Goal: Communication & Community: Answer question/provide support

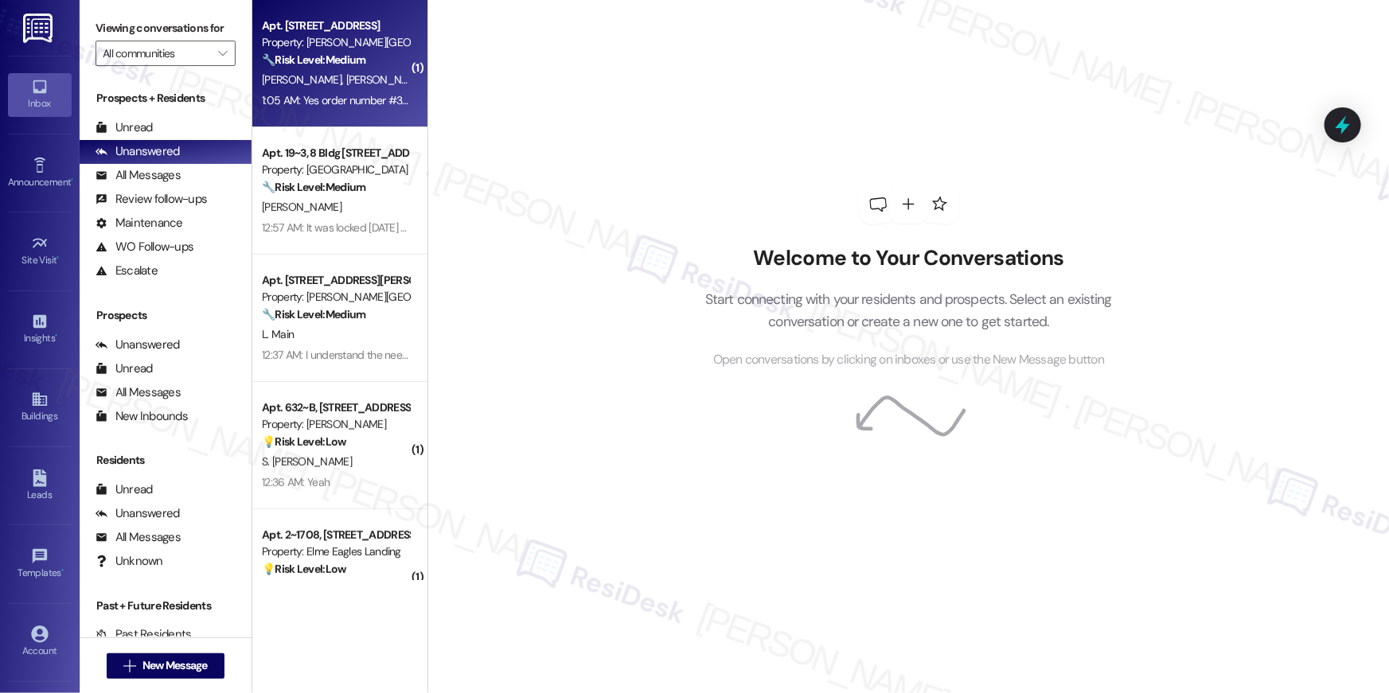
click at [361, 83] on div "[PERSON_NAME] [PERSON_NAME]" at bounding box center [335, 80] width 150 height 20
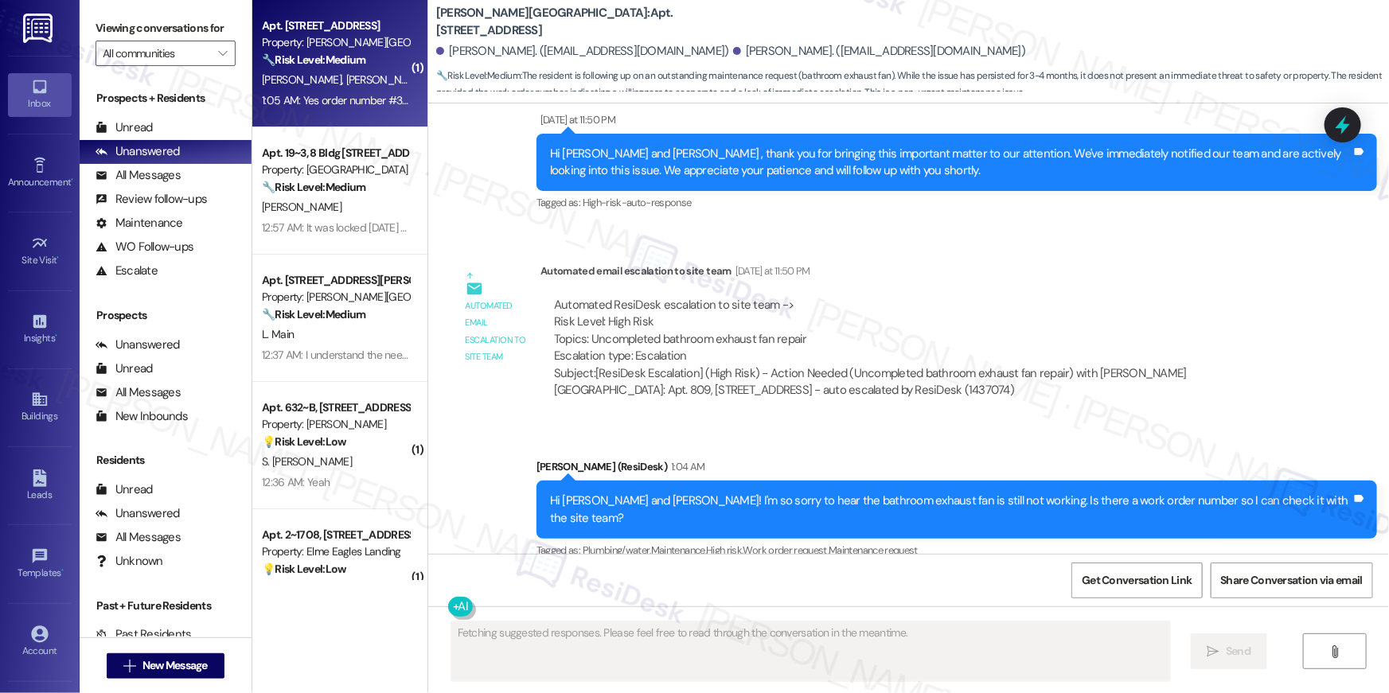
scroll to position [4159, 0]
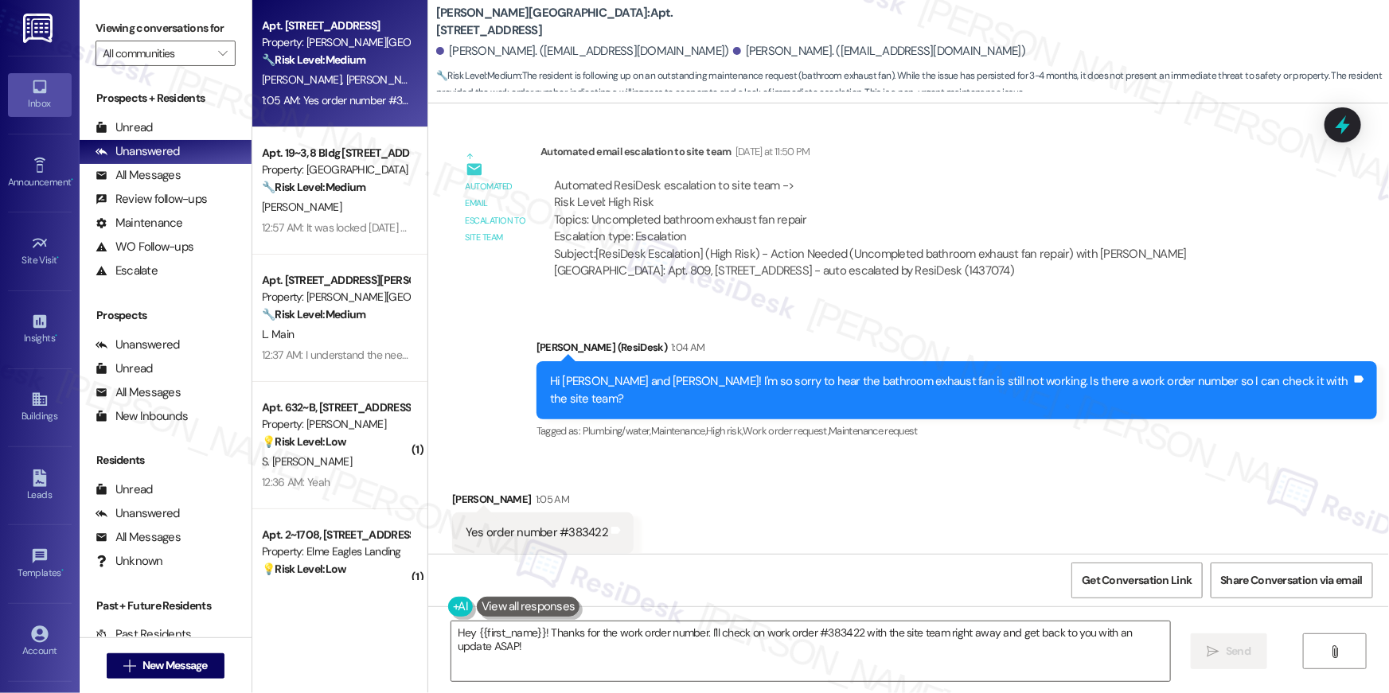
click at [571, 525] on div "Yes order number #383422" at bounding box center [537, 533] width 143 height 17
copy div "383422"
click at [457, 649] on textarea "Hey {{first_name}}! Thanks for the work order number. I'll check on work order …" at bounding box center [810, 652] width 719 height 60
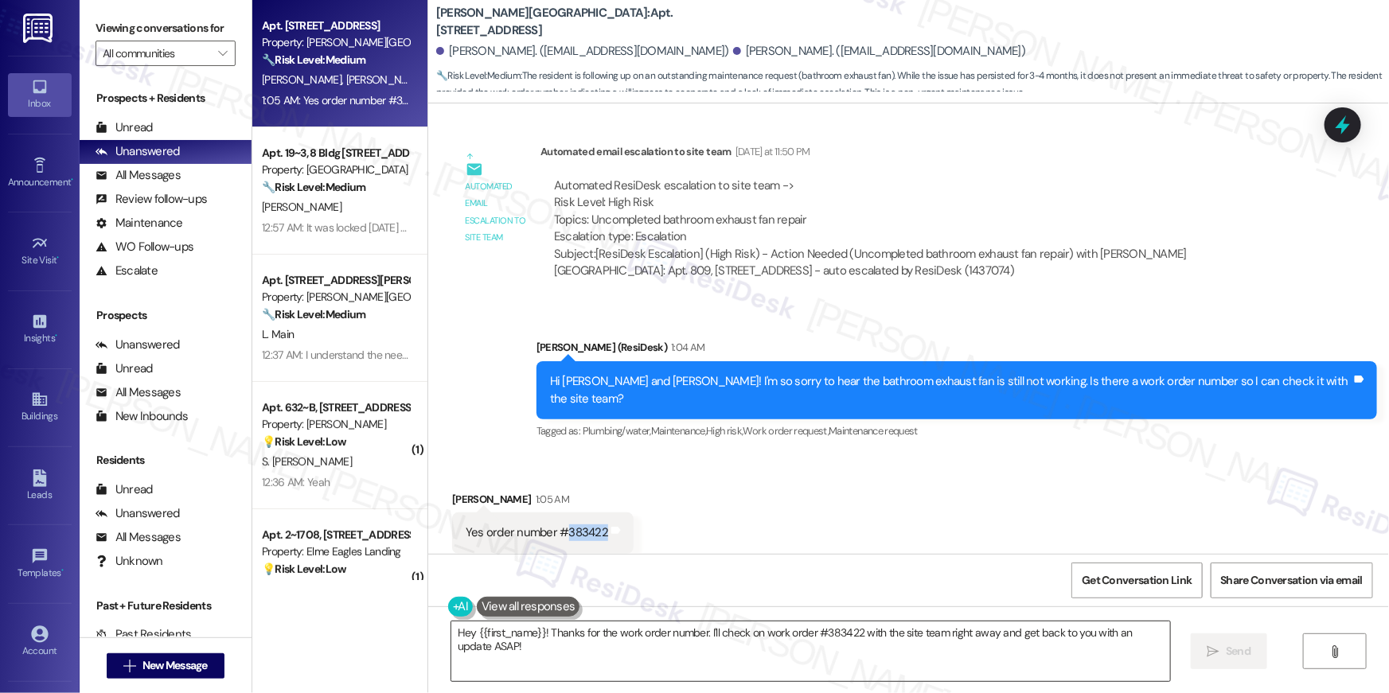
click at [457, 649] on textarea "Hey {{first_name}}! Thanks for the work order number. I'll check on work order …" at bounding box center [810, 652] width 719 height 60
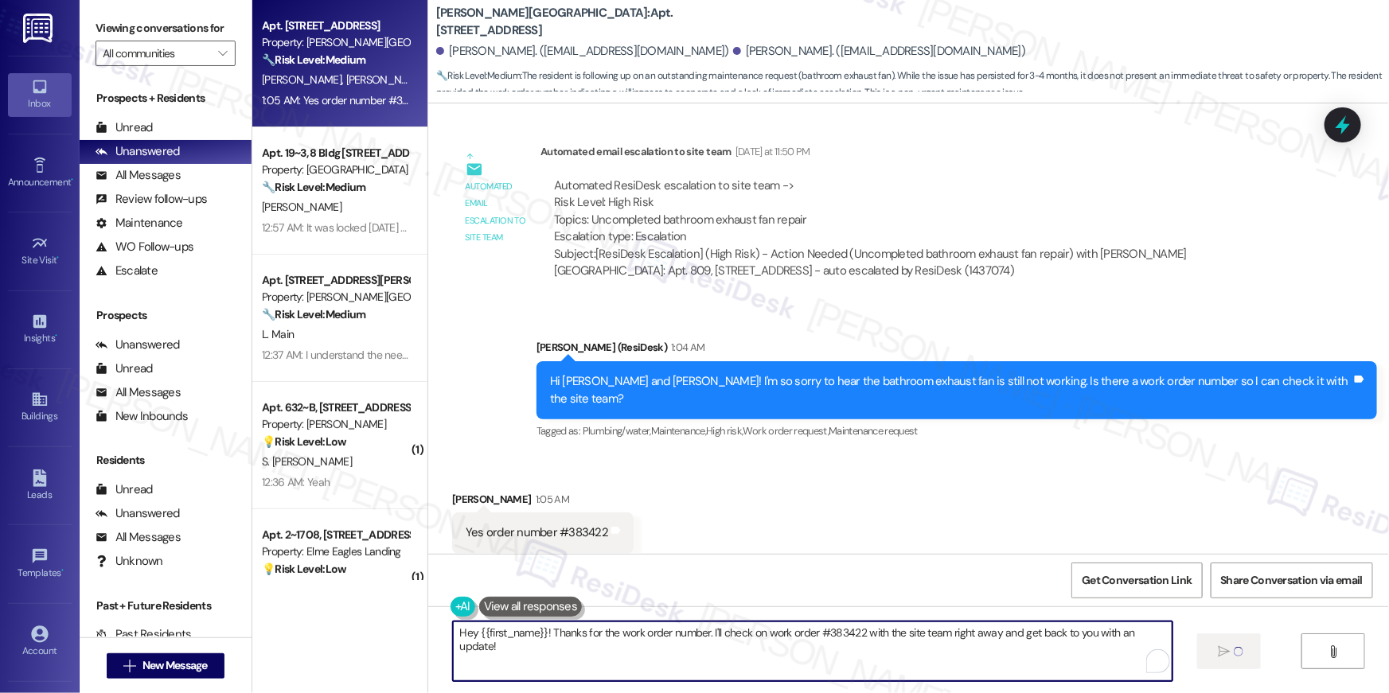
type textarea "Hey {{first_name}}! Thanks for the work order number. I'll check on work order …"
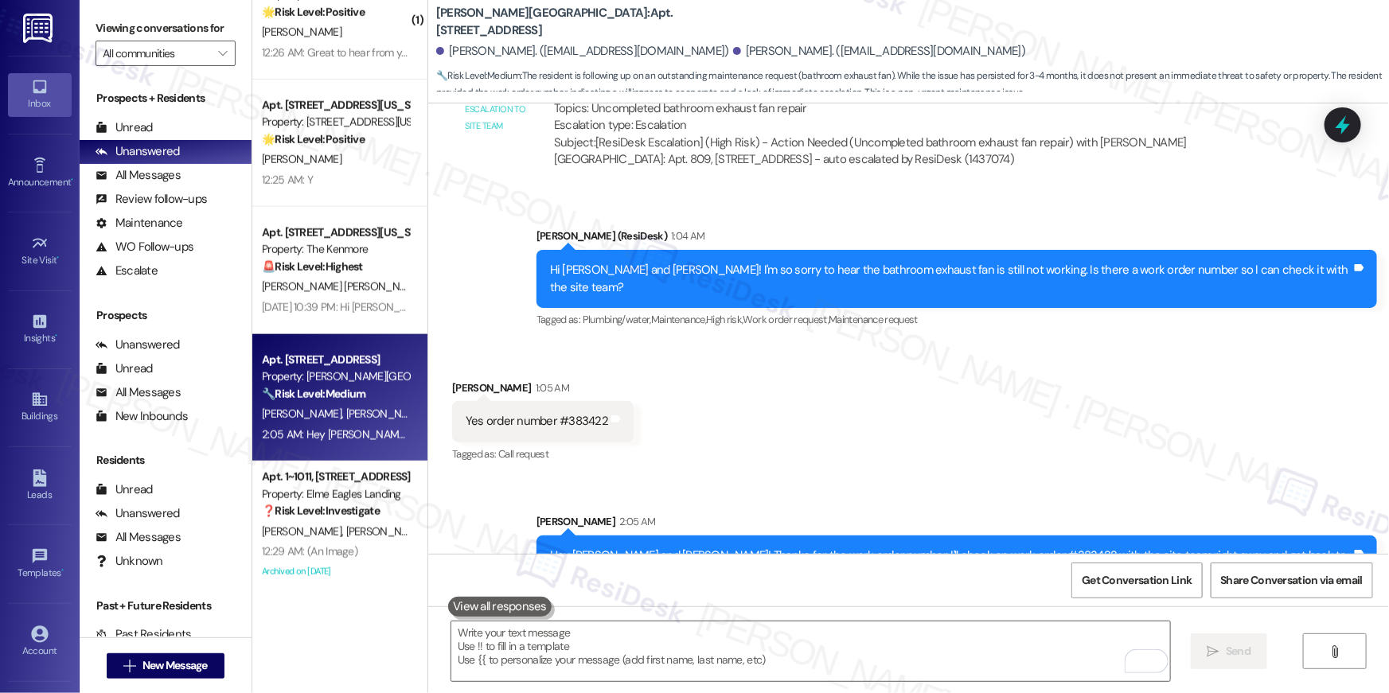
scroll to position [693, 0]
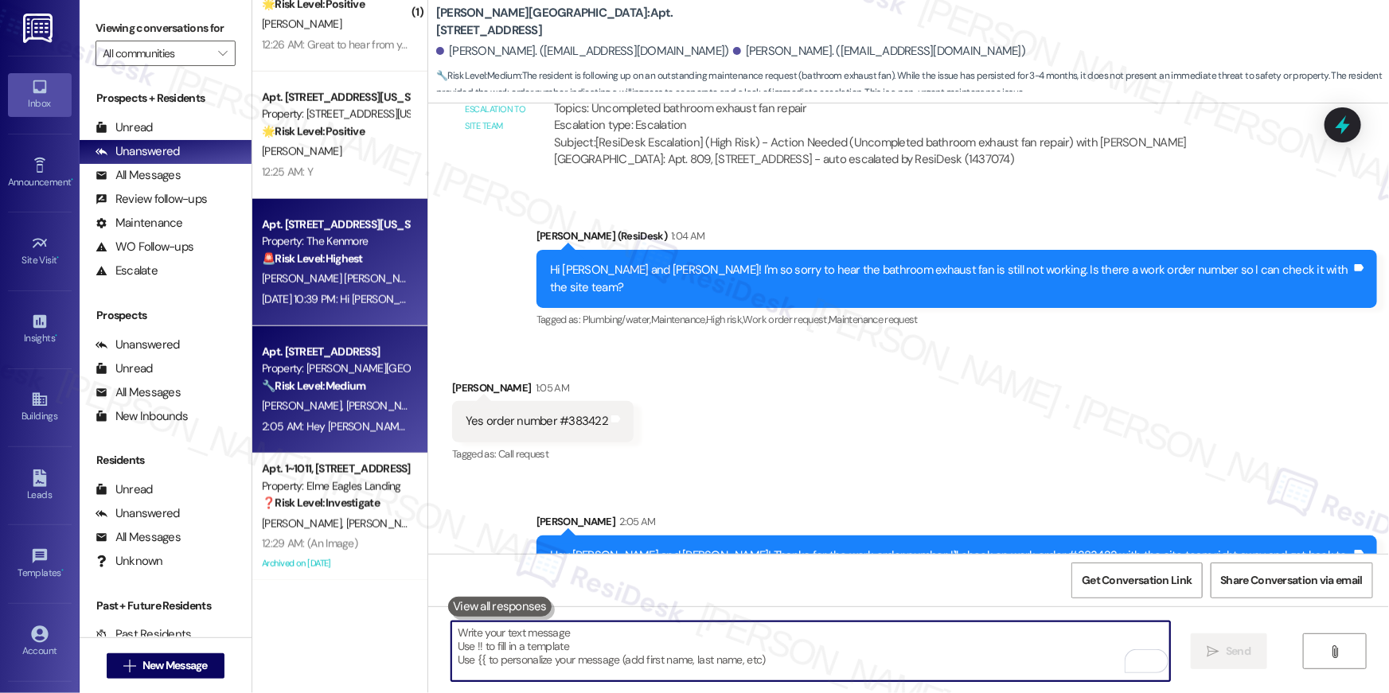
click at [341, 312] on div "Apt. 319, 5415 Connecticut Avenue, NW Property: The Kenmore 🚨 Risk Level: Highe…" at bounding box center [339, 262] width 175 height 127
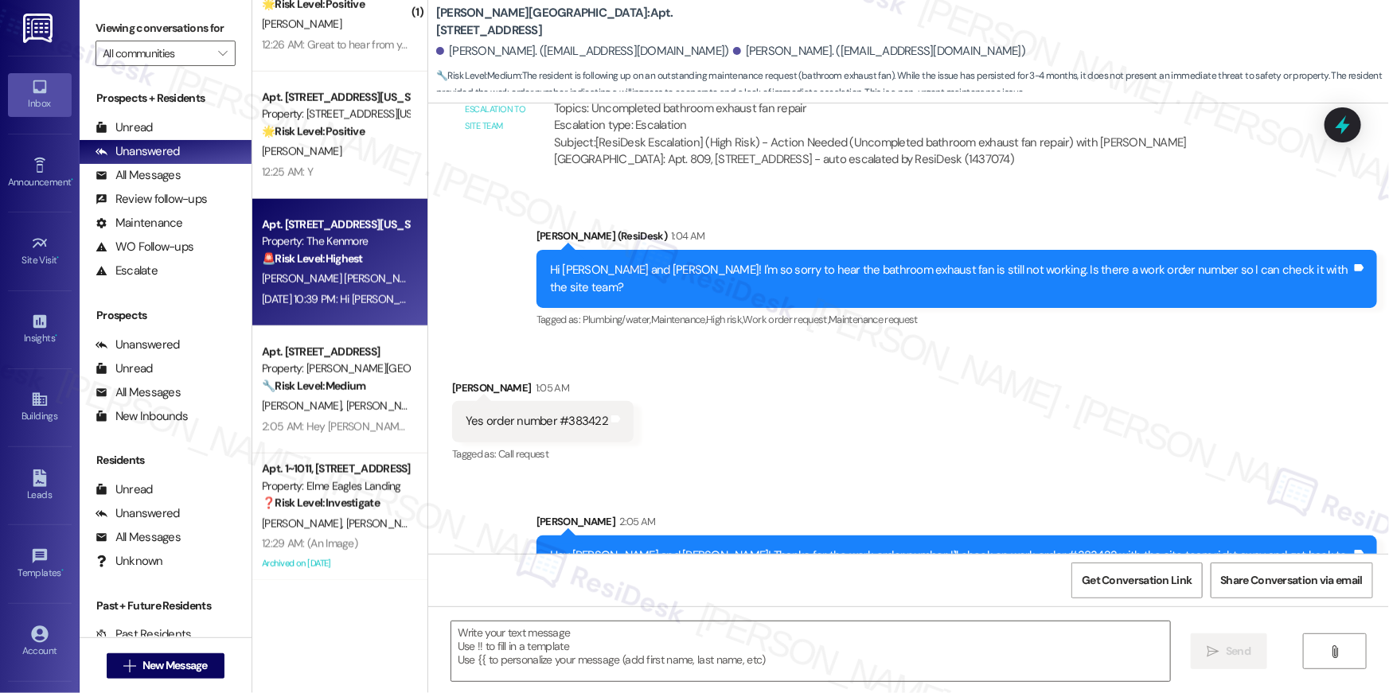
type textarea "Fetching suggested responses. Please feel free to read through the conversation…"
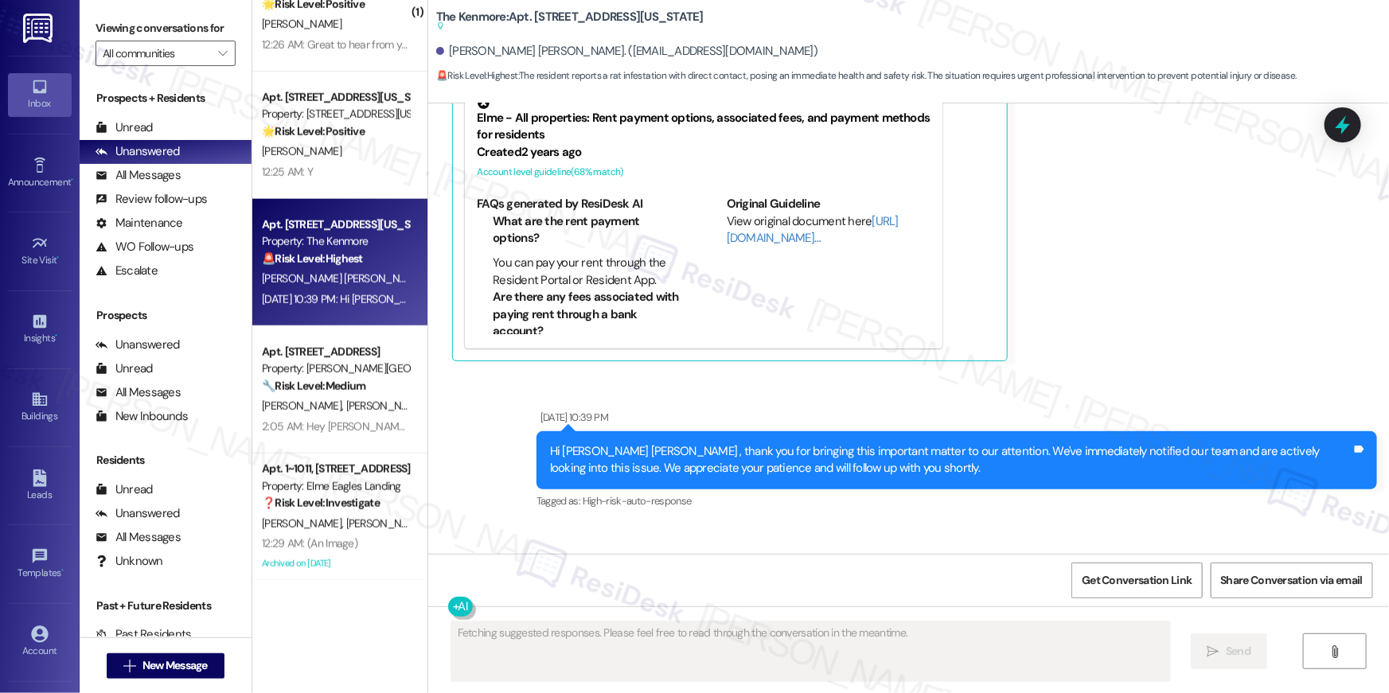
scroll to position [7311, 0]
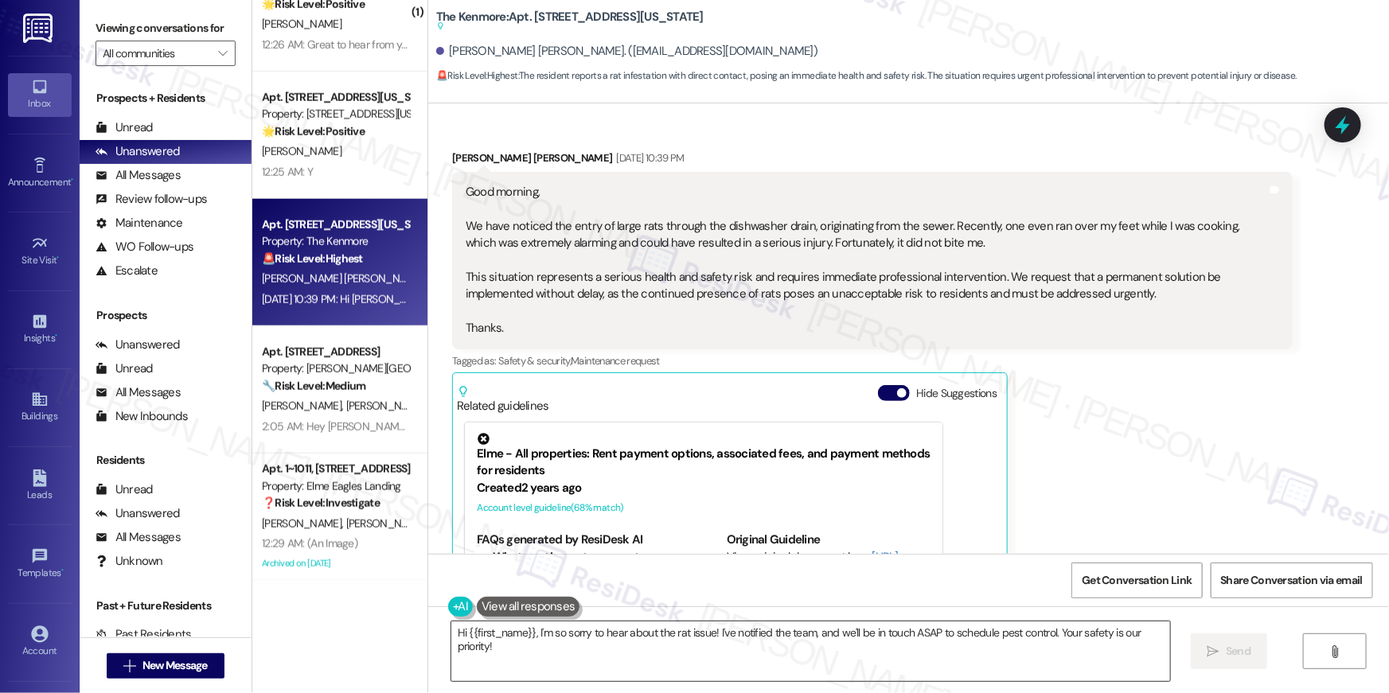
click at [680, 638] on textarea "Hi {{first_name}}, I'm so sorry to hear about the rat issue! I've notified the …" at bounding box center [810, 652] width 719 height 60
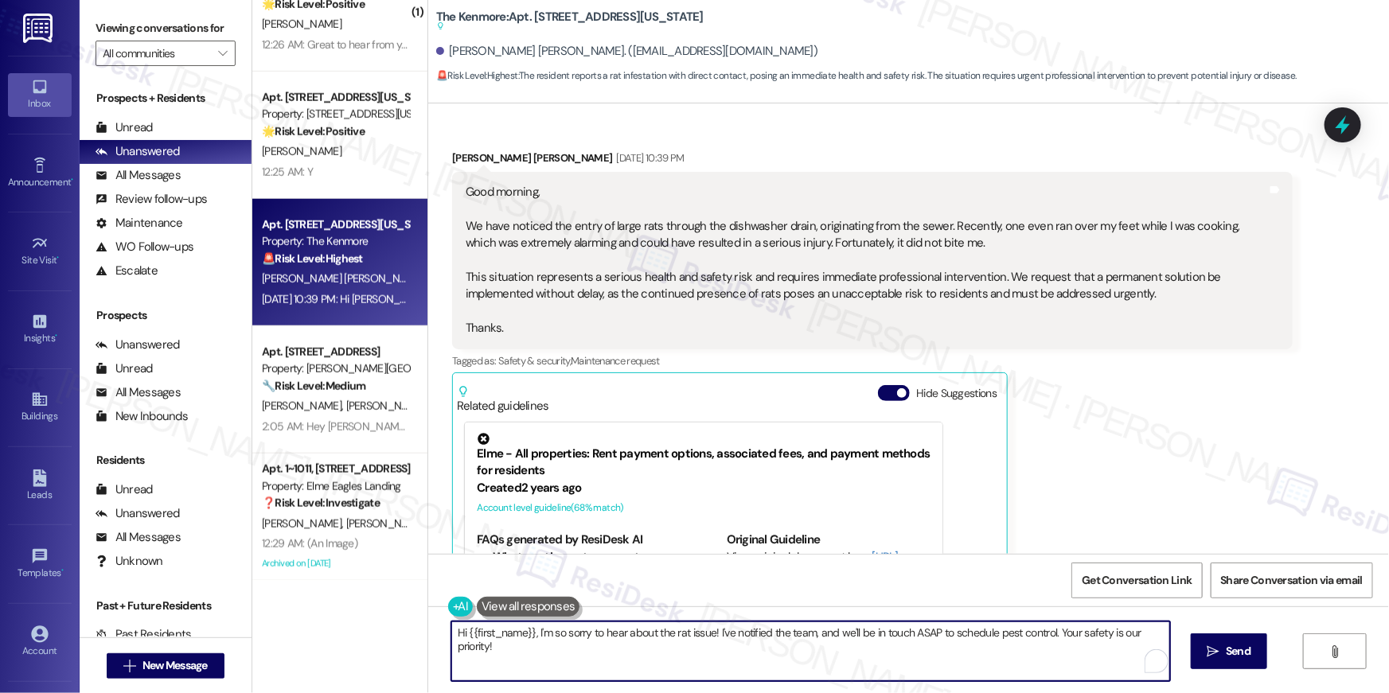
drag, startPoint x: 717, startPoint y: 639, endPoint x: 726, endPoint y: 662, distance: 25.7
click at [726, 662] on textarea "Hi {{first_name}}, I'm so sorry to hear about the rat issue! I've notified the …" at bounding box center [810, 652] width 719 height 60
type textarea "Hi {{first_name}}, I'm so sorry to hear about the rat issue! May I know if you'…"
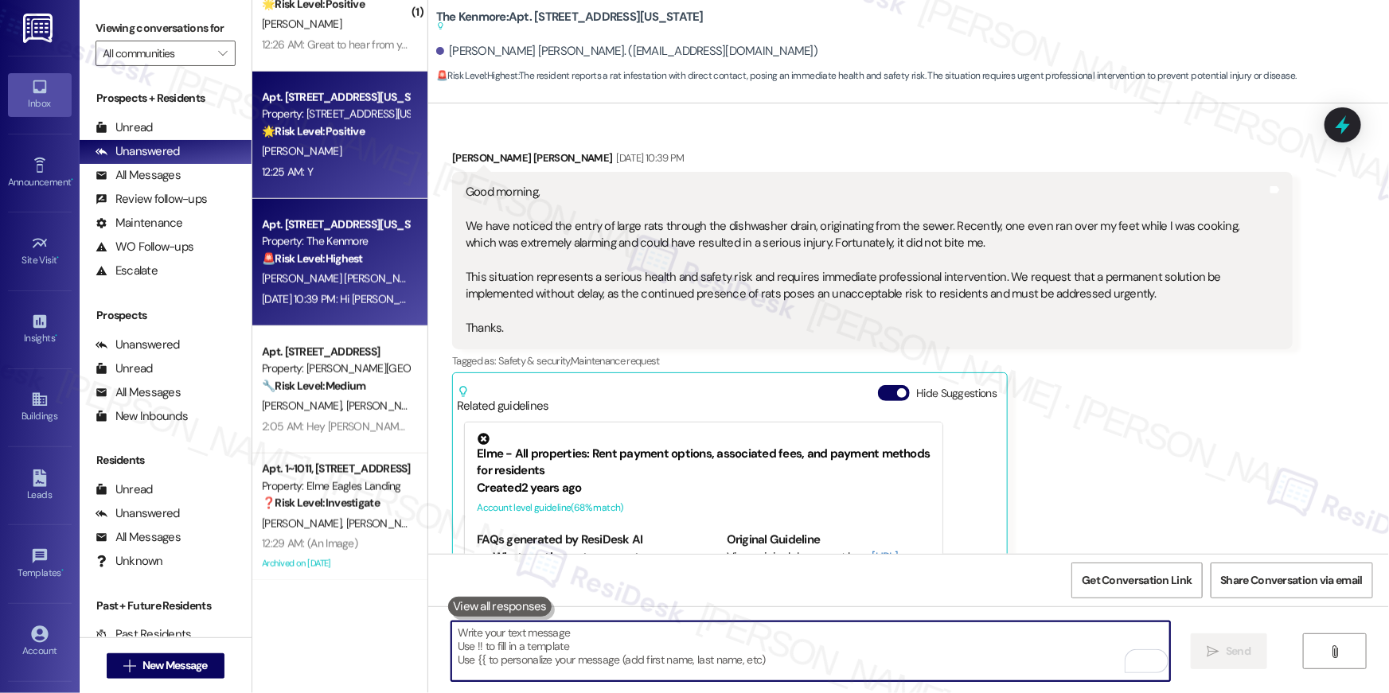
click at [324, 188] on div "Apt. 509, 3801 Connecticut Avenue, NW Property: 3801 Connecticut Avenue 🌟 Risk …" at bounding box center [339, 135] width 175 height 127
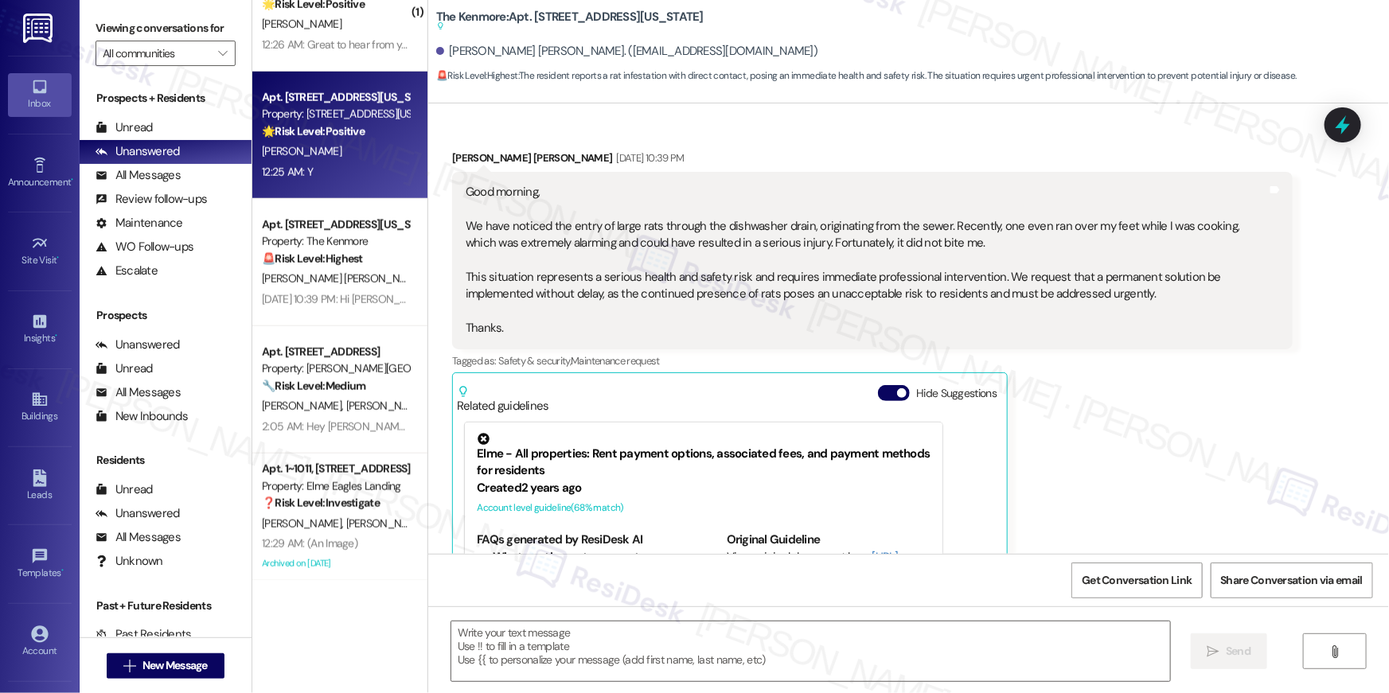
type textarea "Fetching suggested responses. Please feel free to read through the conversation…"
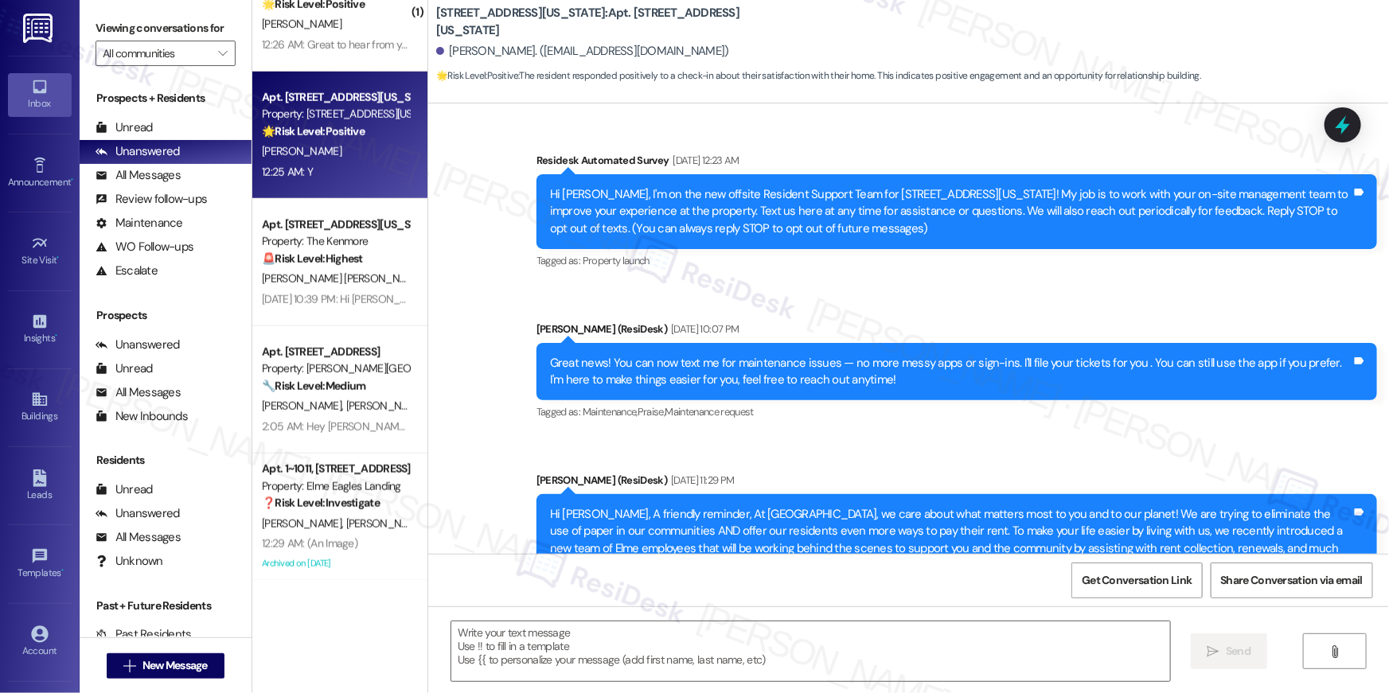
scroll to position [6728, 0]
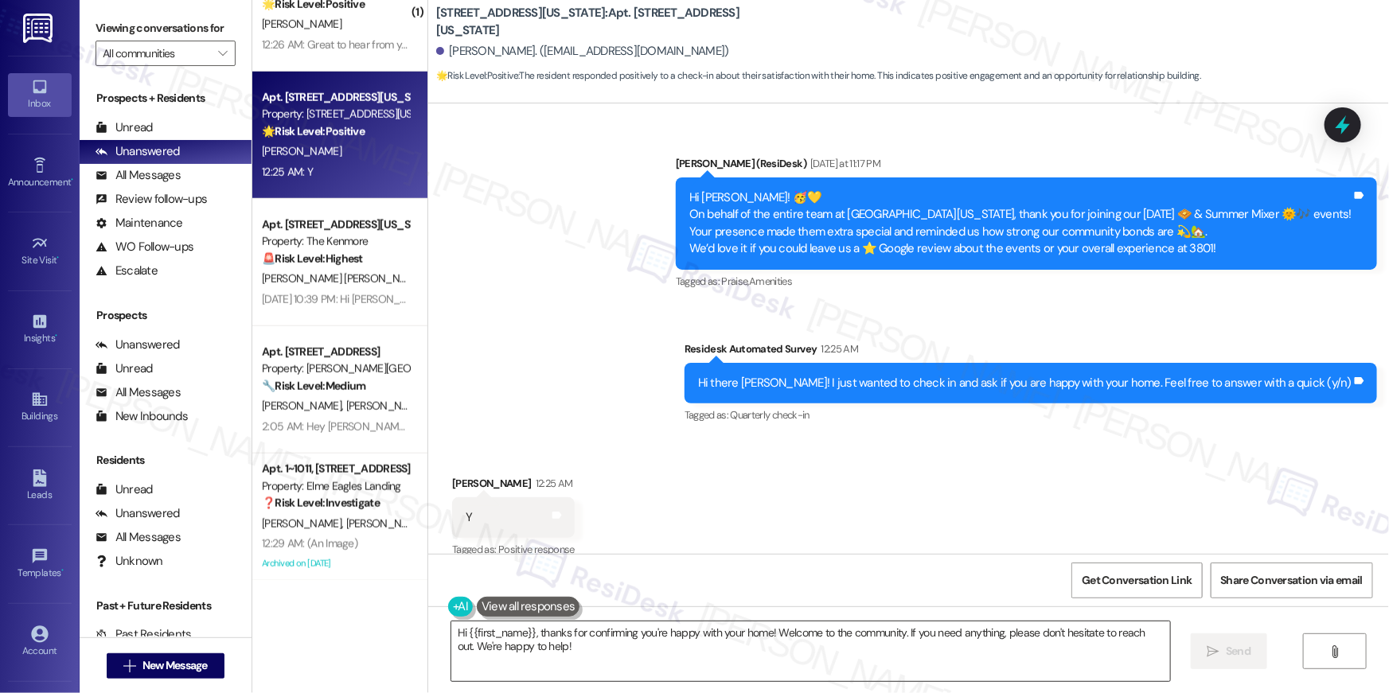
click at [1001, 644] on textarea "Hi {{first_name}}, thanks for confirming you're happy with your home! Welcome t…" at bounding box center [810, 652] width 719 height 60
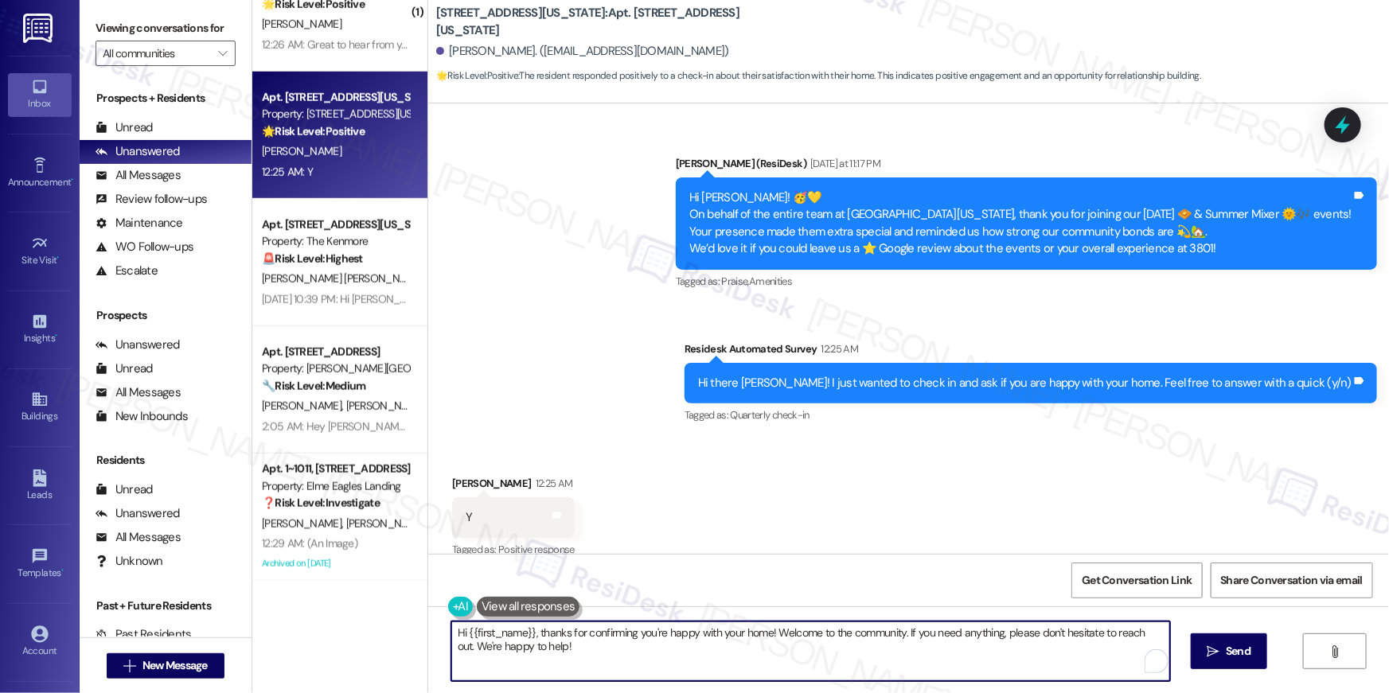
paste textarea "Thank you, {{first_name}}! I’m so glad to hear you’re enjoying your home. We tr…"
type textarea "Thank you, {{first_name}}! I’m so glad to hear you’re enjoying your home. We tr…"
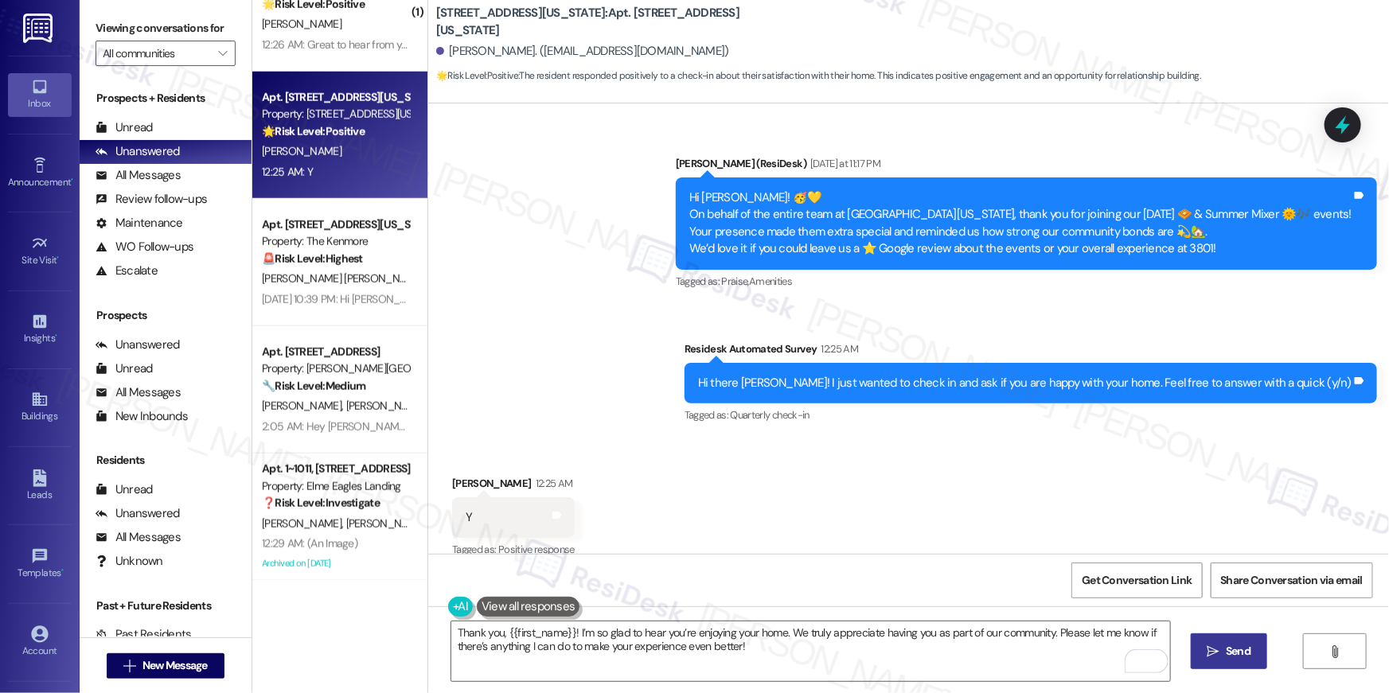
click at [1212, 655] on icon "" at bounding box center [1214, 652] width 12 height 13
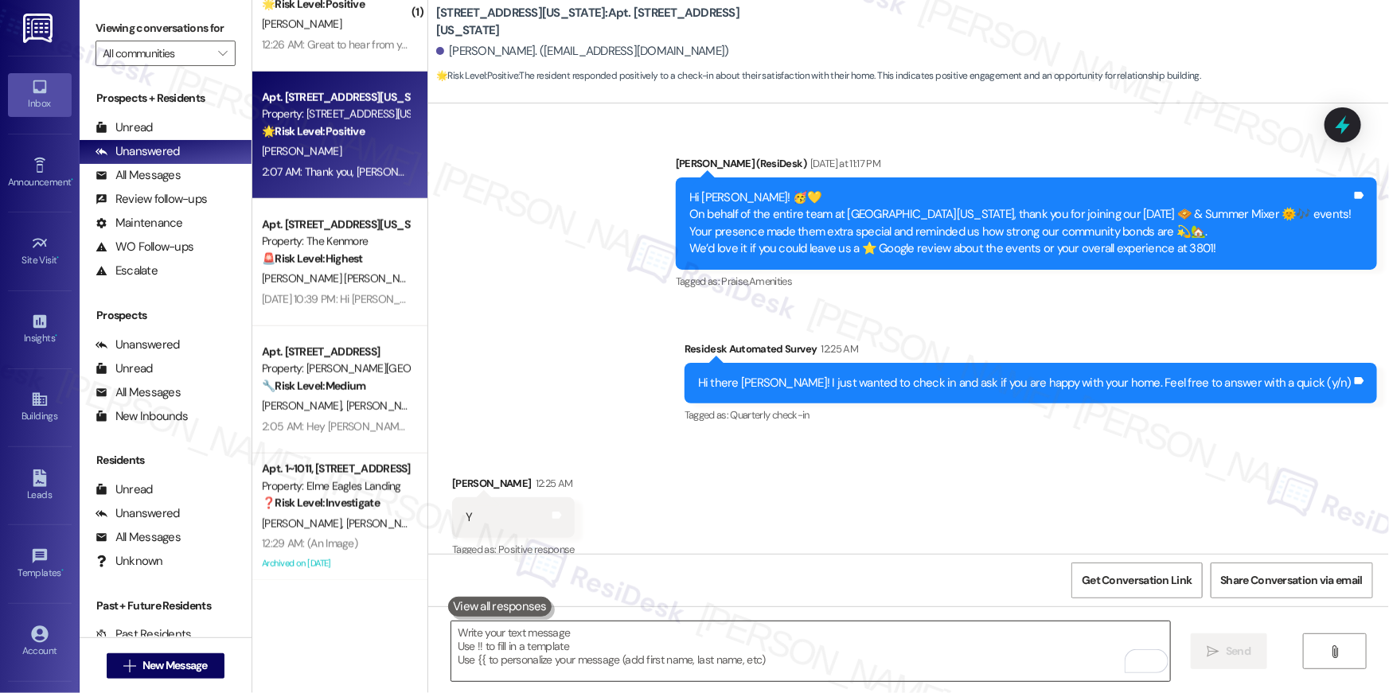
click at [867, 644] on textarea "To enrich screen reader interactions, please activate Accessibility in Grammarl…" at bounding box center [810, 652] width 719 height 60
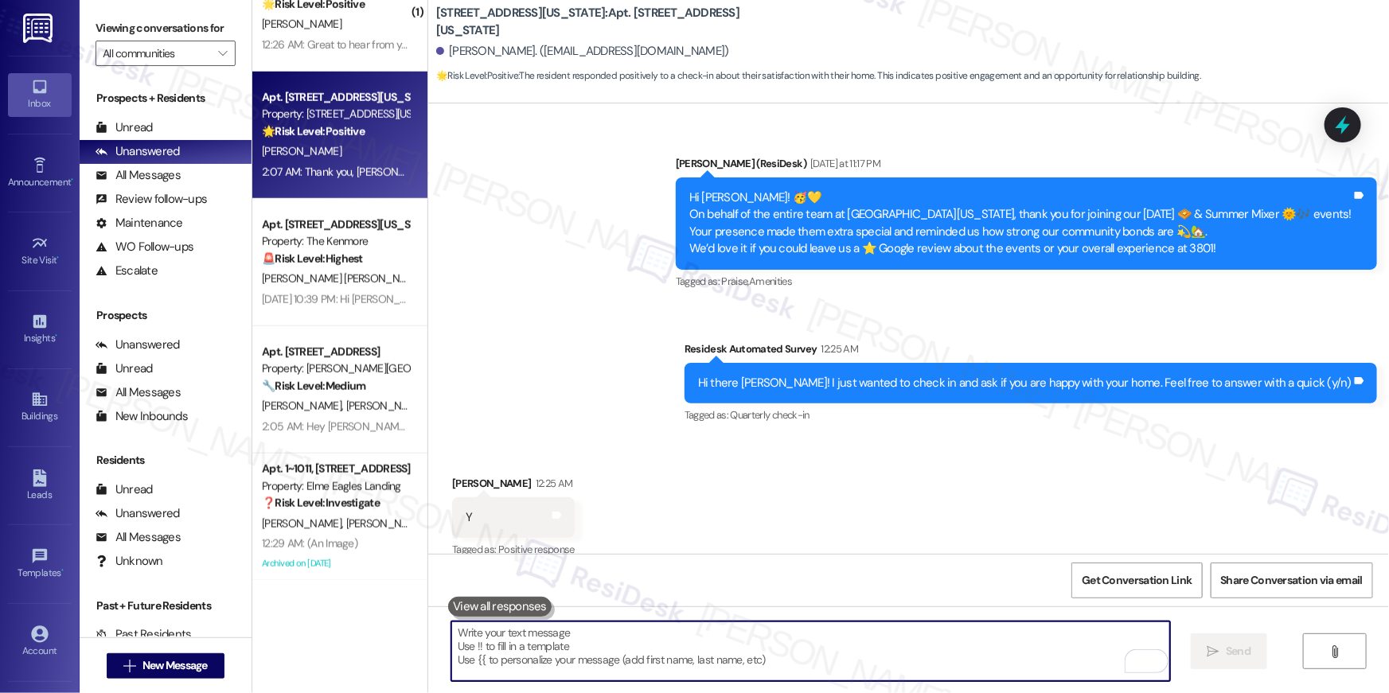
click at [867, 644] on textarea "To enrich screen reader interactions, please activate Accessibility in Grammarl…" at bounding box center [810, 652] width 719 height 60
paste textarea "I hope you don’t mind me asking a quick favor—would you be willing to leave us …"
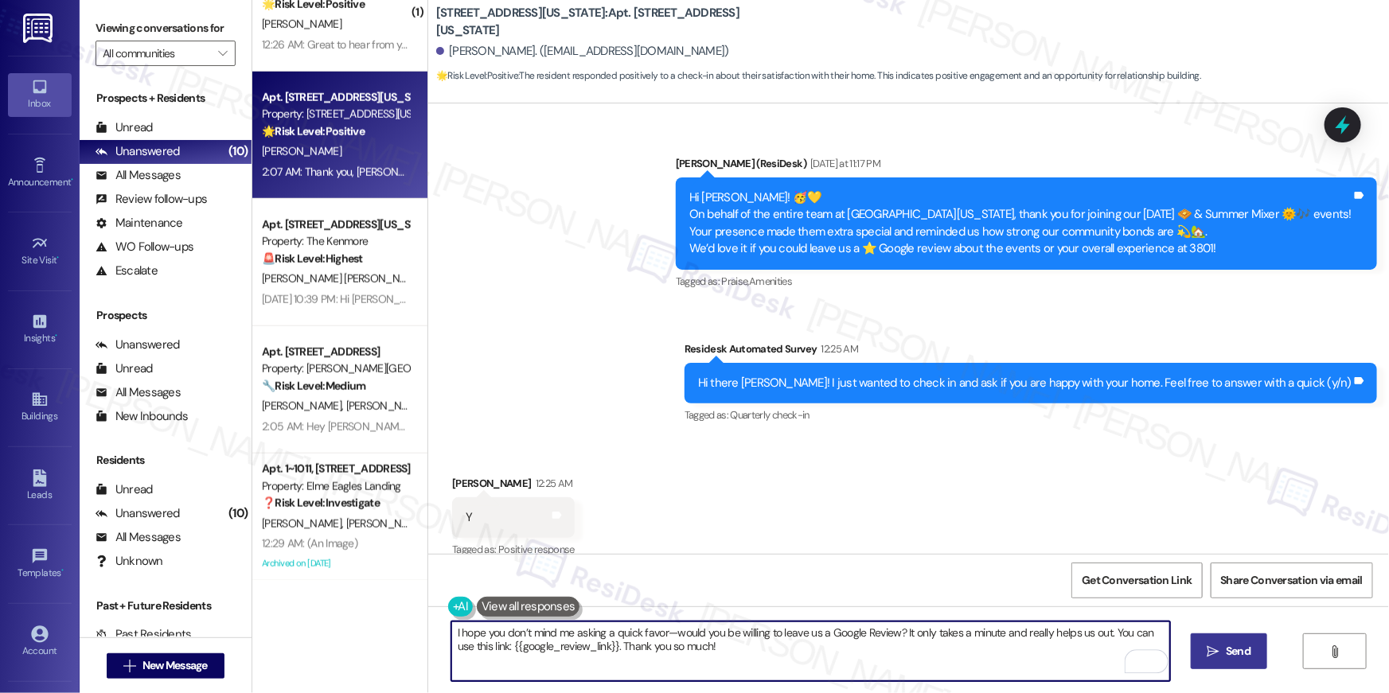
type textarea "I hope you don’t mind me asking a quick favor—would you be willing to leave us …"
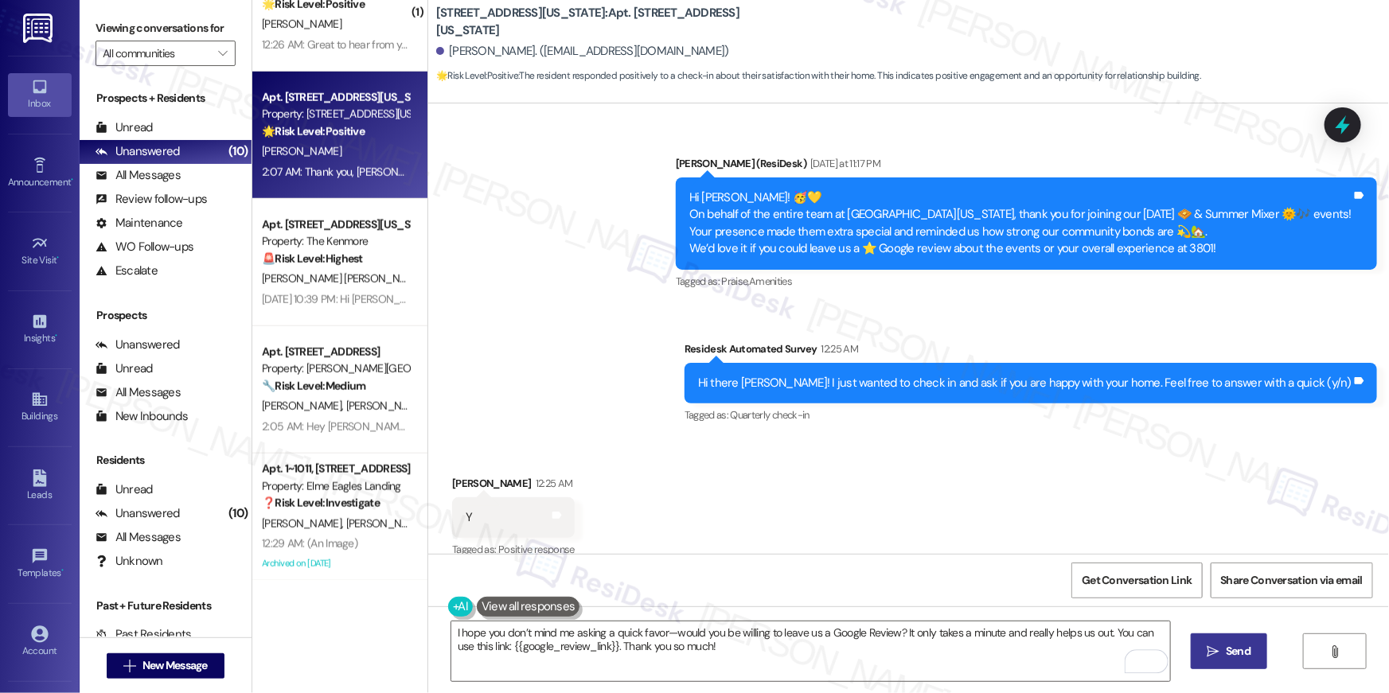
click at [1223, 647] on span "Send" at bounding box center [1238, 651] width 31 height 17
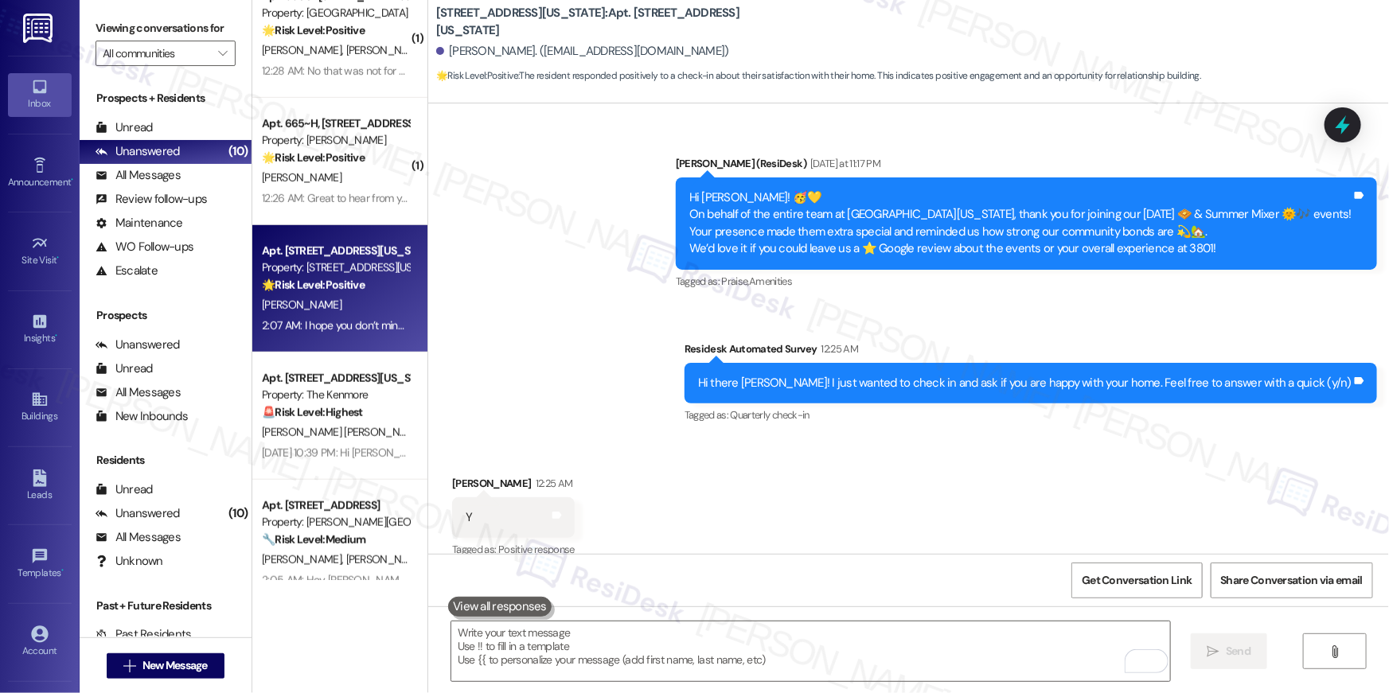
scroll to position [438, 0]
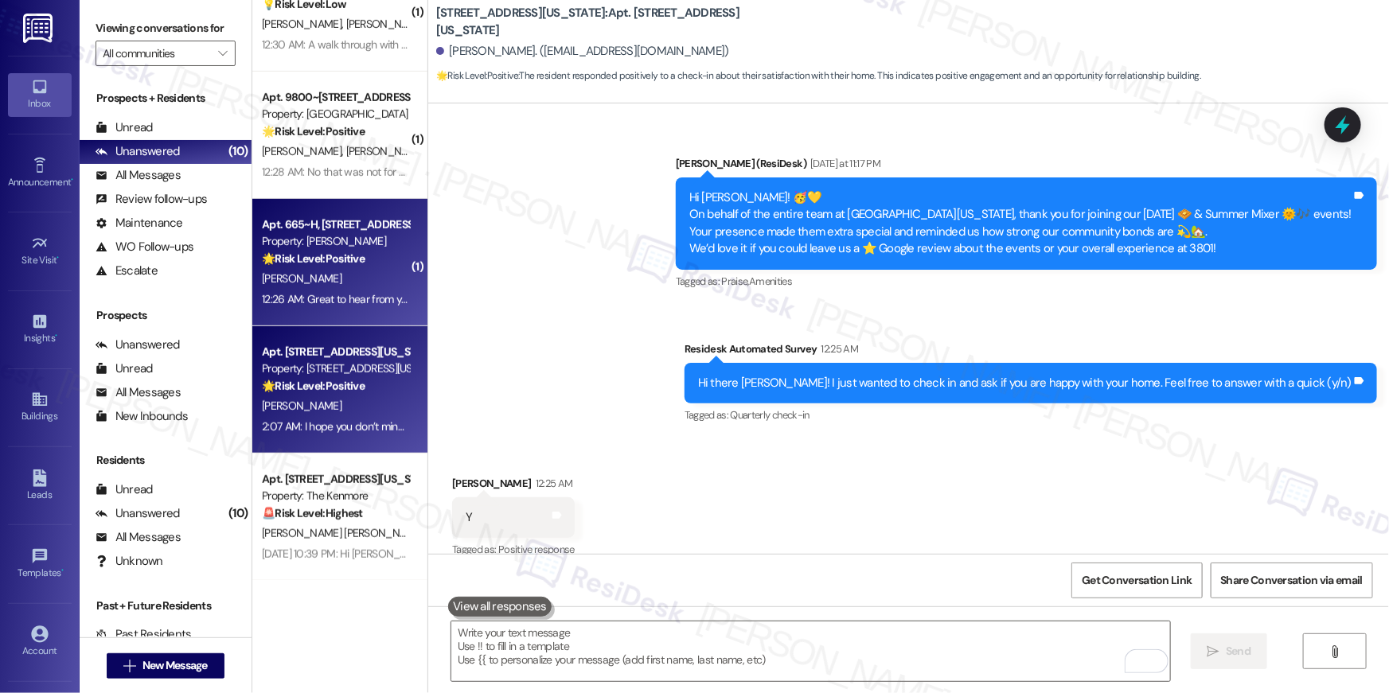
click at [372, 251] on div "🌟 Risk Level: Positive The resident is responding positively to community engag…" at bounding box center [335, 259] width 147 height 17
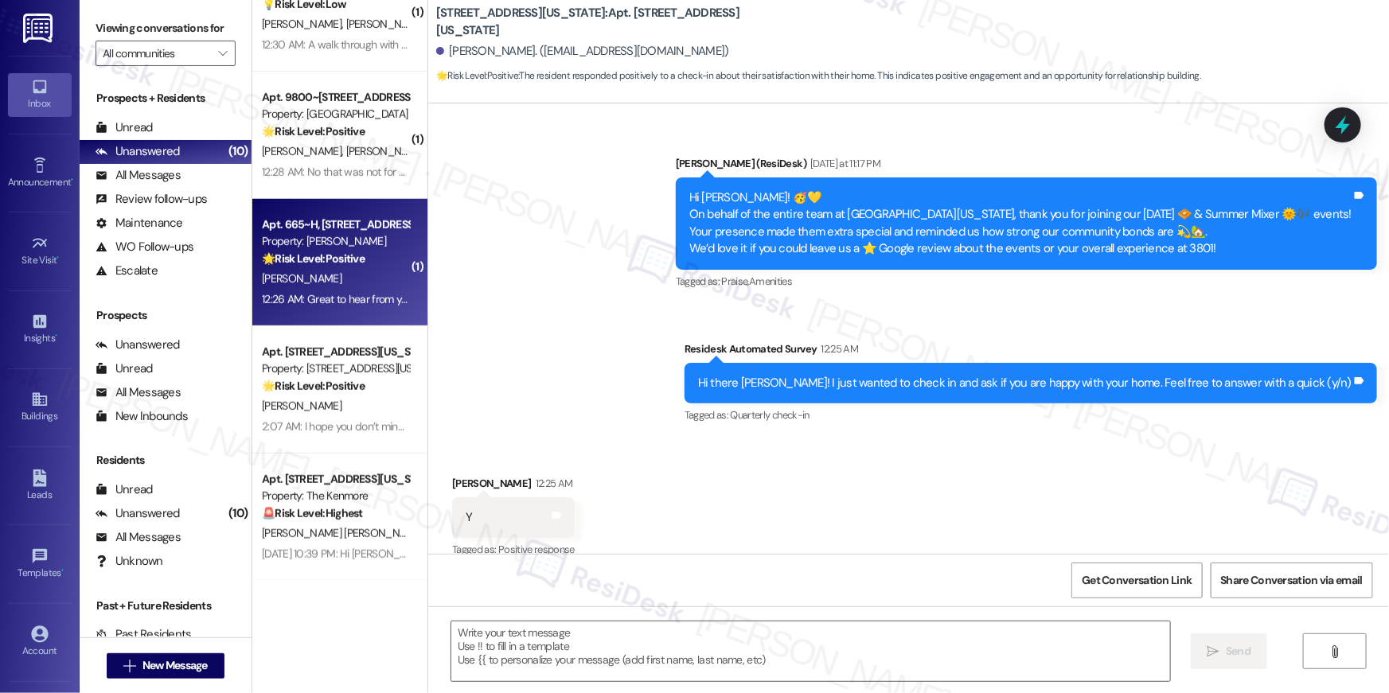
type textarea "Fetching suggested responses. Please feel free to read through the conversation…"
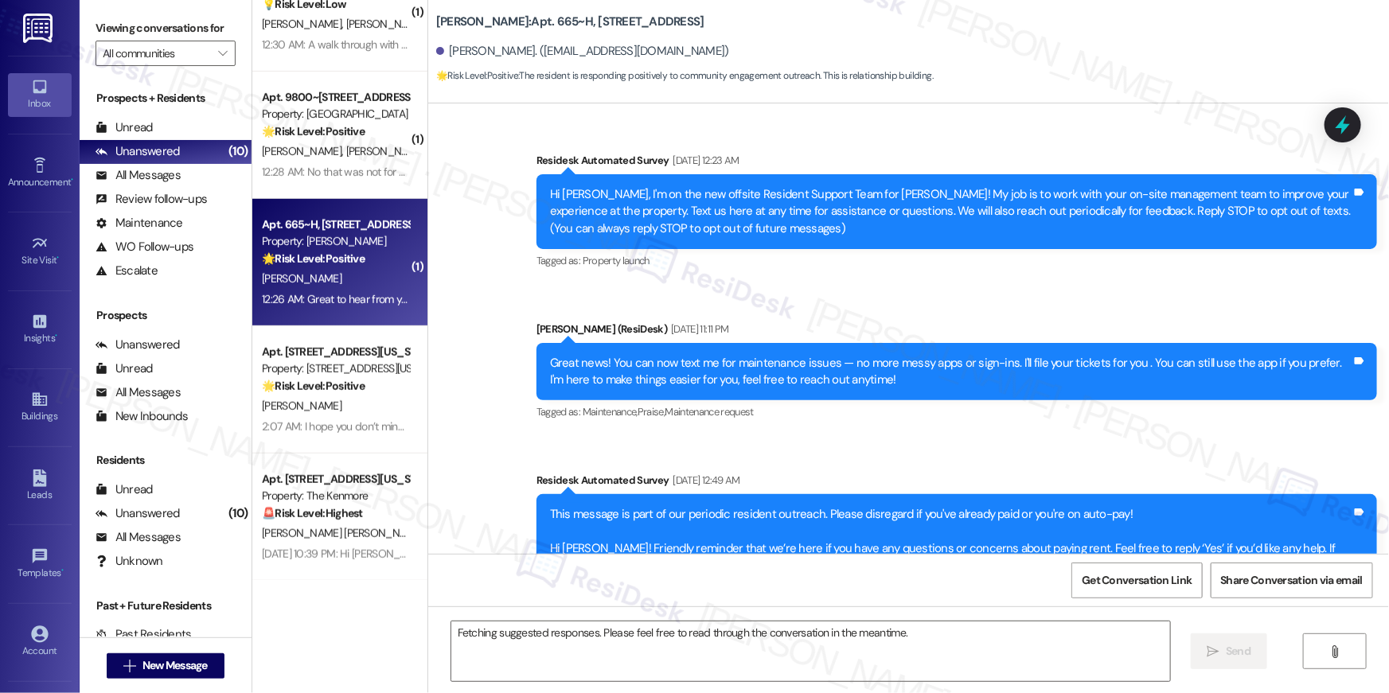
scroll to position [5680, 0]
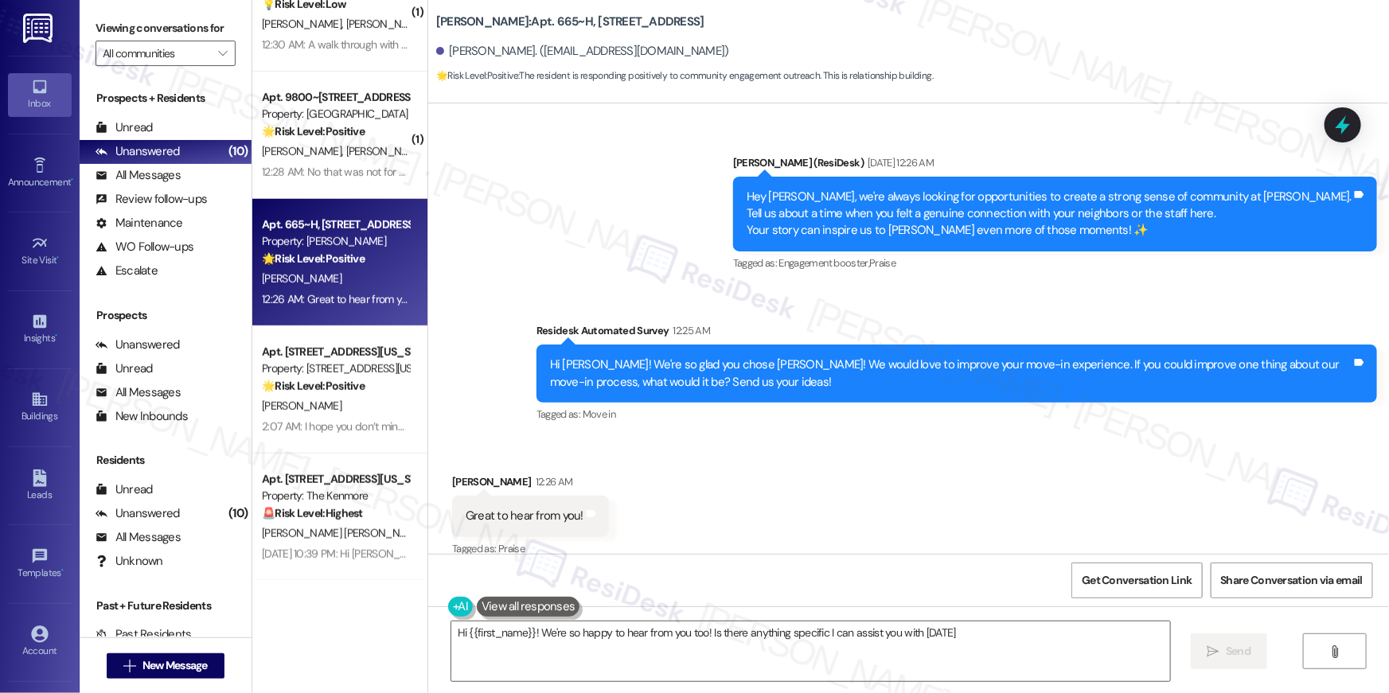
type textarea "Hi {{first_name}}! We're so happy to hear from you too! Is there anything speci…"
click at [748, 632] on textarea "Hi {{first_name}}! We're so happy to hear from you too! Is there anything speci…" at bounding box center [810, 652] width 719 height 60
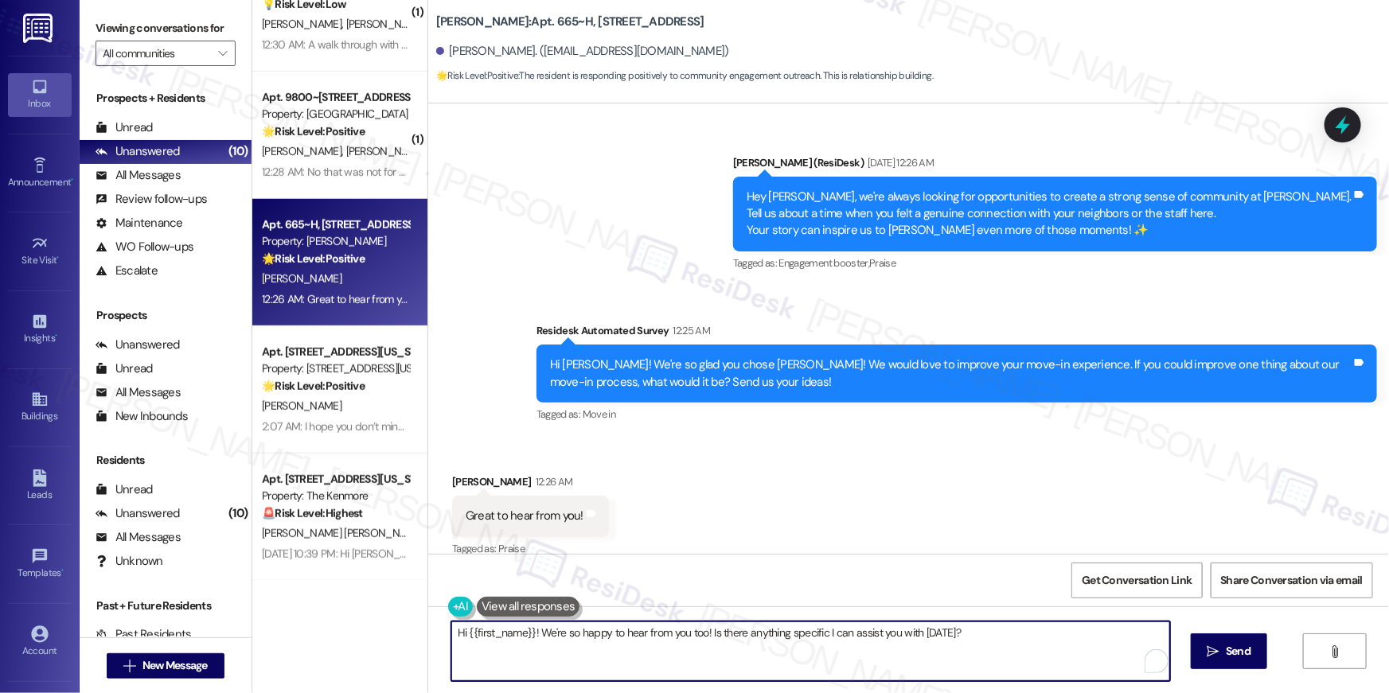
click at [803, 647] on textarea "Hi {{first_name}}! We're so happy to hear from you too! Is there anything speci…" at bounding box center [810, 652] width 719 height 60
click at [1205, 643] on span " Send" at bounding box center [1230, 651] width 50 height 17
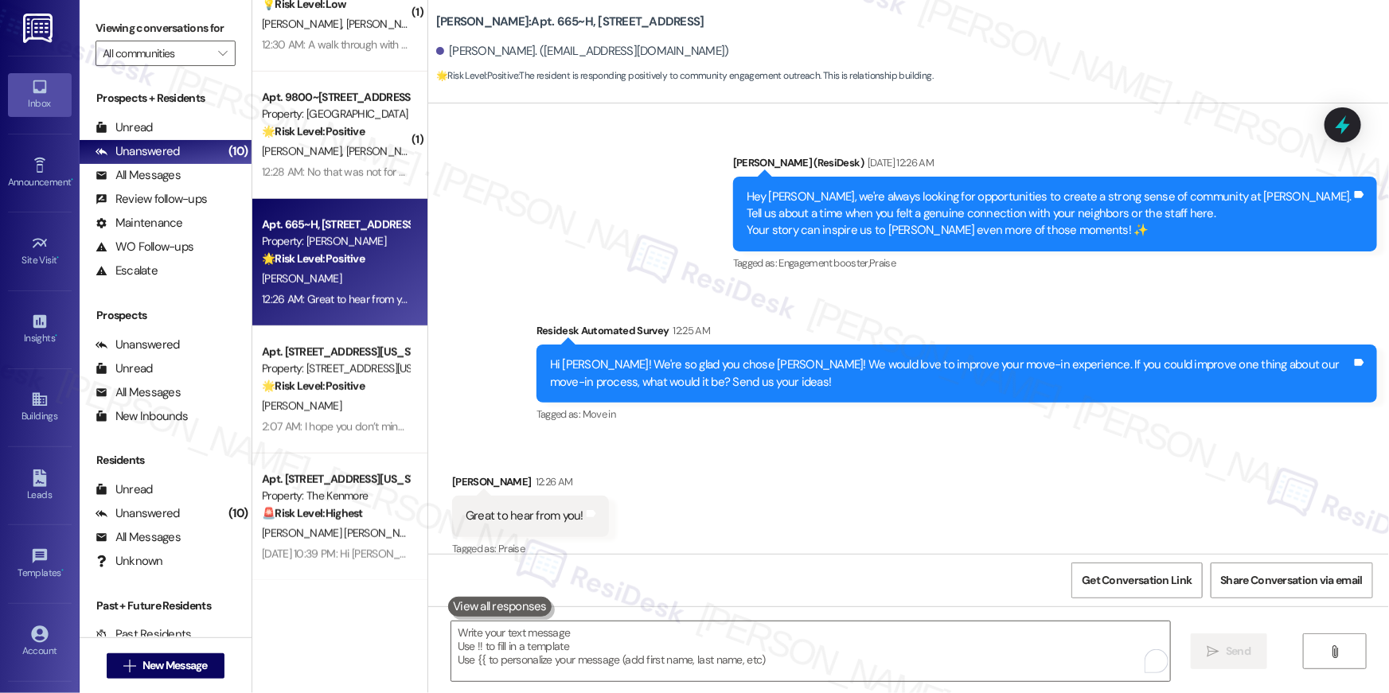
scroll to position [5679, 0]
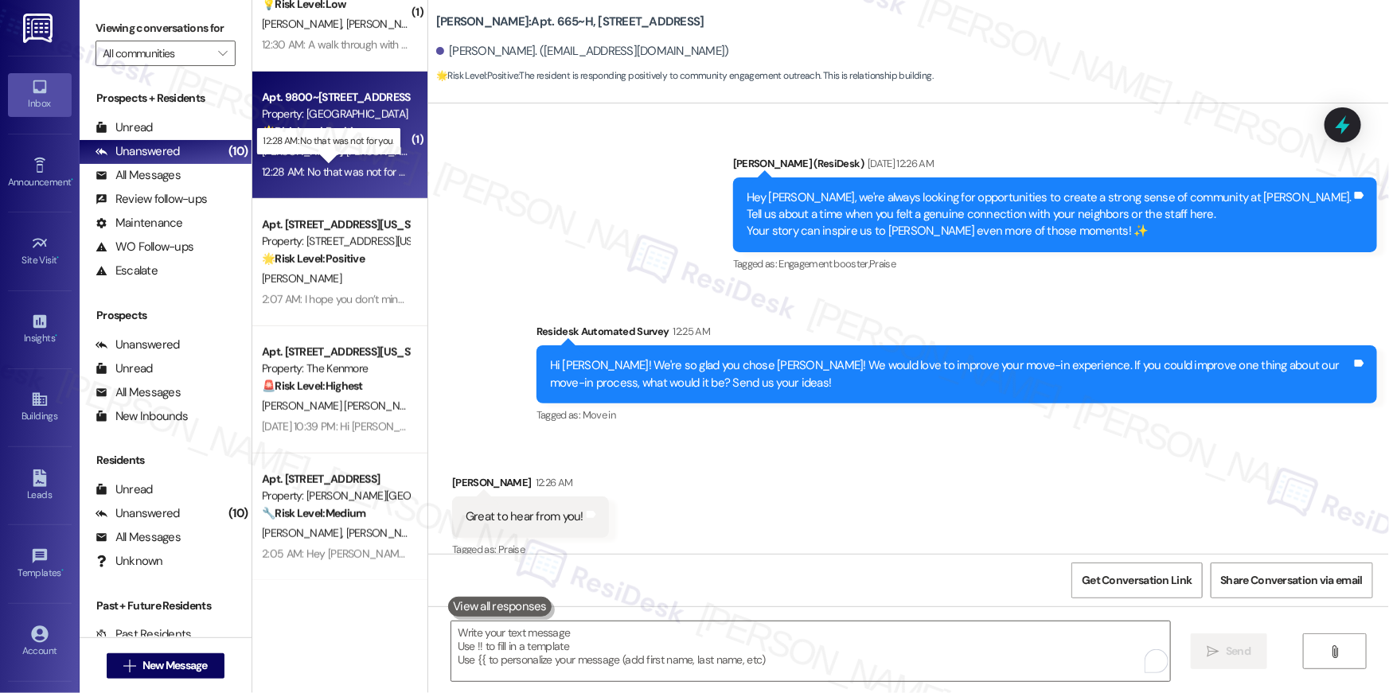
click at [352, 172] on div "12:28 AM: No that was not for you. 12:28 AM: No that was not for you." at bounding box center [339, 172] width 155 height 14
type textarea "Fetching suggested responses. Please feel free to read through the conversation…"
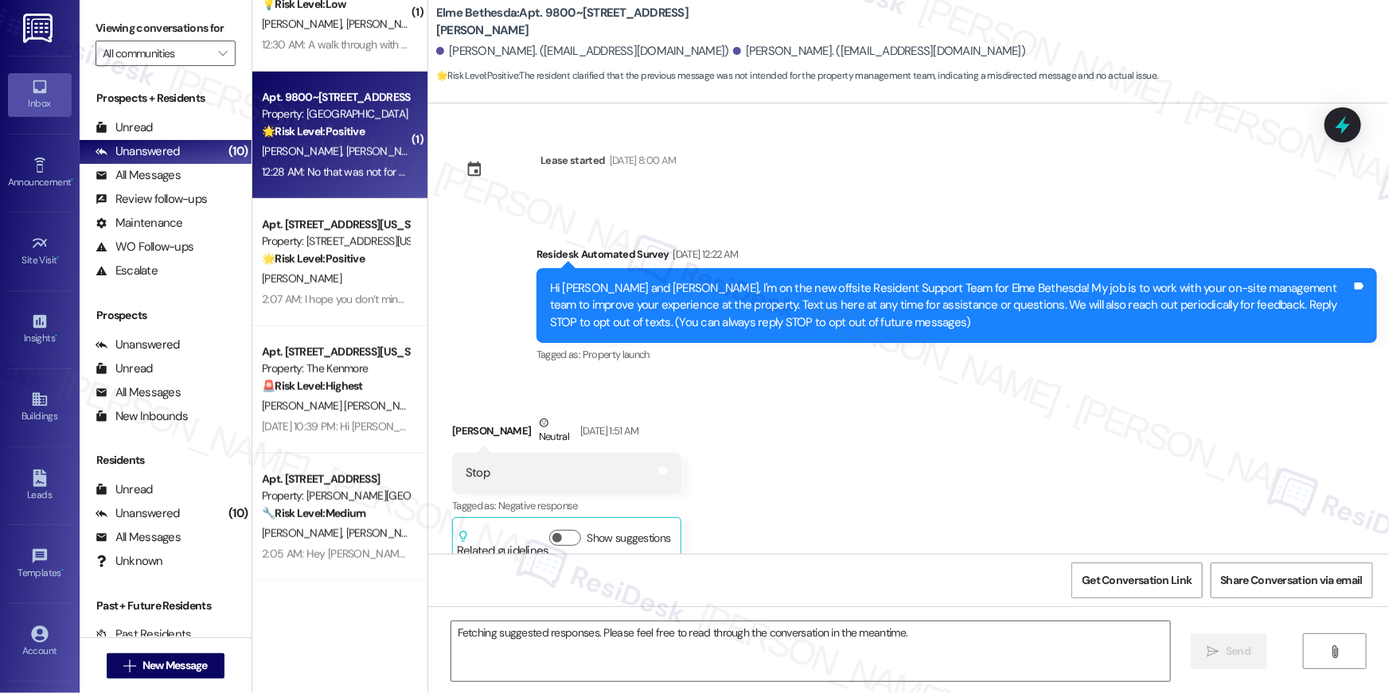
scroll to position [6938, 0]
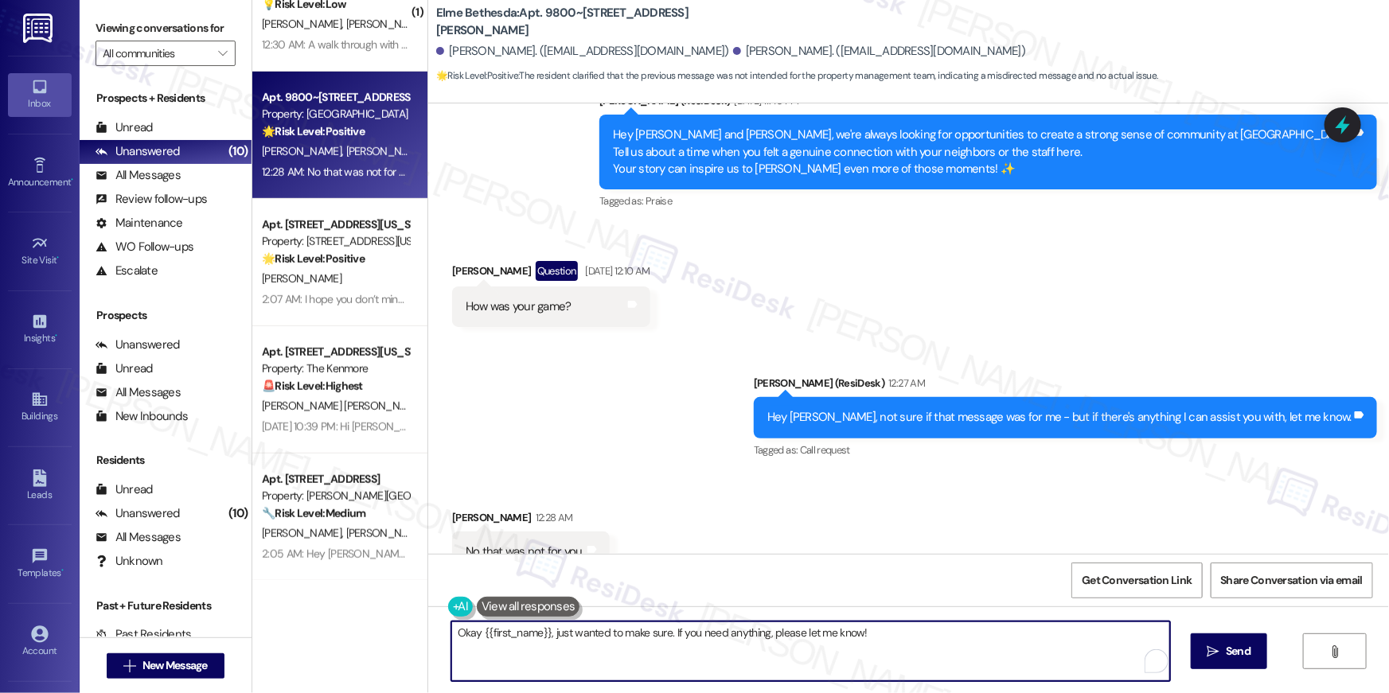
click at [787, 643] on textarea "Okay {{first_name}}, just wanted to make sure. If you need anything, please let…" at bounding box center [810, 652] width 719 height 60
drag, startPoint x: 908, startPoint y: 644, endPoint x: 490, endPoint y: 600, distance: 420.3
click at [490, 621] on div "Okay {{first_name}}, just wanted to make sure. If you need anything, please let…" at bounding box center [803, 651] width 721 height 61
type textarea "No worries at all!"
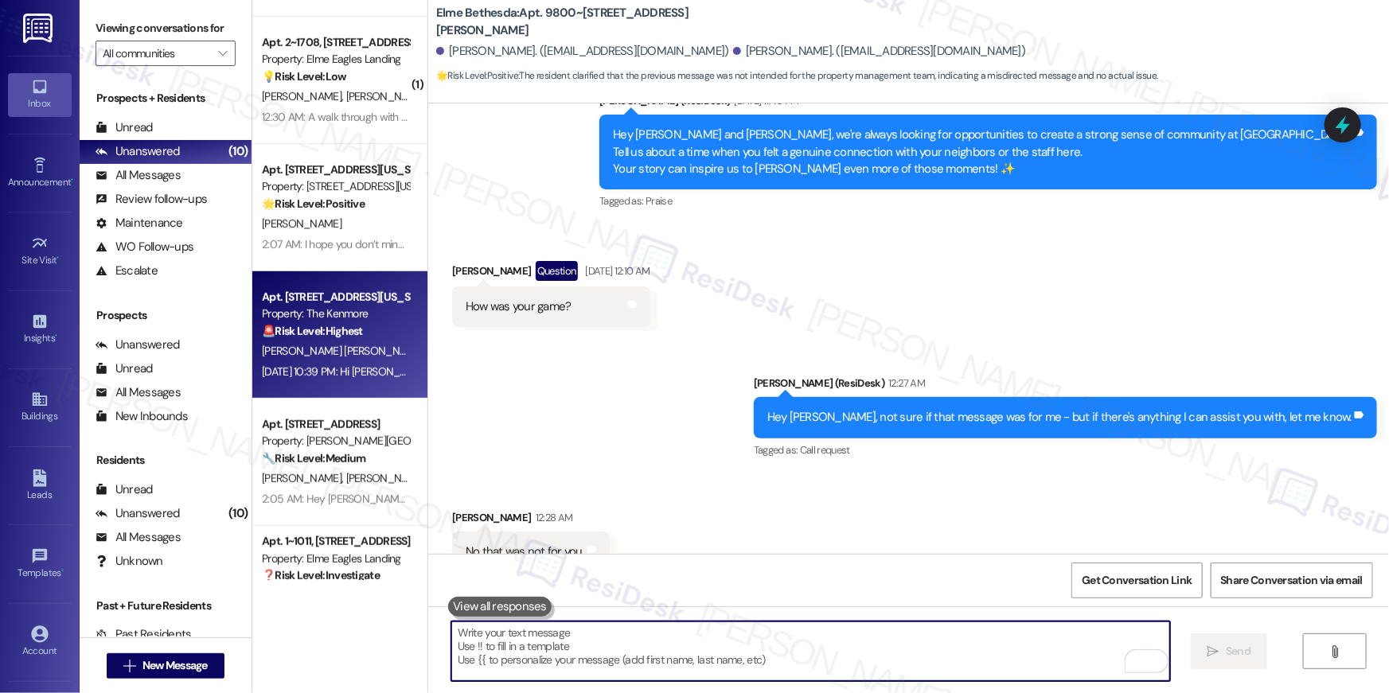
scroll to position [303, 0]
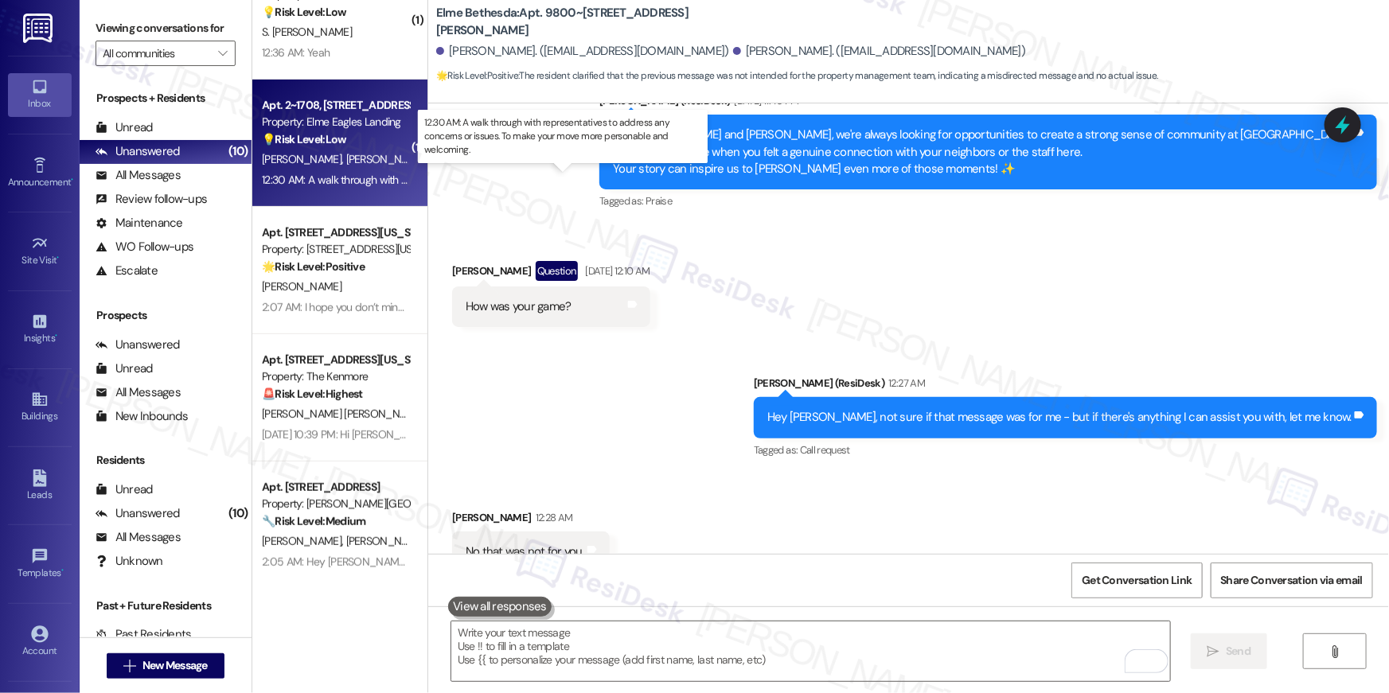
click at [304, 178] on div "12:30 AM: A walk through with representatives to address any concerns or issues…" at bounding box center [574, 180] width 624 height 14
type textarea "Fetching suggested responses. Please feel free to read through the conversation…"
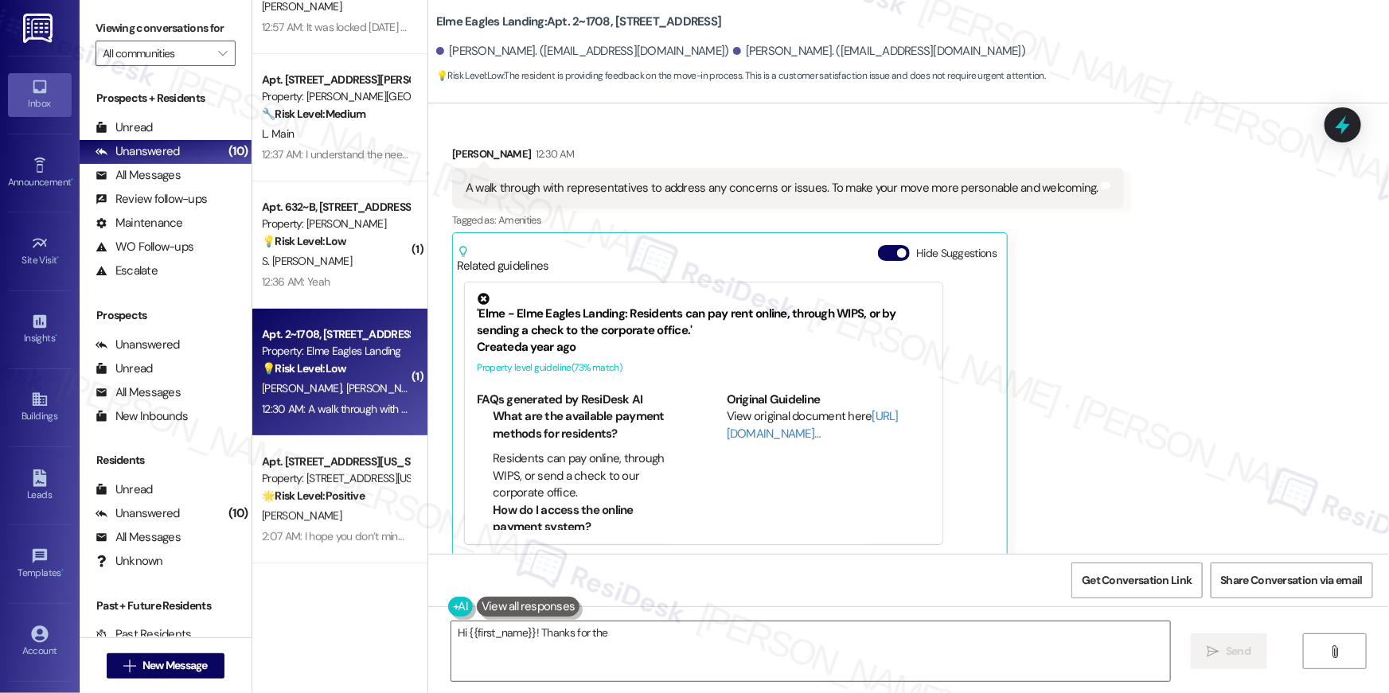
scroll to position [266, 0]
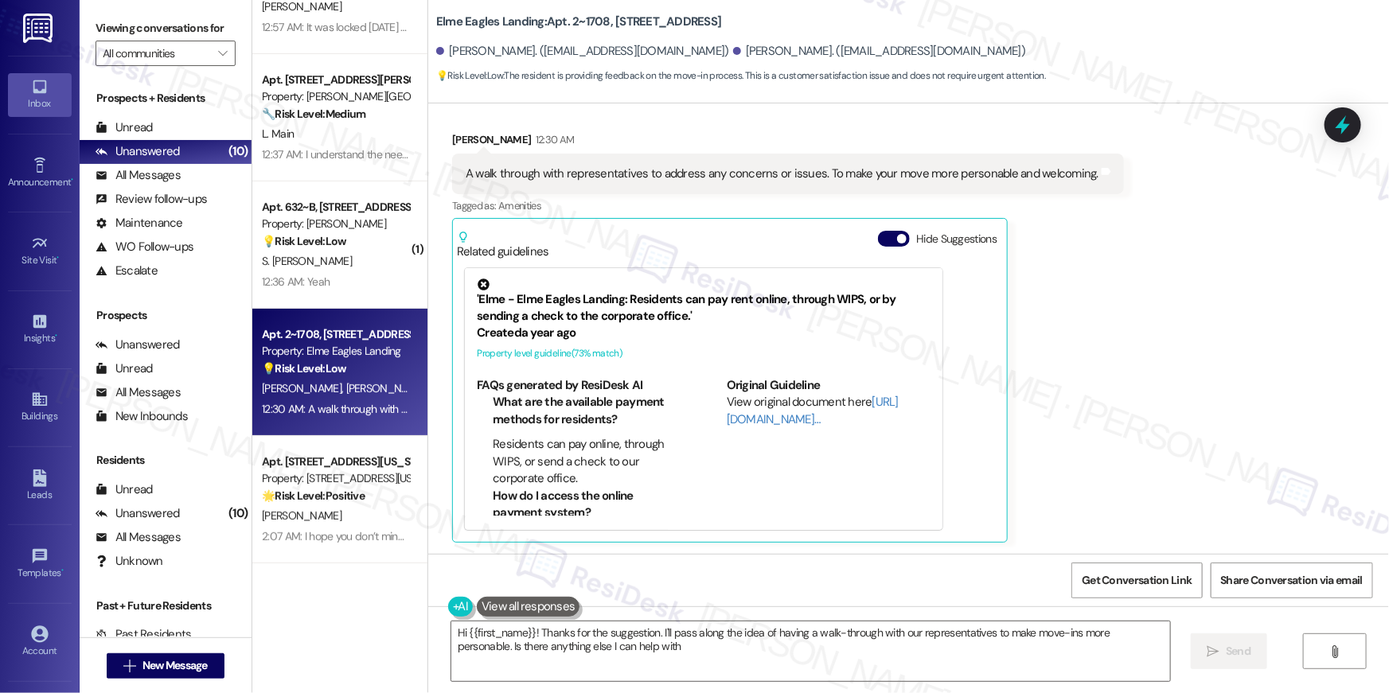
type textarea "Hi {{first_name}}! Thanks for the suggestion. I'll pass along the idea of havin…"
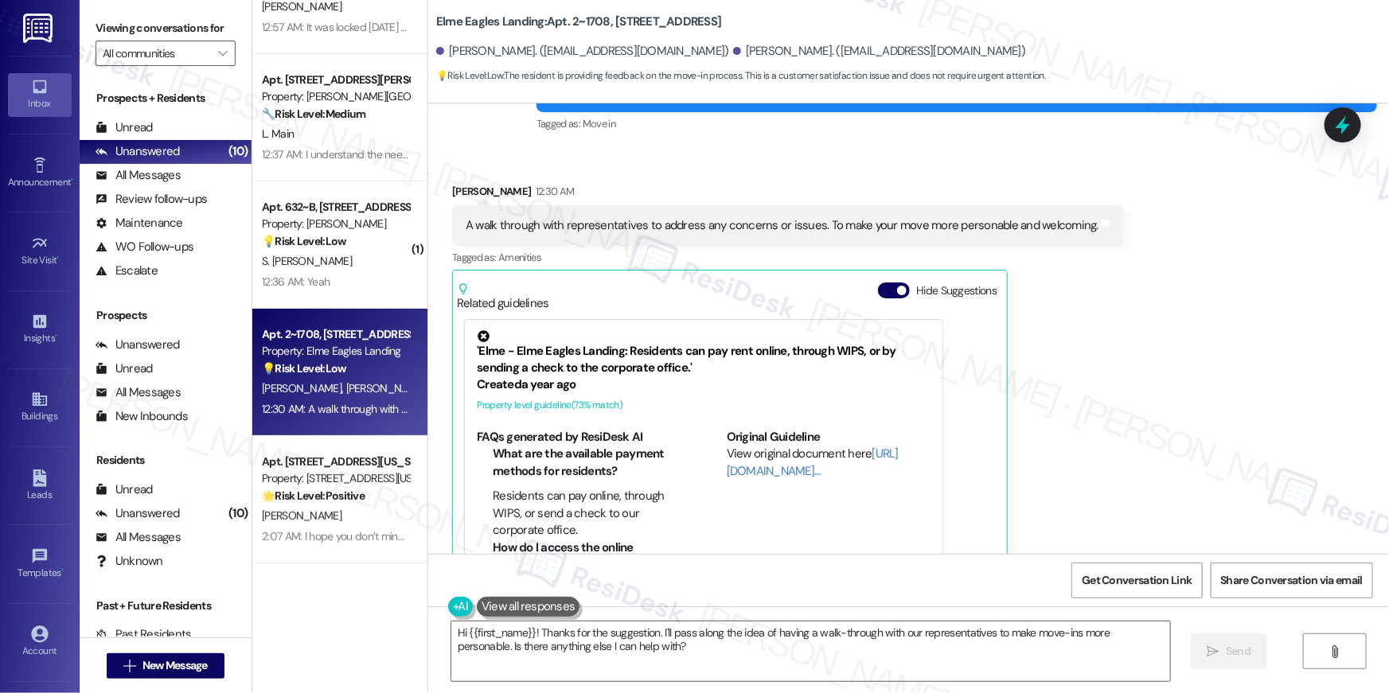
scroll to position [47, 0]
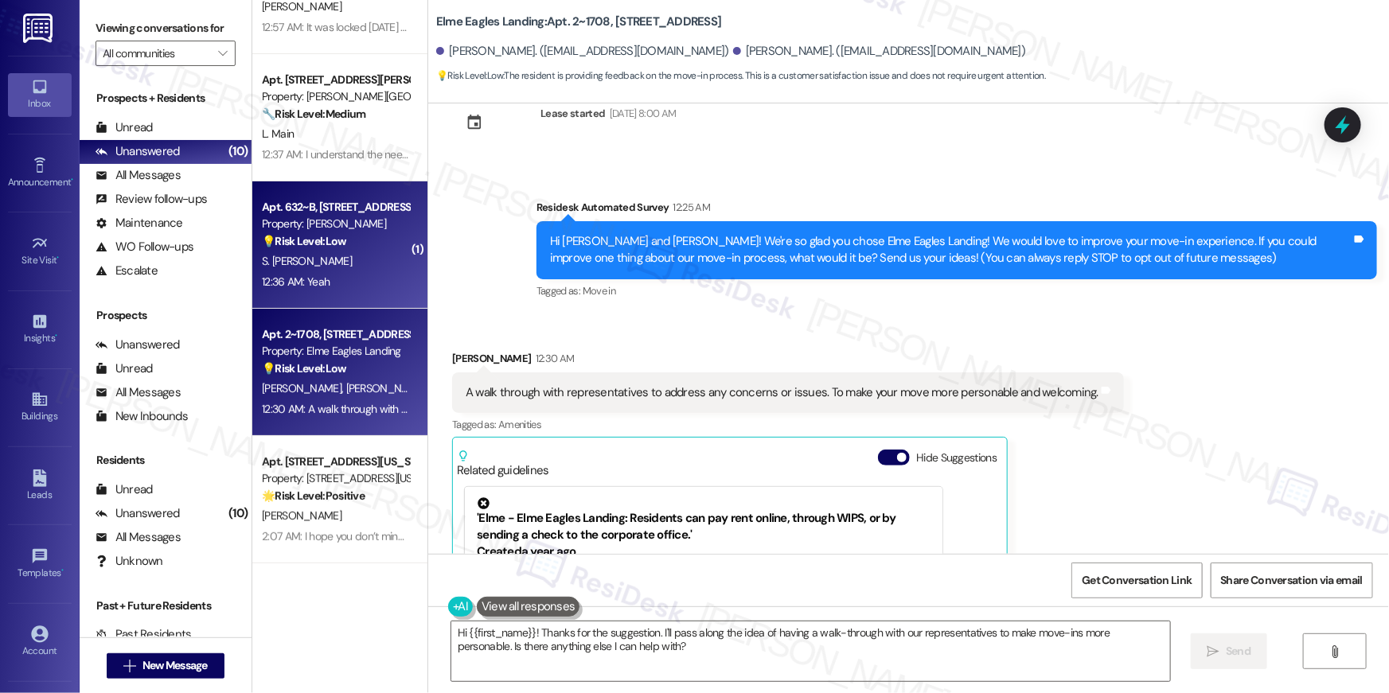
click at [344, 243] on div "💡 Risk Level: Low The resident is responding to an initial greeting and request…" at bounding box center [335, 241] width 147 height 17
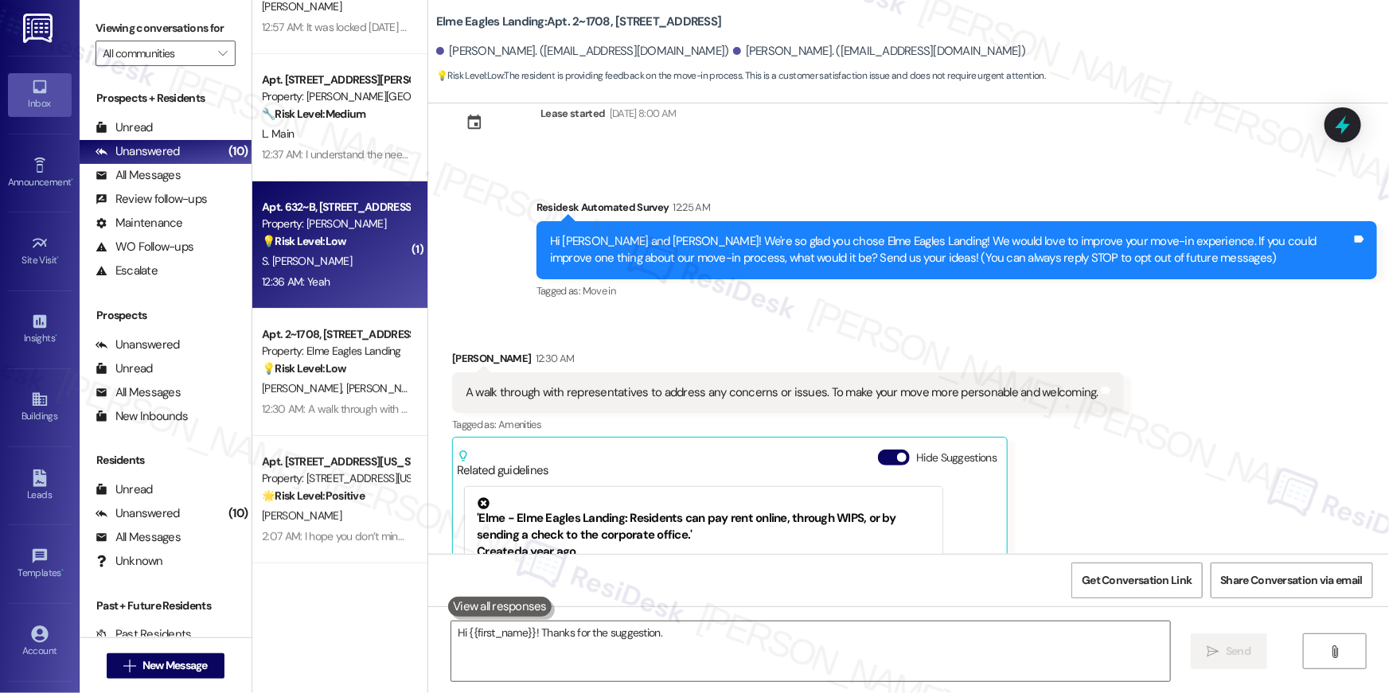
type textarea "Hi {{first_name}}! Thanks for the suggestion. I'll"
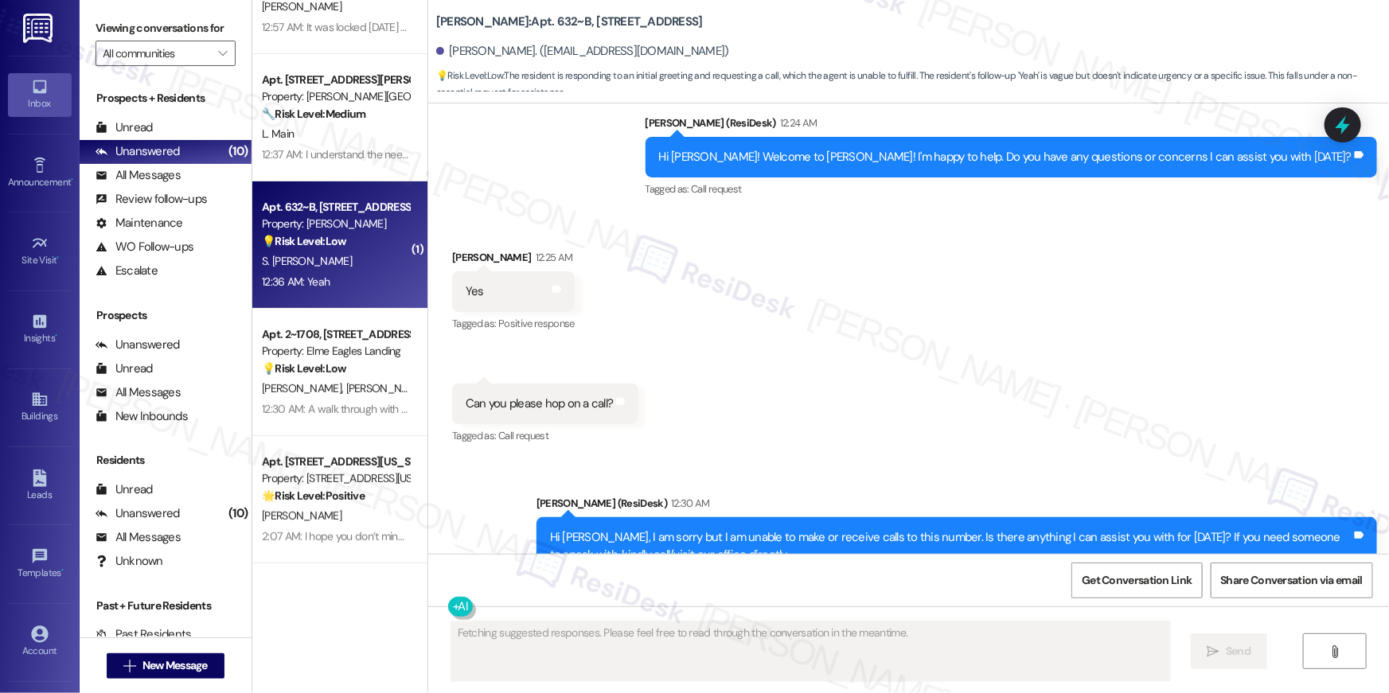
scroll to position [753, 0]
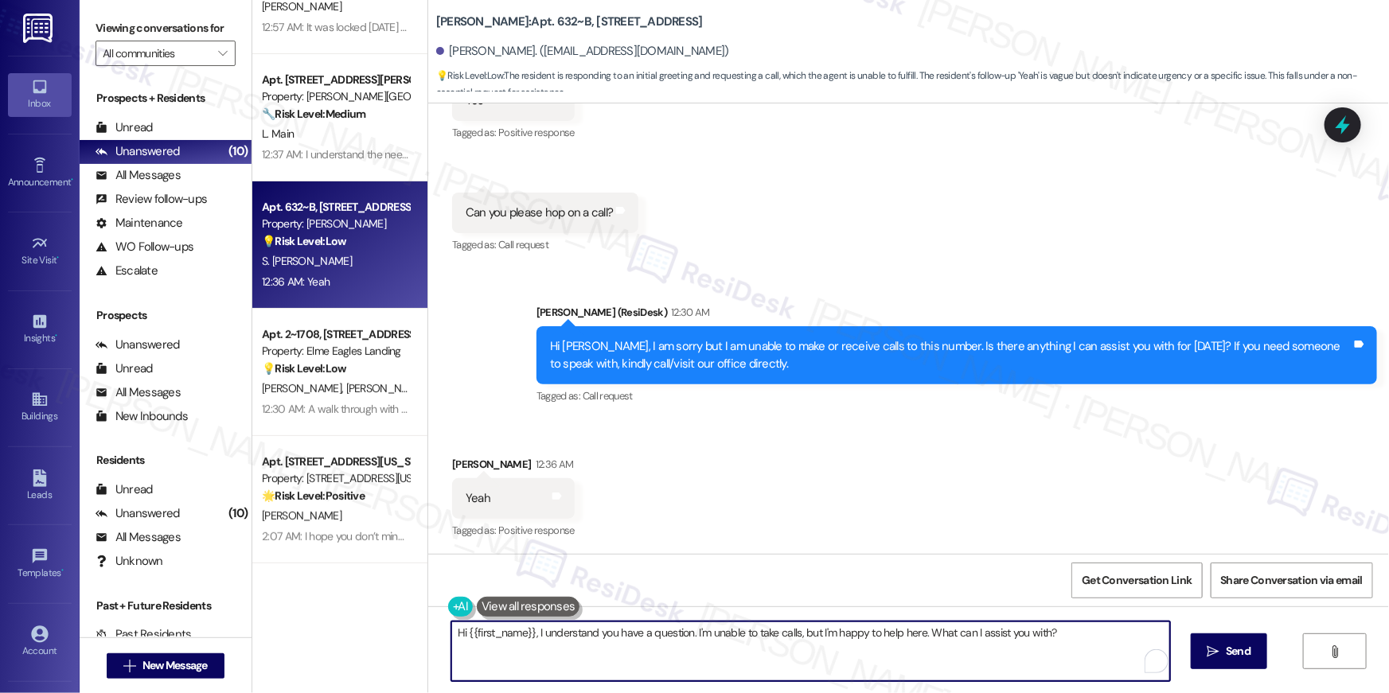
click at [834, 642] on textarea "Hi {{first_name}}, I understand you have a question. I'm unable to take calls, …" at bounding box center [810, 652] width 719 height 60
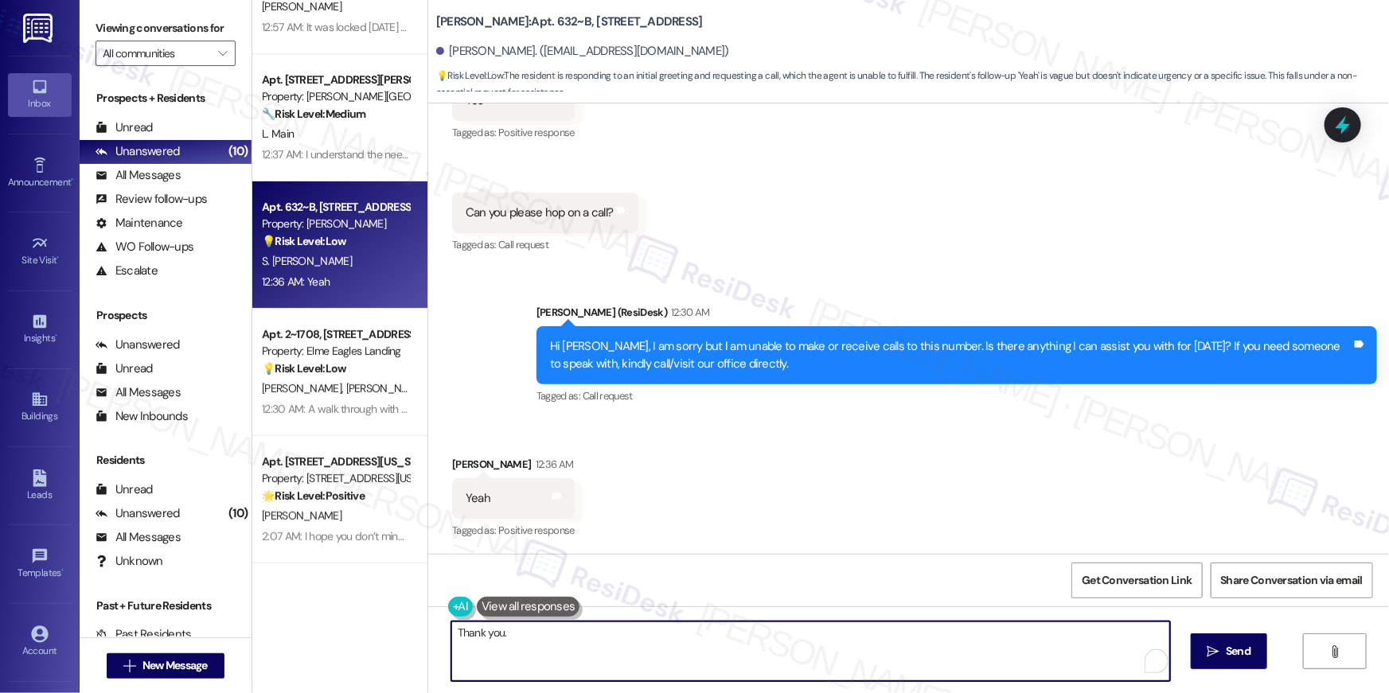
paste textarea "In the meantime, if there's anything else I can assist you with, let me know."
type textarea "Thank you. In the meantime, if there's anything else I can assist you with, let…"
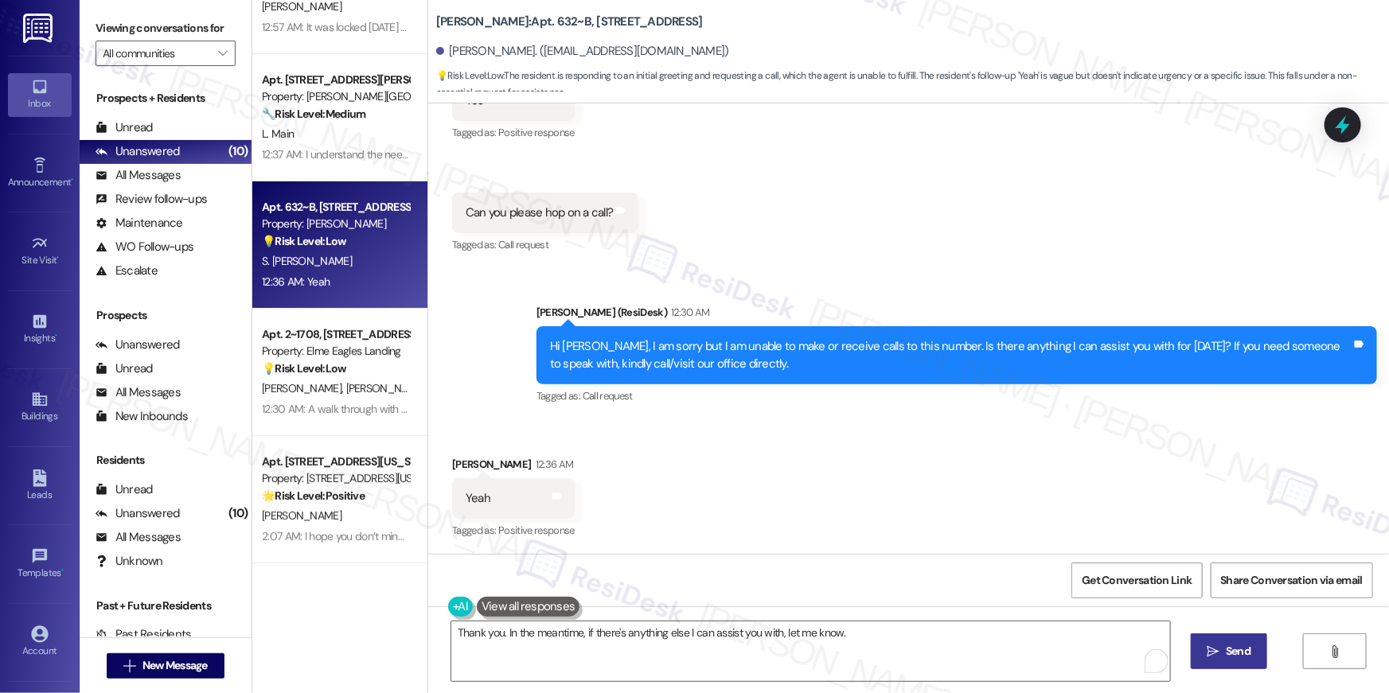
click at [1237, 640] on button " Send" at bounding box center [1229, 652] width 77 height 36
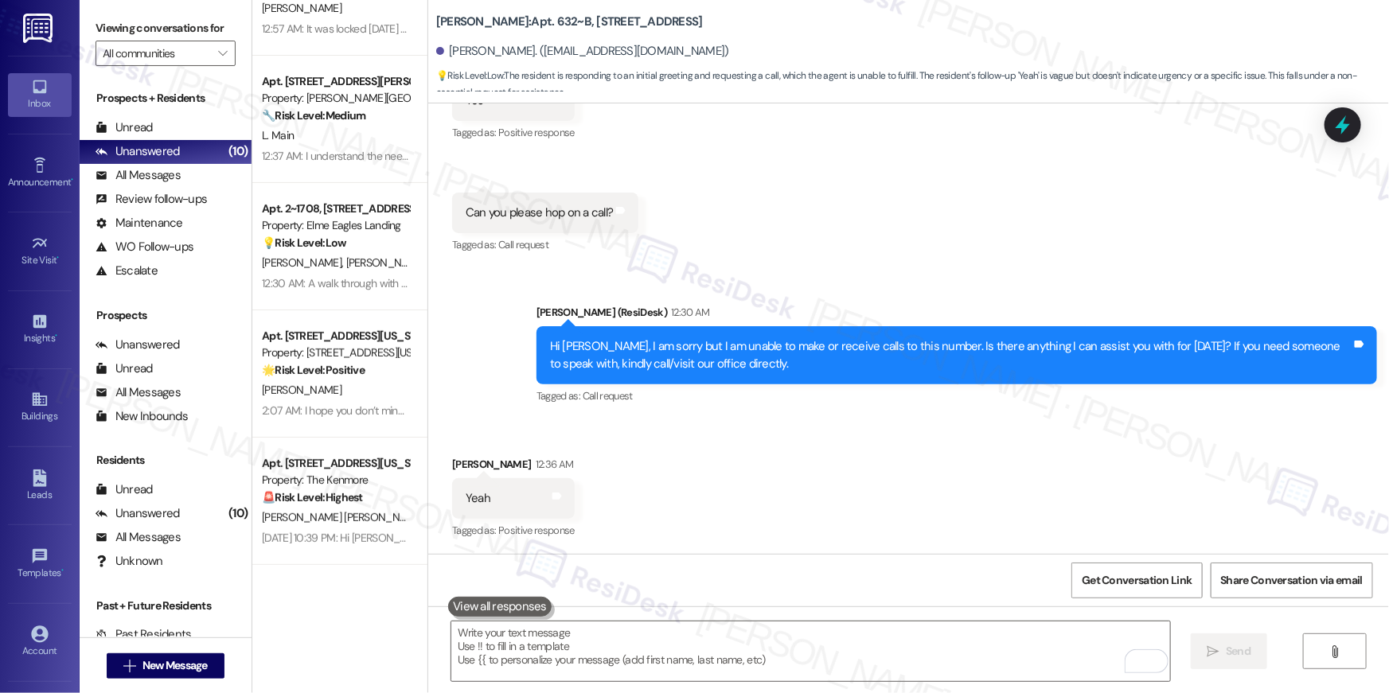
scroll to position [0, 0]
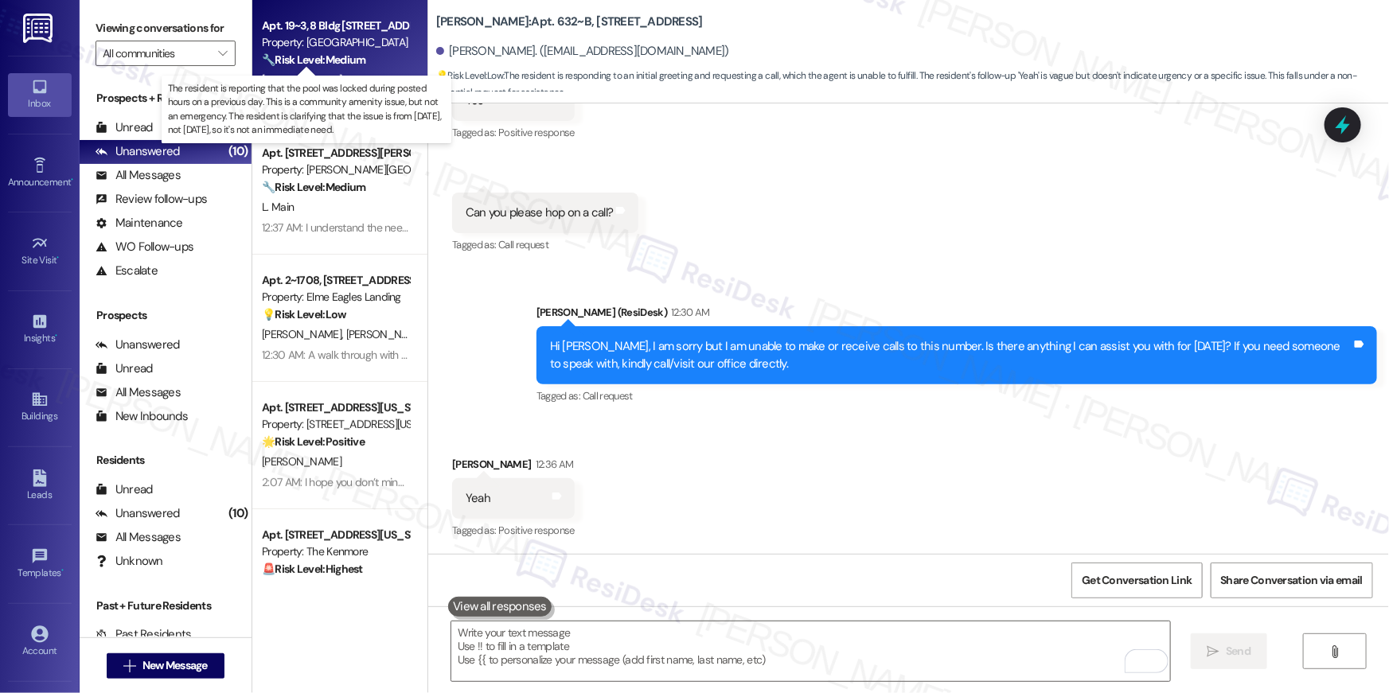
click at [346, 57] on strong "🔧 Risk Level: Medium" at bounding box center [314, 60] width 104 height 14
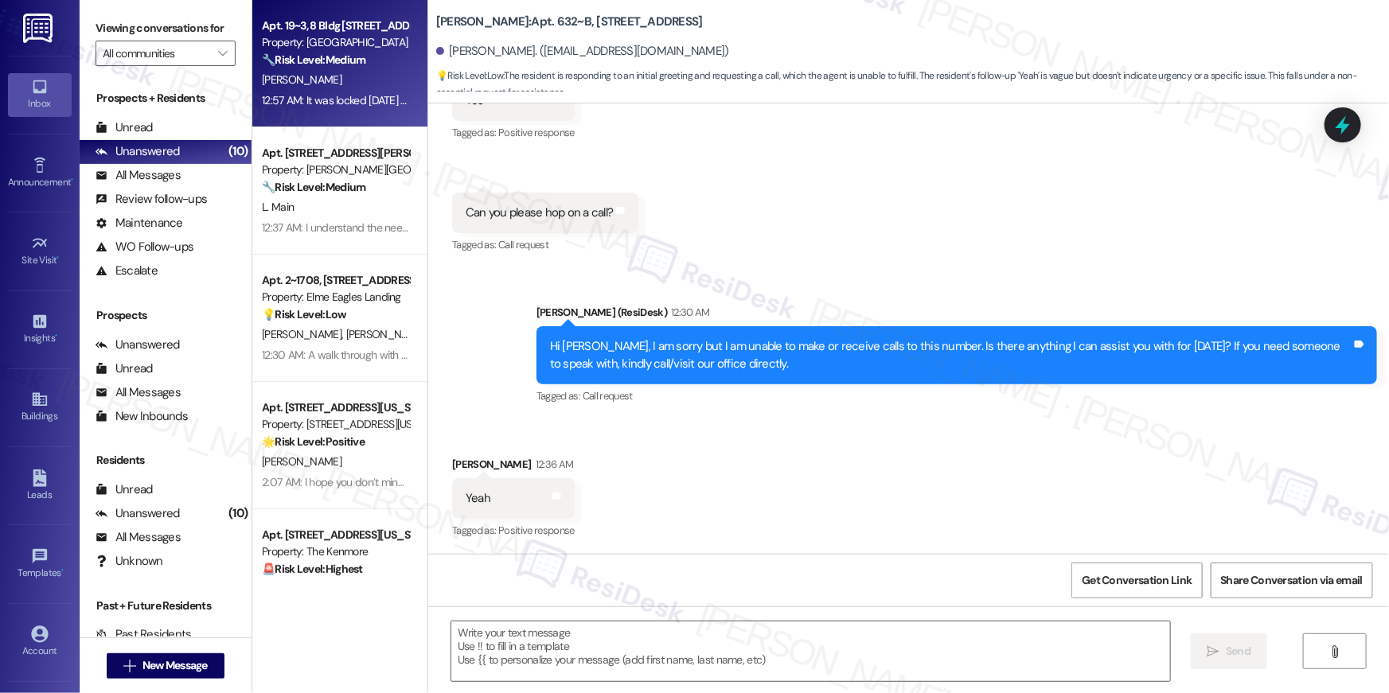
type textarea "Fetching suggested responses. Please feel free to read through the conversation…"
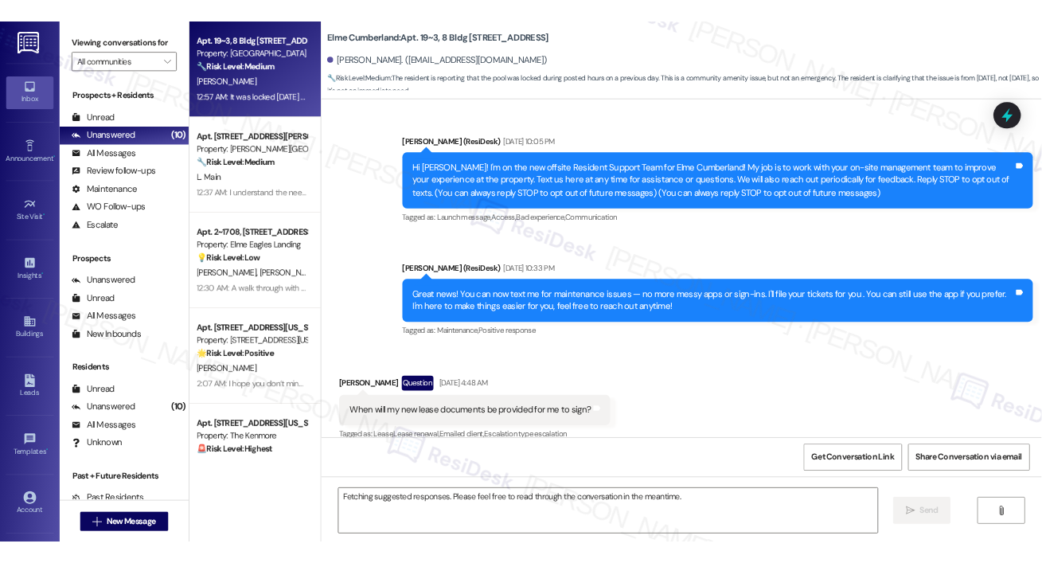
scroll to position [22464, 0]
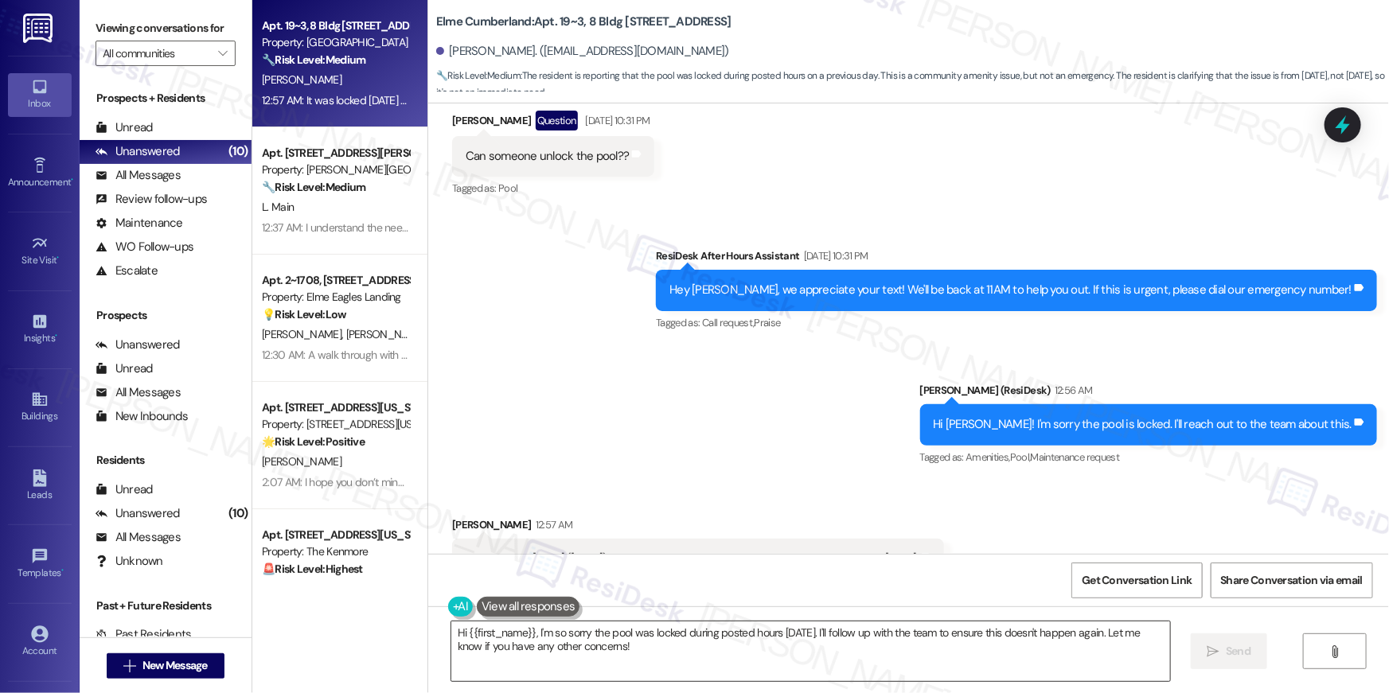
click at [717, 652] on textarea "Hi {{first_name}}, I'm so sorry the pool was locked during posted hours on Sund…" at bounding box center [810, 652] width 719 height 60
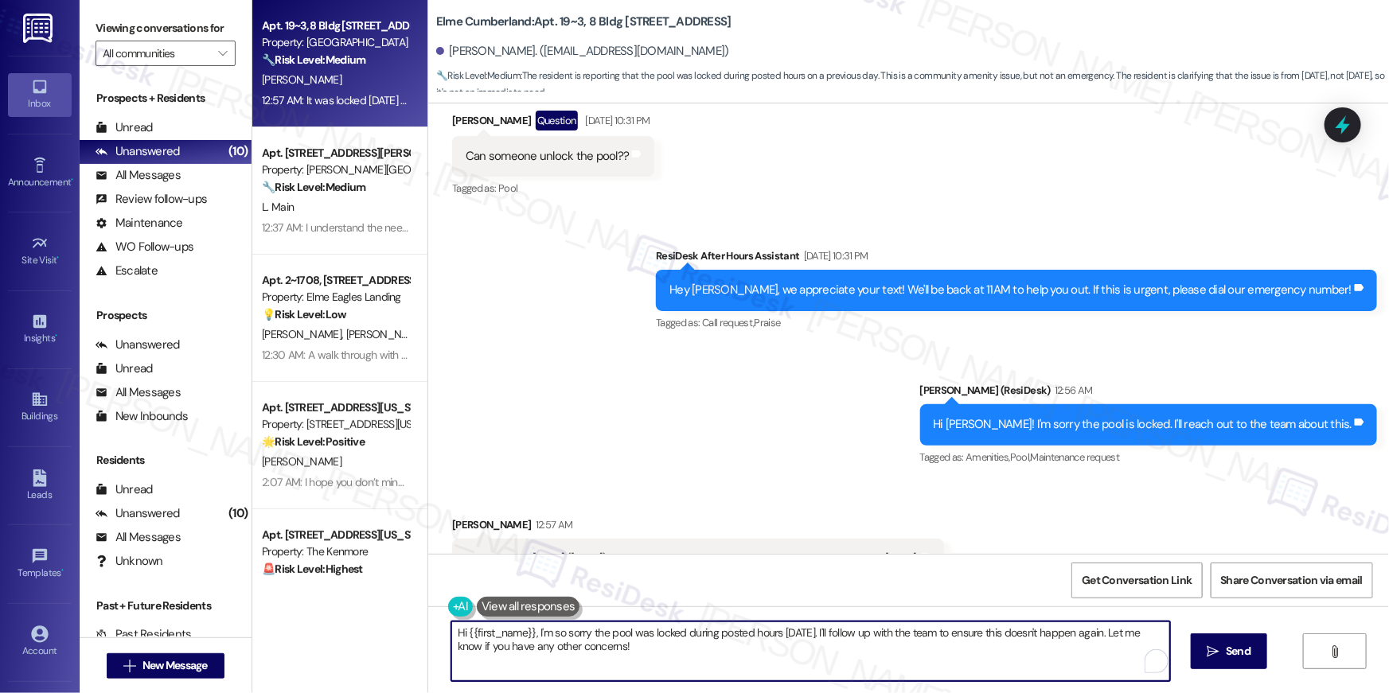
drag, startPoint x: 717, startPoint y: 652, endPoint x: 522, endPoint y: 635, distance: 195.8
click at [522, 635] on textarea "Hi {{first_name}}, I'm so sorry the pool was locked during posted hours on Sund…" at bounding box center [810, 652] width 719 height 60
click at [601, 646] on textarea "Hi {{first_name}}, I'm so sorry the pool was locked during posted hours on Sund…" at bounding box center [810, 652] width 719 height 60
click at [602, 646] on textarea "Hi {{first_name}}, I'm so sorry the pool was locked during posted hours on Sund…" at bounding box center [810, 652] width 719 height 60
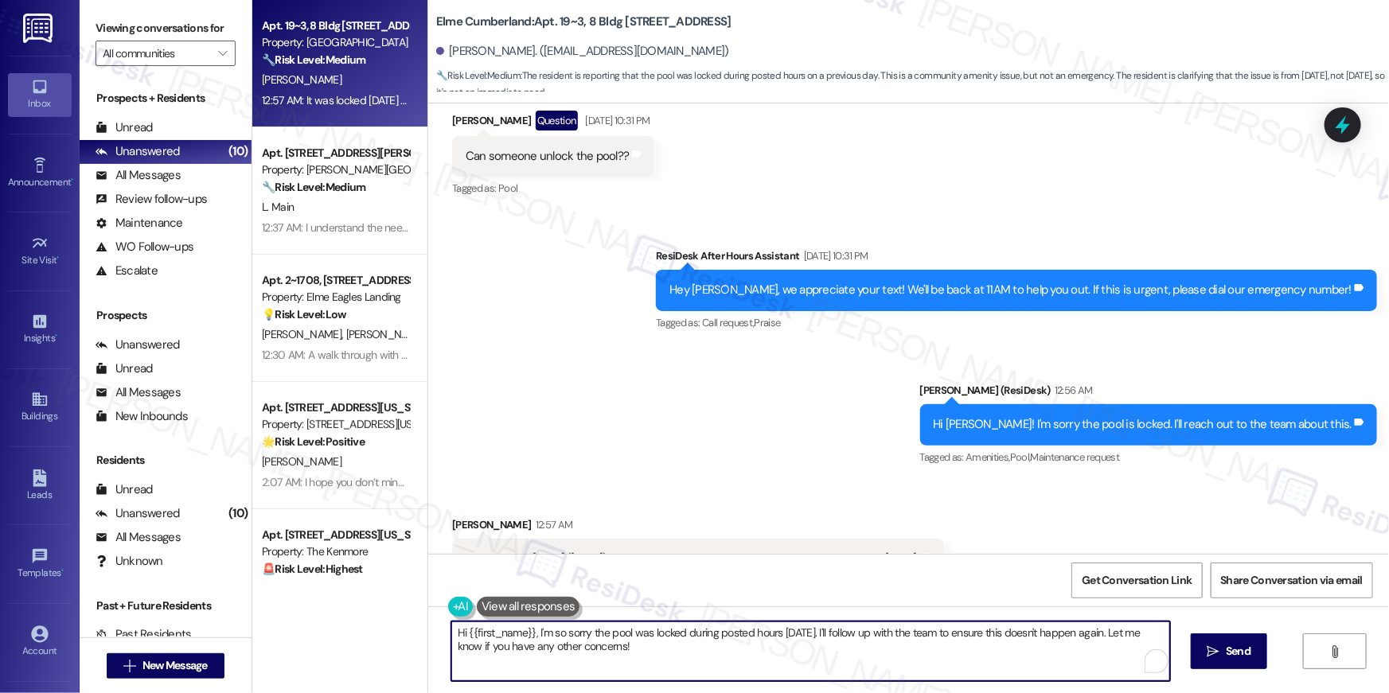
click at [602, 646] on textarea "Hi {{first_name}}, I'm so sorry the pool was locked during posted hours on Sund…" at bounding box center [810, 652] width 719 height 60
paste textarea "In the meantime, if there's anything else I can assist you with, let me know."
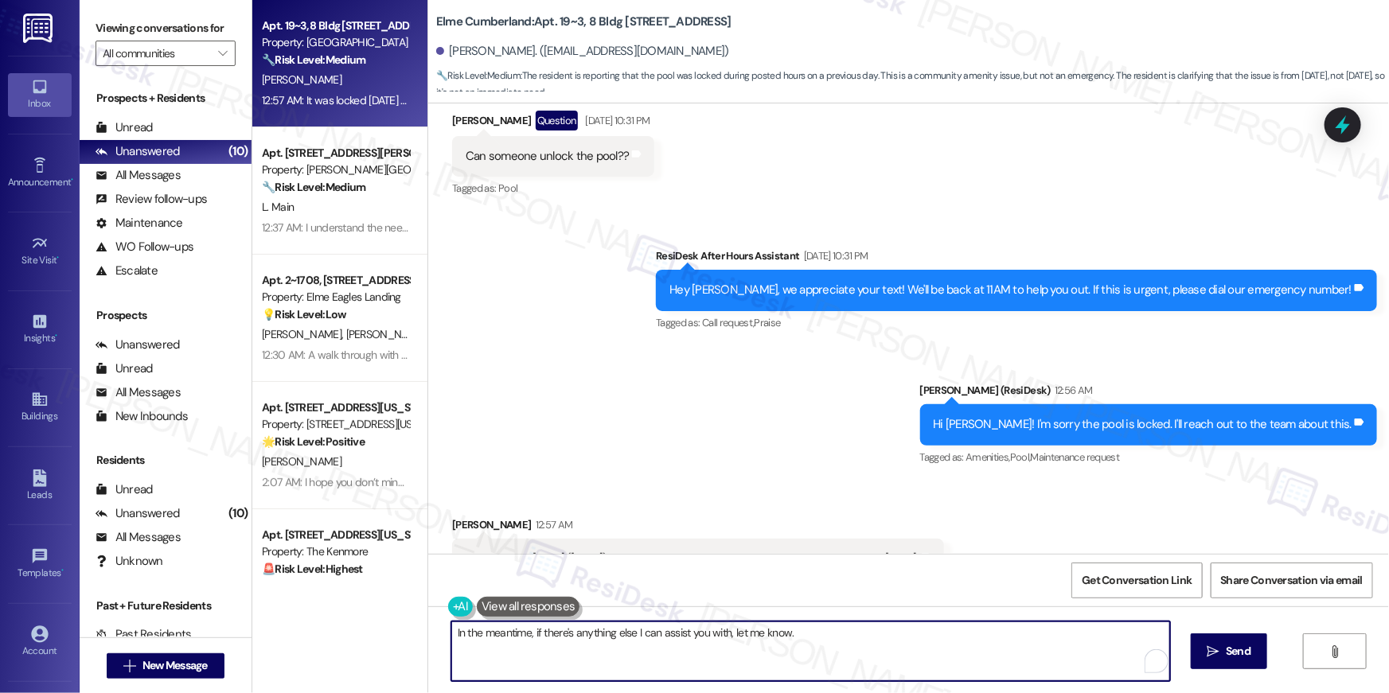
click at [577, 645] on textarea "In the meantime, if there's anything else I can assist you with, let me know." at bounding box center [810, 652] width 719 height 60
paste textarea "In the meantime, if there's anything else I can assist you with, let me know."
type textarea "Thank you, Carla. In the meantime, if there's anything else I can assist you wi…"
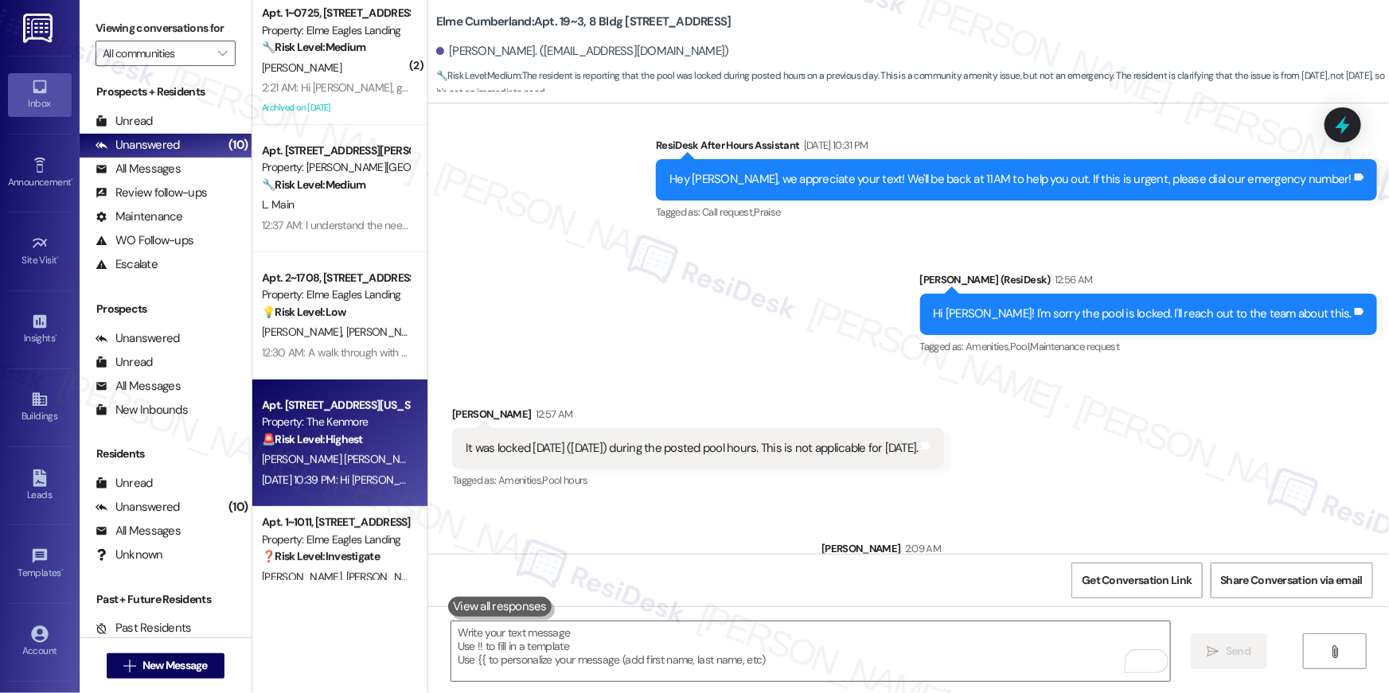
scroll to position [8, 0]
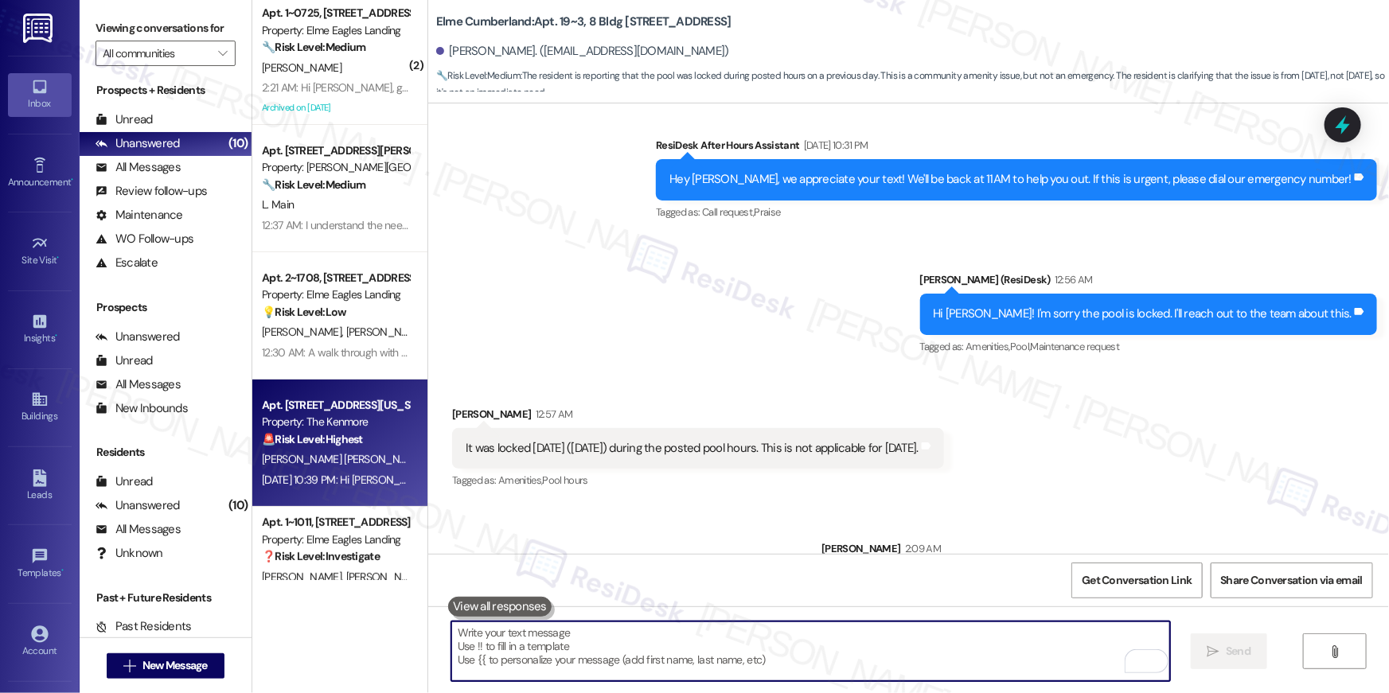
click at [364, 467] on div "[PERSON_NAME] [PERSON_NAME]" at bounding box center [335, 460] width 150 height 20
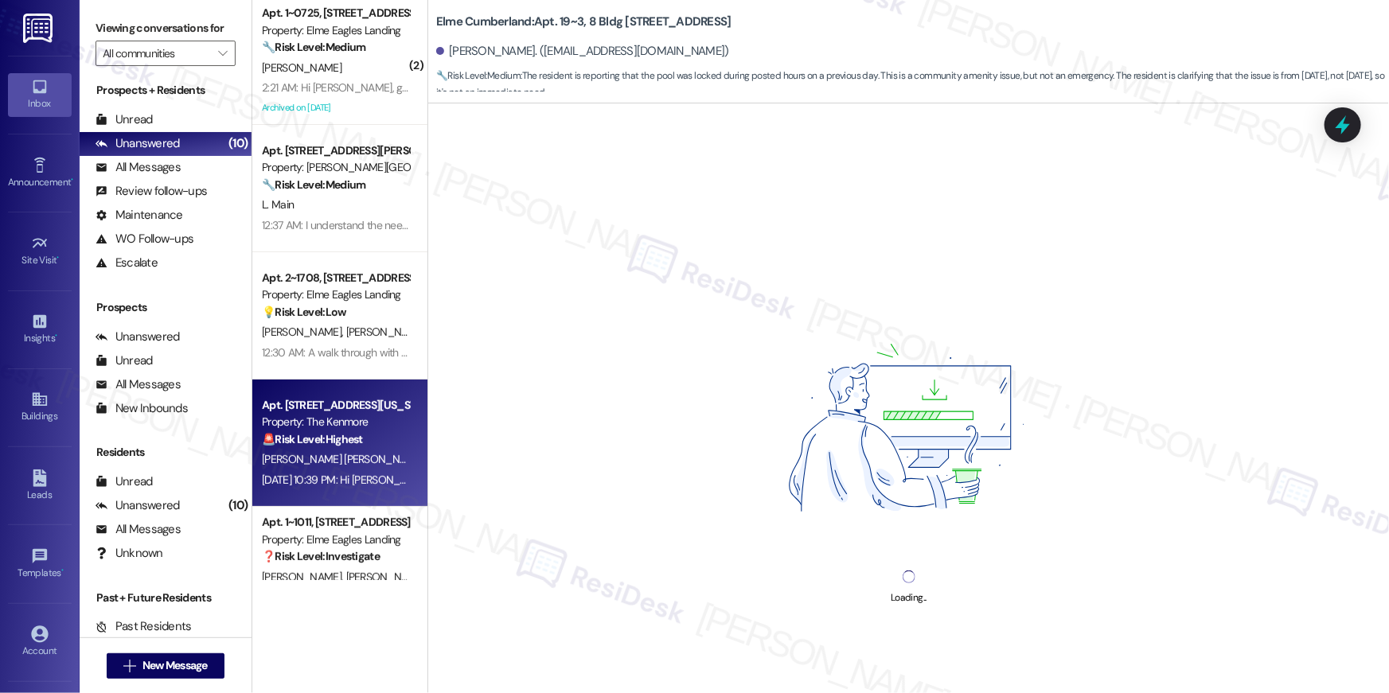
click at [364, 467] on div "[PERSON_NAME] [PERSON_NAME]" at bounding box center [335, 460] width 150 height 20
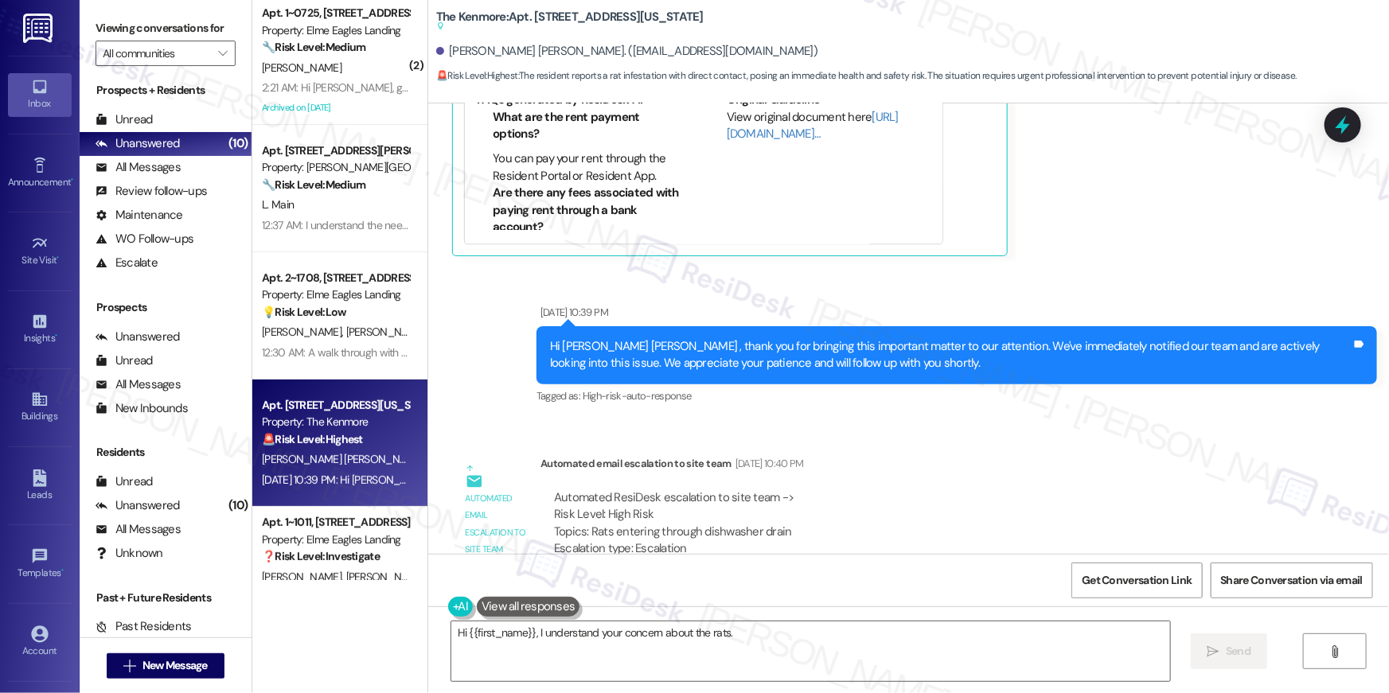
scroll to position [7758, 0]
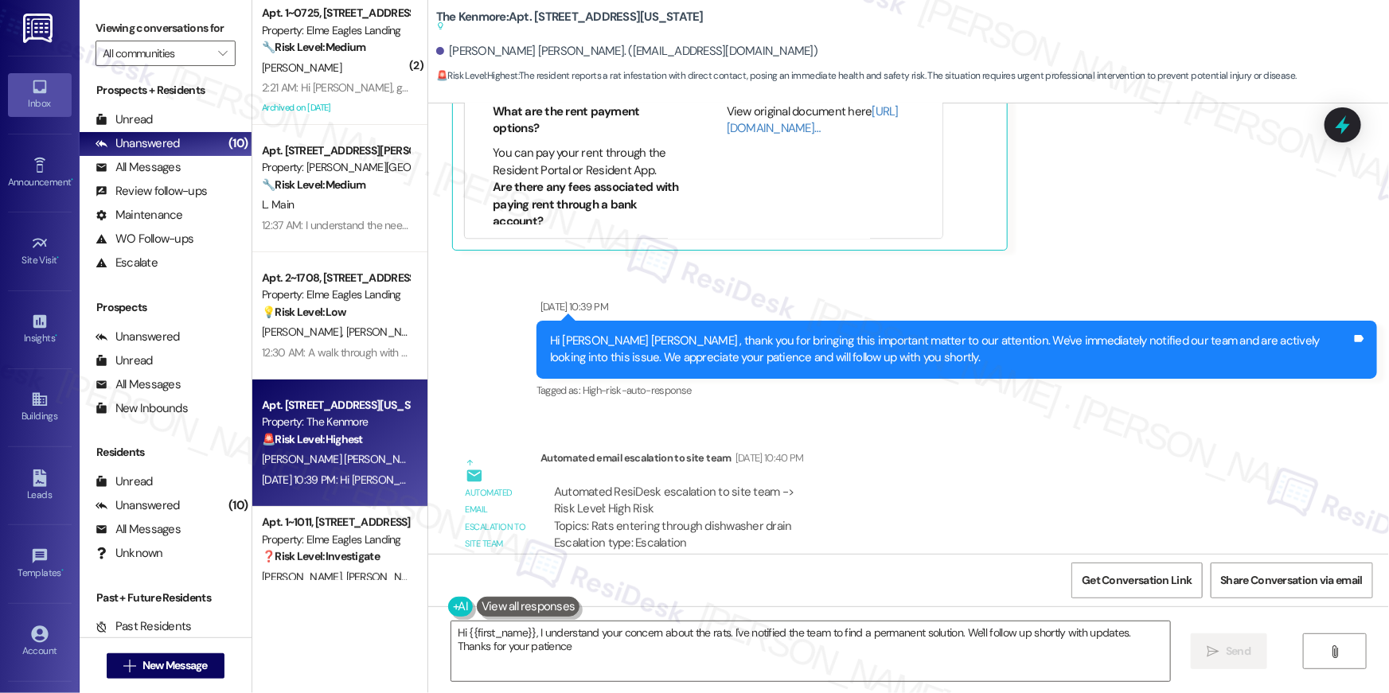
type textarea "Hi {{first_name}}, I understand your concern about the rats. I've notified the …"
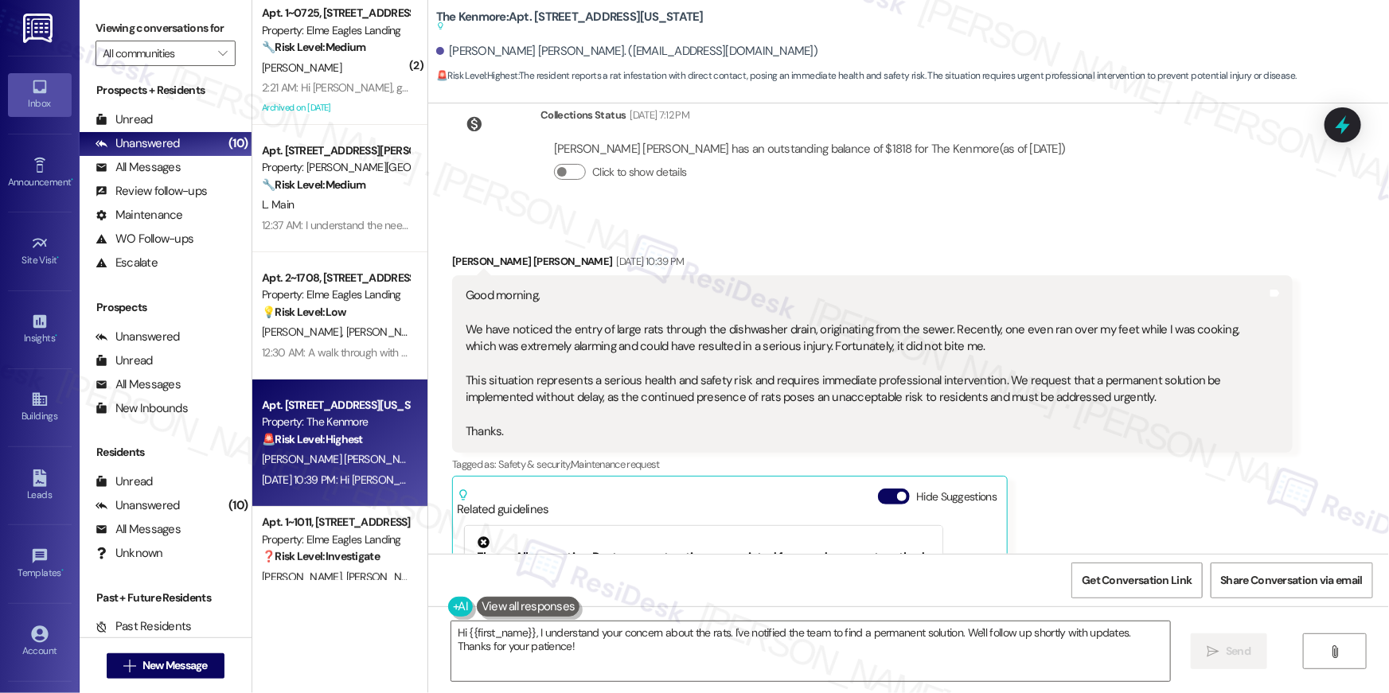
scroll to position [7171, 0]
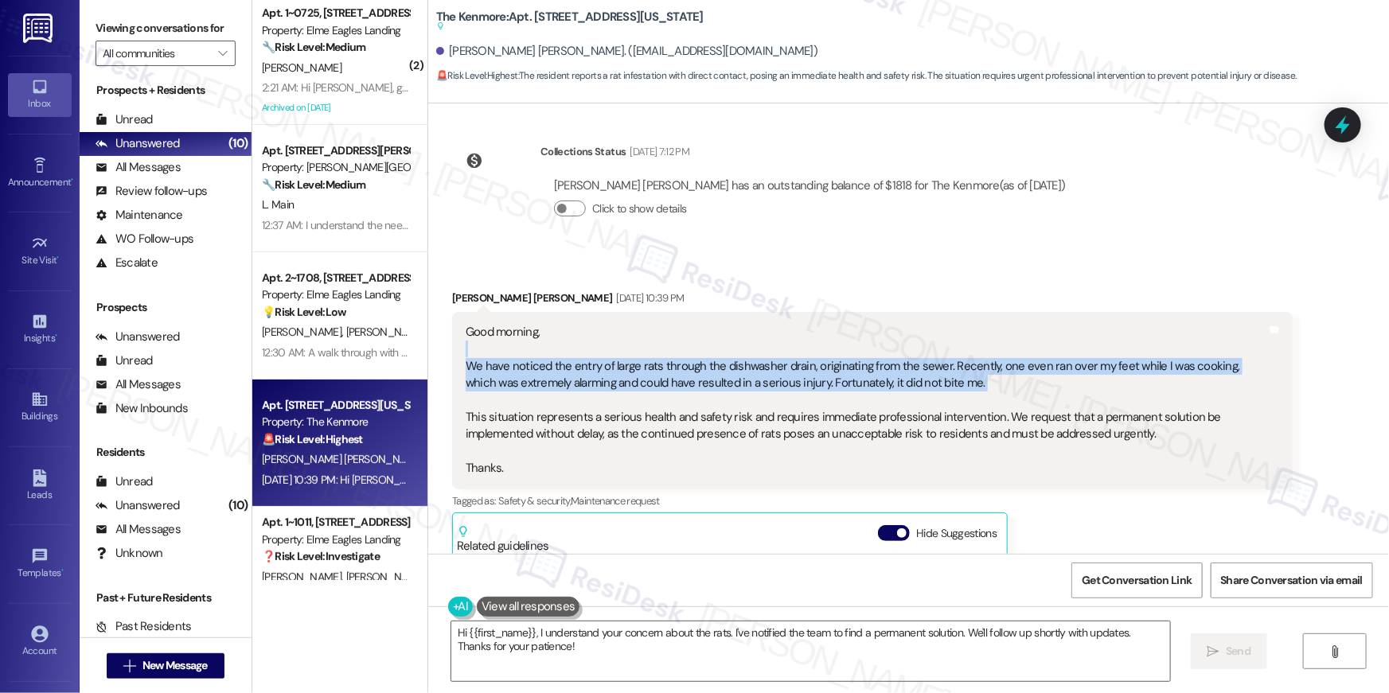
drag, startPoint x: 480, startPoint y: 302, endPoint x: 640, endPoint y: 345, distance: 165.7
click at [640, 345] on div "Good morning, We have noticed the entry of large rats through the dishwasher dr…" at bounding box center [867, 401] width 802 height 154
click at [520, 643] on textarea "Hi {{first_name}}, I understand your concern about the rats. I've notified the …" at bounding box center [810, 652] width 719 height 60
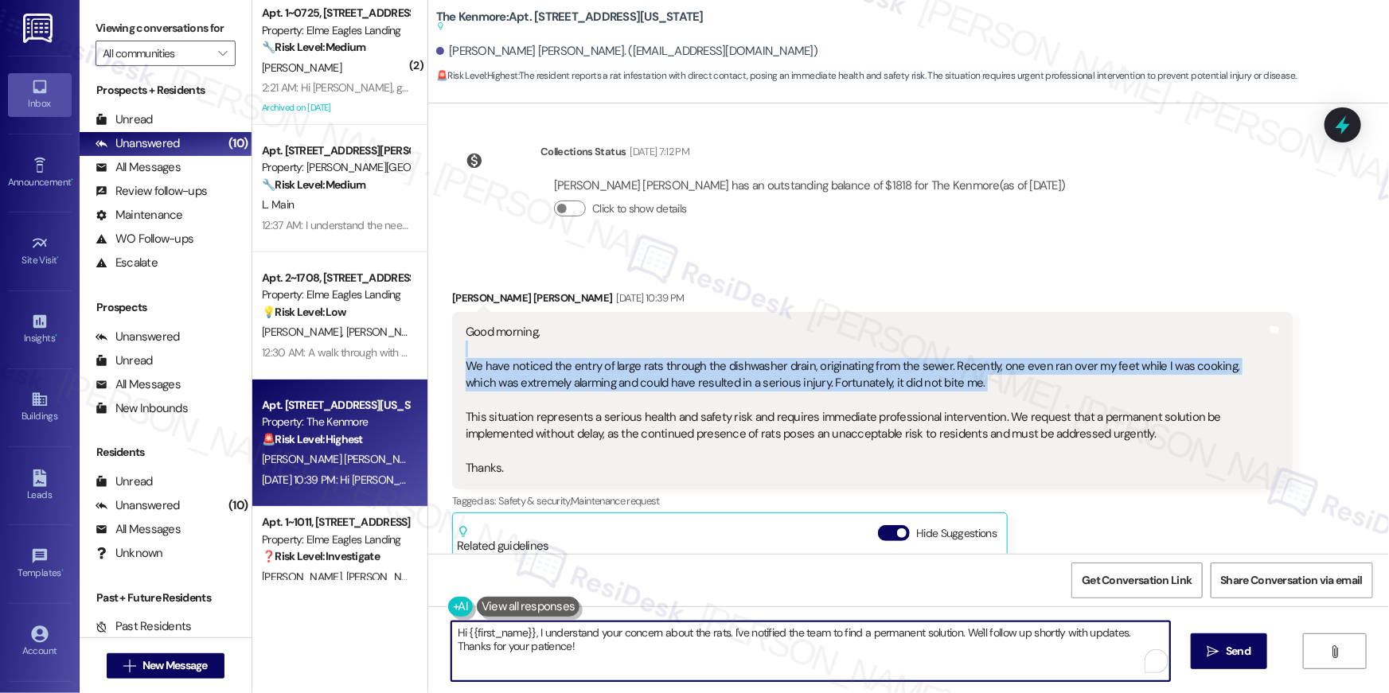
click at [520, 643] on textarea "Hi {{first_name}}, I understand your concern about the rats. I've notified the …" at bounding box center [810, 652] width 719 height 60
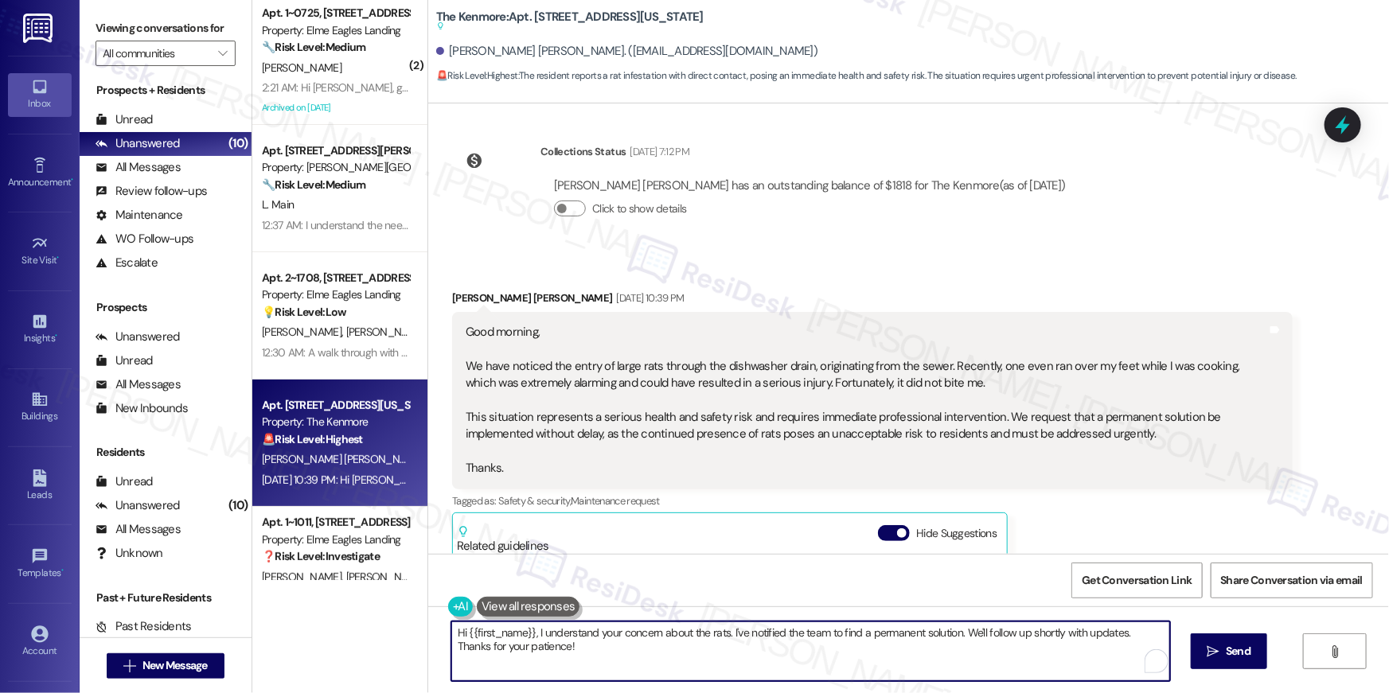
click at [520, 643] on textarea "Hi {{first_name}}, I understand your concern about the rats. I've notified the …" at bounding box center [810, 652] width 719 height 60
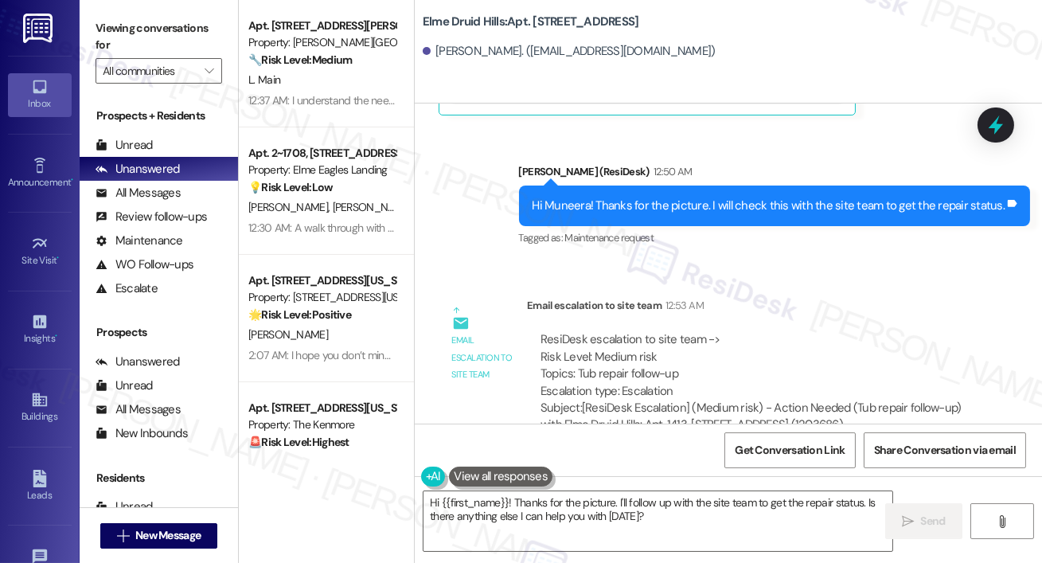
scroll to position [35373, 0]
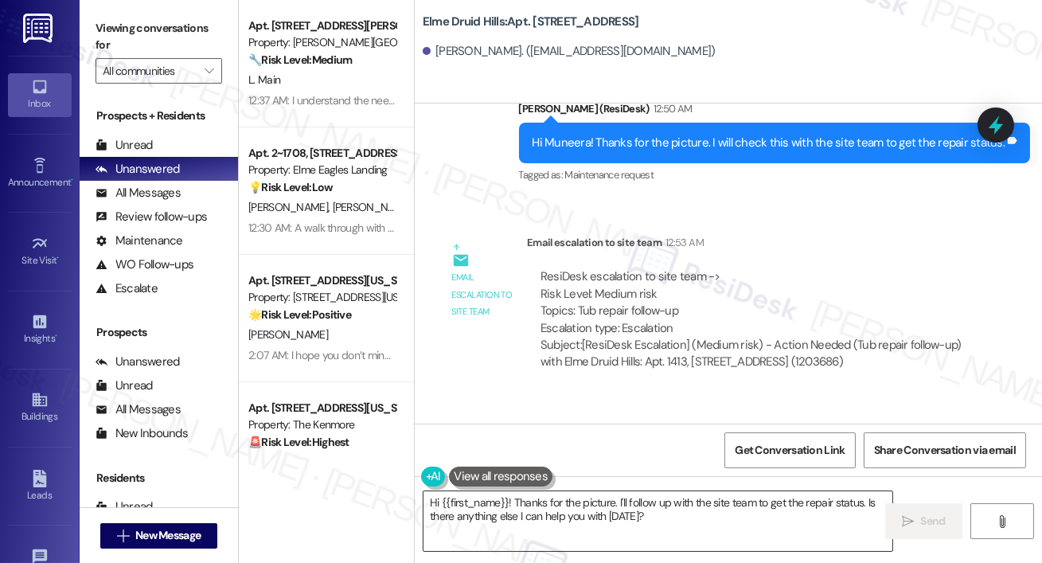
click at [663, 524] on textarea "Hi {{first_name}}! Thanks for the picture. I'll follow up with the site team to…" at bounding box center [658, 521] width 469 height 60
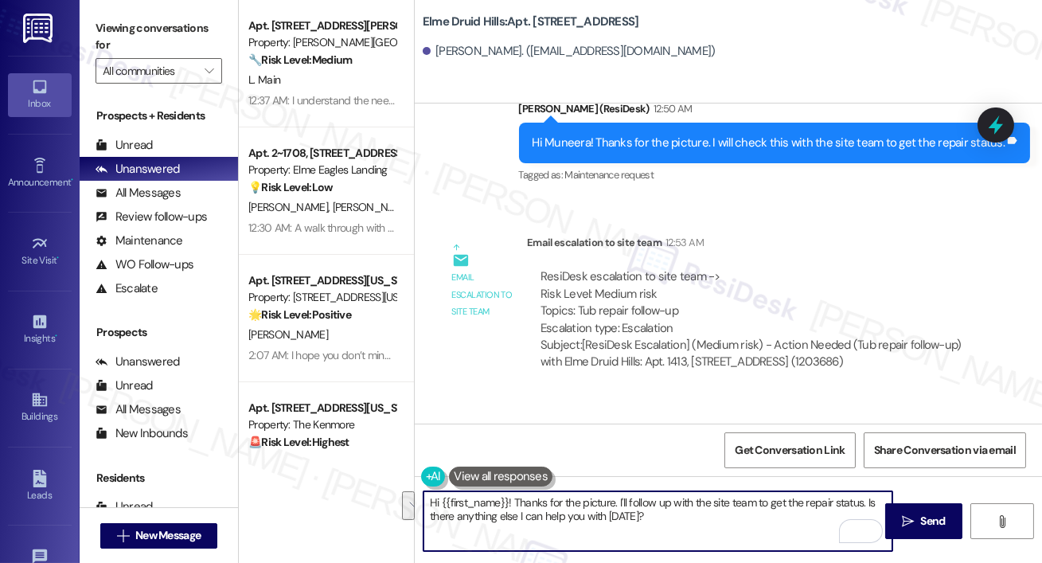
drag, startPoint x: 656, startPoint y: 529, endPoint x: 516, endPoint y: 502, distance: 142.6
click at [516, 502] on textarea "Hi {{first_name}}! Thanks for the picture. I'll follow up with the site team to…" at bounding box center [658, 521] width 469 height 60
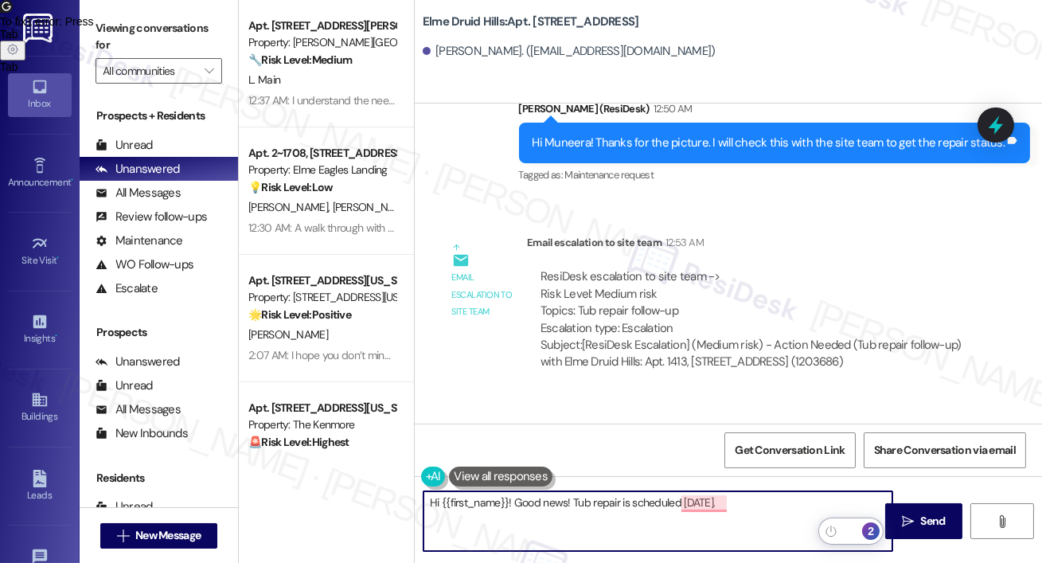
click at [872, 537] on div "2" at bounding box center [871, 531] width 18 height 18
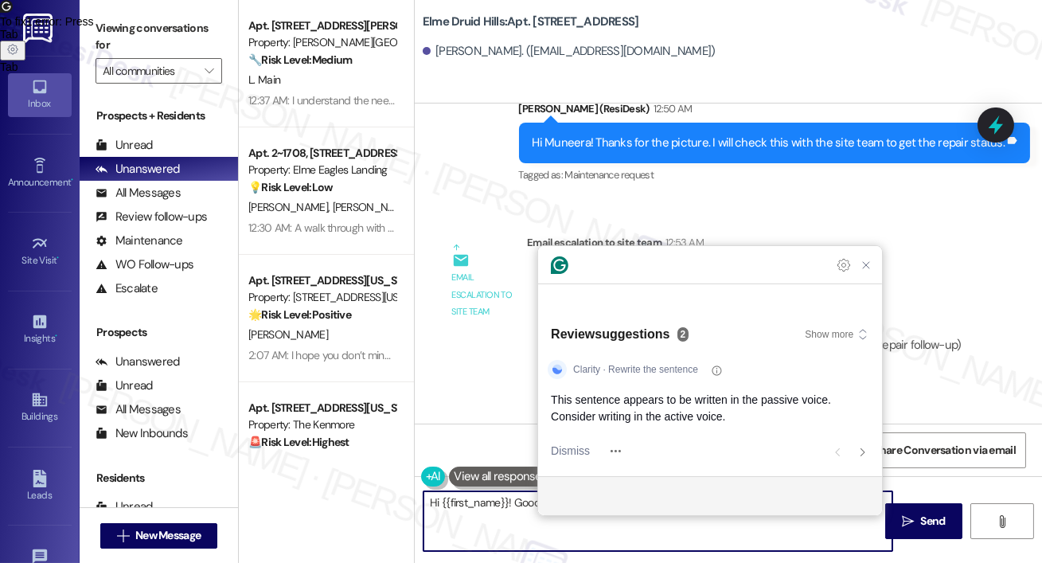
click at [872, 530] on textarea "Hi {{first_name}}! Good news! Tub repair is scheduled tomorrow." at bounding box center [658, 521] width 469 height 60
click at [859, 449] on icon "Next suggestion" at bounding box center [863, 452] width 8 height 8
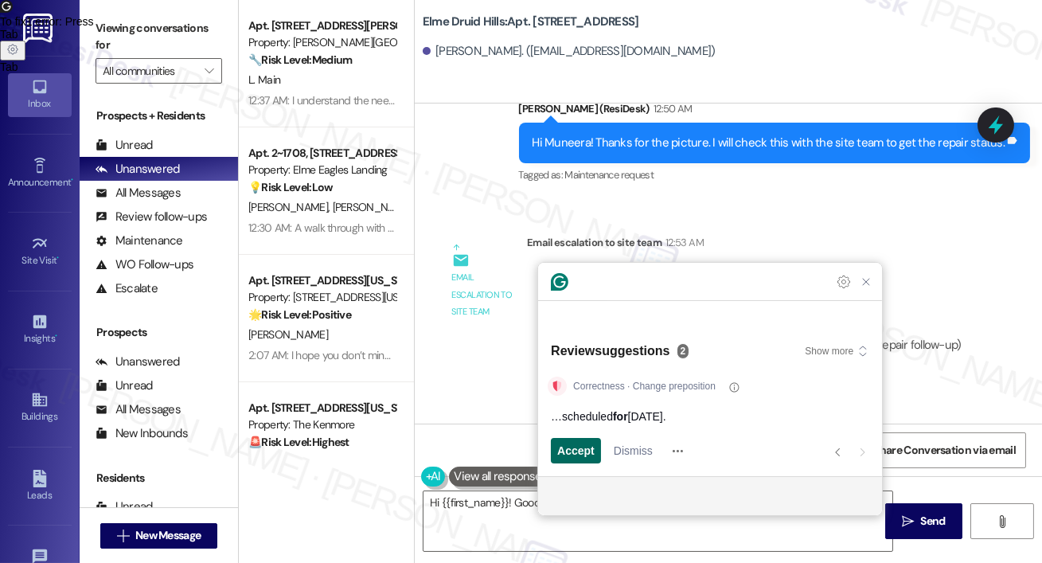
click at [585, 452] on span "Accept" at bounding box center [575, 451] width 37 height 17
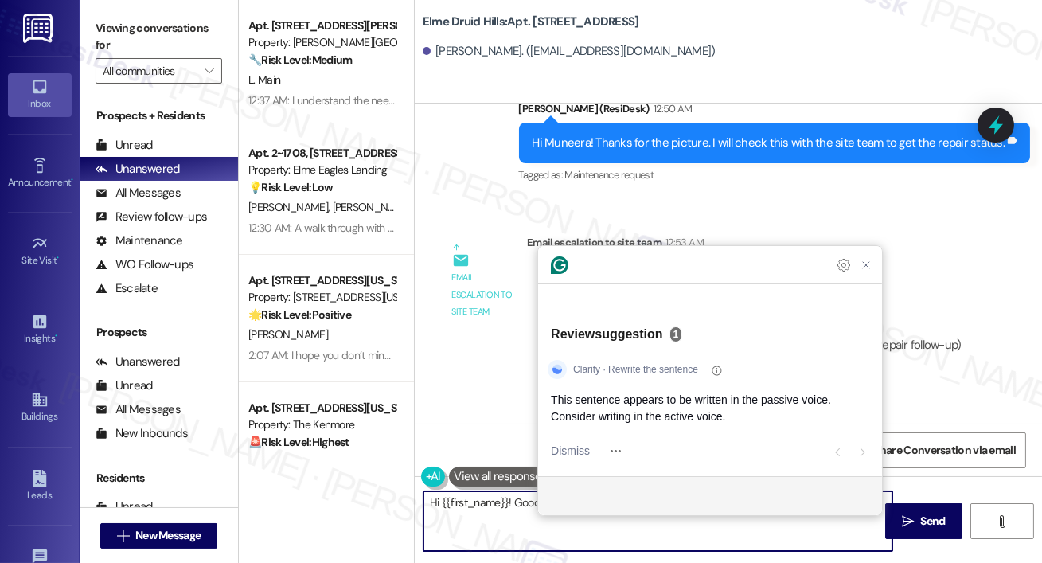
click at [517, 522] on textarea "Hi {{first_name}}! Good news! Tub repair is scheduled for tomorrow." at bounding box center [658, 521] width 469 height 60
type textarea "Hi {{first_name}}! Good news! Tub repair is scheduled for tomorrow."
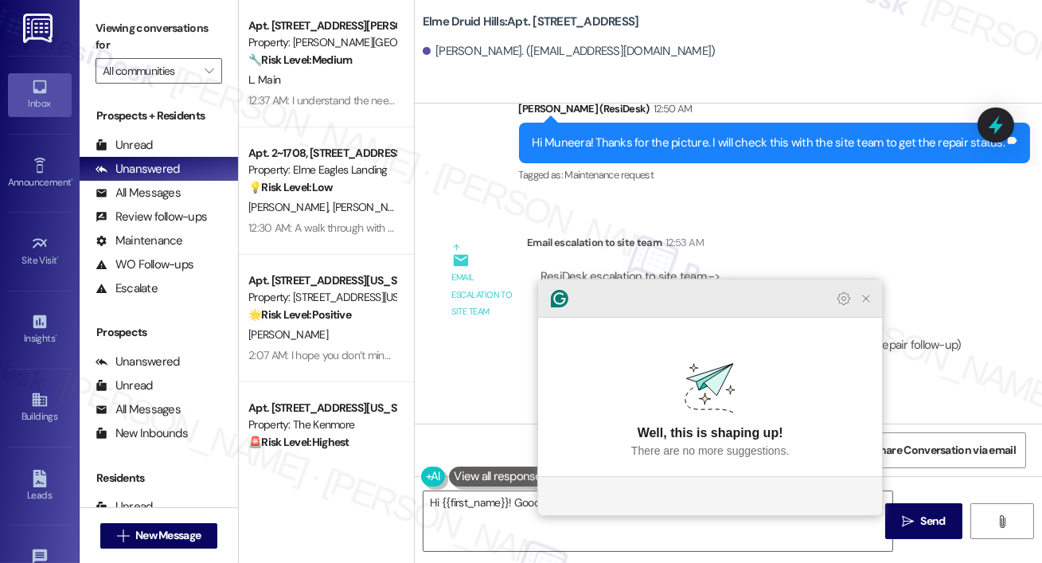
click at [867, 305] on icon "Close Grammarly Assistant" at bounding box center [866, 298] width 13 height 13
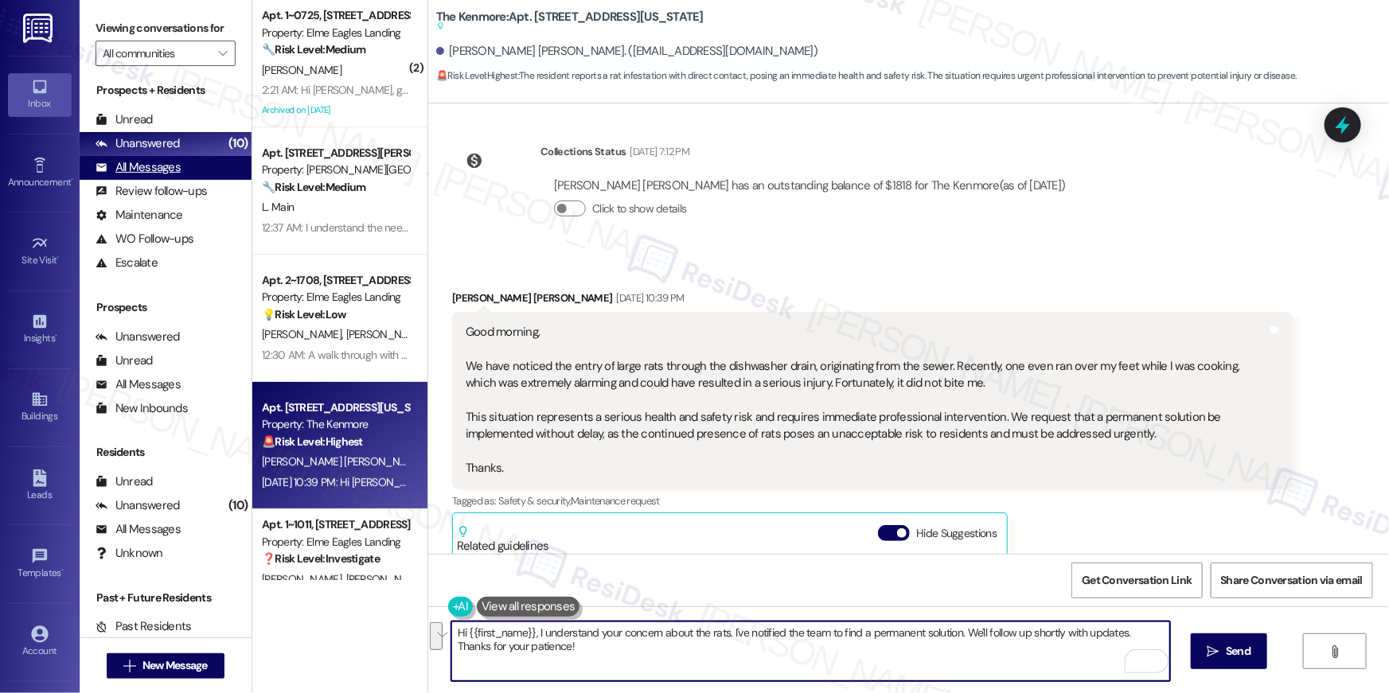
click at [170, 169] on div "All Messages" at bounding box center [138, 167] width 85 height 17
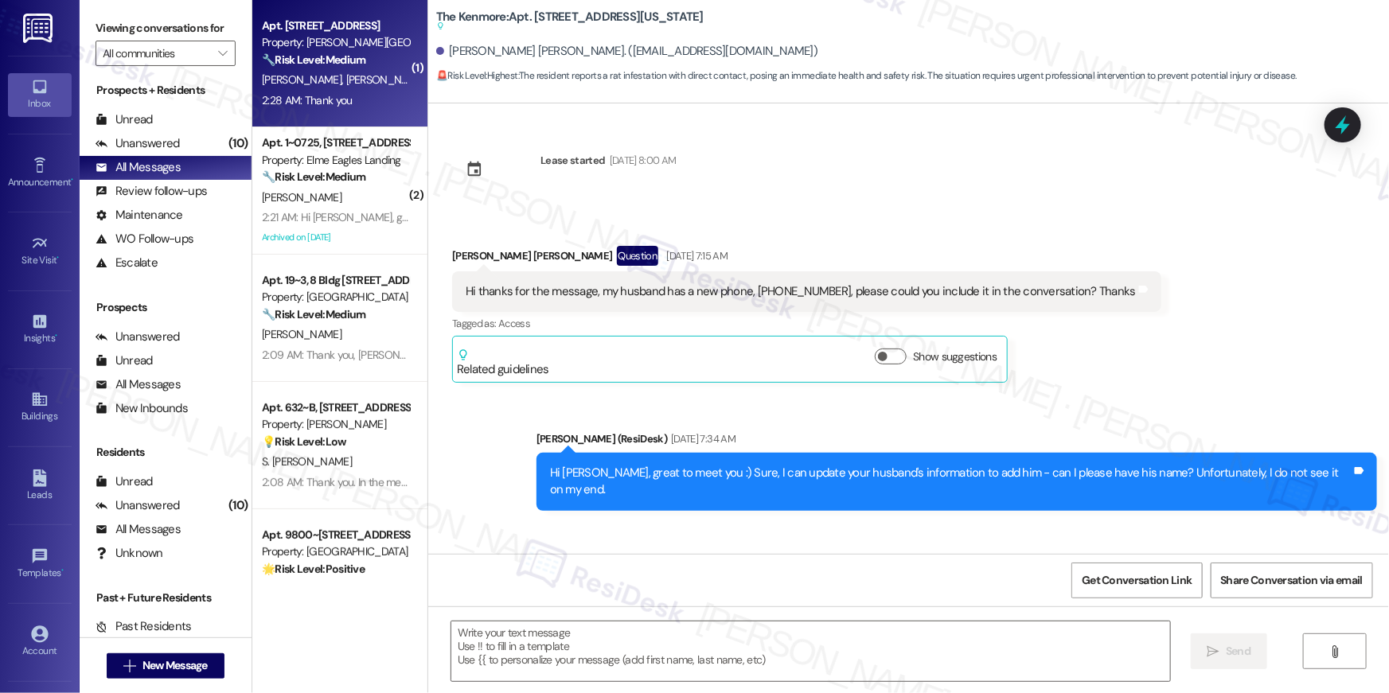
scroll to position [7758, 0]
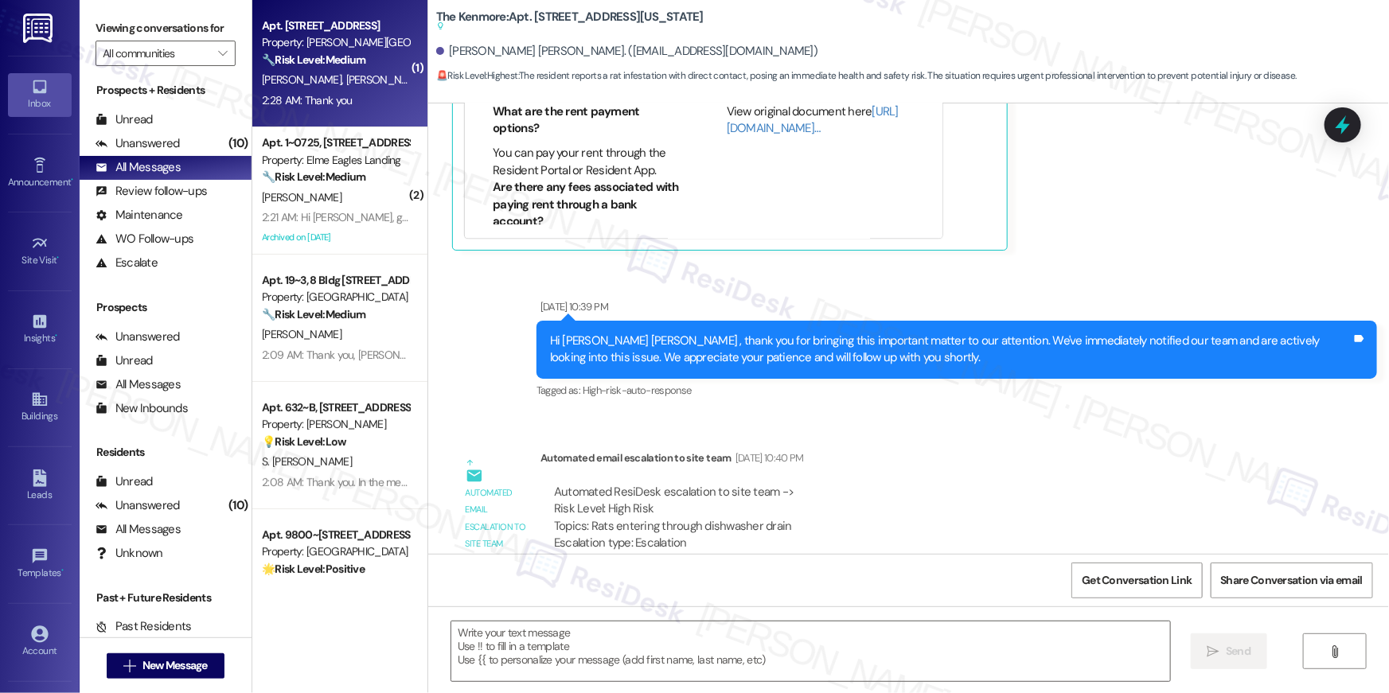
type textarea "Fetching suggested responses. Please feel free to read through the conversation…"
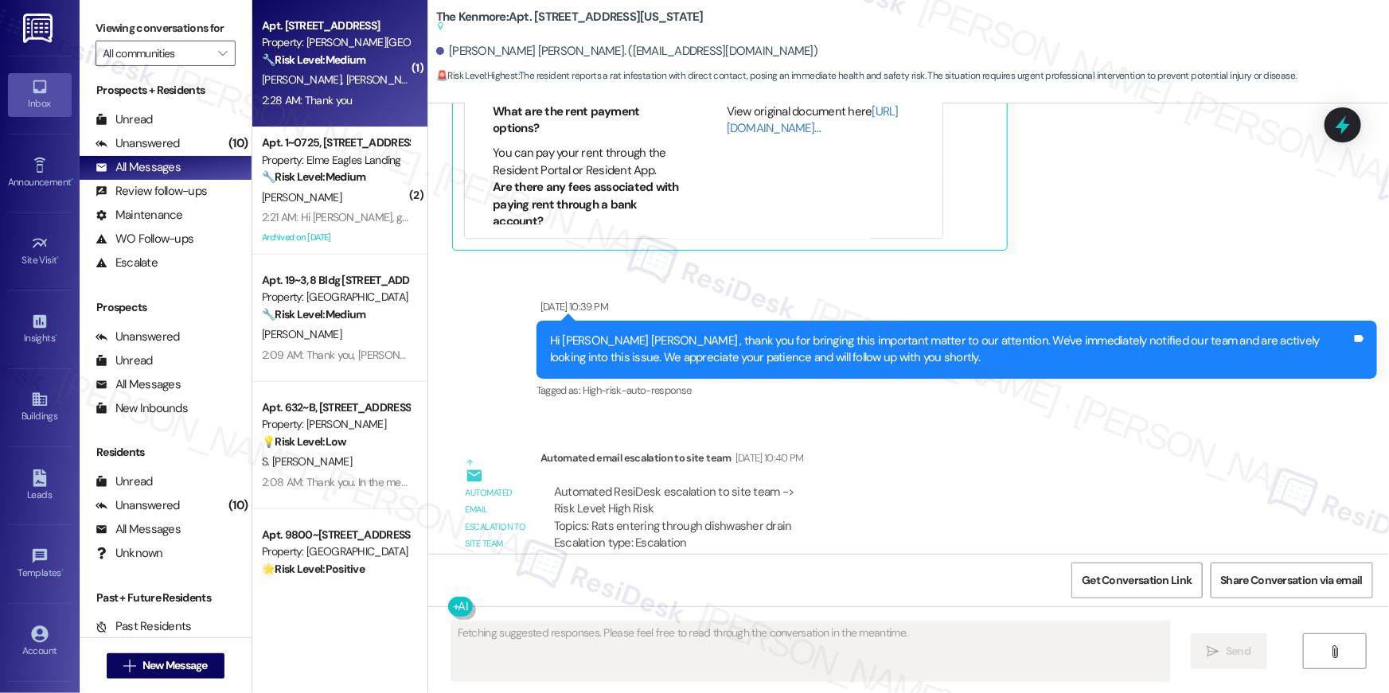
click at [294, 71] on div "[PERSON_NAME] [PERSON_NAME]" at bounding box center [335, 80] width 150 height 20
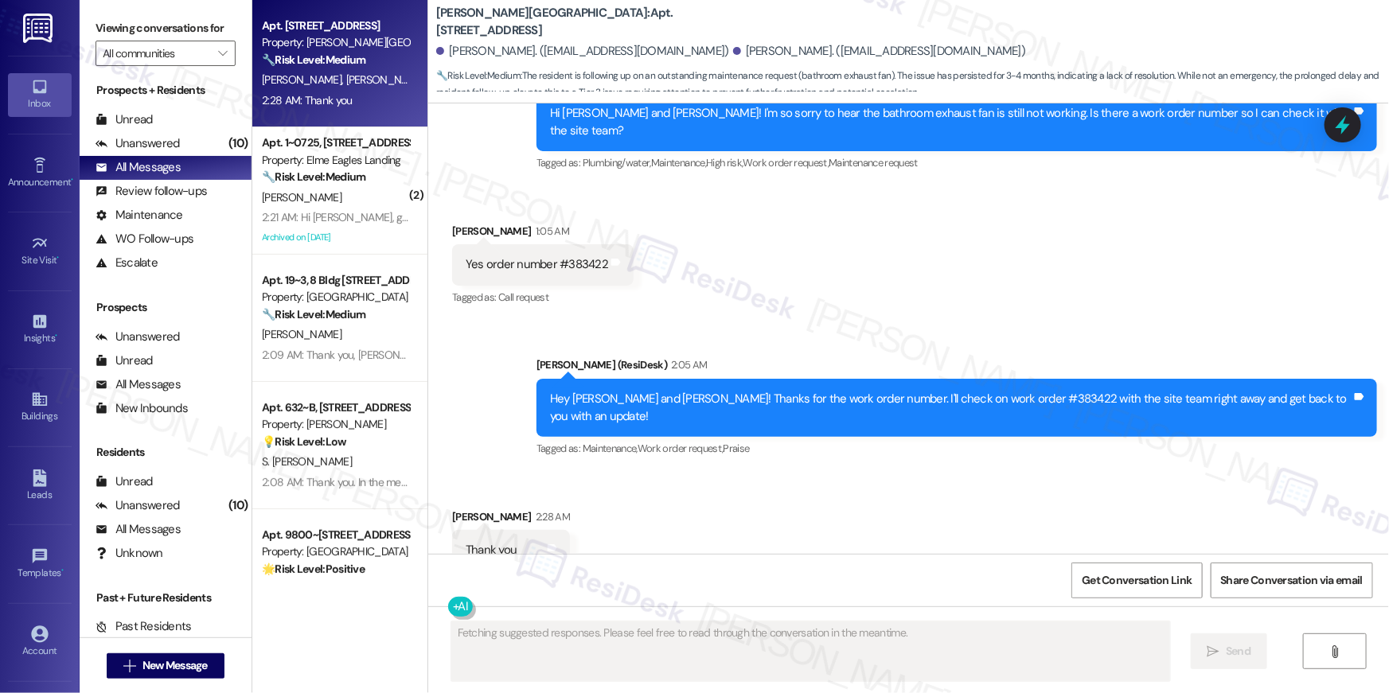
scroll to position [4428, 0]
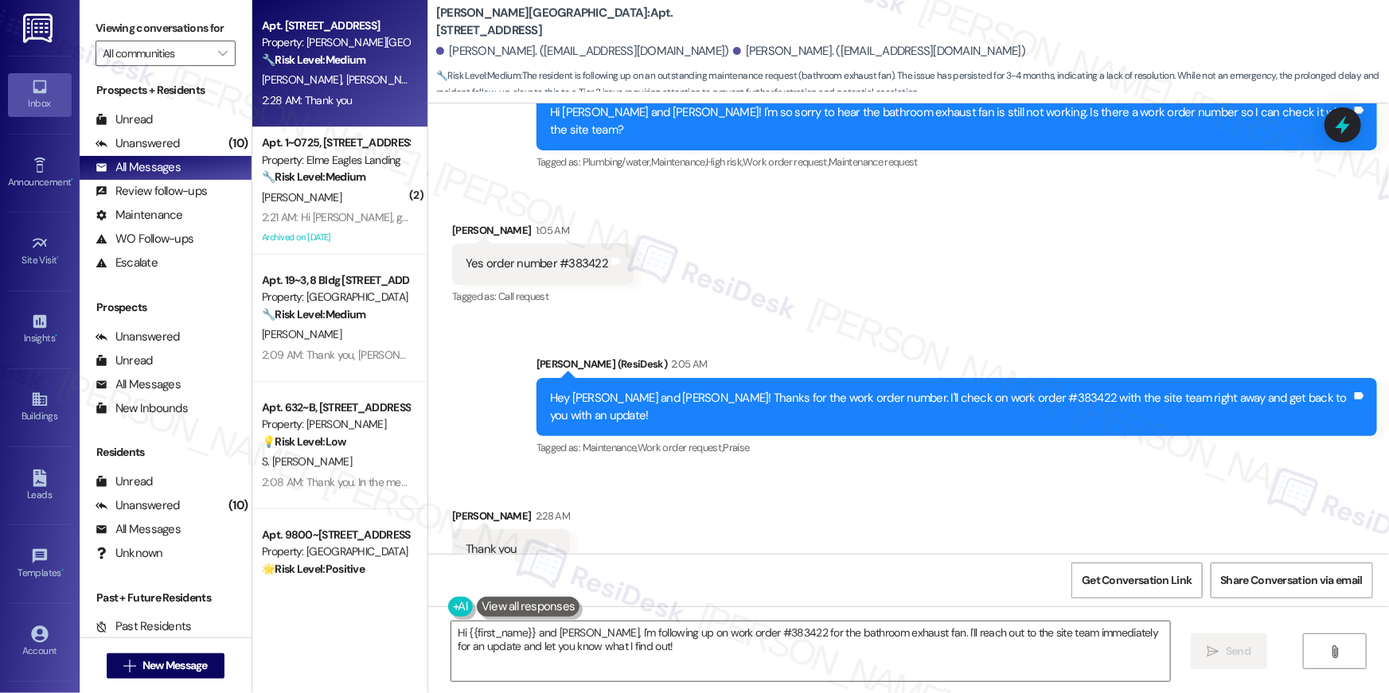
click at [478, 541] on div "Thank you" at bounding box center [491, 549] width 51 height 17
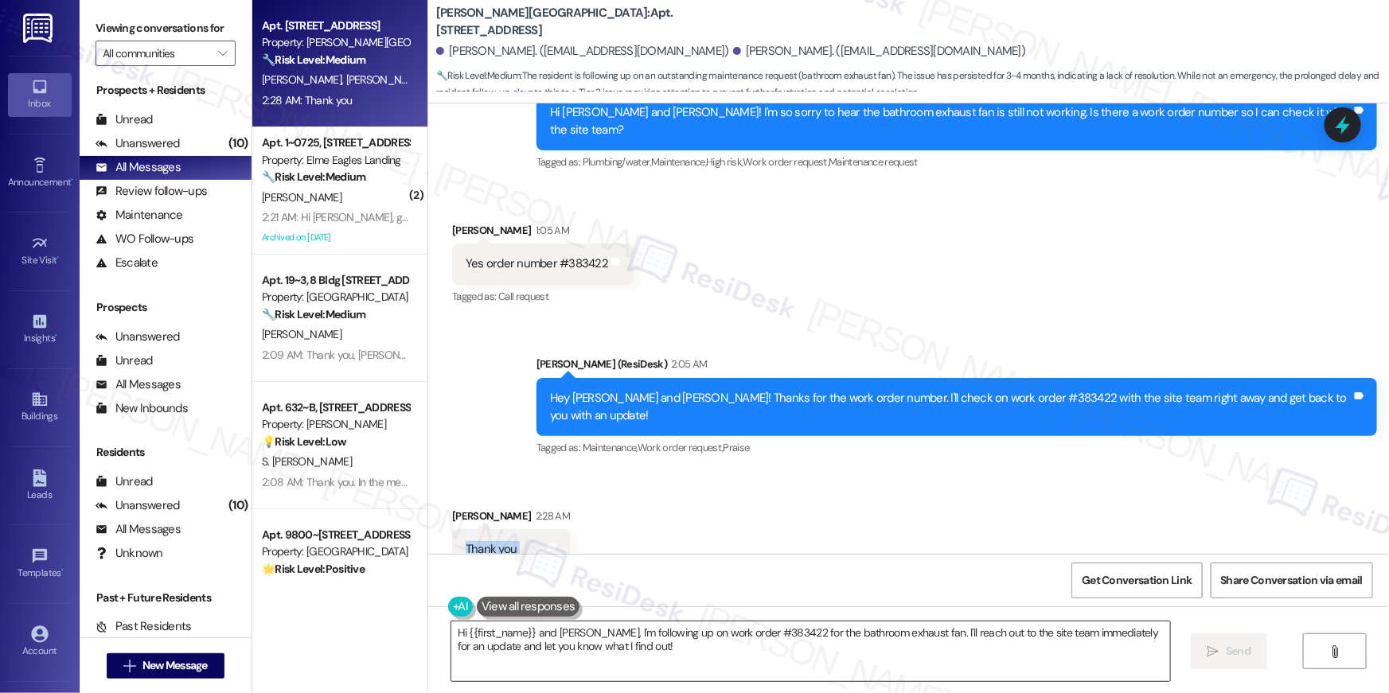
click at [676, 658] on textarea "Hi {{first_name}} and Epifanio, I'm following up on work order #383422 for the …" at bounding box center [810, 652] width 719 height 60
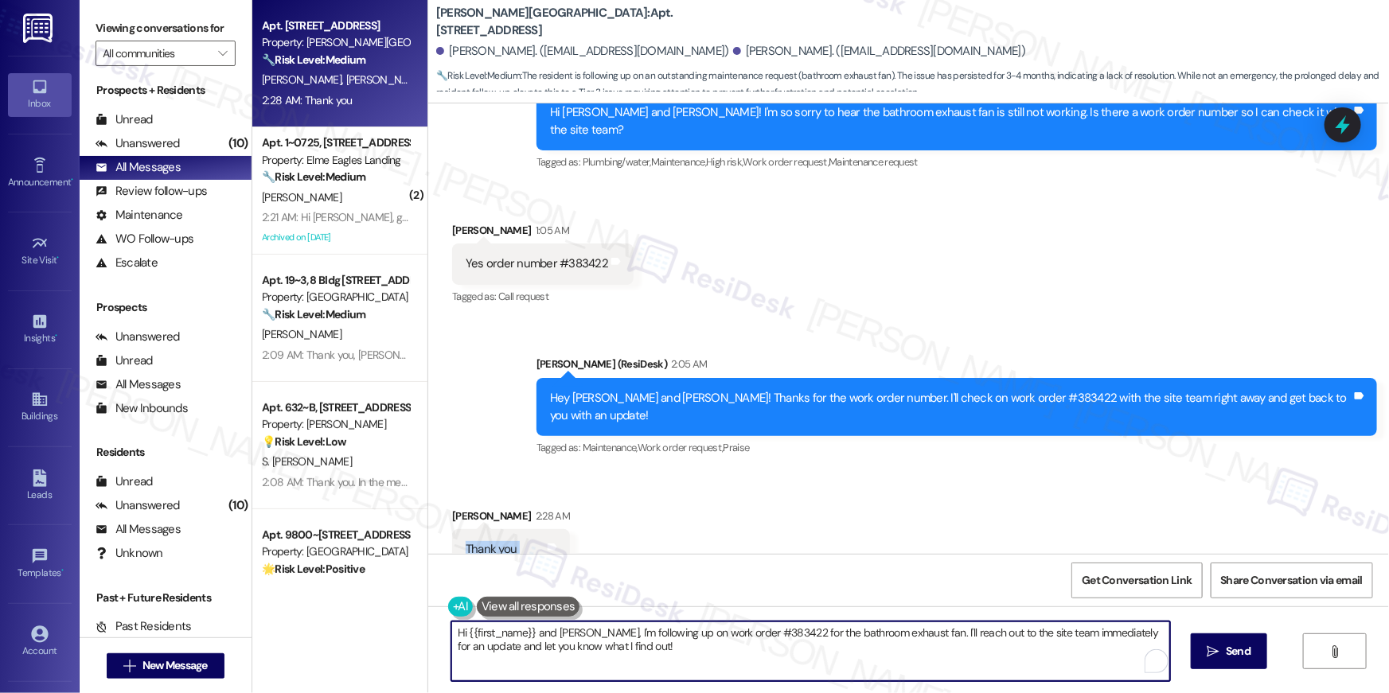
click at [676, 658] on textarea "Hi {{first_name}} and Epifanio, I'm following up on work order #383422 for the …" at bounding box center [810, 652] width 719 height 60
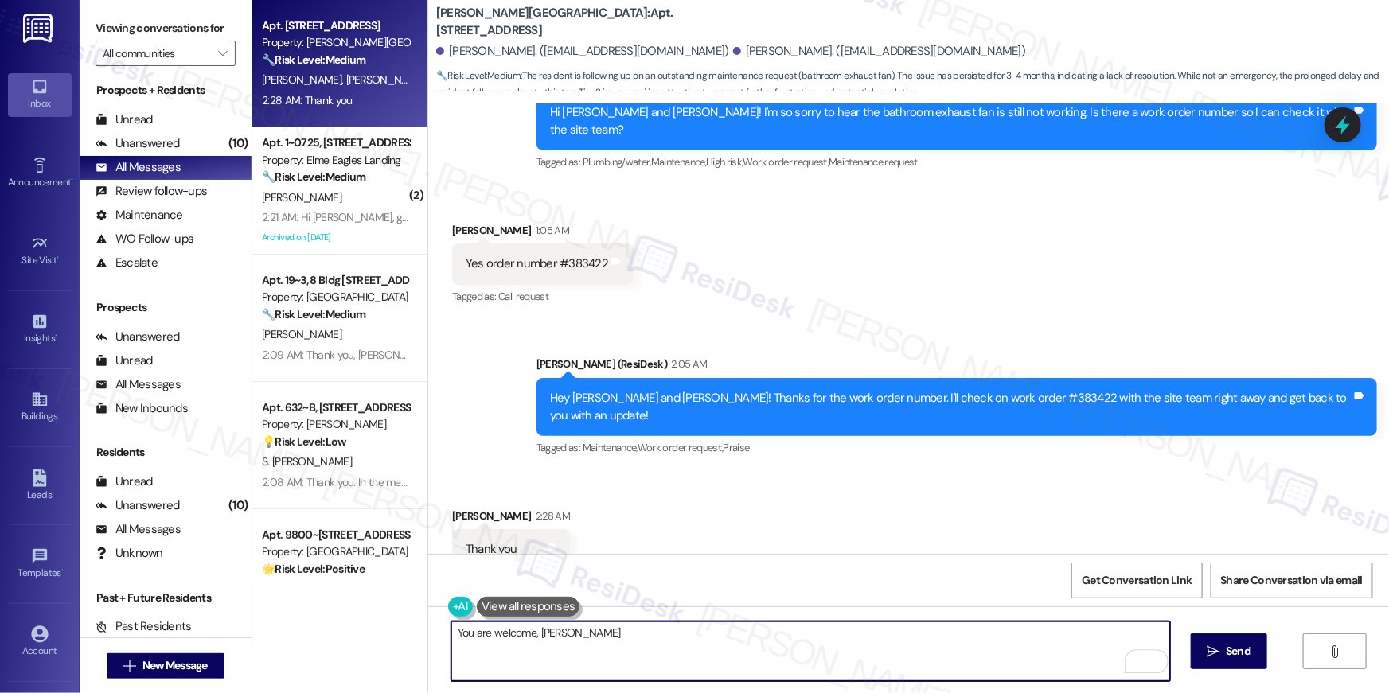
type textarea "You are welcome, Danny!"
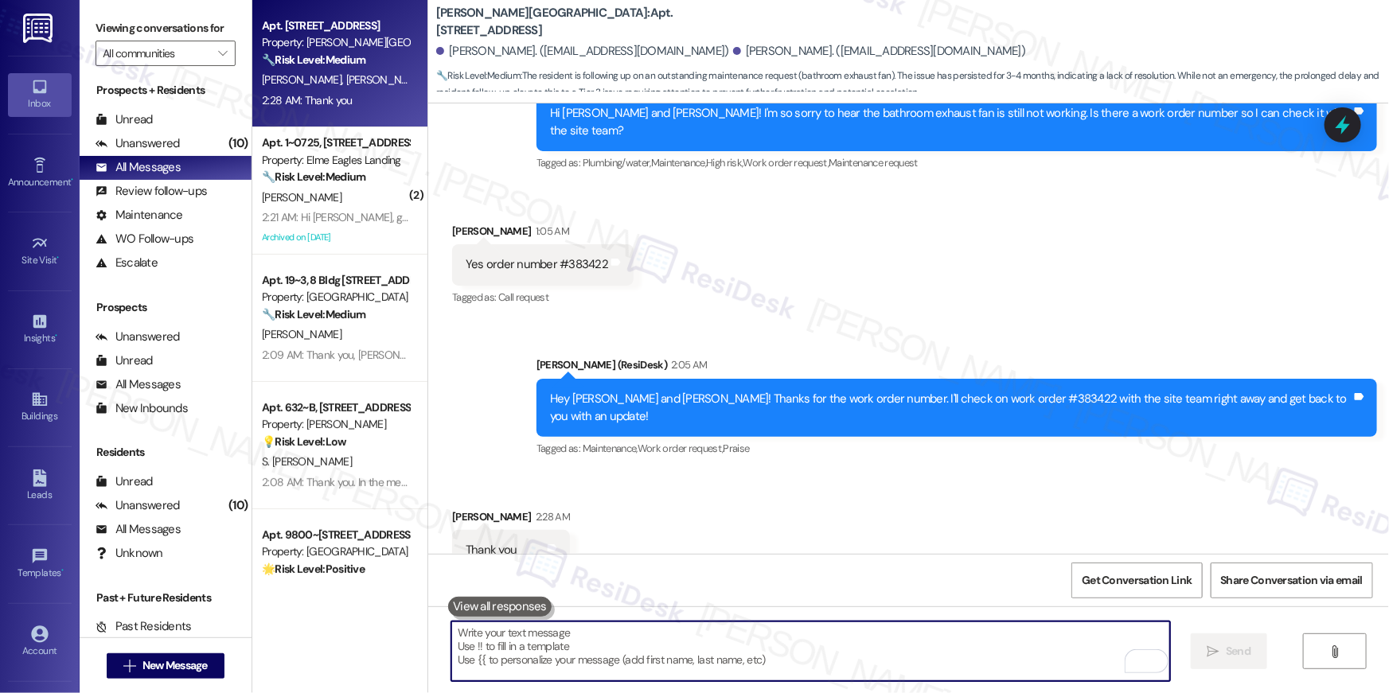
scroll to position [4539, 0]
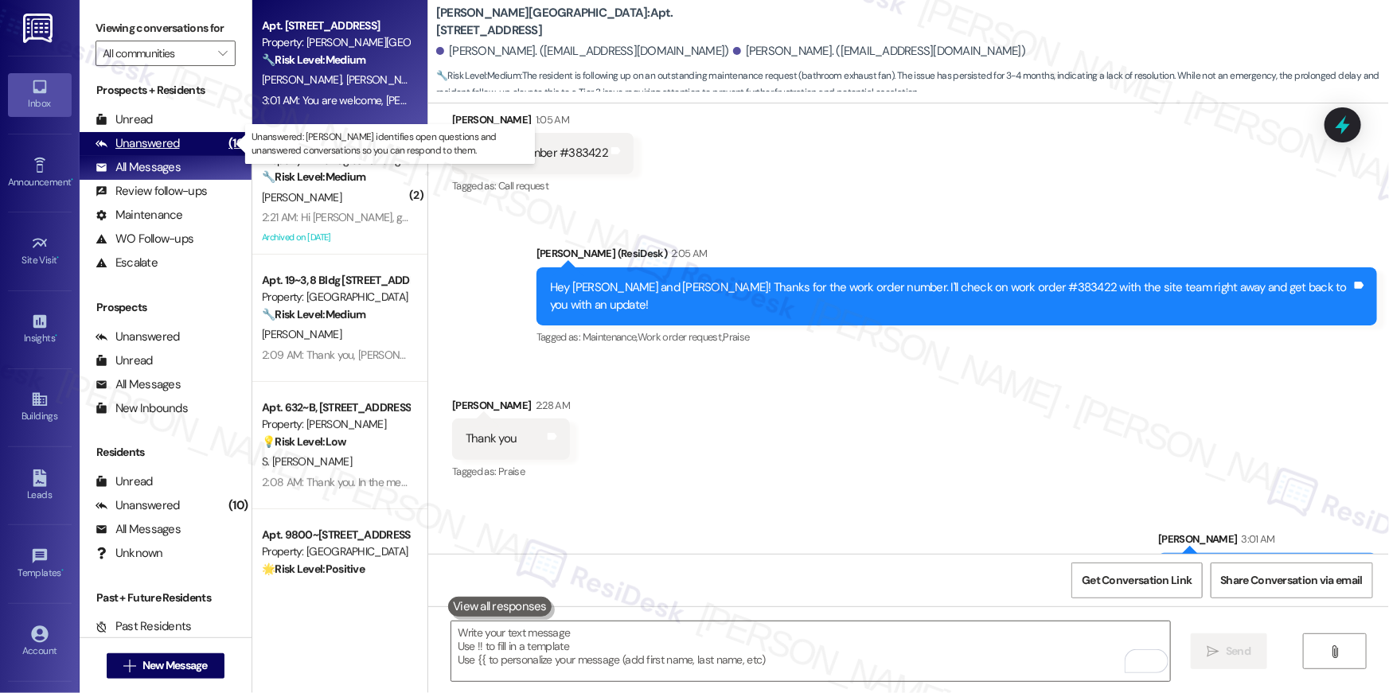
click at [130, 140] on div "Unanswered" at bounding box center [138, 143] width 84 height 17
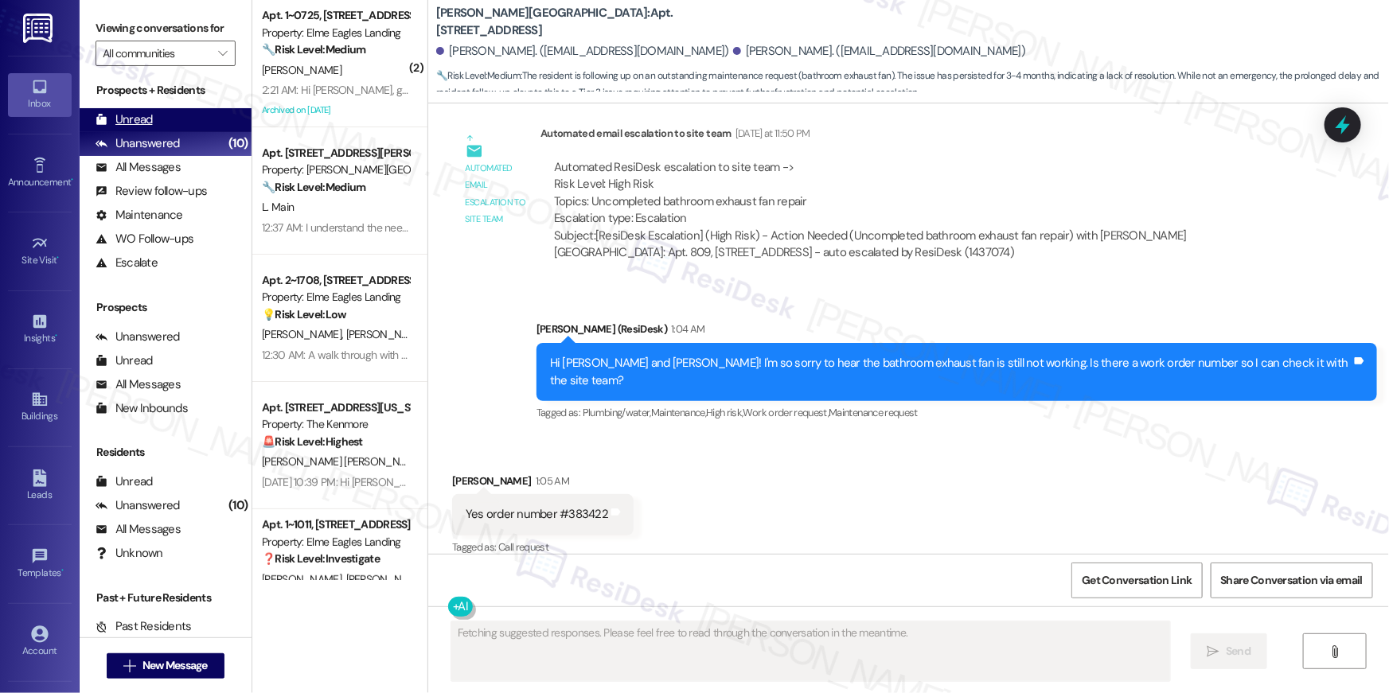
scroll to position [4428, 0]
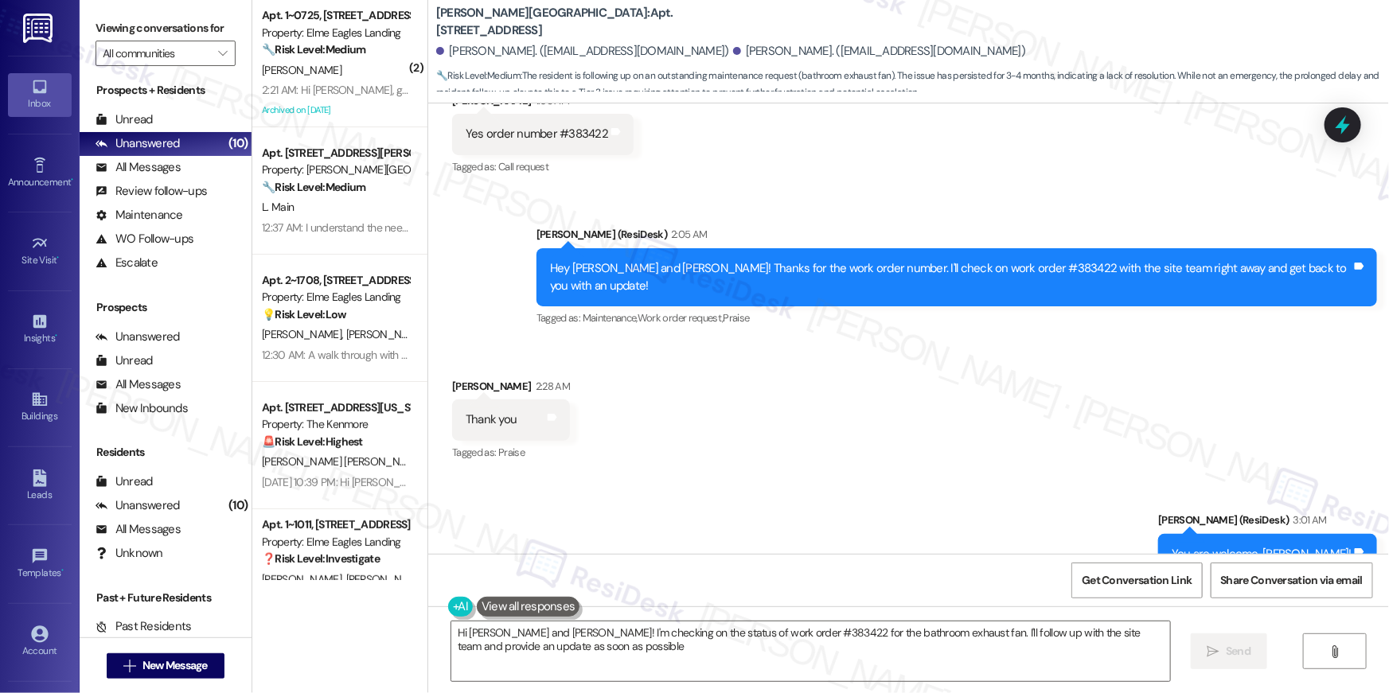
type textarea "Hi Danny and Epifanio! I'm checking on the status of work order #383422 for the…"
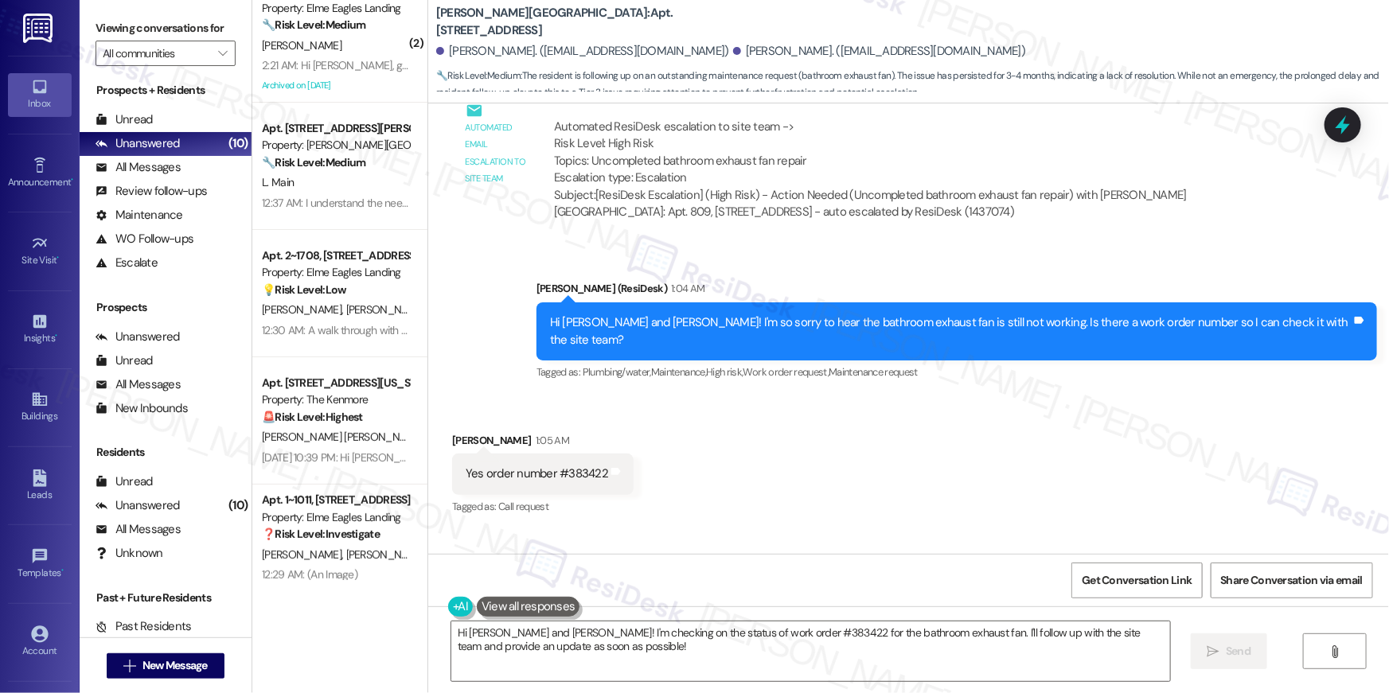
scroll to position [56, 0]
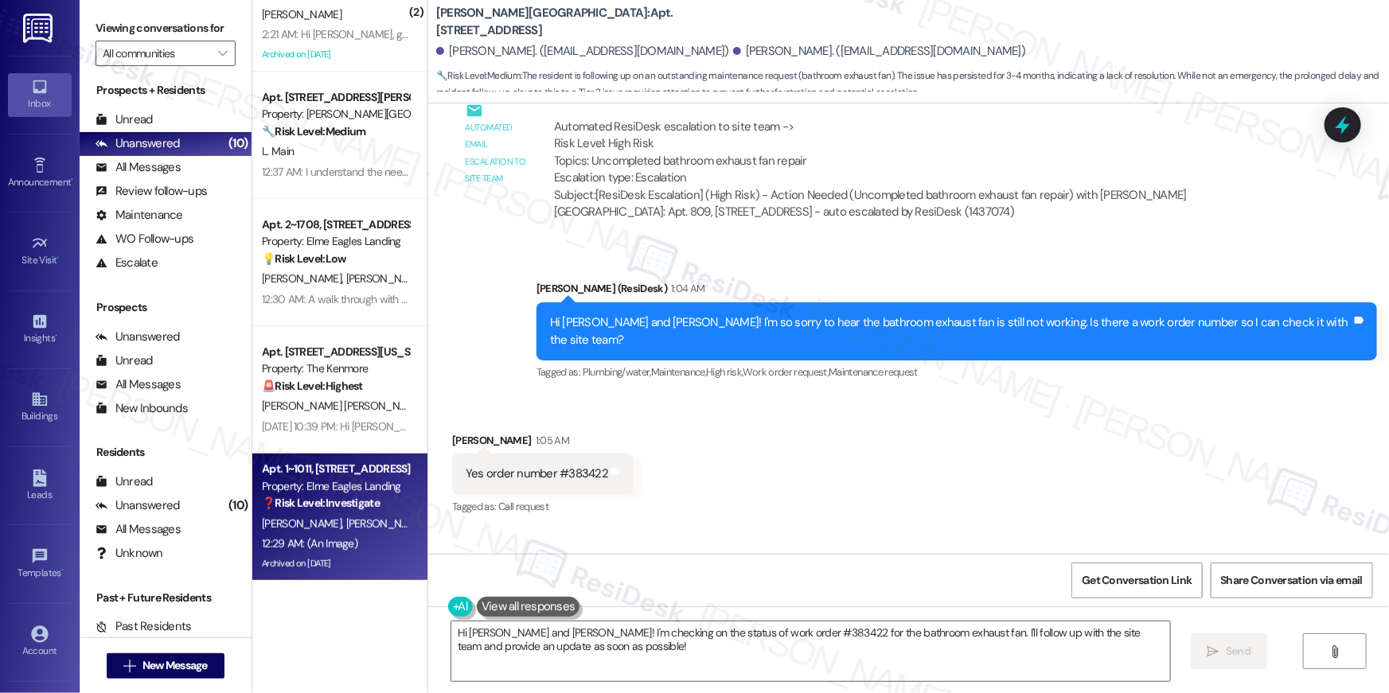
click at [350, 529] on div "K. Frye T. Haynes" at bounding box center [335, 524] width 150 height 20
type textarea "Fetching suggested responses. Please feel free to read through the conversation…"
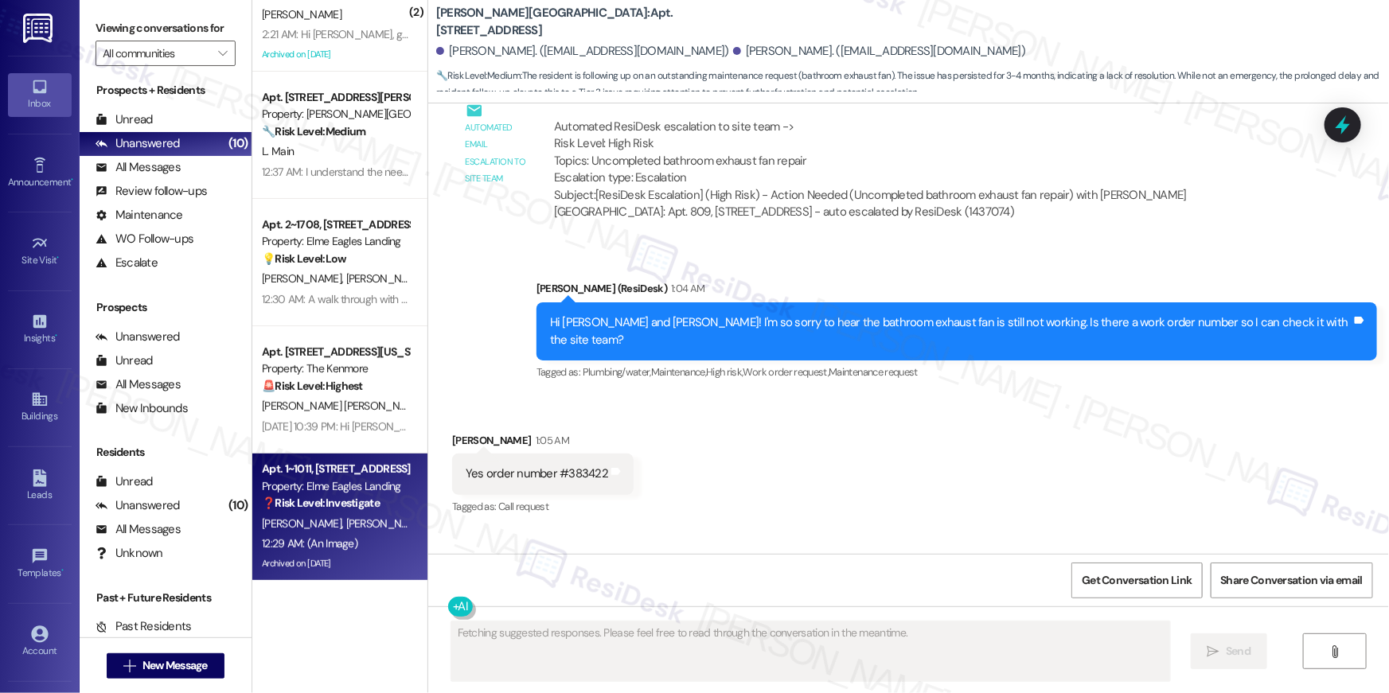
click at [350, 529] on div "K. Frye T. Haynes" at bounding box center [335, 524] width 150 height 20
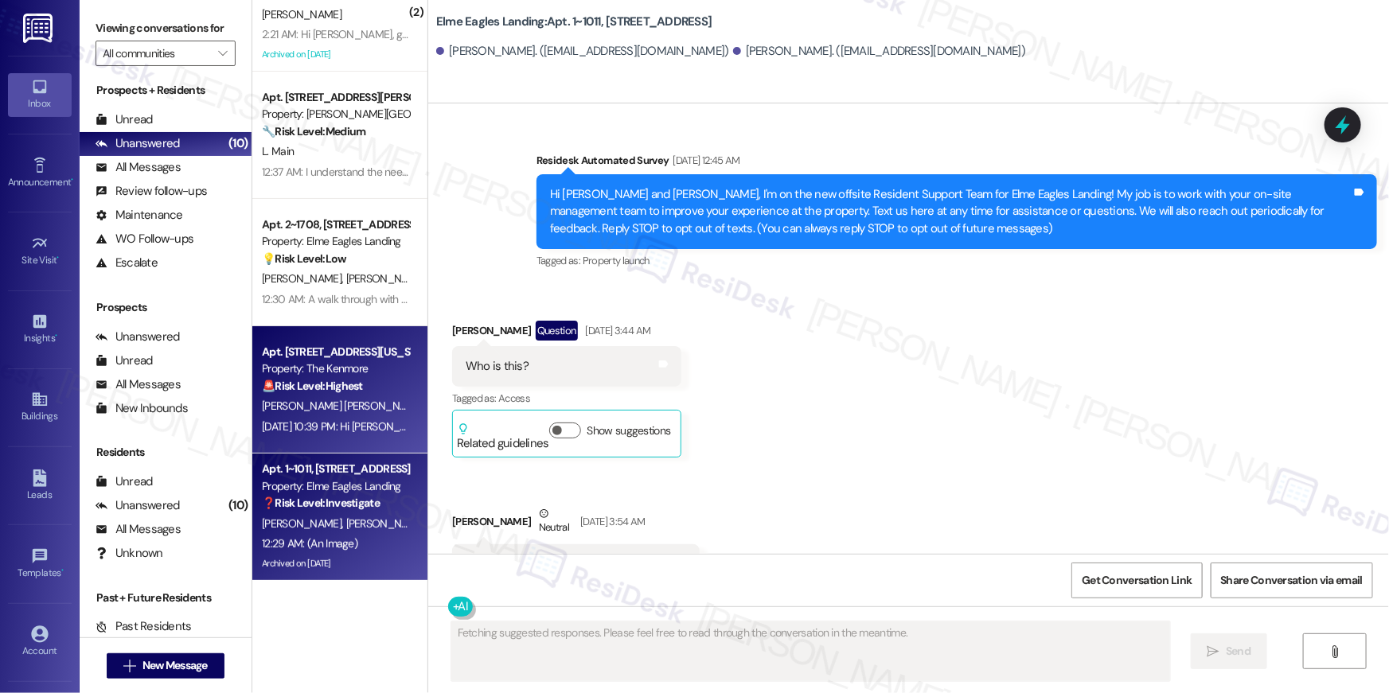
type textarea "Fetching suggested responses. Please feel free to read through the conversation…"
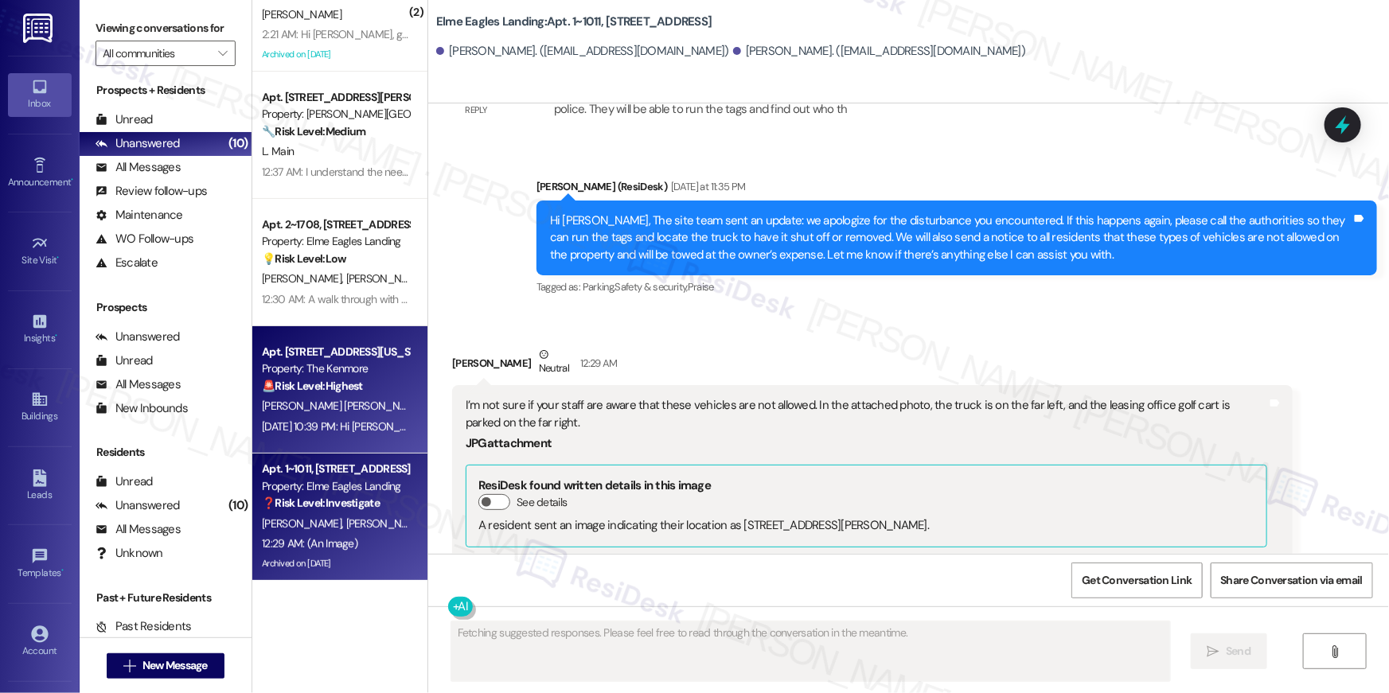
click at [361, 395] on div "Apt. 319, 5415 Connecticut Avenue, NW Property: The Kenmore 🚨 Risk Level: Highe…" at bounding box center [335, 369] width 150 height 54
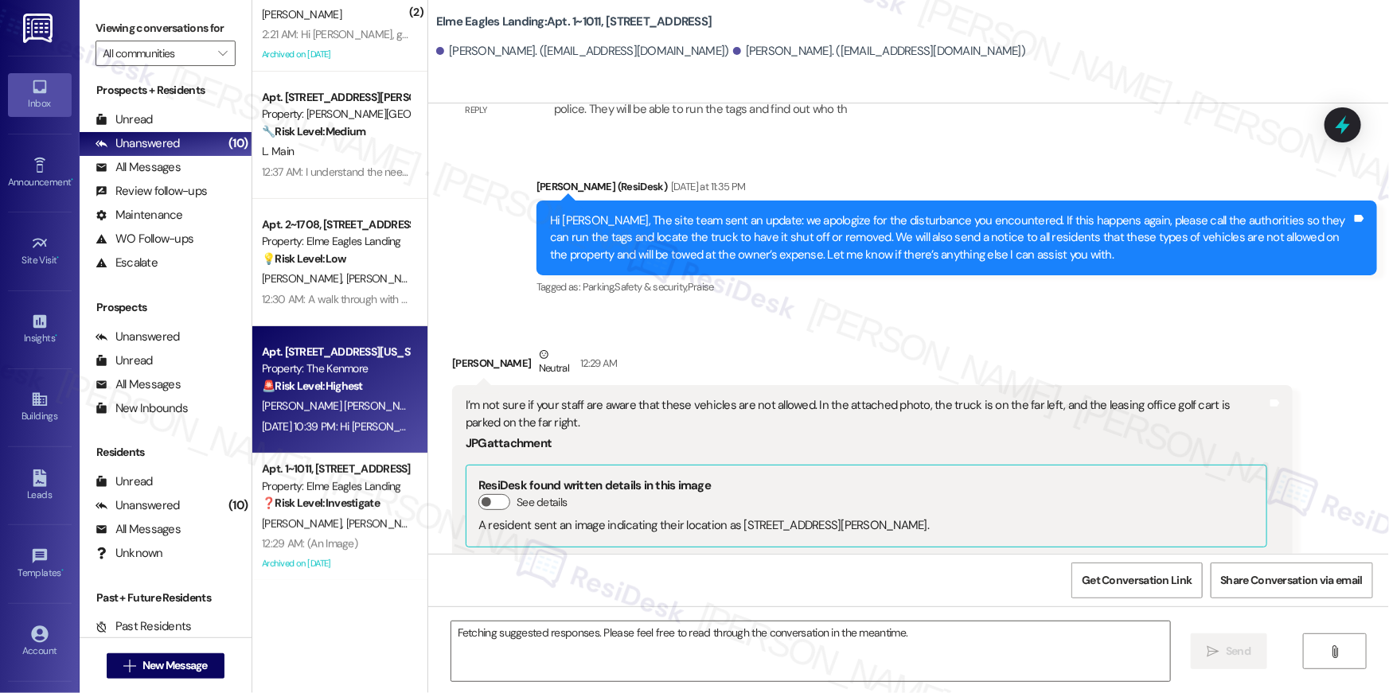
click at [361, 395] on div "Apt. 319, 5415 Connecticut Avenue, NW Property: The Kenmore 🚨 Risk Level: Highe…" at bounding box center [335, 369] width 150 height 54
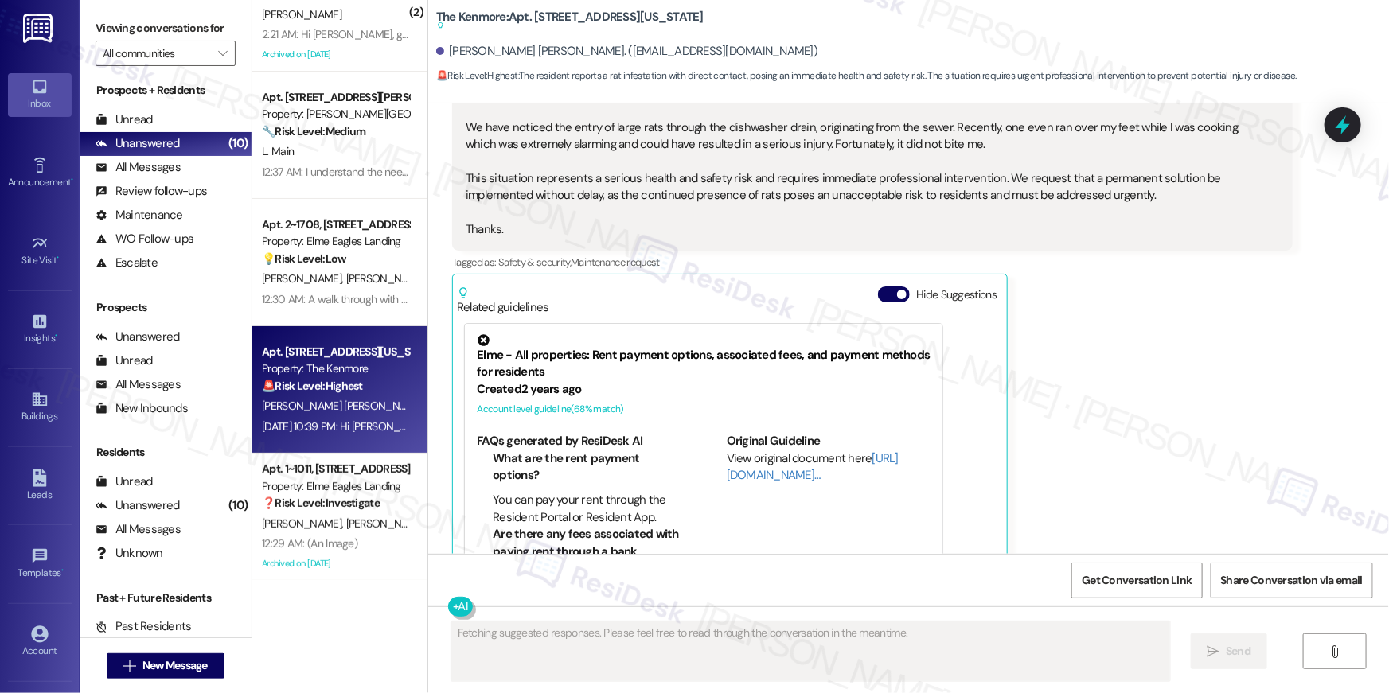
scroll to position [7758, 0]
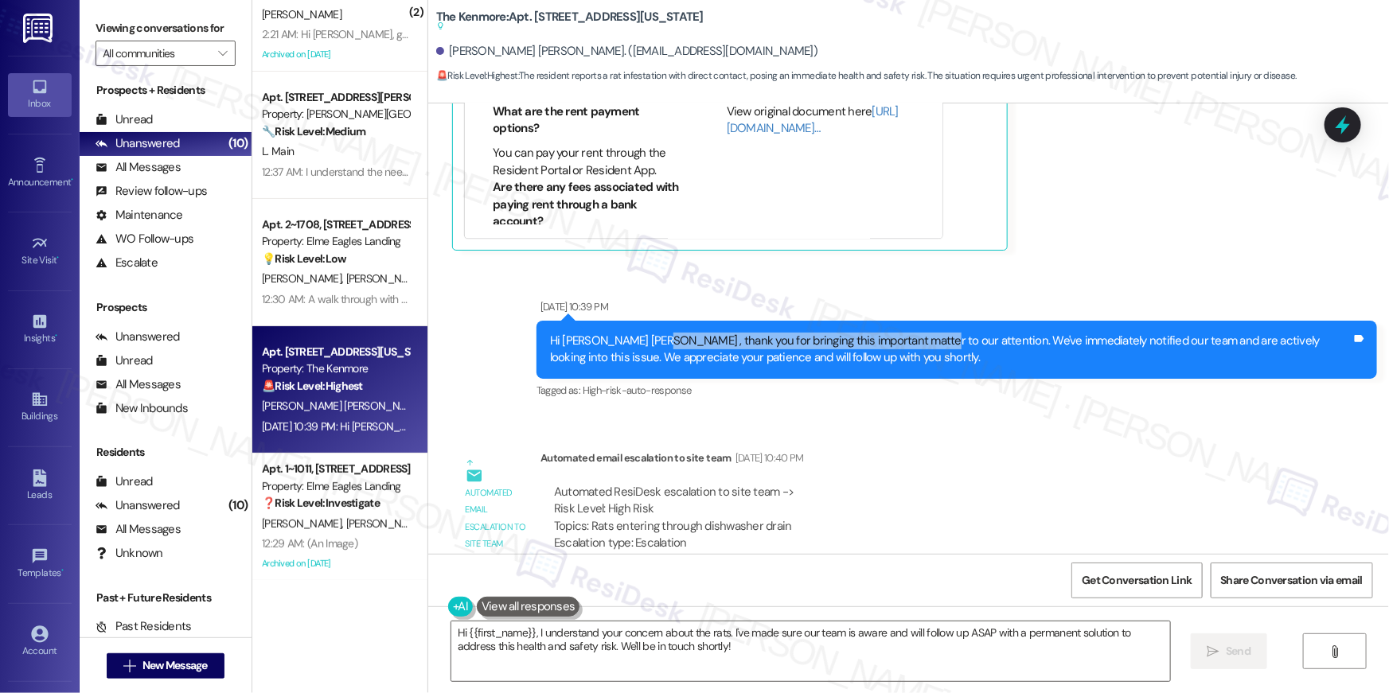
drag, startPoint x: 643, startPoint y: 287, endPoint x: 909, endPoint y: 282, distance: 266.8
click at [909, 333] on div "Hi Miriam Marlene , thank you for bringing this important matter to our attenti…" at bounding box center [951, 350] width 802 height 34
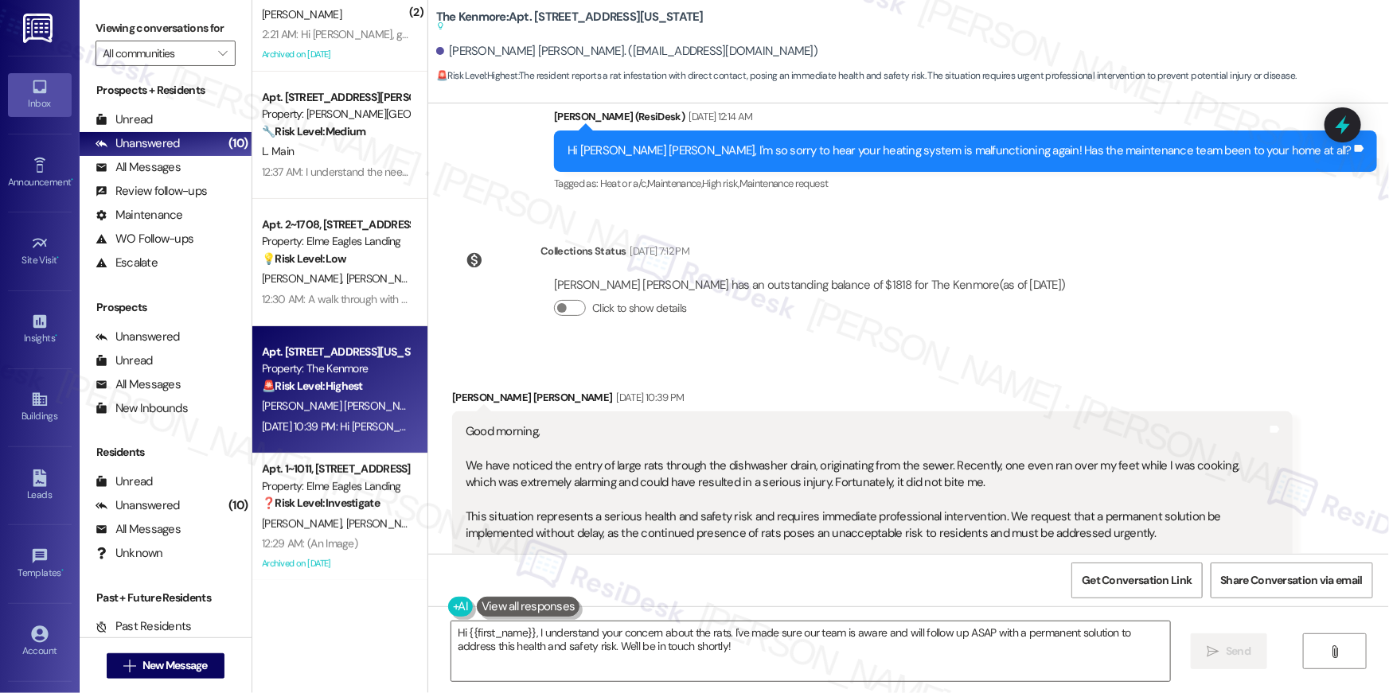
drag, startPoint x: 507, startPoint y: 401, endPoint x: 768, endPoint y: 385, distance: 260.9
click at [768, 424] on div "Good morning, We have noticed the entry of large rats through the dishwasher dr…" at bounding box center [867, 501] width 802 height 154
drag, startPoint x: 697, startPoint y: 405, endPoint x: 926, endPoint y: 407, distance: 229.3
click at [926, 424] on div "Good morning, We have noticed the entry of large rats through the dishwasher dr…" at bounding box center [867, 501] width 802 height 154
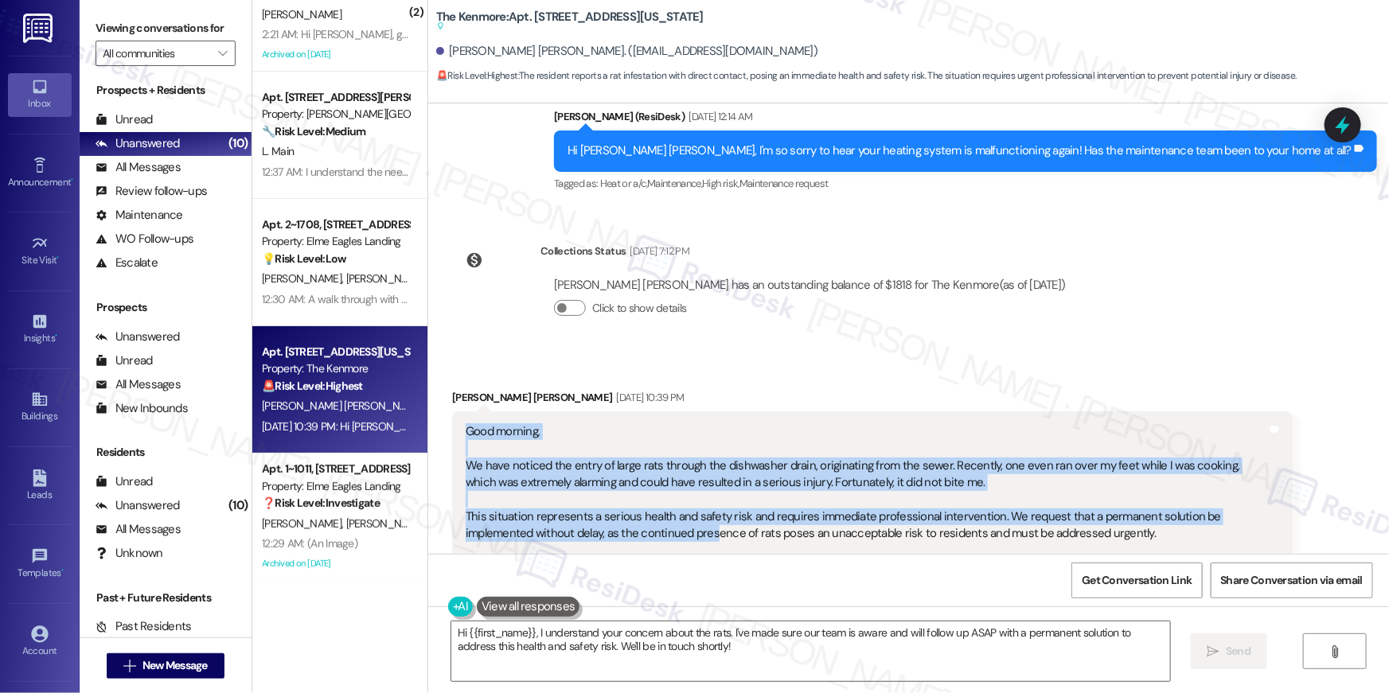
drag, startPoint x: 457, startPoint y: 370, endPoint x: 639, endPoint y: 477, distance: 210.6
click at [639, 477] on div "Good morning, We have noticed the entry of large rats through the dishwasher dr…" at bounding box center [867, 501] width 802 height 154
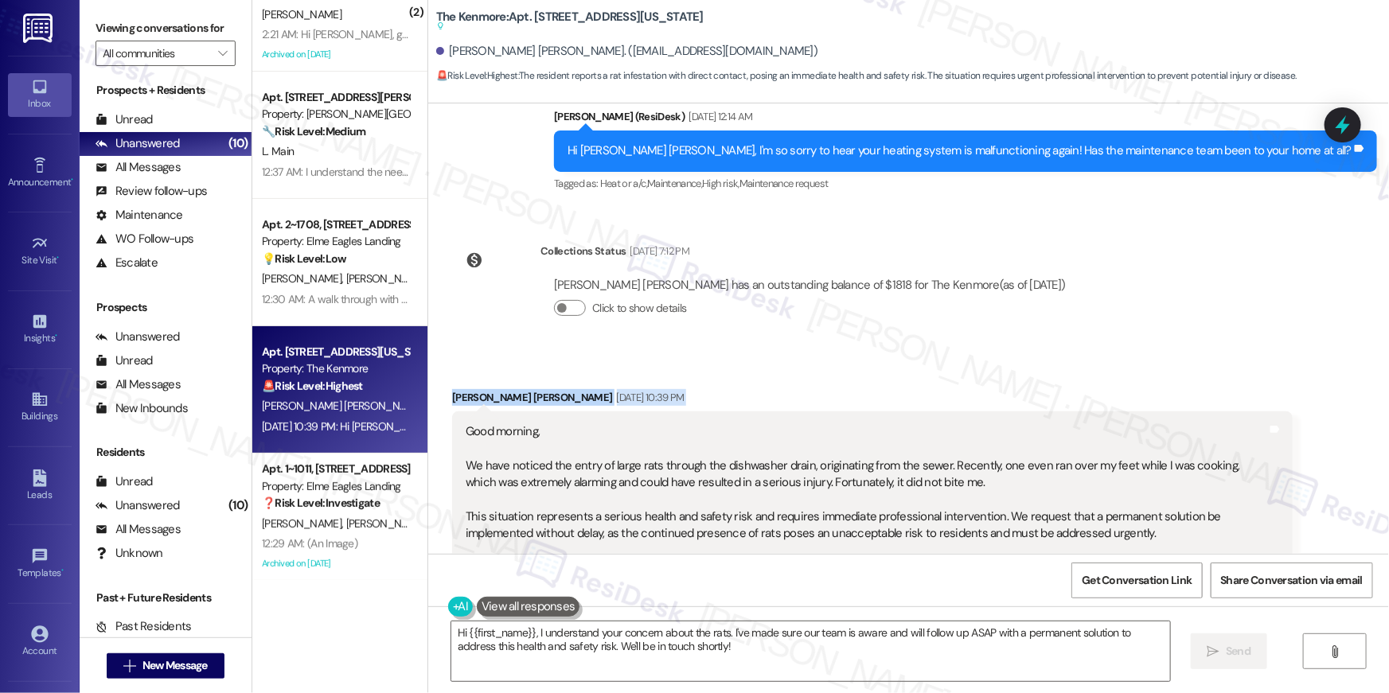
drag, startPoint x: 442, startPoint y: 355, endPoint x: 460, endPoint y: 389, distance: 38.1
click at [460, 389] on div "Received via SMS Miriam Marlene Medina Enriquez Aug 23, 2025 at 10:39 PM Good m…" at bounding box center [908, 652] width 961 height 596
click at [466, 424] on div "Good morning, We have noticed the entry of large rats through the dishwasher dr…" at bounding box center [867, 501] width 802 height 154
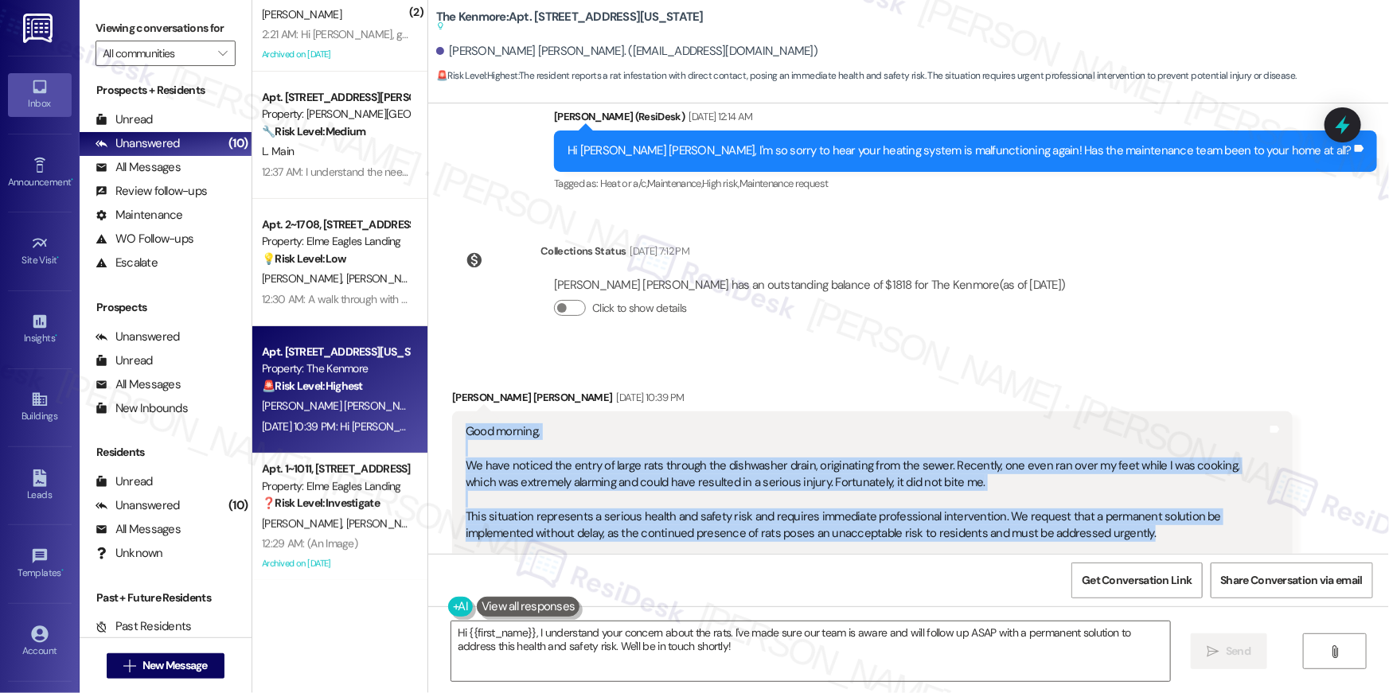
drag, startPoint x: 455, startPoint y: 371, endPoint x: 1133, endPoint y: 478, distance: 686.7
click at [1133, 478] on div "Good morning, We have noticed the entry of large rats through the dishwasher dr…" at bounding box center [866, 501] width 805 height 154
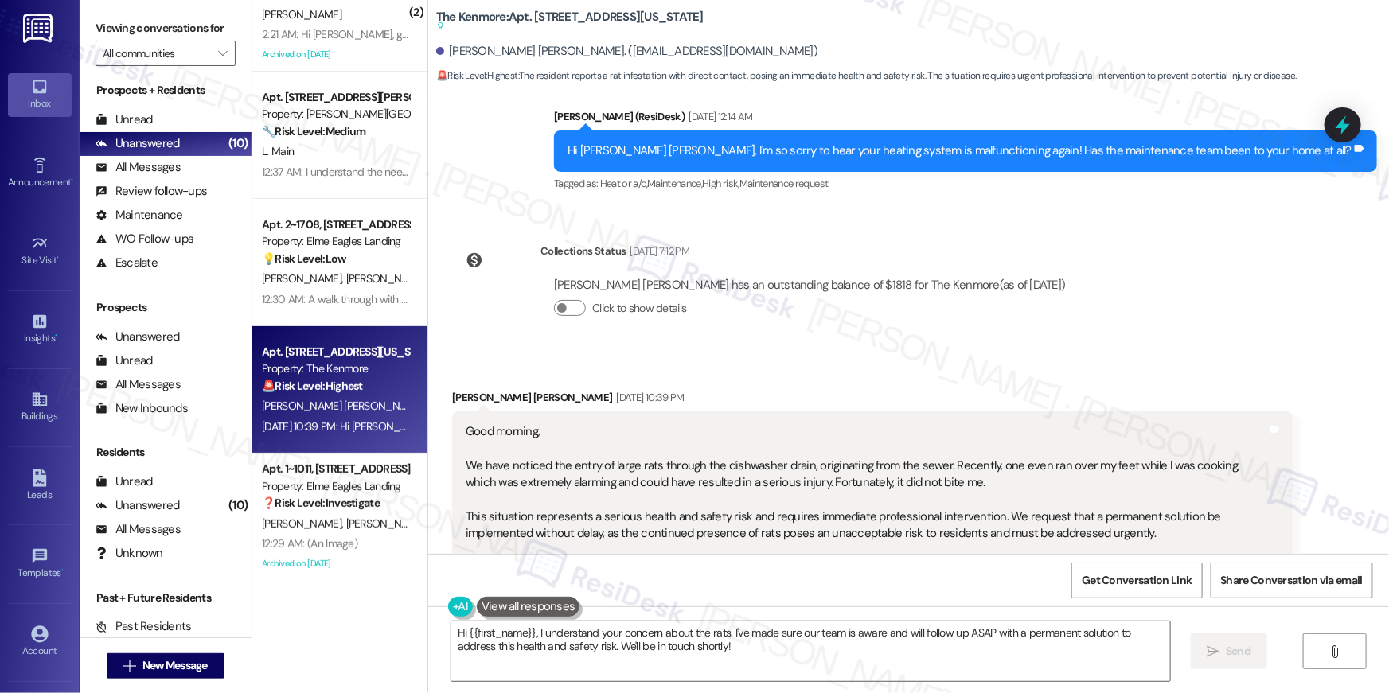
click at [622, 424] on div "Good morning, We have noticed the entry of large rats through the dishwasher dr…" at bounding box center [867, 501] width 802 height 154
click at [472, 424] on div "Good morning, We have noticed the entry of large rats through the dishwasher dr…" at bounding box center [867, 501] width 802 height 154
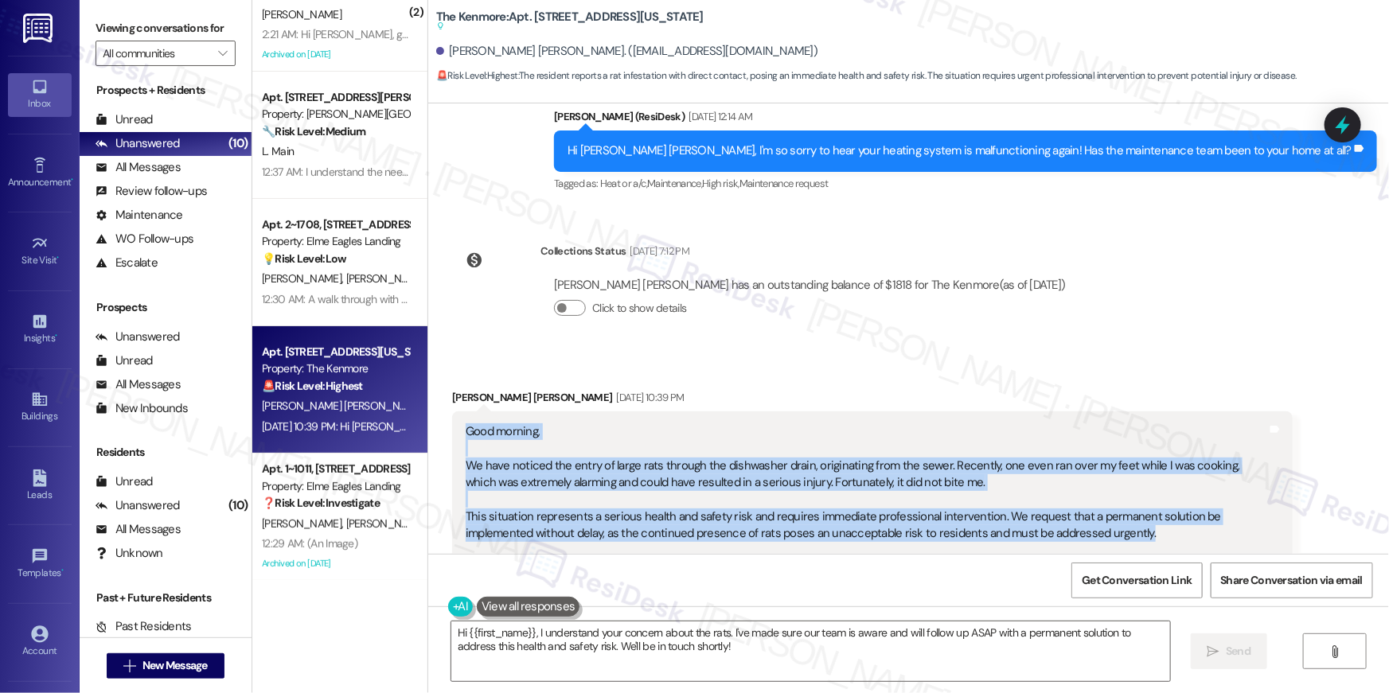
drag, startPoint x: 450, startPoint y: 369, endPoint x: 1172, endPoint y: 472, distance: 729.5
click at [1172, 472] on div "Good morning, We have noticed the entry of large rats through the dishwasher dr…" at bounding box center [872, 501] width 841 height 178
click at [614, 647] on textarea "Hi {{first_name}}, I understand your concern about the rats. I've made sure our…" at bounding box center [810, 652] width 719 height 60
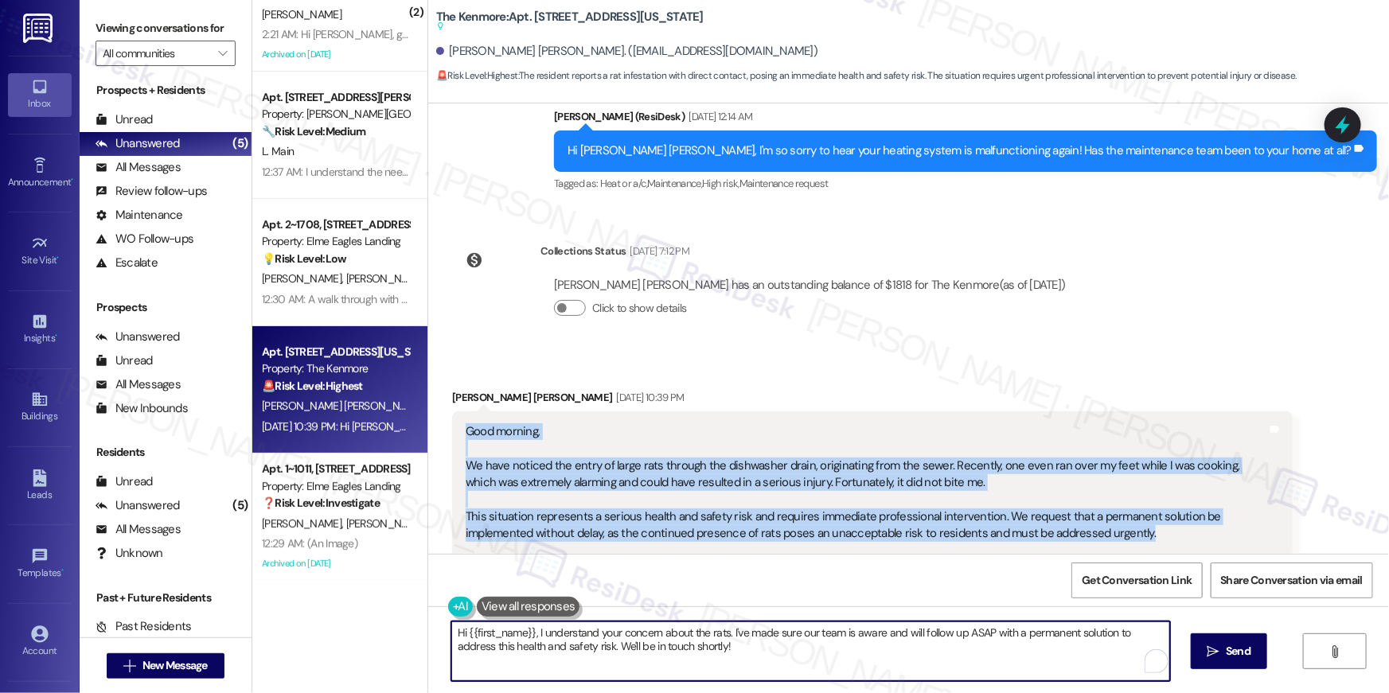
click at [614, 647] on textarea "Hi {{first_name}}, I understand your concern about the rats. I've made sure our…" at bounding box center [810, 652] width 719 height 60
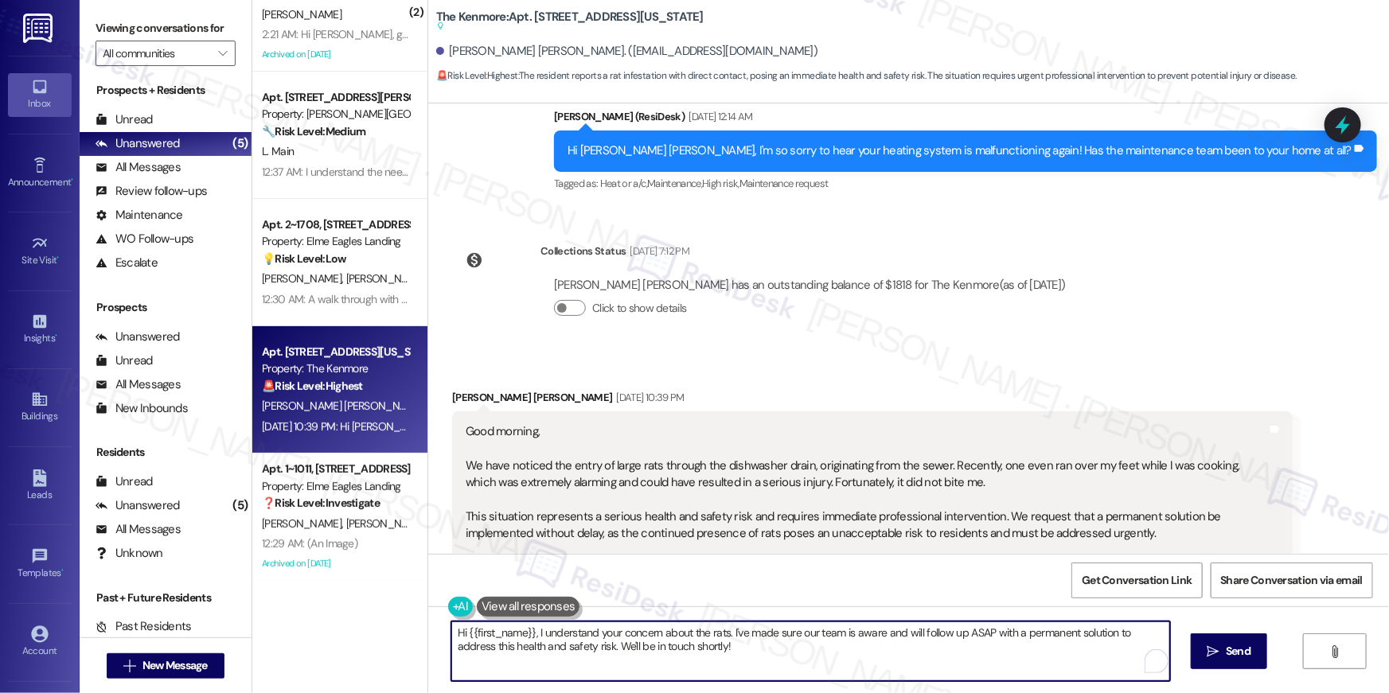
click at [614, 647] on textarea "Hi {{first_name}}, I understand your concern about the rats. I've made sure our…" at bounding box center [810, 652] width 719 height 60
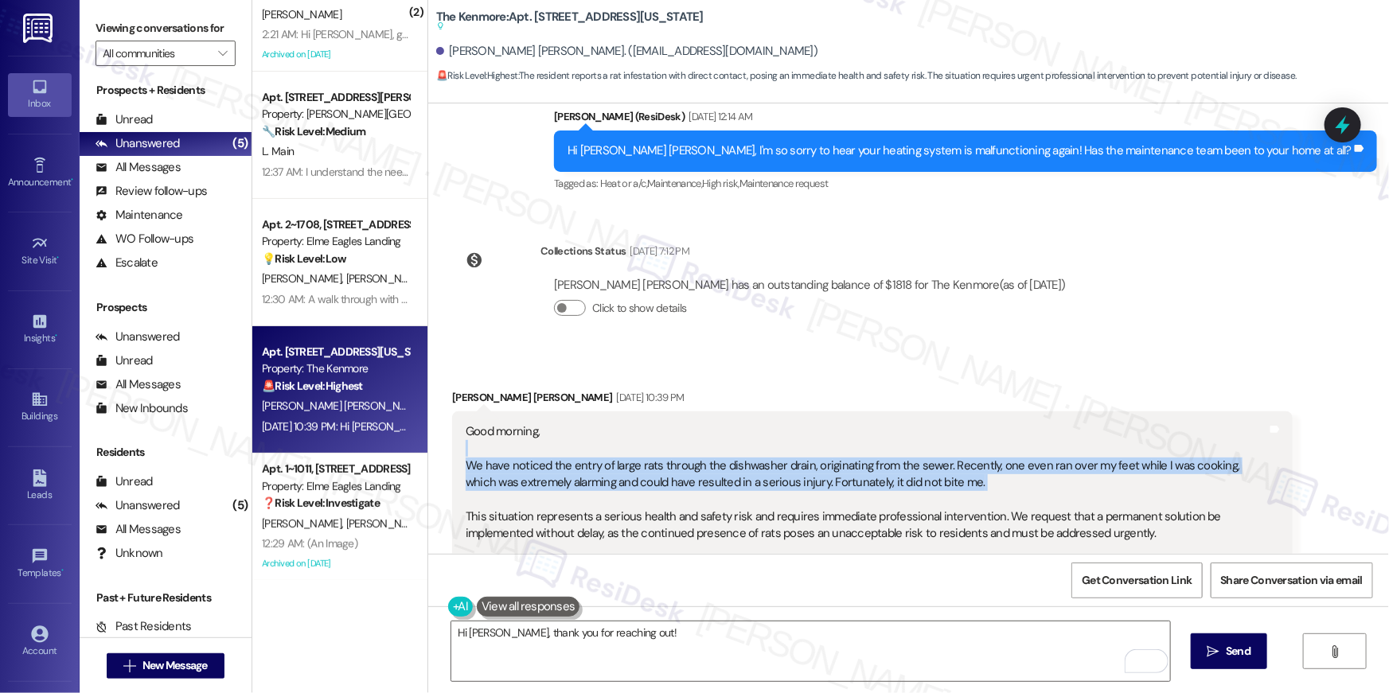
drag, startPoint x: 518, startPoint y: 389, endPoint x: 757, endPoint y: 436, distance: 244.2
click at [757, 436] on div "Good morning, We have noticed the entry of large rats through the dishwasher dr…" at bounding box center [867, 501] width 802 height 154
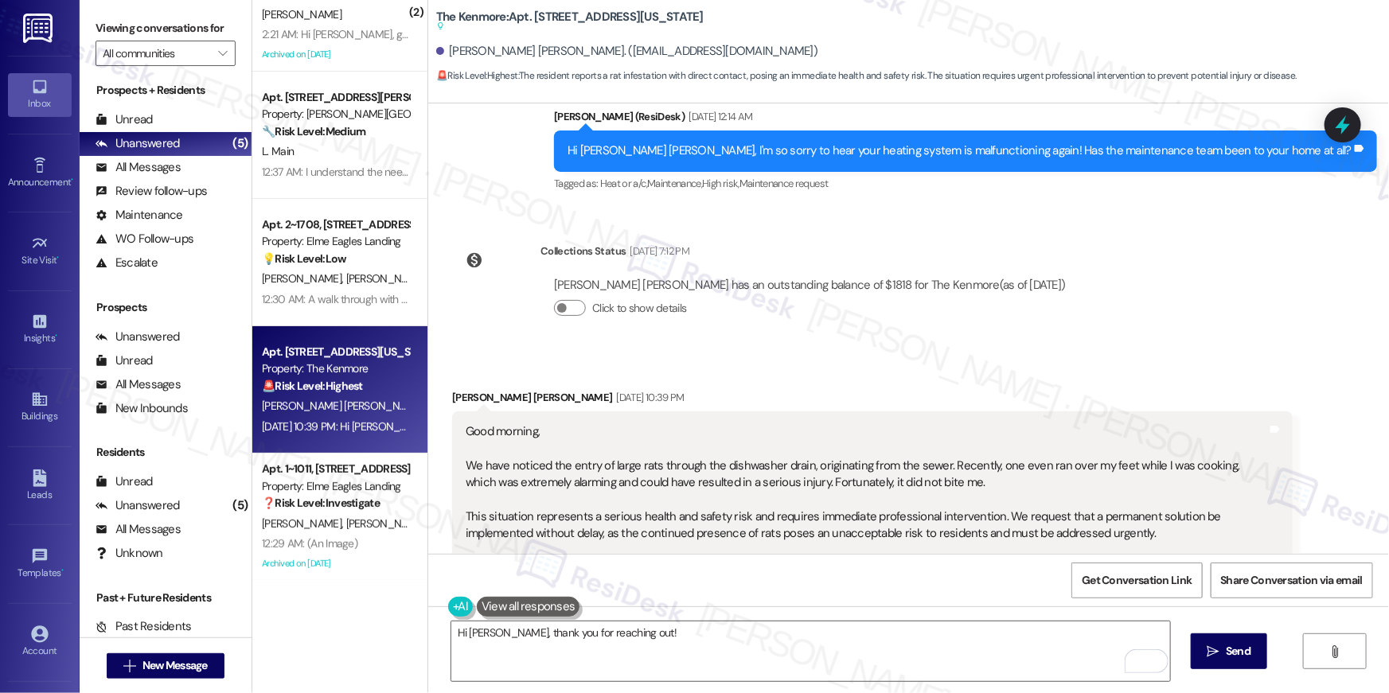
click at [723, 612] on div "Hi Miriam, thank you for reaching out!  Send " at bounding box center [908, 666] width 961 height 119
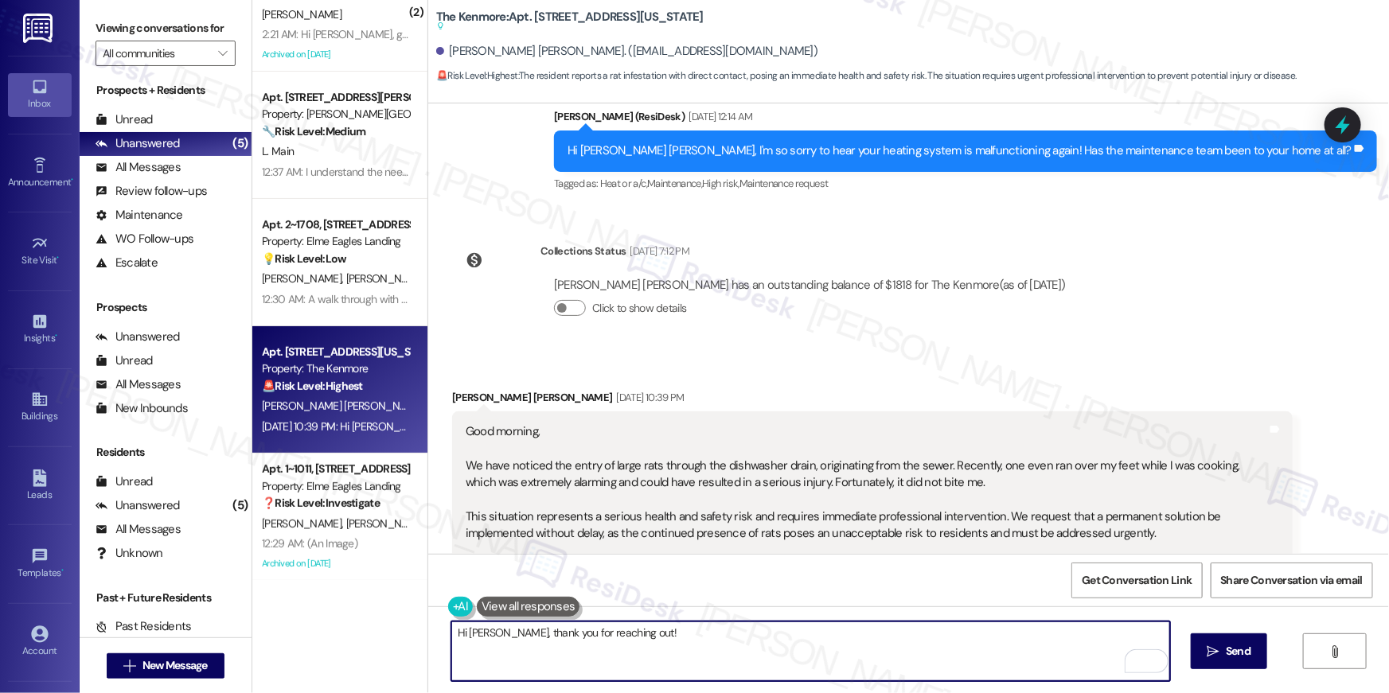
click at [730, 627] on textarea "Hi Miriam, thank you for reaching out!" at bounding box center [810, 652] width 719 height 60
type textarea "Hi Miriam, thank you for reaching out! And I am sorry to hear about the"
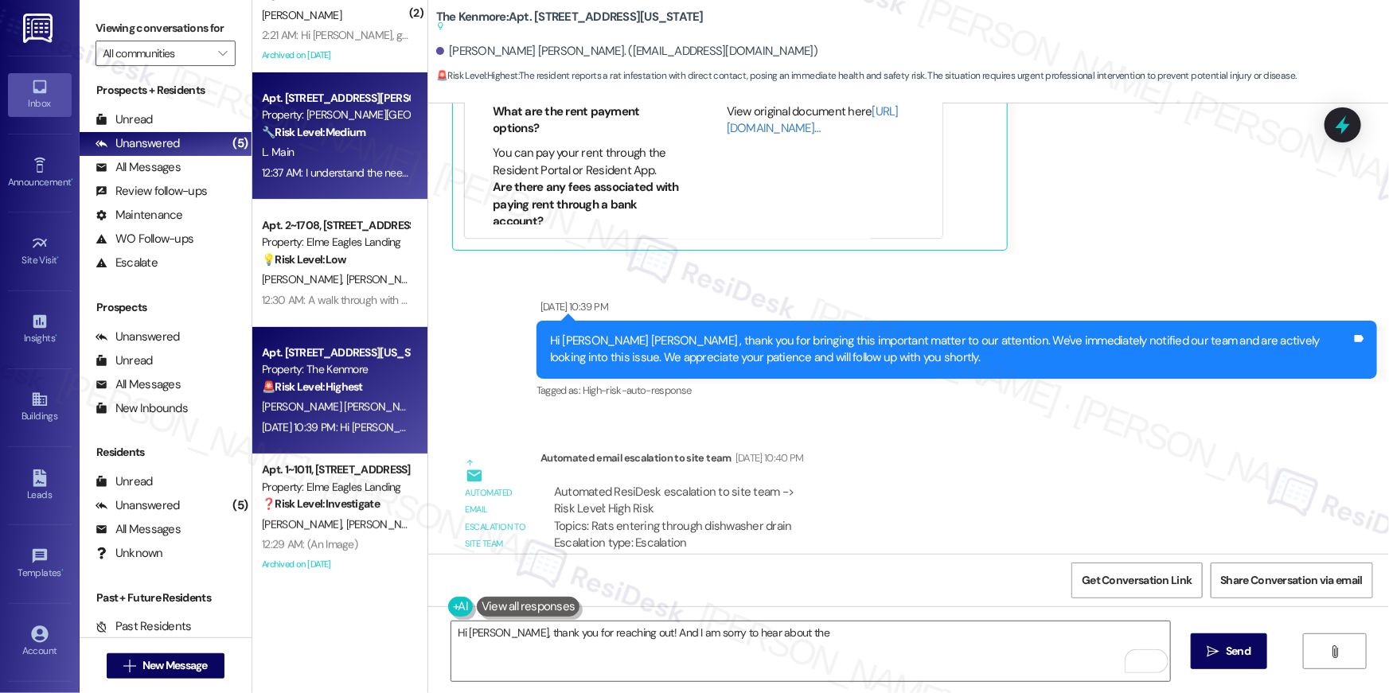
scroll to position [56, 0]
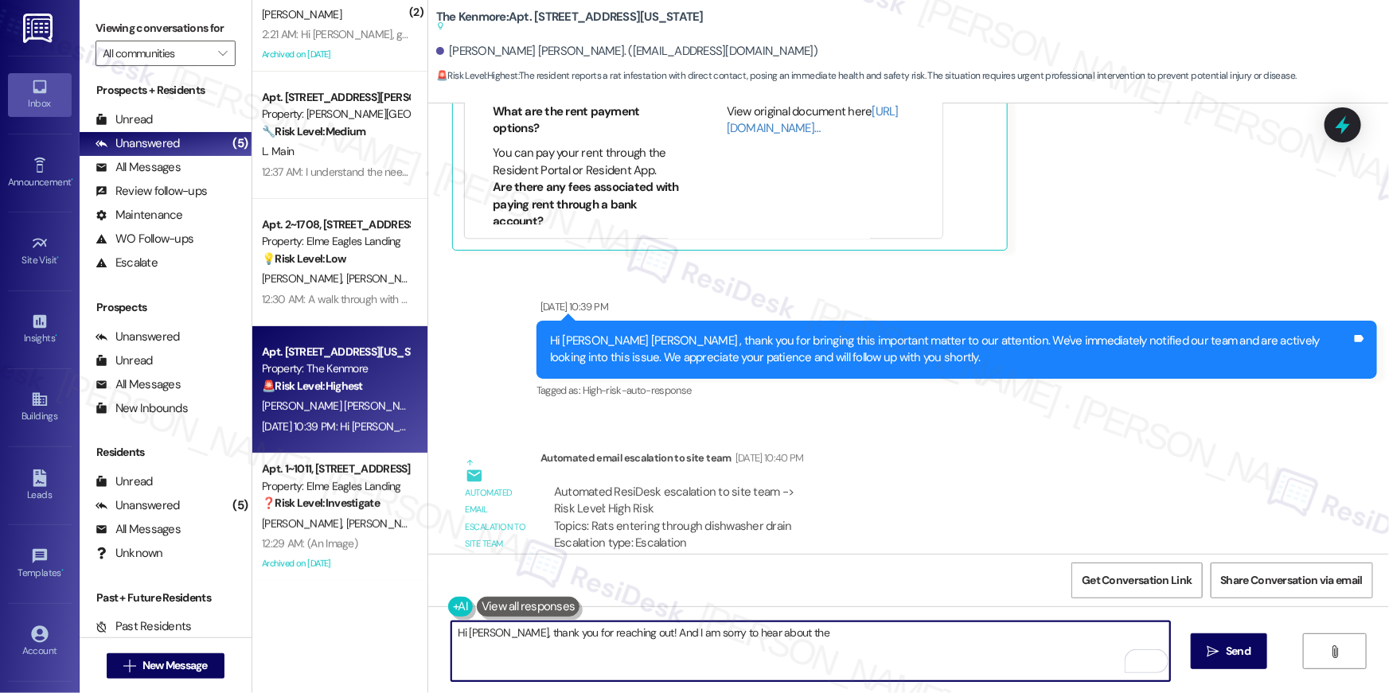
click at [660, 643] on textarea "Hi Miriam, thank you for reaching out! And I am sorry to hear about the" at bounding box center [810, 652] width 719 height 60
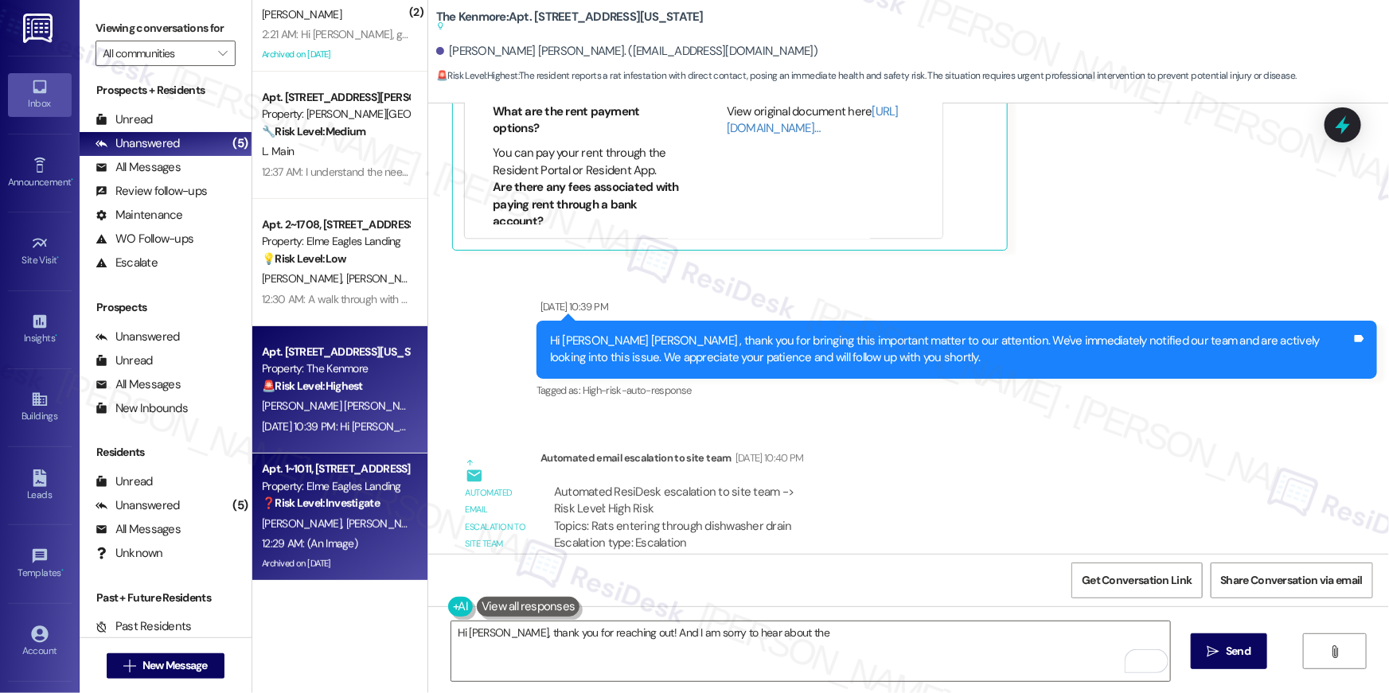
click at [344, 515] on div "K. Frye T. Haynes" at bounding box center [335, 524] width 150 height 20
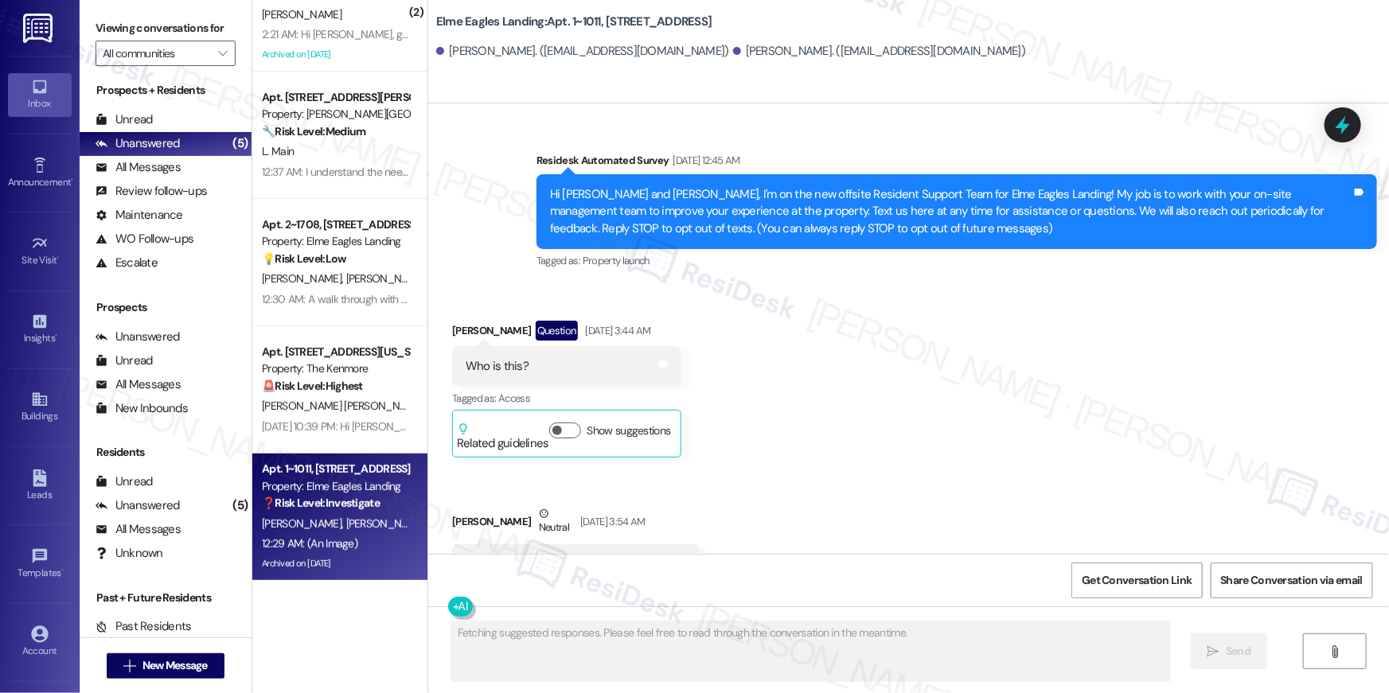
scroll to position [34785, 0]
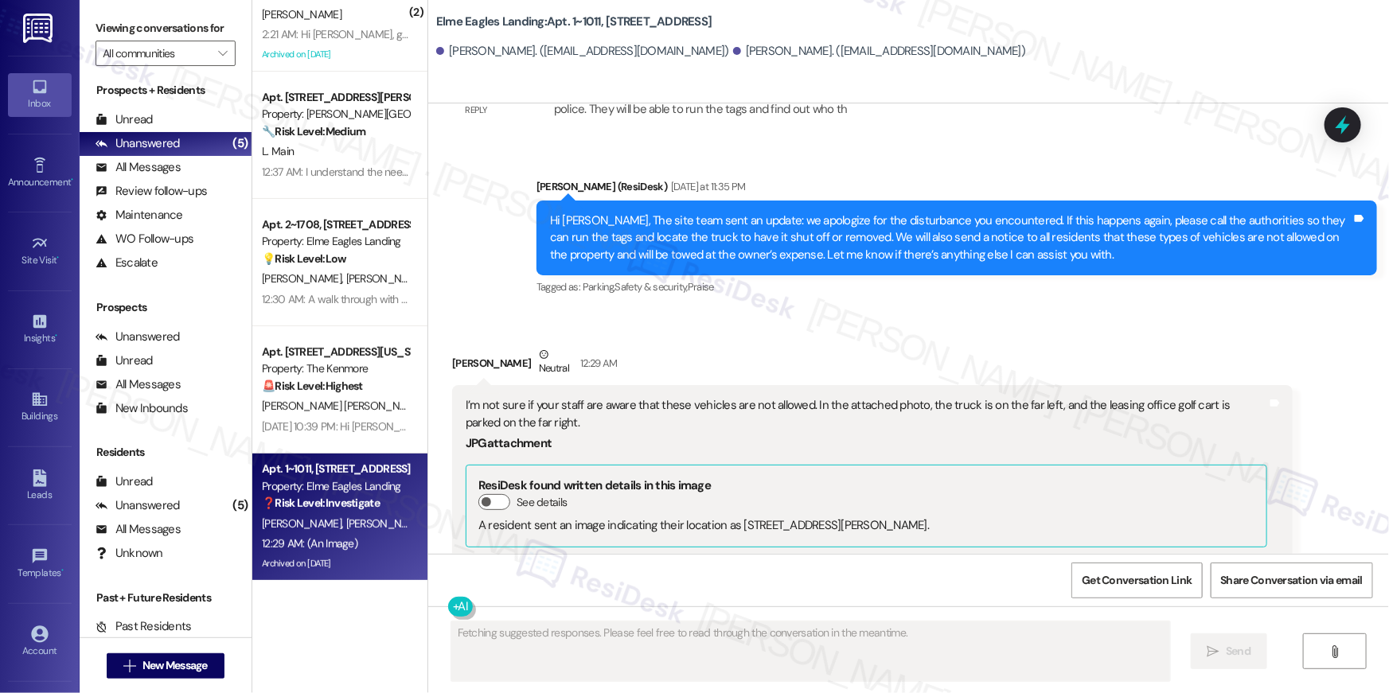
click at [762, 560] on div "Download" at bounding box center [867, 574] width 802 height 29
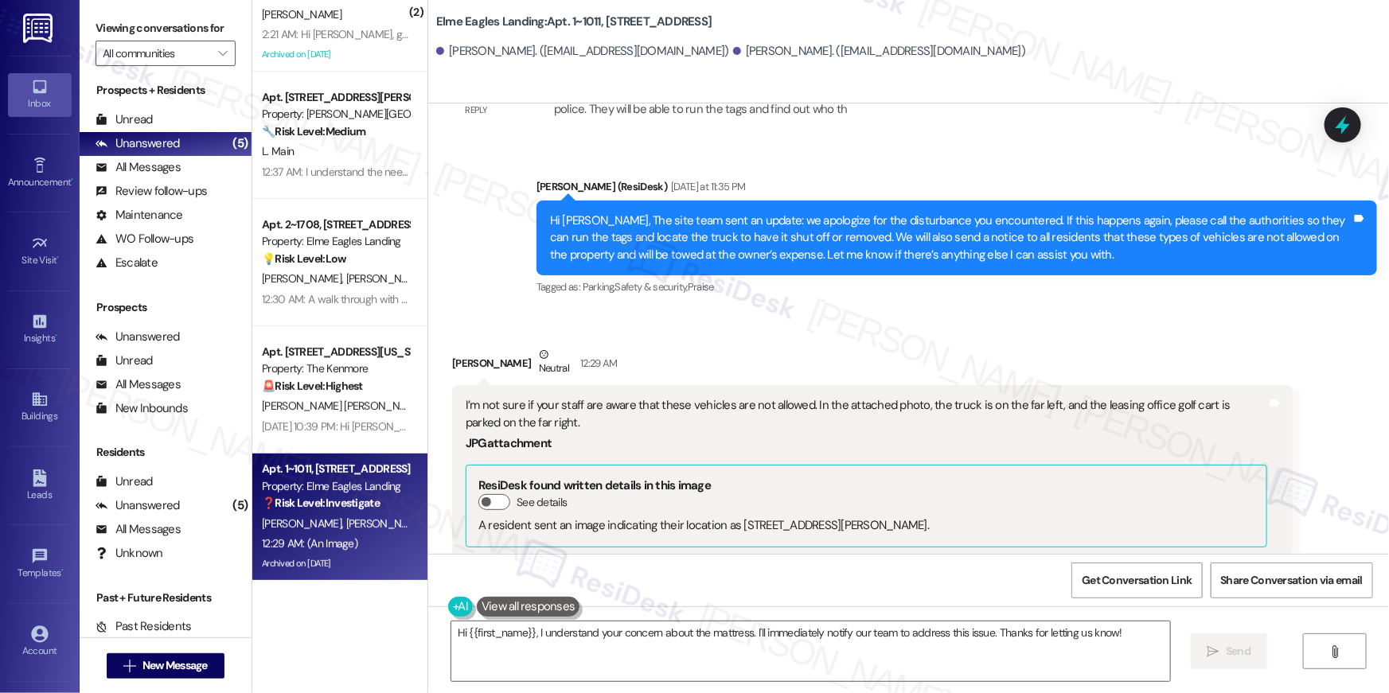
click at [510, 588] on button "Zoom image" at bounding box center [525, 633] width 119 height 90
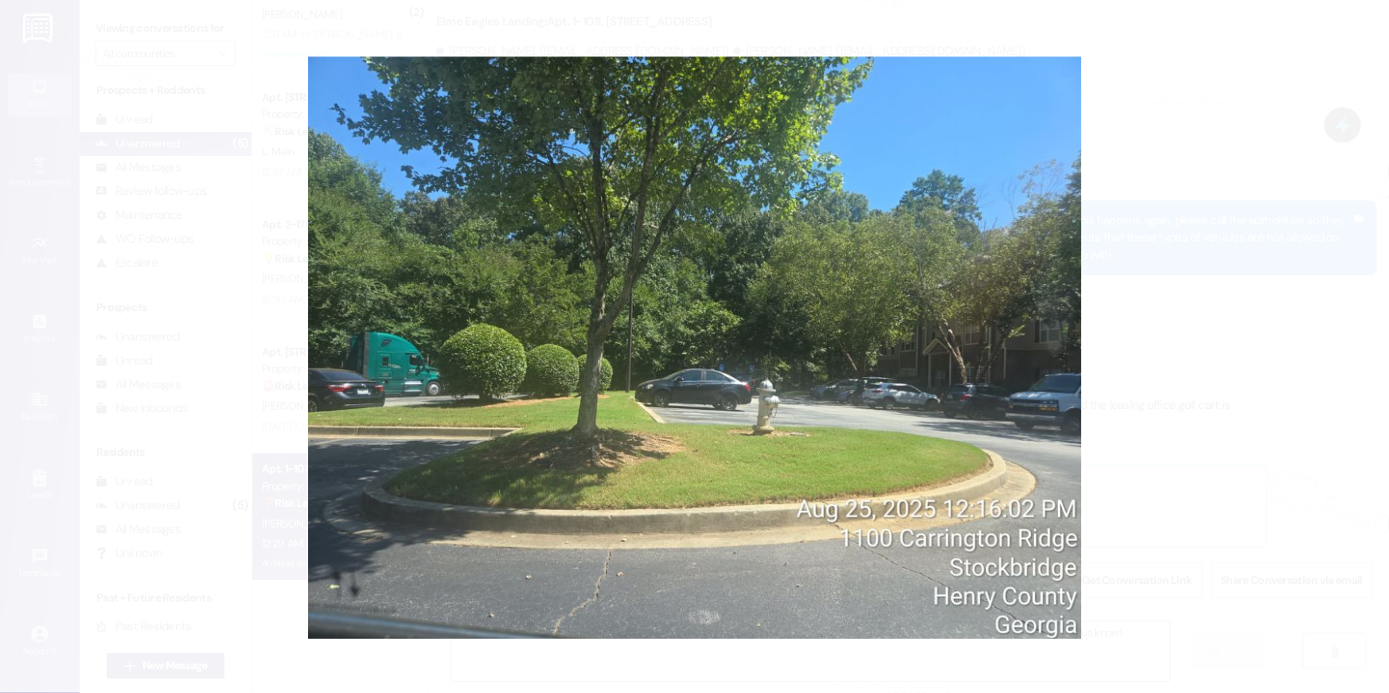
click at [510, 453] on button "Unzoom image" at bounding box center [694, 346] width 1389 height 693
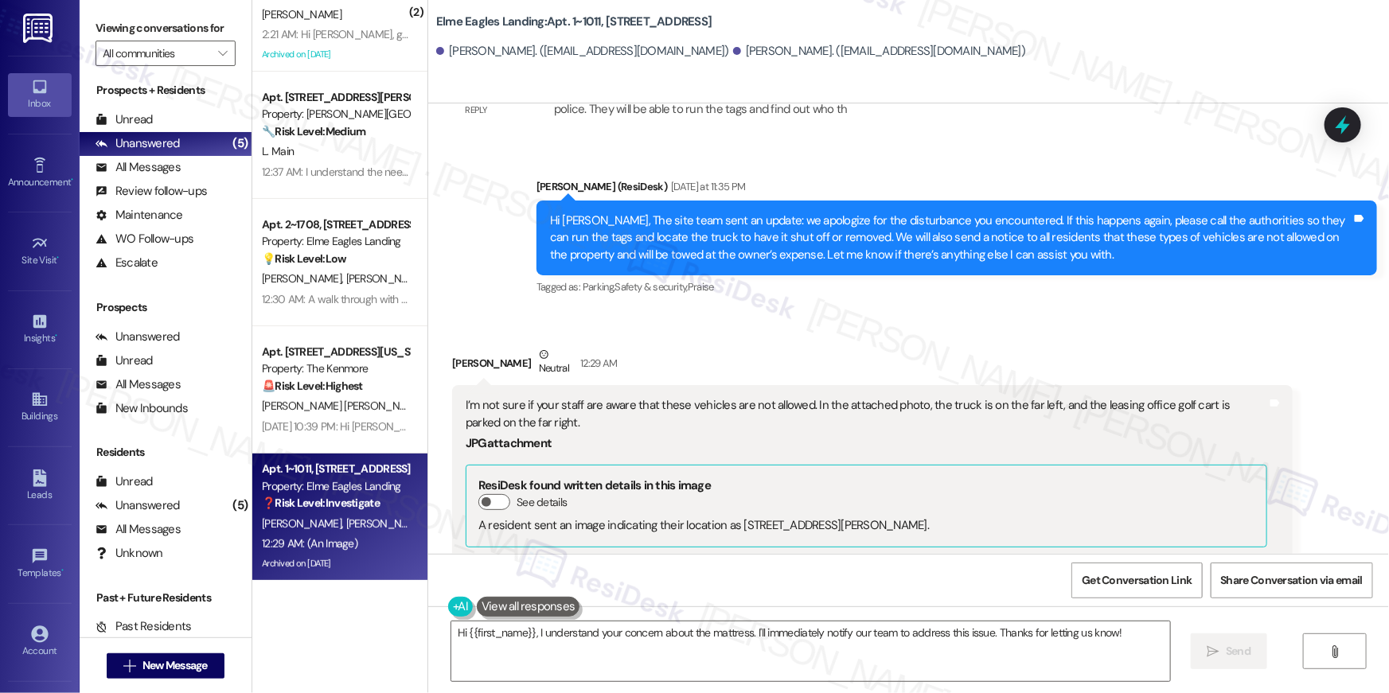
click at [506, 588] on button "Zoom image" at bounding box center [525, 633] width 119 height 90
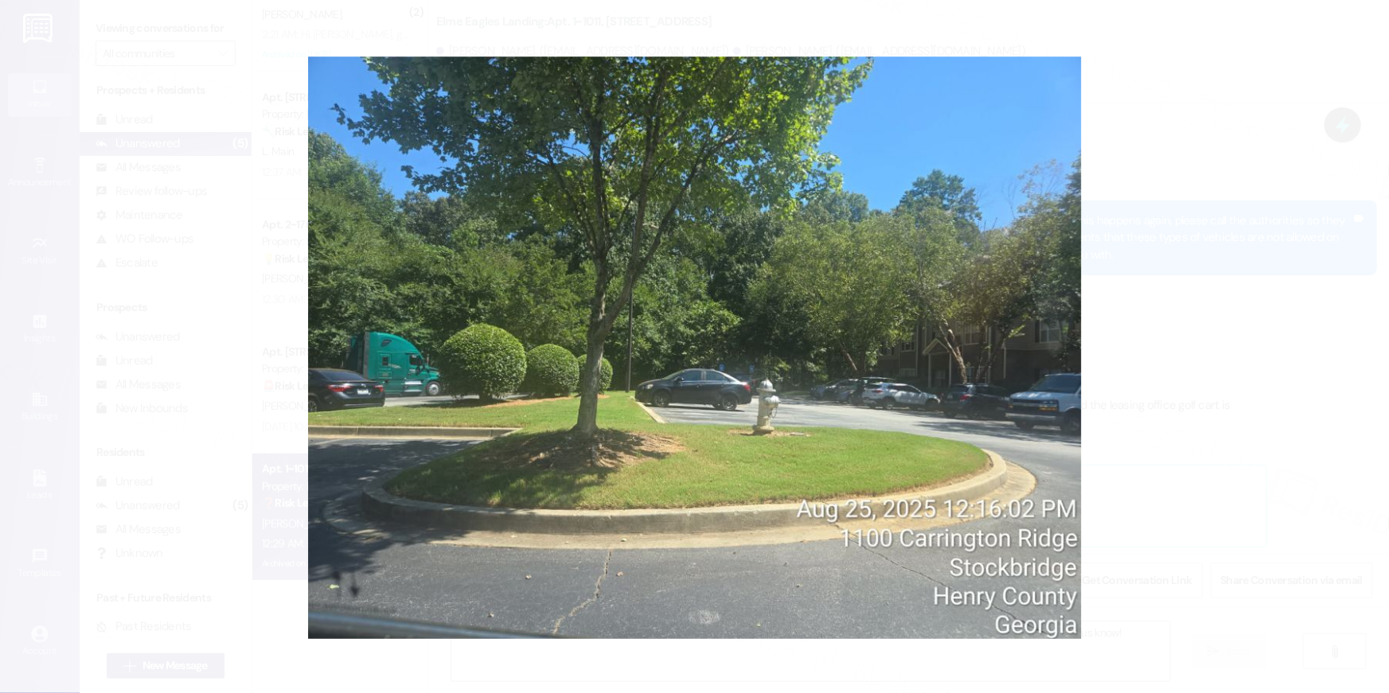
click at [506, 455] on button "Unzoom image" at bounding box center [694, 346] width 1389 height 693
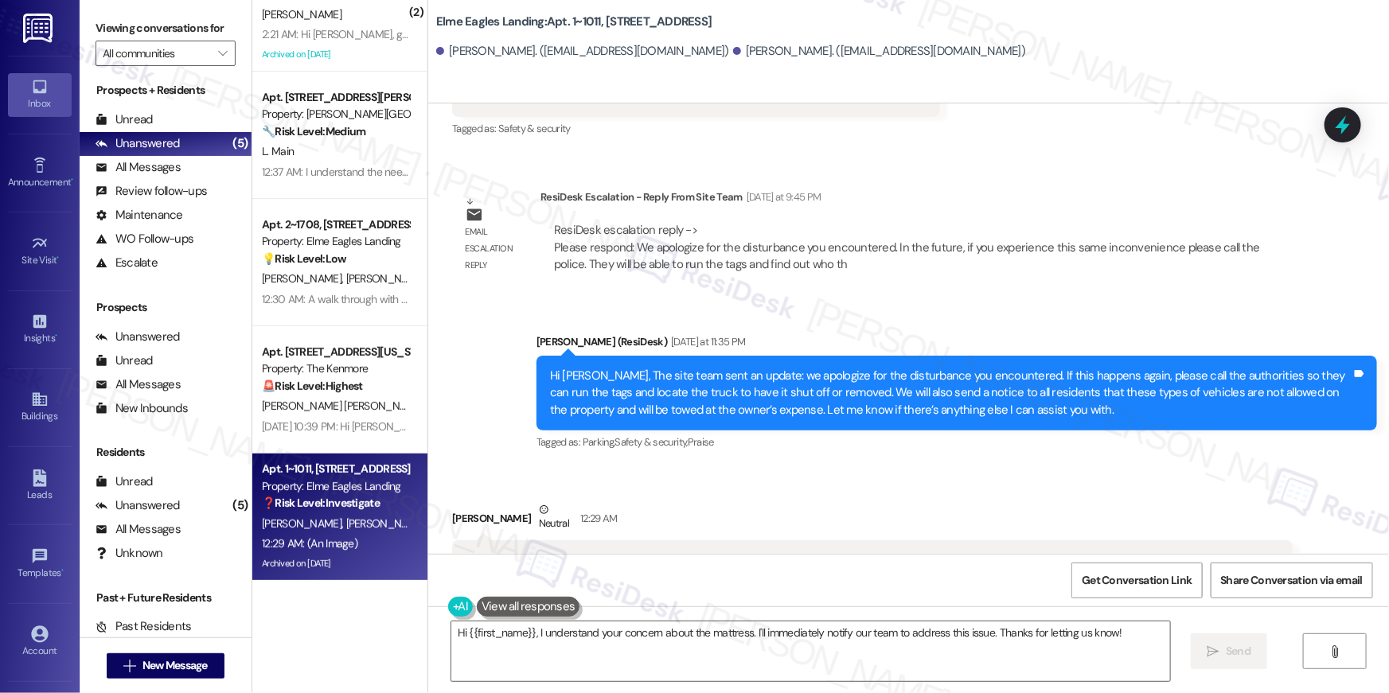
scroll to position [34530, 0]
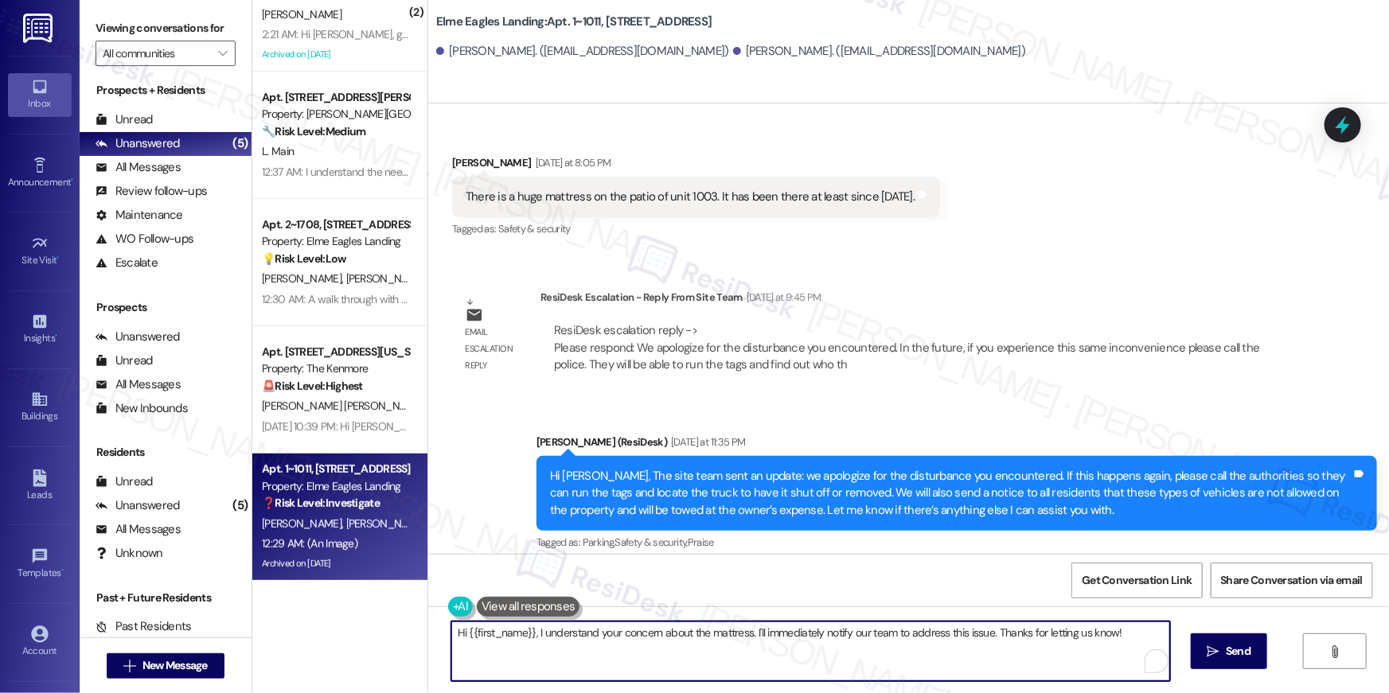
click at [537, 661] on textarea "Hi {{first_name}}, I understand your concern about the mattress. I'll immediate…" at bounding box center [810, 652] width 719 height 60
click at [529, 651] on textarea "Hi {{first_name}}, I understand your concern about the mattress. I'll immediate…" at bounding box center [810, 652] width 719 height 60
click at [531, 650] on textarea "Hi {{first_name}}, I understand your concern about the mattress. I'll immediate…" at bounding box center [810, 652] width 719 height 60
type textarea "Thanks for sending this photo, Troy. I've forwarded this to the site team, too."
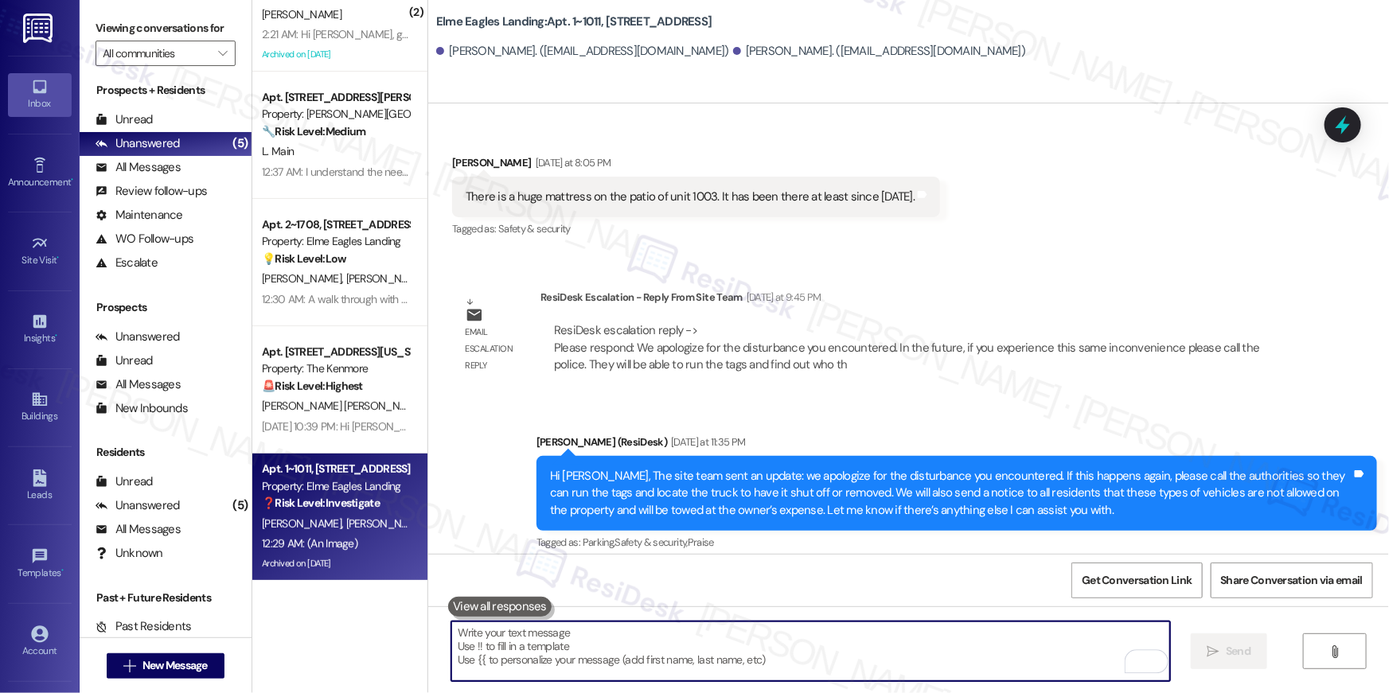
scroll to position [34784, 0]
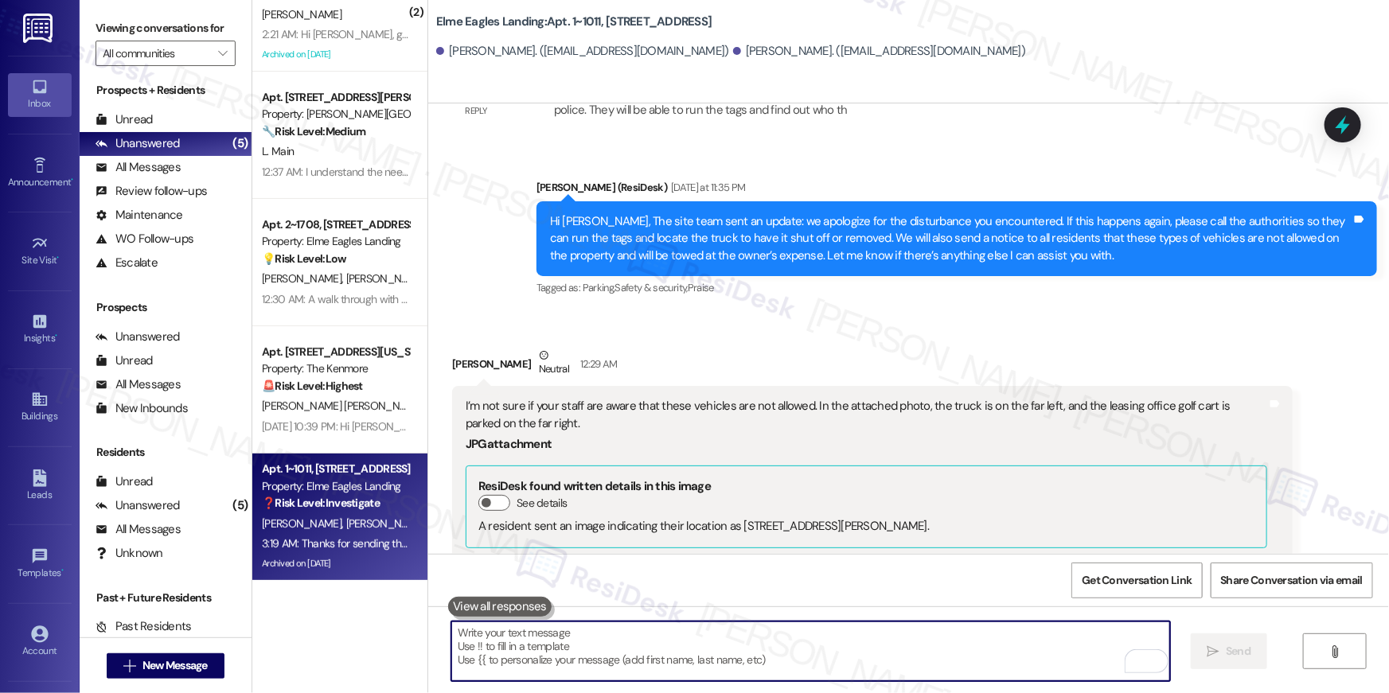
type textarea "I"
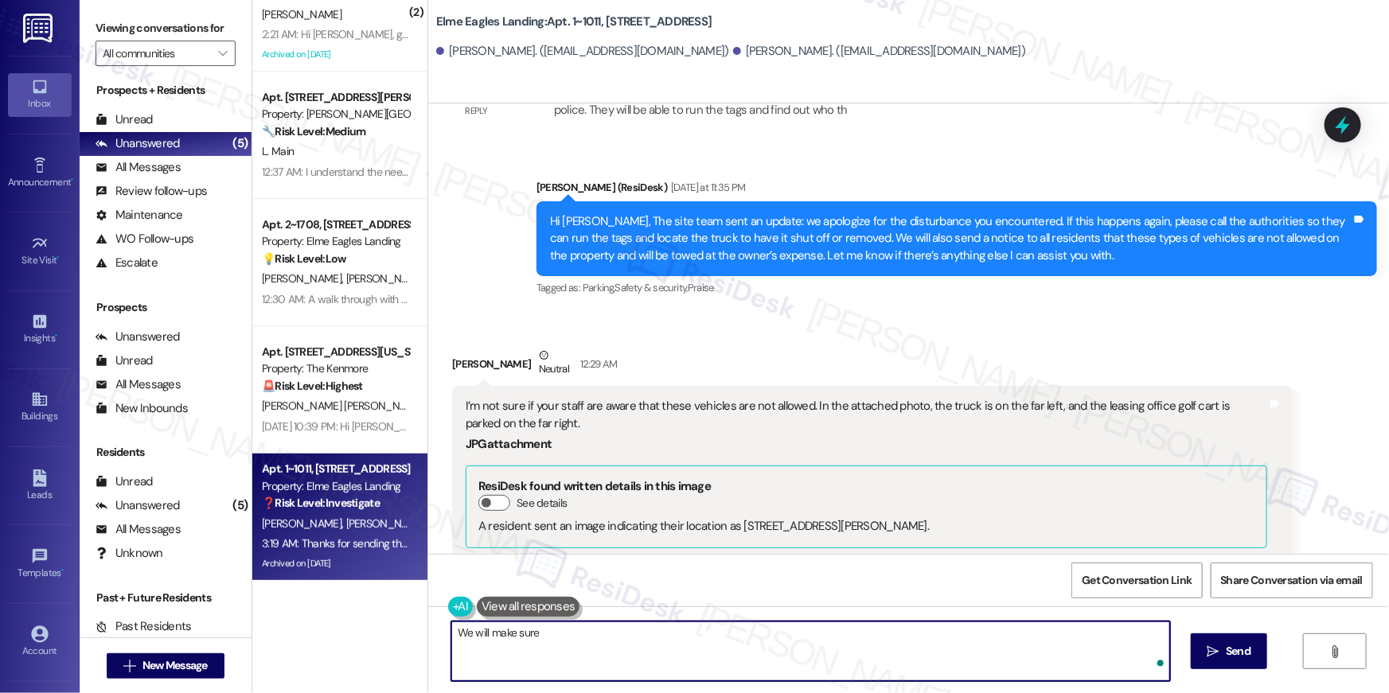
type textarea "We will make sure t"
click at [954, 673] on textarea "We will make sure t" at bounding box center [810, 652] width 719 height 60
click at [951, 652] on textarea "We will make sure t" at bounding box center [810, 652] width 719 height 60
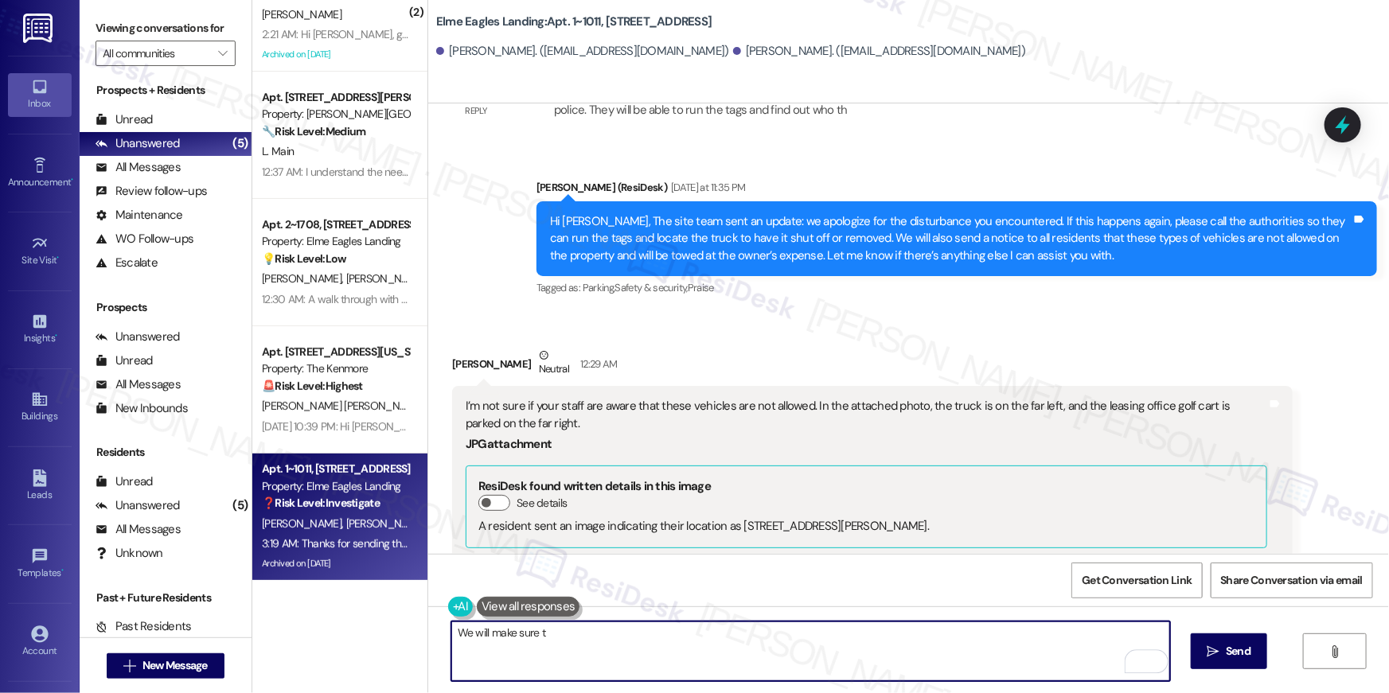
click at [951, 652] on textarea "We will make sure t" at bounding box center [810, 652] width 719 height 60
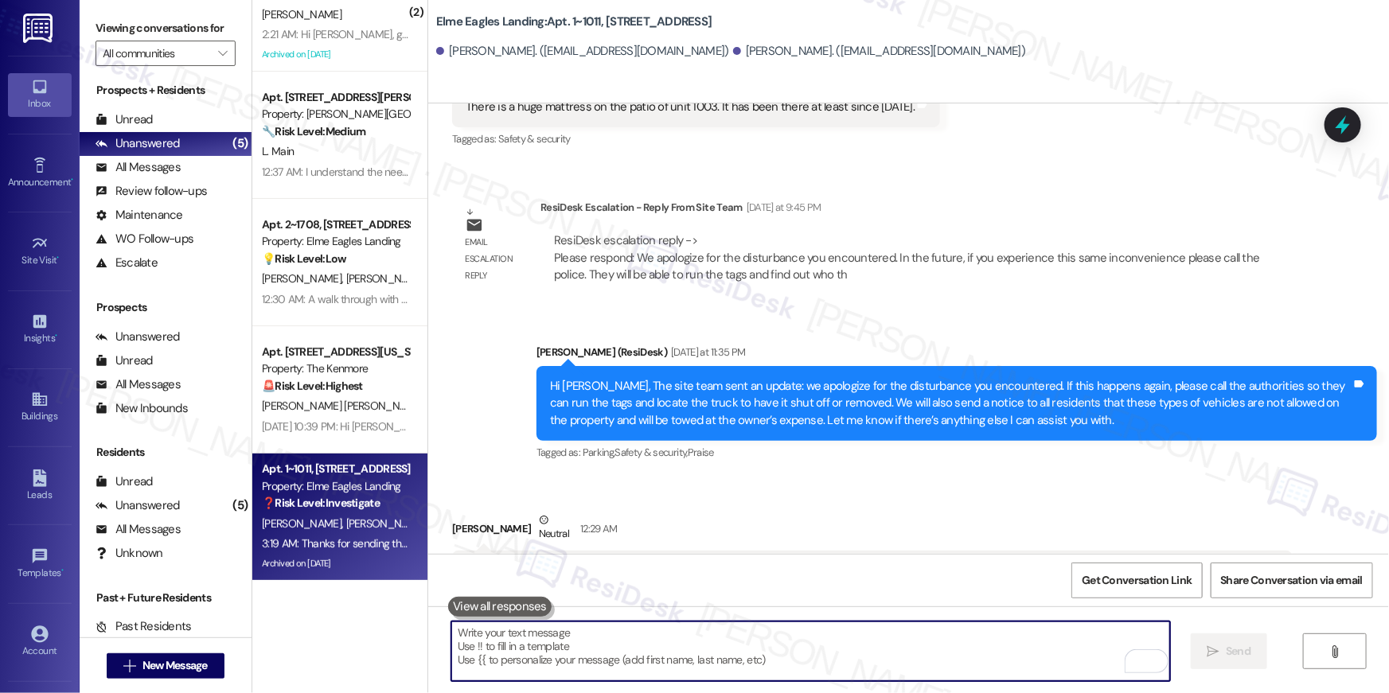
scroll to position [34229, 0]
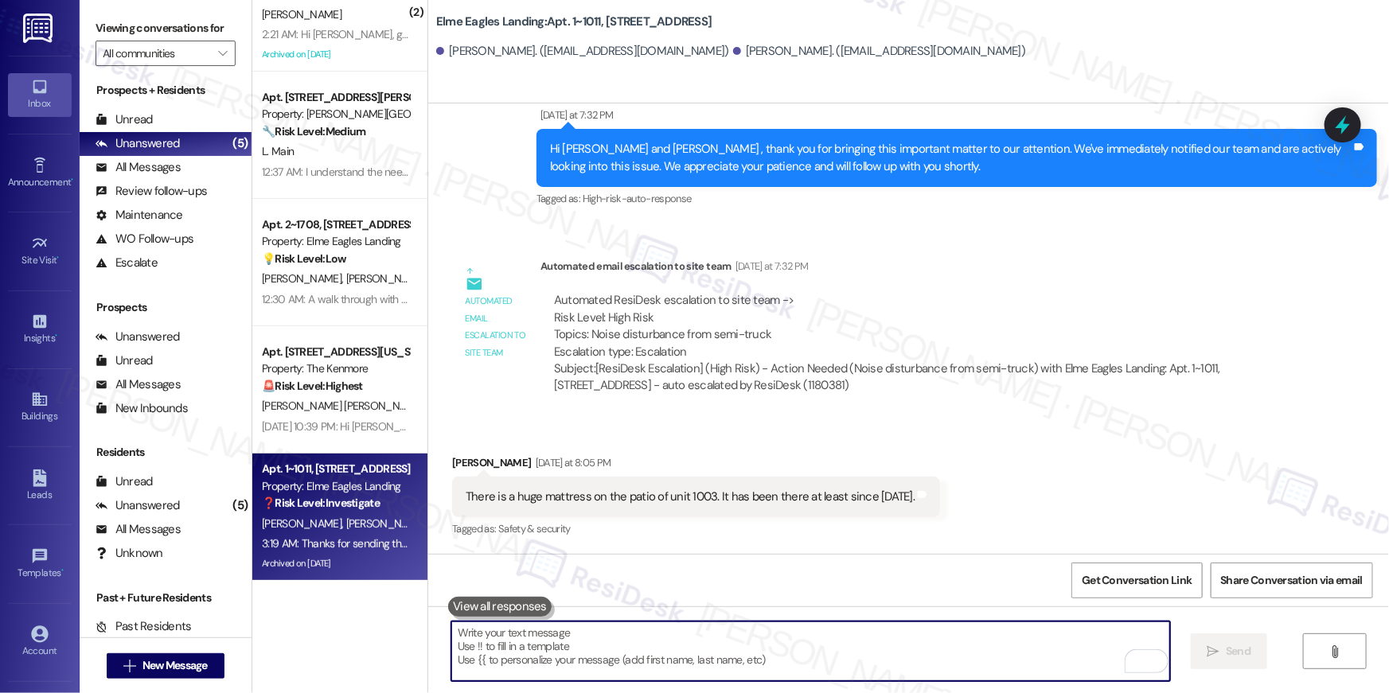
click at [797, 636] on textarea "To enrich screen reader interactions, please activate Accessibility in Grammarl…" at bounding box center [810, 652] width 719 height 60
paste textarea "In the meantime, if there's anything else I can assist you with, let me know."
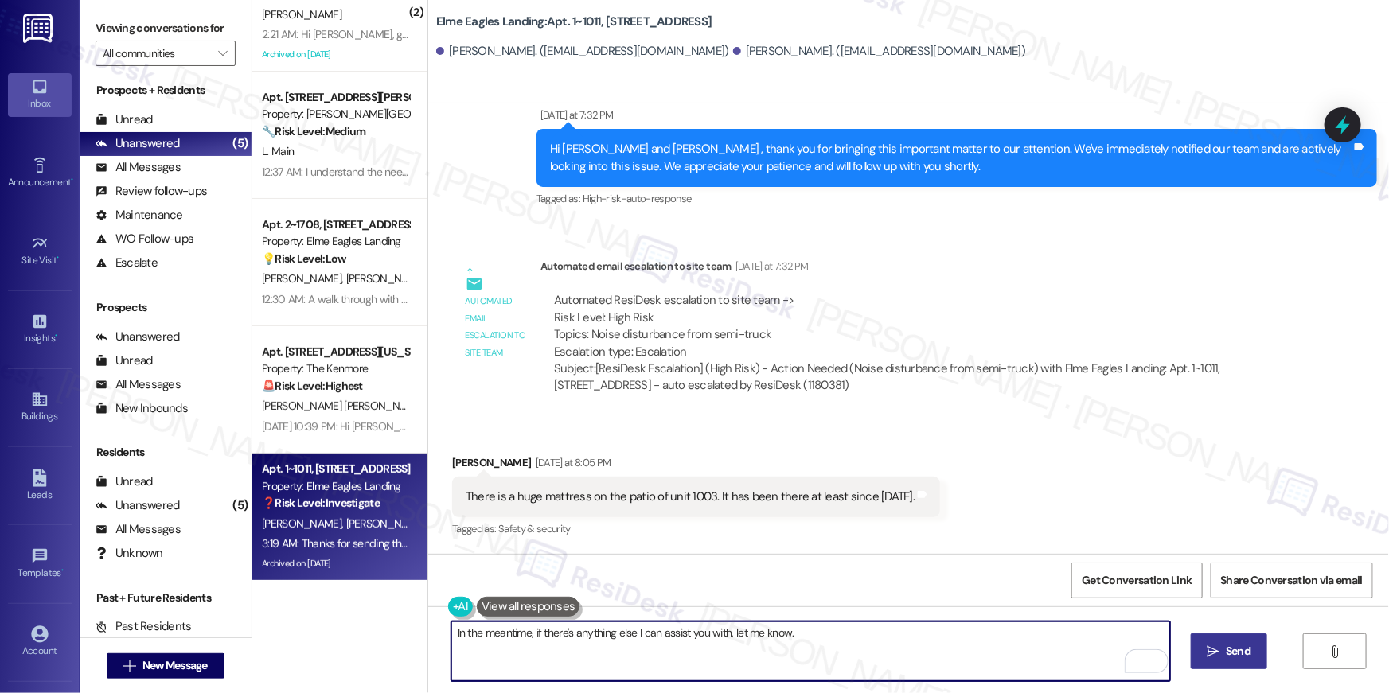
type textarea "In the meantime, if there's anything else I can assist you with, let me know."
click at [1216, 646] on icon "" at bounding box center [1214, 652] width 12 height 13
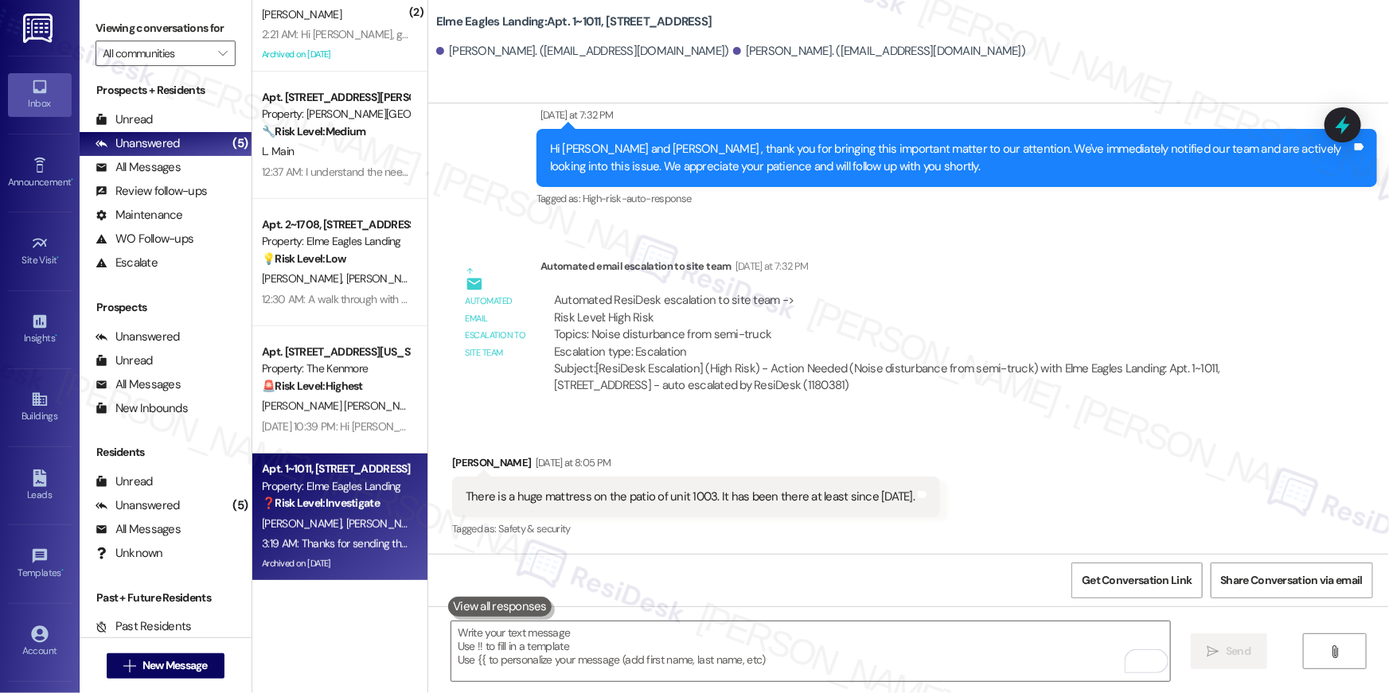
scroll to position [34784, 0]
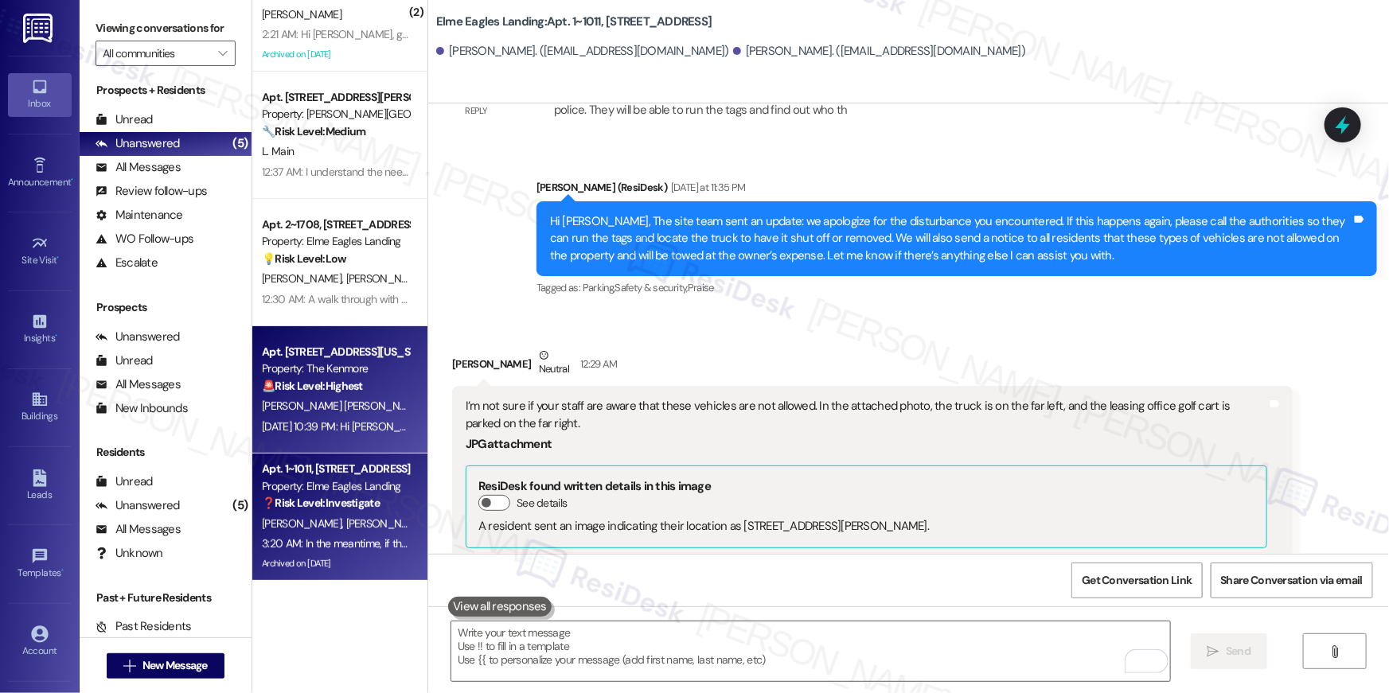
click at [367, 397] on div "[PERSON_NAME] [PERSON_NAME]" at bounding box center [335, 407] width 150 height 20
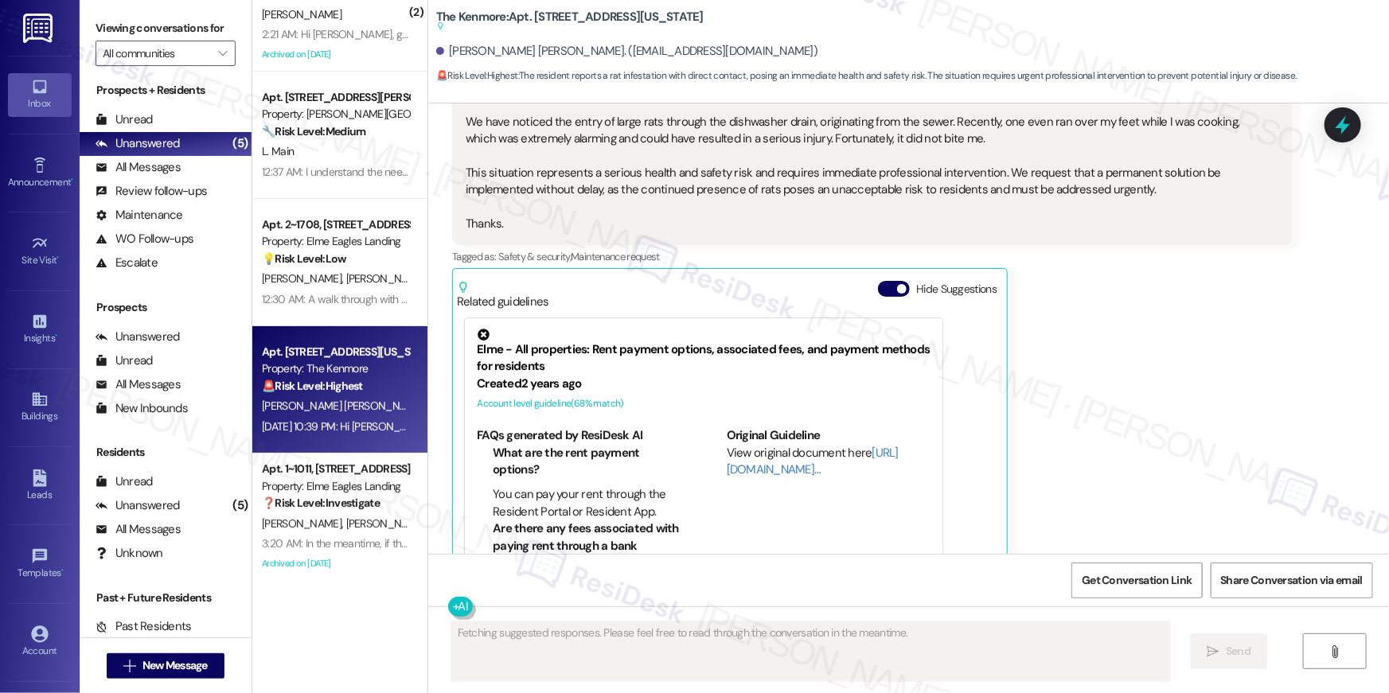
scroll to position [7410, 0]
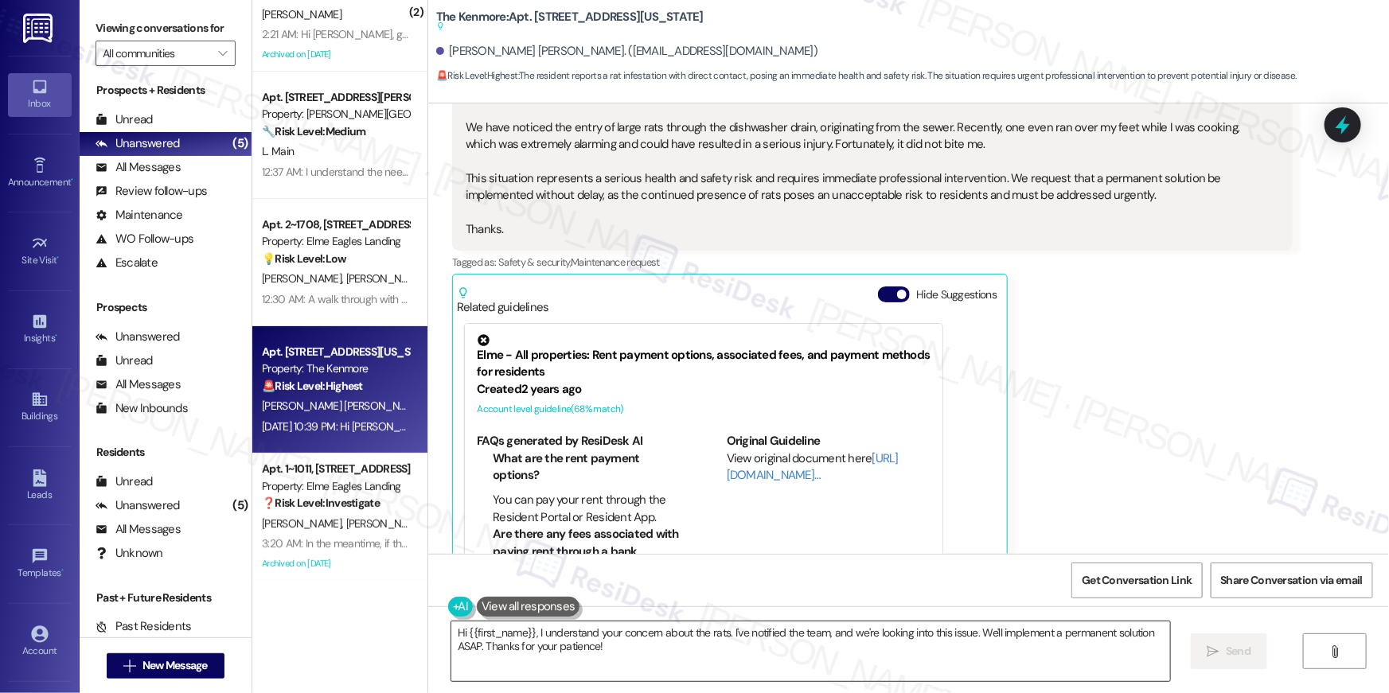
click at [674, 647] on textarea "Hi {{first_name}}, I understand your concern about the rats. I've notified the …" at bounding box center [810, 652] width 719 height 60
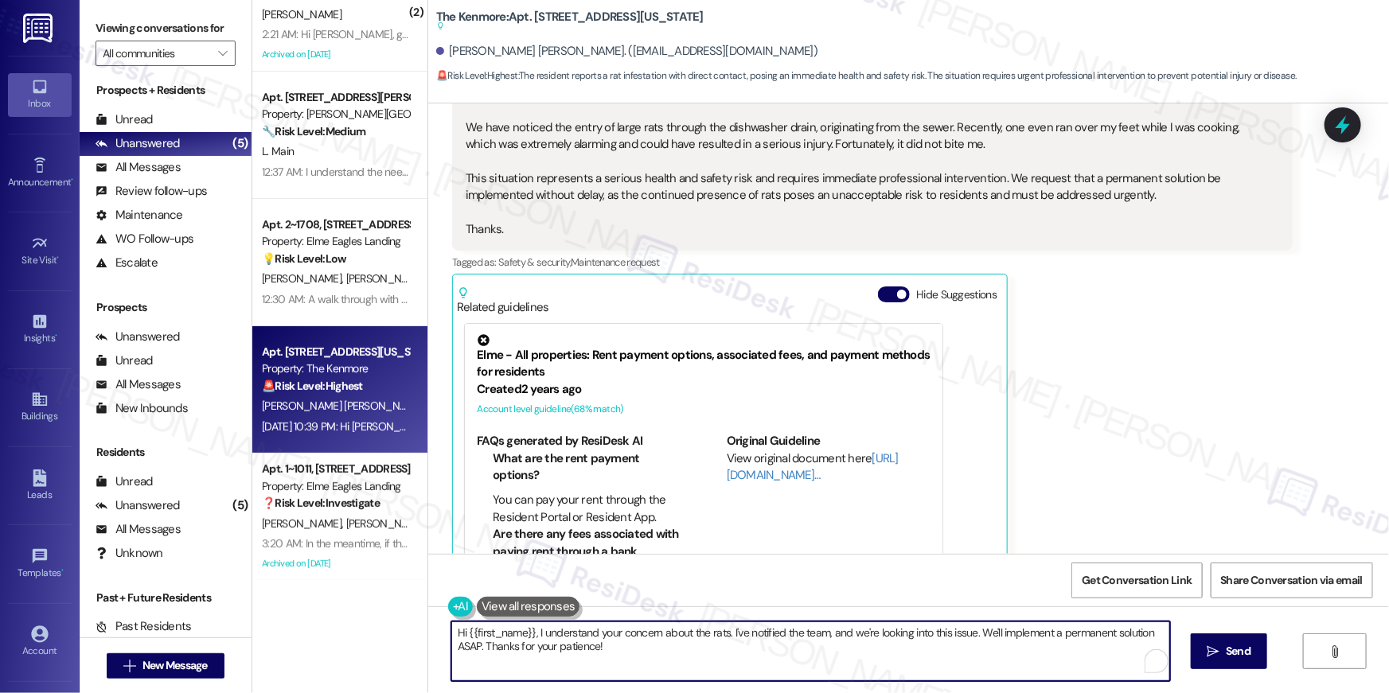
click at [703, 632] on textarea "Hi {{first_name}}, I understand your concern about the rats. I've notified the …" at bounding box center [810, 652] width 719 height 60
drag, startPoint x: 707, startPoint y: 637, endPoint x: 719, endPoint y: 668, distance: 33.3
click at [719, 668] on textarea "Hi {{first_name}}, I understand your concern about the rats. I've notified the …" at bounding box center [810, 652] width 719 height 60
click at [944, 634] on textarea "Hi {{first_name}}, I understand your concern - may I know if you've submitted f…" at bounding box center [810, 652] width 719 height 60
click at [806, 634] on textarea "Hi {{first_name}}, I understand your concern - may I know if you've submitted f…" at bounding box center [810, 652] width 719 height 60
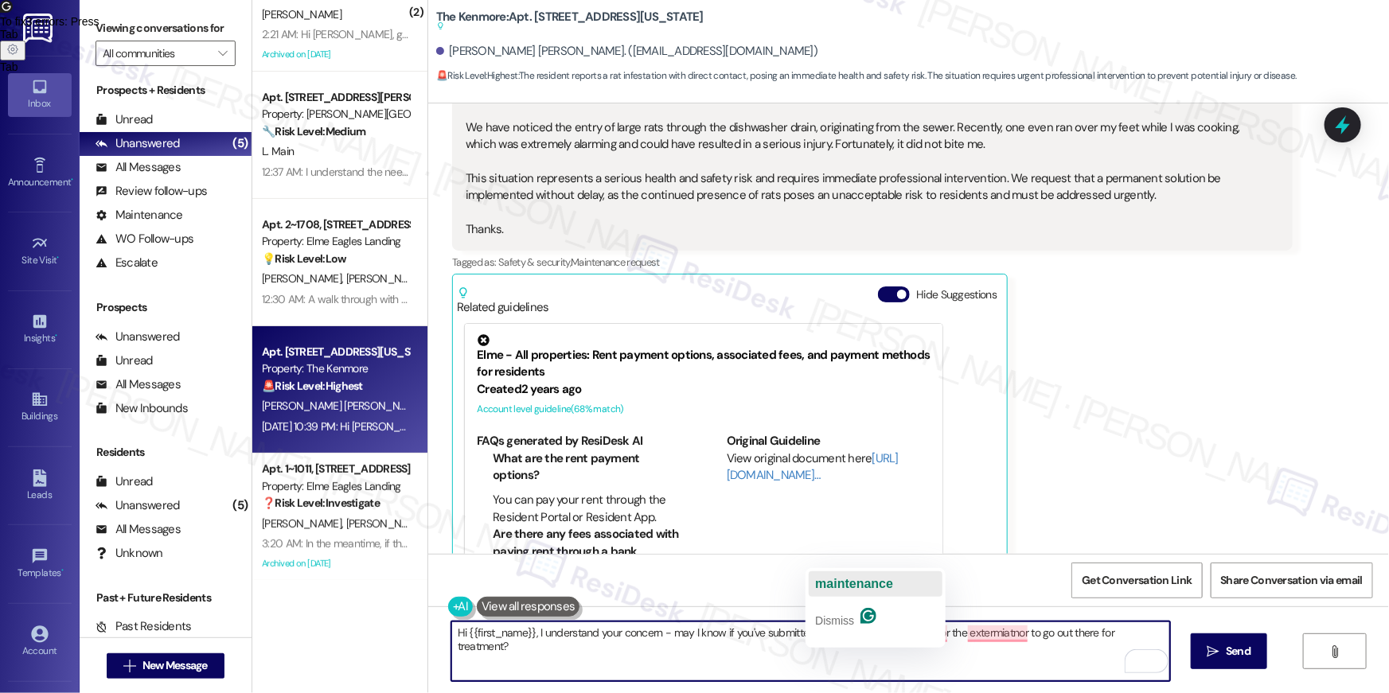
click at [847, 584] on span "maintenance" at bounding box center [854, 584] width 78 height 14
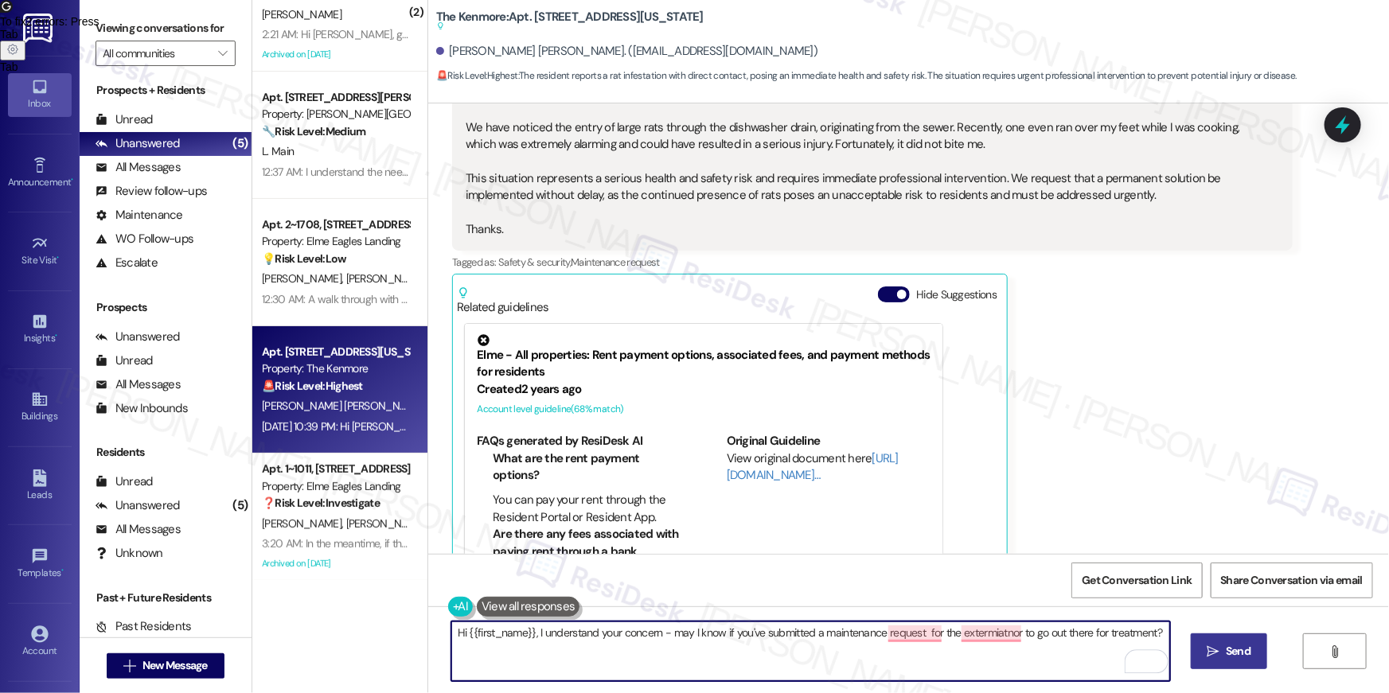
type textarea "Hi {{first_name}}, I understand your concern - may I know if you've submitted a…"
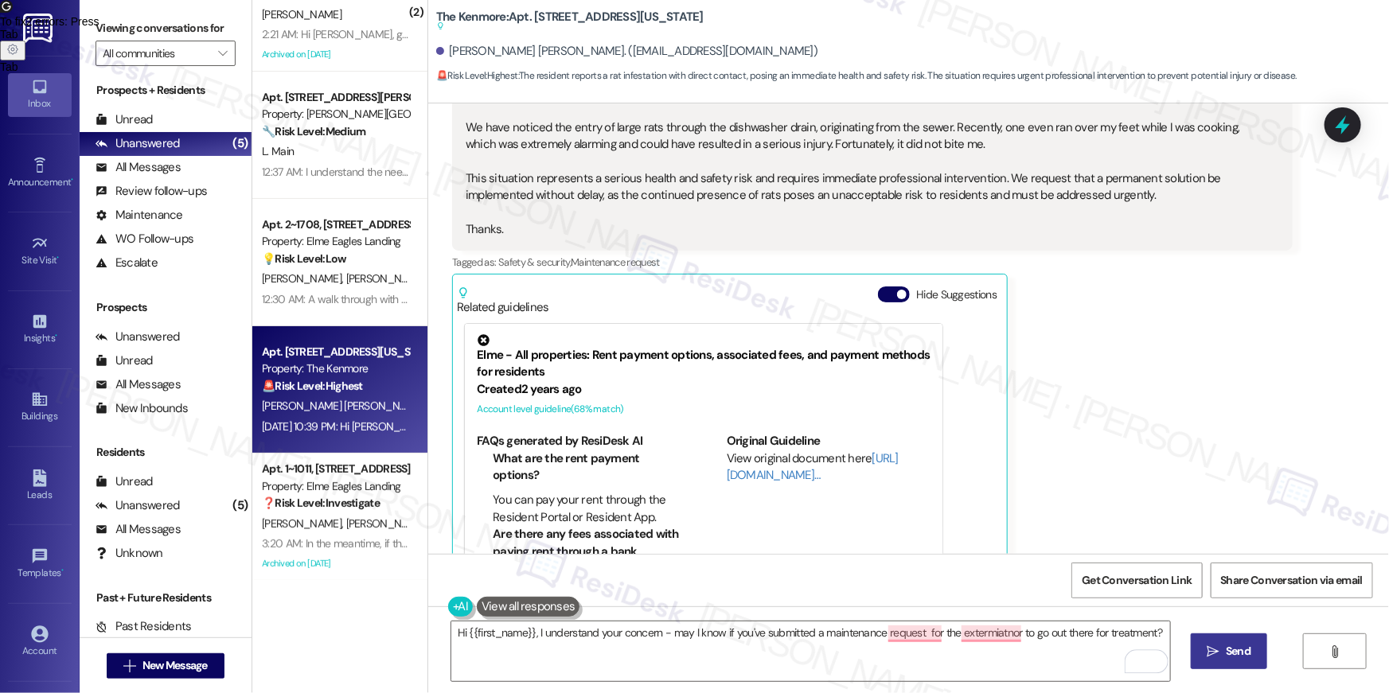
click at [1212, 668] on button " Send" at bounding box center [1229, 652] width 77 height 36
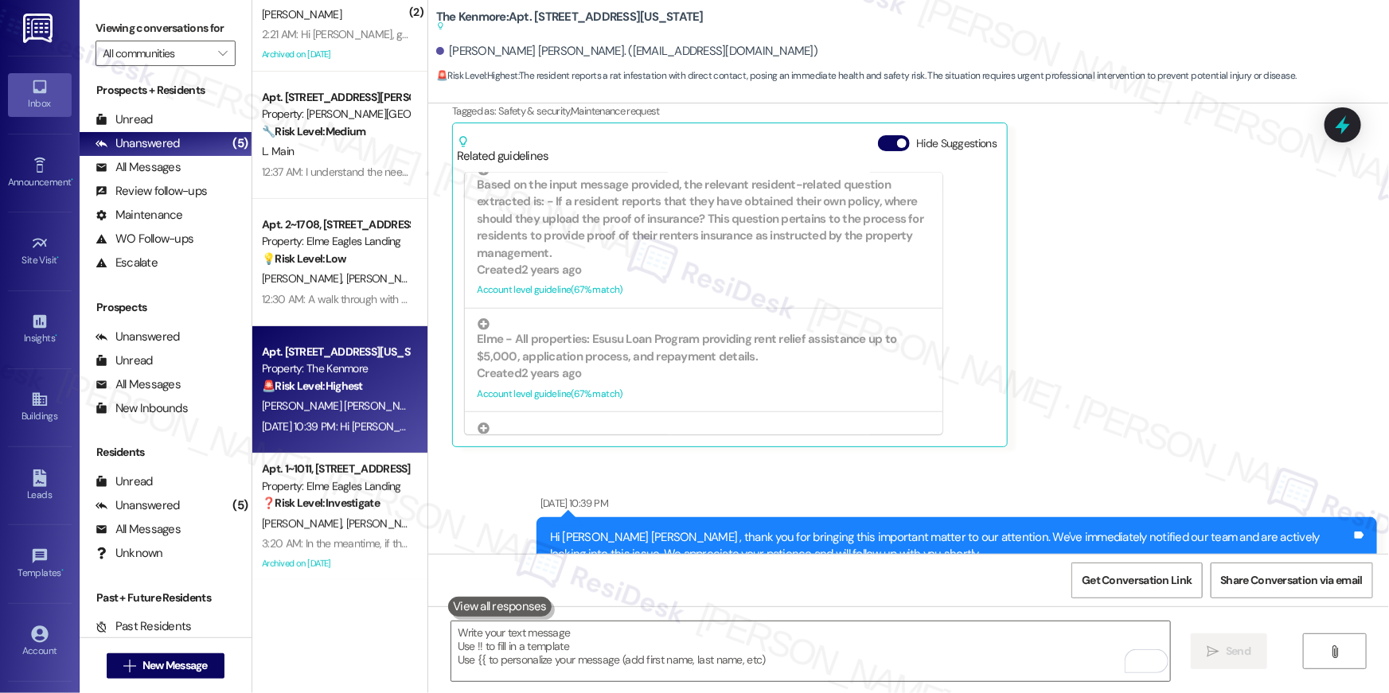
scroll to position [7758, 0]
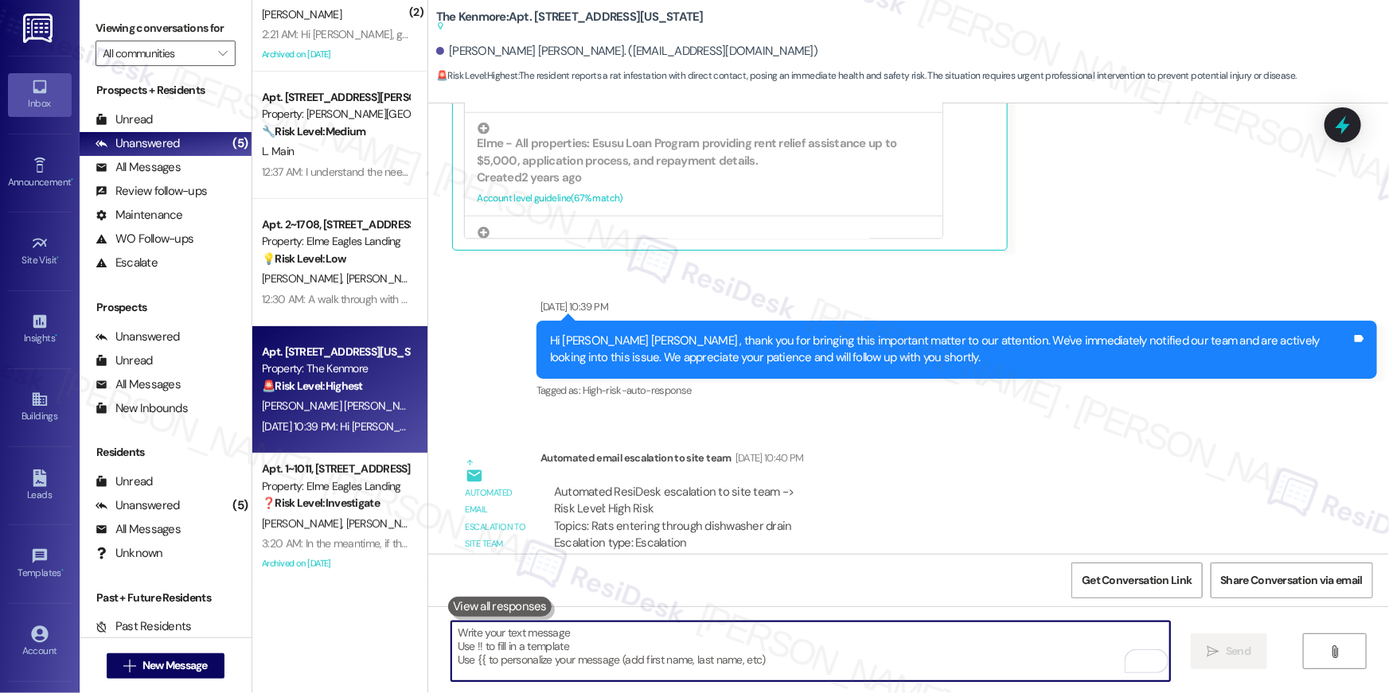
click at [632, 636] on textarea "To enrich screen reader interactions, please activate Accessibility in Grammarl…" at bounding box center [810, 652] width 719 height 60
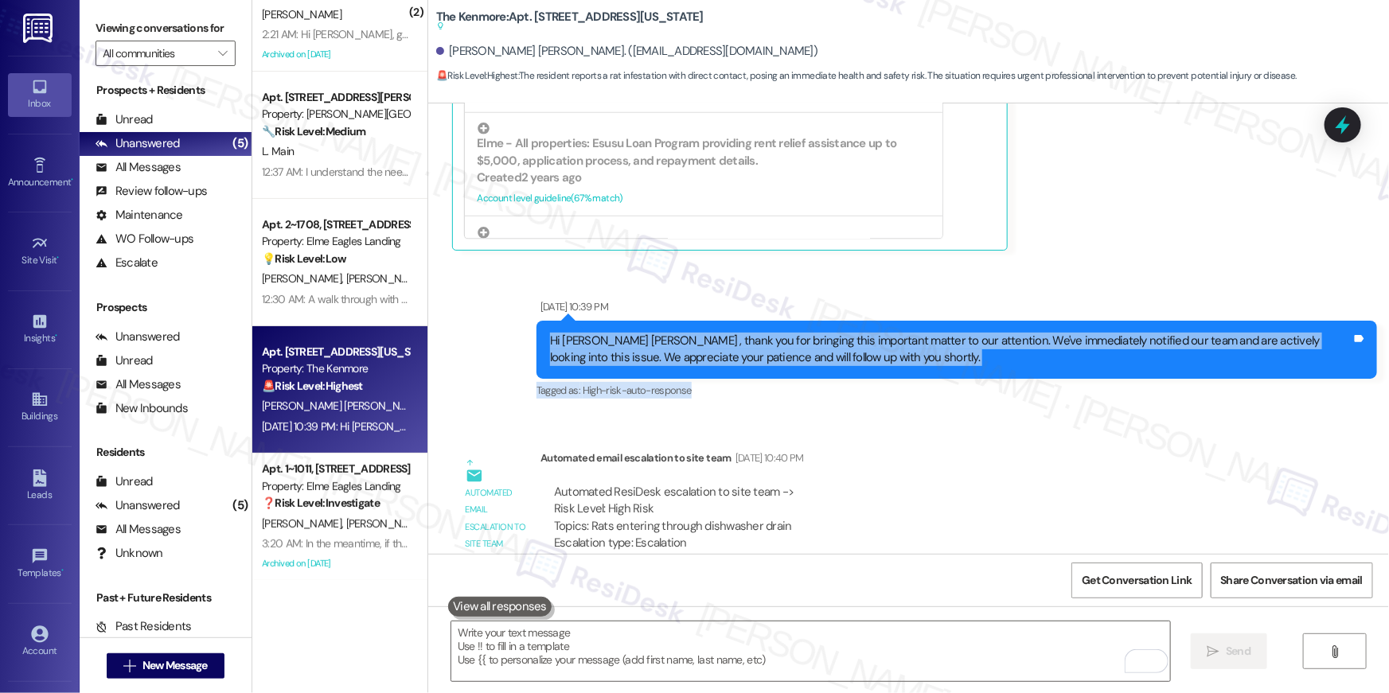
drag, startPoint x: 816, startPoint y: 326, endPoint x: 531, endPoint y: 291, distance: 287.2
click at [537, 299] on div "Aug 23, 2025 at 10:39 PM Hi Miriam Marlene , thank you for bringing this import…" at bounding box center [957, 351] width 841 height 104
click at [791, 333] on div "Hi Miriam Marlene , thank you for bringing this important matter to our attenti…" at bounding box center [951, 350] width 802 height 34
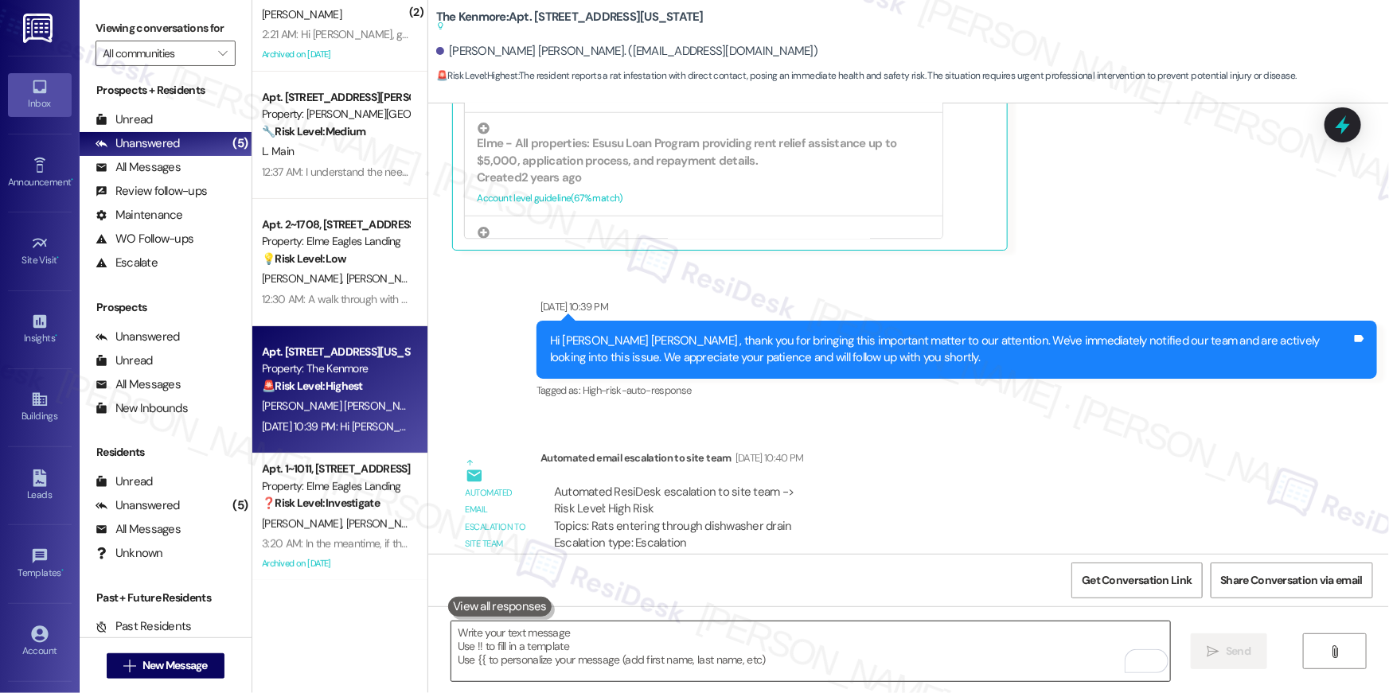
click at [587, 635] on textarea "To enrich screen reader interactions, please activate Accessibility in Grammarl…" at bounding box center [810, 652] width 719 height 60
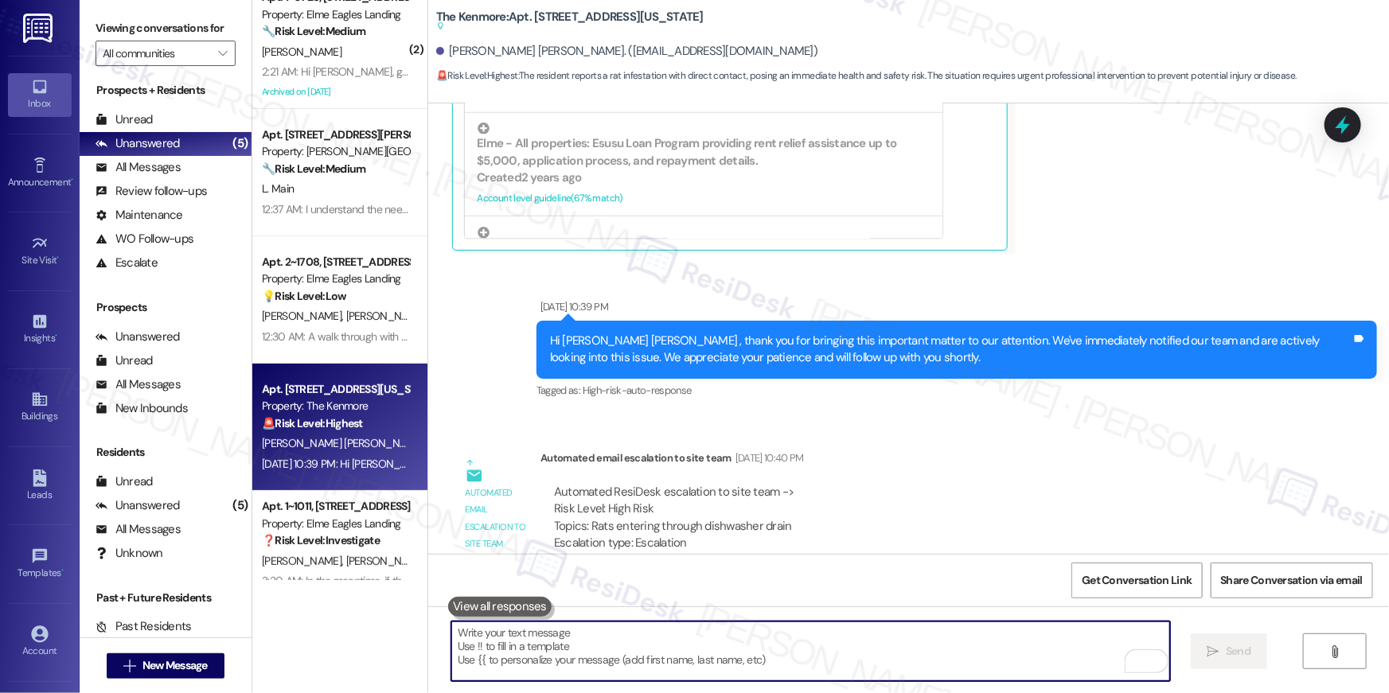
scroll to position [0, 0]
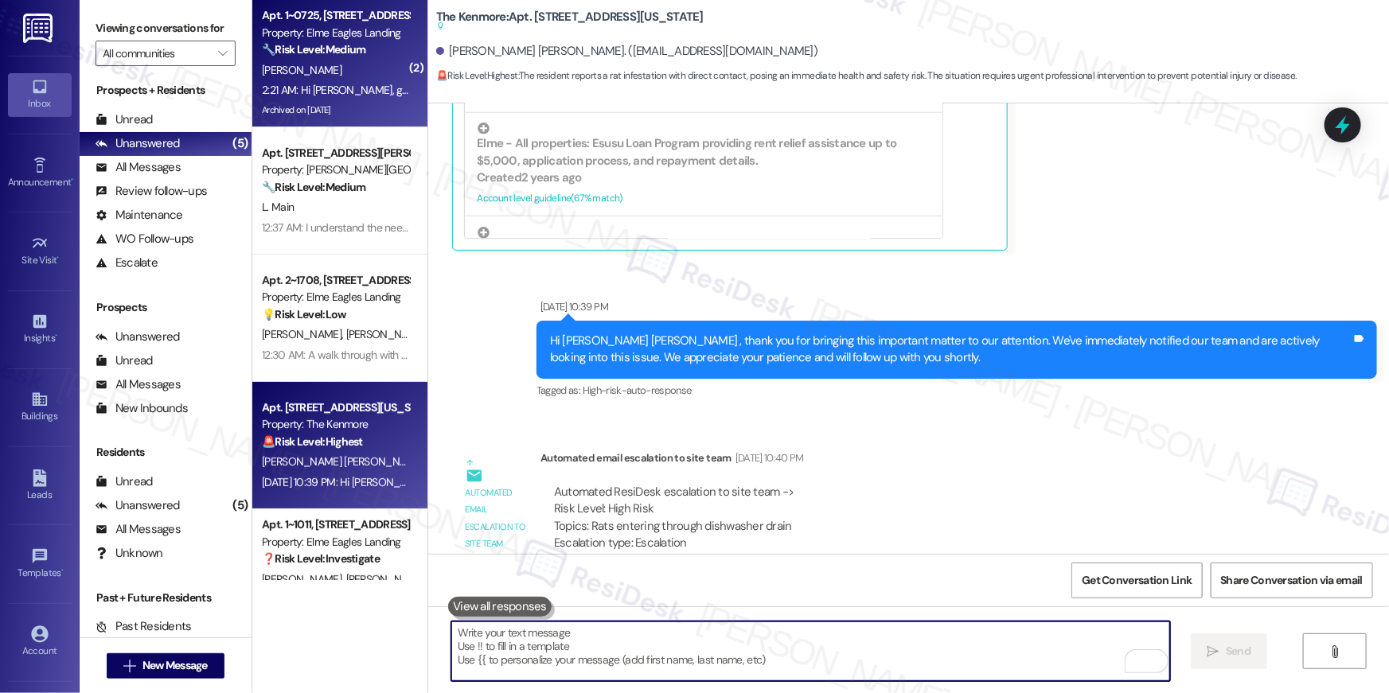
click at [349, 96] on div "2:21 AM: Hi Ella, good afternoon. Please I am asking you to have someone from t…" at bounding box center [784, 90] width 1045 height 14
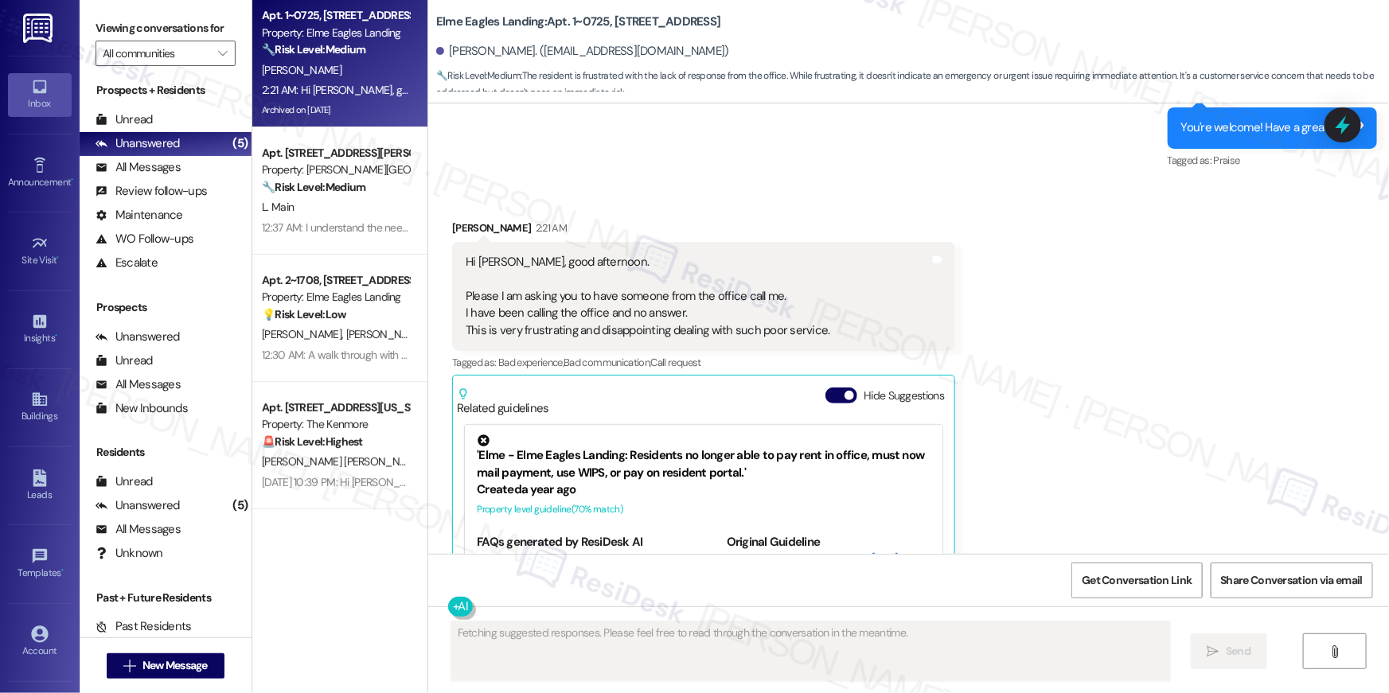
scroll to position [37772, 0]
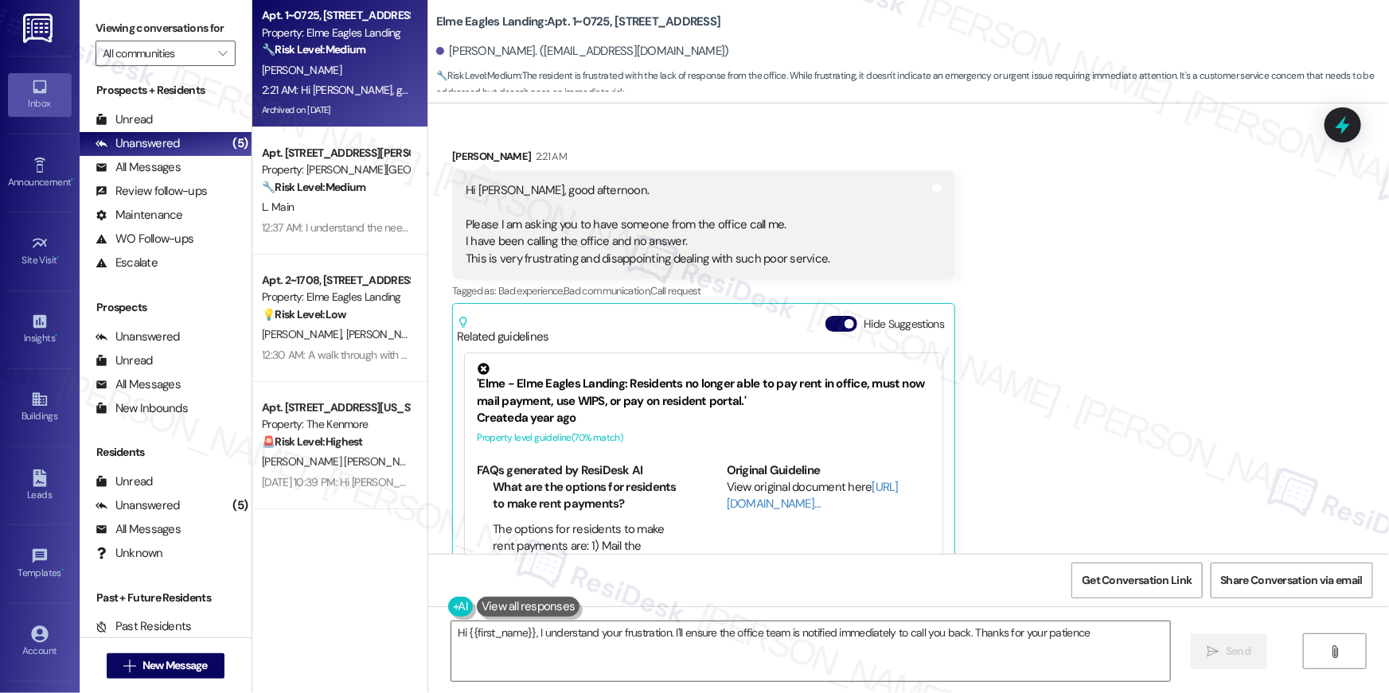
type textarea "Hi {{first_name}}, I understand your frustration. I'll ensure the office team i…"
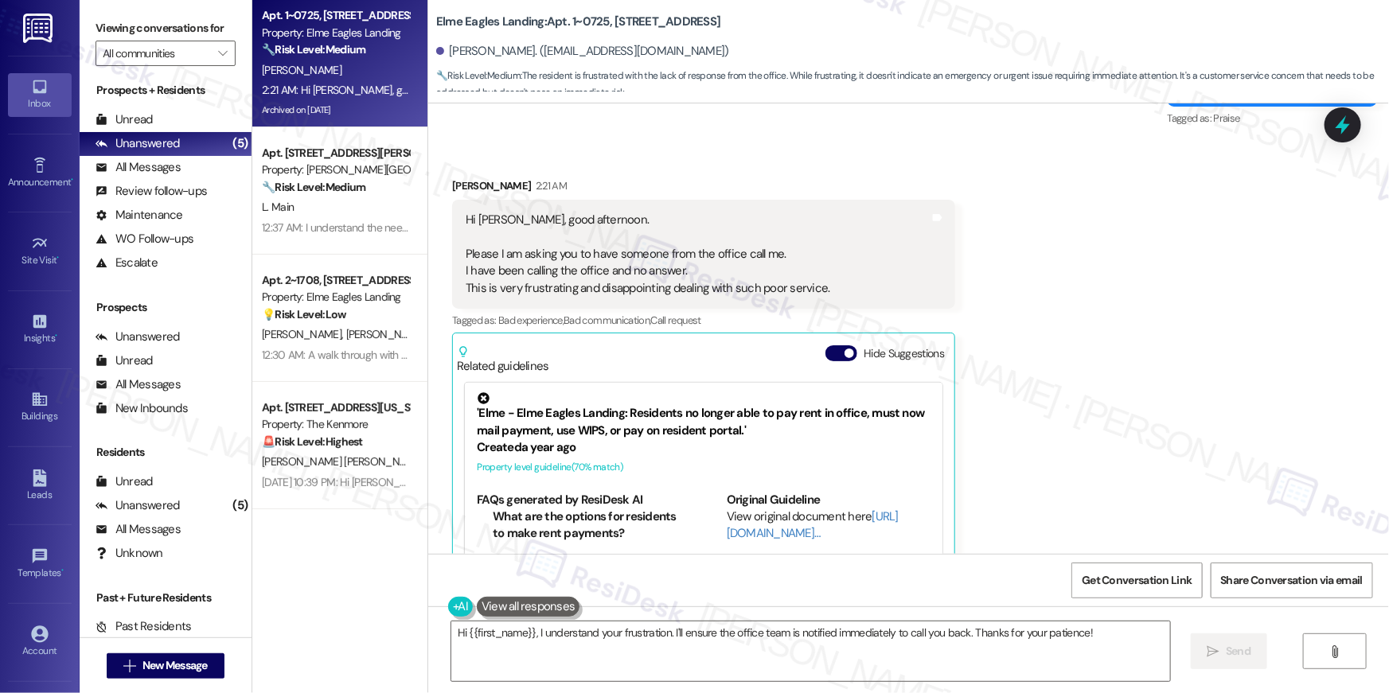
scroll to position [37772, 0]
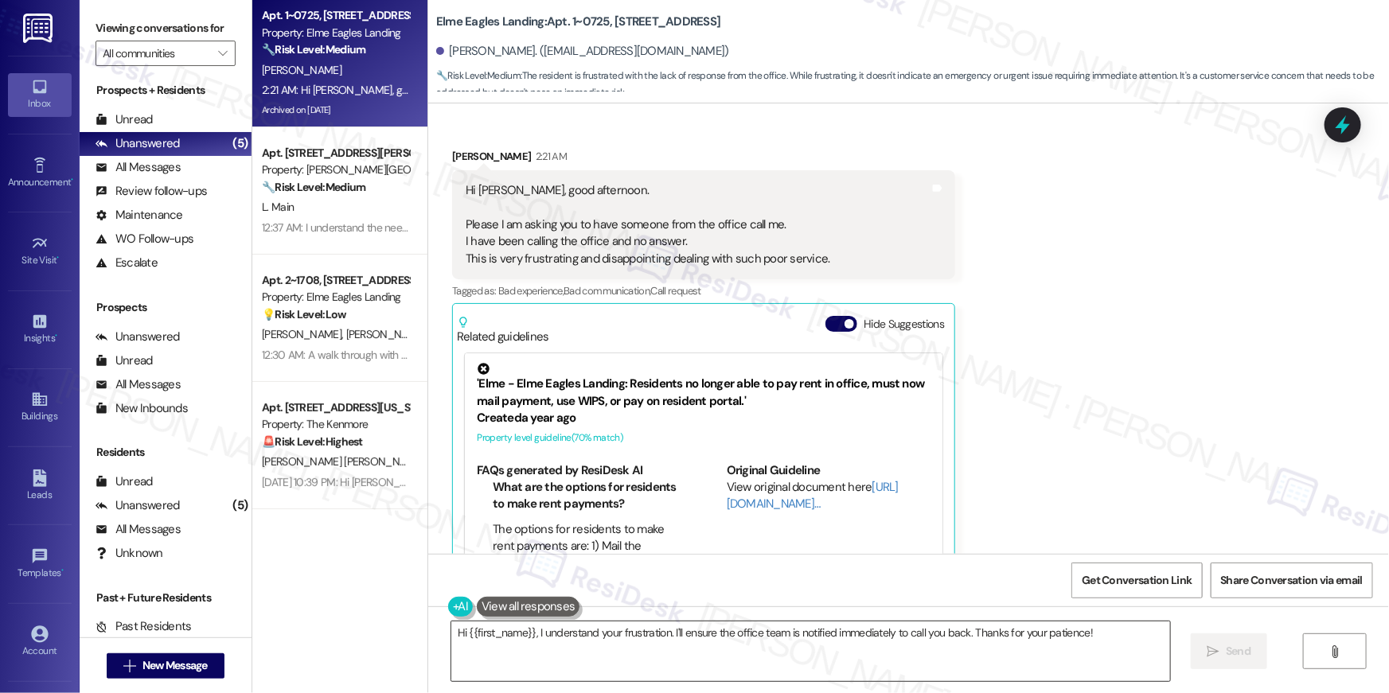
click at [687, 654] on textarea "Hi {{first_name}}, I understand your frustration. I'll ensure the office team i…" at bounding box center [810, 652] width 719 height 60
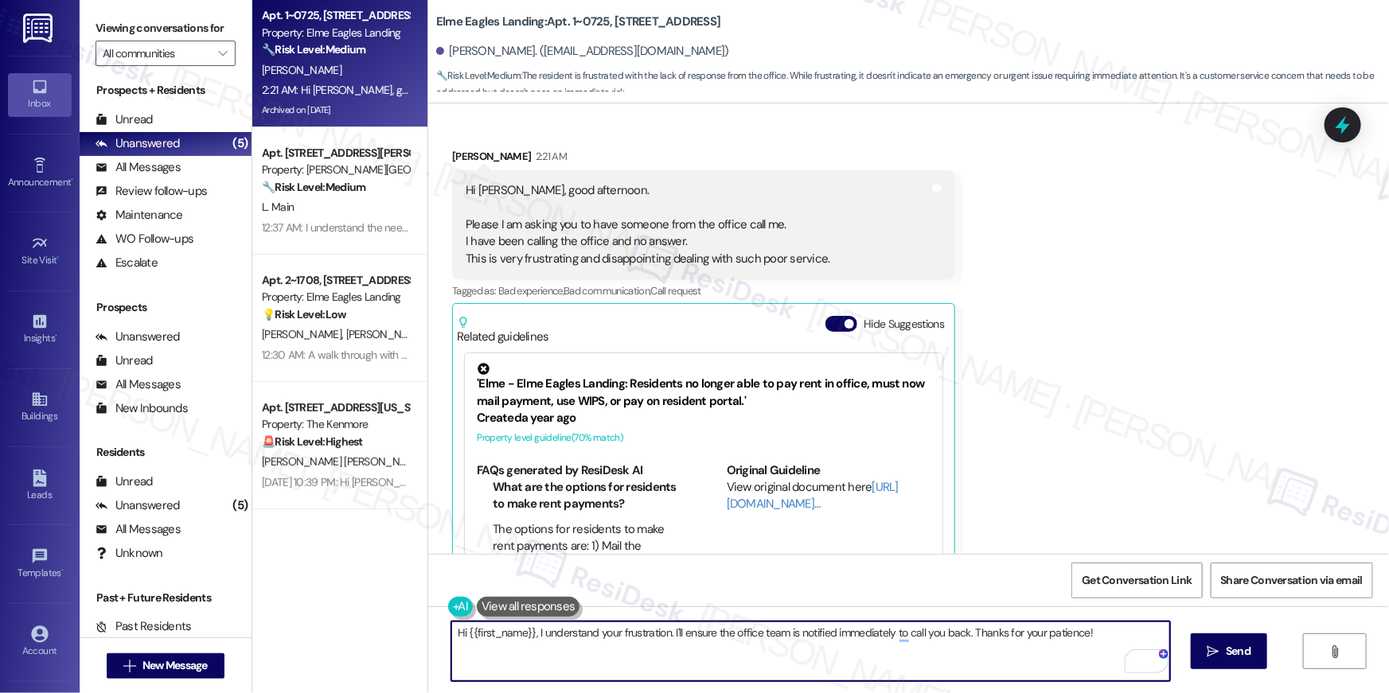
click at [686, 628] on textarea "Hi {{first_name}}, I understand your frustration. I'll ensure the office team i…" at bounding box center [810, 652] width 719 height 60
type textarea "Hi Natalie, I've forwarded your request to the site team. Have you tried stoppi…"
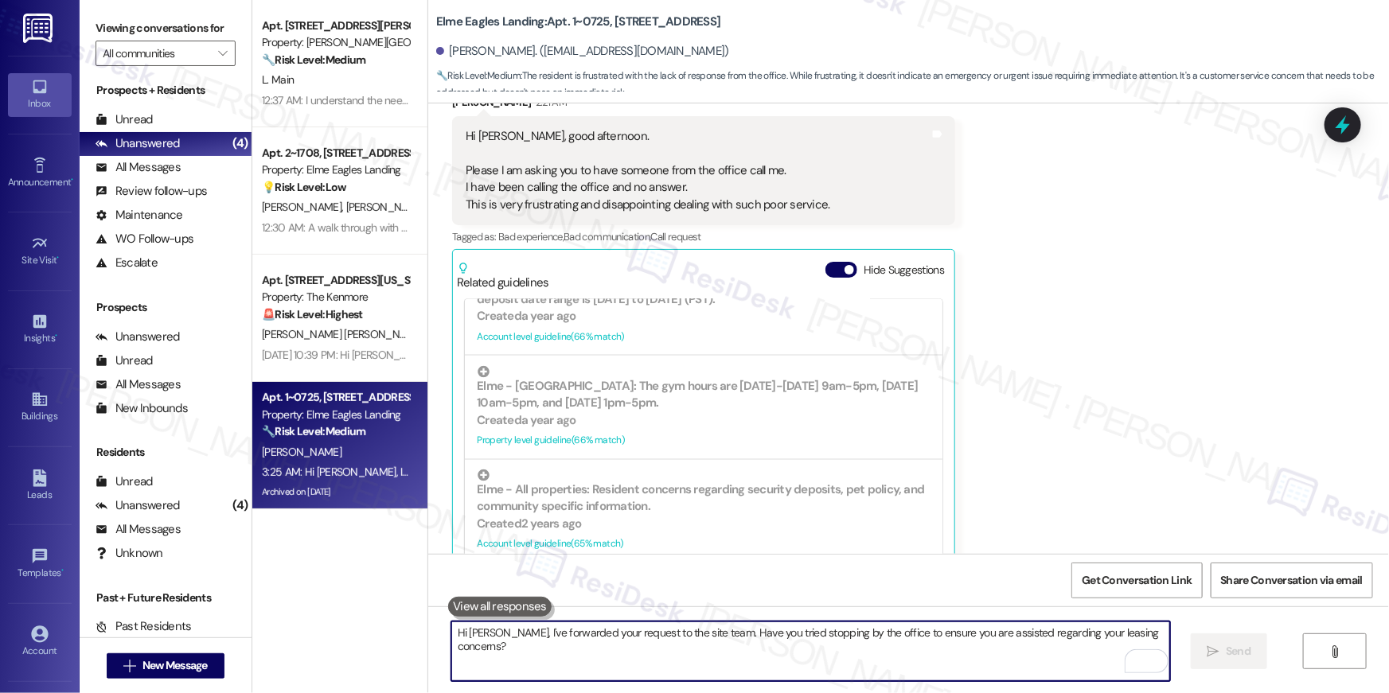
scroll to position [37883, 0]
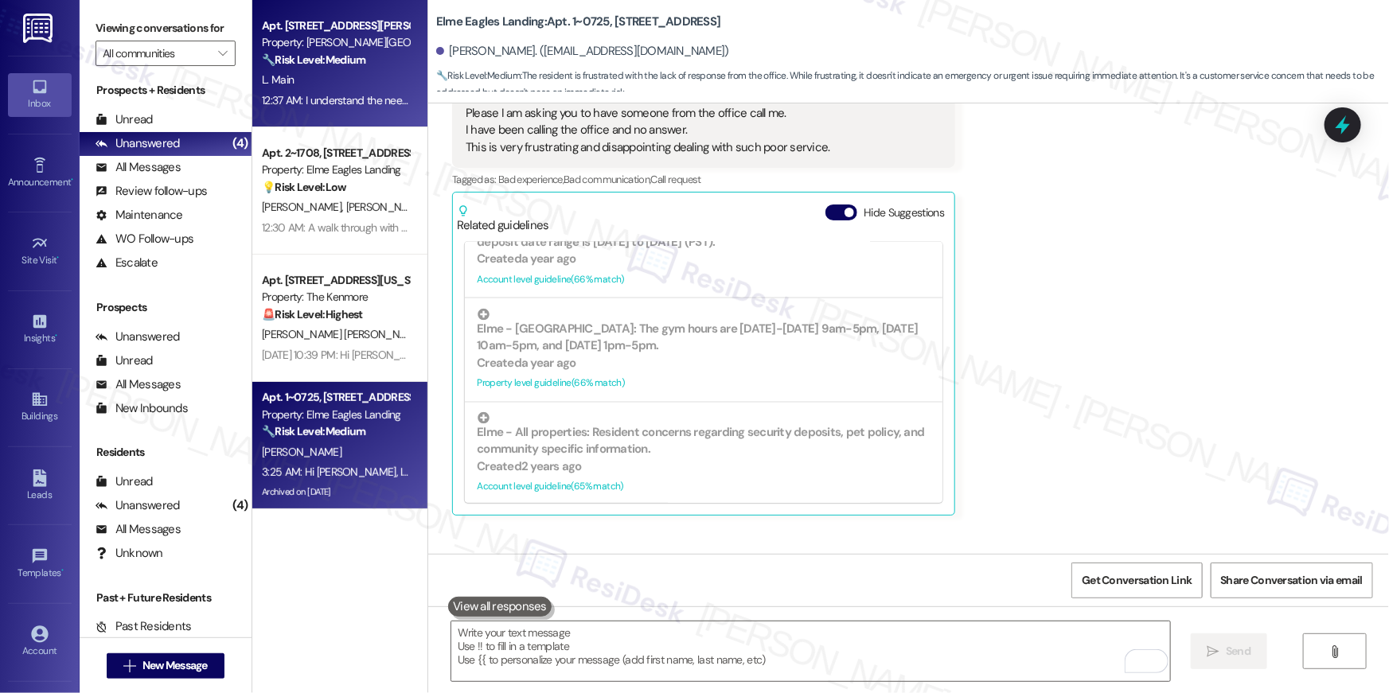
click at [295, 91] on div "12:37 AM: I understand the need to fill out the unit conditions report for lega…" at bounding box center [335, 101] width 150 height 20
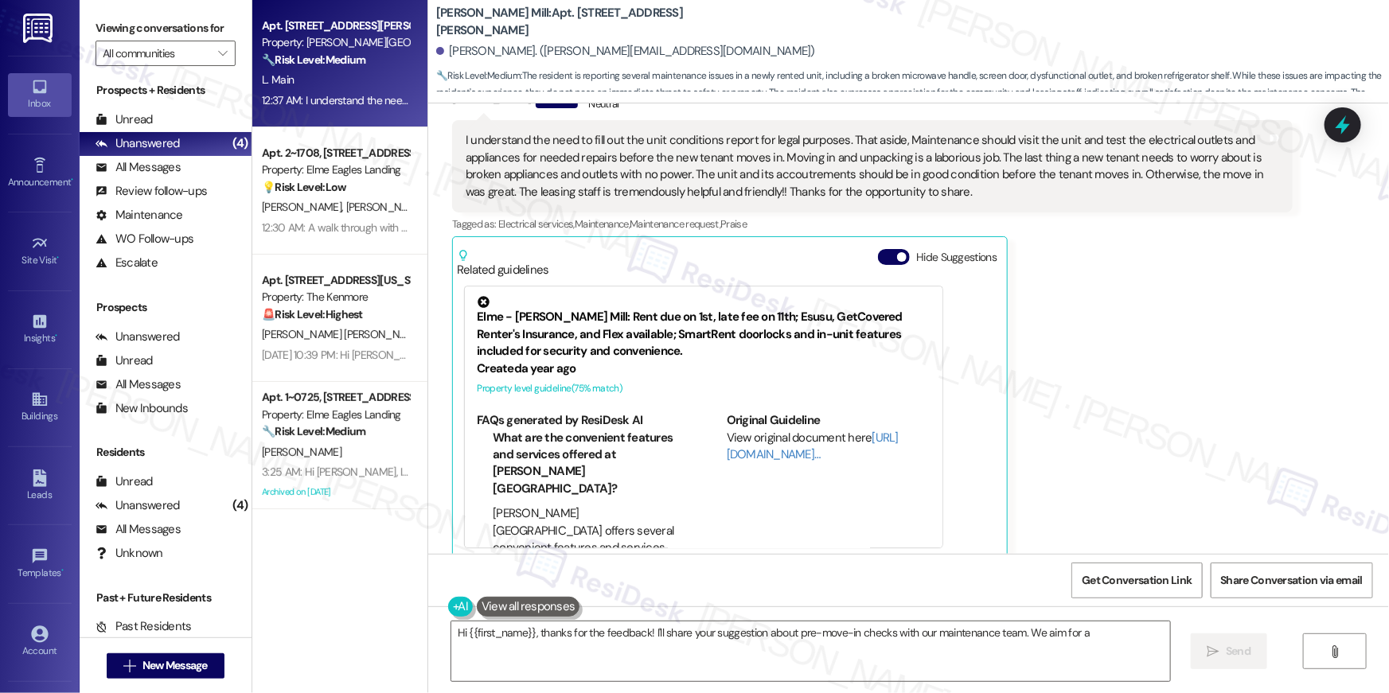
scroll to position [1574, 0]
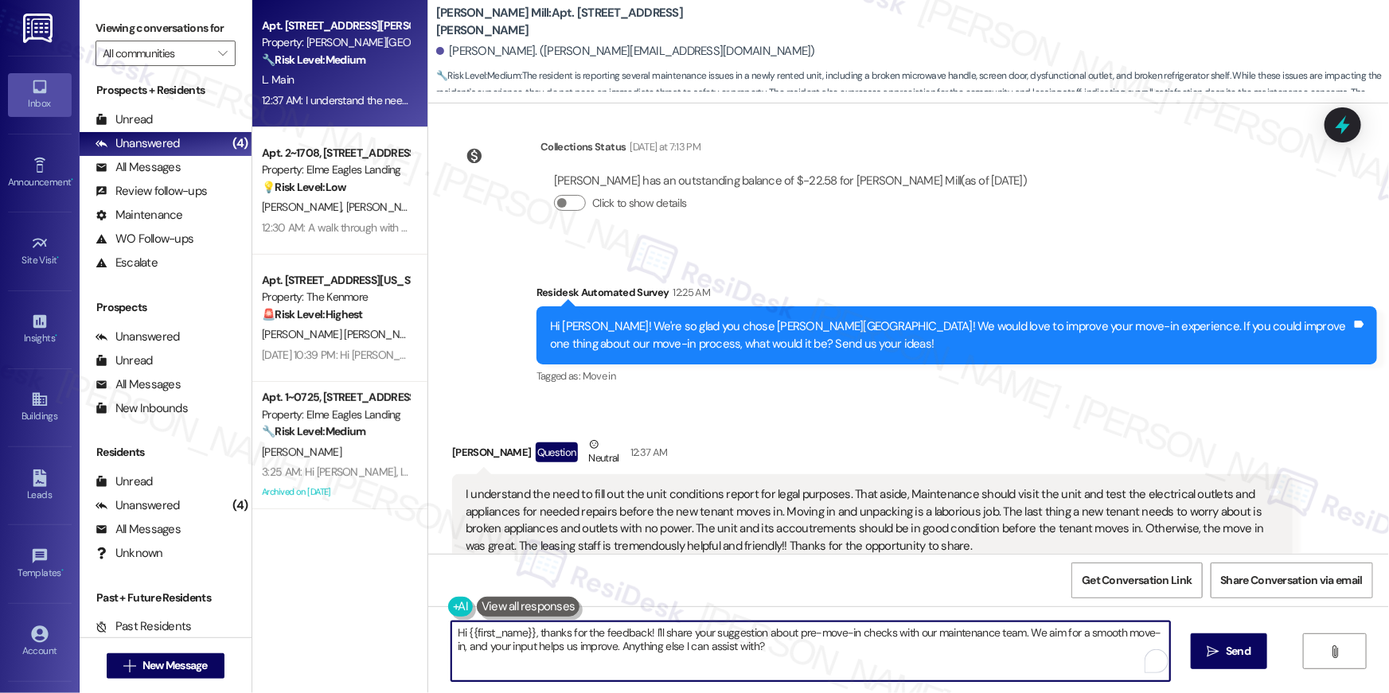
click at [816, 651] on textarea "Hi {{first_name}}, thanks for the feedback! I'll share your suggestion about pr…" at bounding box center [810, 652] width 719 height 60
drag, startPoint x: 753, startPoint y: 651, endPoint x: 603, endPoint y: 648, distance: 150.5
click at [603, 648] on textarea "Hi {{first_name}}, thanks for the feedback! I'll share your suggestion about pr…" at bounding box center [810, 652] width 719 height 60
type textarea "Hi {{first_name}}, thanks for the feedback! I'll share your suggestion about pr…"
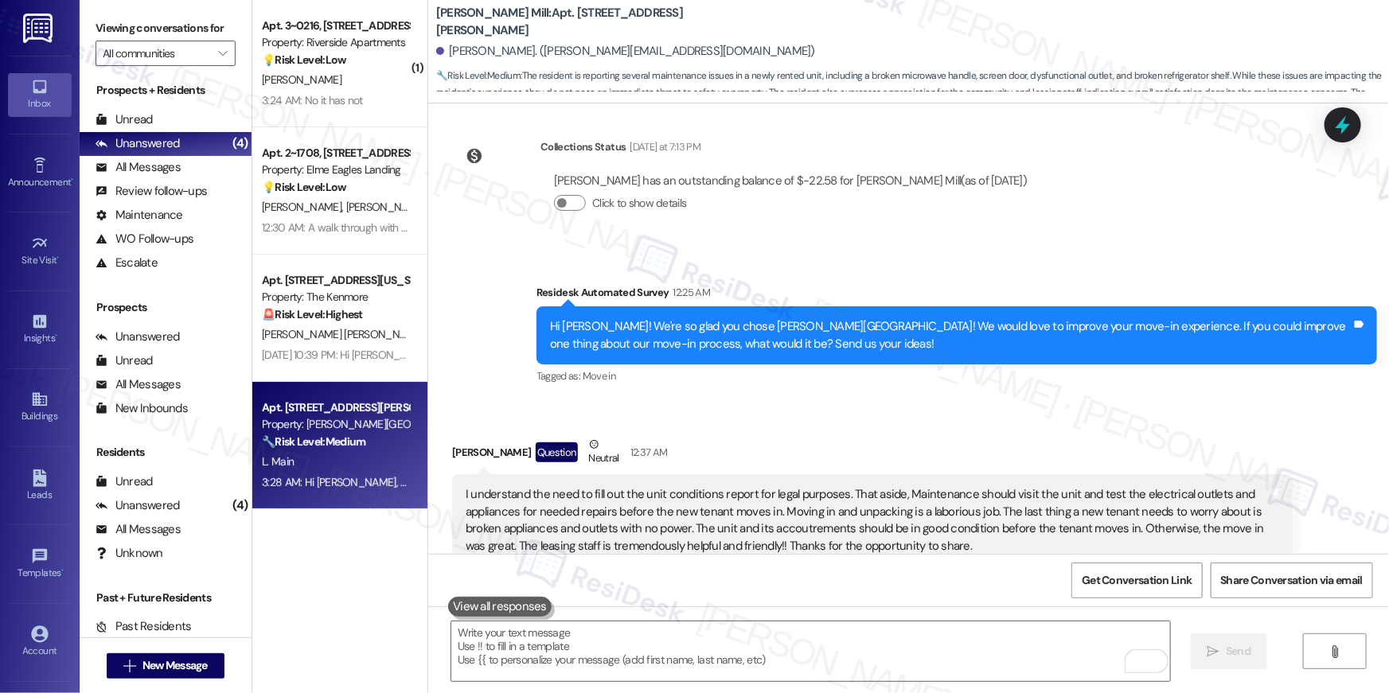
scroll to position [1928, 0]
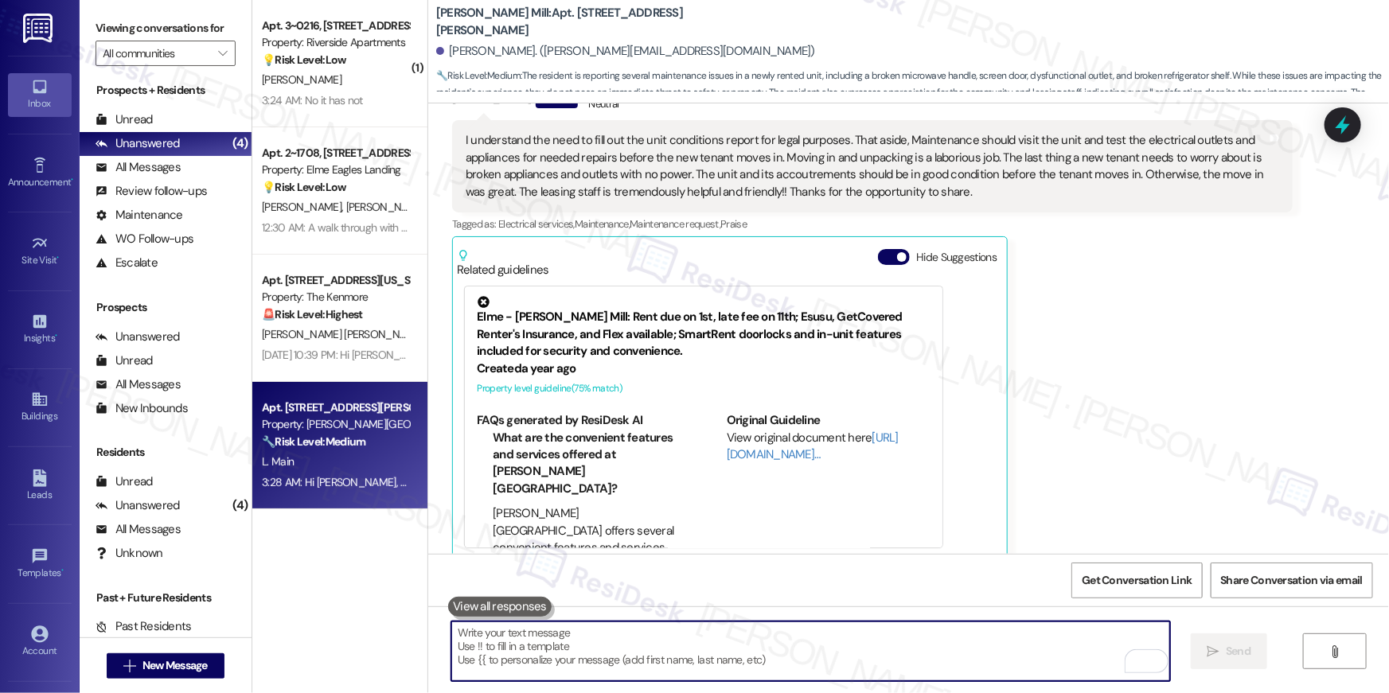
click at [959, 640] on textarea "To enrich screen reader interactions, please activate Accessibility in Grammarl…" at bounding box center [810, 652] width 719 height 60
paste textarea "In the meantime, if there's anything else I can assist you with, let me know."
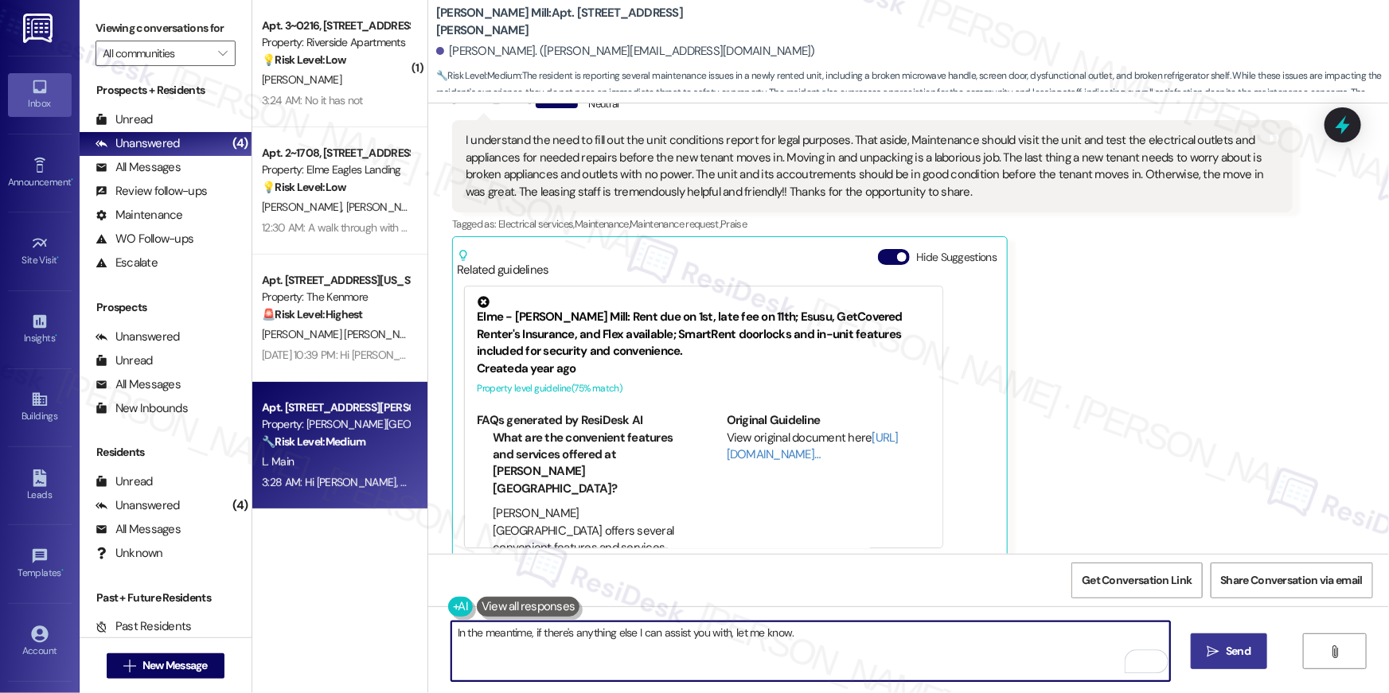
type textarea "In the meantime, if there's anything else I can assist you with, let me know."
click at [1215, 655] on icon "" at bounding box center [1214, 652] width 12 height 13
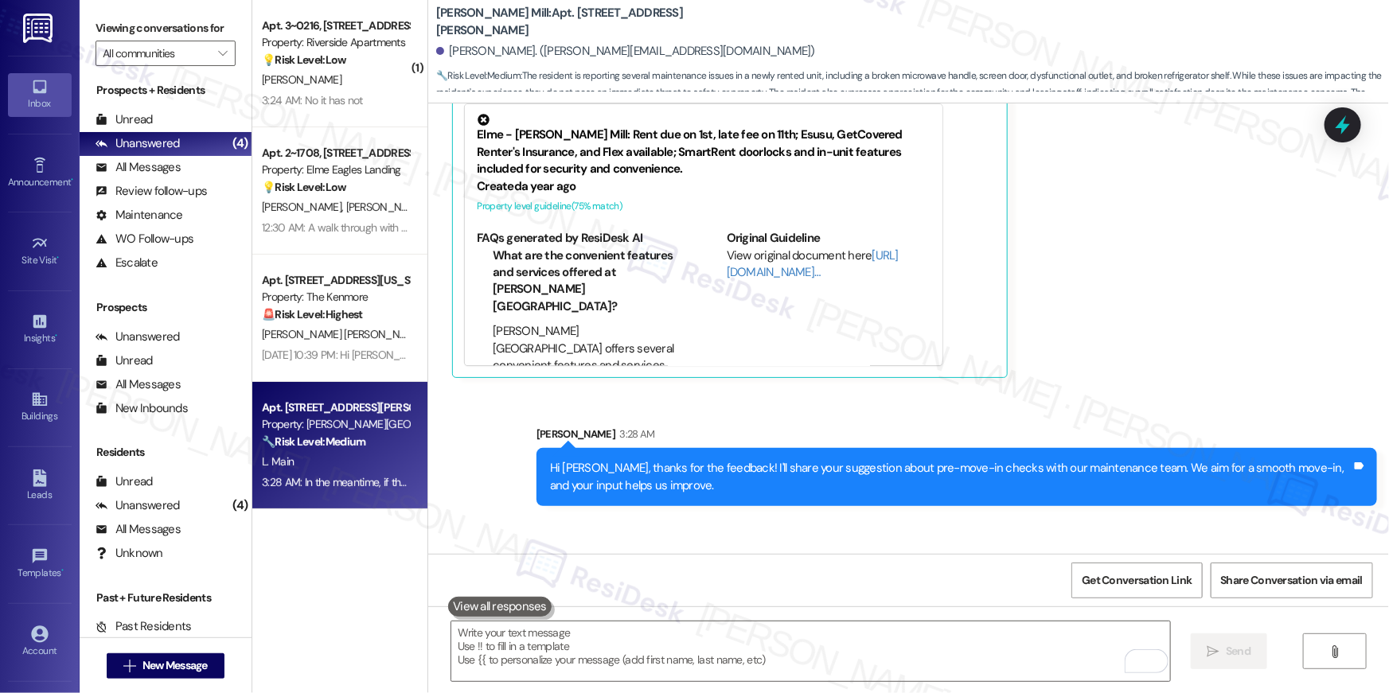
scroll to position [2168, 0]
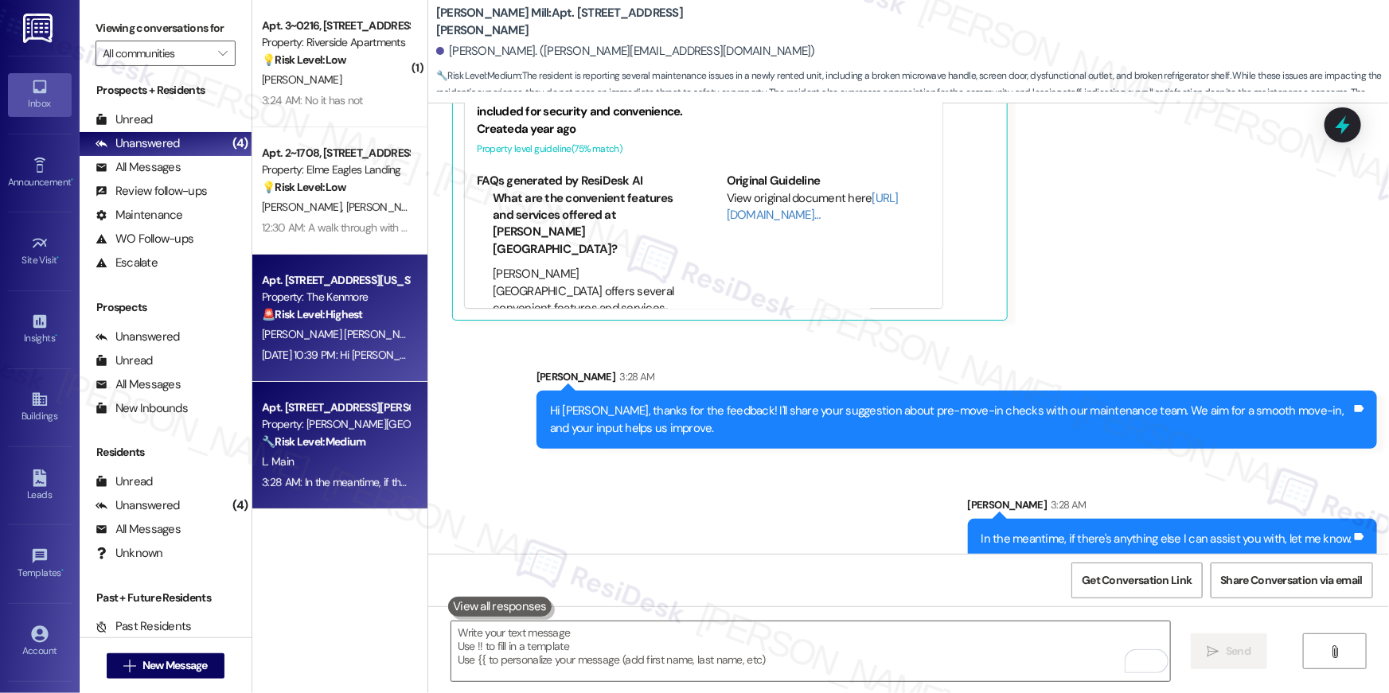
click at [355, 351] on div "Aug 23, 2025 at 10:39 PM: Hi Miriam Marlene , thank you for bringing this impor…" at bounding box center [851, 355] width 1178 height 14
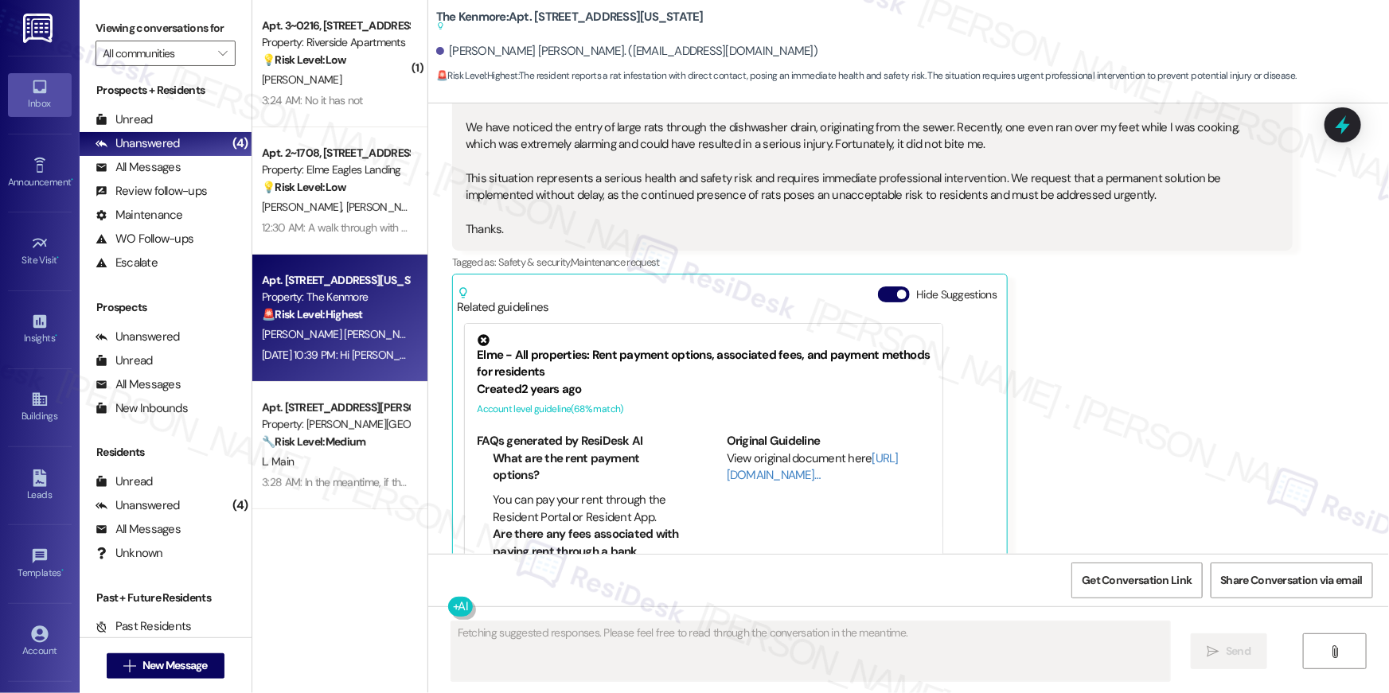
scroll to position [7127, 0]
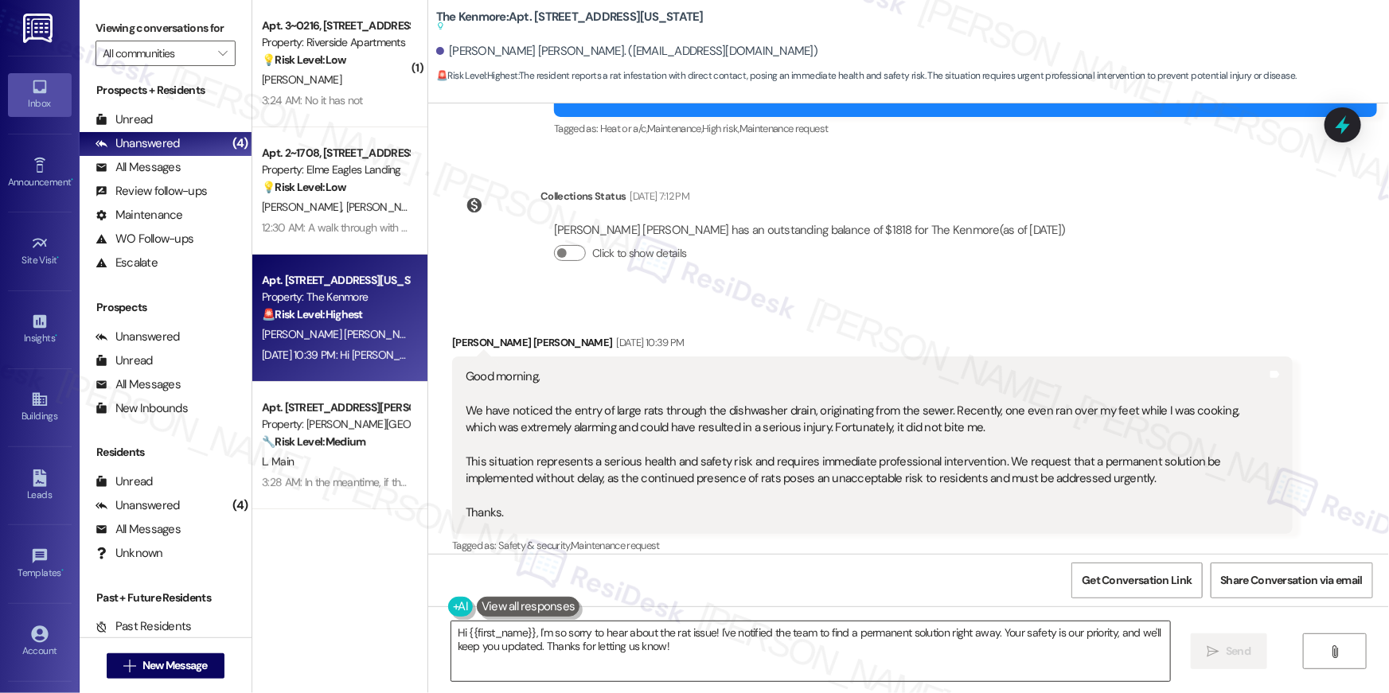
click at [781, 645] on textarea "Hi {{first_name}}, I'm so sorry to hear about the rat issue! I've notified the …" at bounding box center [810, 652] width 719 height 60
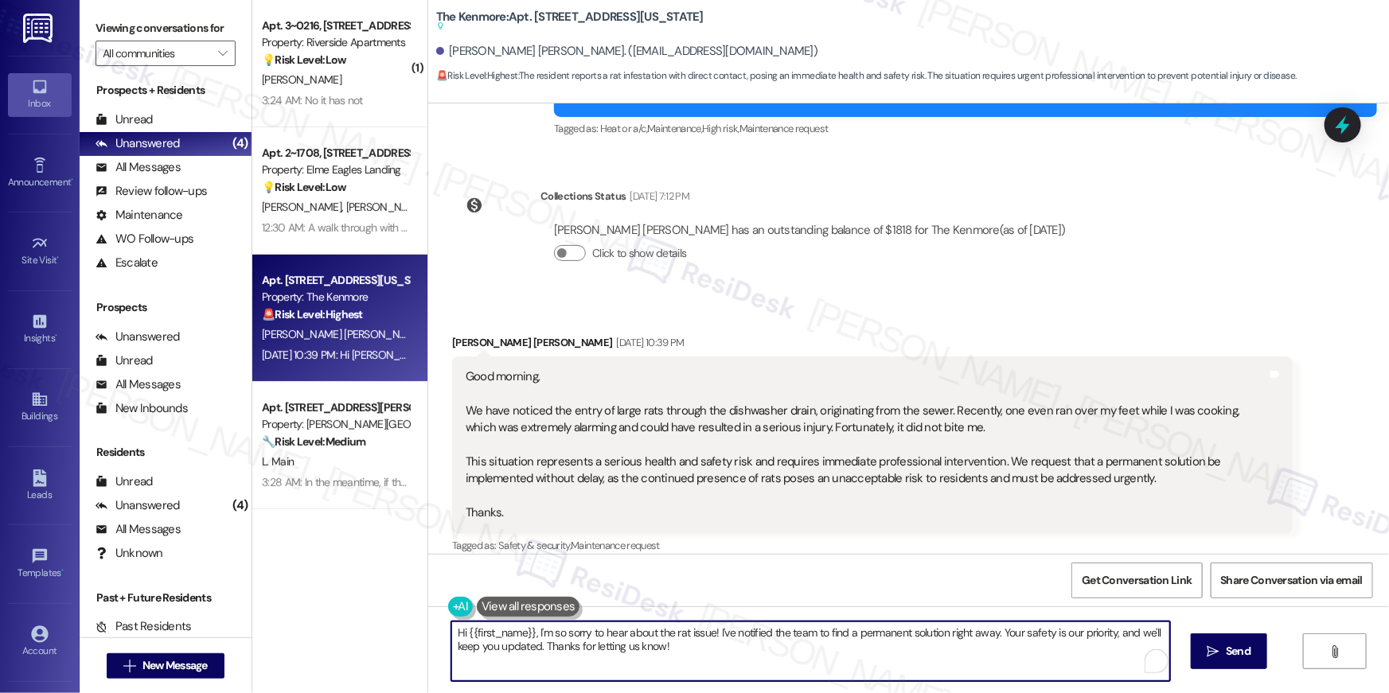
drag, startPoint x: 783, startPoint y: 641, endPoint x: 771, endPoint y: 642, distance: 12.0
click at [781, 642] on textarea "Hi {{first_name}}, I'm so sorry to hear about the rat issue! I've notified the …" at bounding box center [810, 652] width 719 height 60
drag, startPoint x: 712, startPoint y: 629, endPoint x: 725, endPoint y: 685, distance: 57.4
click at [725, 685] on div "Hi {{first_name}}, I'm so sorry to hear about the rat issue! I've notified the …" at bounding box center [908, 666] width 961 height 119
type textarea "Hi {{first_name}}, I'm so sorry to hear about the rat issue! May I know if you'…"
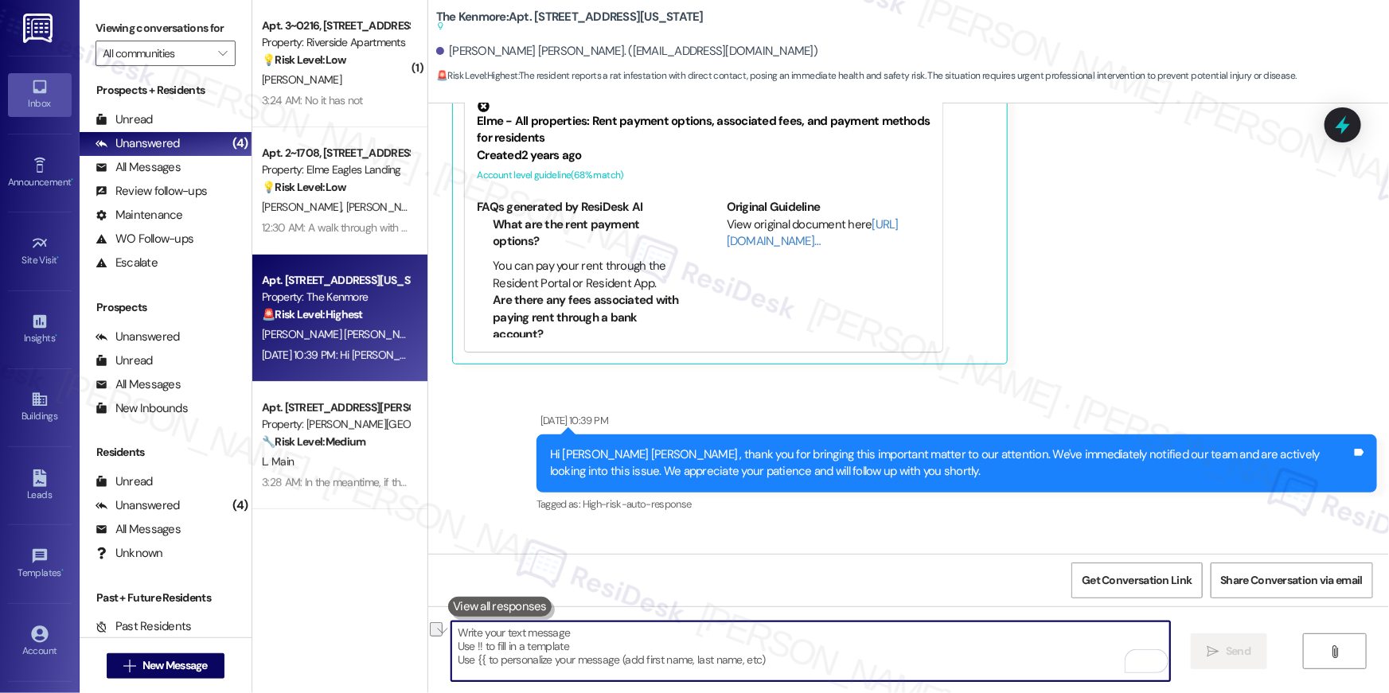
scroll to position [7758, 0]
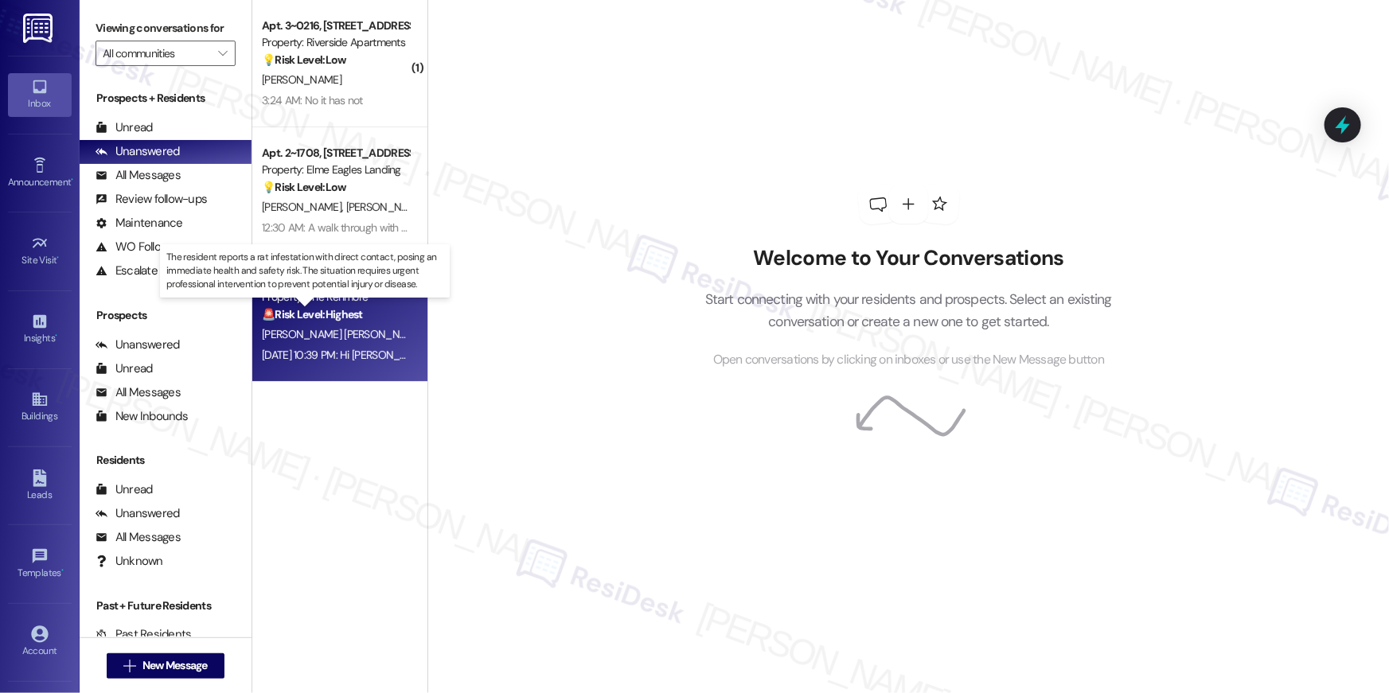
click at [345, 307] on strong "🚨 Risk Level: Highest" at bounding box center [312, 314] width 101 height 14
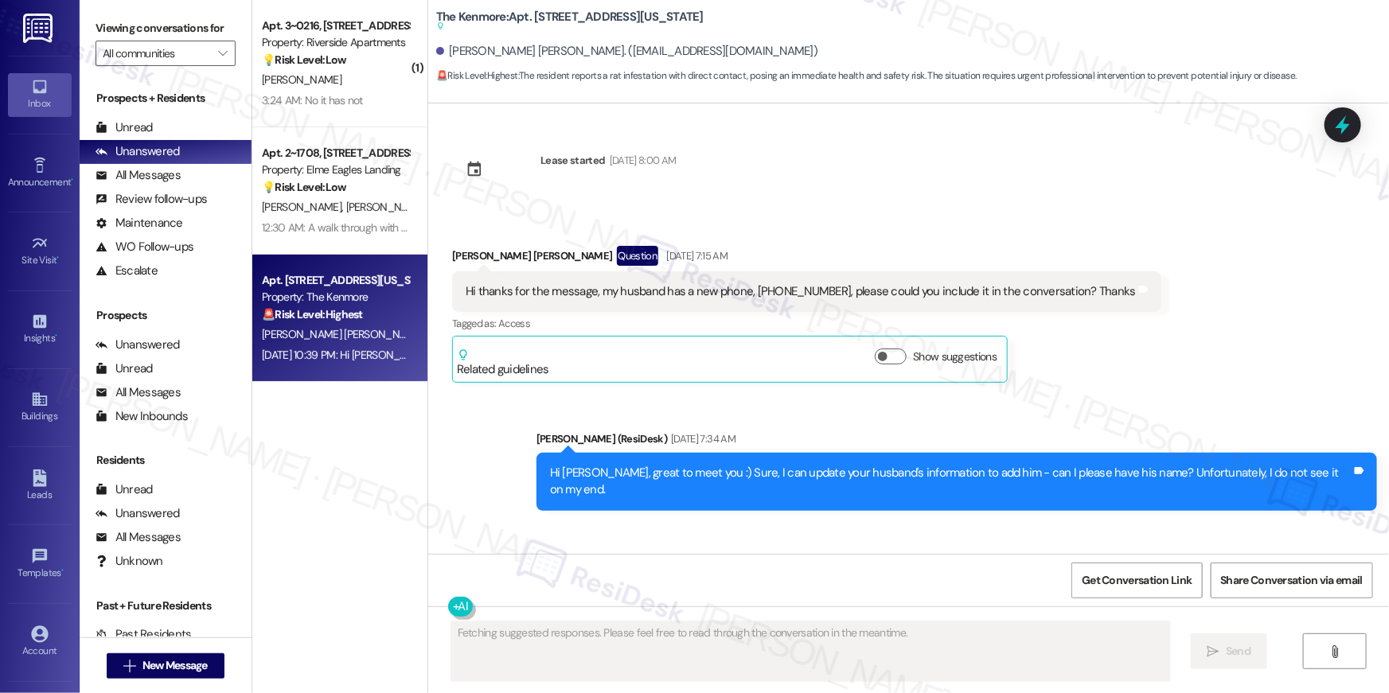
scroll to position [7758, 0]
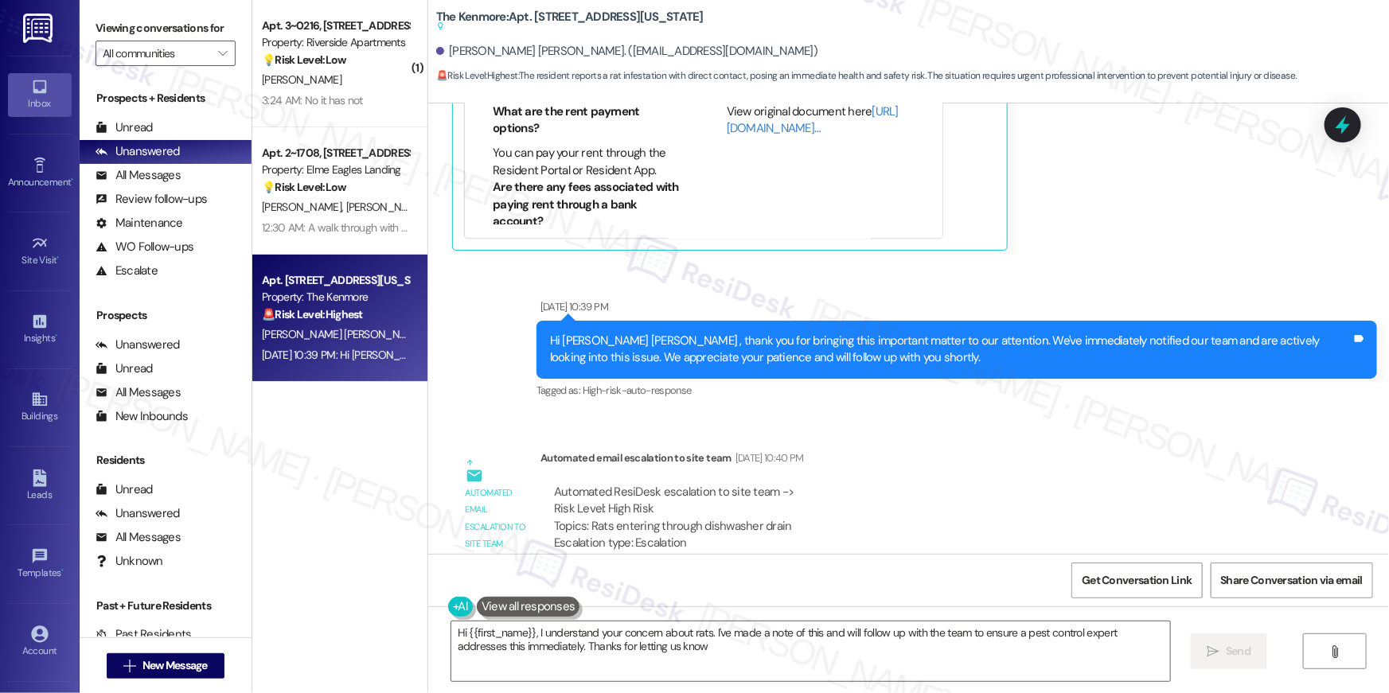
type textarea "Hi {{first_name}}, I understand your concern about rats. I've made a note of th…"
click at [780, 647] on textarea "Hi {{first_name}}, I understand your concern about rats. I've made a note of th…" at bounding box center [810, 652] width 719 height 60
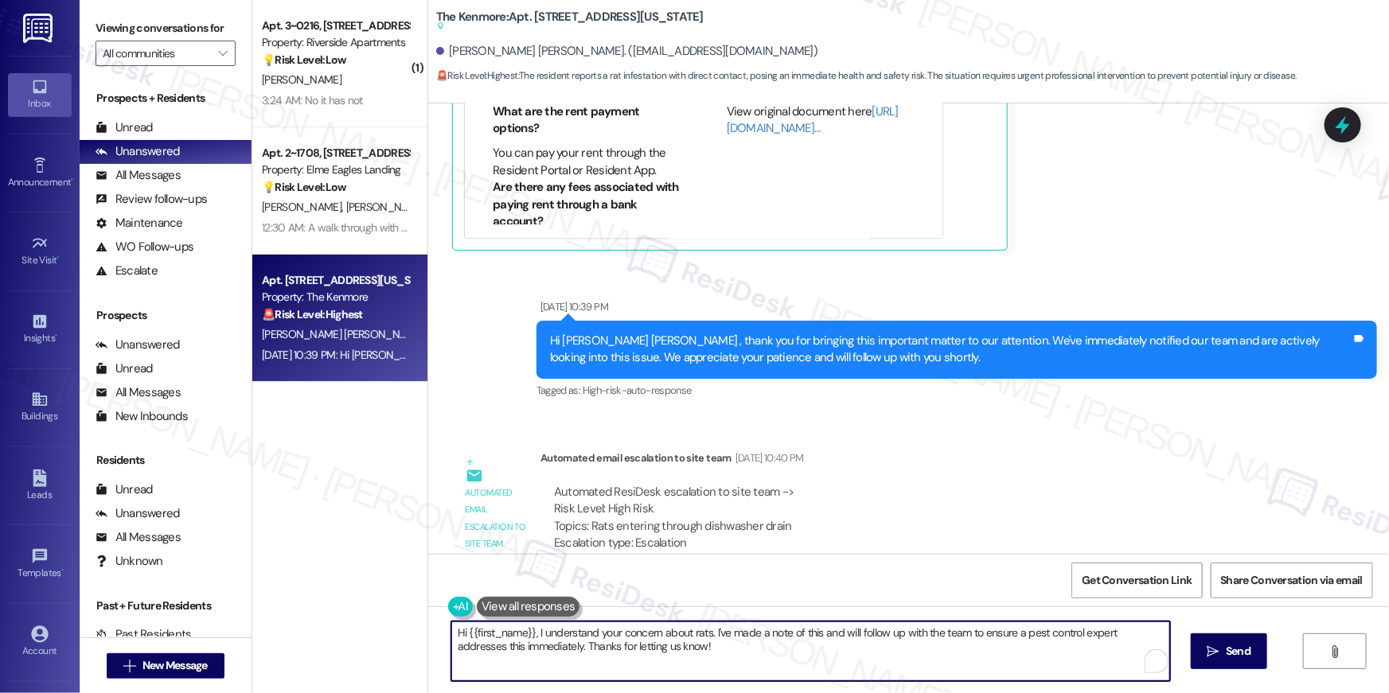
click at [780, 647] on textarea "Hi {{first_name}}, I understand your concern about rats. I've made a note of th…" at bounding box center [810, 652] width 719 height 60
click at [1210, 654] on icon "" at bounding box center [1214, 652] width 12 height 13
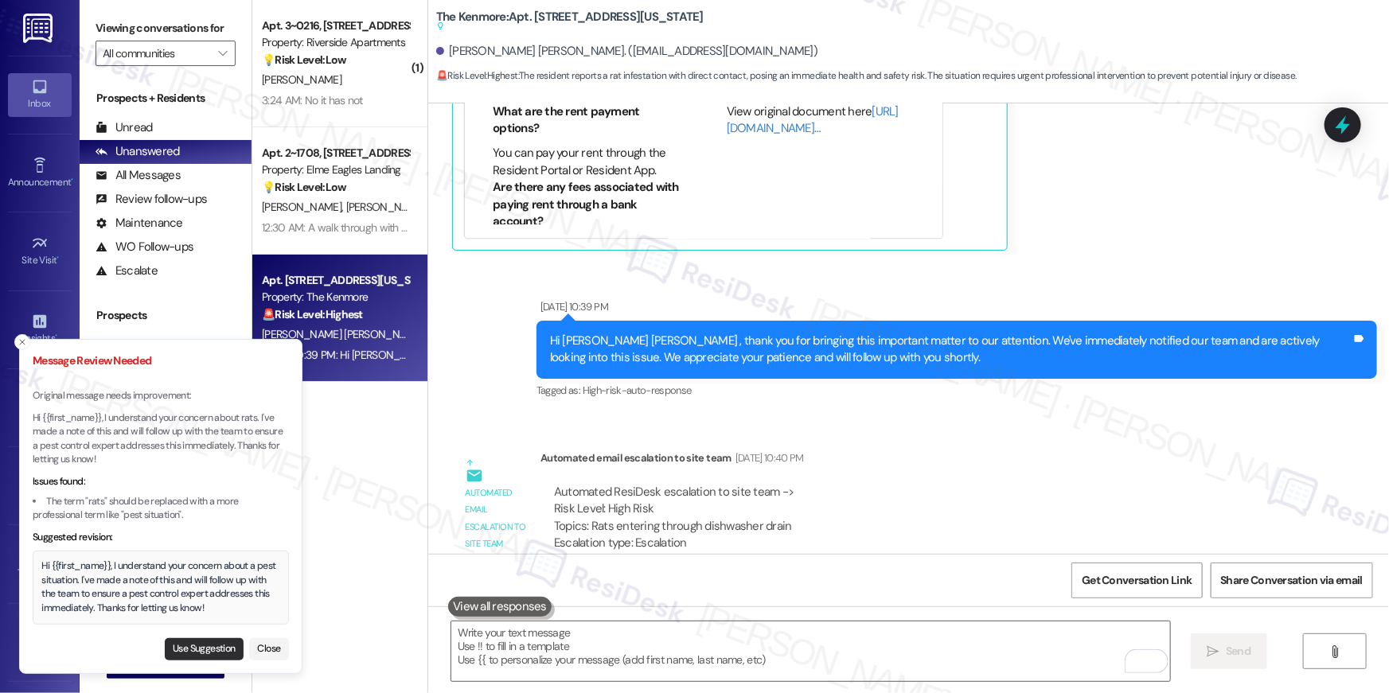
click at [223, 650] on button "Use Suggestion" at bounding box center [204, 650] width 79 height 22
type textarea "Hi {{first_name}}, I understand your concern about a pest situation. I've made …"
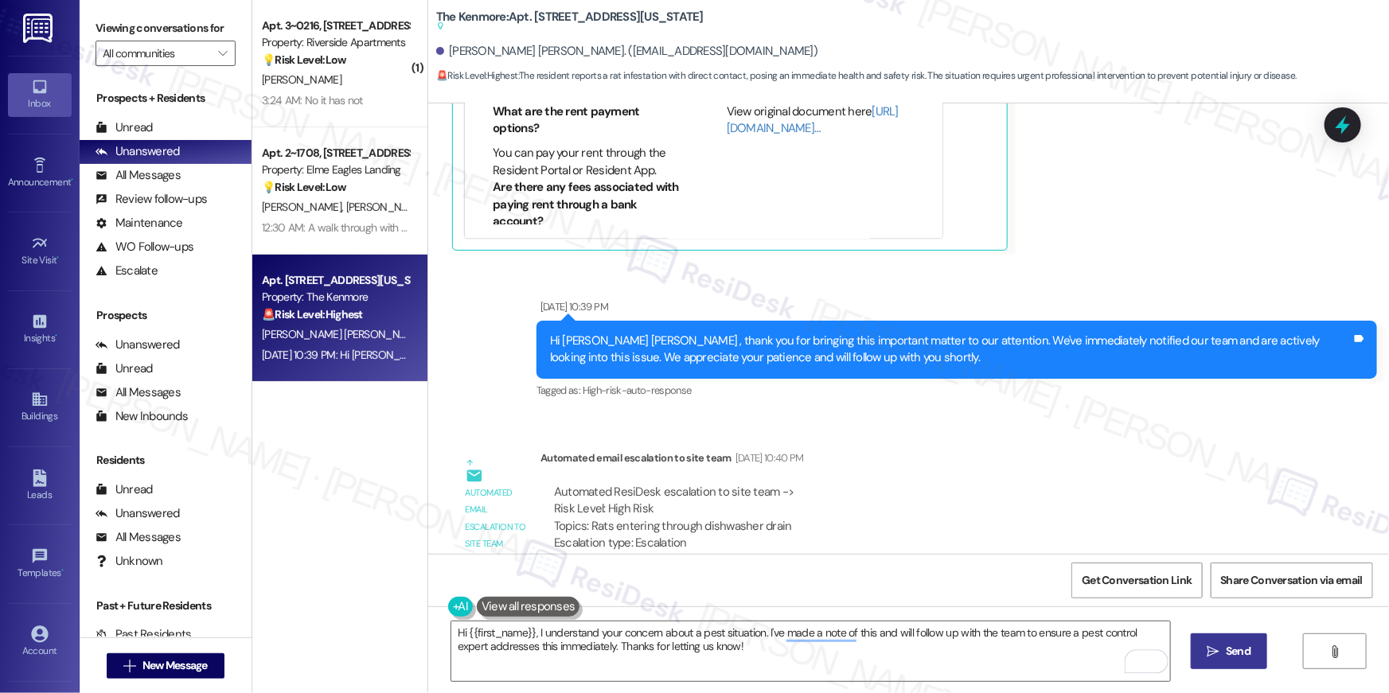
click at [1245, 654] on span "Send" at bounding box center [1238, 651] width 25 height 17
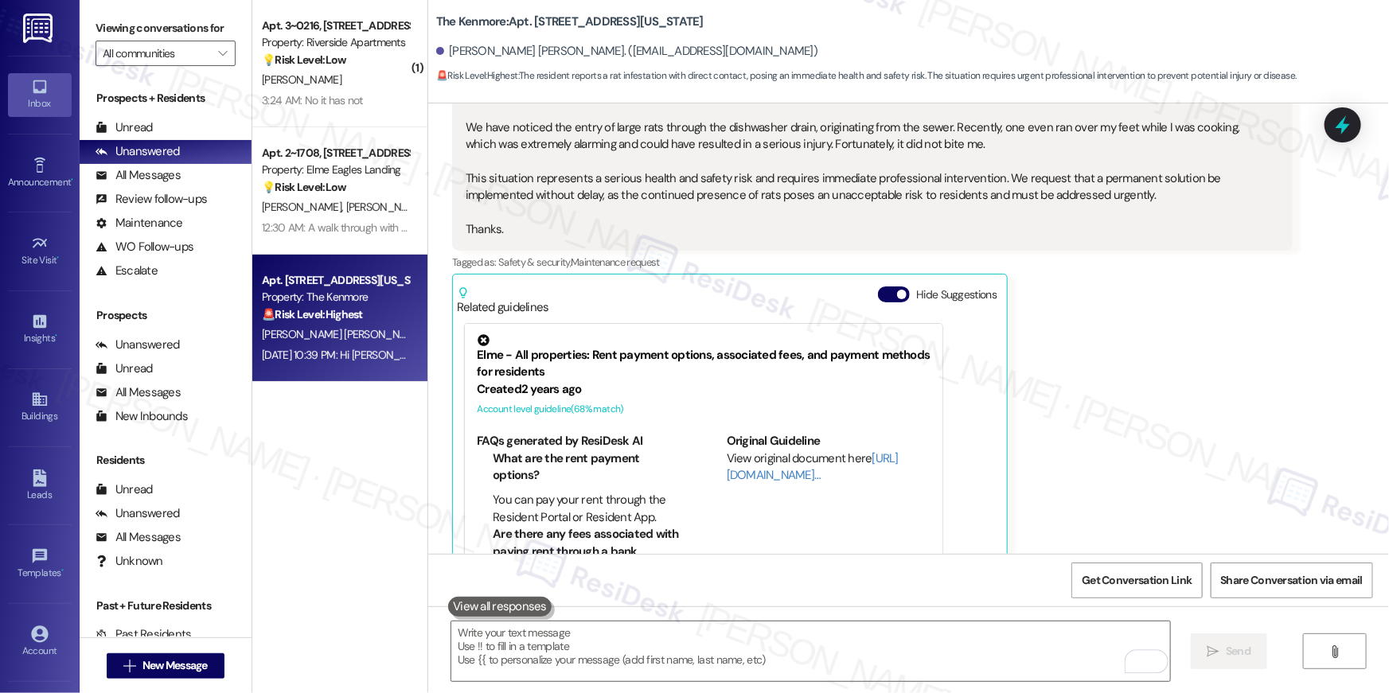
scroll to position [7886, 0]
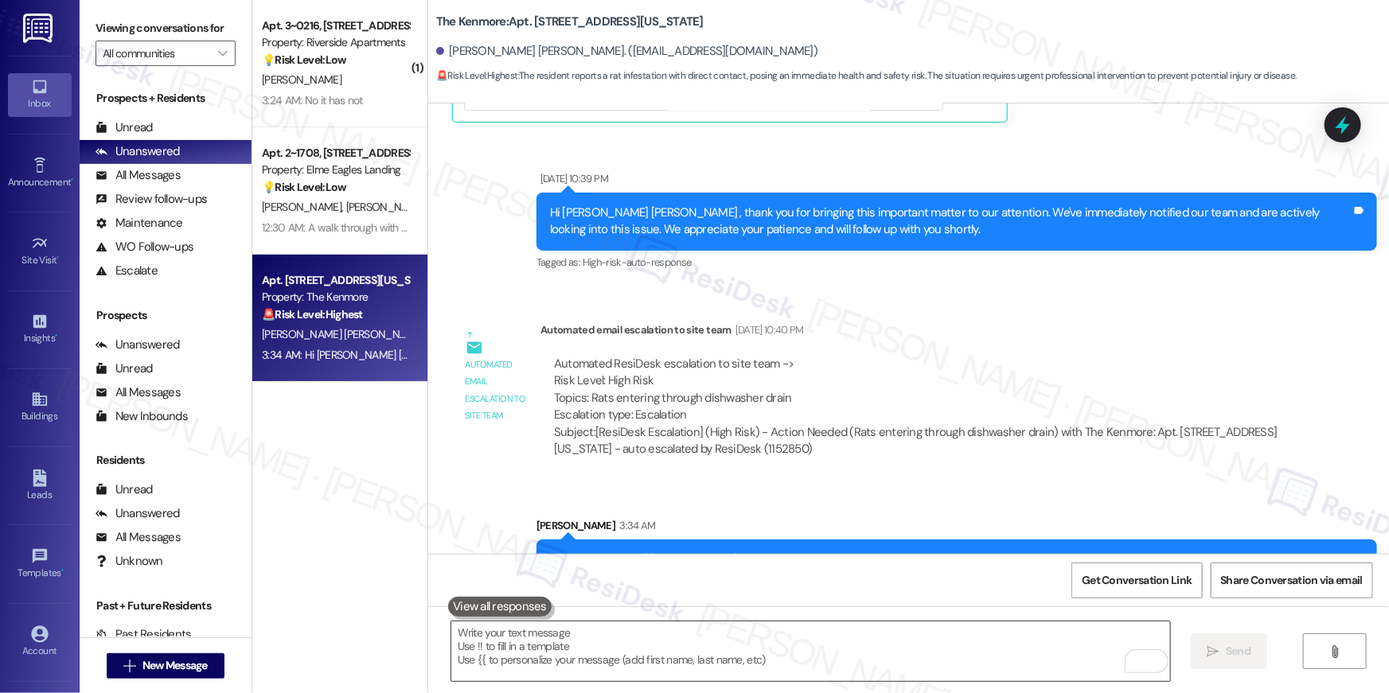
click at [943, 647] on textarea "To enrich screen reader interactions, please activate Accessibility in Grammarl…" at bounding box center [810, 652] width 719 height 60
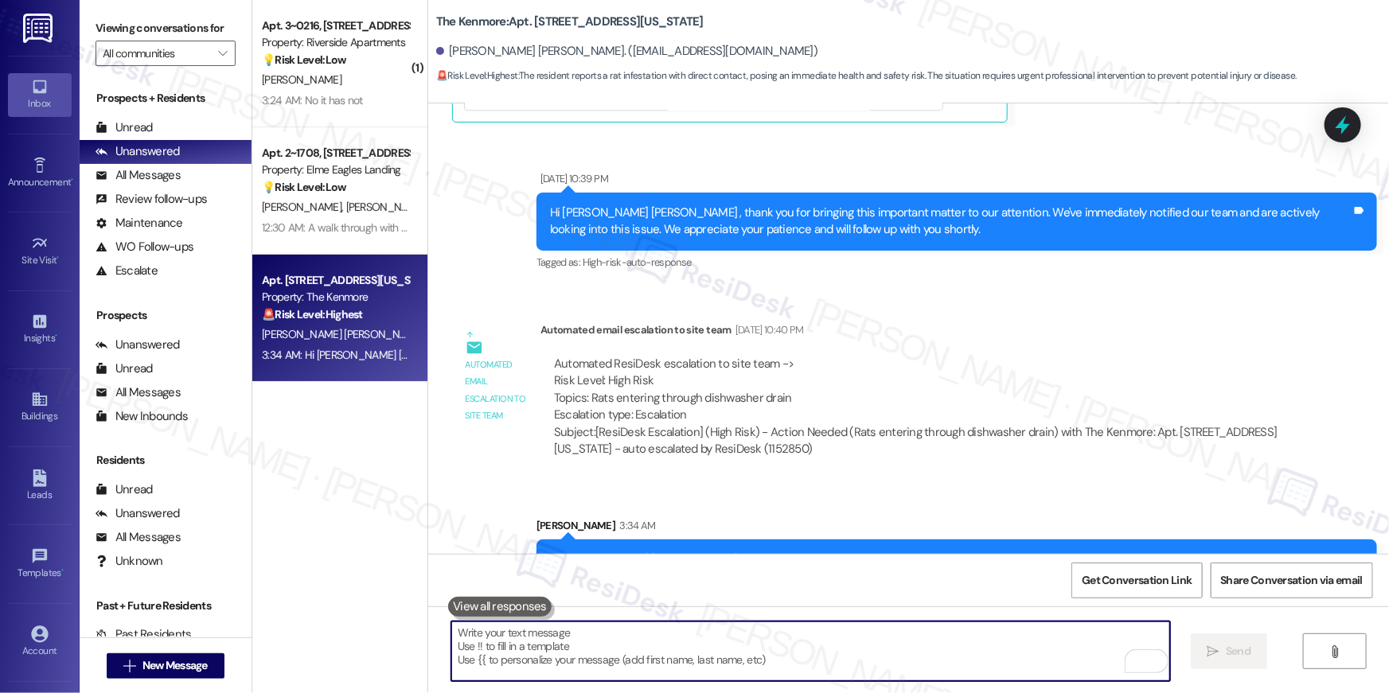
click at [943, 647] on textarea "To enrich screen reader interactions, please activate Accessibility in Grammarl…" at bounding box center [810, 652] width 719 height 60
click at [947, 646] on textarea "To enrich screen reader interactions, please activate Accessibility in Grammarl…" at bounding box center [810, 652] width 719 height 60
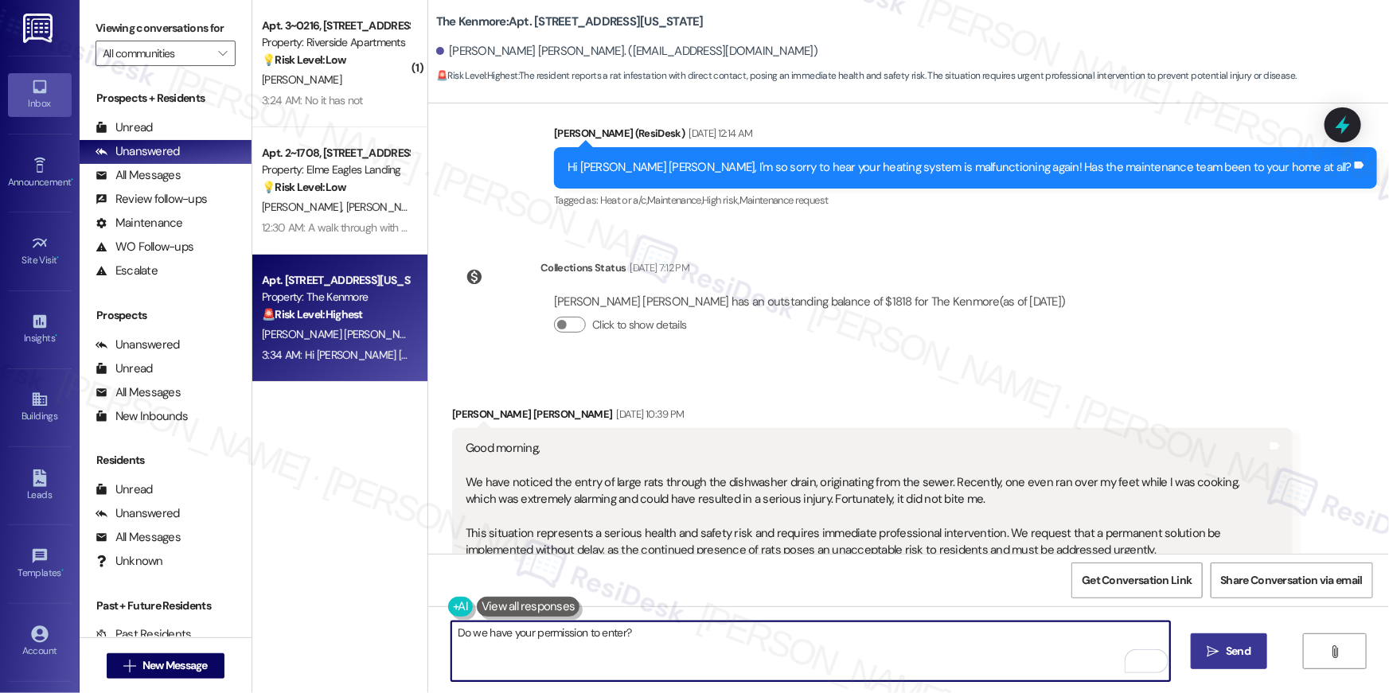
scroll to position [7118, 0]
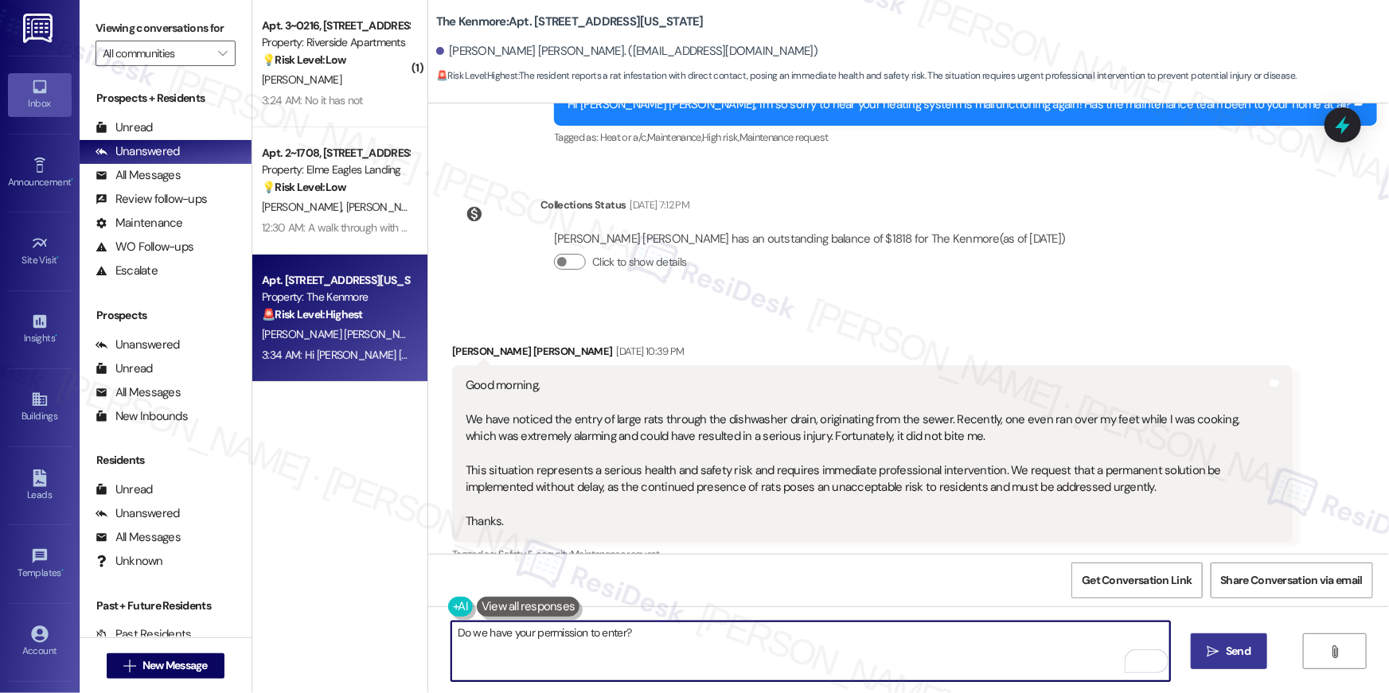
type textarea "Do we have your permission to enter?"
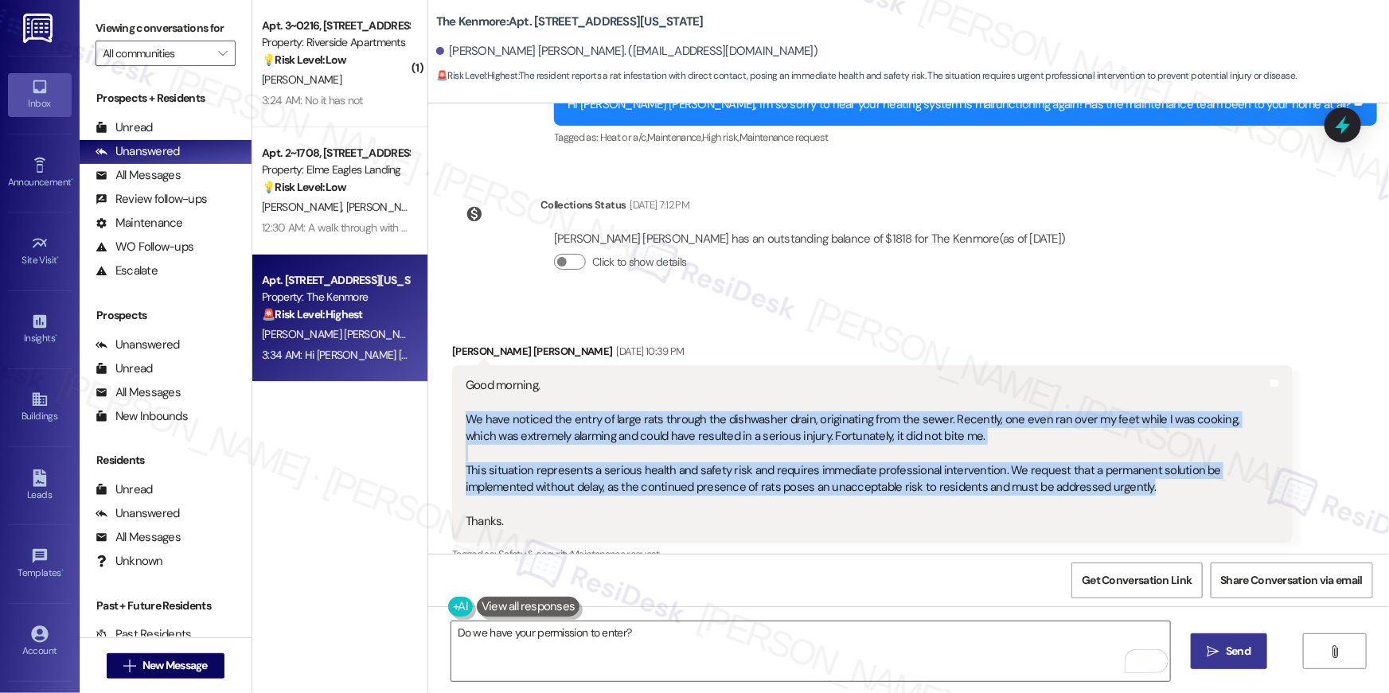
drag, startPoint x: 1091, startPoint y: 432, endPoint x: 451, endPoint y: 369, distance: 642.5
click at [452, 369] on div "Good morning, We have noticed the entry of large rats through the dishwasher dr…" at bounding box center [872, 454] width 841 height 178
copy div "We have noticed the entry of large rats through the dishwasher drain, originati…"
click at [1223, 645] on span "Send" at bounding box center [1238, 651] width 31 height 17
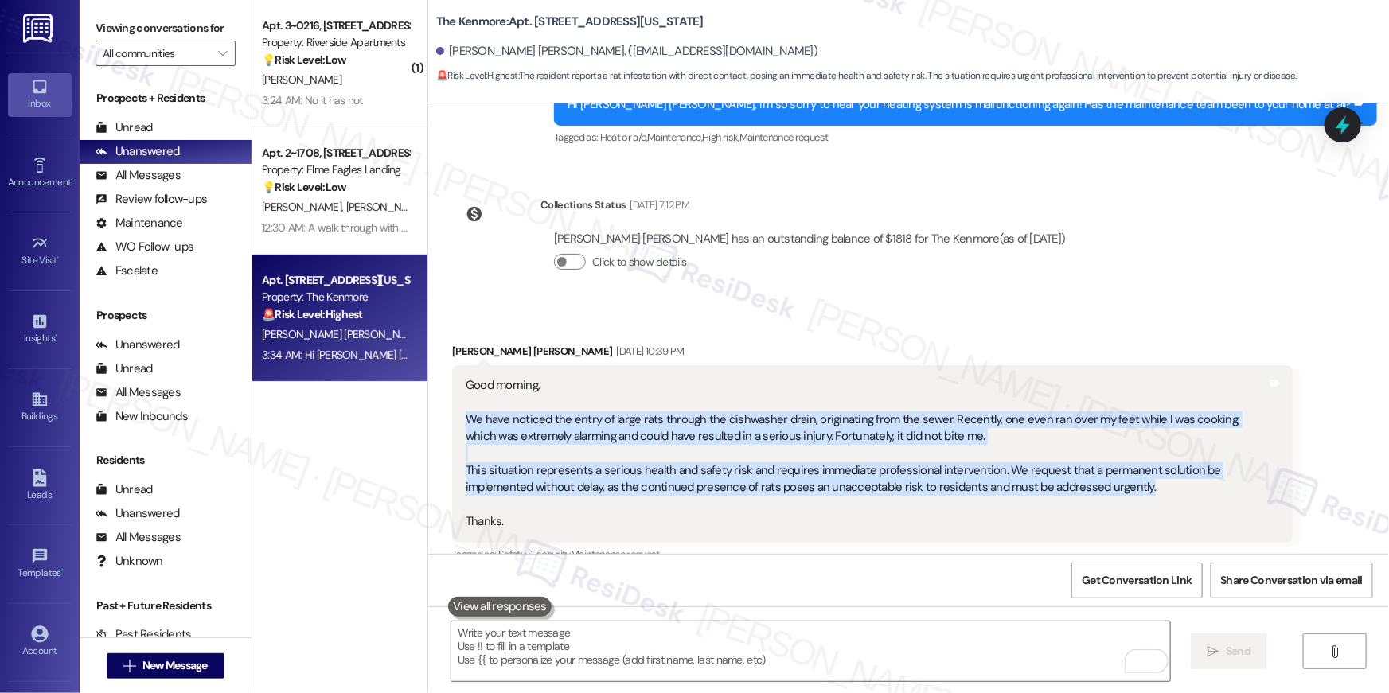
scroll to position [7410, 0]
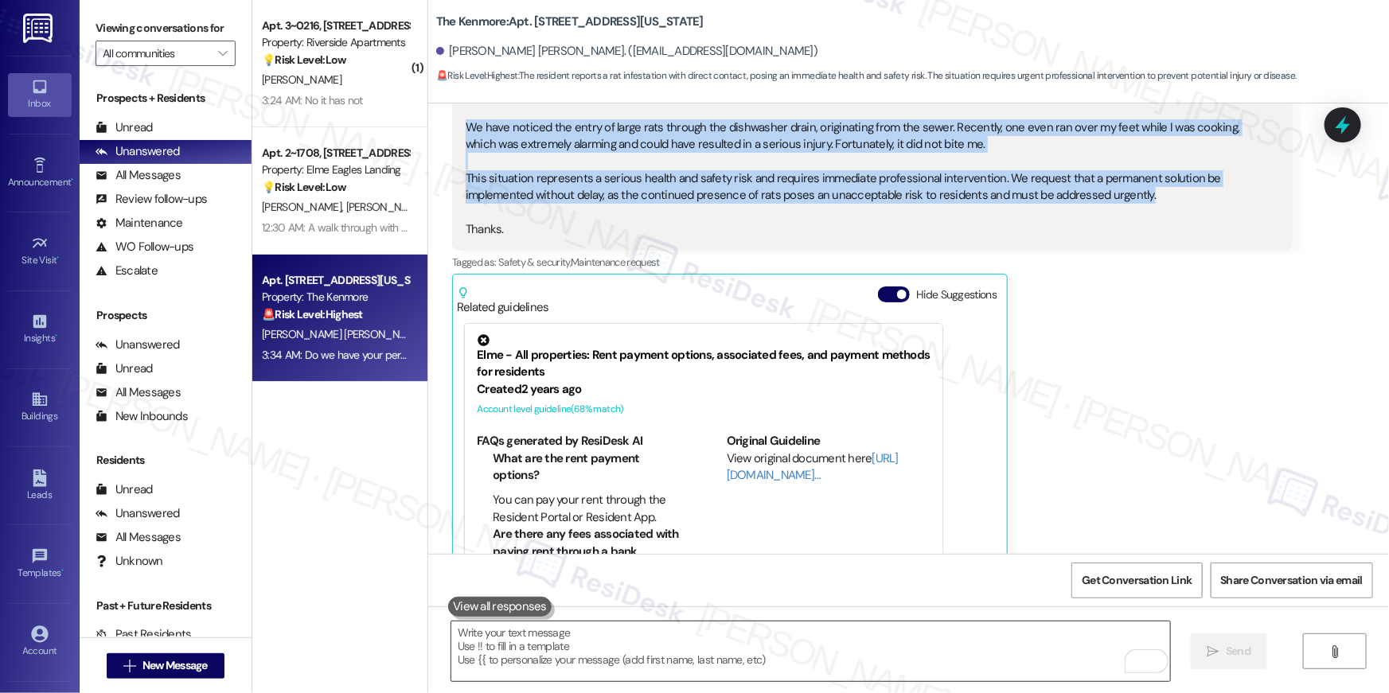
click at [884, 648] on textarea "To enrich screen reader interactions, please activate Accessibility in Grammarl…" at bounding box center [810, 652] width 719 height 60
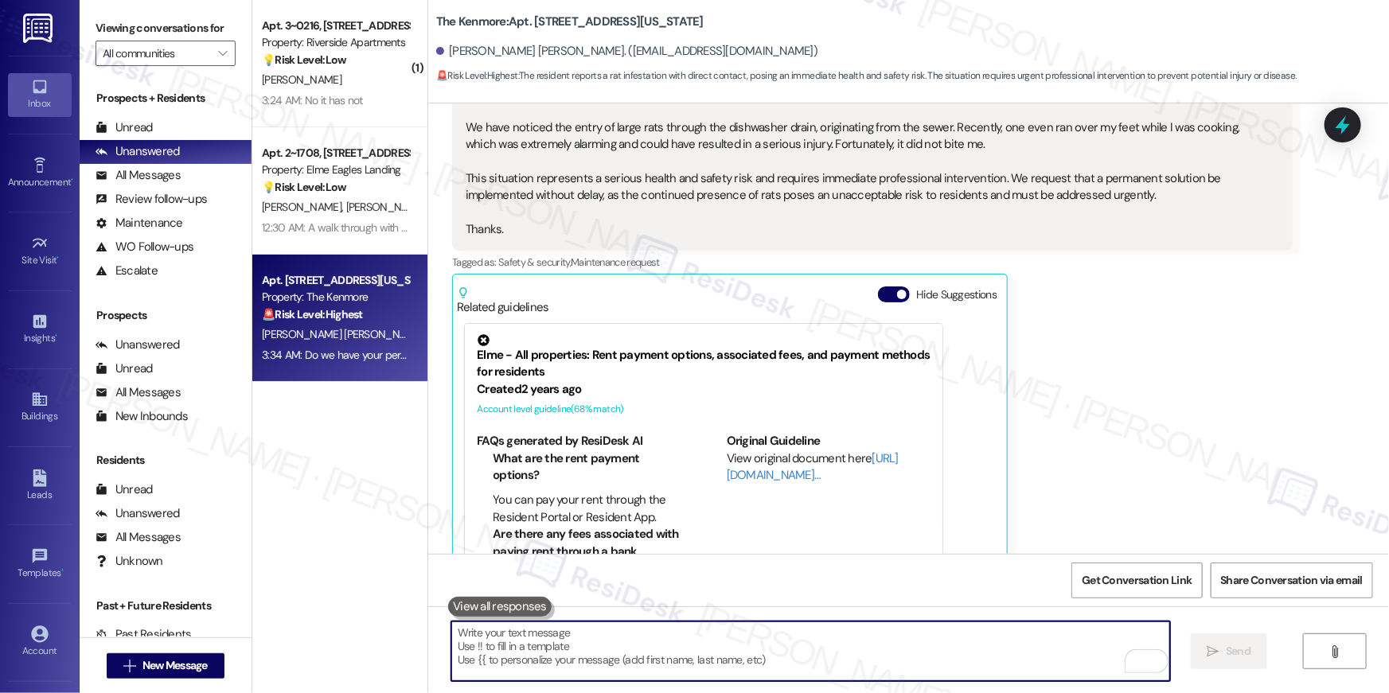
click at [884, 647] on textarea "To enrich screen reader interactions, please activate Accessibility in Grammarl…" at bounding box center [810, 652] width 719 height 60
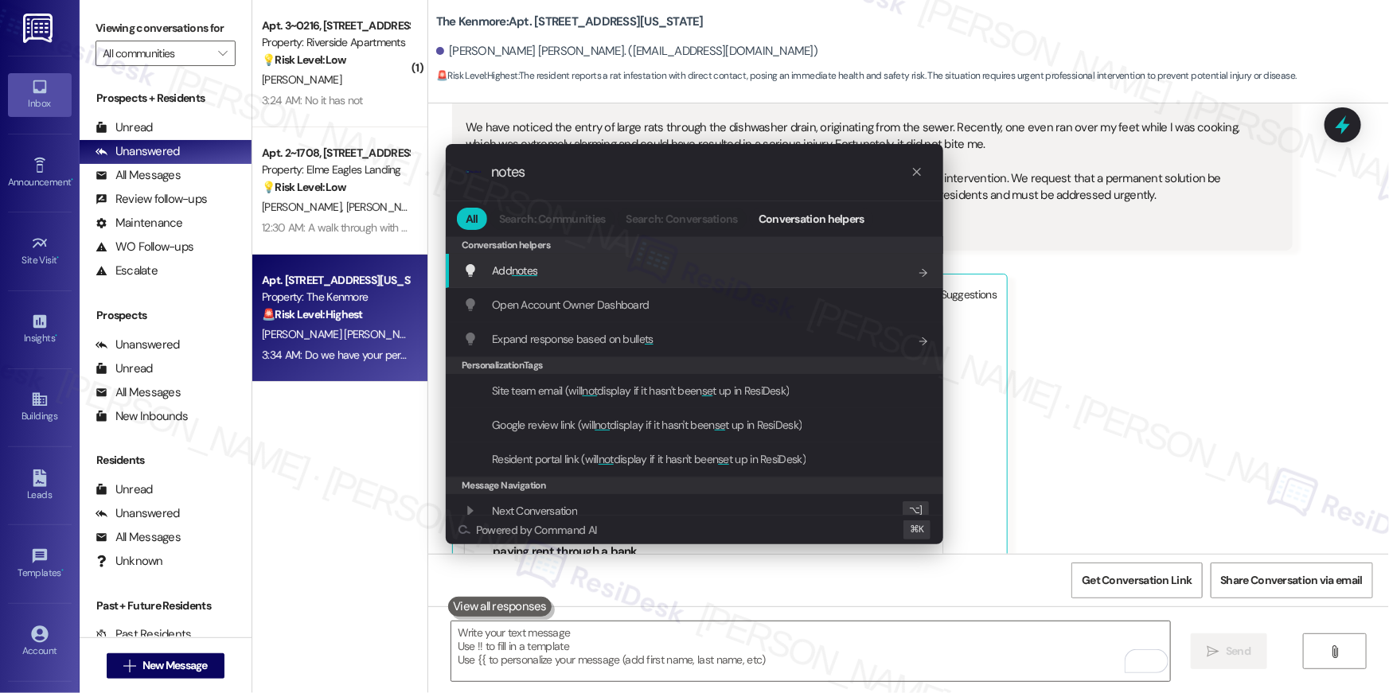
type input "notes"
click at [701, 286] on div "Add notes Add shortcut" at bounding box center [695, 271] width 498 height 34
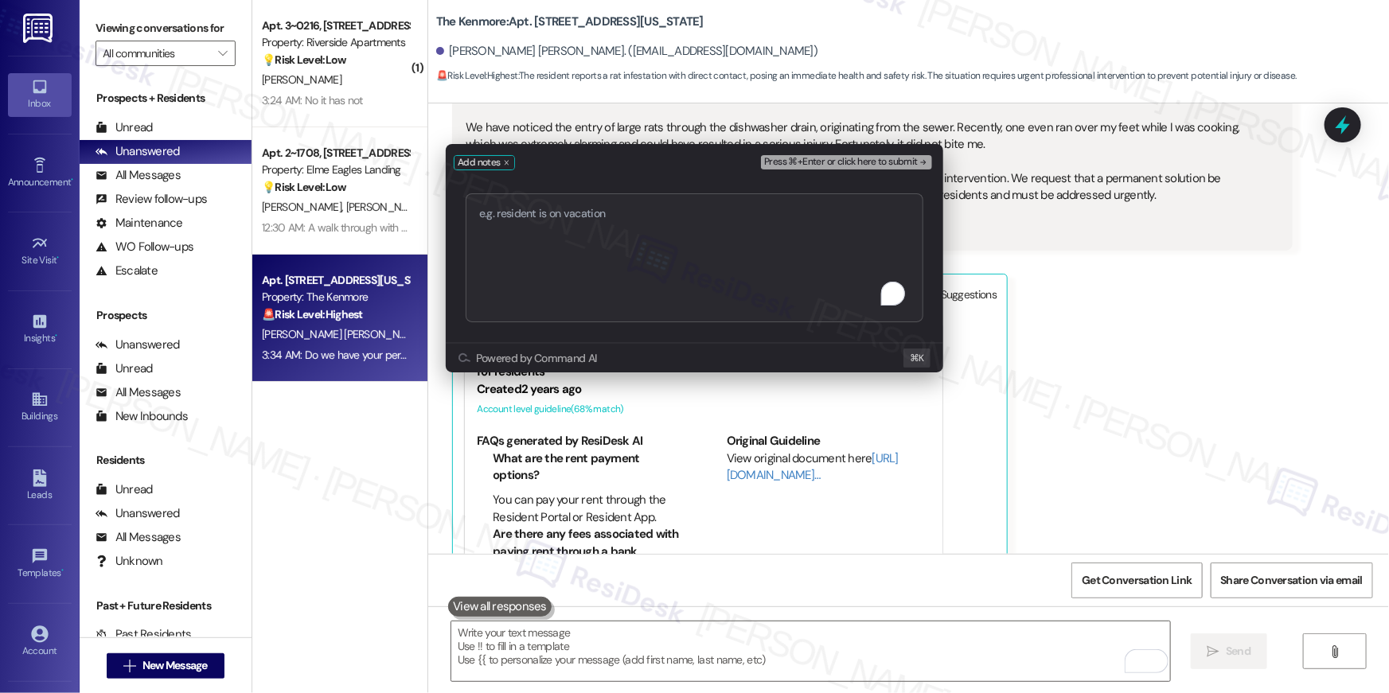
click at [644, 301] on textarea "To enrich screen reader interactions, please activate Accessibility in Grammarl…" at bounding box center [695, 257] width 458 height 129
type textarea "Work Order # 395657 Pest control - RATS"
click at [826, 157] on span "Press ⌘+Enter or click here to submit" at bounding box center [841, 162] width 154 height 11
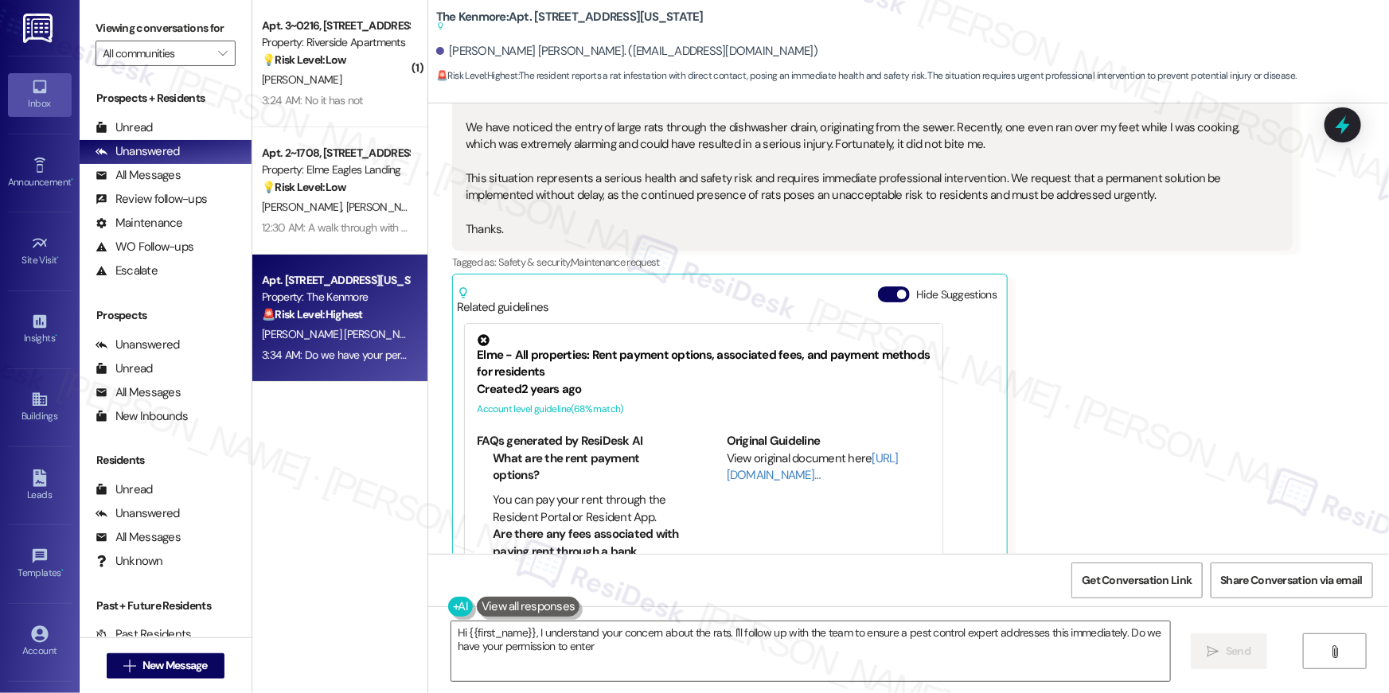
type textarea "Hi {{first_name}}, I understand your concern about the rats. I'll follow up wit…"
click at [303, 70] on div "D. Sanga" at bounding box center [335, 80] width 150 height 20
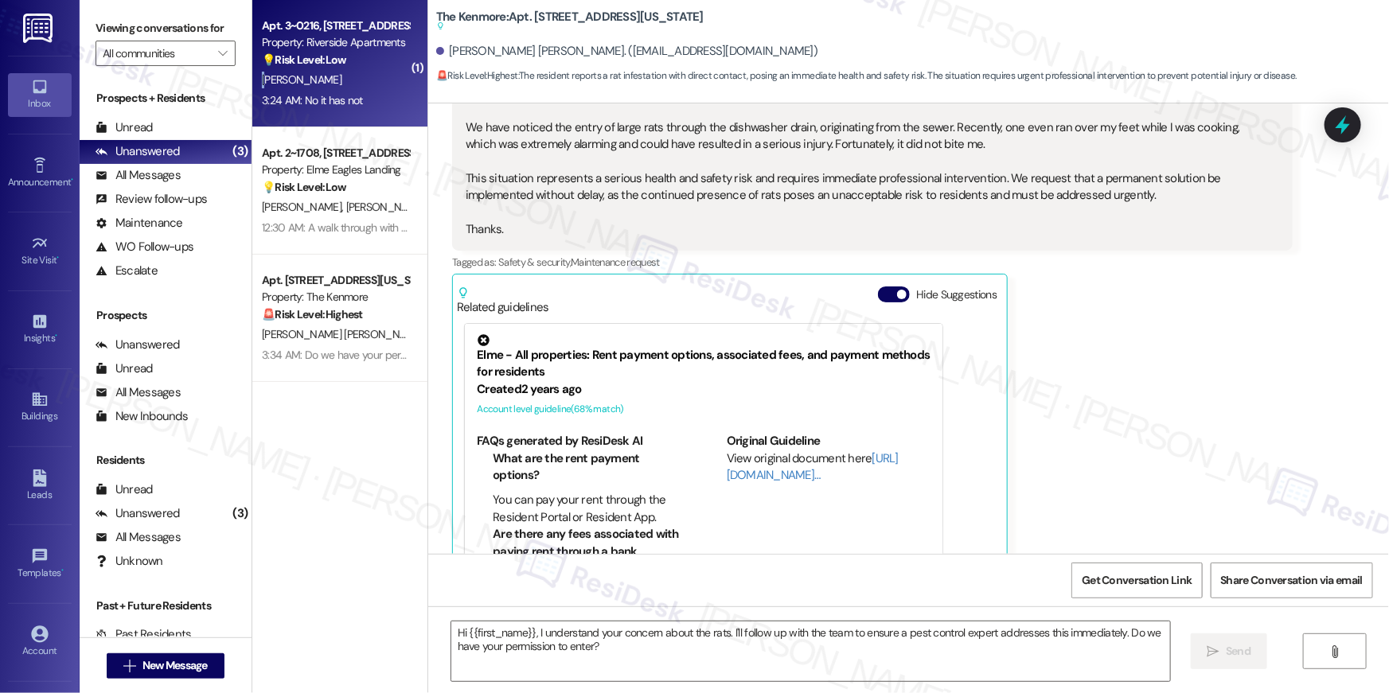
type textarea "Fetching suggested responses. Please feel free to read through the conversation…"
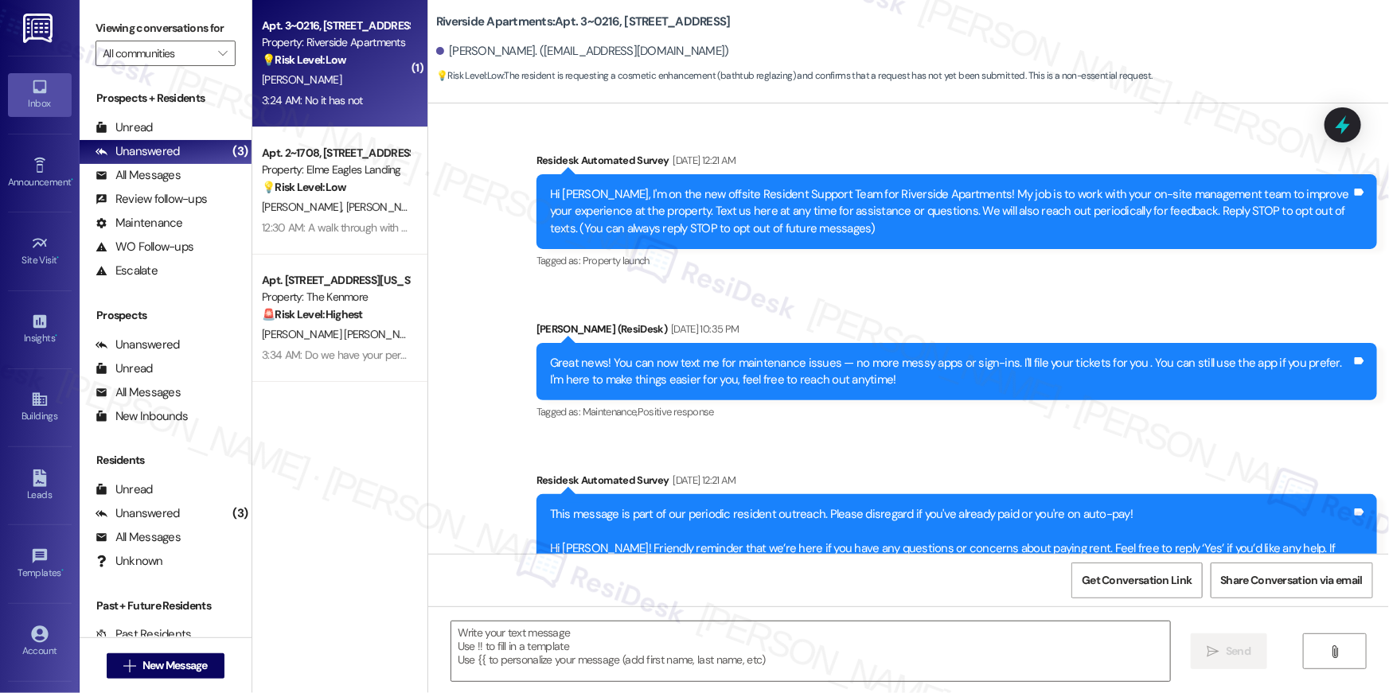
scroll to position [11341, 0]
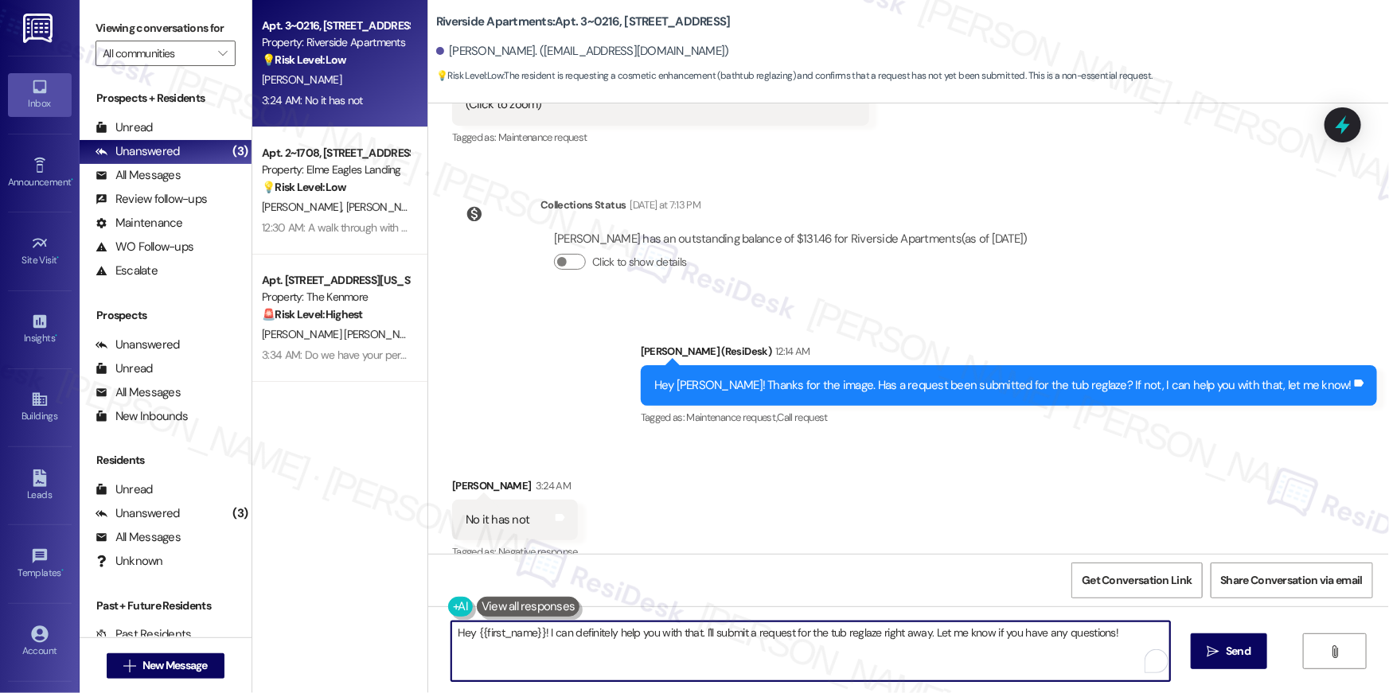
click at [686, 643] on textarea "Hey {{first_name}}! I can definitely help you with that. I'll submit a request …" at bounding box center [810, 652] width 719 height 60
type textarea "Got it, David. Let me submit one for you. Do we have your permission to enter?"
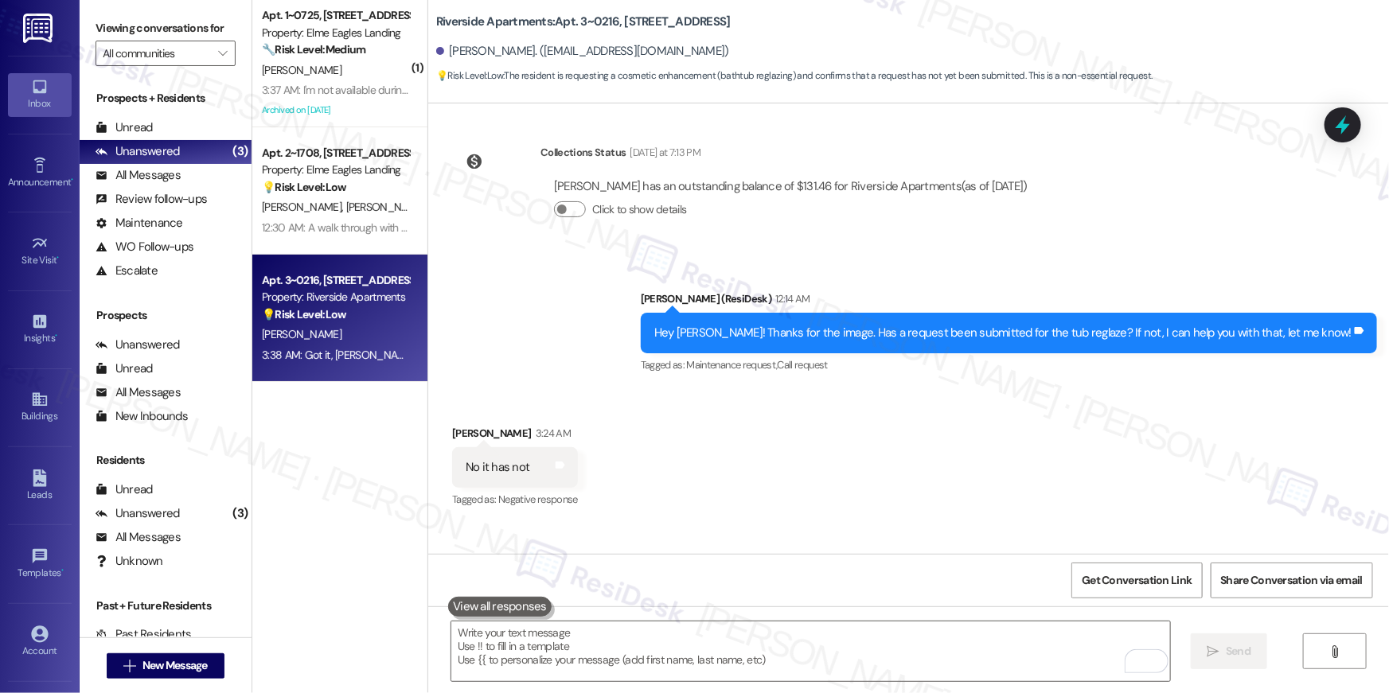
scroll to position [11452, 0]
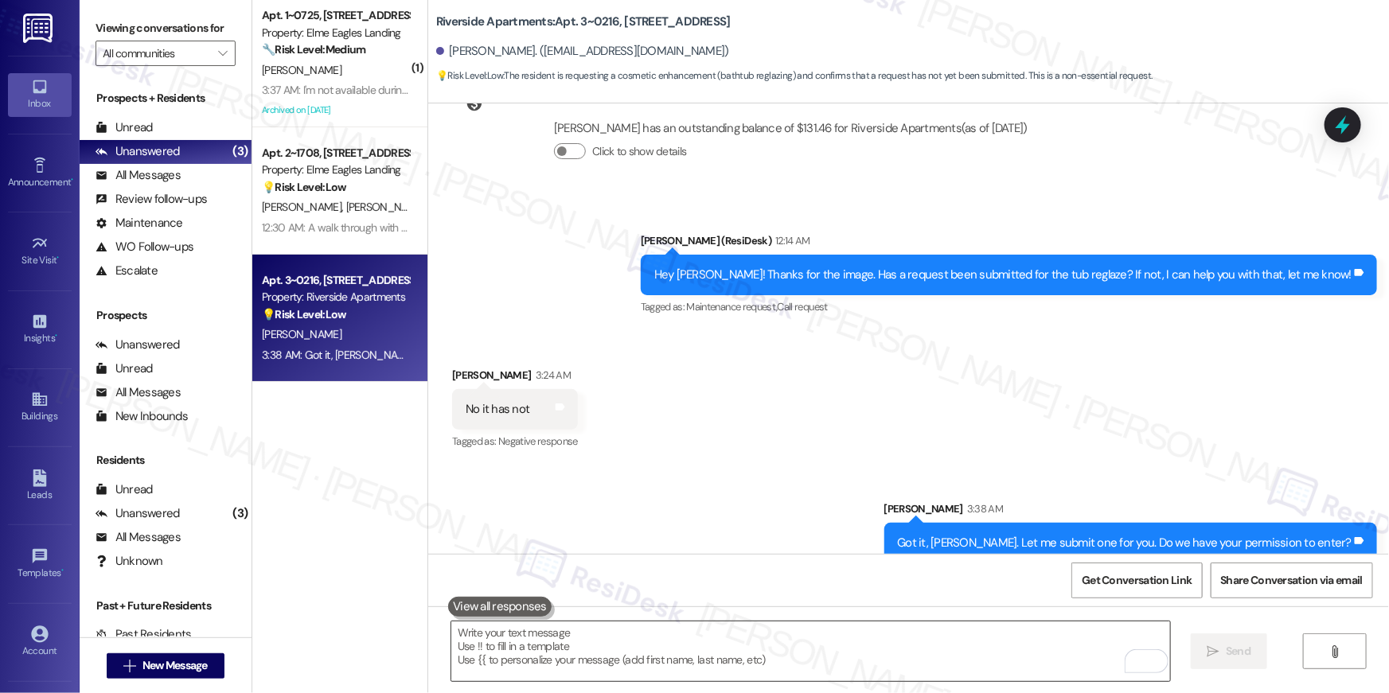
click at [766, 652] on textarea "To enrich screen reader interactions, please activate Accessibility in Grammarl…" at bounding box center [810, 652] width 719 height 60
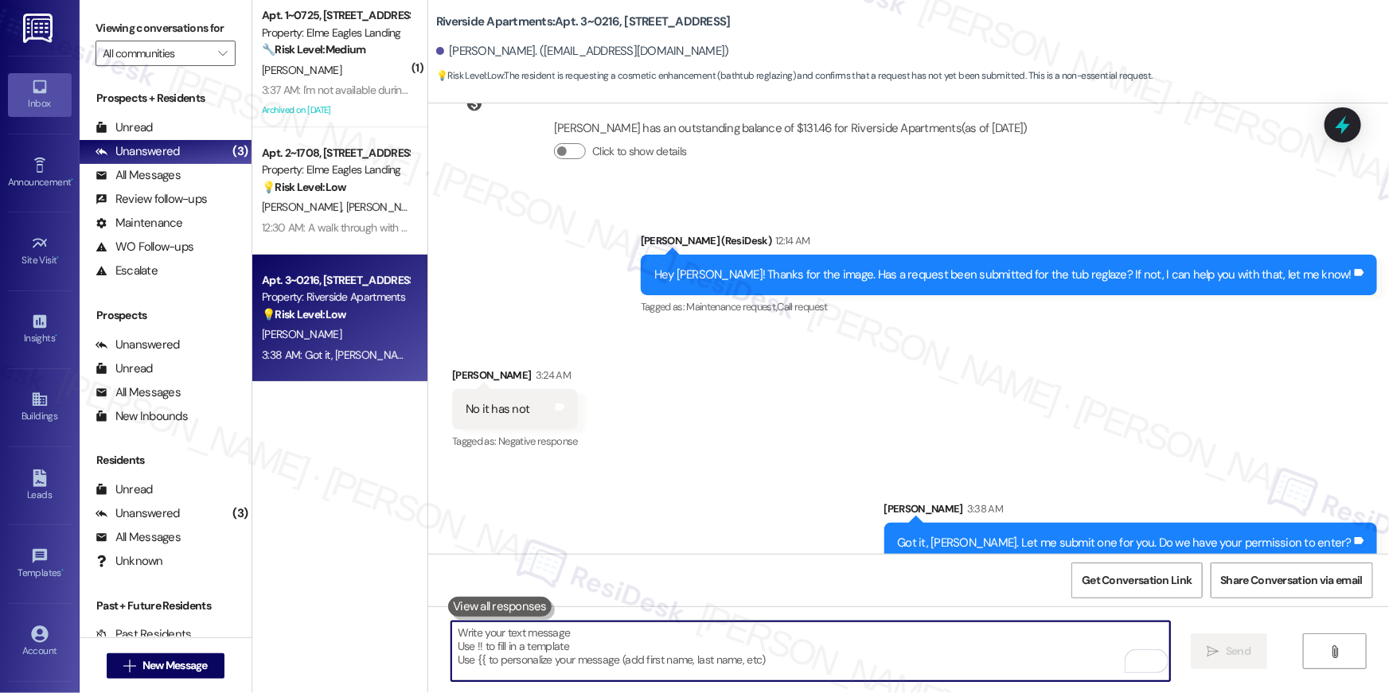
click at [766, 652] on textarea "To enrich screen reader interactions, please activate Accessibility in Grammarl…" at bounding box center [810, 652] width 719 height 60
click at [766, 651] on textarea "To enrich screen reader interactions, please activate Accessibility in Grammarl…" at bounding box center [810, 652] width 719 height 60
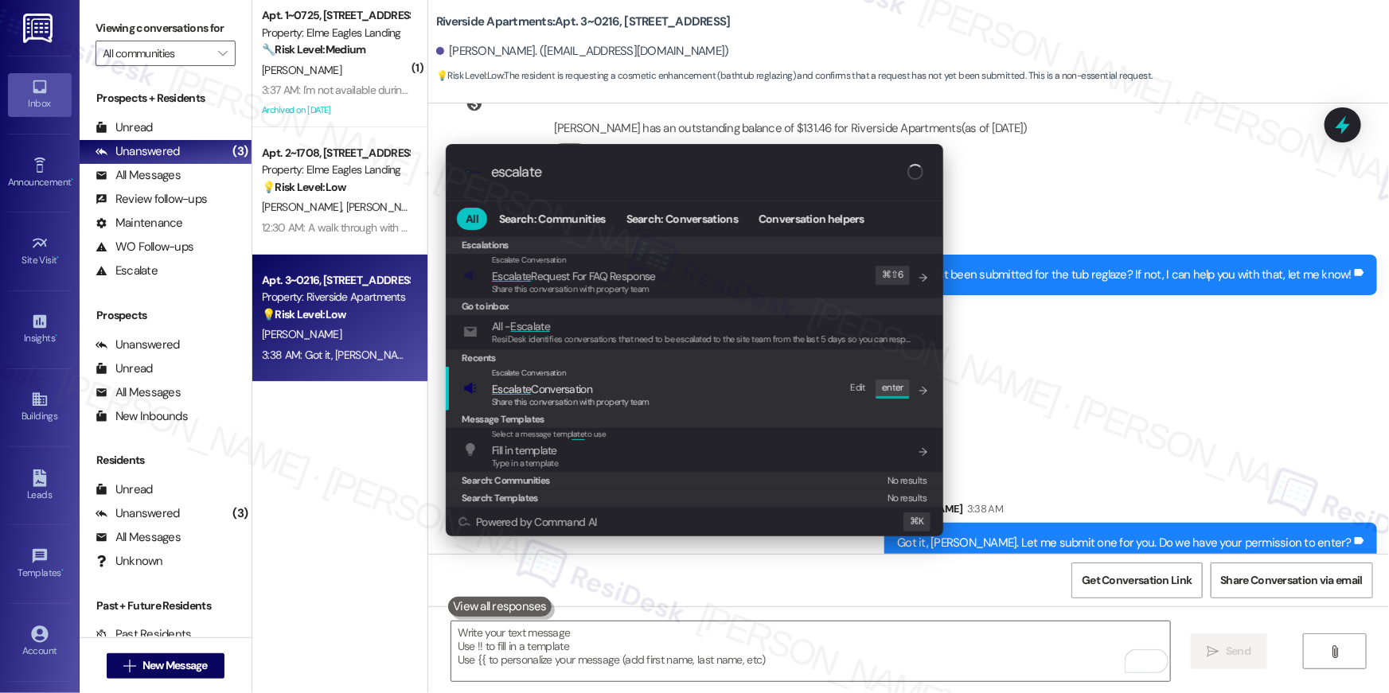
type input "escalate"
drag, startPoint x: 547, startPoint y: 396, endPoint x: 557, endPoint y: 346, distance: 51.2
click at [548, 397] on span "Share this conversation with property team" at bounding box center [571, 402] width 158 height 11
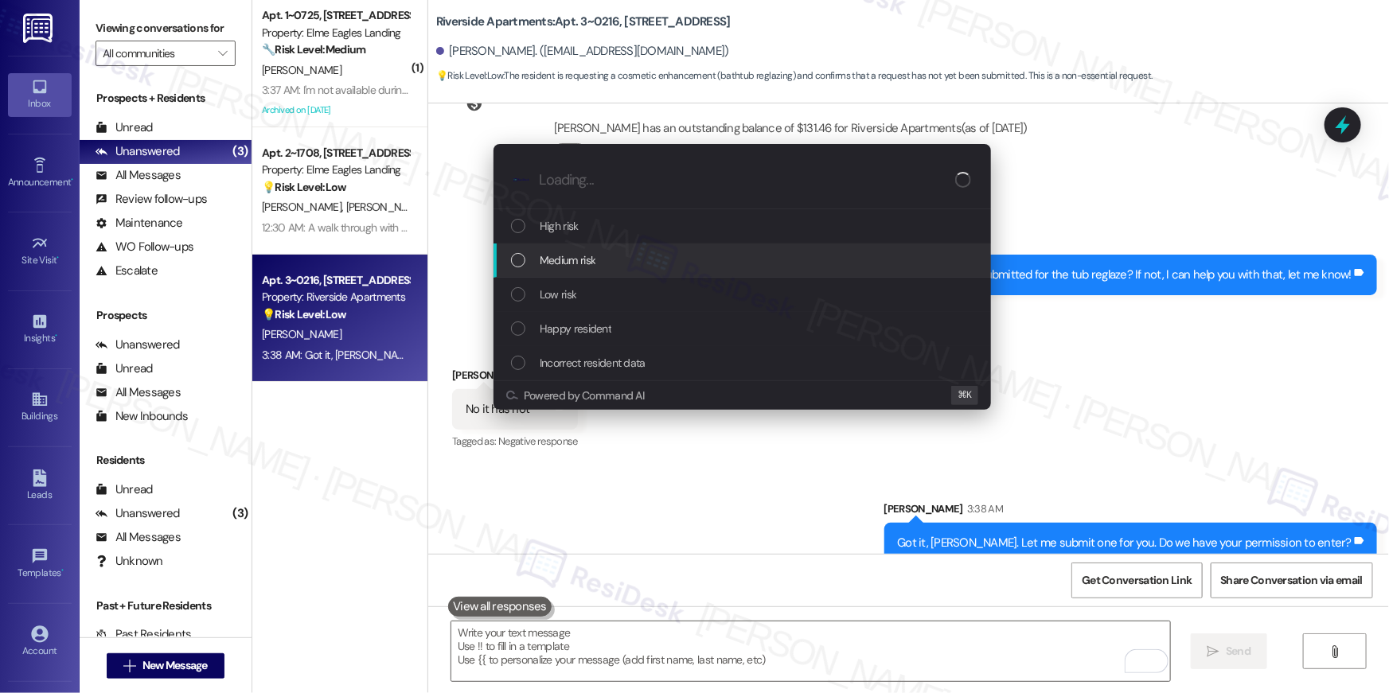
click at [579, 268] on span "Medium risk" at bounding box center [568, 261] width 56 height 18
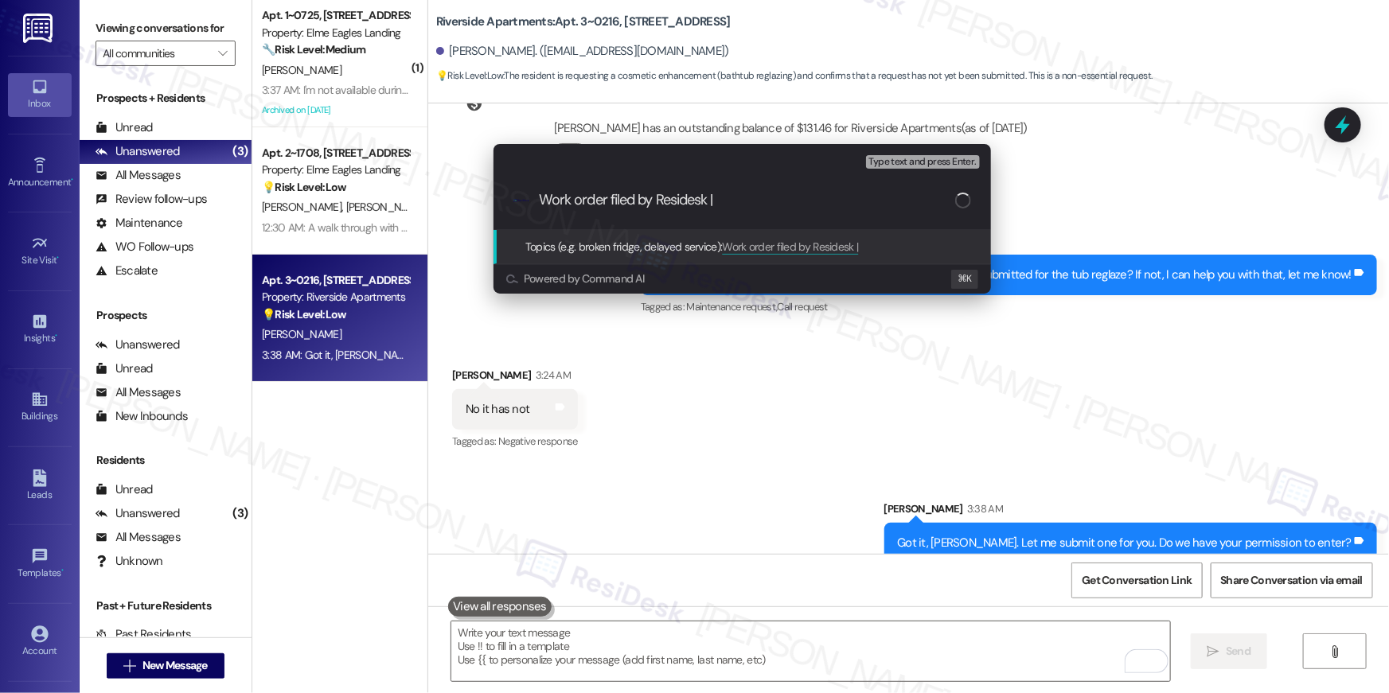
paste input "Work Order # 395661 Tub re-glaze"
type input "Work order filed by Residesk | Work Order # 395661 Tub re-glaze"
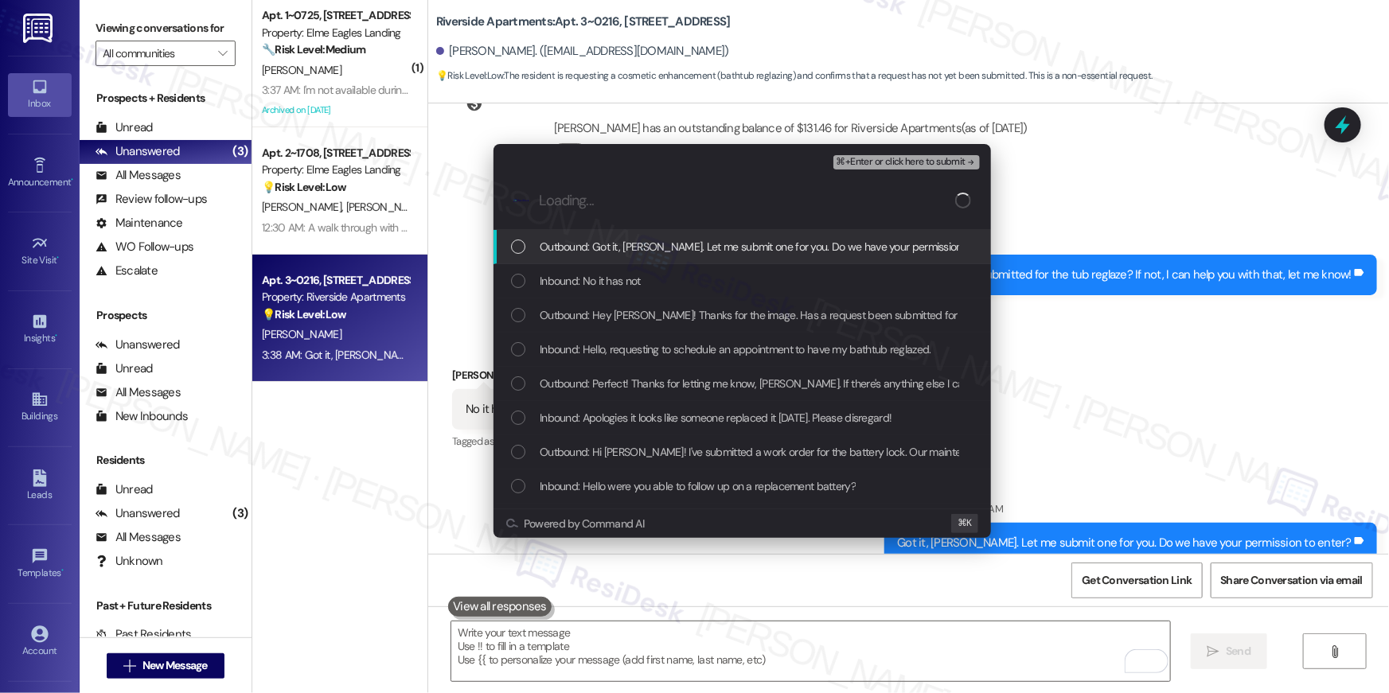
click at [584, 256] on span "Outbound: Got it, David. Let me submit one for you. Do we have your permission …" at bounding box center [773, 247] width 467 height 18
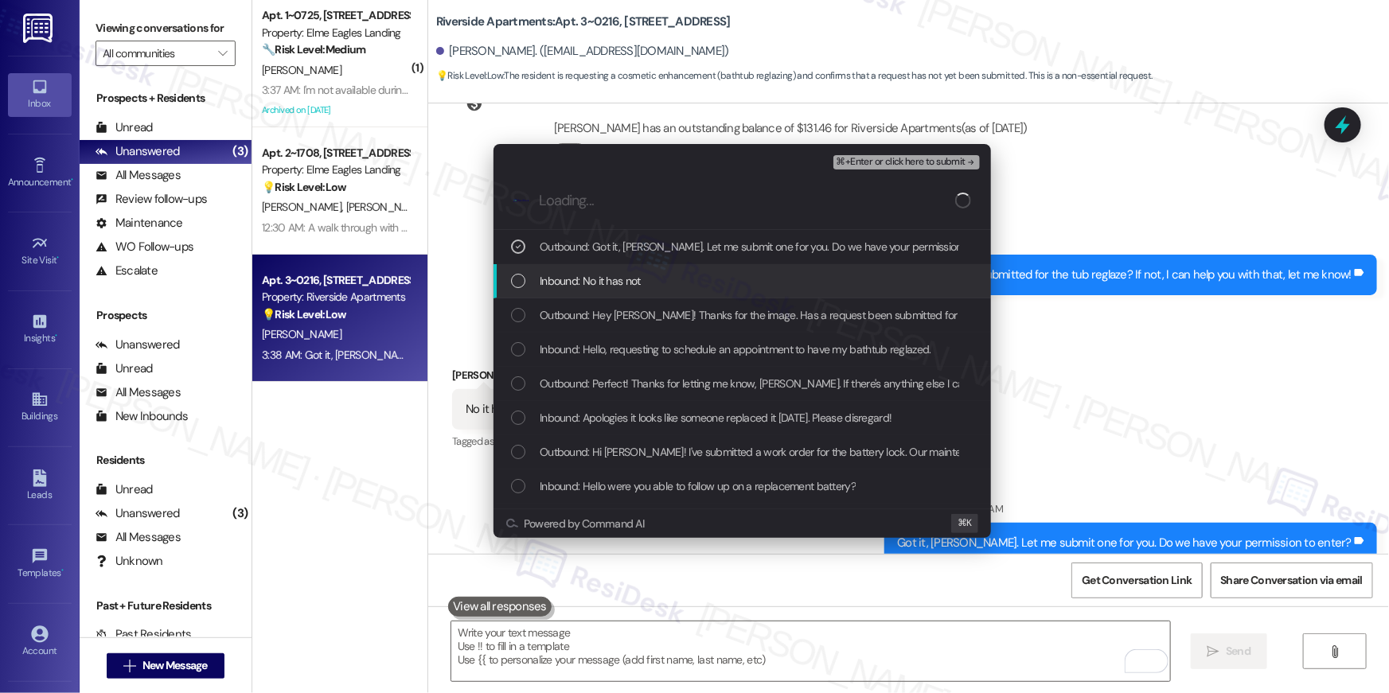
click at [583, 281] on span "Inbound: No it has not" at bounding box center [590, 281] width 101 height 18
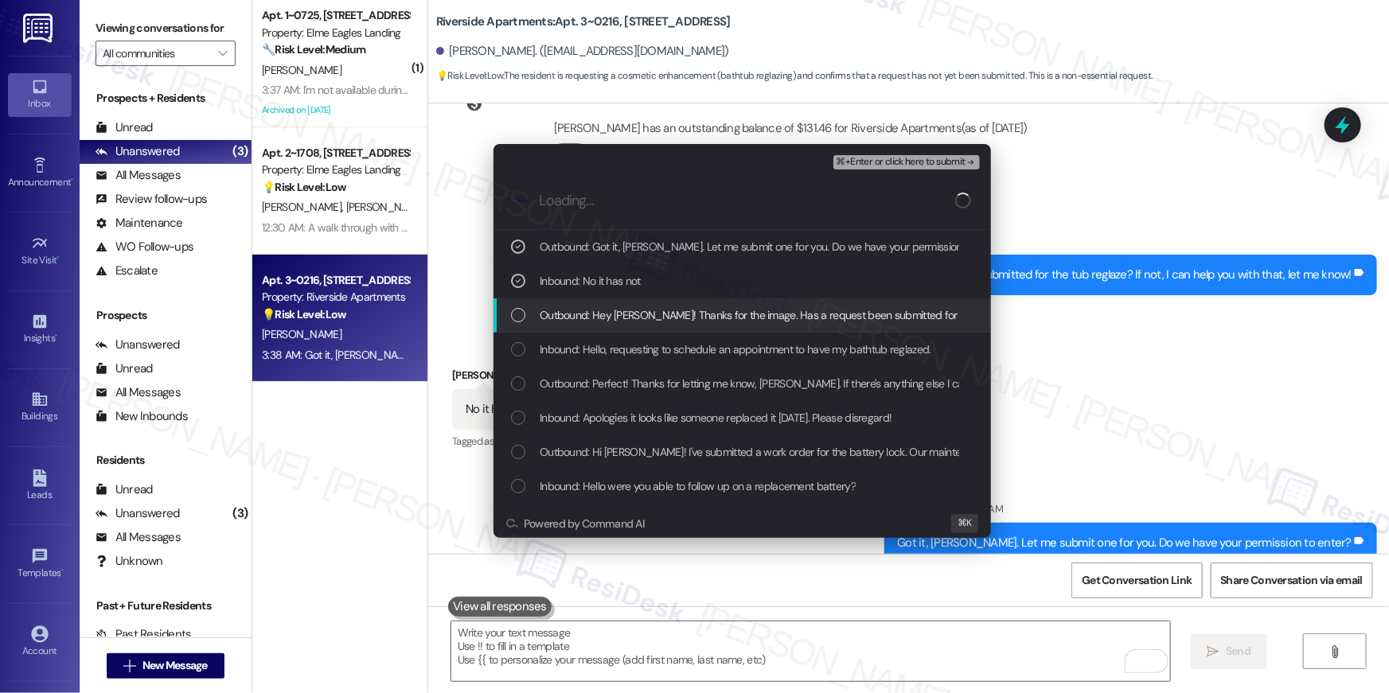
click at [584, 307] on span "Outbound: Hey David! Thanks for the image. Has a request been submitted for the…" at bounding box center [888, 316] width 696 height 18
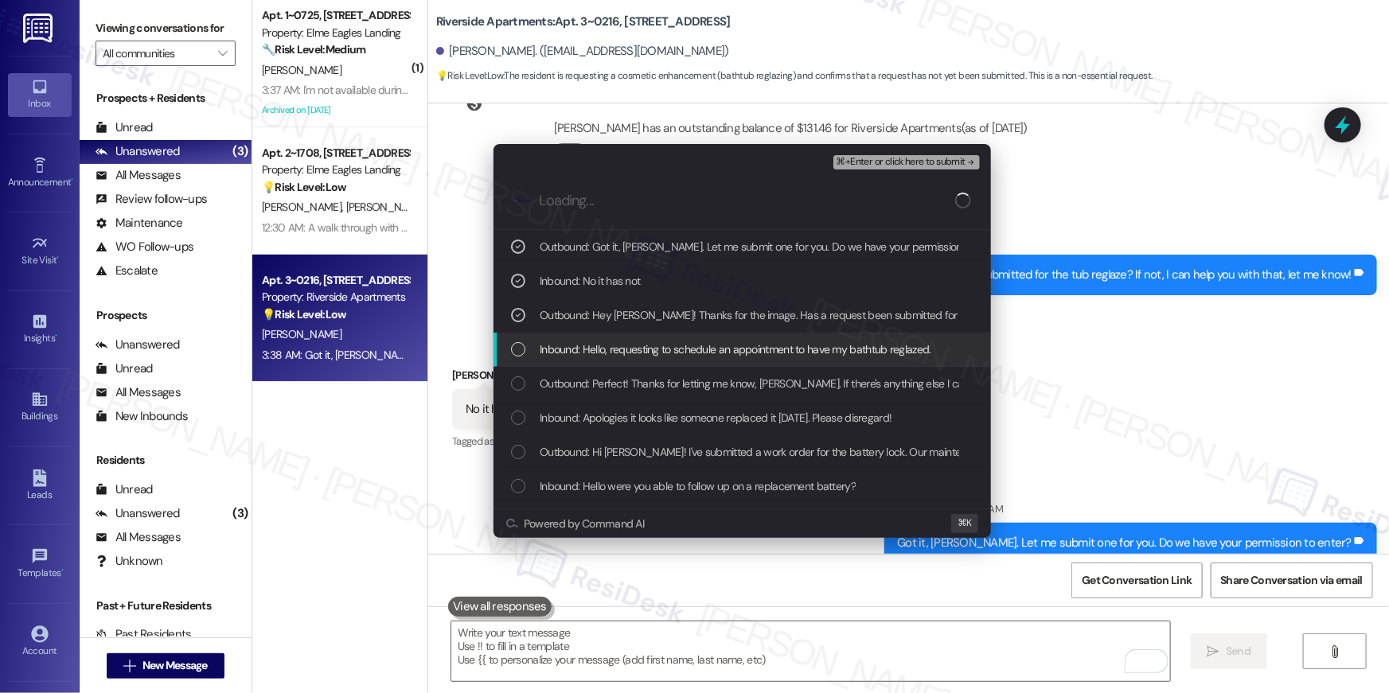
click at [701, 347] on span "Inbound: Hello, requesting to schedule an appointment to have my bathtub reglaz…" at bounding box center [736, 350] width 392 height 18
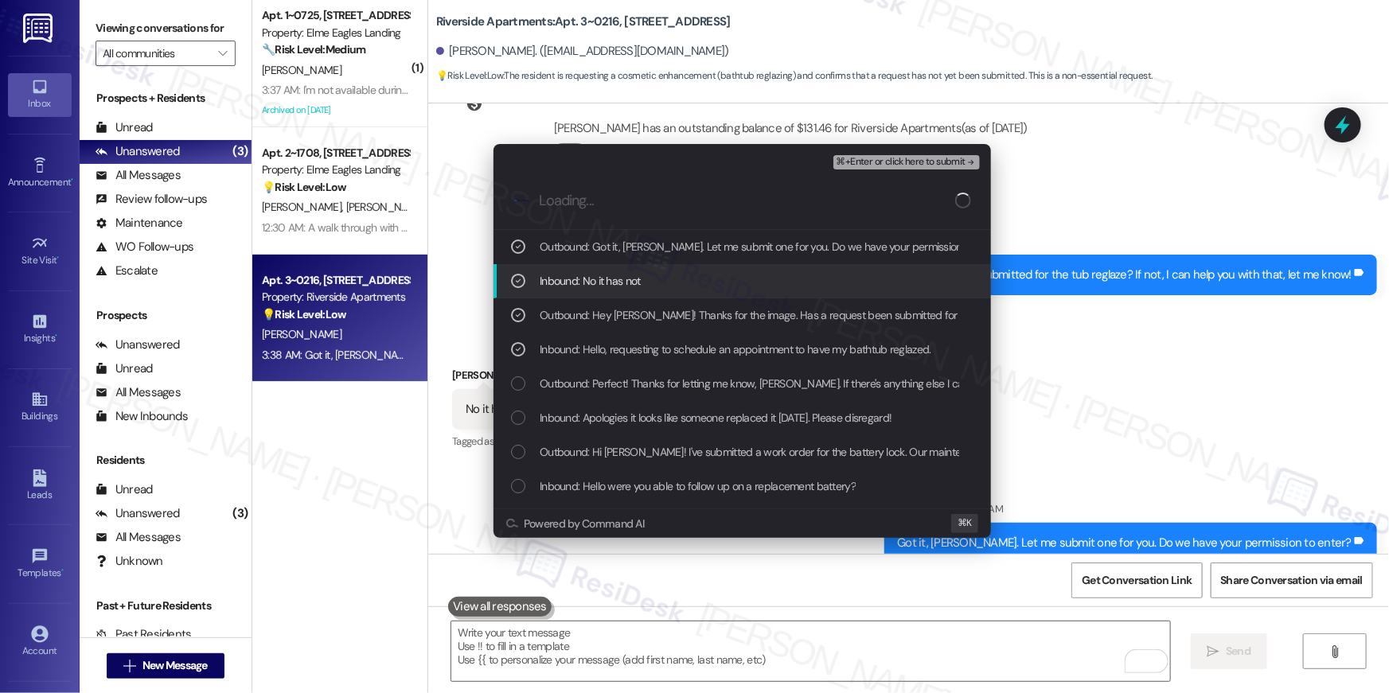
click at [897, 167] on span "⌘+Enter or click here to submit" at bounding box center [901, 162] width 129 height 11
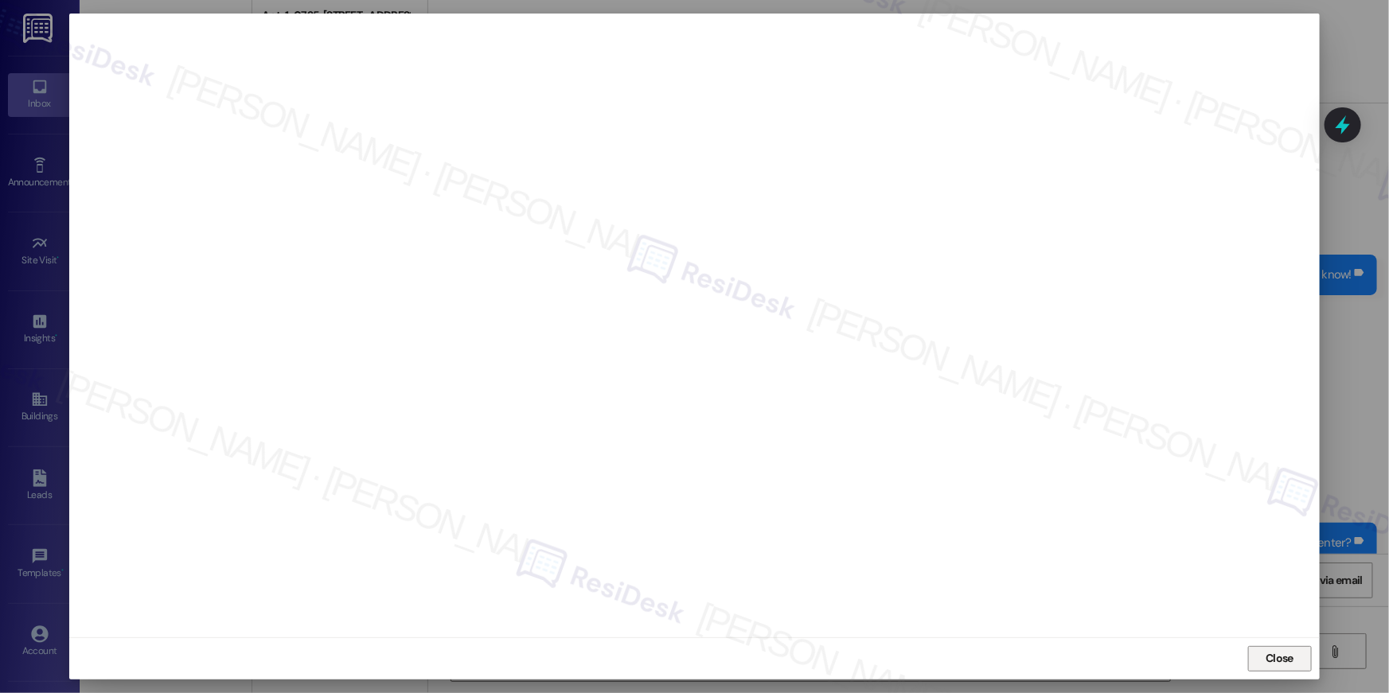
click at [1284, 650] on span "Close" at bounding box center [1280, 658] width 28 height 17
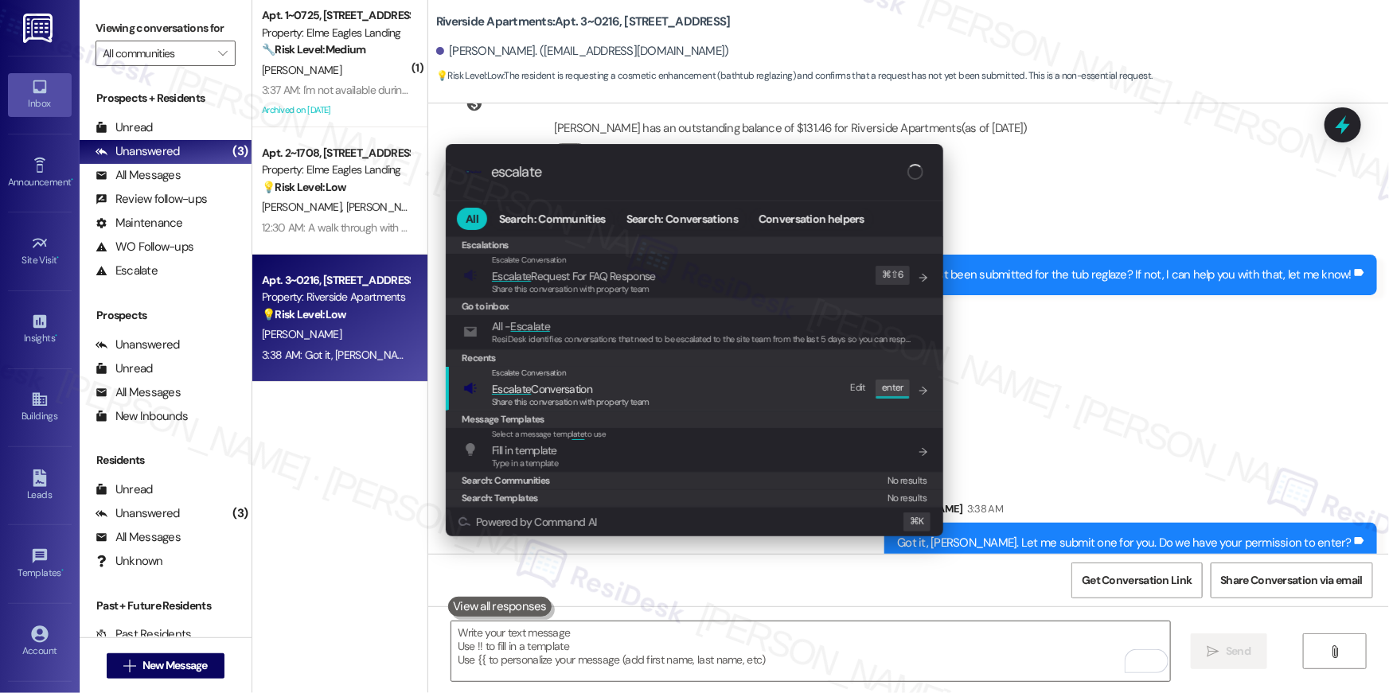
type input "escalate"
click at [731, 389] on div "Escalate Conversation Escalate Conversation Share this conversation with proper…" at bounding box center [696, 388] width 466 height 43
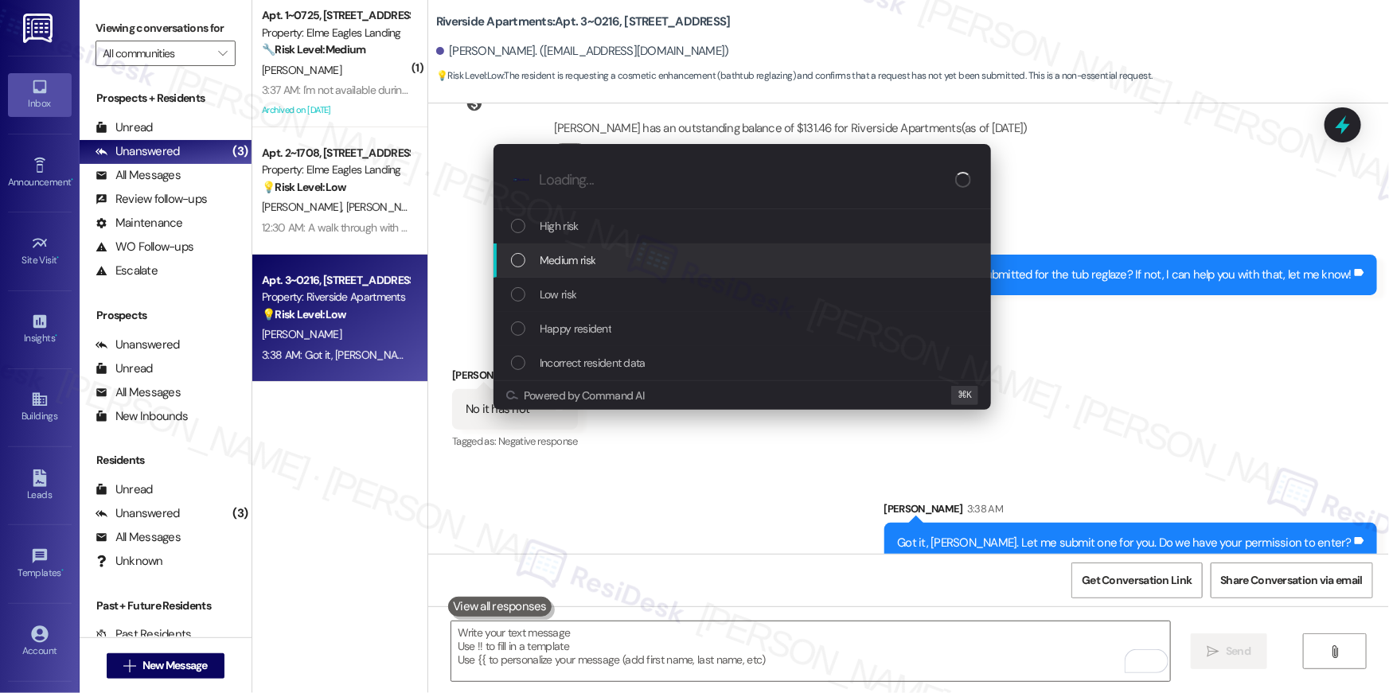
click at [594, 266] on span "Medium risk" at bounding box center [568, 261] width 56 height 18
paste input "Work order filed by Residesk | Work Order # 395661 Tub re-glaze"
type input "Work order filed by Residesk | Work Order # 395661 Tub re-glaze"
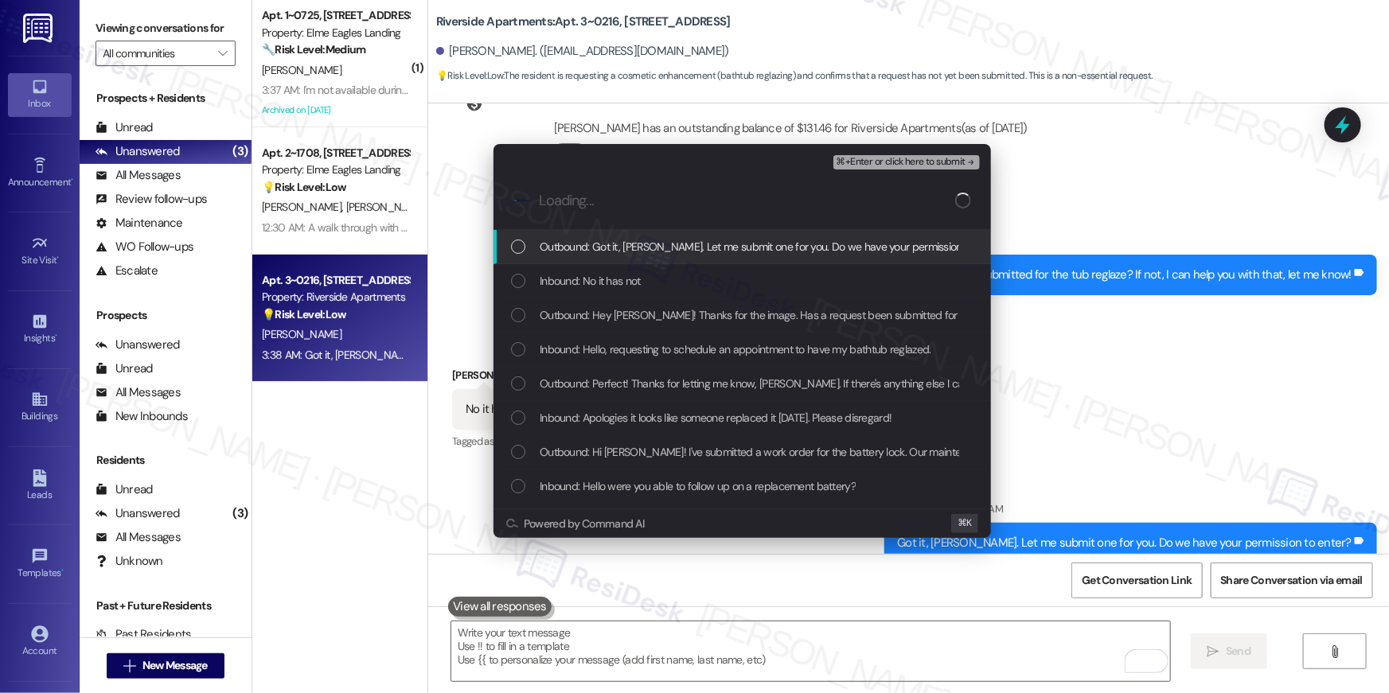
click at [600, 256] on div "Outbound: Got it, David. Let me submit one for you. Do we have your permission …" at bounding box center [743, 247] width 498 height 34
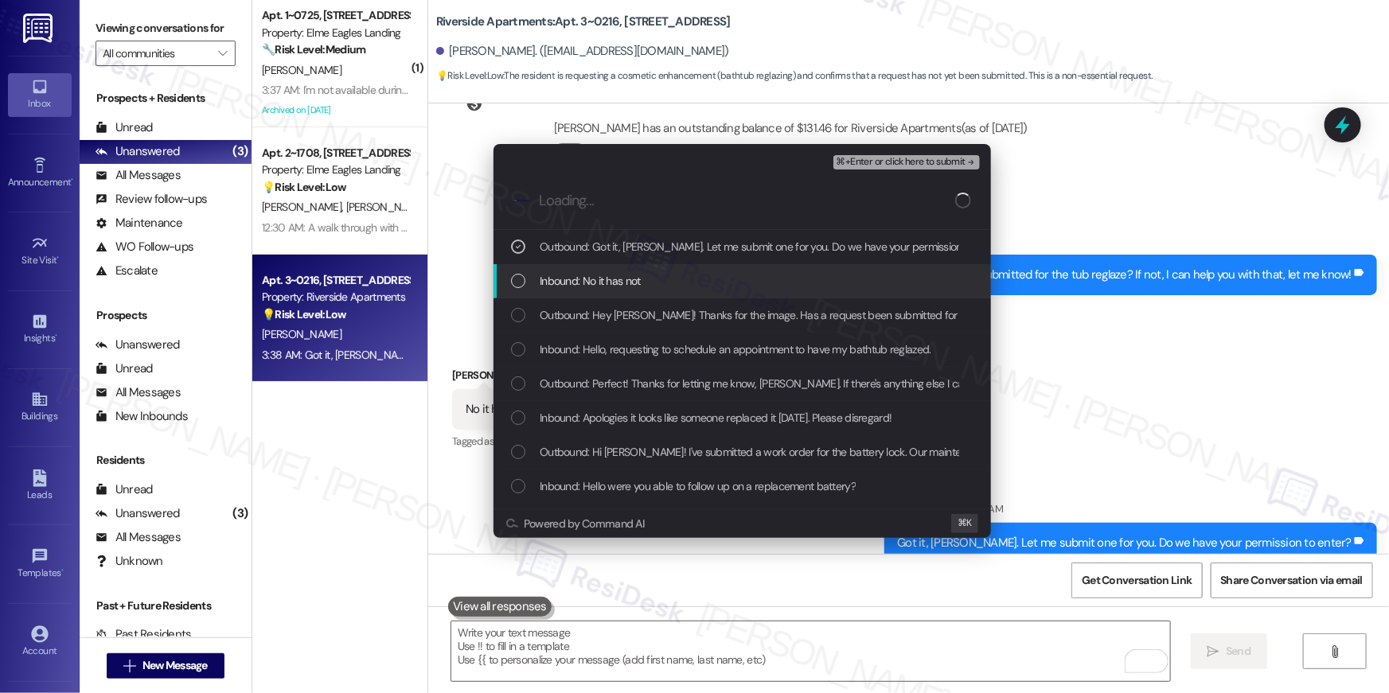
click at [592, 269] on div "Inbound: No it has not" at bounding box center [743, 281] width 498 height 34
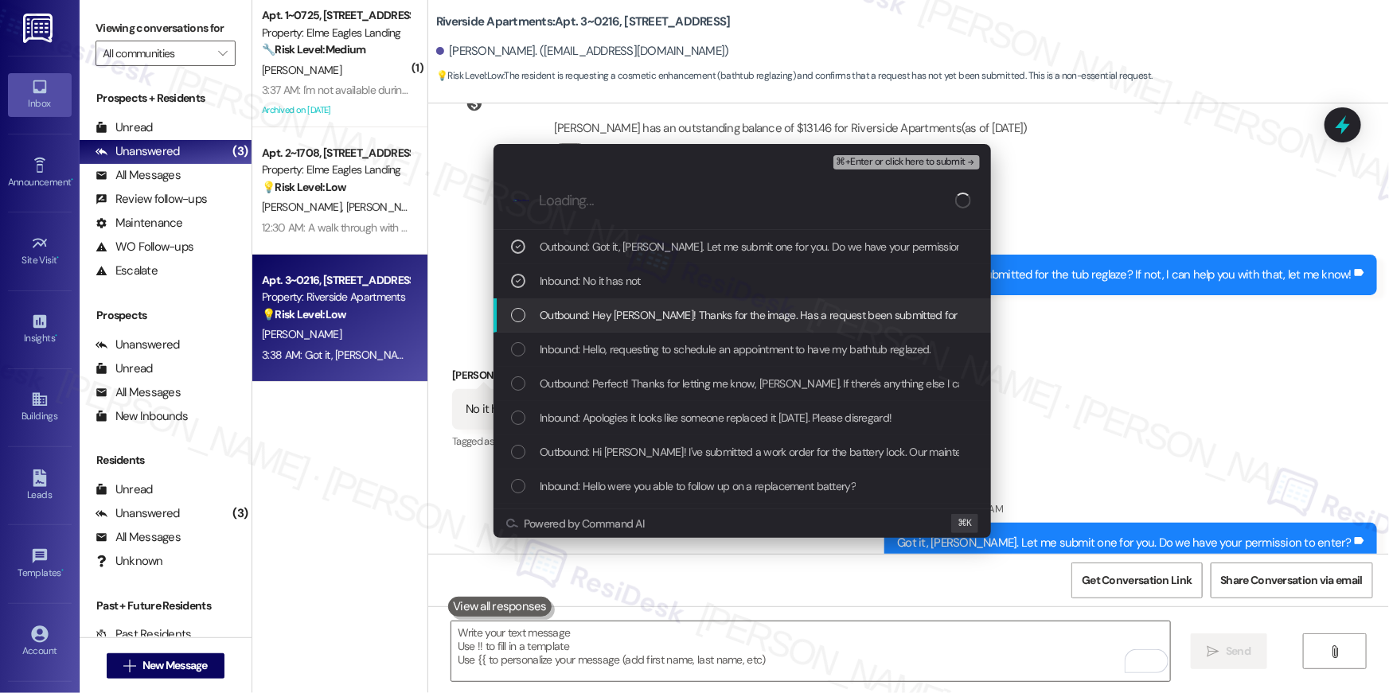
drag, startPoint x: 599, startPoint y: 311, endPoint x: 609, endPoint y: 344, distance: 34.2
click at [599, 311] on span "Outbound: Hey David! Thanks for the image. Has a request been submitted for the…" at bounding box center [888, 316] width 696 height 18
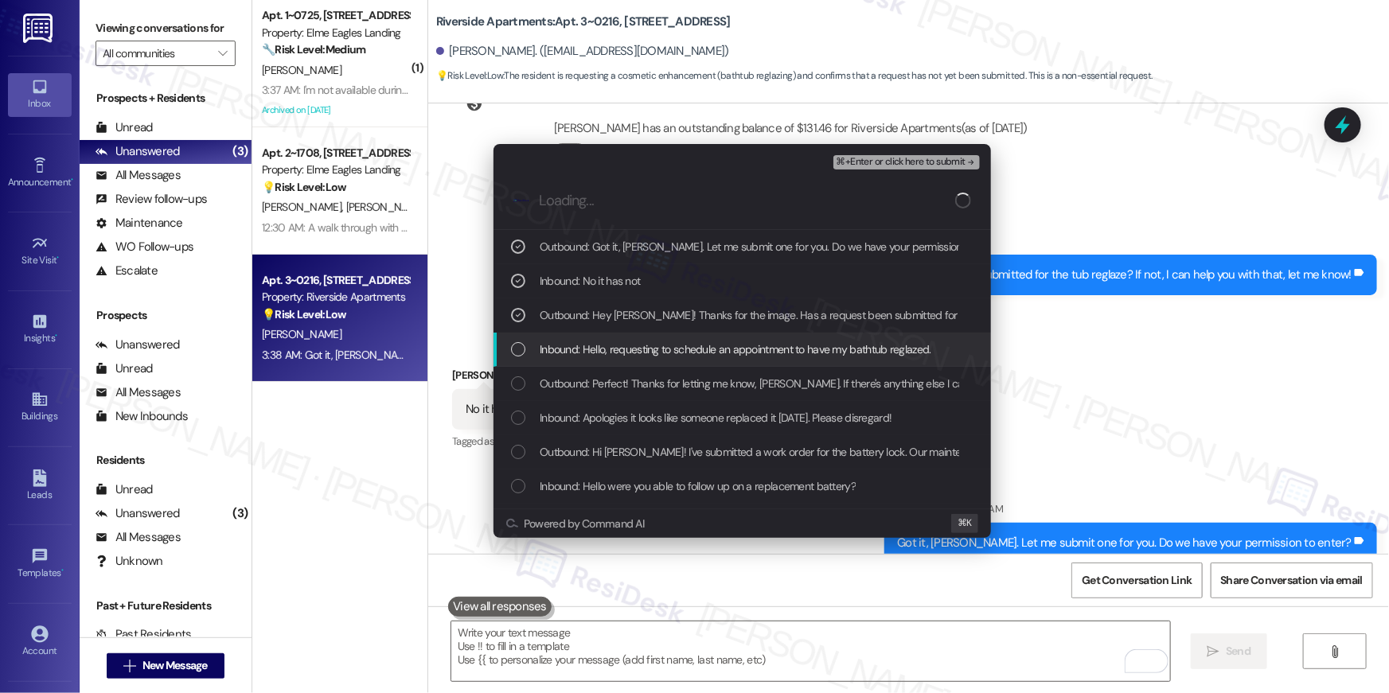
click at [620, 349] on span "Inbound: Hello, requesting to schedule an appointment to have my bathtub reglaz…" at bounding box center [736, 350] width 392 height 18
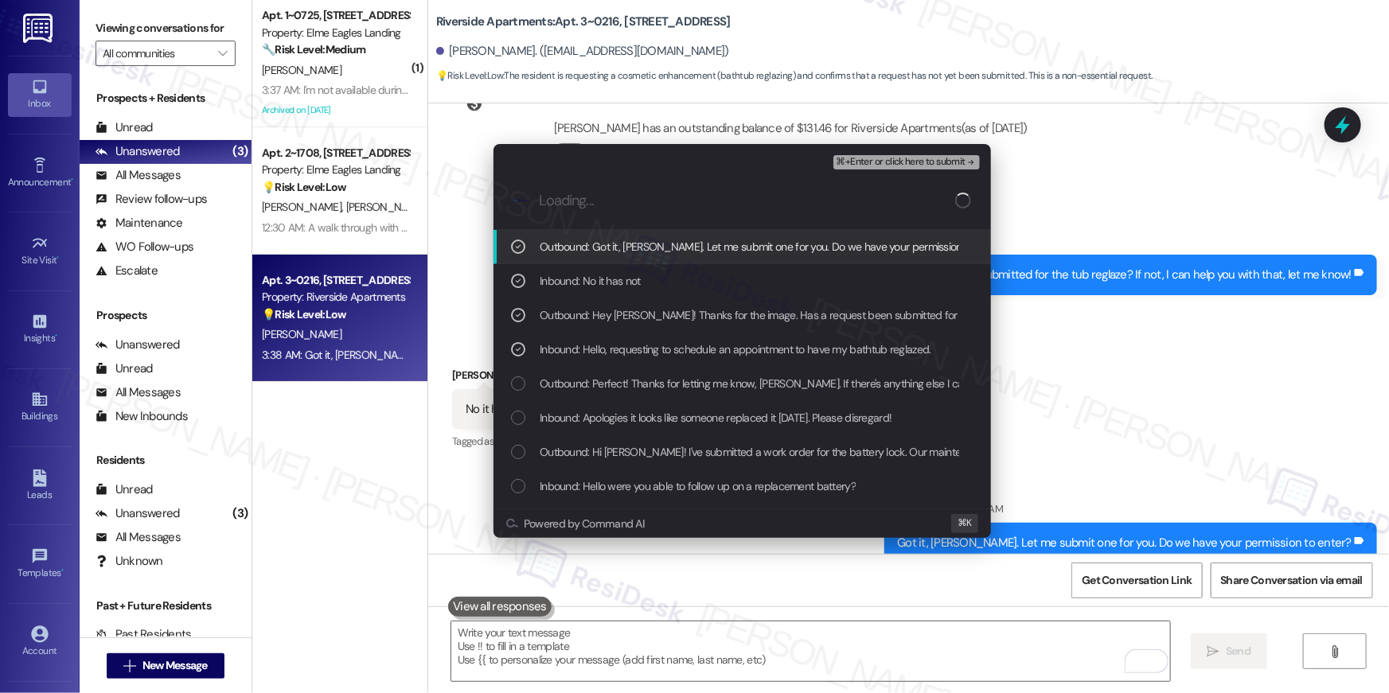
click at [861, 170] on div "⌘+Enter or click here to submit" at bounding box center [909, 162] width 150 height 21
click at [861, 168] on span "⌘+Enter or click here to submit" at bounding box center [901, 162] width 129 height 11
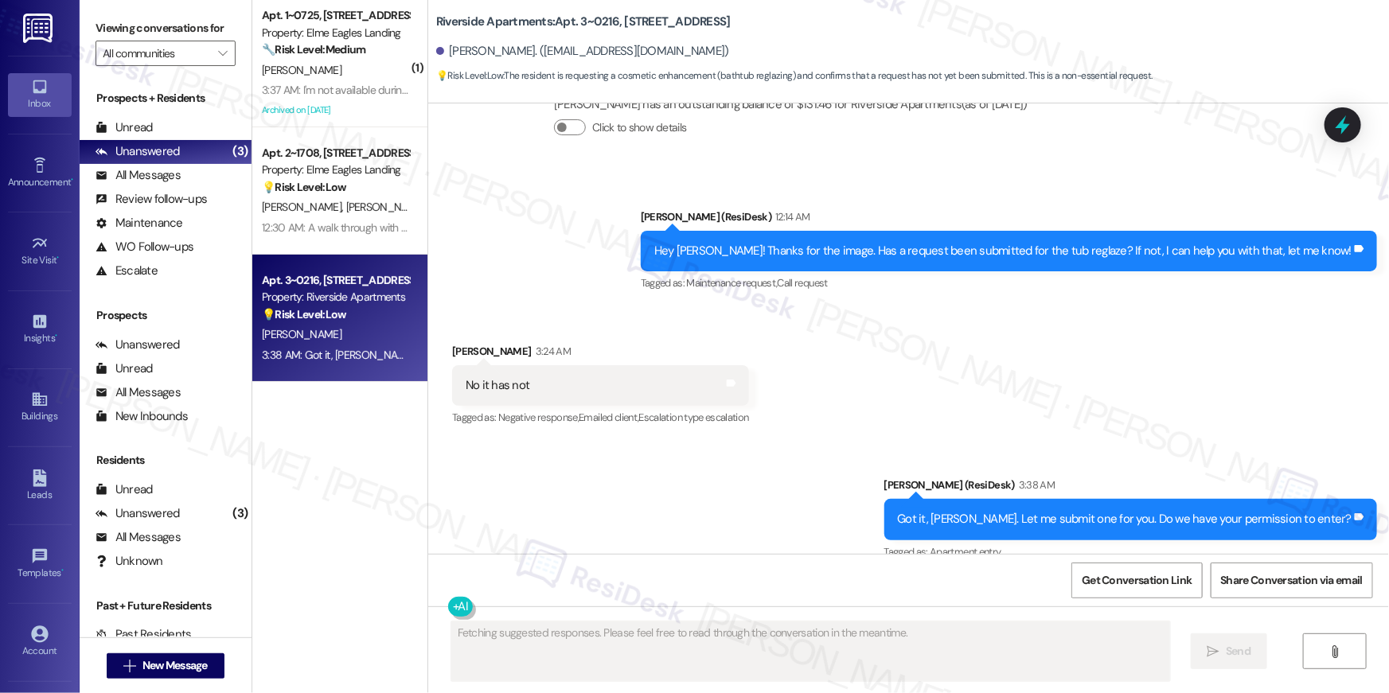
scroll to position [11341, 0]
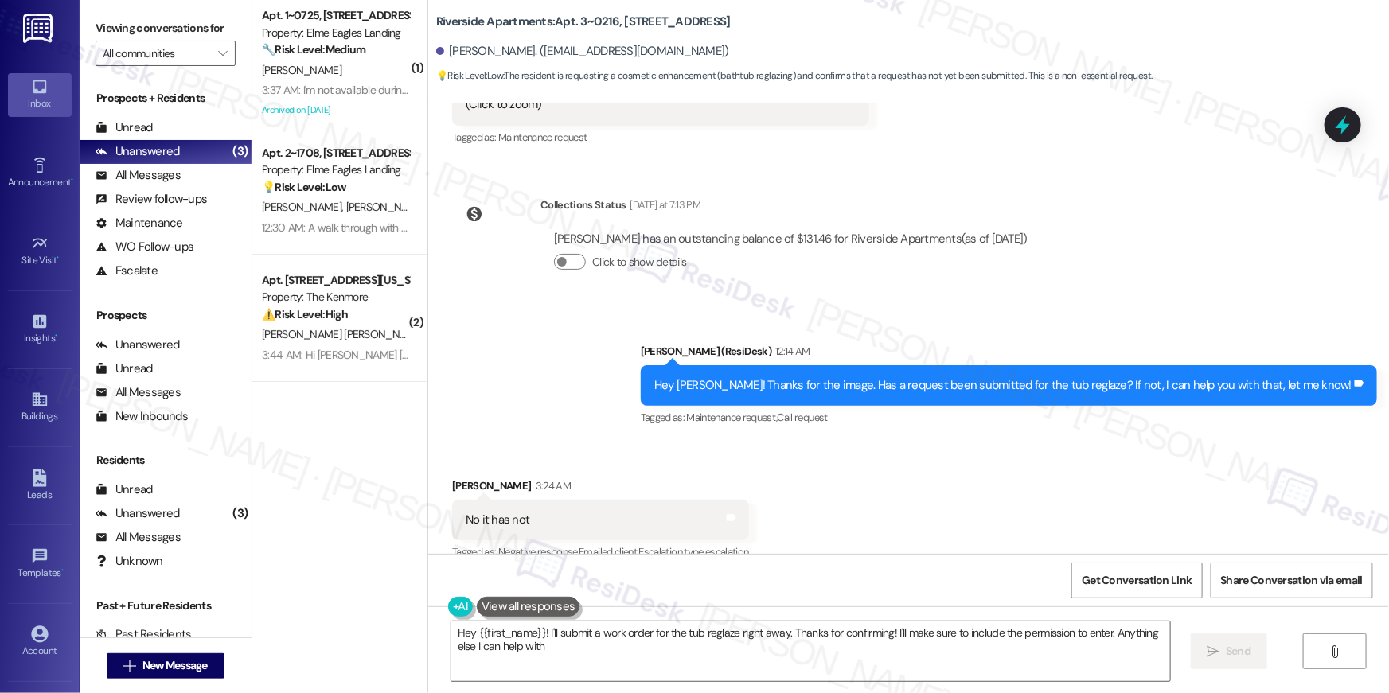
type textarea "Hey {{first_name}}! I'll submit a work order for the tub reglaze right away. Th…"
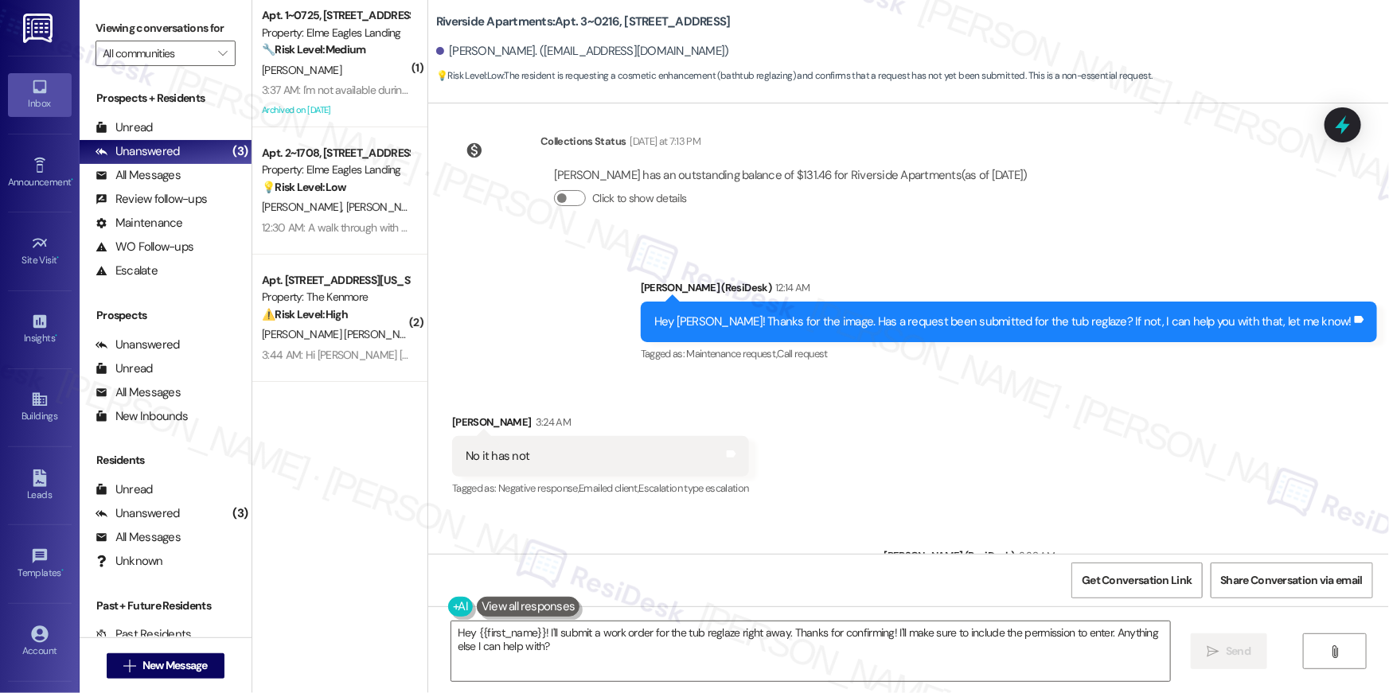
scroll to position [11476, 0]
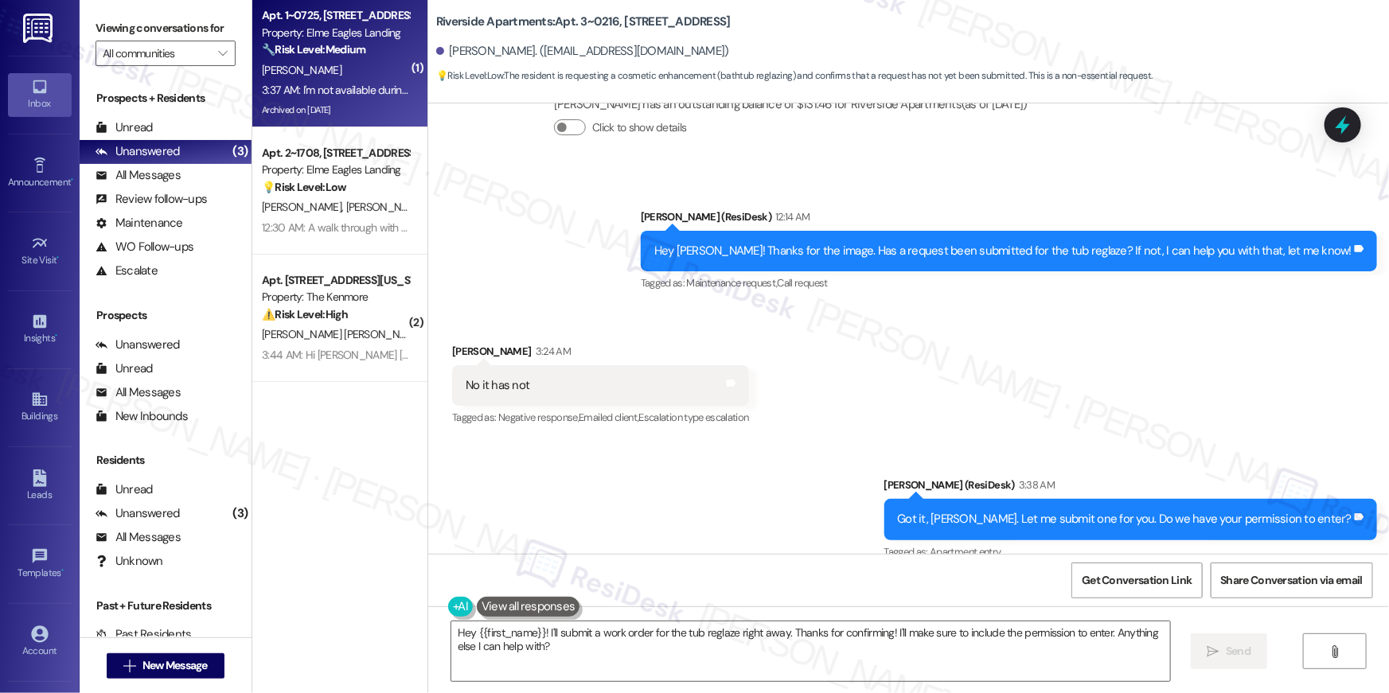
click at [382, 101] on div "Archived on 07/06/2024" at bounding box center [335, 110] width 150 height 20
type textarea "Fetching suggested responses. Please feel free to read through the conversation…"
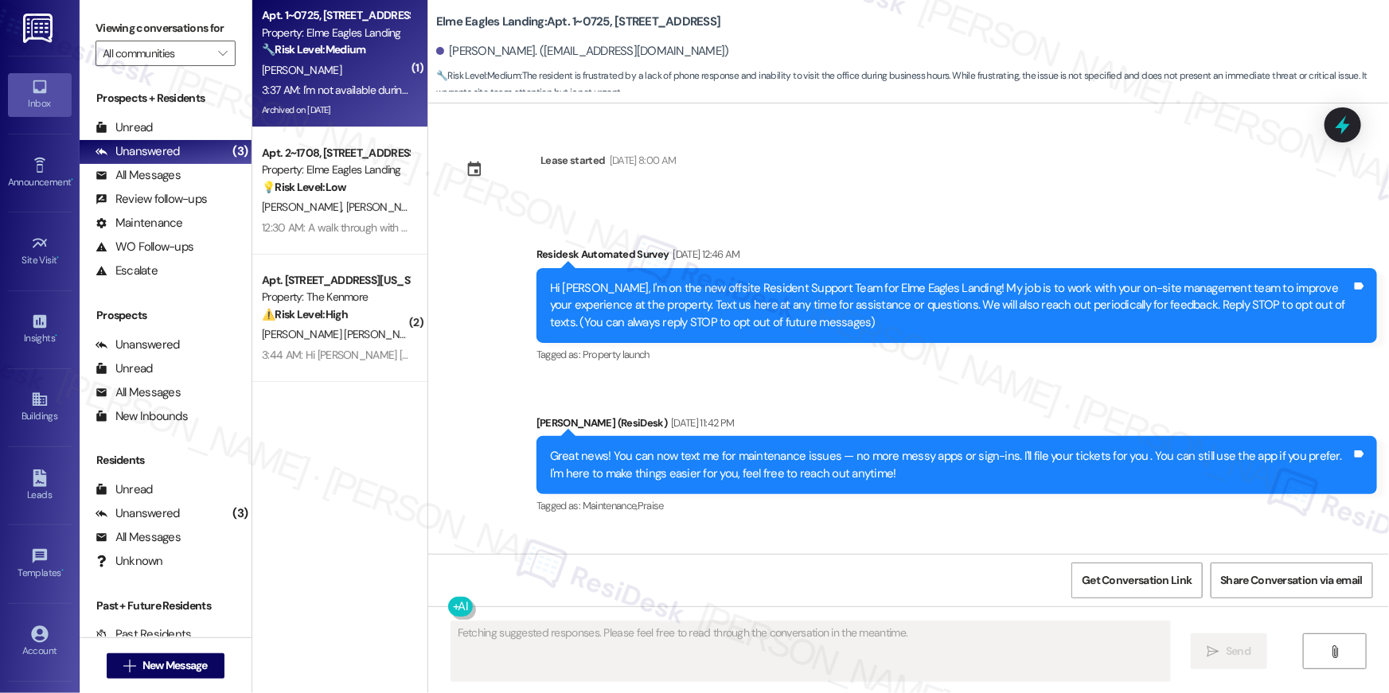
scroll to position [38088, 0]
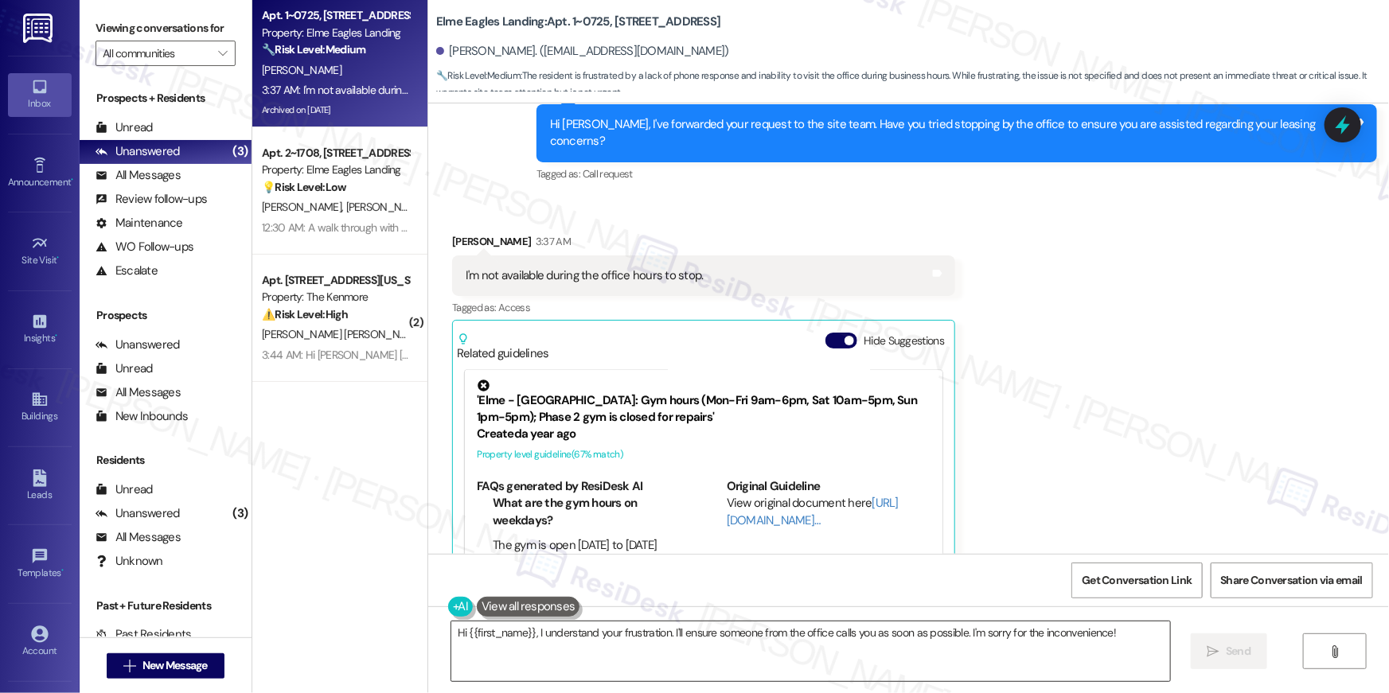
click at [870, 649] on textarea "Hi {{first_name}}, I understand your frustration. I'll ensure someone from the …" at bounding box center [810, 652] width 719 height 60
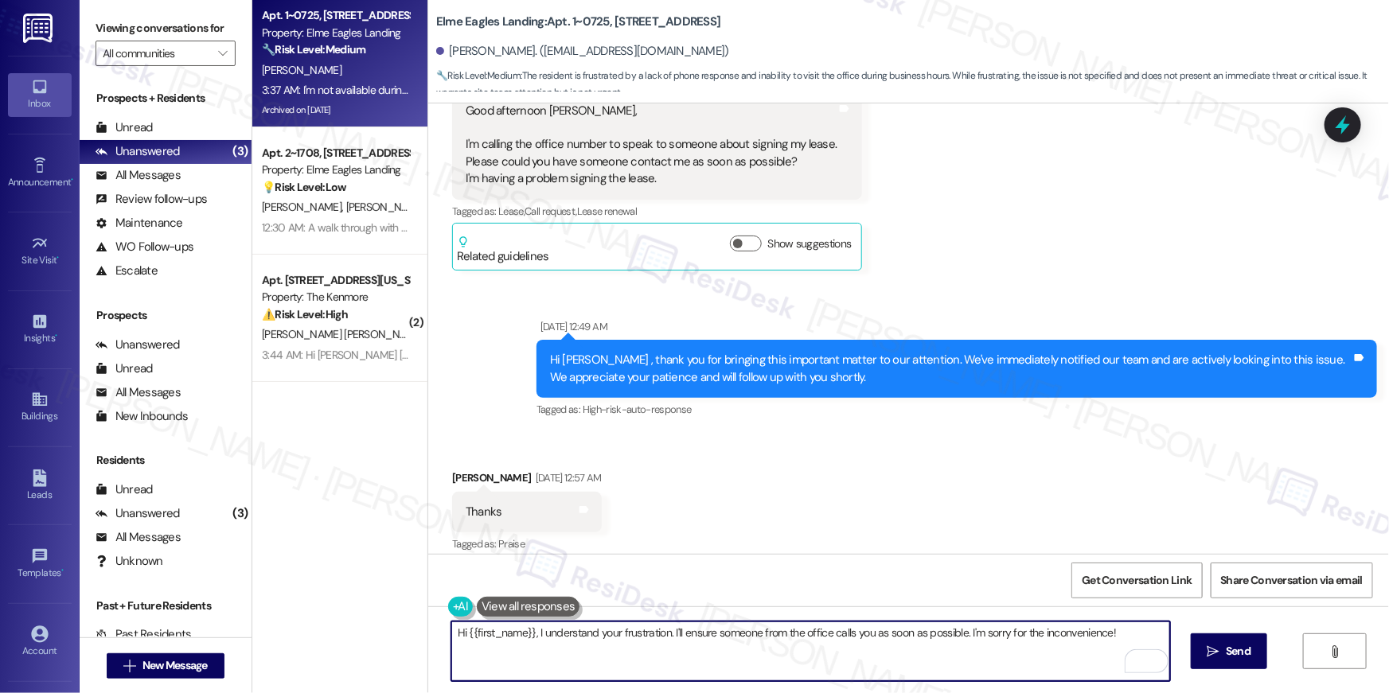
scroll to position [35792, 0]
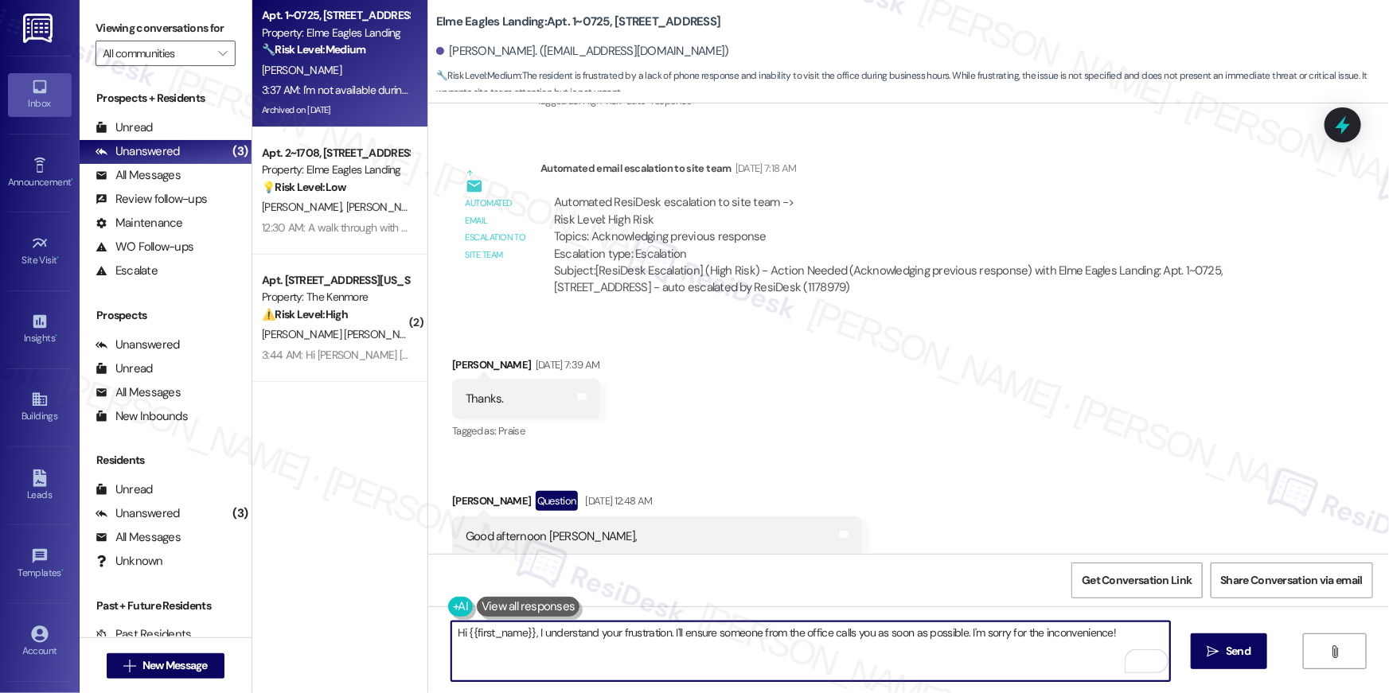
click at [902, 647] on textarea "Hi {{first_name}}, I understand your frustration. I'll ensure someone from the …" at bounding box center [810, 652] width 719 height 60
type textarea "May I know what your questions are regarding your lease? I will forward it agai…"
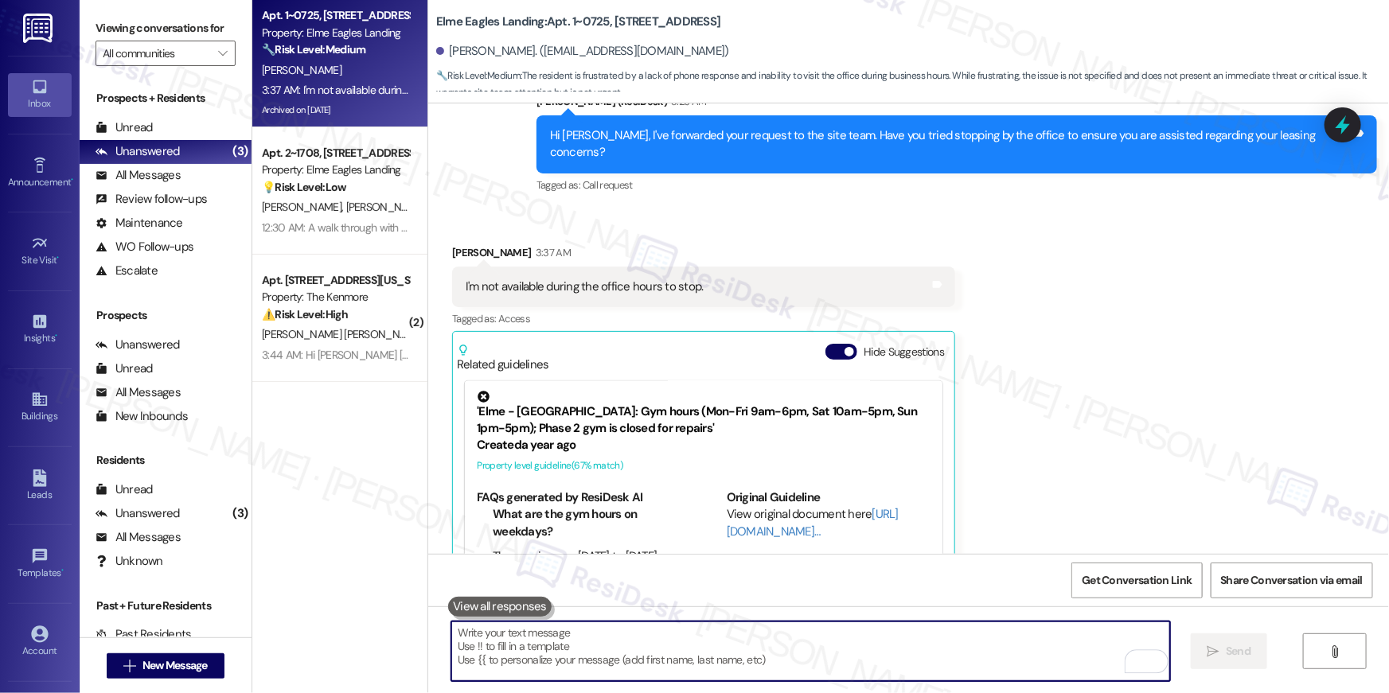
scroll to position [38087, 0]
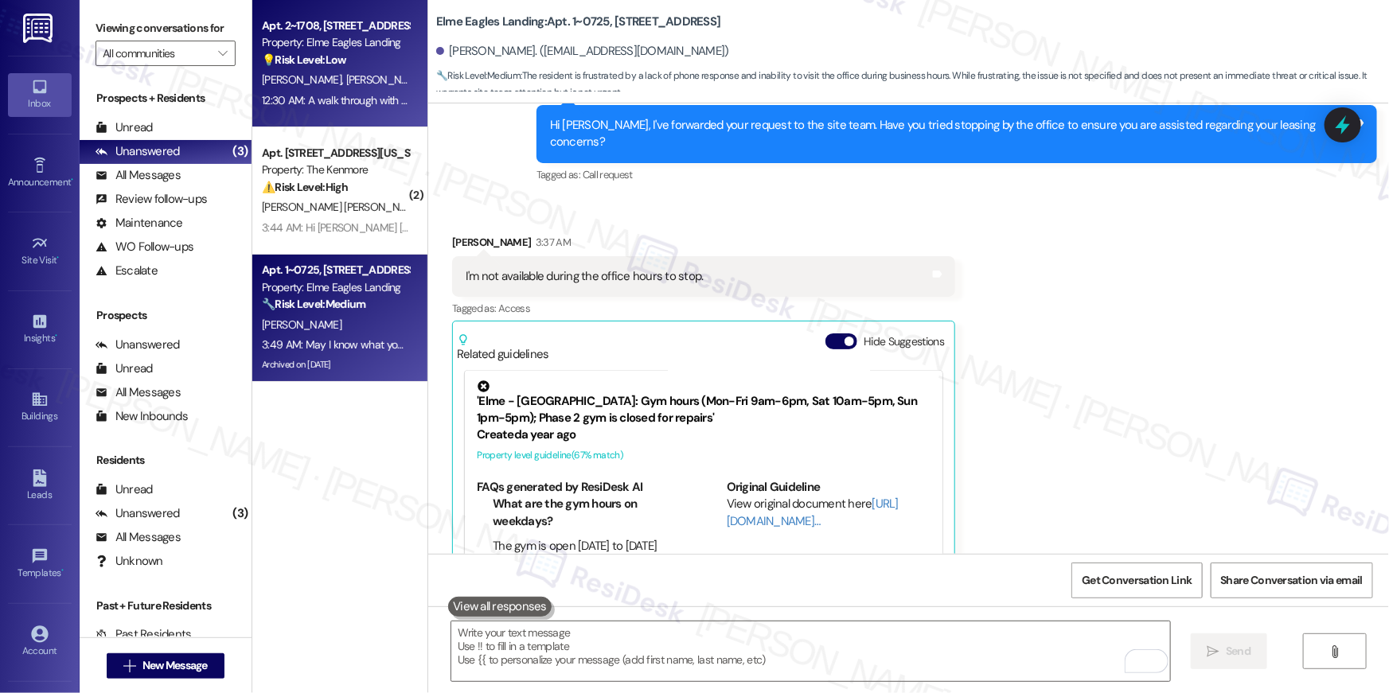
click at [361, 68] on div "💡 Risk Level: Low The resident is providing feedback on the move-in process. Th…" at bounding box center [335, 60] width 147 height 17
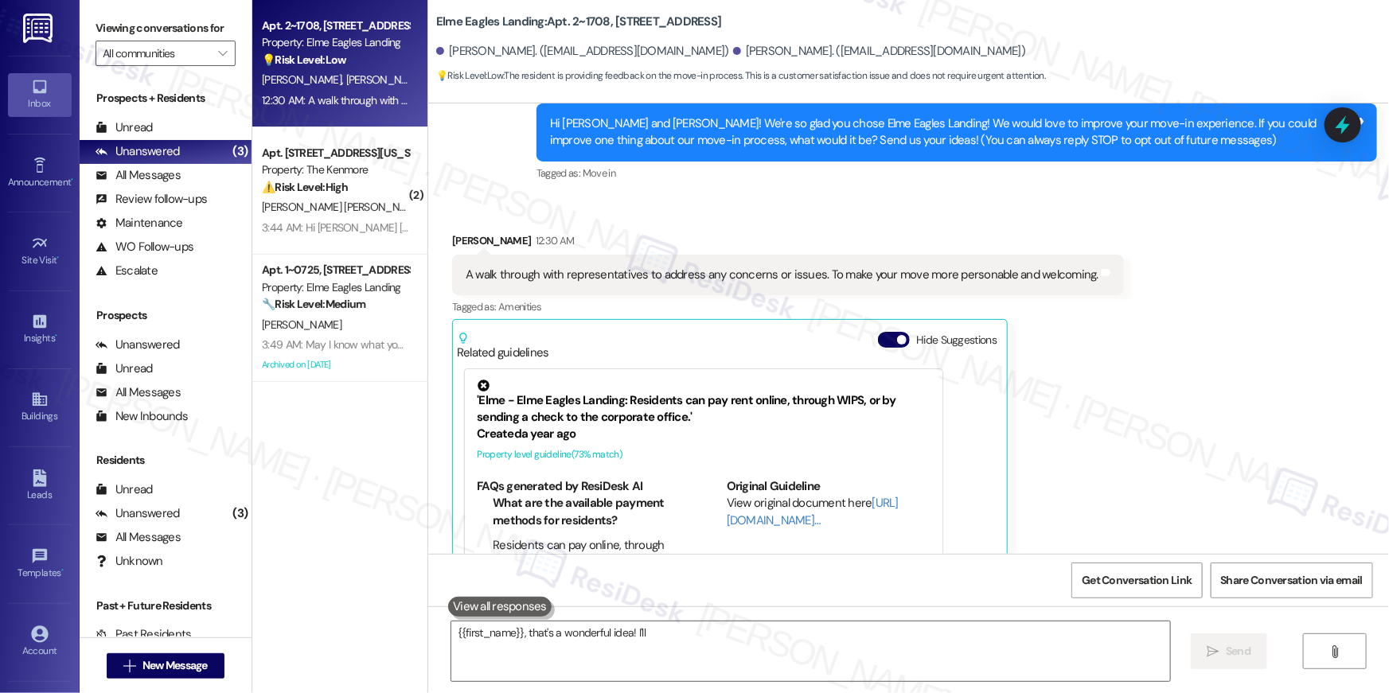
scroll to position [266, 0]
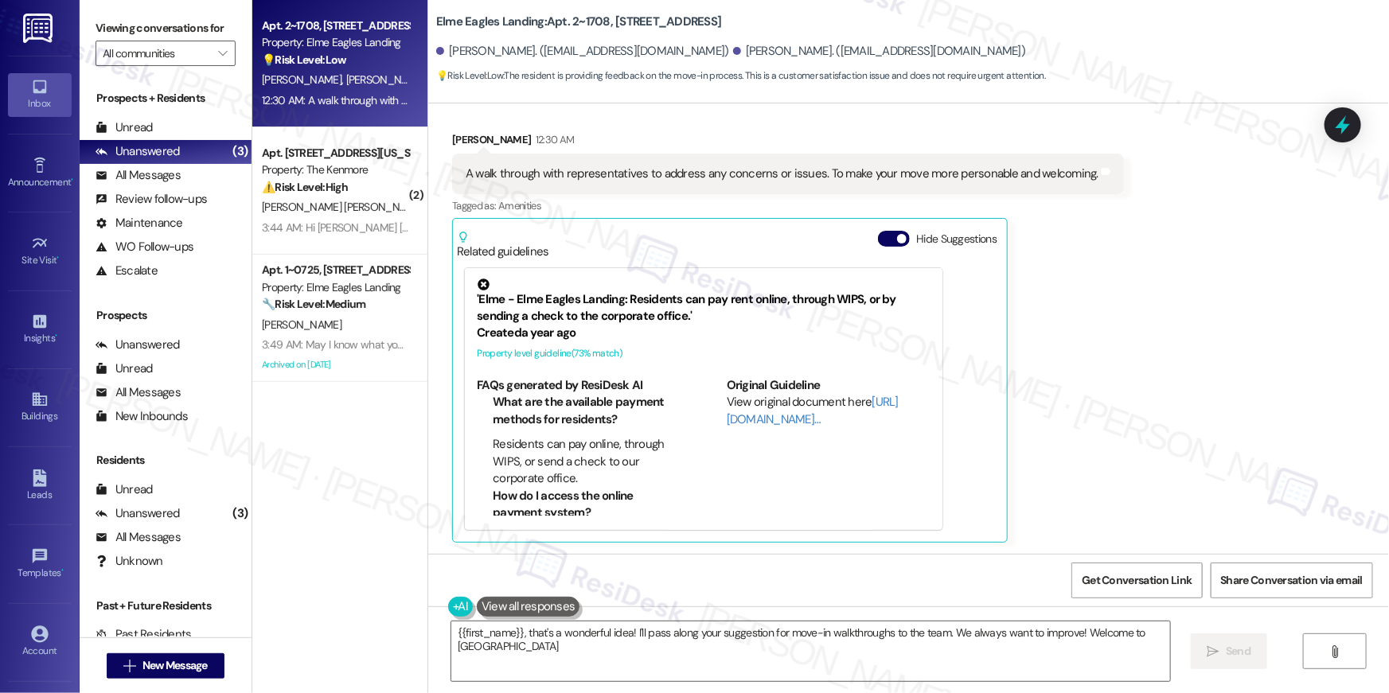
type textarea "{{first_name}}, that's a wonderful idea! I'll pass along your suggestion for mo…"
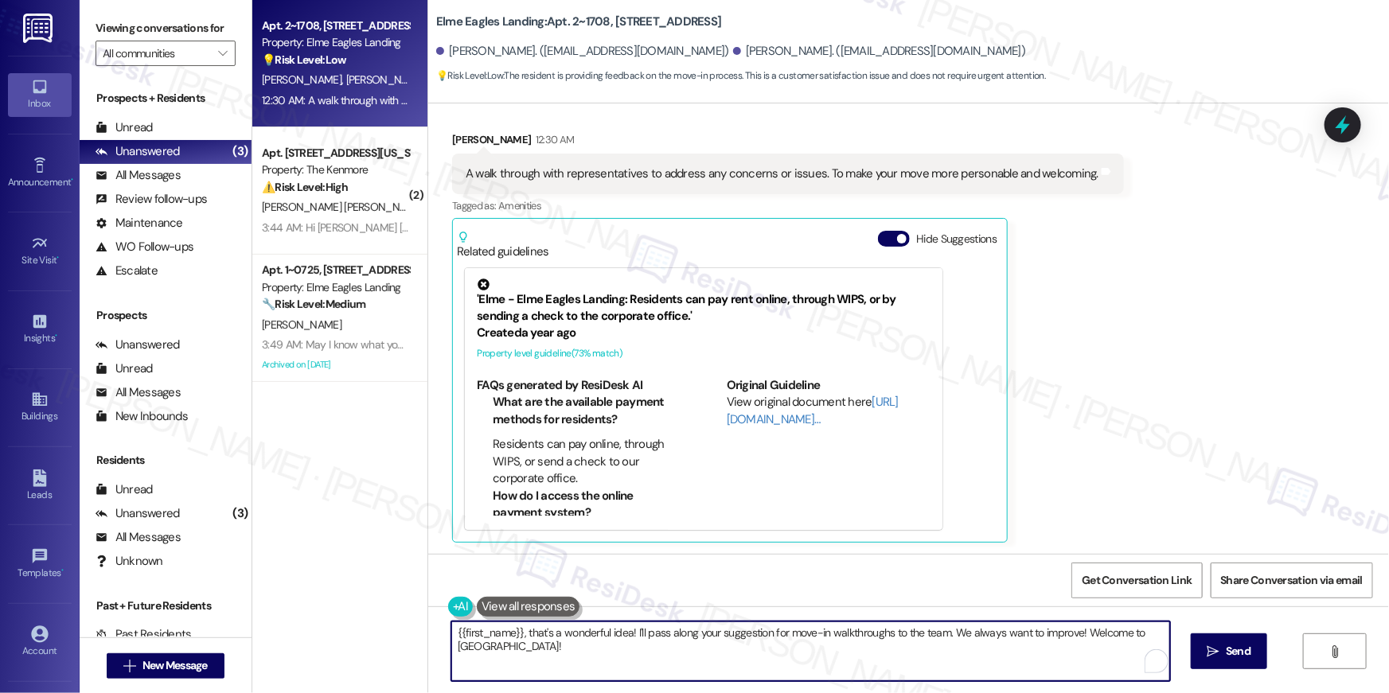
click at [729, 660] on textarea "{{first_name}}, that's a wonderful idea! I'll pass along your suggestion for mo…" at bounding box center [810, 652] width 719 height 60
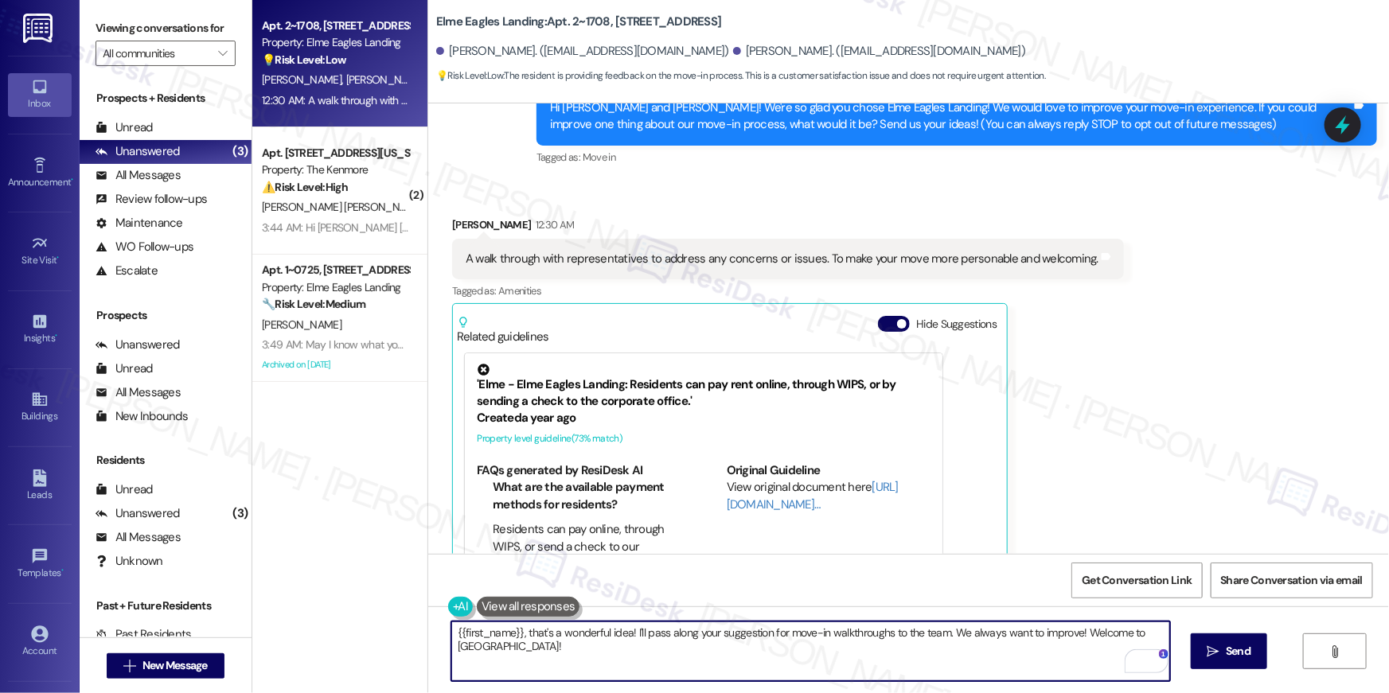
scroll to position [0, 0]
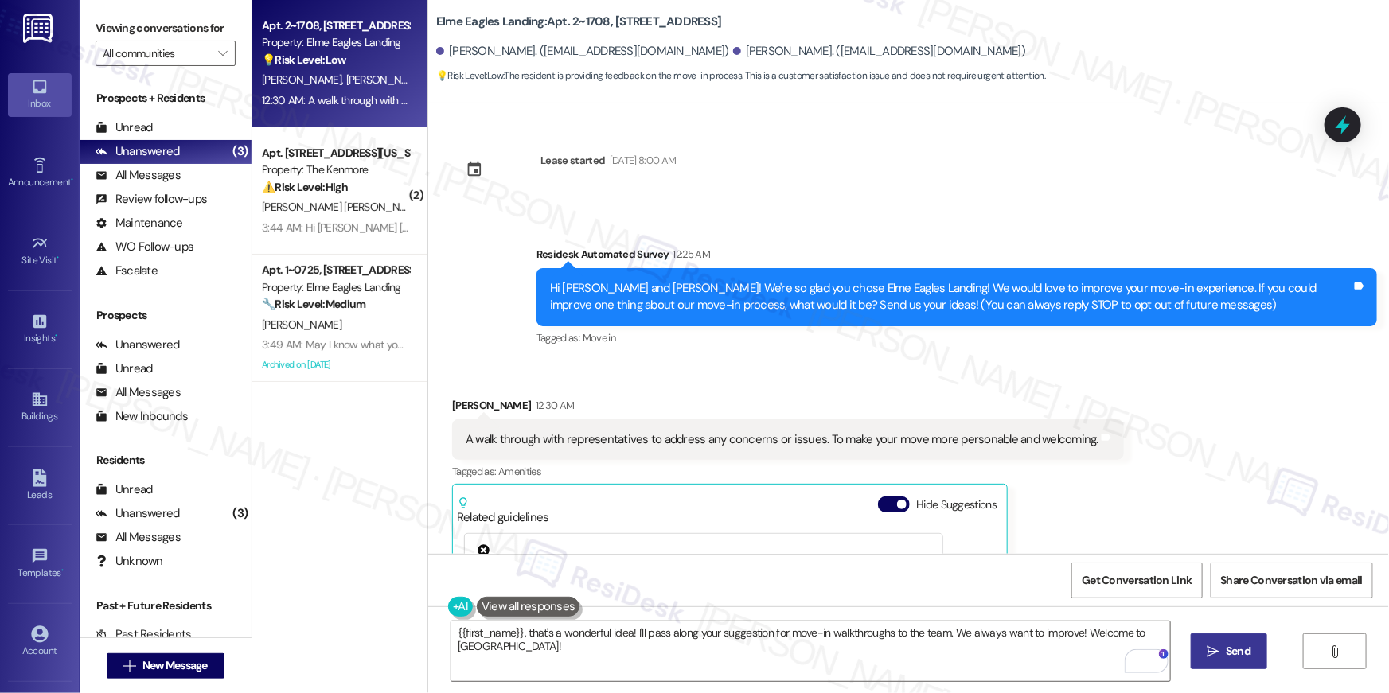
click at [1204, 638] on button " Send" at bounding box center [1229, 652] width 77 height 36
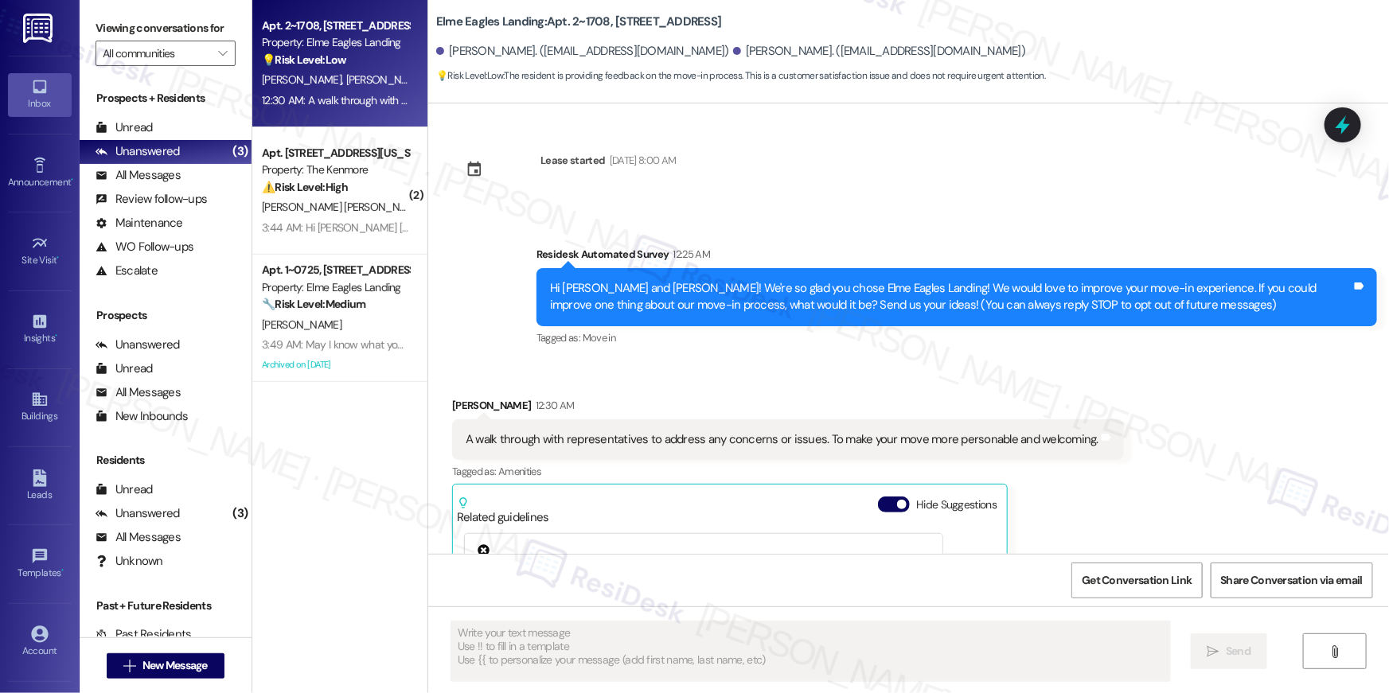
scroll to position [266, 0]
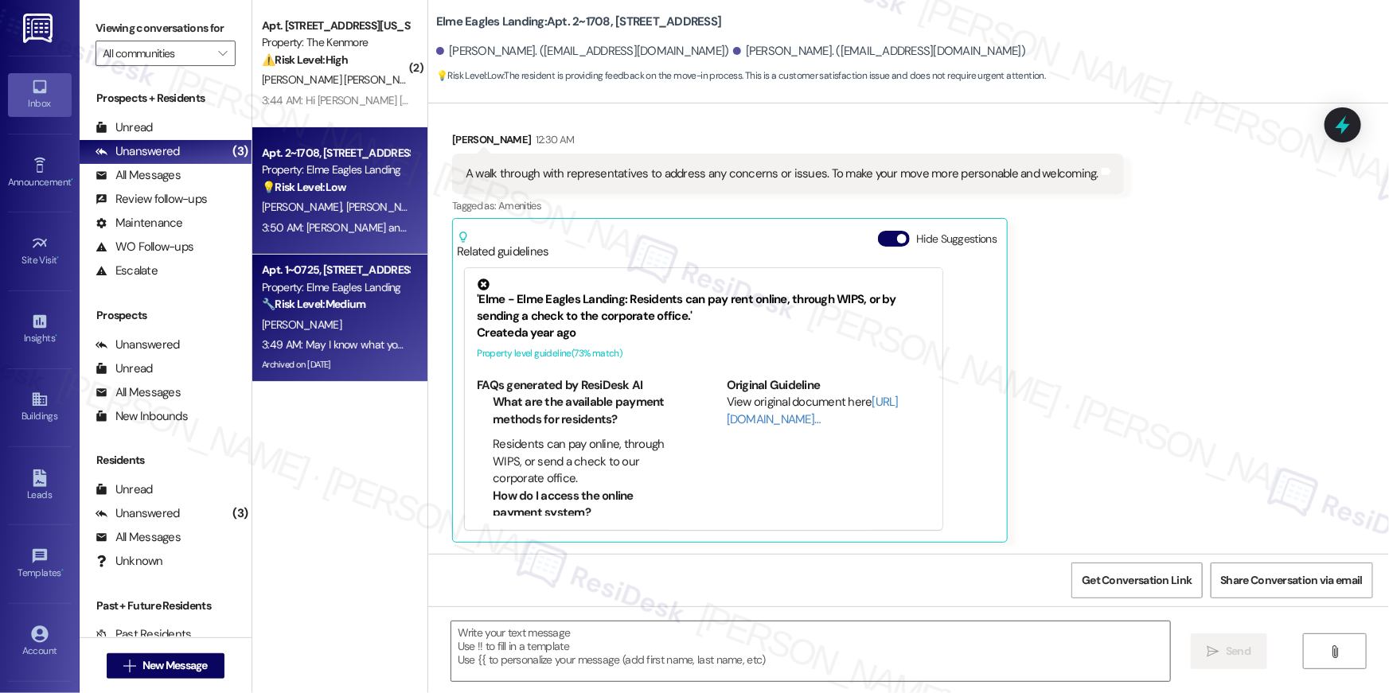
click at [371, 297] on div "🔧 Risk Level: Medium The resident is frustrated by a lack of phone response and…" at bounding box center [335, 304] width 147 height 17
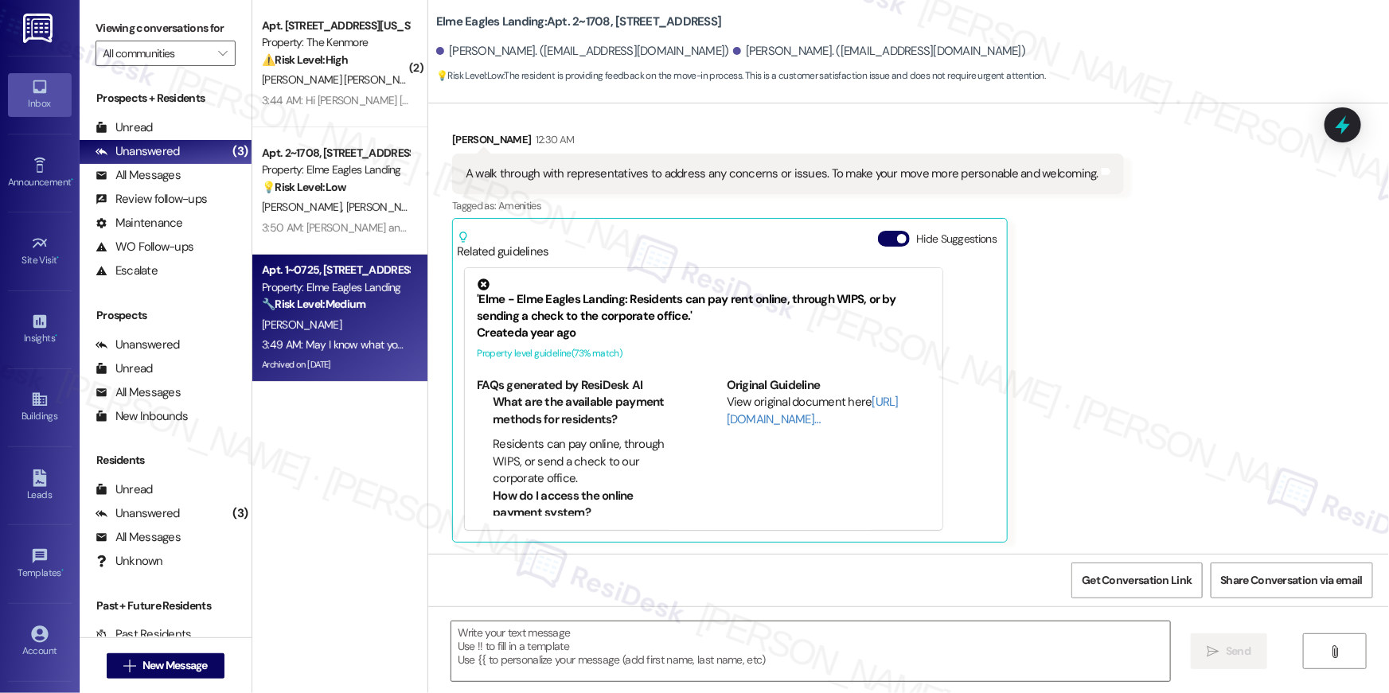
type textarea "Fetching suggested responses. Please feel free to read through the conversation…"
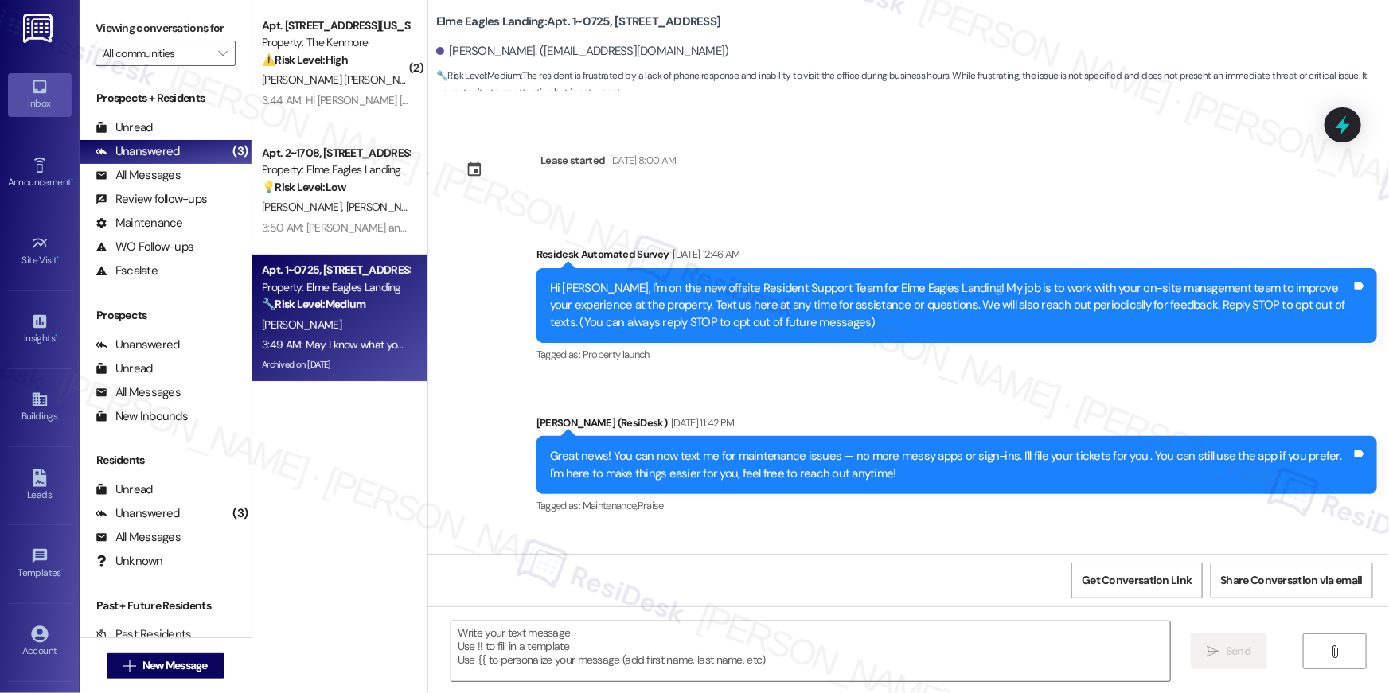
type textarea "Fetching suggested responses. Please feel free to read through the conversation…"
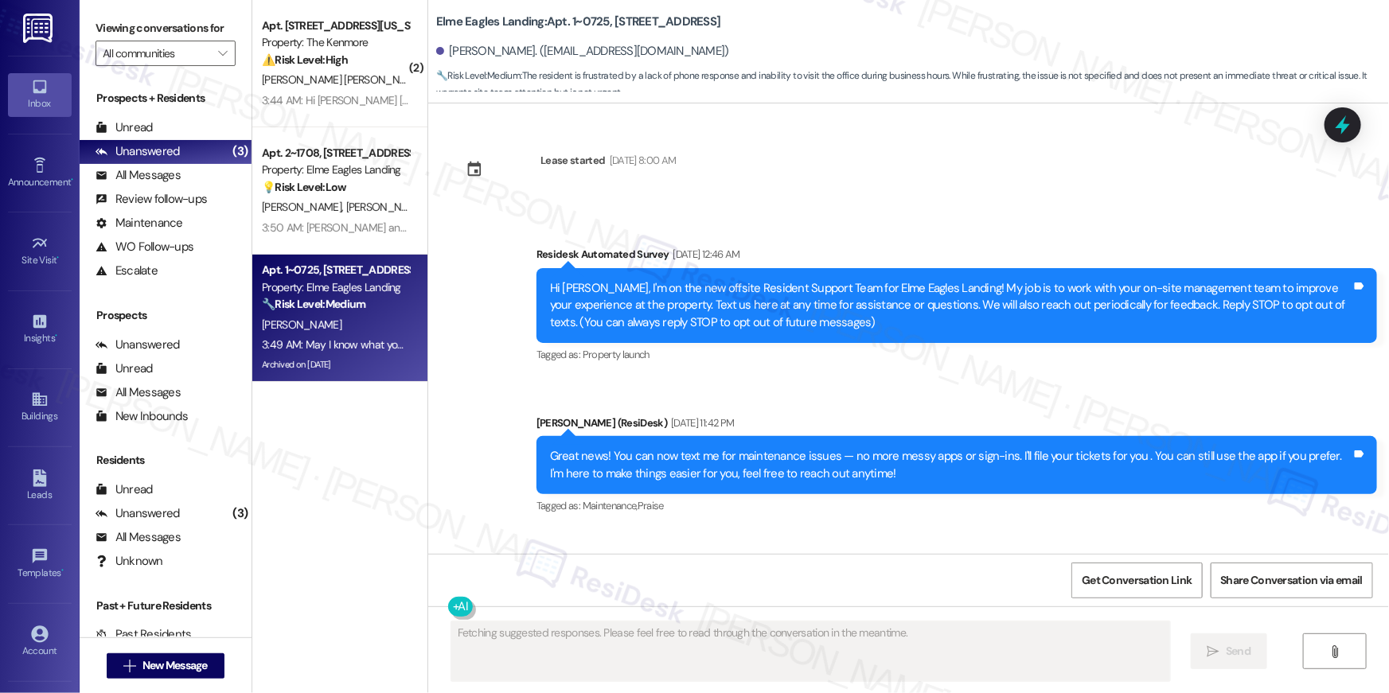
scroll to position [38087, 0]
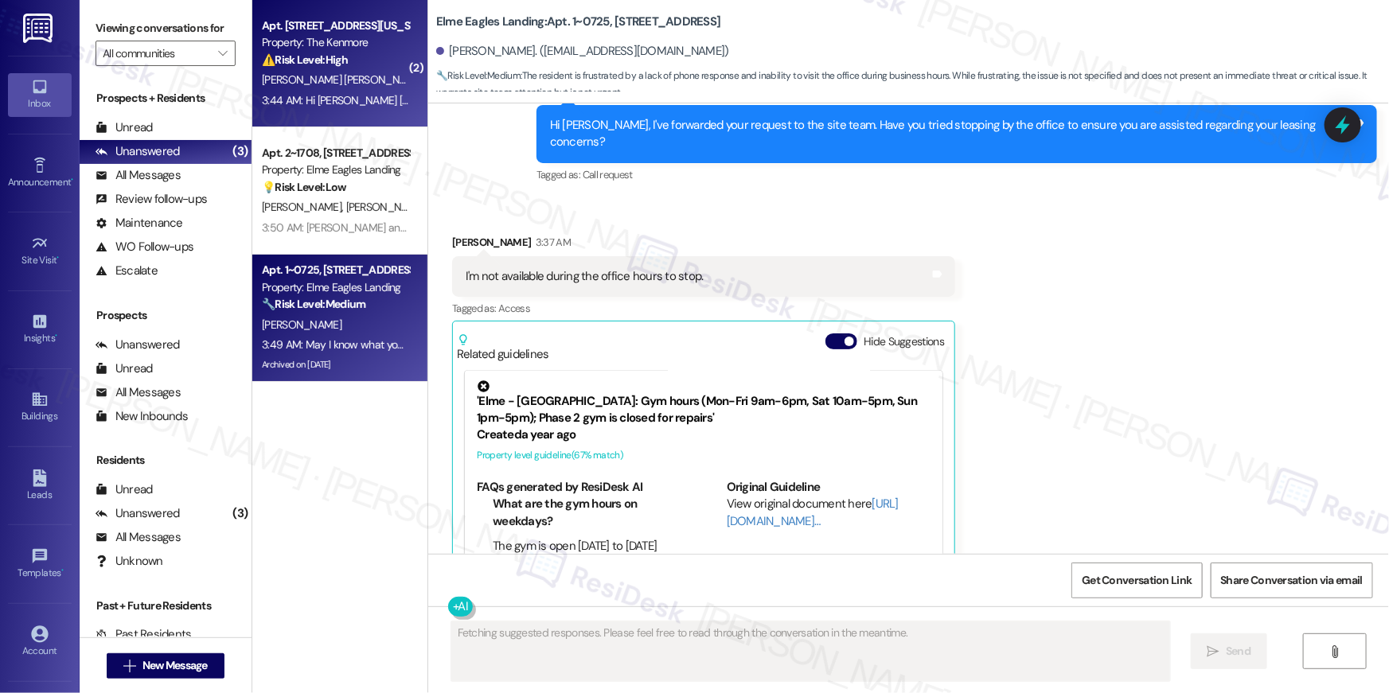
click at [357, 94] on div "3:44 AM: Hi Miriam Marlene , thank you for bringing this important matter to ou…" at bounding box center [833, 100] width 1143 height 14
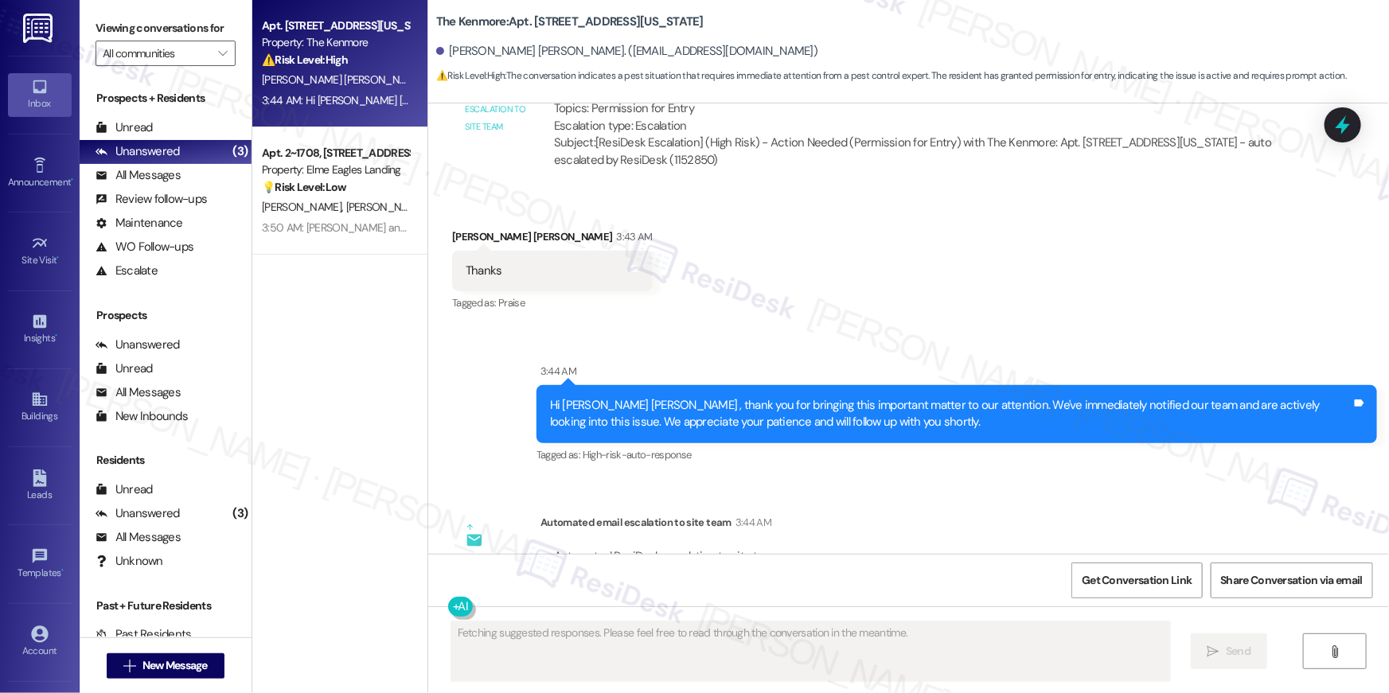
scroll to position [8860, 0]
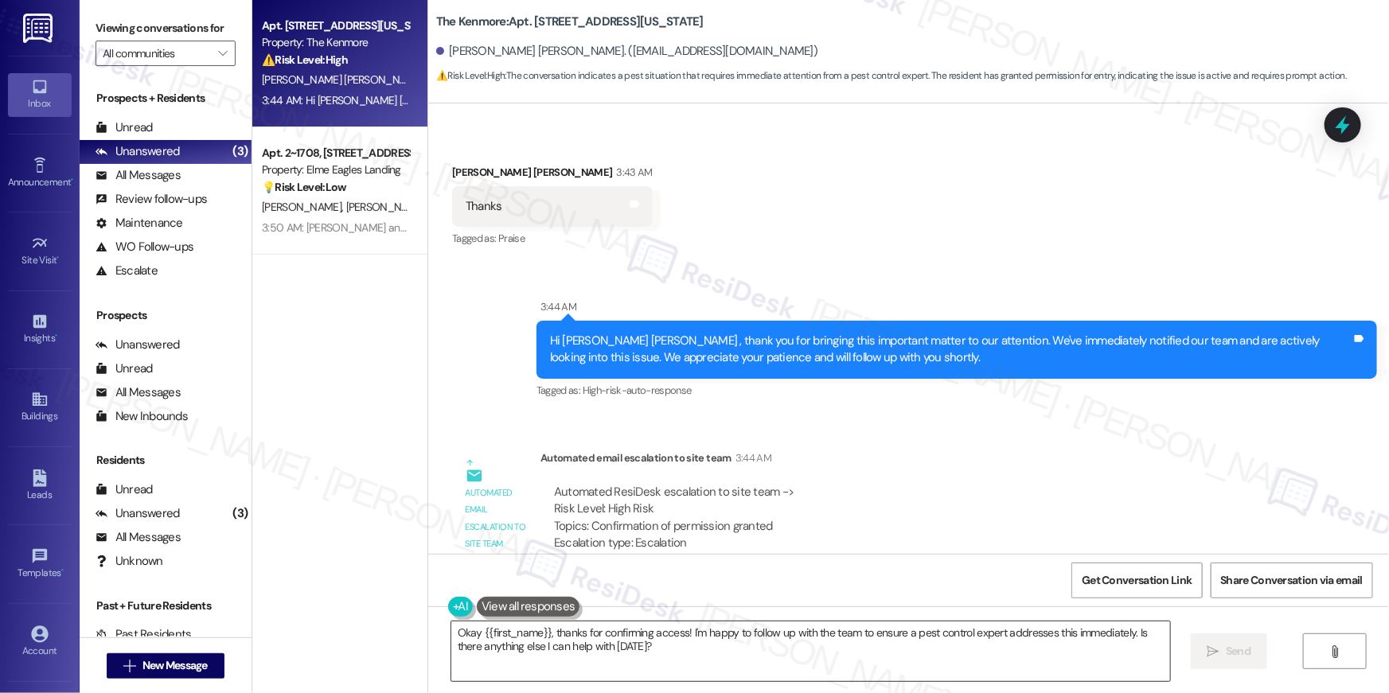
click at [663, 642] on textarea "Okay {{first_name}}, thanks for confirming access! I'm happy to follow up with …" at bounding box center [810, 652] width 719 height 60
click at [661, 642] on textarea "Okay {{first_name}}, thanks for confirming access! I'm happy to follow up with …" at bounding box center [810, 652] width 719 height 60
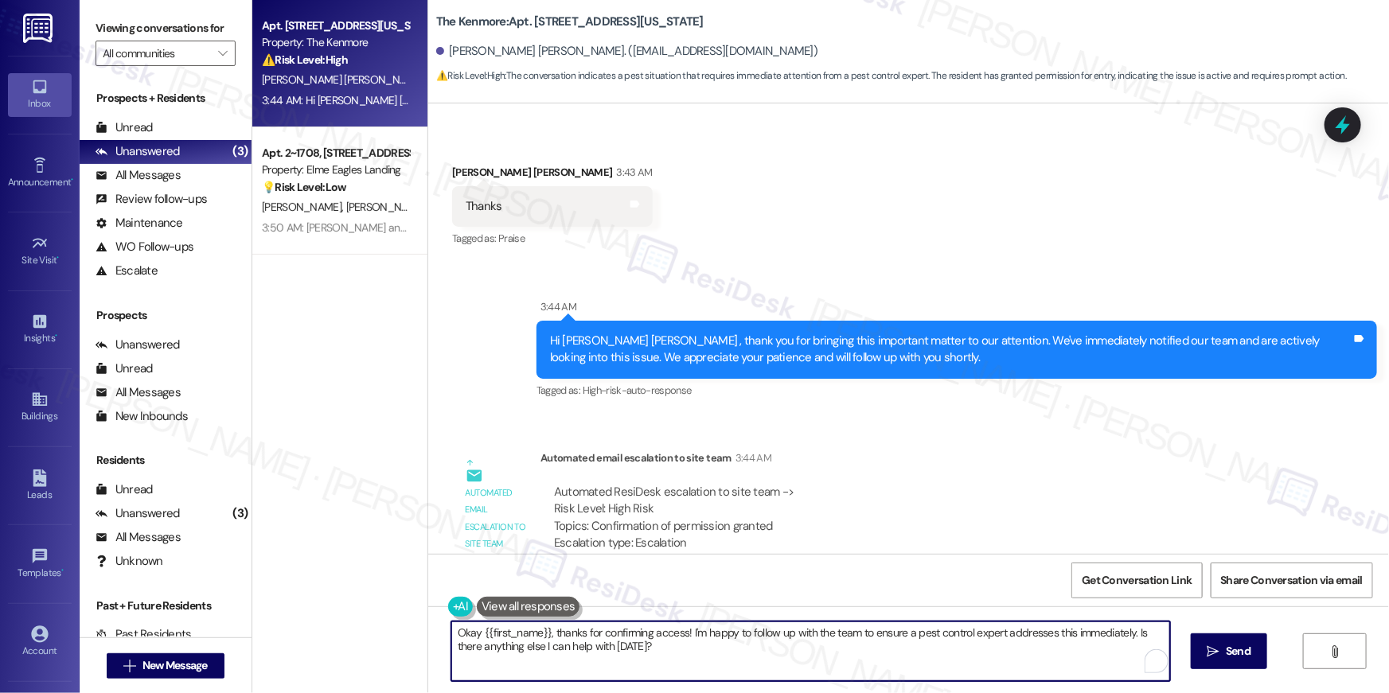
click at [660, 643] on textarea "Okay {{first_name}}, thanks for confirming access! I'm happy to follow up with …" at bounding box center [810, 652] width 719 height 60
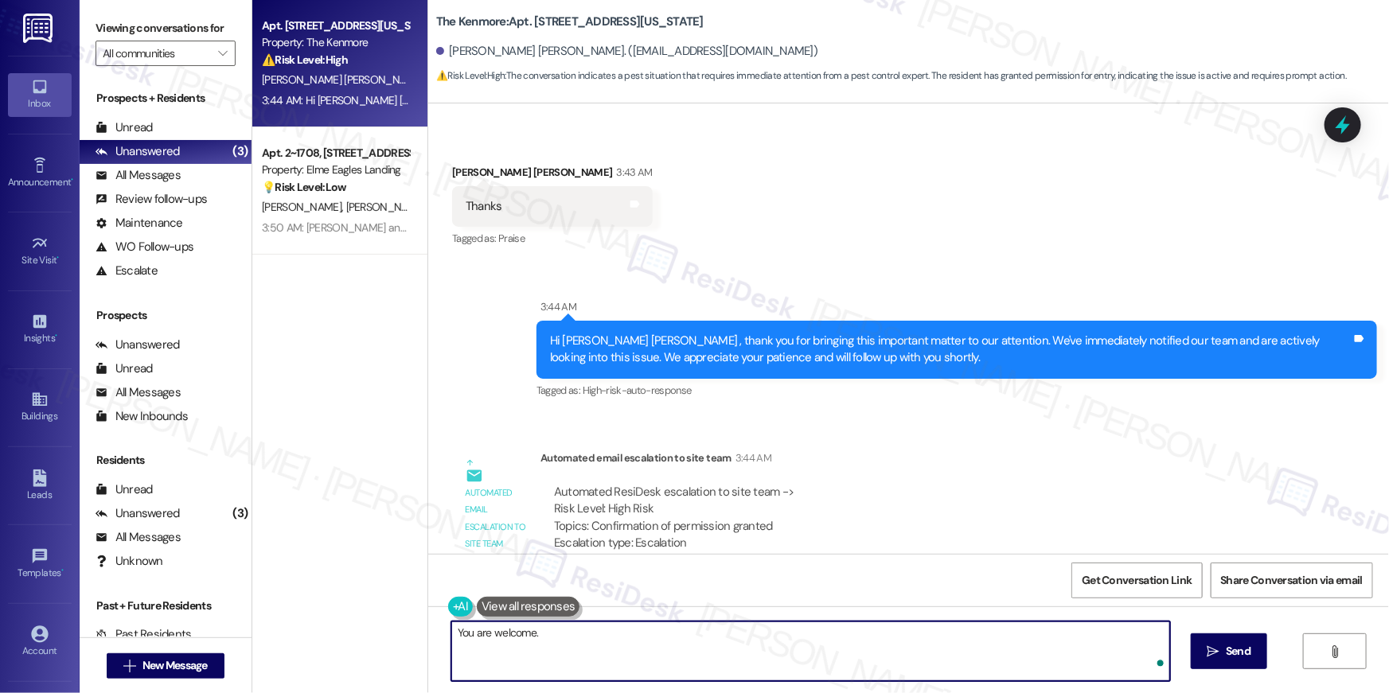
type textarea "You are welcome."
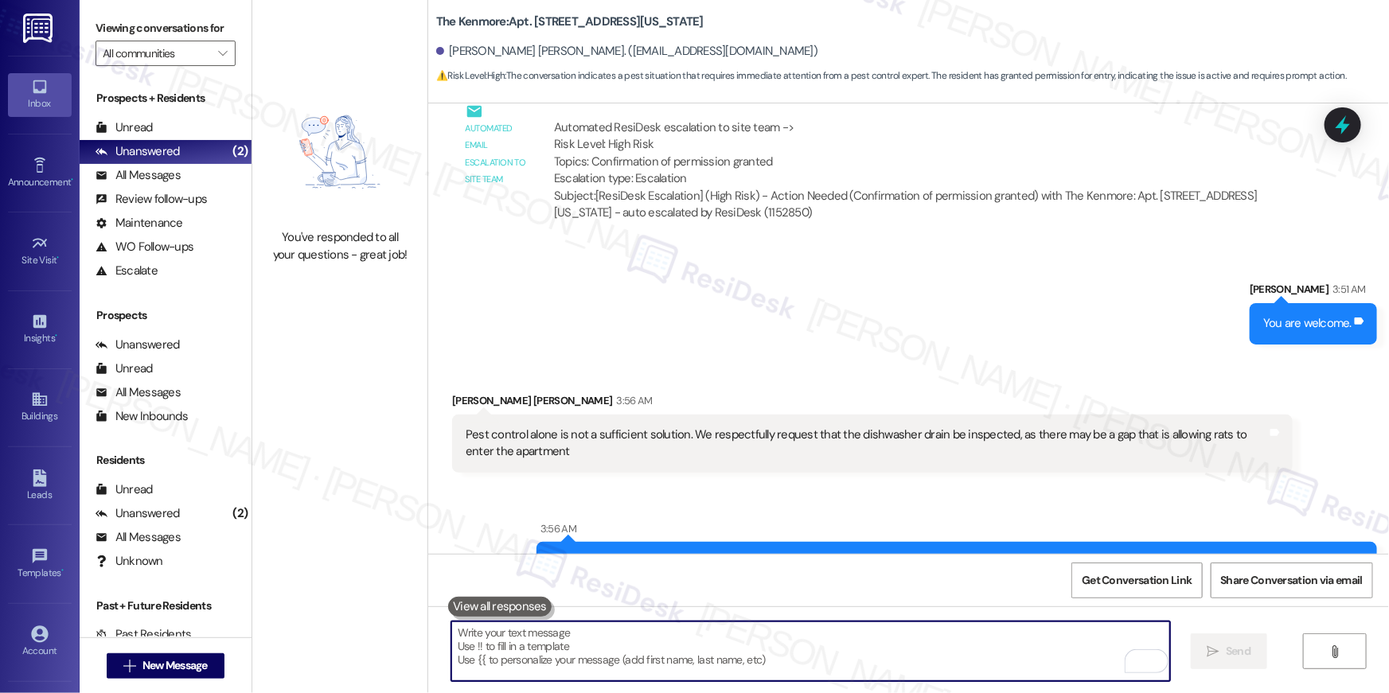
scroll to position [9227, 0]
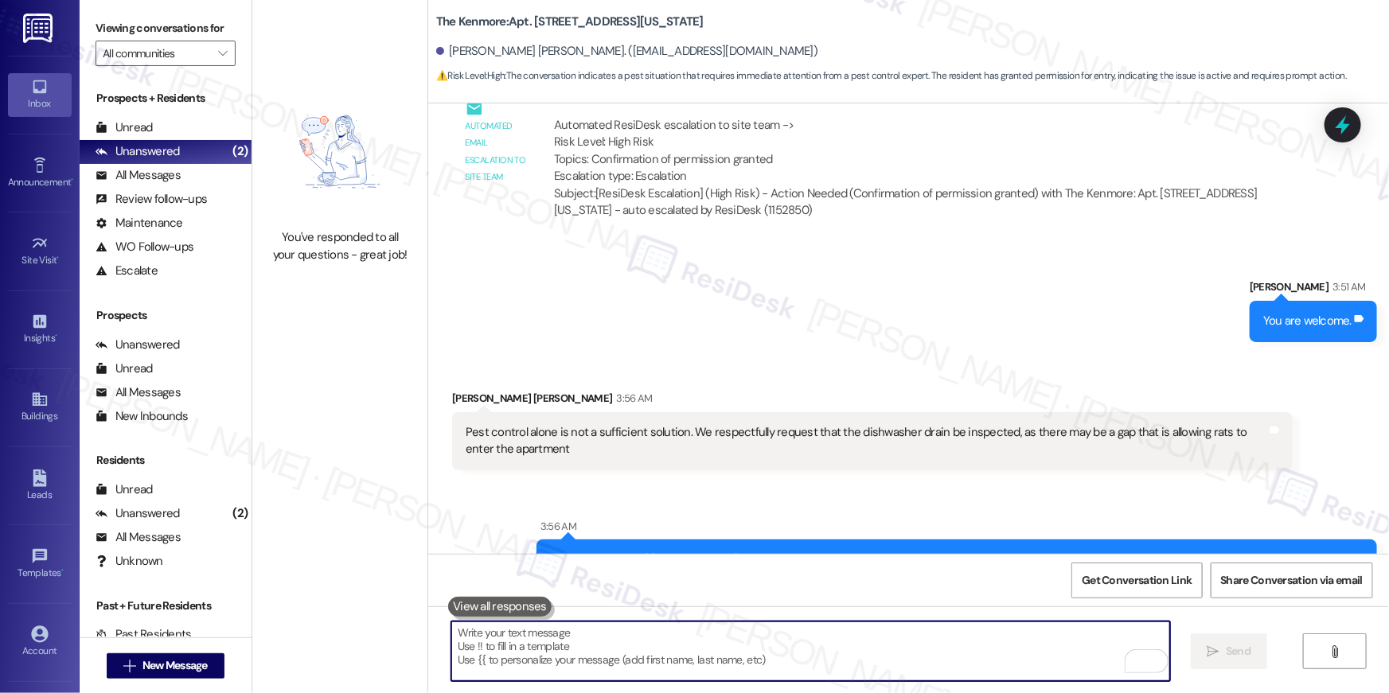
click at [972, 645] on textarea "To enrich screen reader interactions, please activate Accessibility in Grammarl…" at bounding box center [810, 652] width 719 height 60
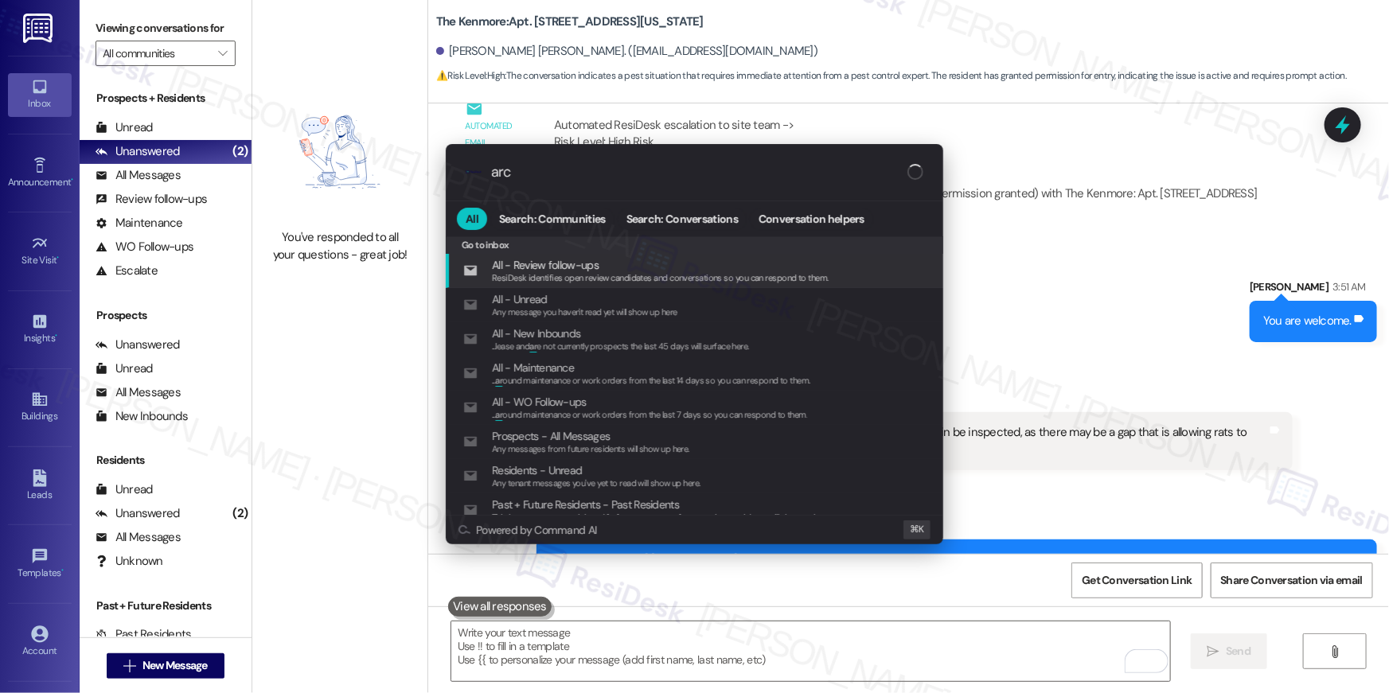
type input "arch"
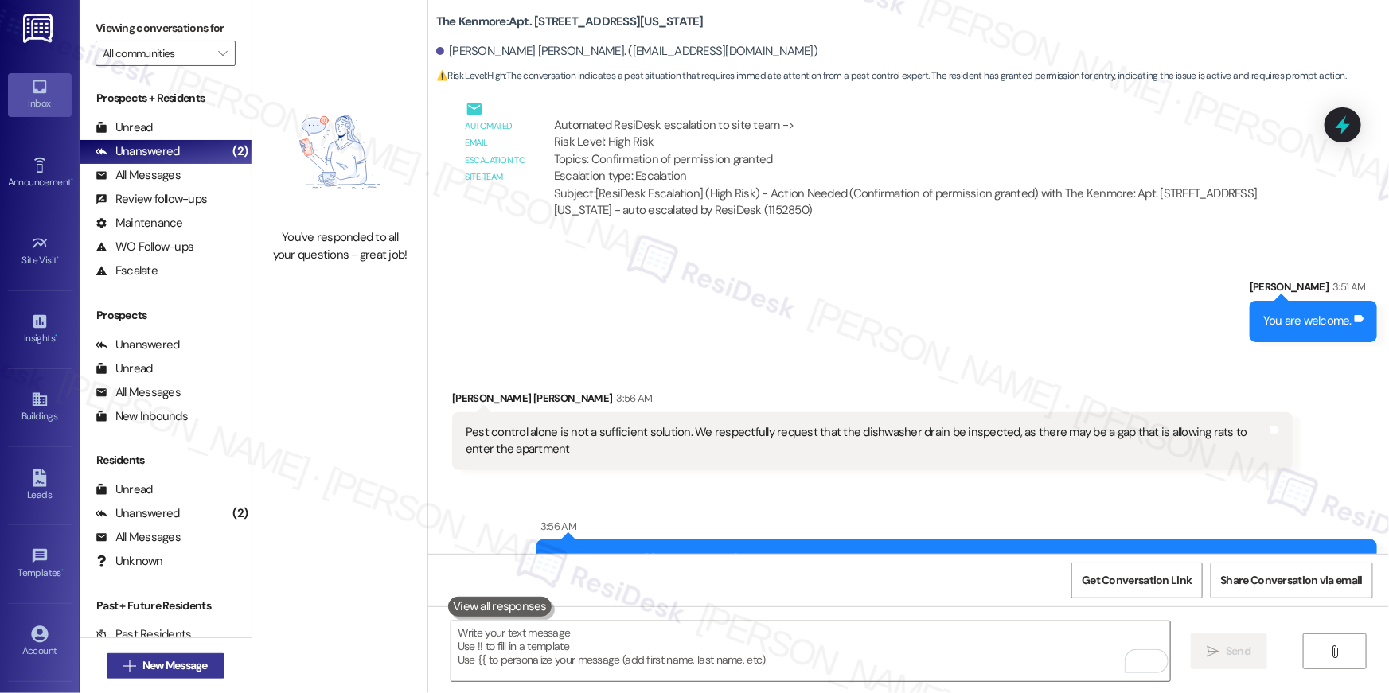
click at [197, 669] on span "New Message" at bounding box center [175, 666] width 65 height 17
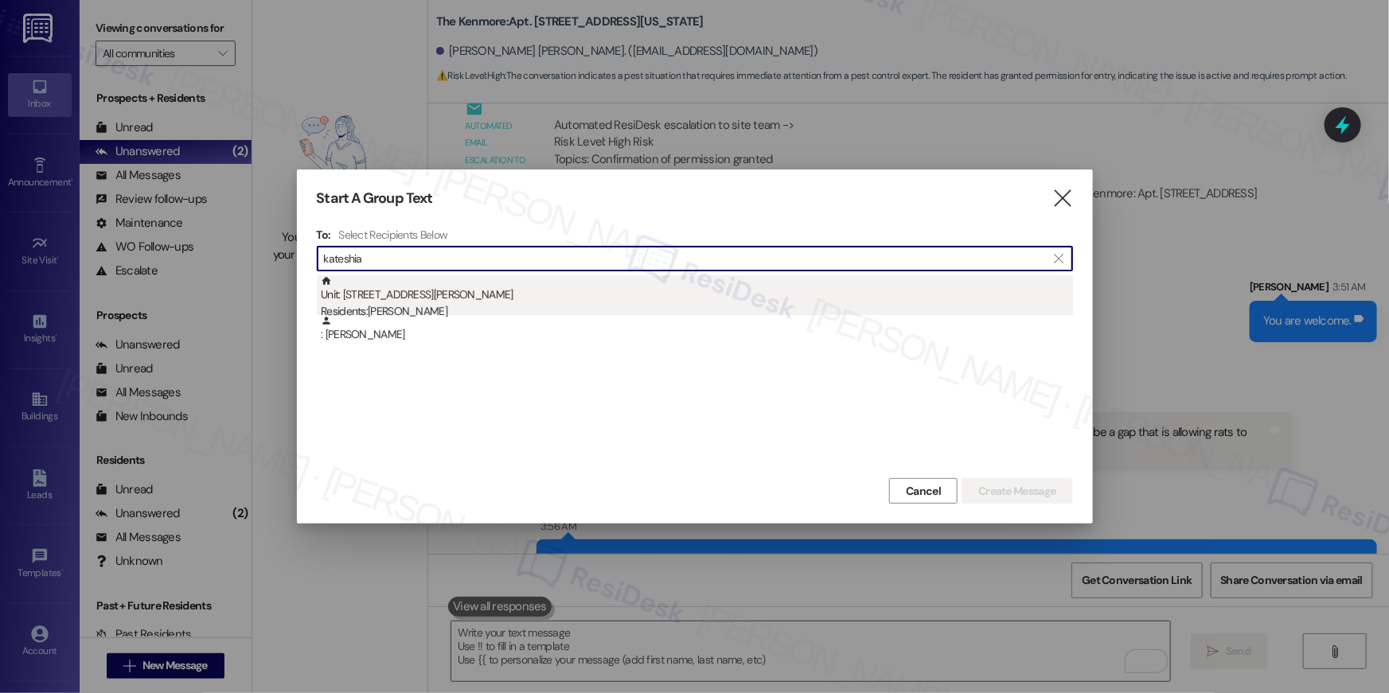
type input "kateshia"
click at [529, 301] on div "Unit: 134 - 50 Greenleaf Road Residents: Kateshia Hamm" at bounding box center [697, 297] width 752 height 45
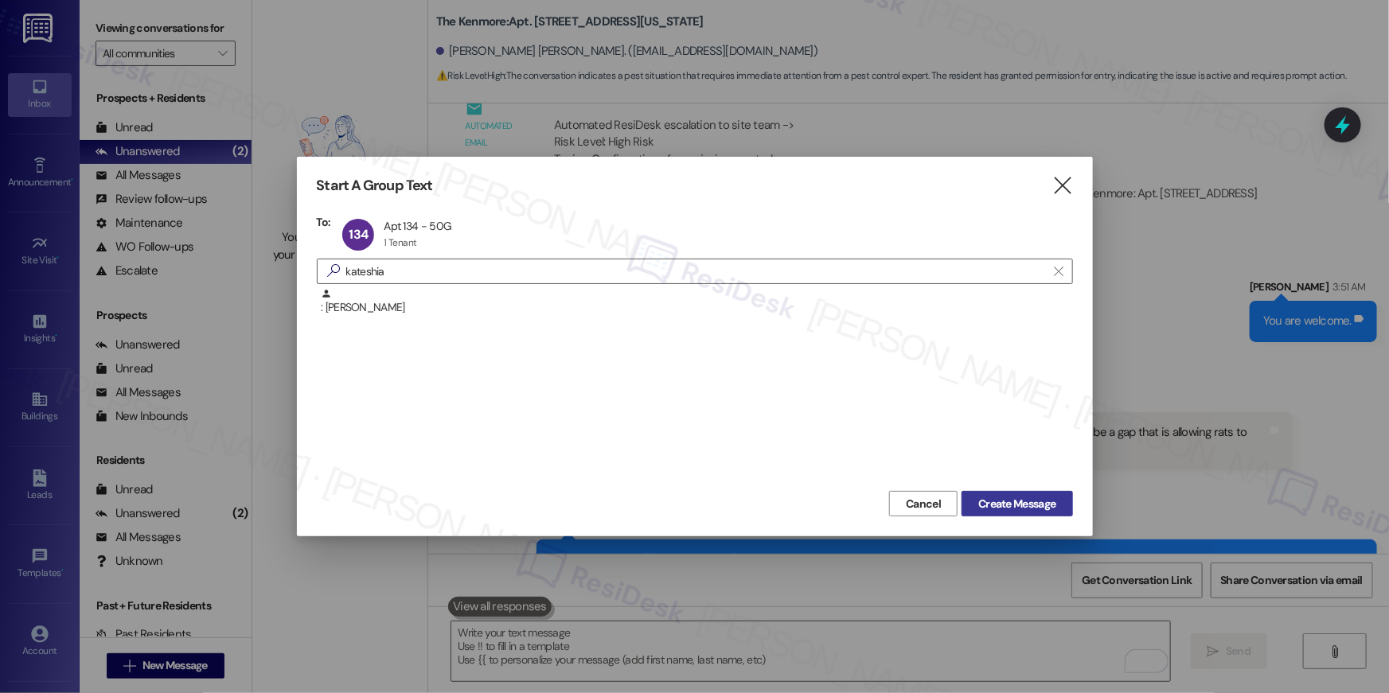
click at [1017, 496] on span "Create Message" at bounding box center [1017, 504] width 77 height 17
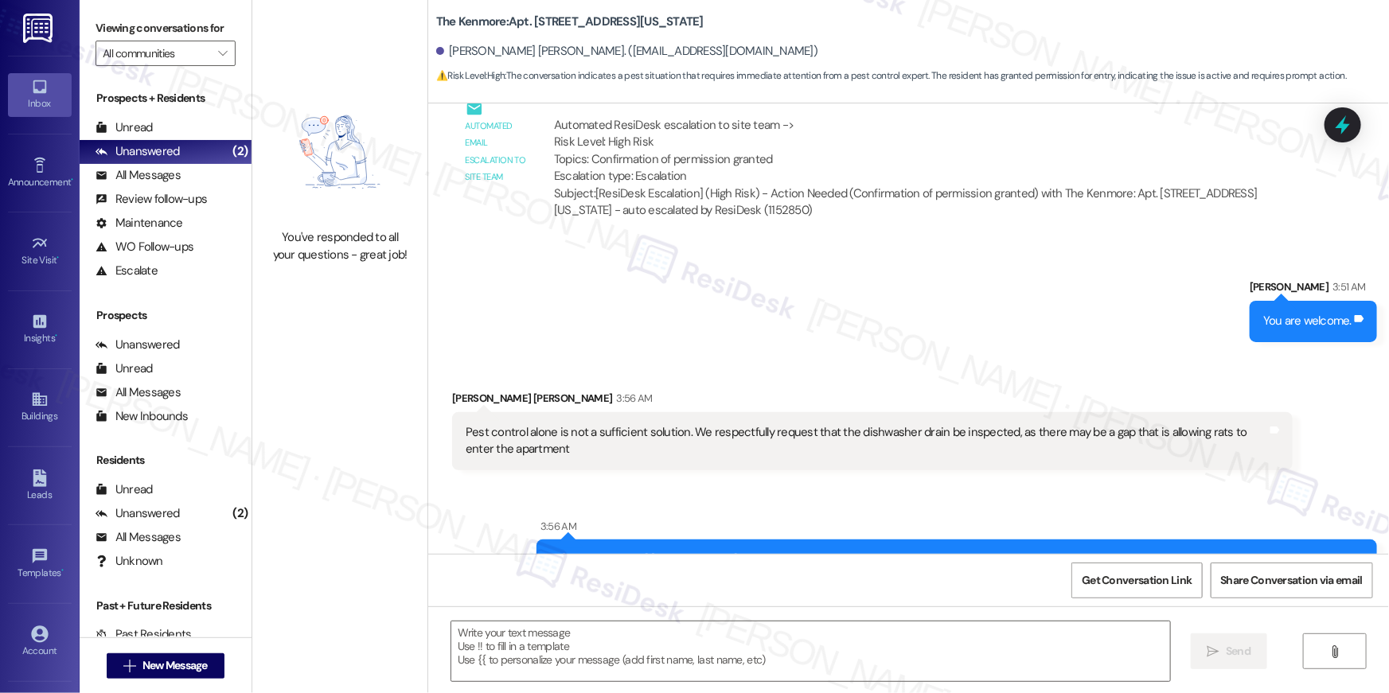
type textarea "Fetching suggested responses. Please feel free to read through the conversation…"
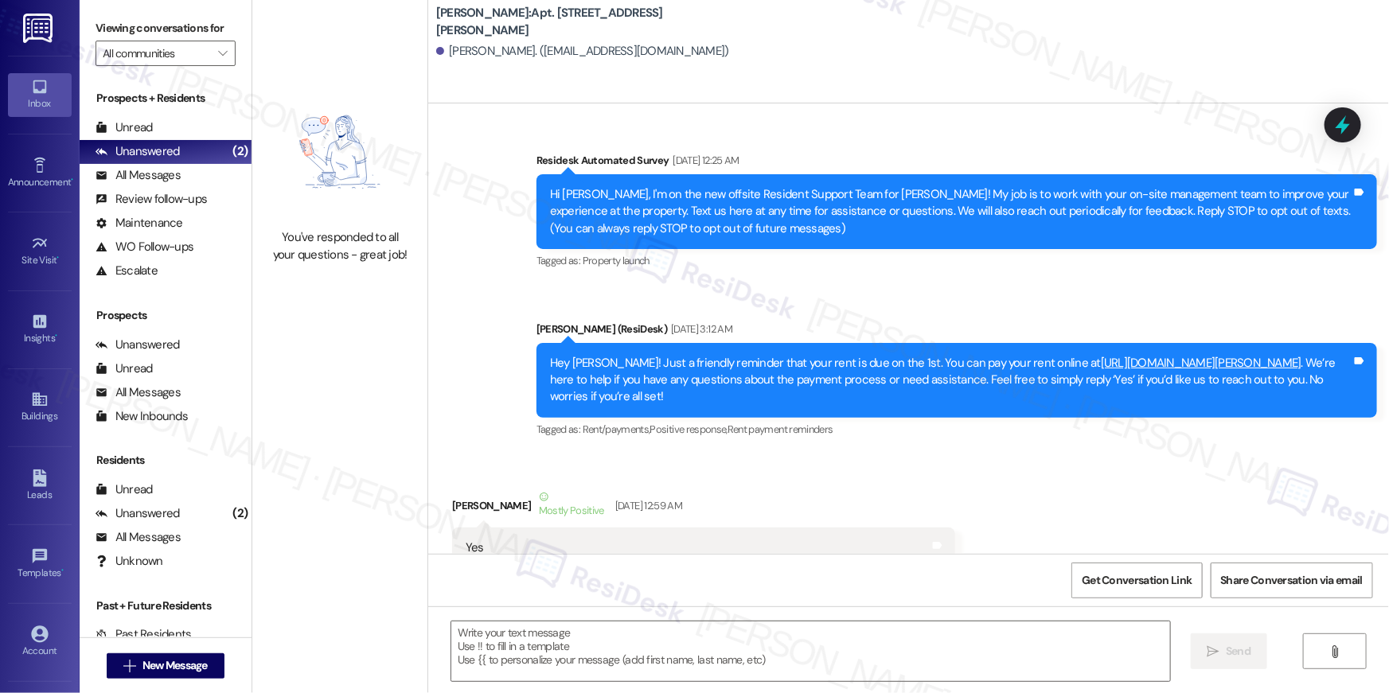
scroll to position [5916, 0]
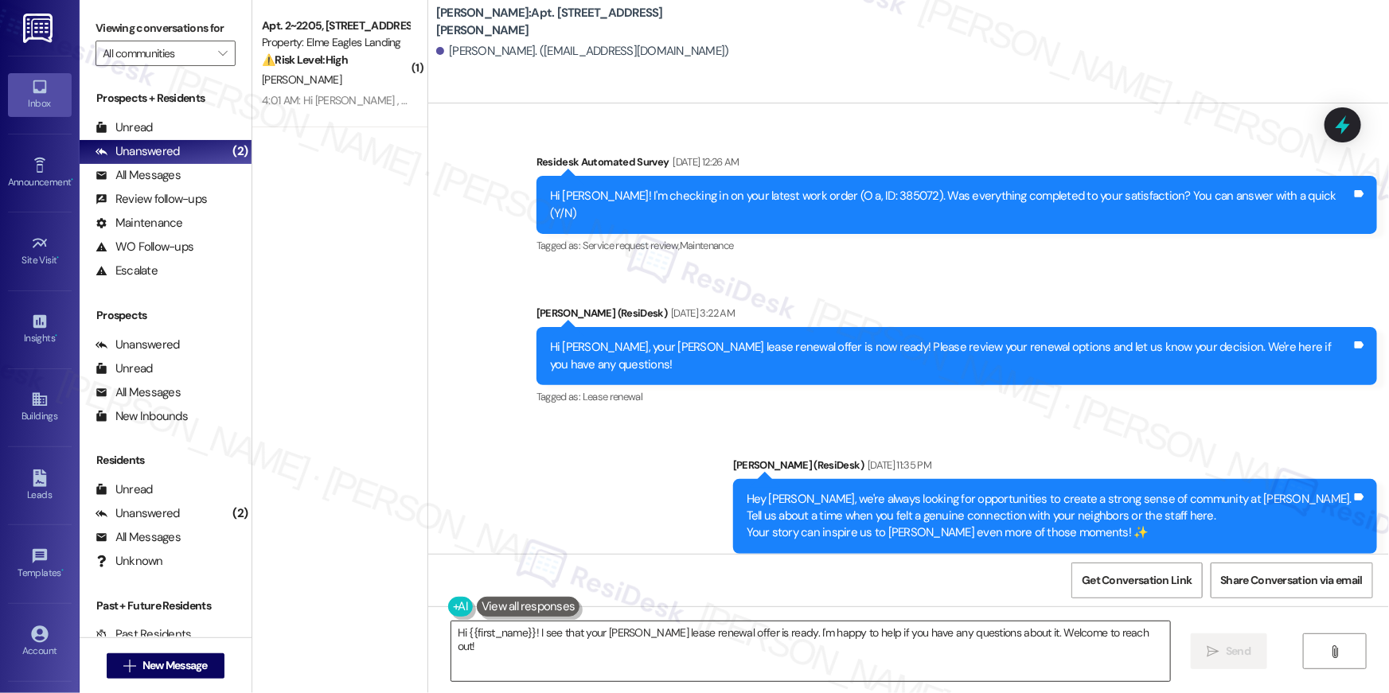
click at [1010, 635] on textarea "Hi {{first_name}}! I see that your Elme Conyers lease renewal offer is ready. I…" at bounding box center [810, 652] width 719 height 60
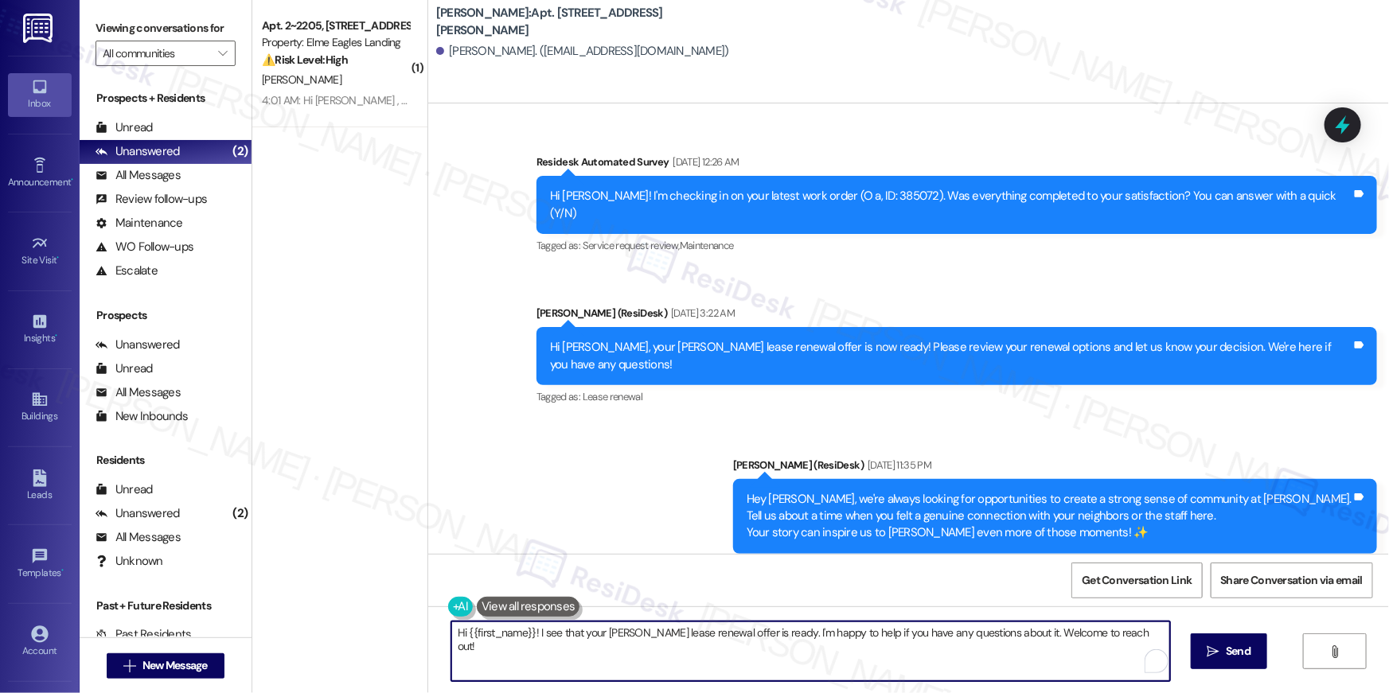
click at [1007, 639] on textarea "Hi {{first_name}}! I see that your Elme Conyers lease renewal offer is ready. I…" at bounding box center [810, 652] width 719 height 60
paste textarea "NOT_ALLOWED"
type textarea "NOT_ALLOWED"
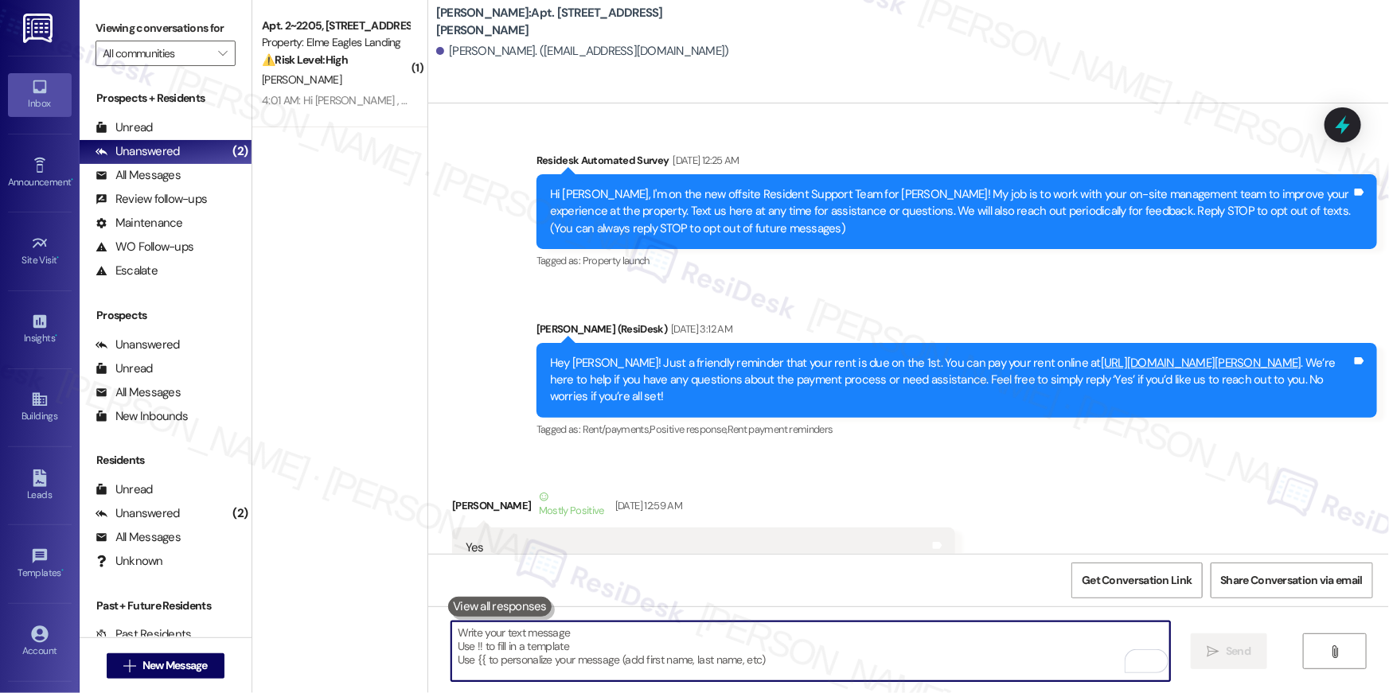
scroll to position [5916, 0]
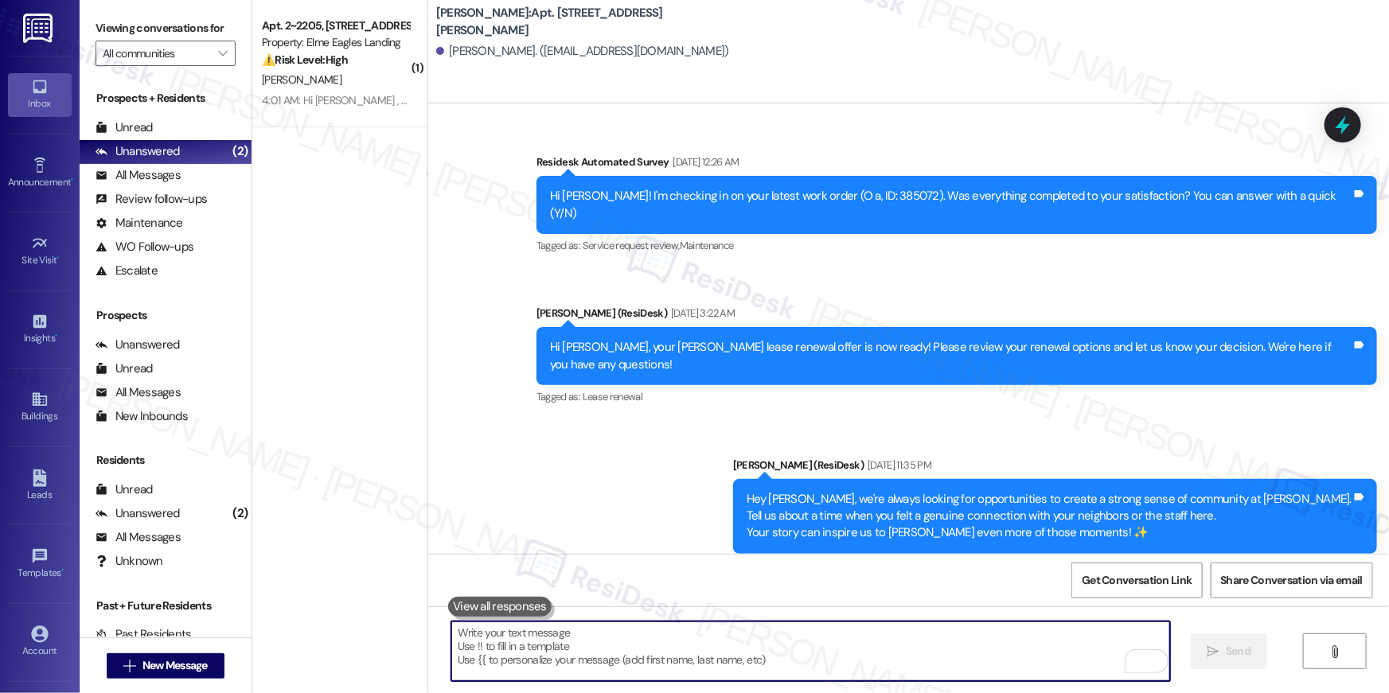
click at [822, 657] on textarea "To enrich screen reader interactions, please activate Accessibility in Grammarl…" at bounding box center [810, 652] width 719 height 60
paste textarea "Hi {{first_name}}, just following up on your lease renewal offer at {{property}…"
type textarea "Hi {{first_name}}, just following up on your lease renewal offer at {{property}…"
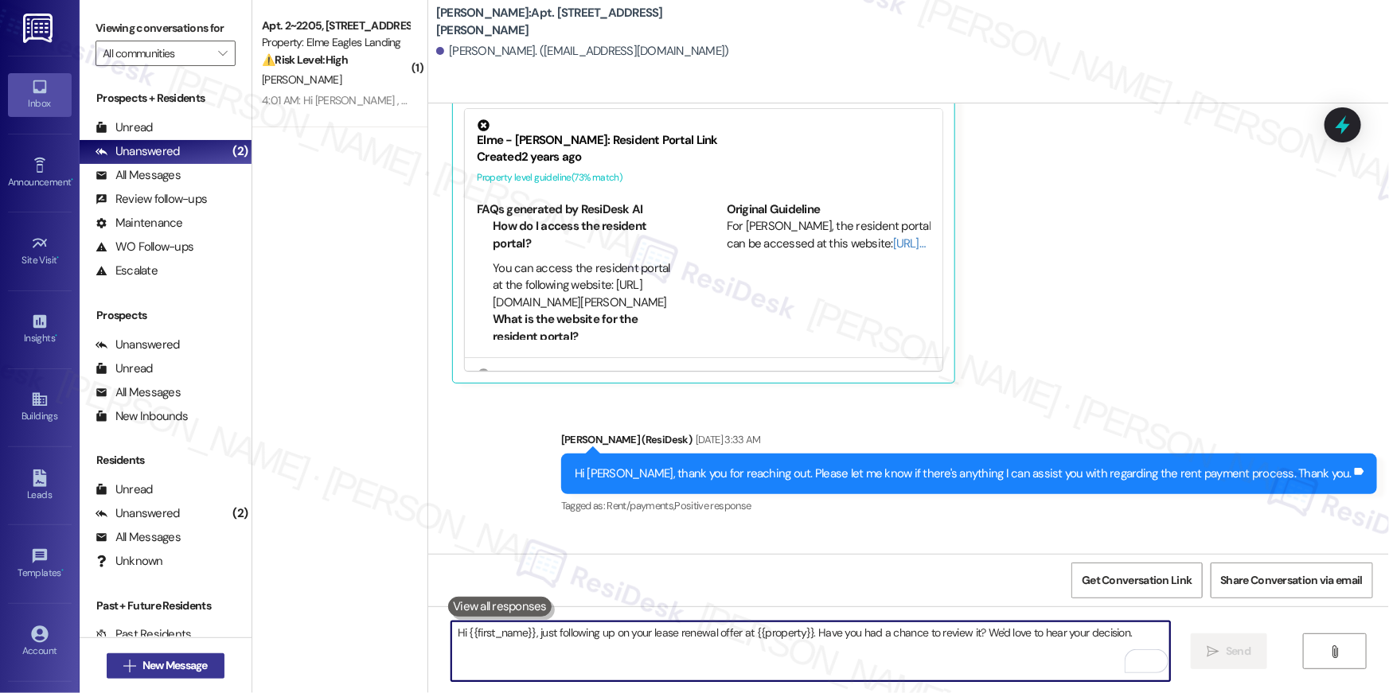
scroll to position [374, 0]
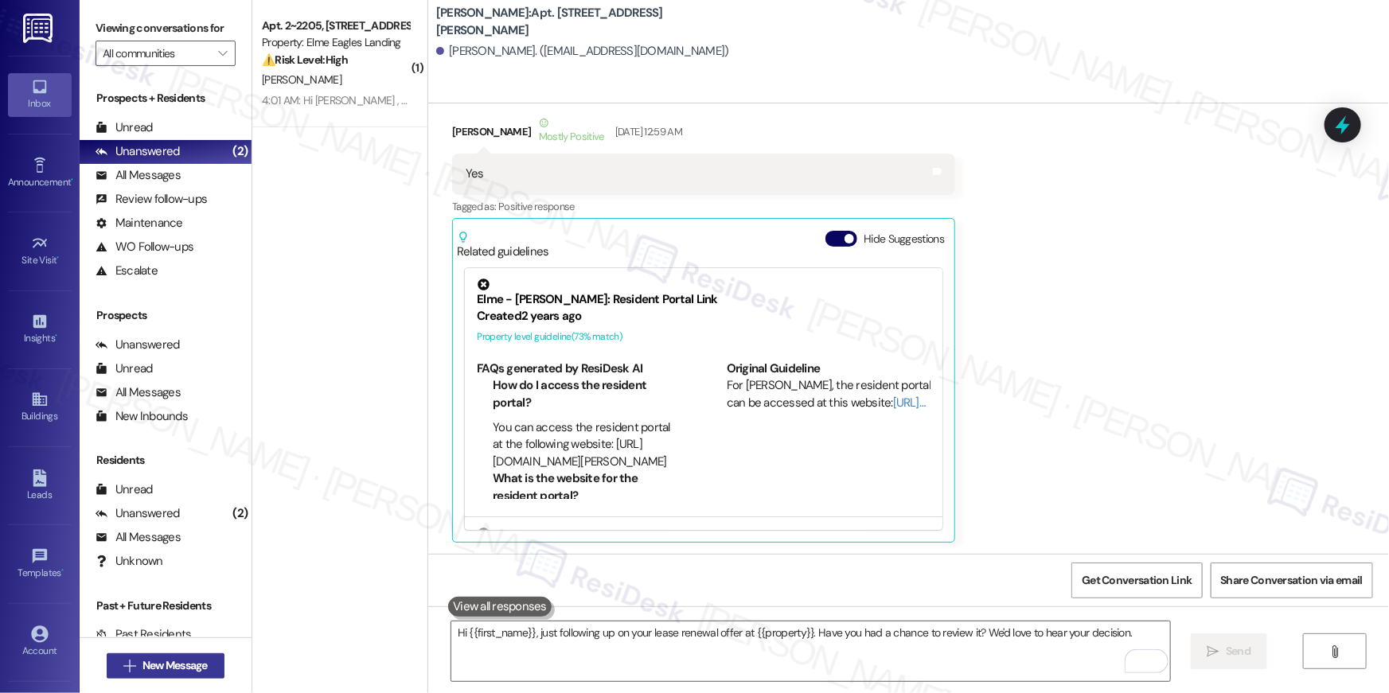
click at [188, 665] on span "New Message" at bounding box center [175, 666] width 65 height 17
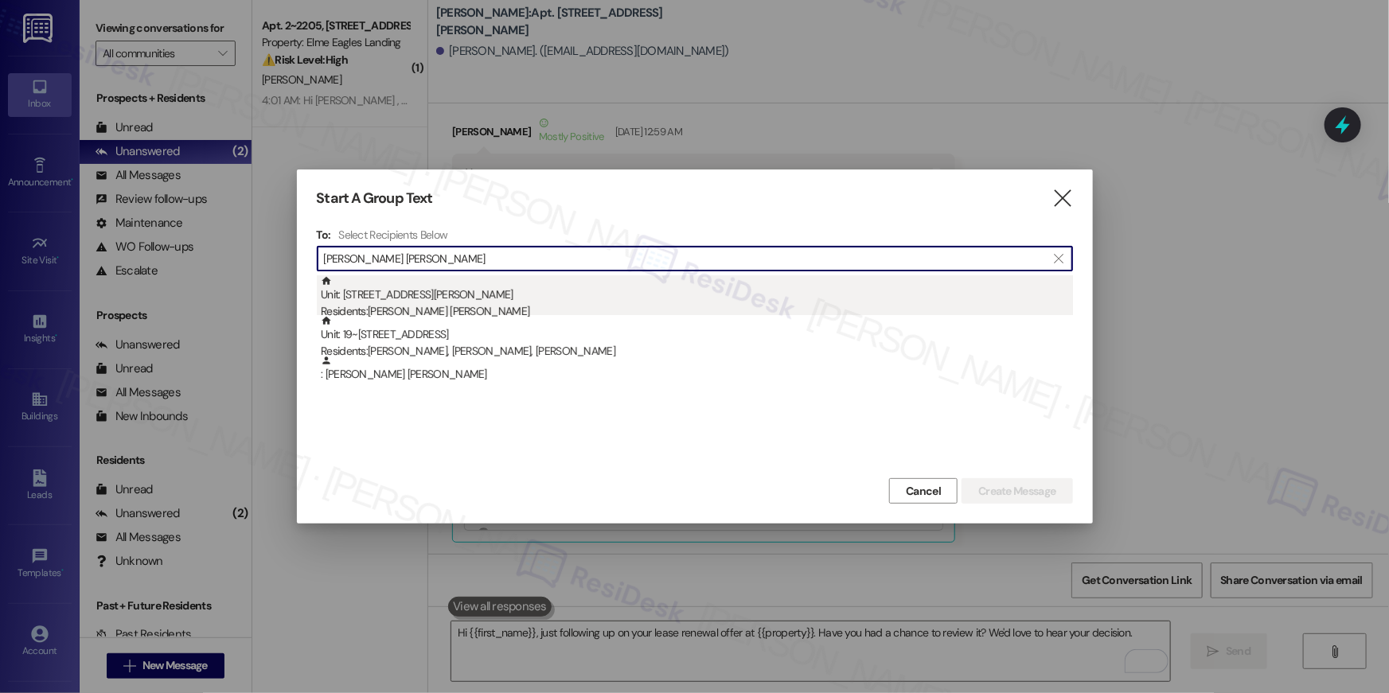
type input "[PERSON_NAME] [PERSON_NAME]"
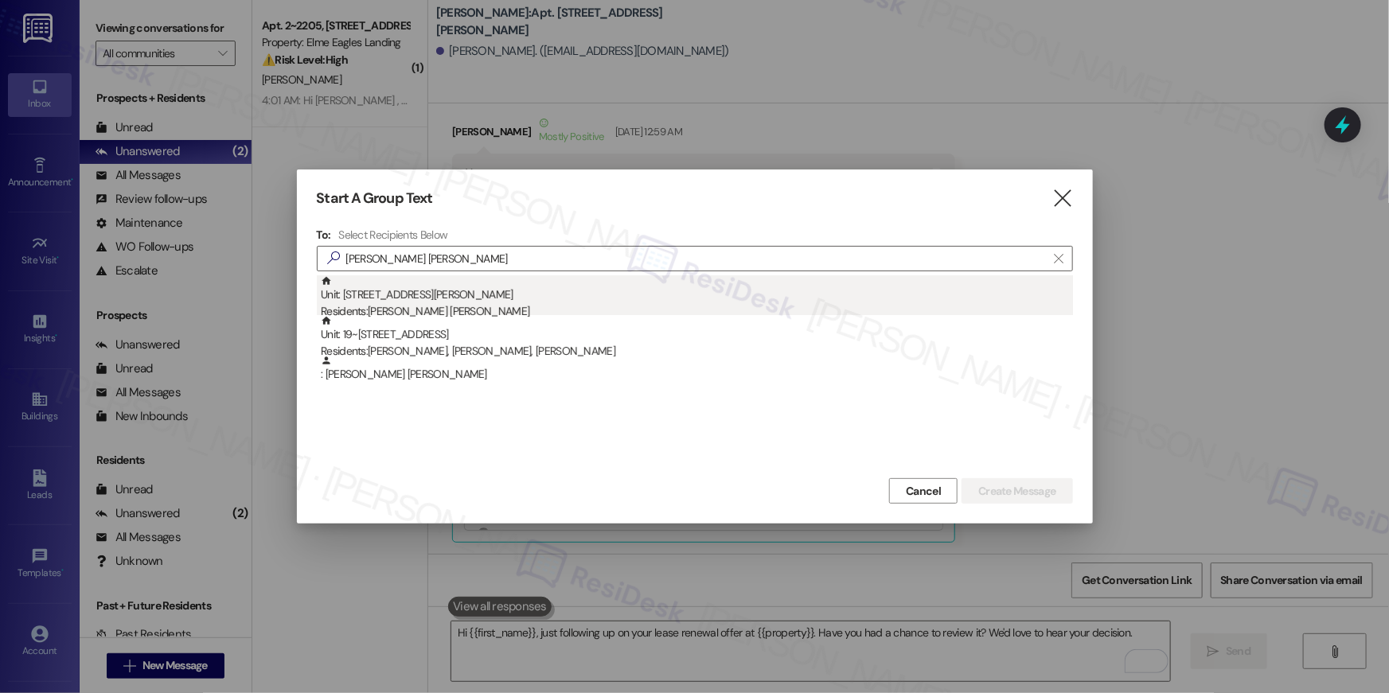
click at [482, 307] on div "Residents: [PERSON_NAME] [PERSON_NAME]" at bounding box center [697, 311] width 752 height 17
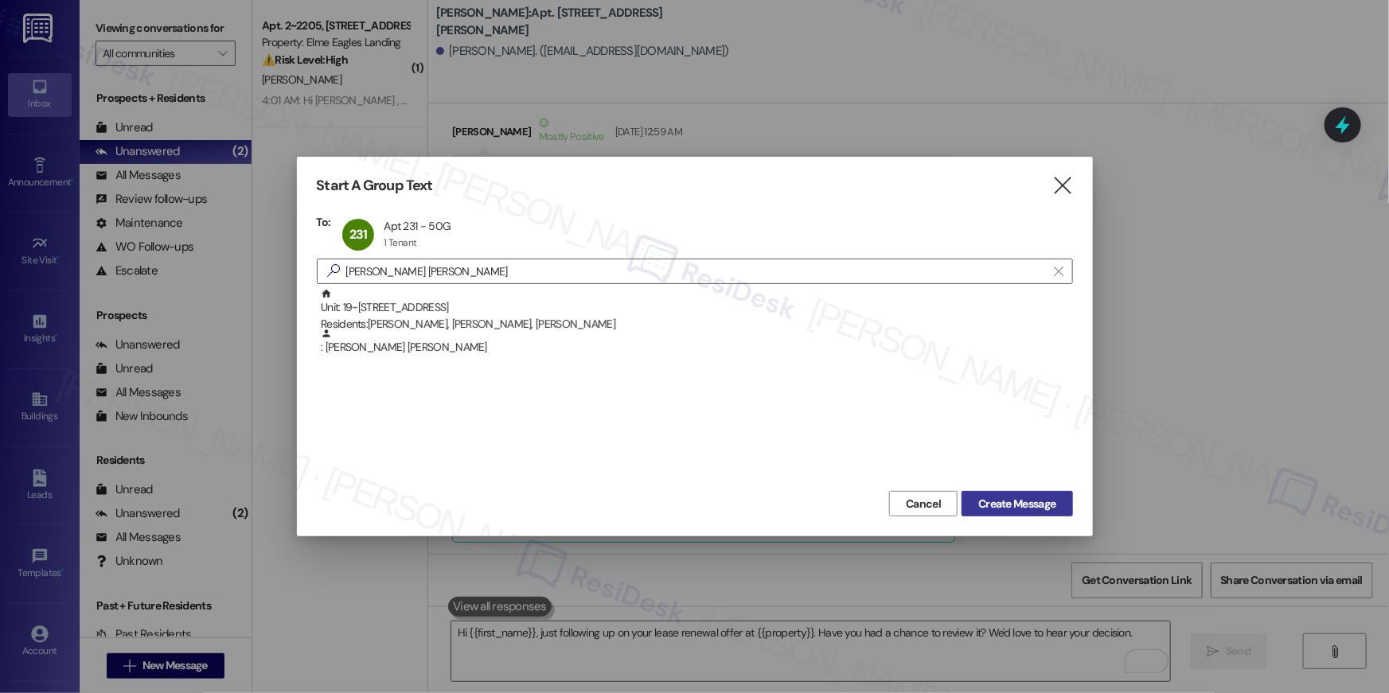
click at [1033, 511] on span "Create Message" at bounding box center [1017, 504] width 77 height 17
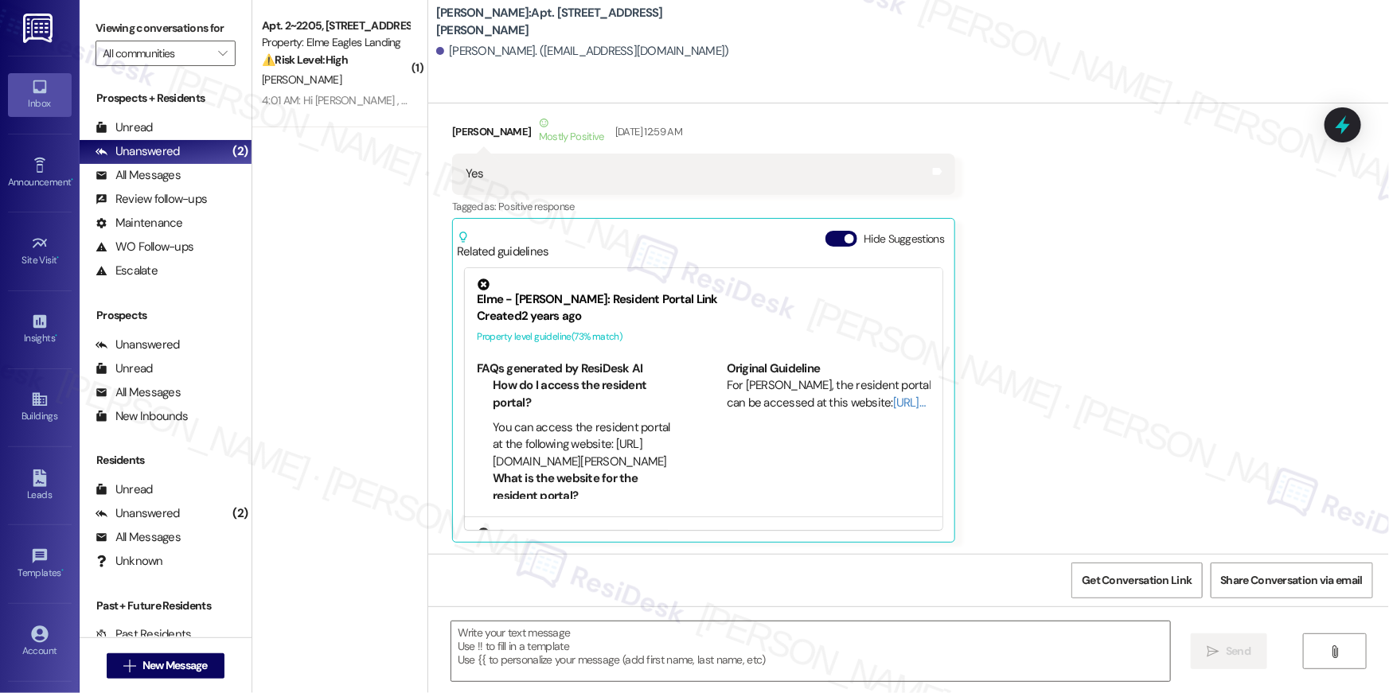
type textarea "Fetching suggested responses. Please feel free to read through the conversation…"
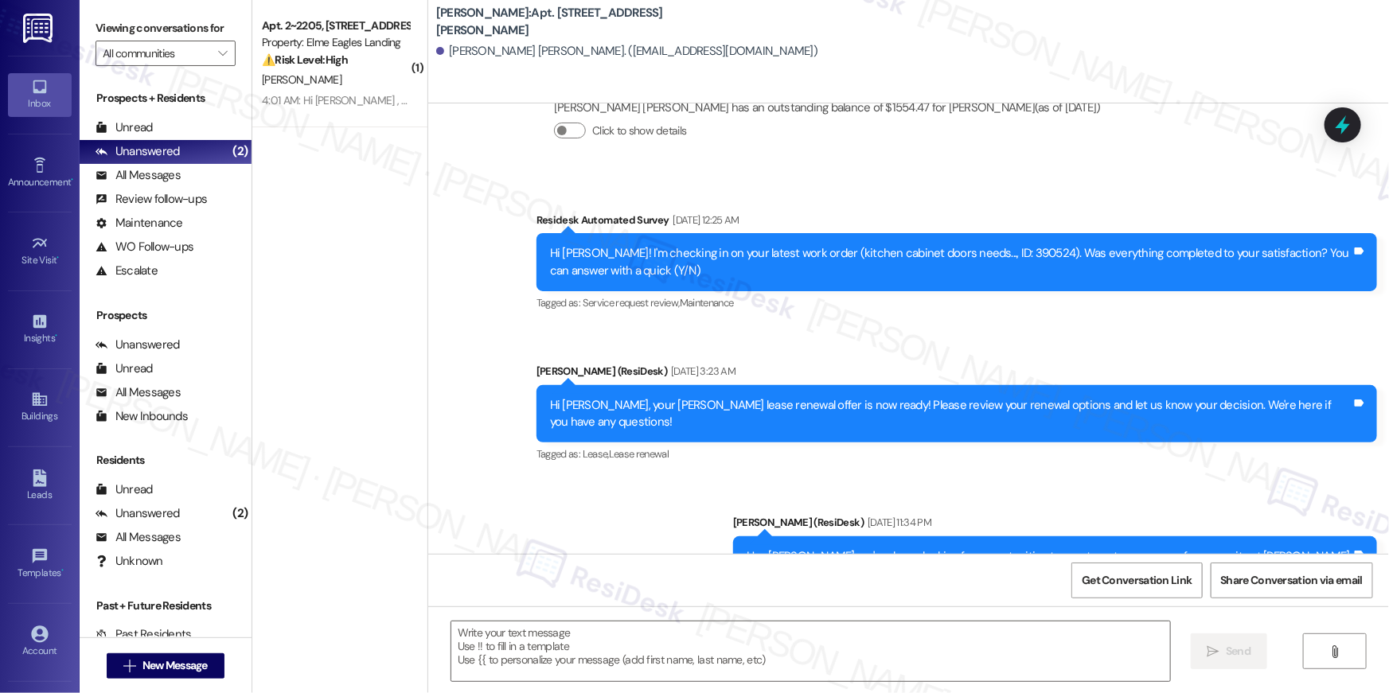
scroll to position [1300, 0]
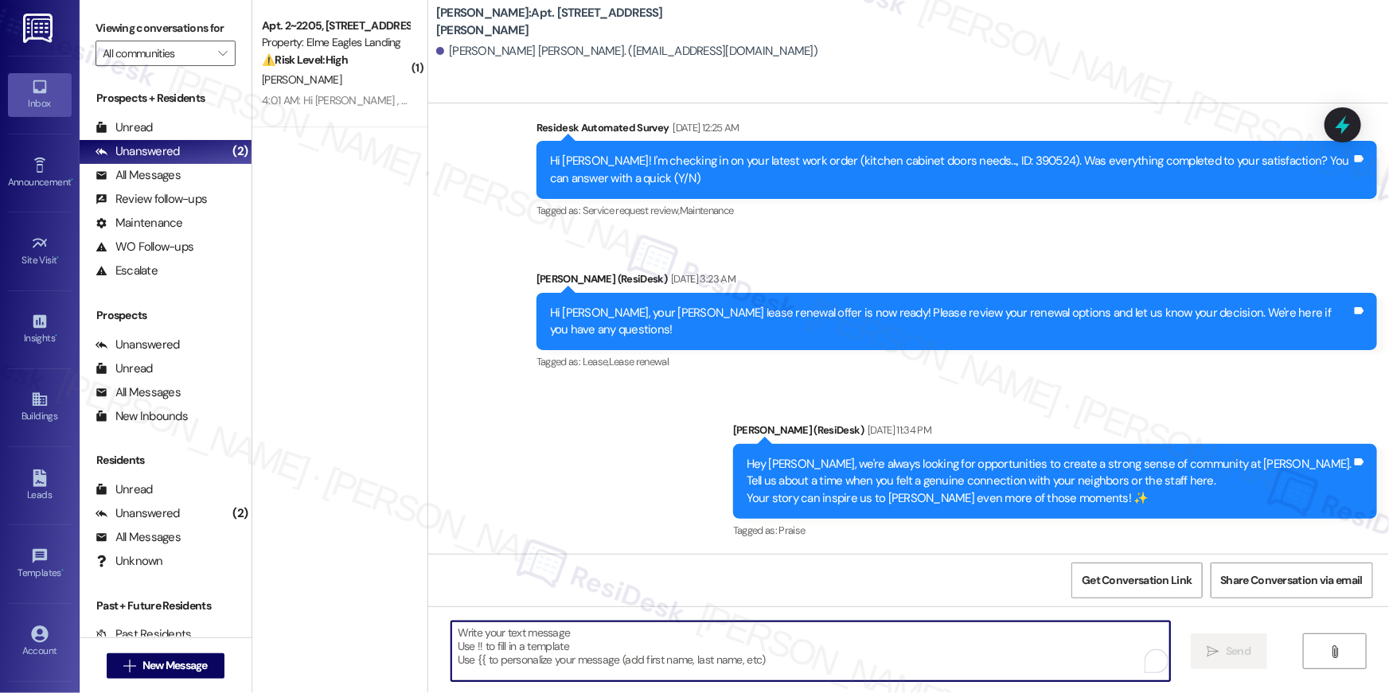
click at [938, 657] on textarea "To enrich screen reader interactions, please activate Accessibility in Grammarl…" at bounding box center [810, 652] width 719 height 60
paste textarea "Hi {{first_name}}, just following up on your lease renewal offer at {{property}…"
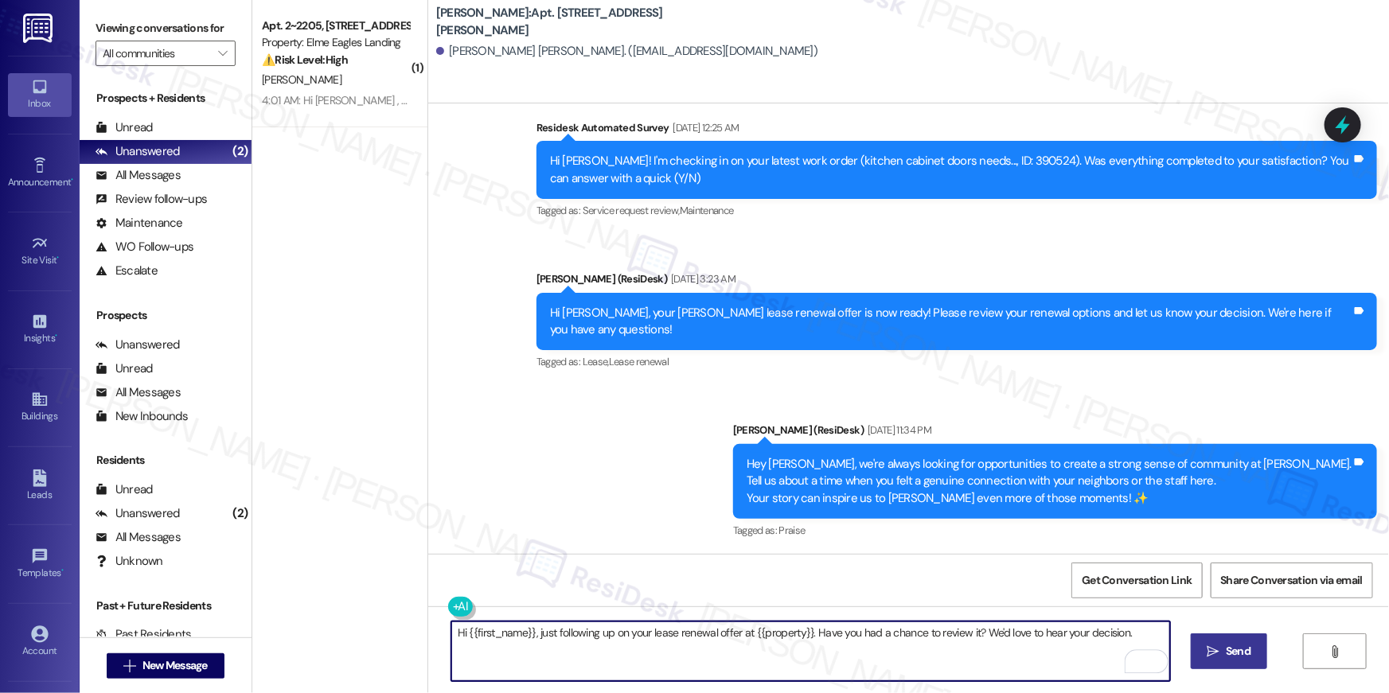
type textarea "Hi {{first_name}}, just following up on your lease renewal offer at {{property}…"
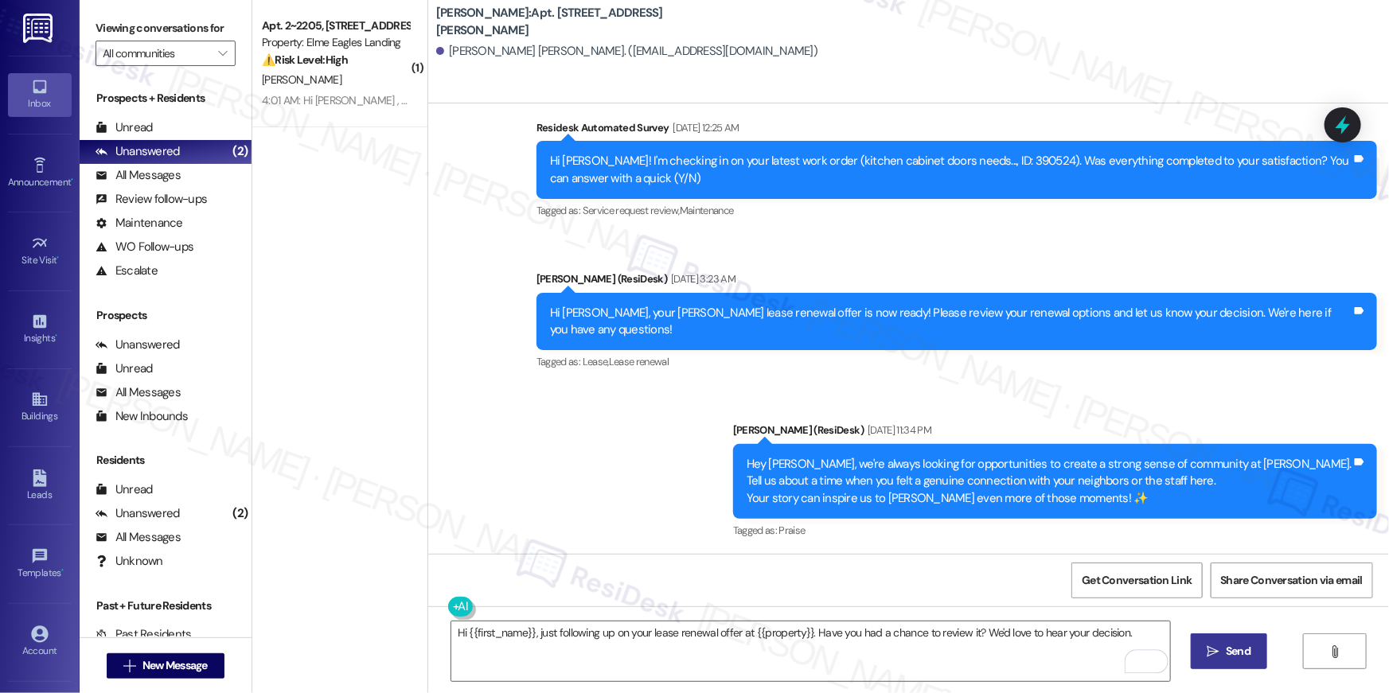
click at [1250, 663] on button " Send" at bounding box center [1229, 652] width 77 height 36
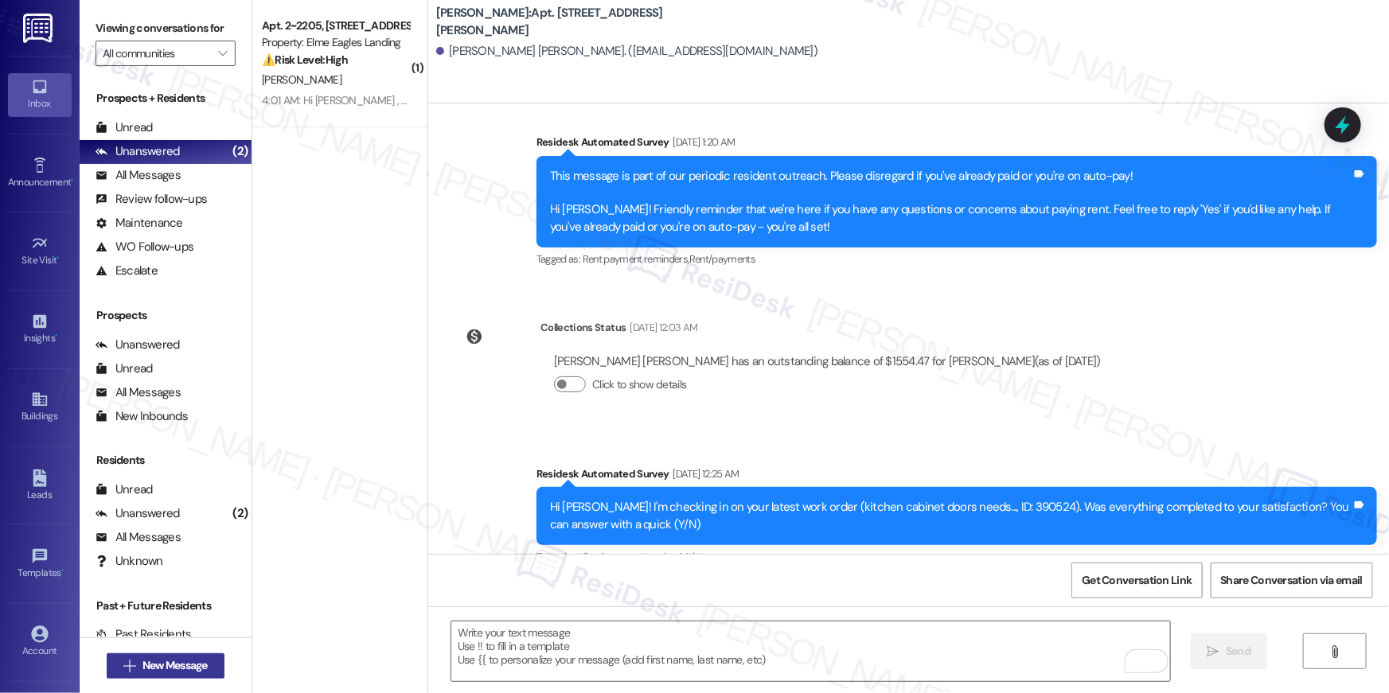
click at [200, 661] on span "New Message" at bounding box center [175, 666] width 65 height 17
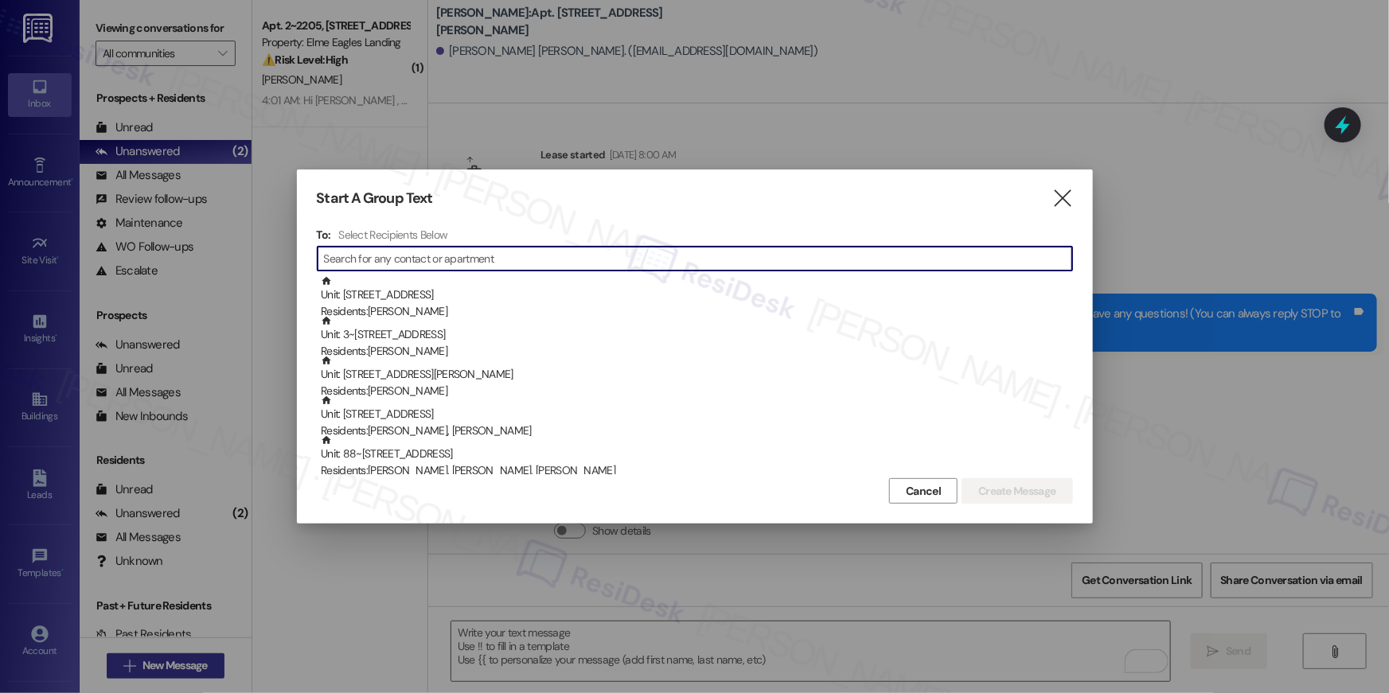
scroll to position [0, 0]
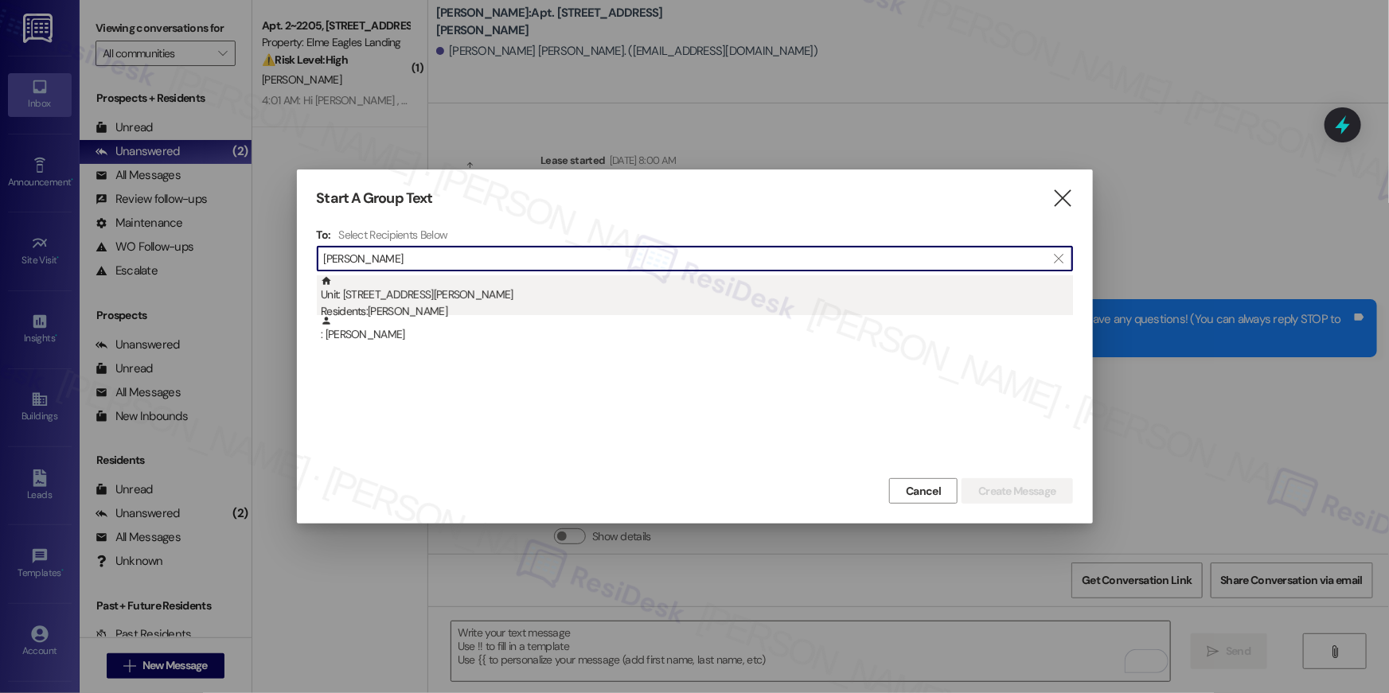
type input "[PERSON_NAME]"
click at [545, 295] on div "Unit: [STREET_ADDRESS][PERSON_NAME] Residents: [PERSON_NAME]" at bounding box center [697, 297] width 752 height 45
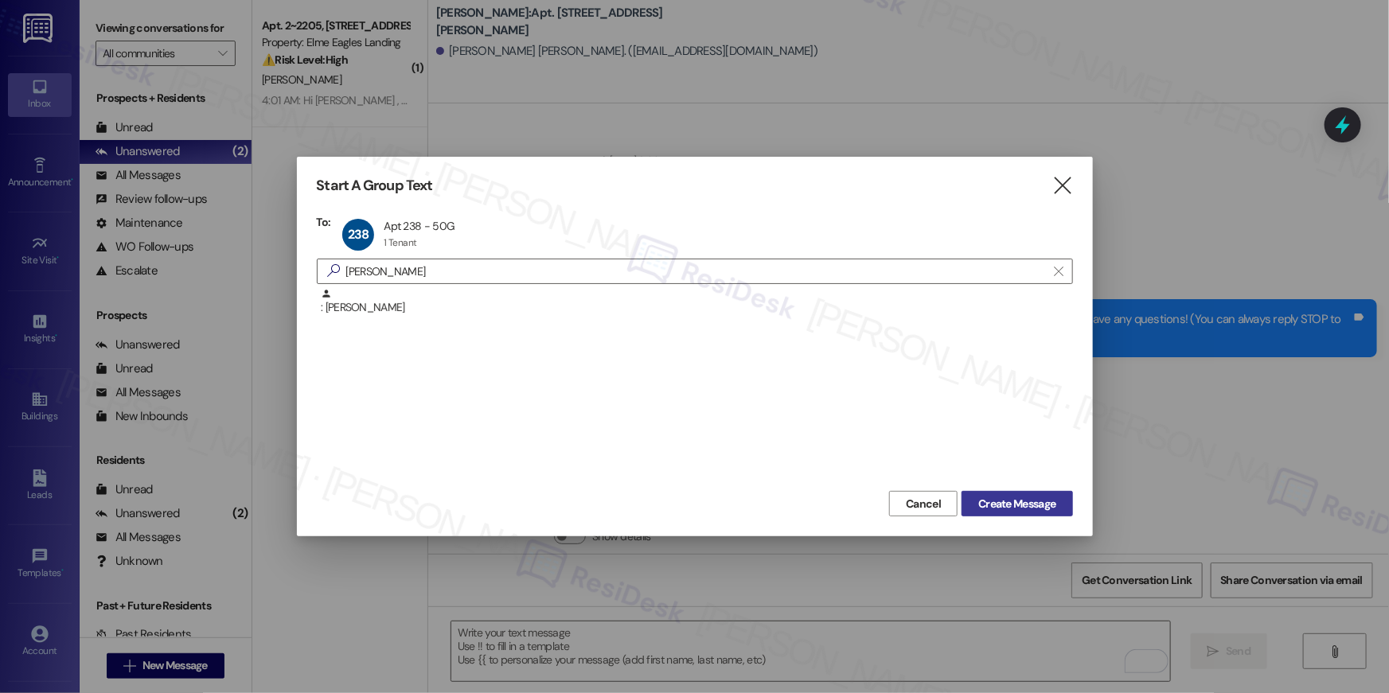
click at [1003, 502] on span "Create Message" at bounding box center [1017, 504] width 77 height 17
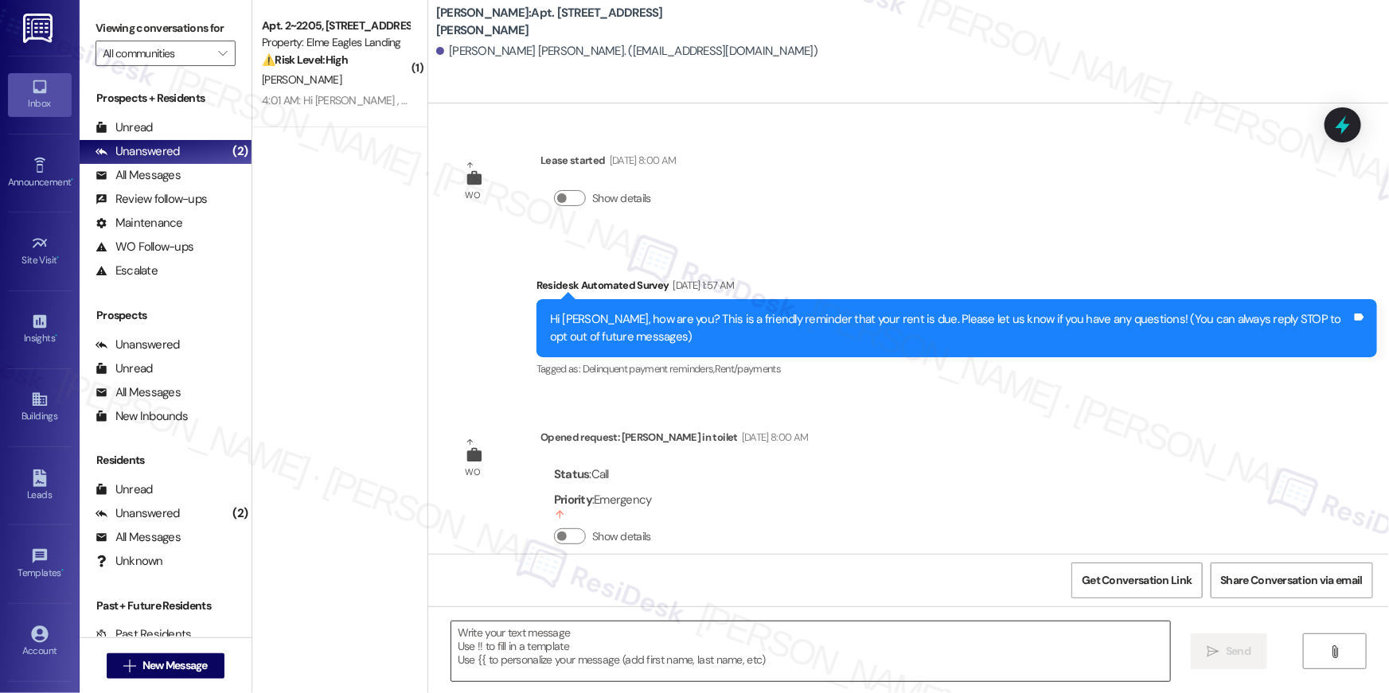
type textarea "Fetching suggested responses. Please feel free to read through the conversation…"
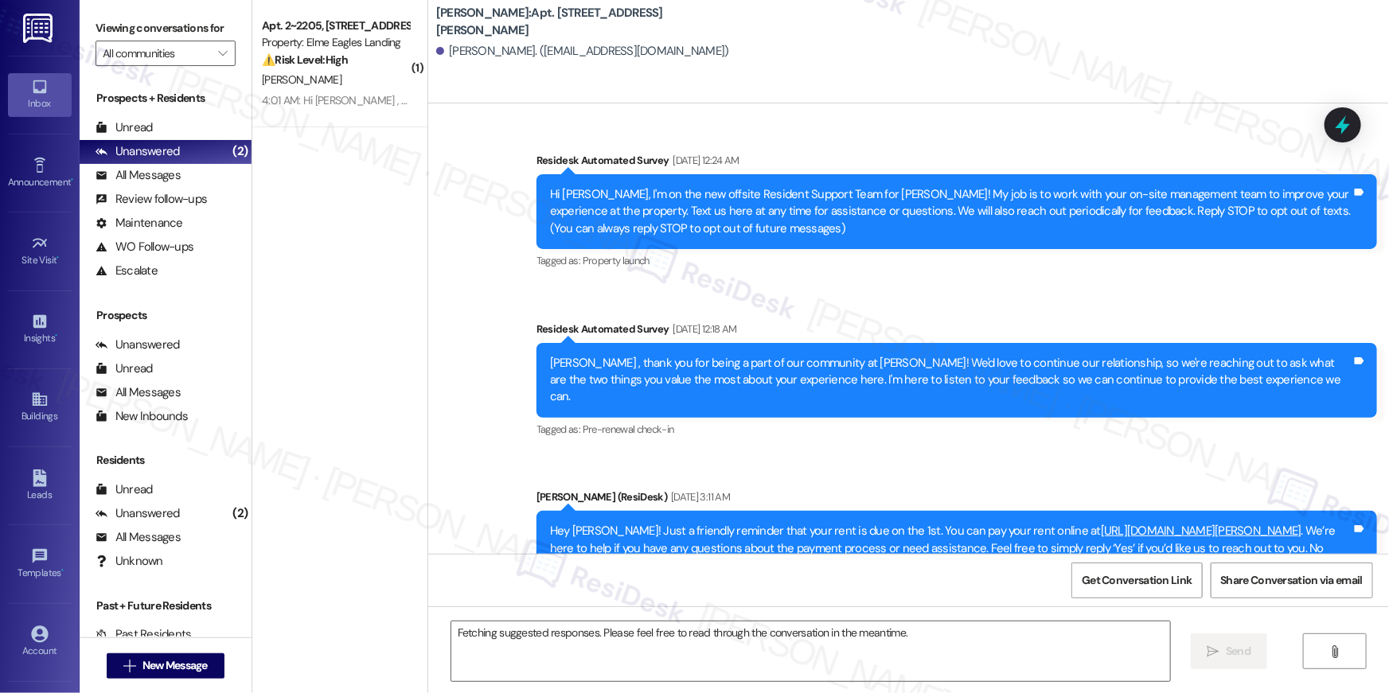
scroll to position [12371, 0]
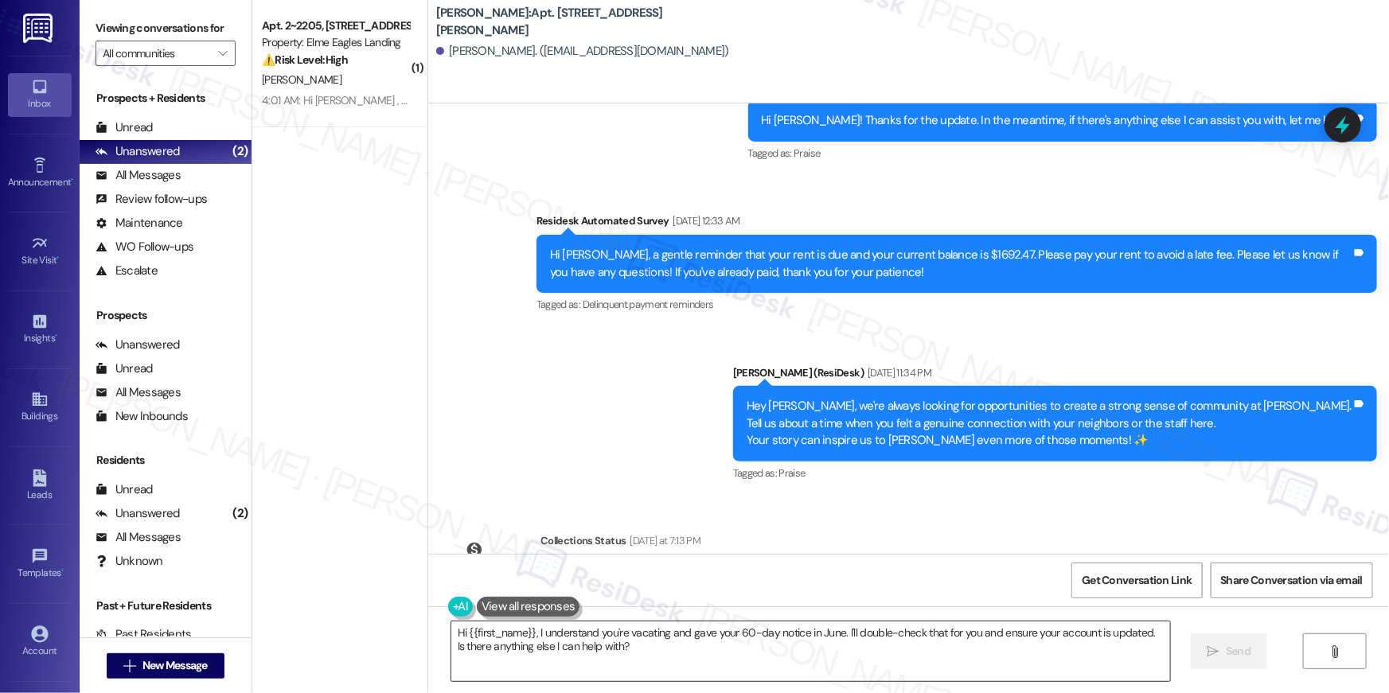
click at [919, 655] on textarea "Hi {{first_name}}, I understand you're vacating and gave your 60-day notice in …" at bounding box center [810, 652] width 719 height 60
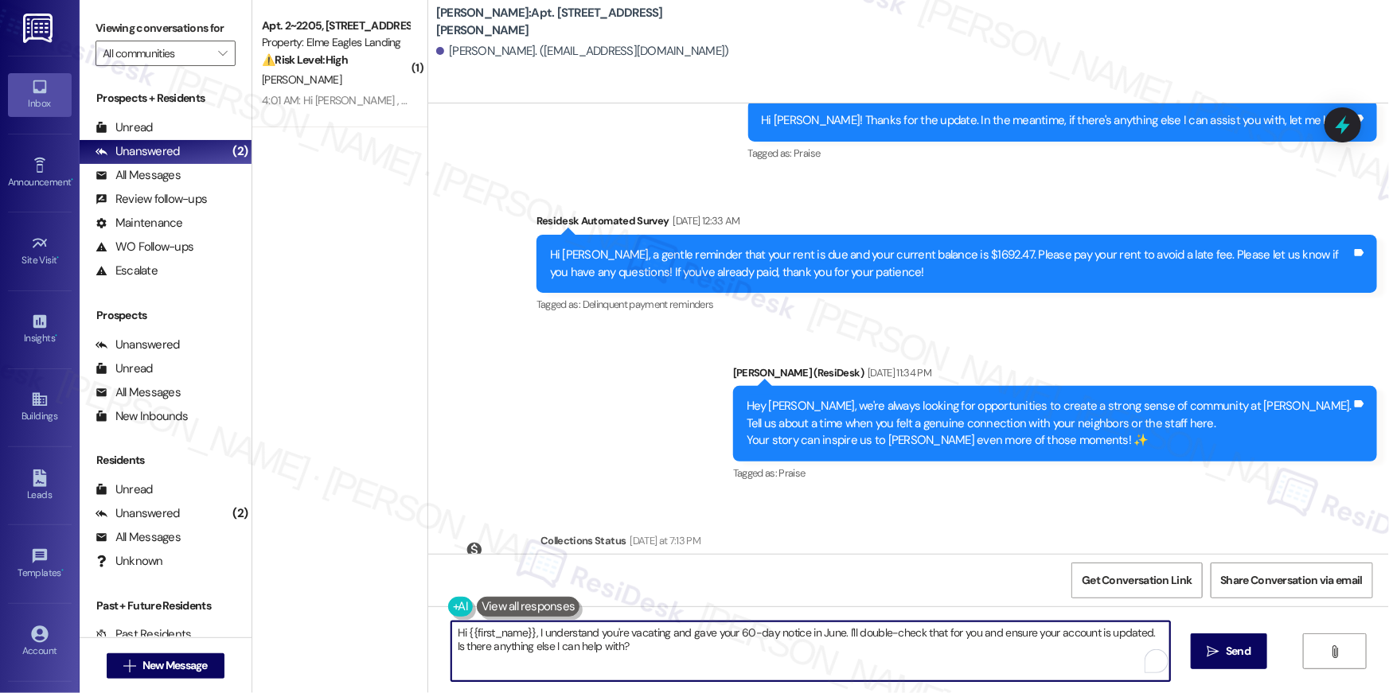
paste textarea "just following up on your lease renewal offer at {{property}}. Have you had a c…"
type textarea "Hi {{first_name}}, just following up on your lease renewal offer at {{property}…"
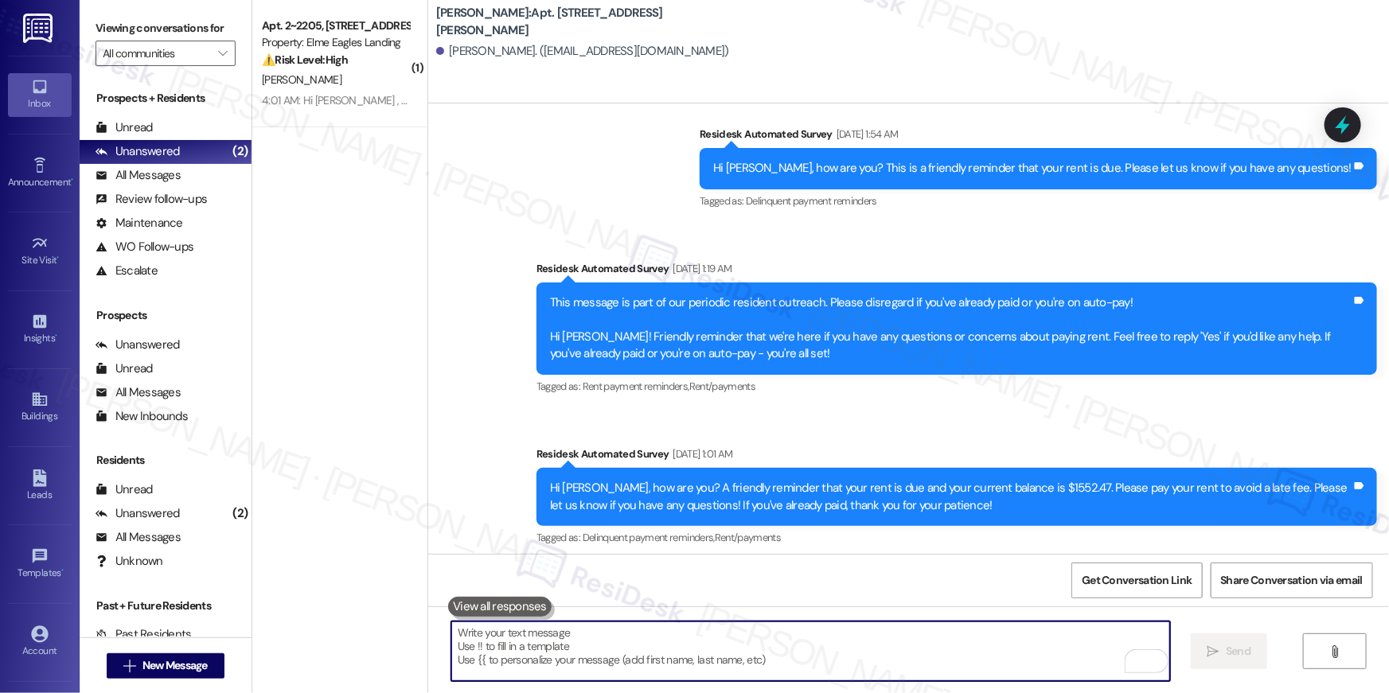
scroll to position [10804, 0]
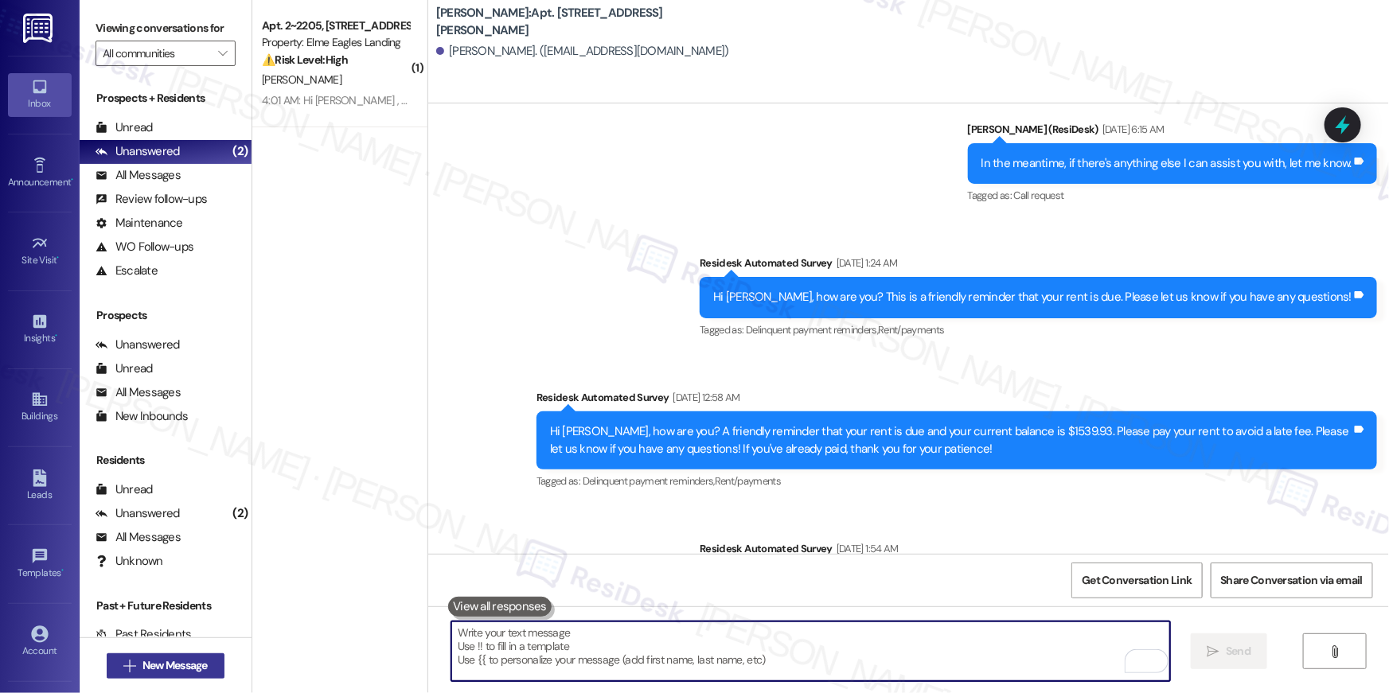
click at [189, 670] on span "New Message" at bounding box center [175, 666] width 65 height 17
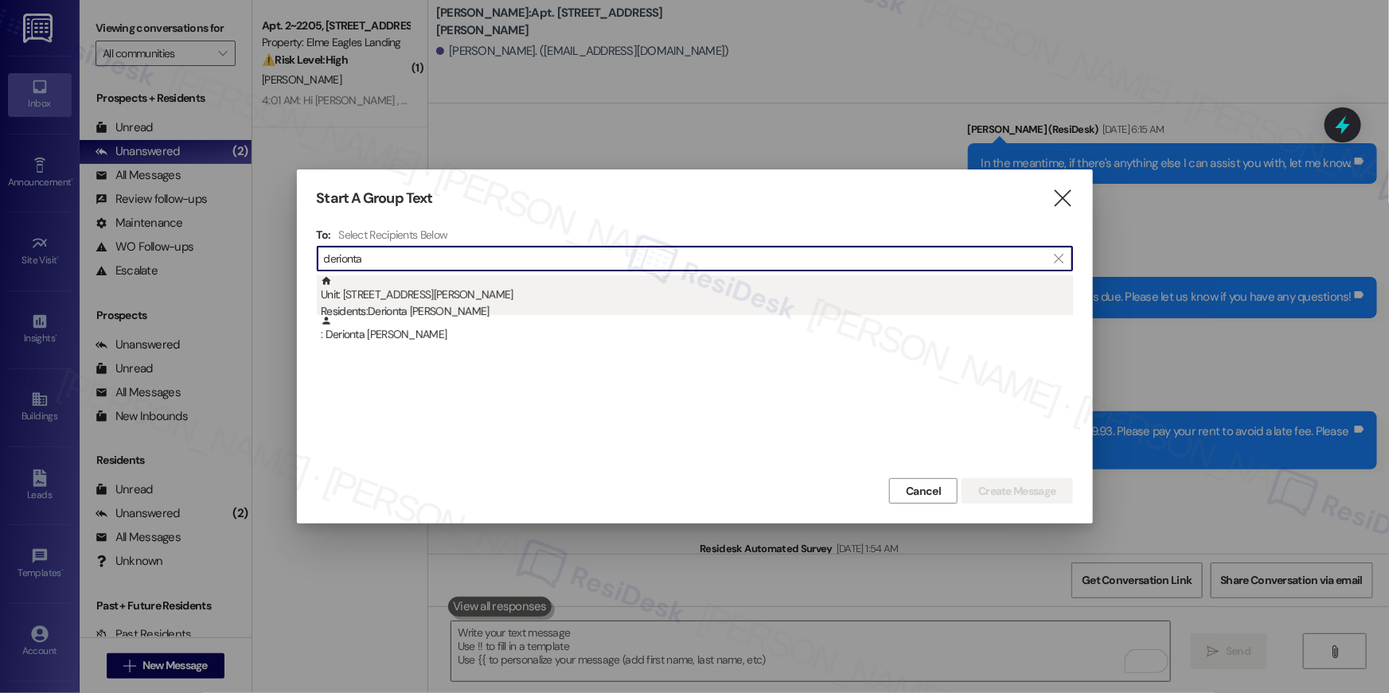
type input "derionta"
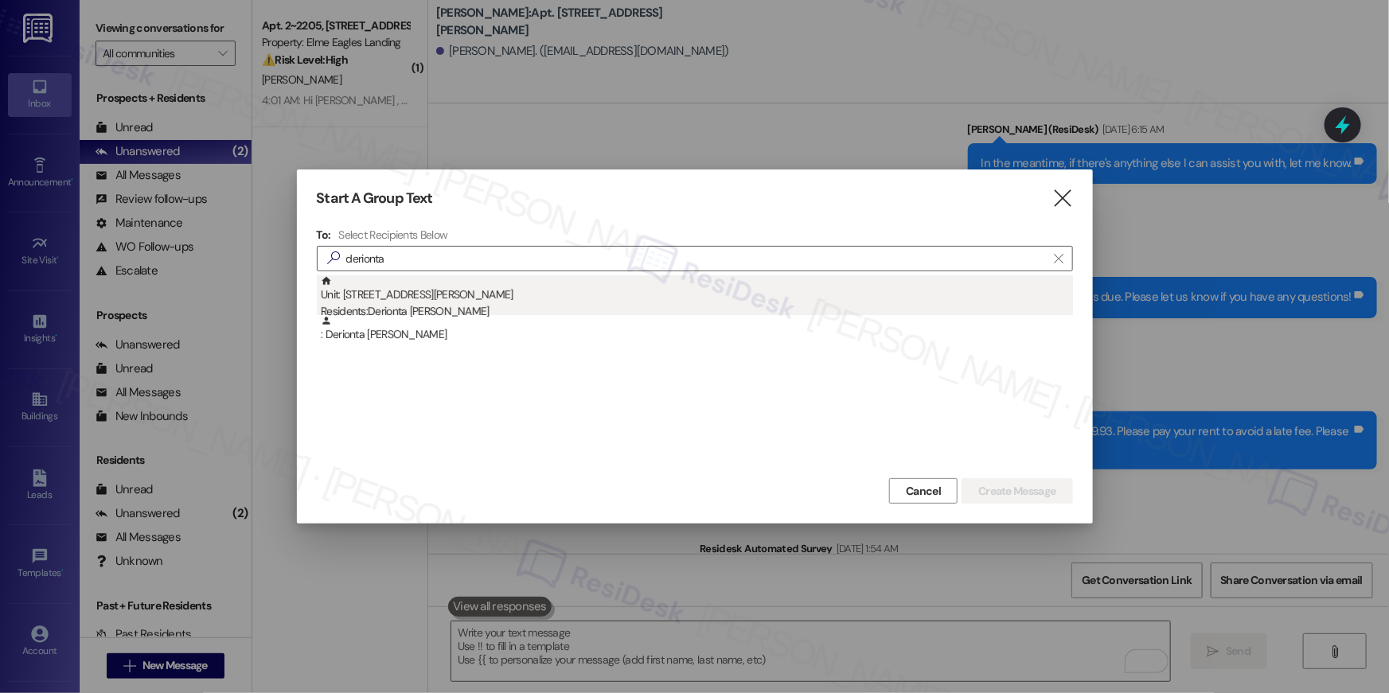
click at [742, 291] on div "Unit: [STREET_ADDRESS][PERSON_NAME] Residents: Derionta [PERSON_NAME]" at bounding box center [697, 297] width 752 height 45
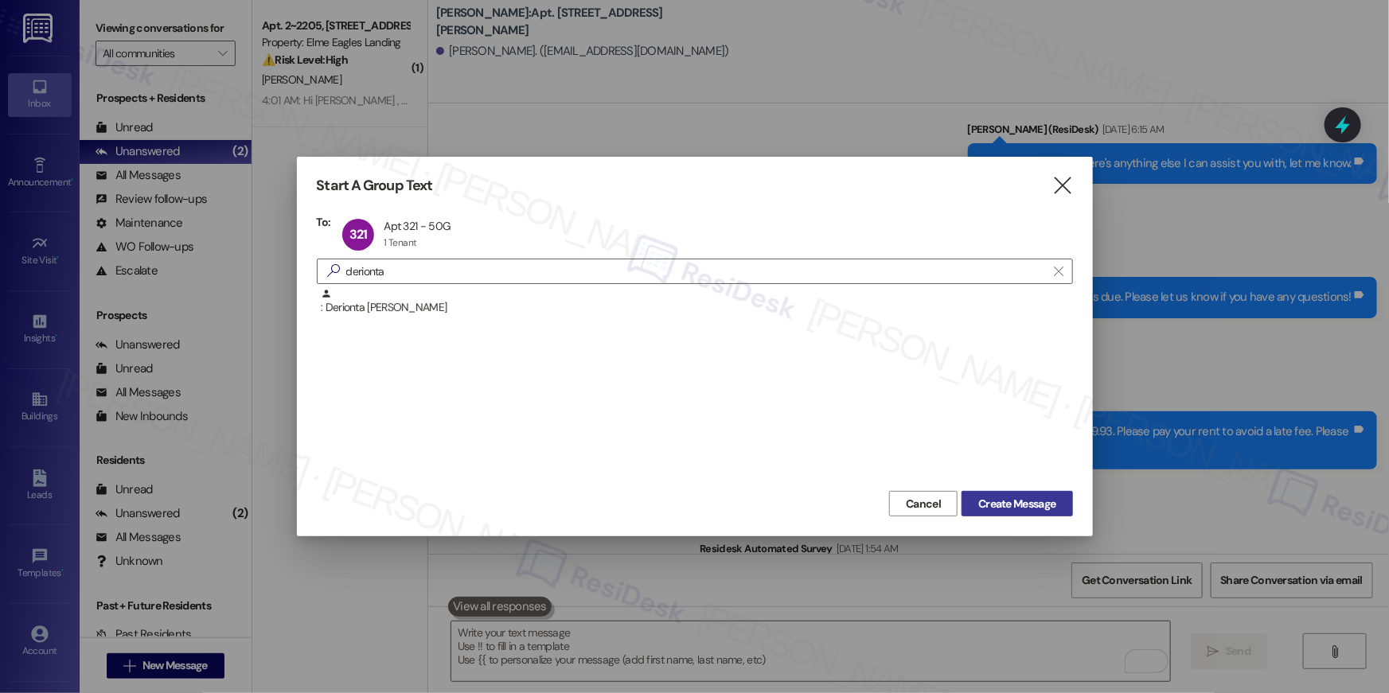
click at [1034, 506] on span "Create Message" at bounding box center [1017, 504] width 77 height 17
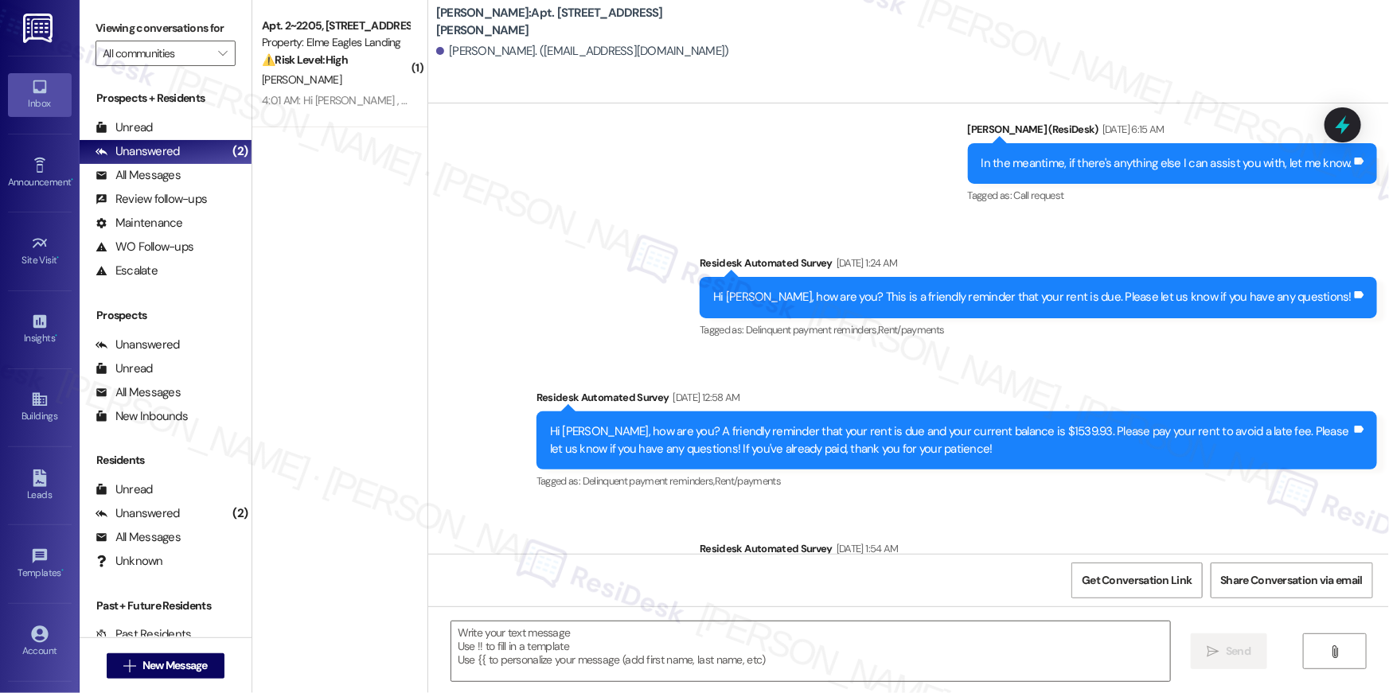
type textarea "Fetching suggested responses. Please feel free to read through the conversation…"
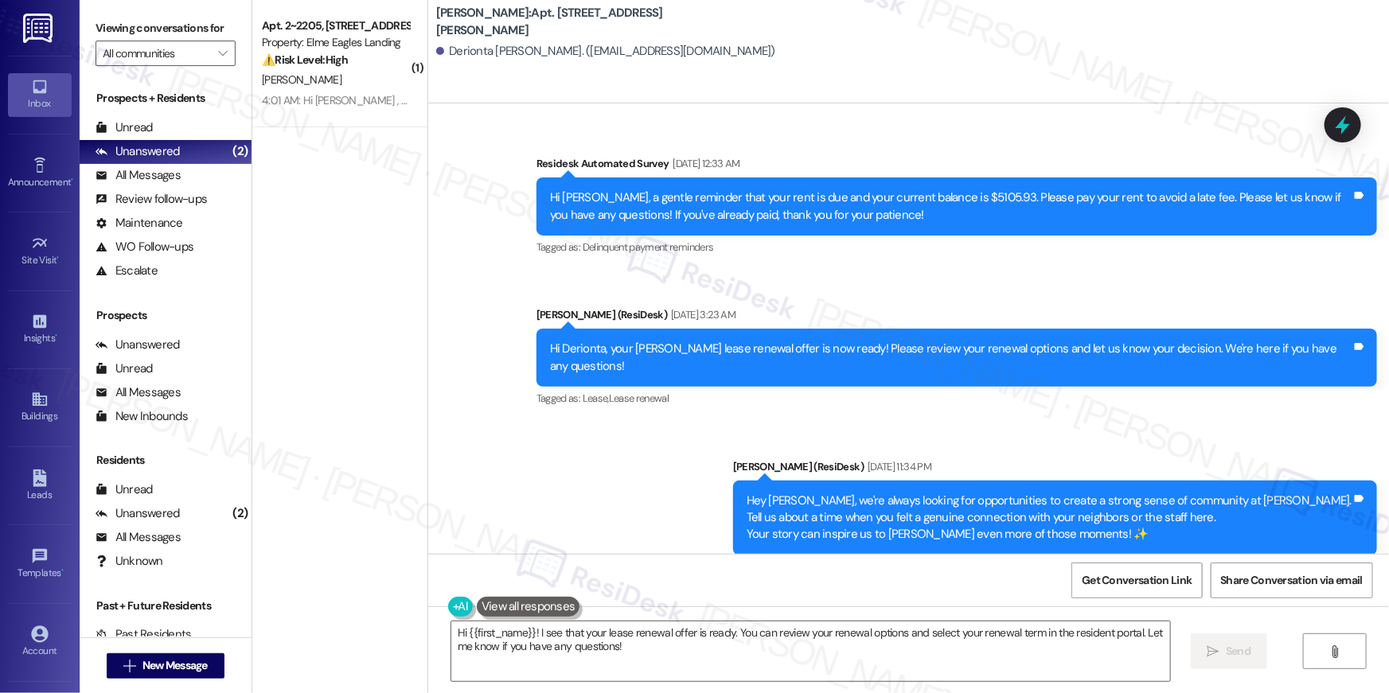
scroll to position [9981, 0]
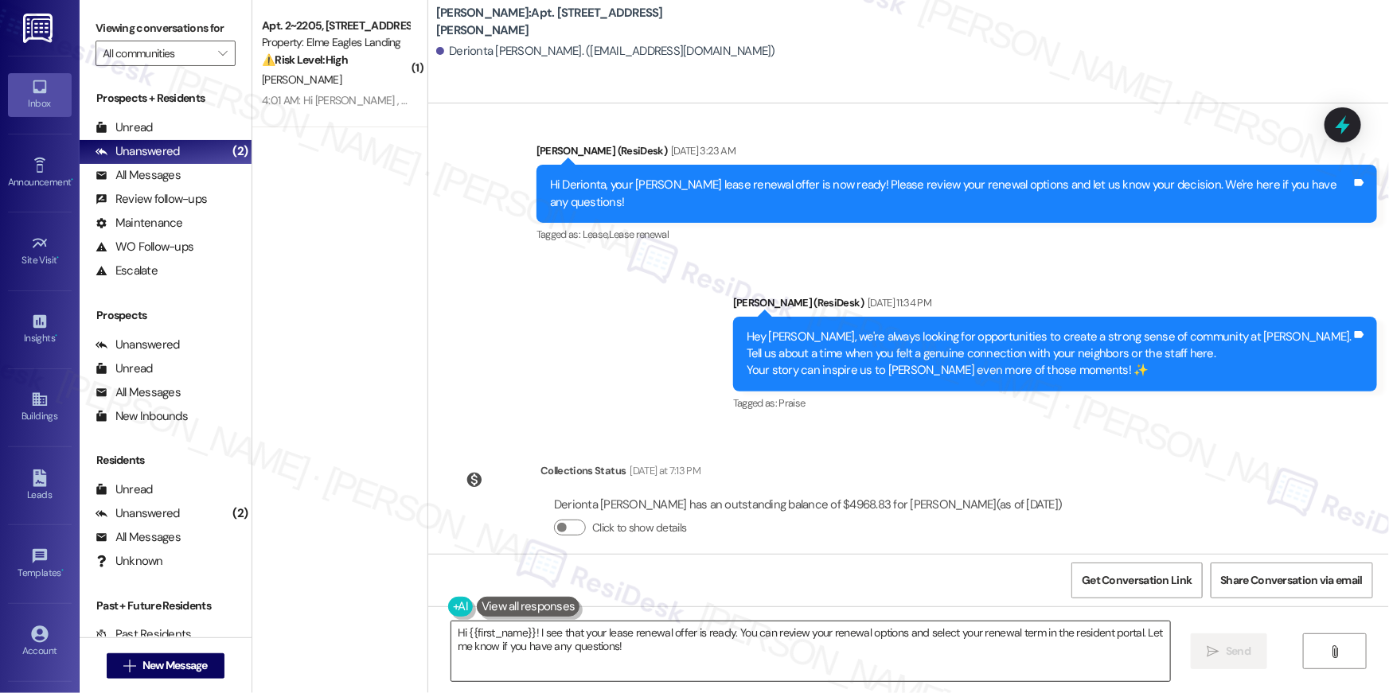
click at [854, 657] on textarea "Hi {{first_name}}! I see that your lease renewal offer is ready. You can review…" at bounding box center [810, 652] width 719 height 60
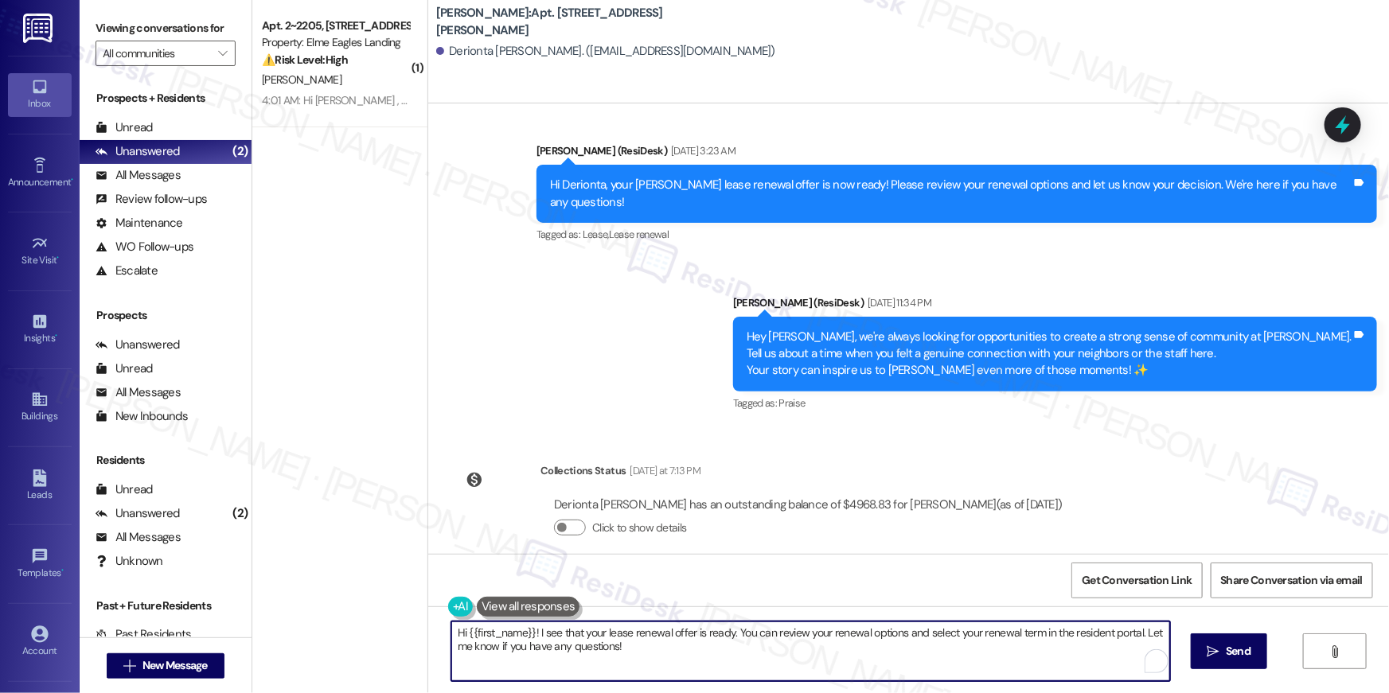
paste textarea ", just following up on your lease renewal offer at {{property}}. Have you had a…"
type textarea "Hi {{first_name}}, just following up on your lease renewal offer at {{property}…"
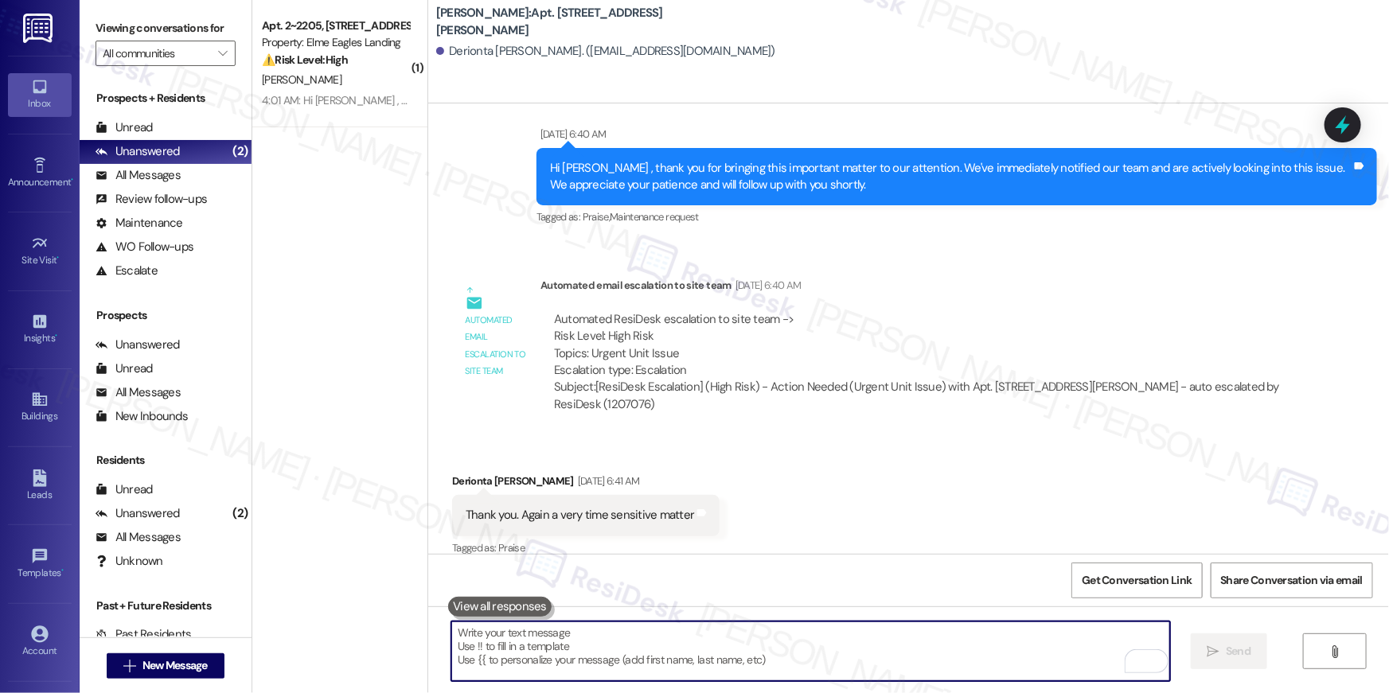
scroll to position [8018, 0]
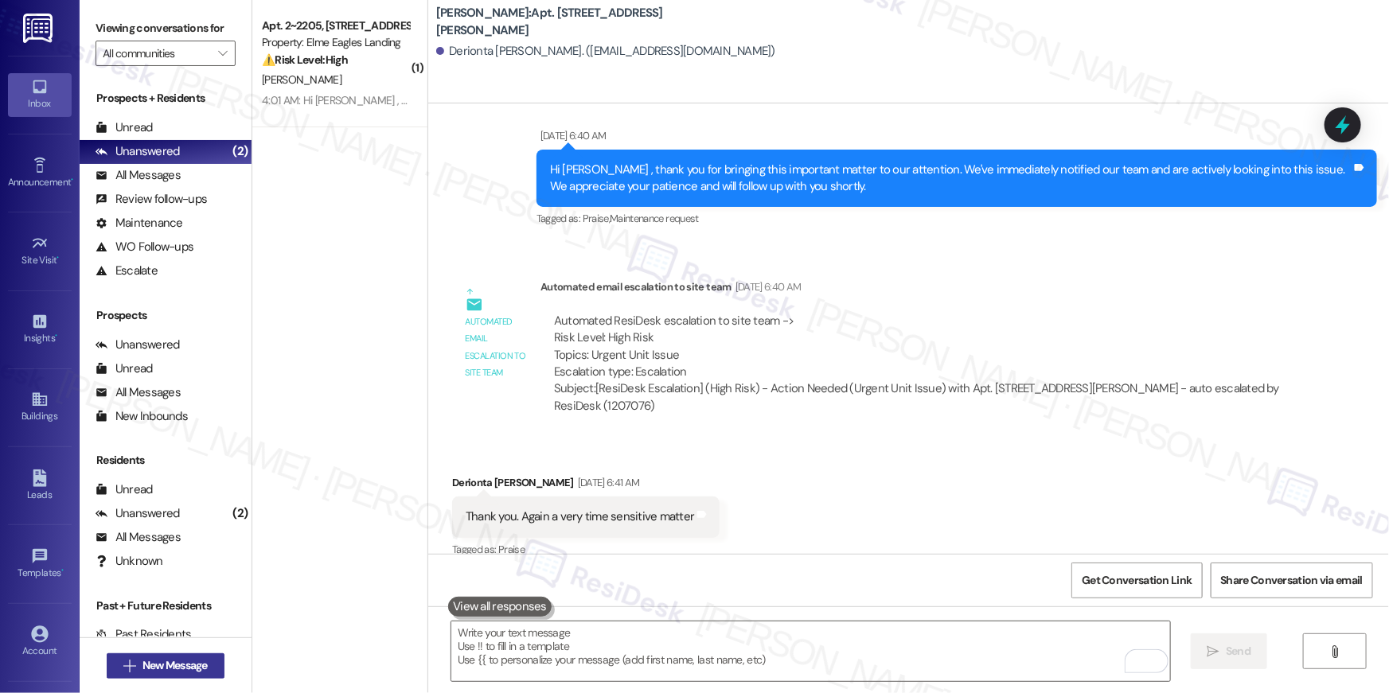
click at [154, 662] on span "New Message" at bounding box center [175, 666] width 65 height 17
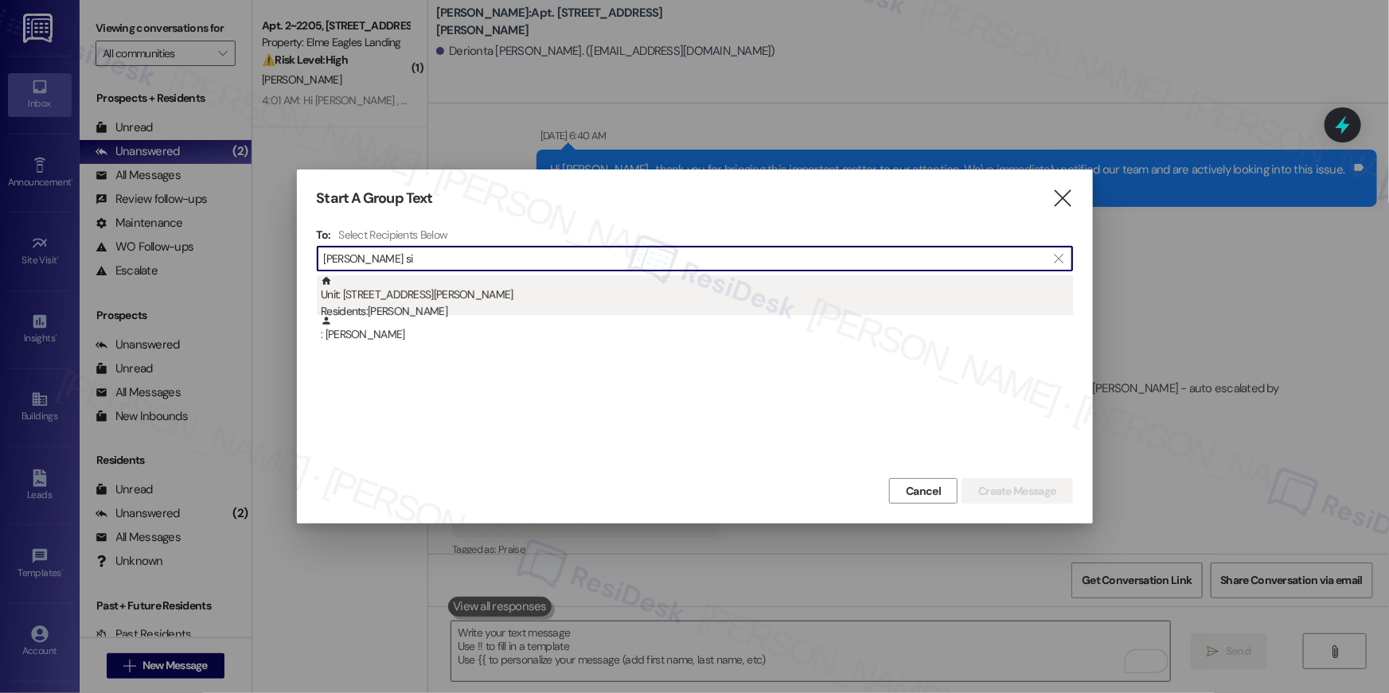
type input "[PERSON_NAME] si"
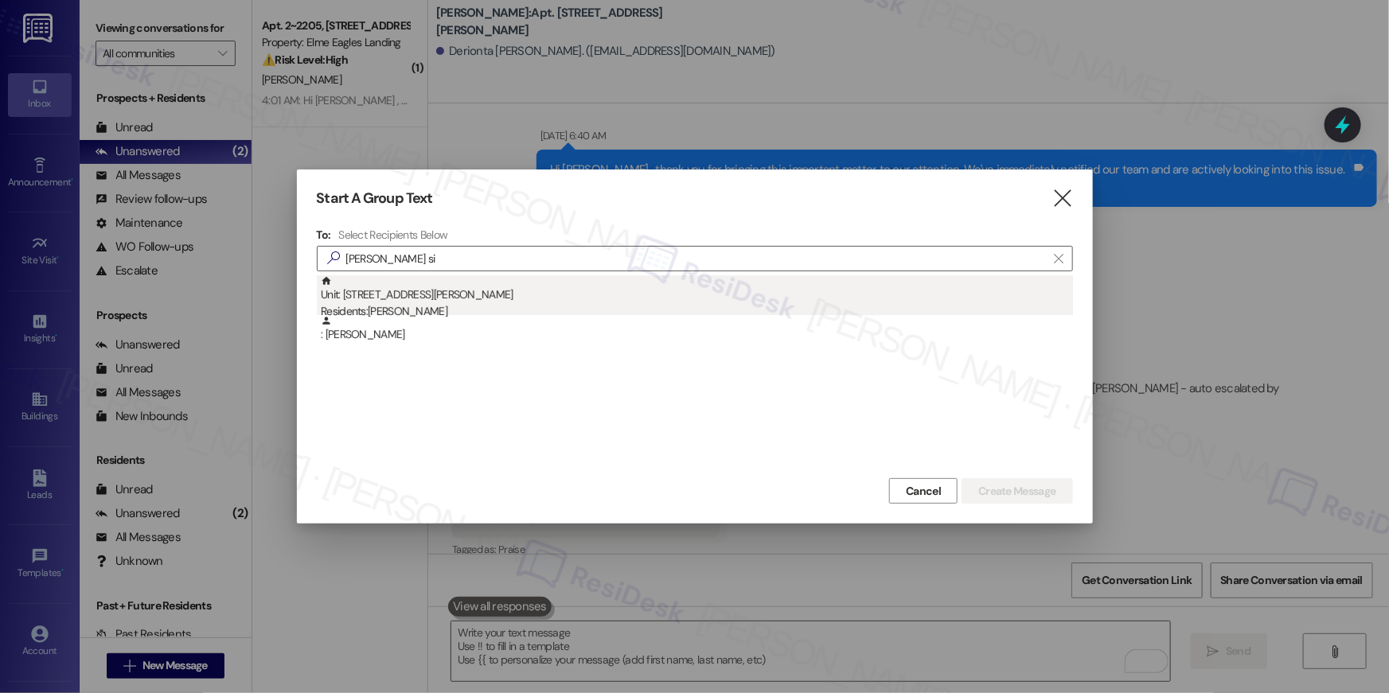
click at [541, 288] on div "Unit: [STREET_ADDRESS][PERSON_NAME] Residents: [PERSON_NAME]" at bounding box center [697, 297] width 752 height 45
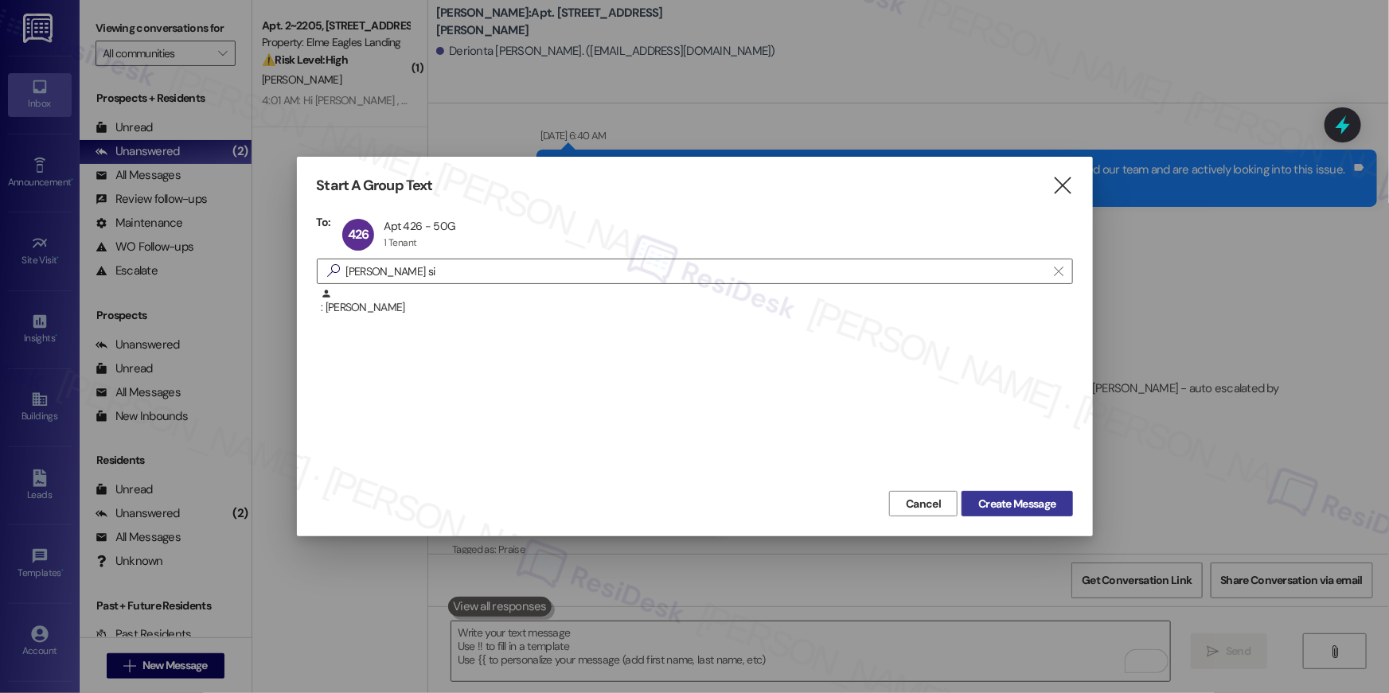
click at [989, 501] on span "Create Message" at bounding box center [1017, 504] width 77 height 17
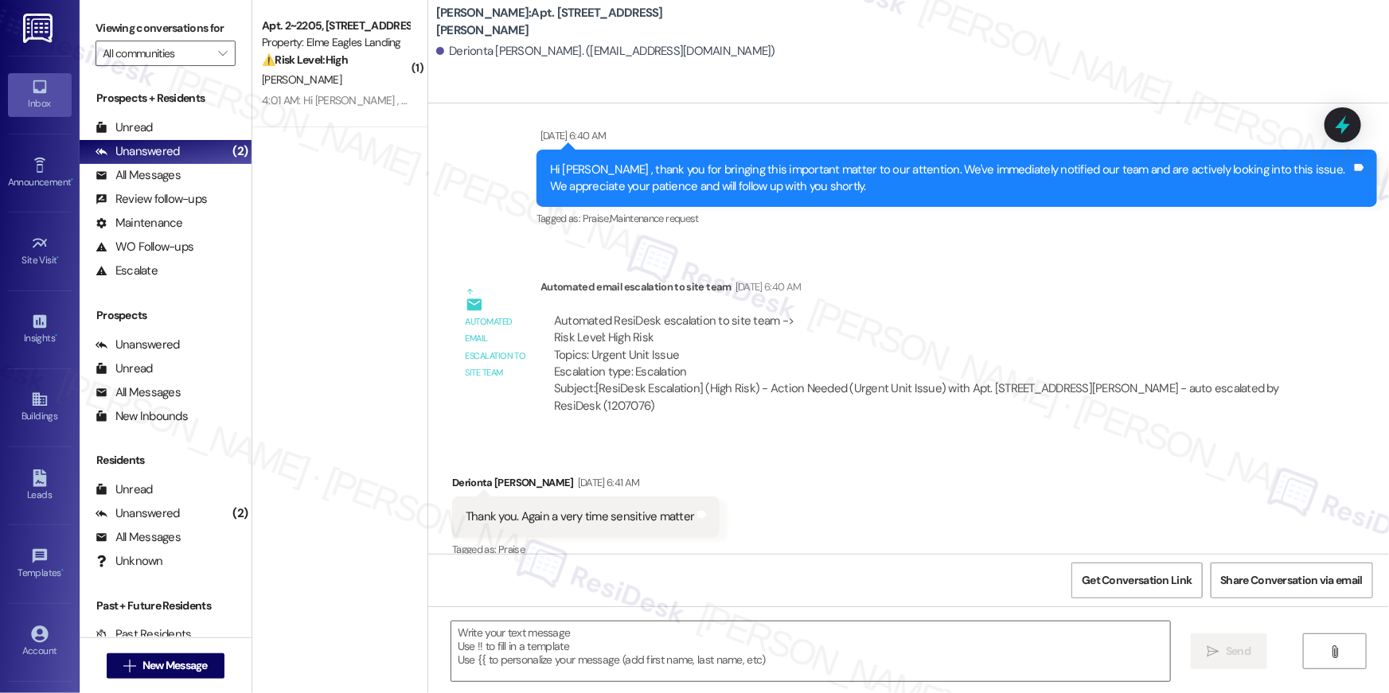
type textarea "Fetching suggested responses. Please feel free to read through the conversation…"
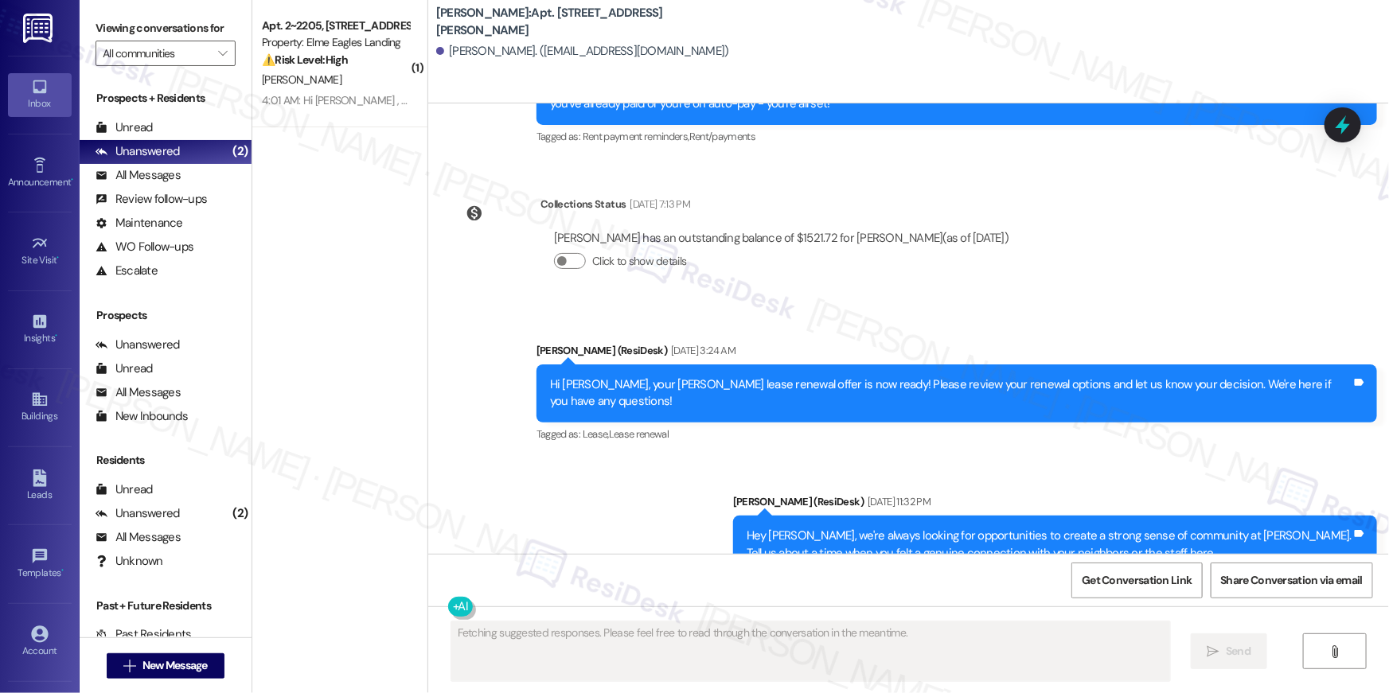
scroll to position [8115, 0]
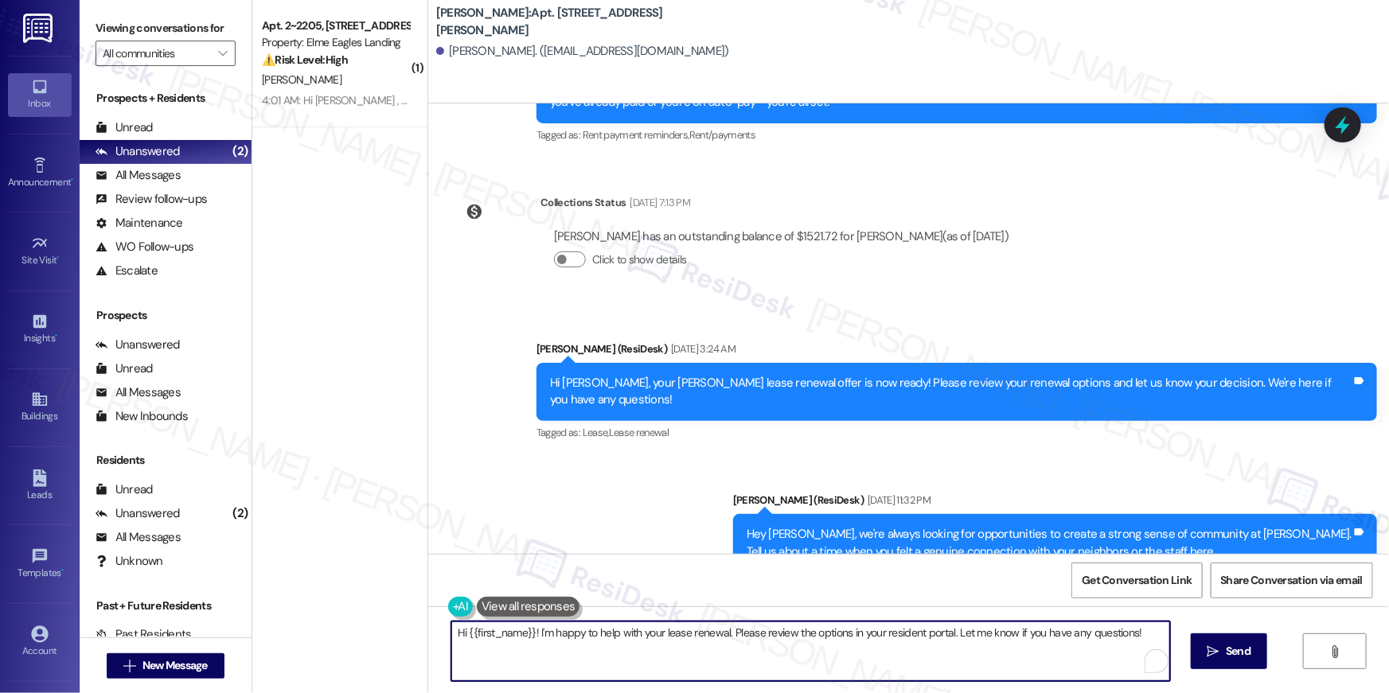
click at [960, 637] on textarea "Hi {{first_name}}! I'm happy to help with your lease renewal. Please review the…" at bounding box center [810, 652] width 719 height 60
paste textarea ", just following up on your lease renewal offer at {{property}}. Have you had a…"
type textarea "Hi {{first_name}}, just following up on your lease renewal offer at {{property}…"
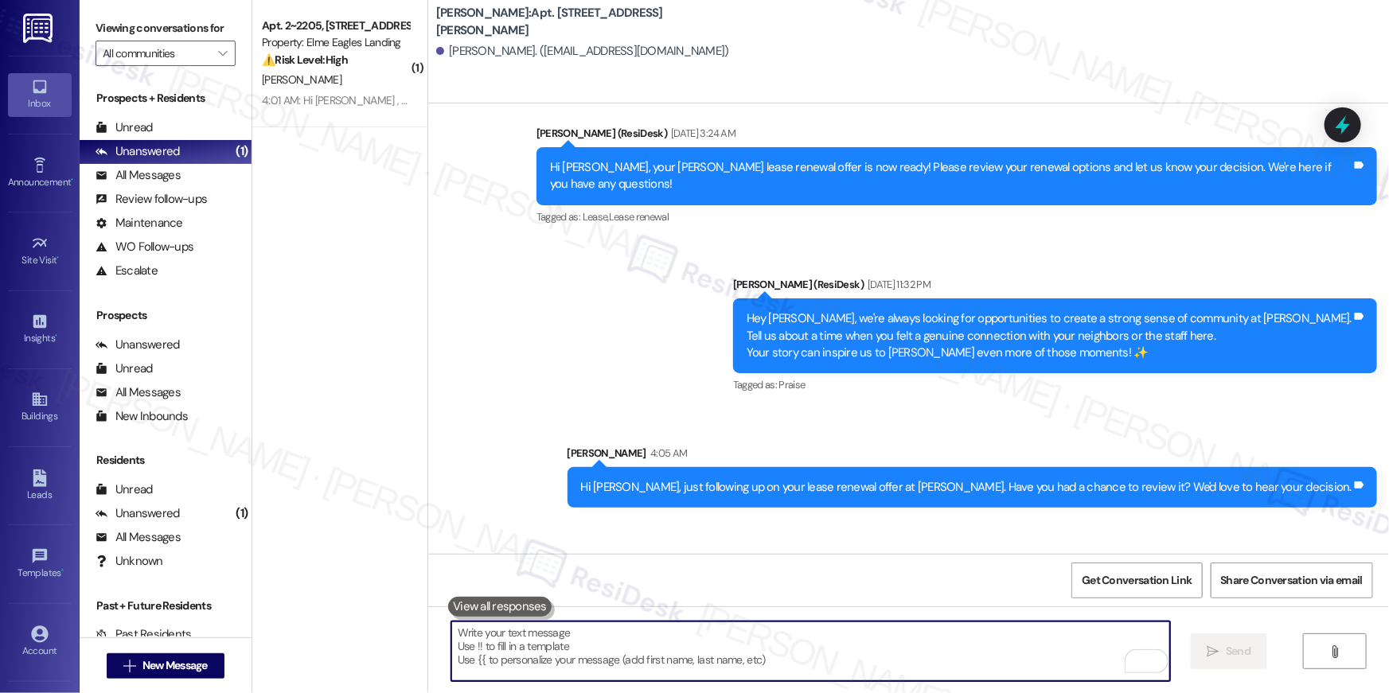
scroll to position [8336, 0]
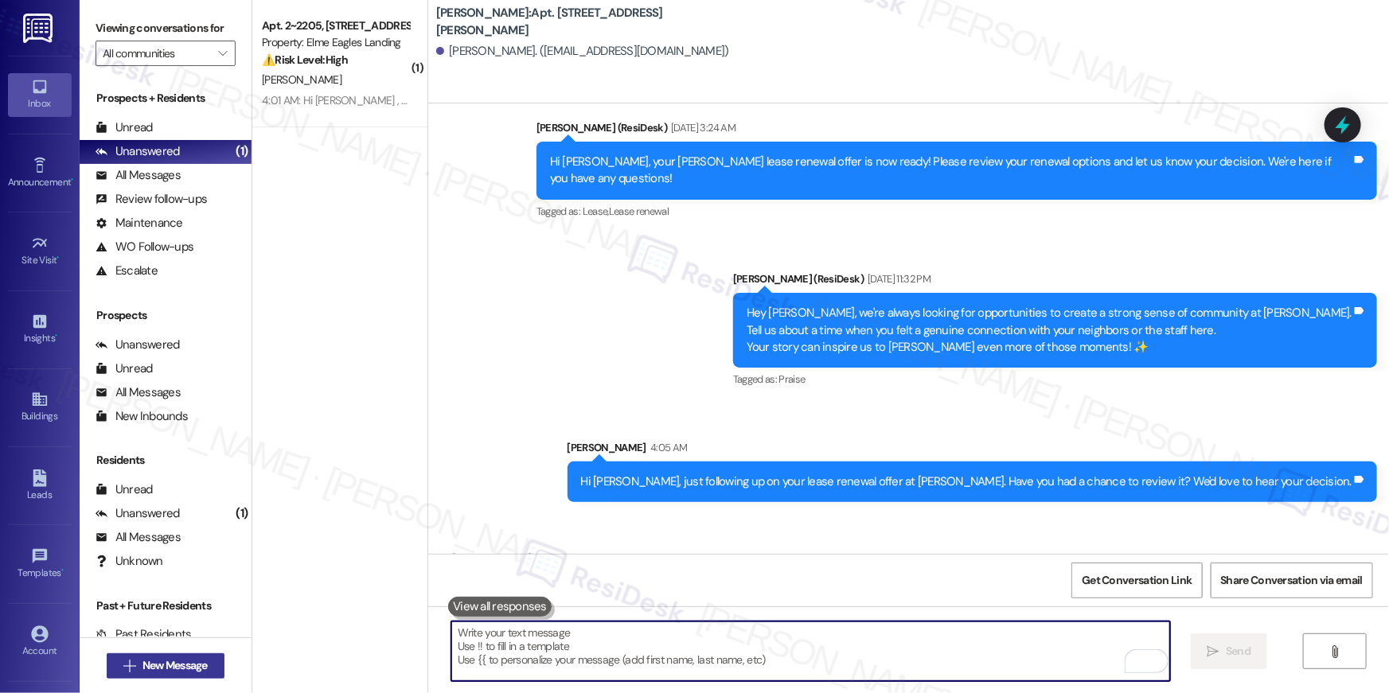
click at [185, 670] on span "New Message" at bounding box center [175, 666] width 65 height 17
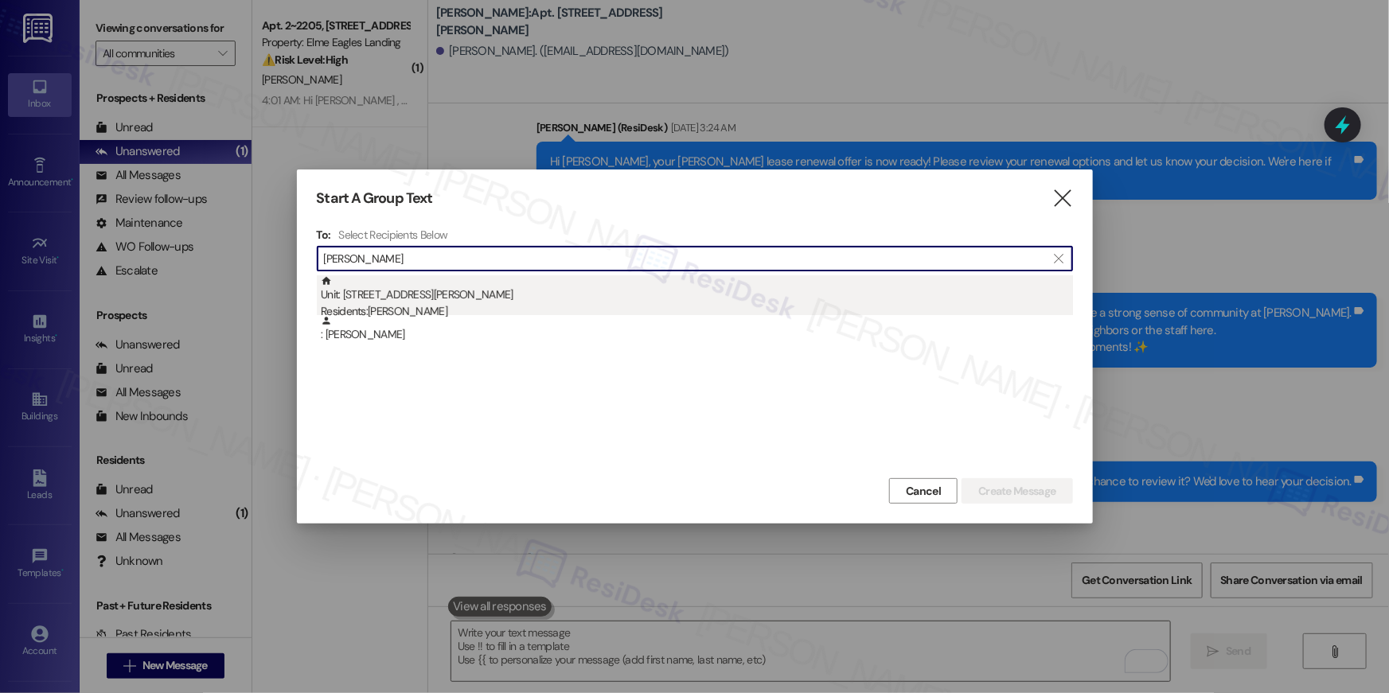
type input "[PERSON_NAME]"
click at [801, 303] on div "Residents: [PERSON_NAME]" at bounding box center [697, 311] width 752 height 17
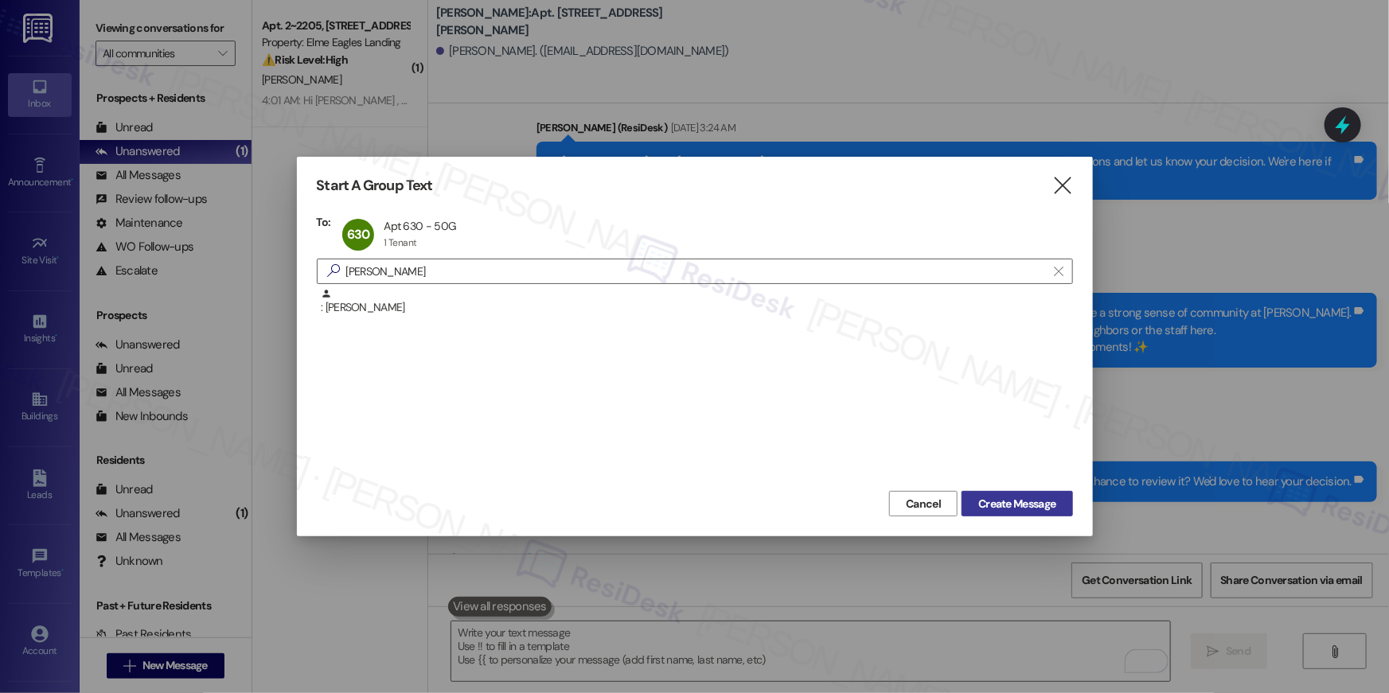
click at [1056, 502] on span "Create Message" at bounding box center [1017, 504] width 77 height 17
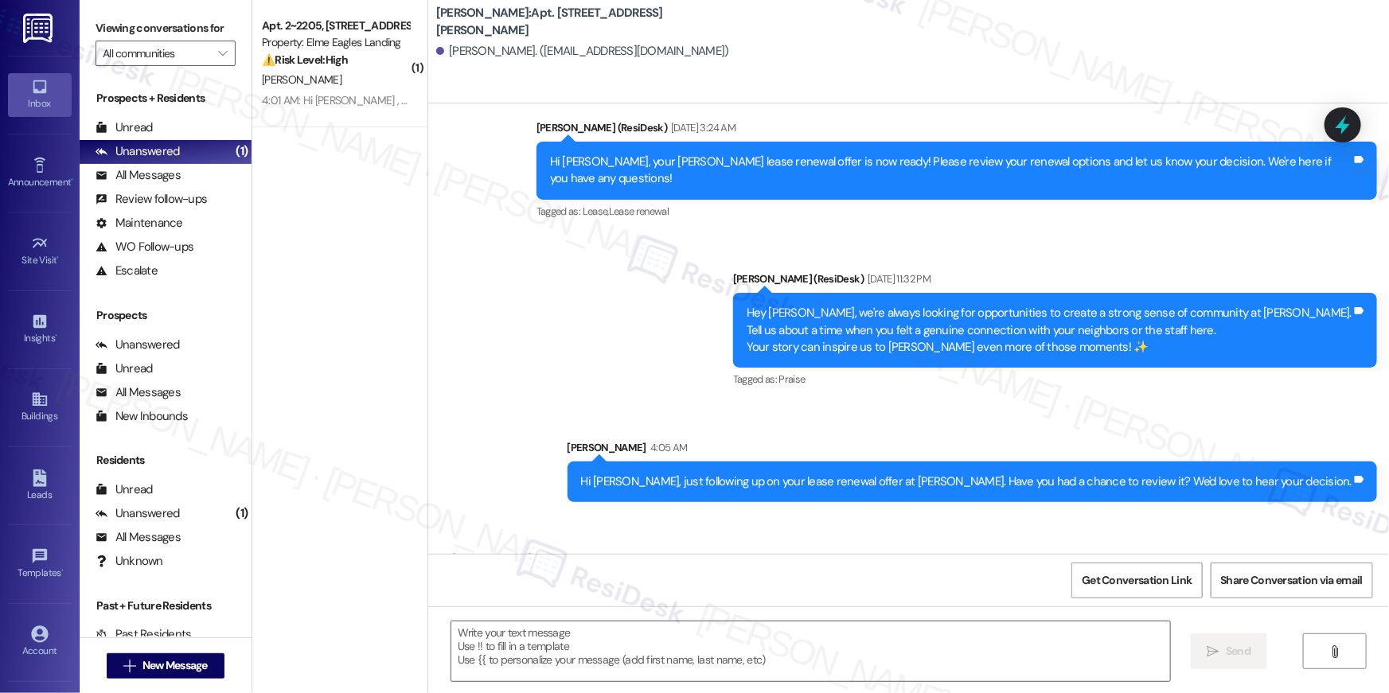
type textarea "Fetching suggested responses. Please feel free to read through the conversation…"
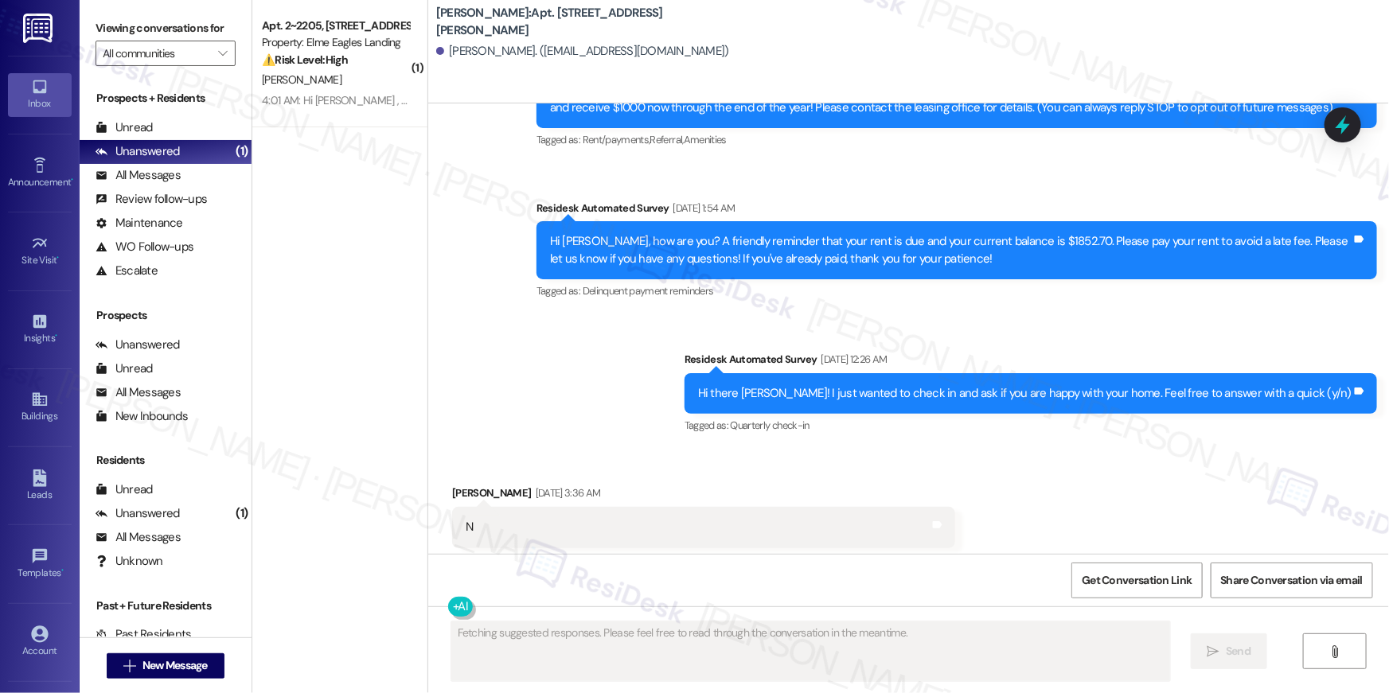
type textarea "Fetching suggested responses. Please feel free to read through the conversation…"
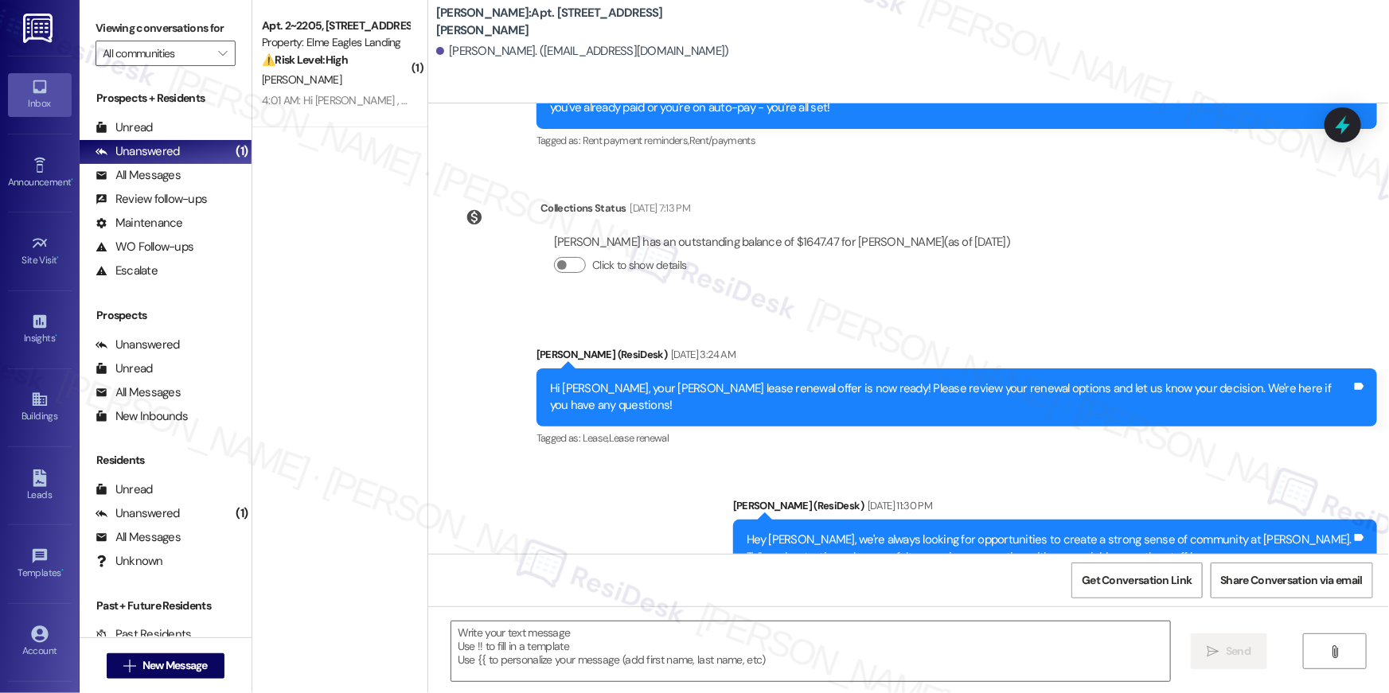
scroll to position [1541, 0]
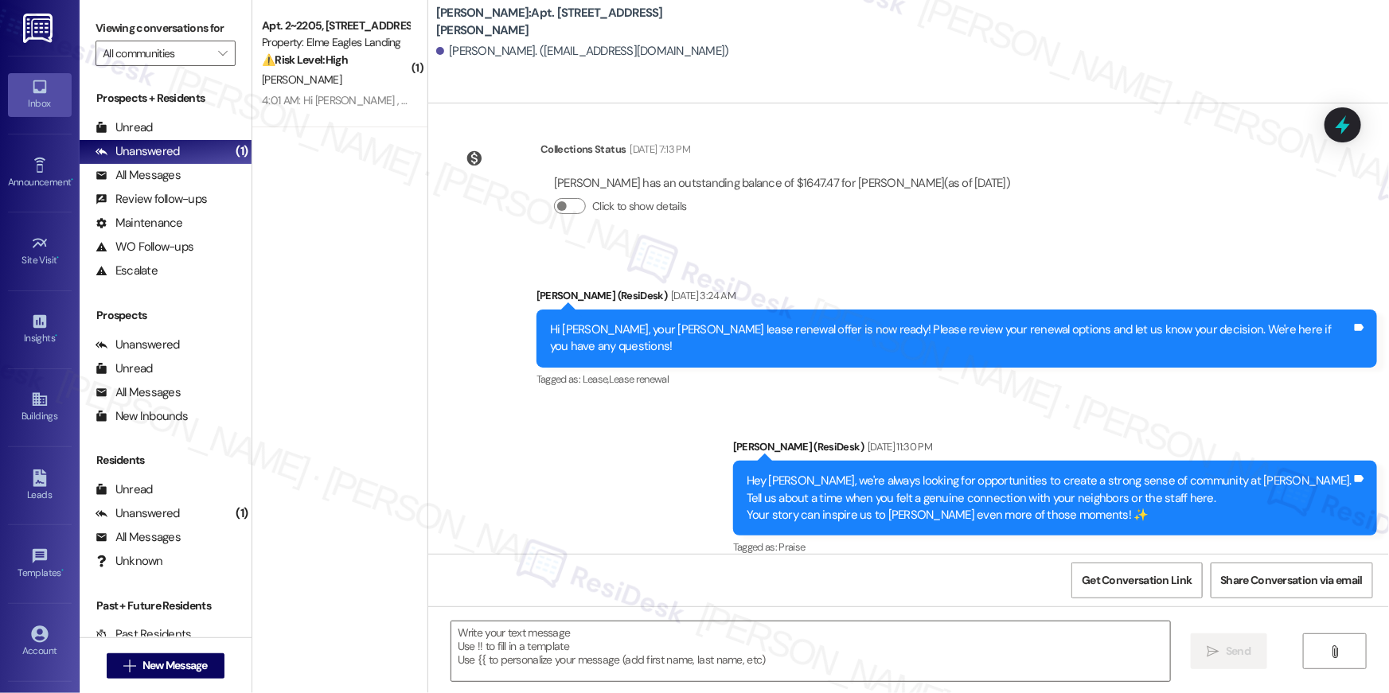
click at [919, 689] on div " Send " at bounding box center [908, 666] width 961 height 119
click at [918, 650] on textarea at bounding box center [810, 652] width 719 height 60
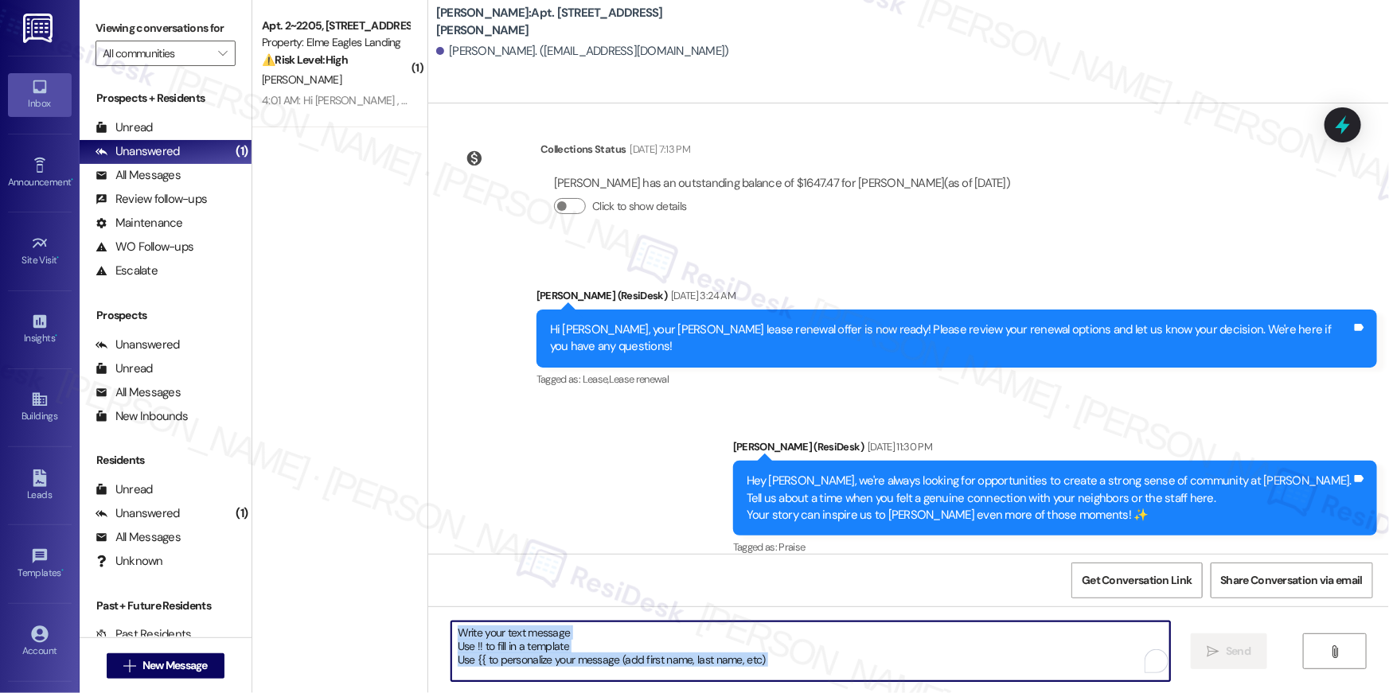
click at [918, 650] on textarea "To enrich screen reader interactions, please activate Accessibility in Grammarl…" at bounding box center [810, 652] width 719 height 60
paste textarea "Hi {{first_name}}, just following up on your lease renewal offer at {{property}…"
type textarea "Hi {{first_name}}, just following up on your lease renewal offer at {{property}…"
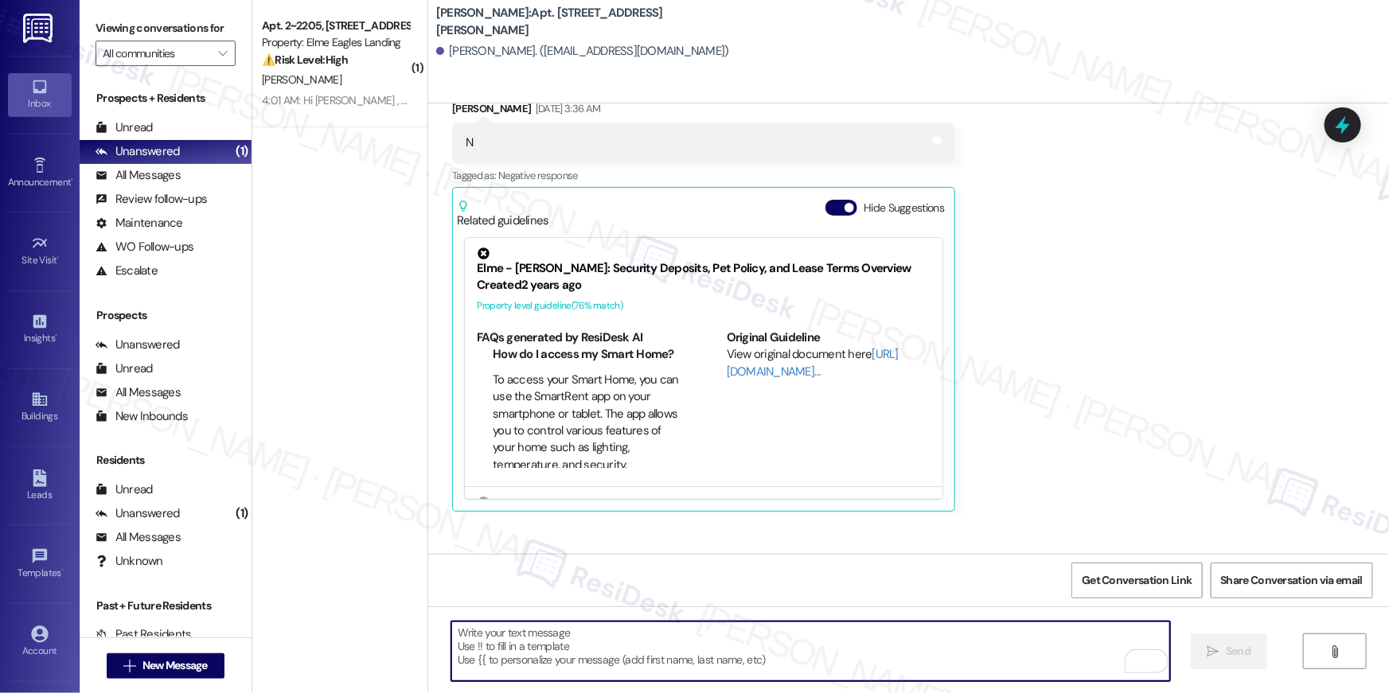
scroll to position [568, 0]
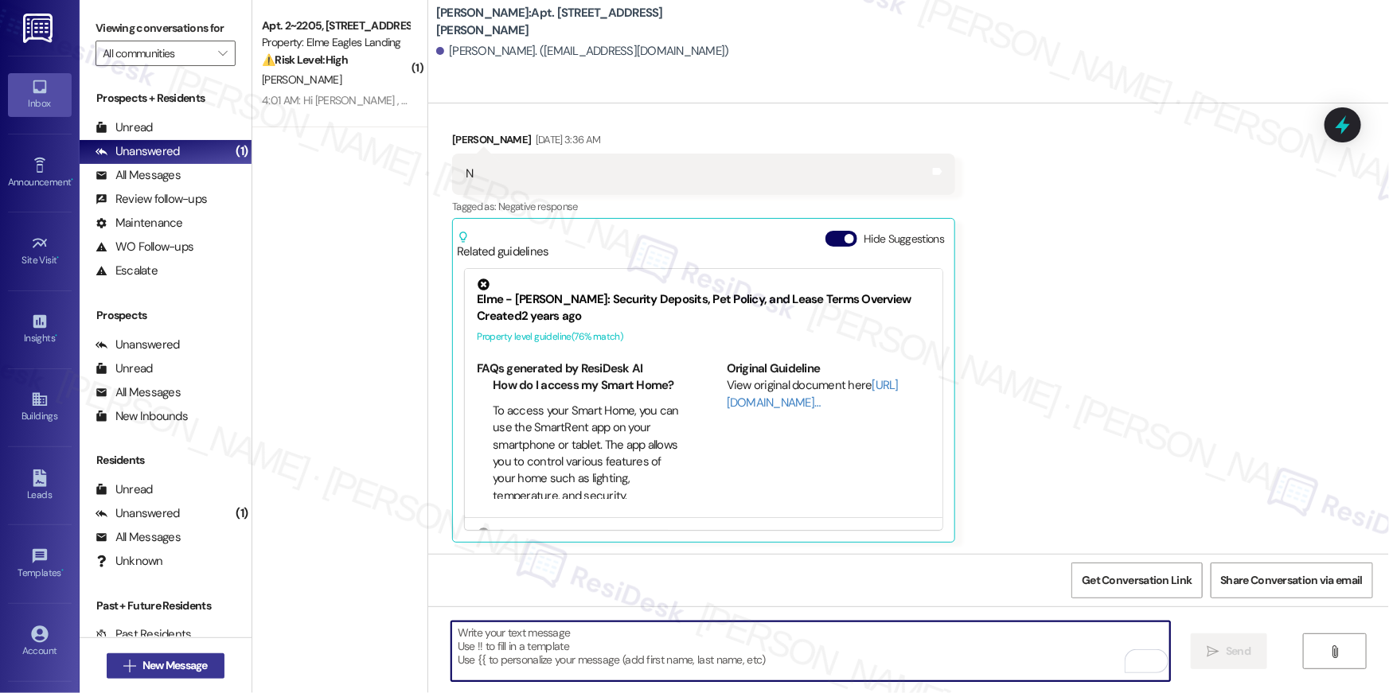
click at [201, 664] on span "New Message" at bounding box center [175, 666] width 65 height 17
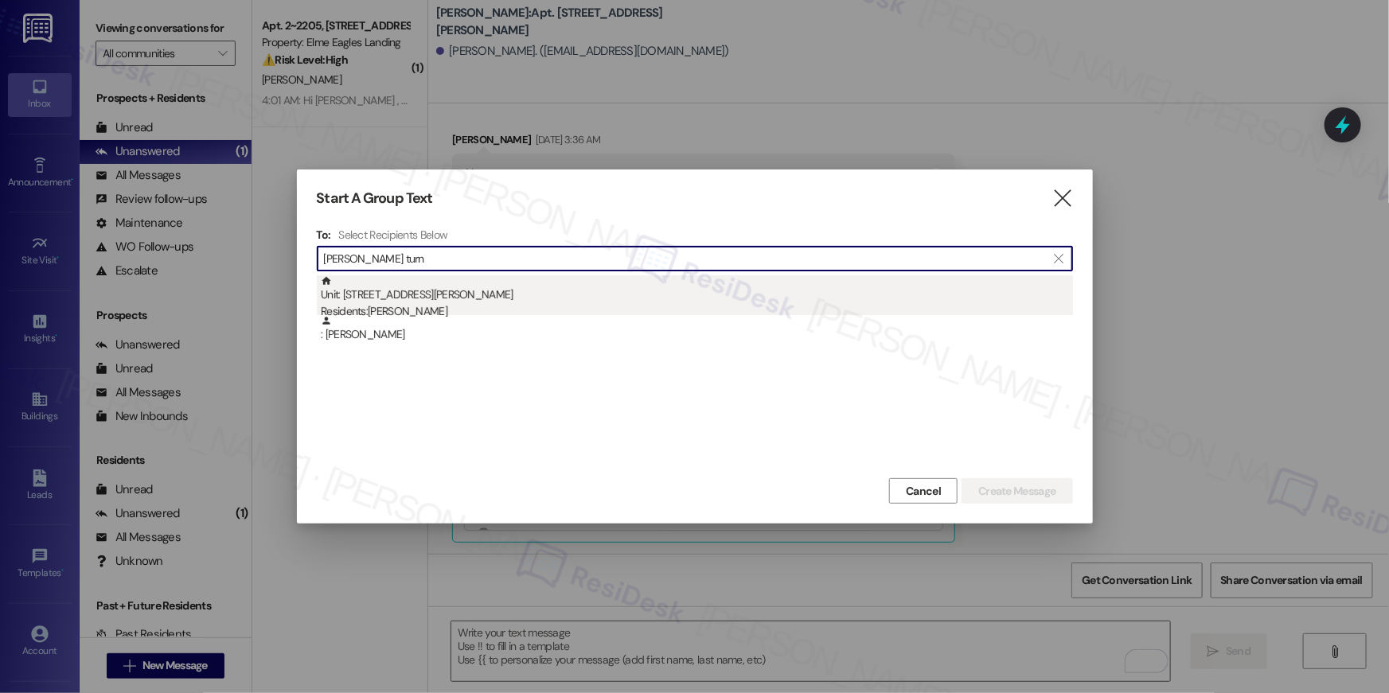
type input "[PERSON_NAME] turn"
click at [394, 301] on div "Unit: [STREET_ADDRESS][PERSON_NAME] Residents: [PERSON_NAME]" at bounding box center [697, 297] width 752 height 45
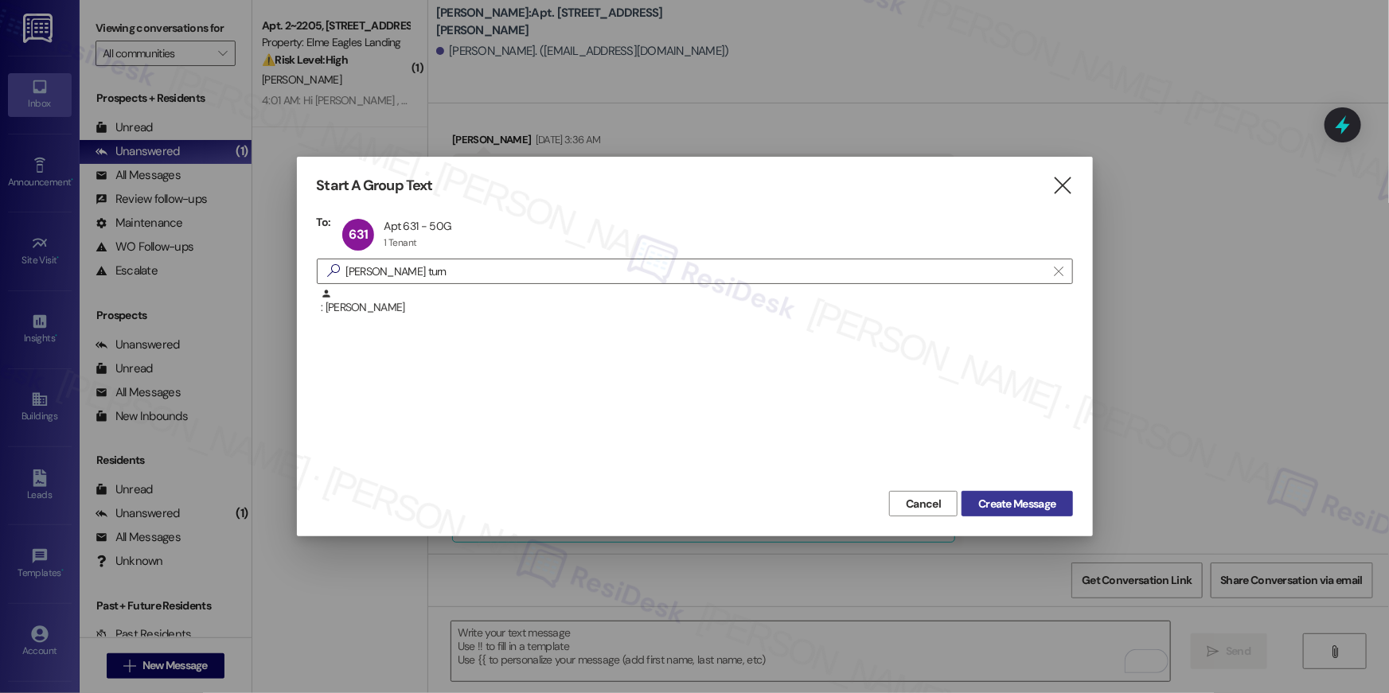
click at [1003, 501] on span "Create Message" at bounding box center [1017, 504] width 77 height 17
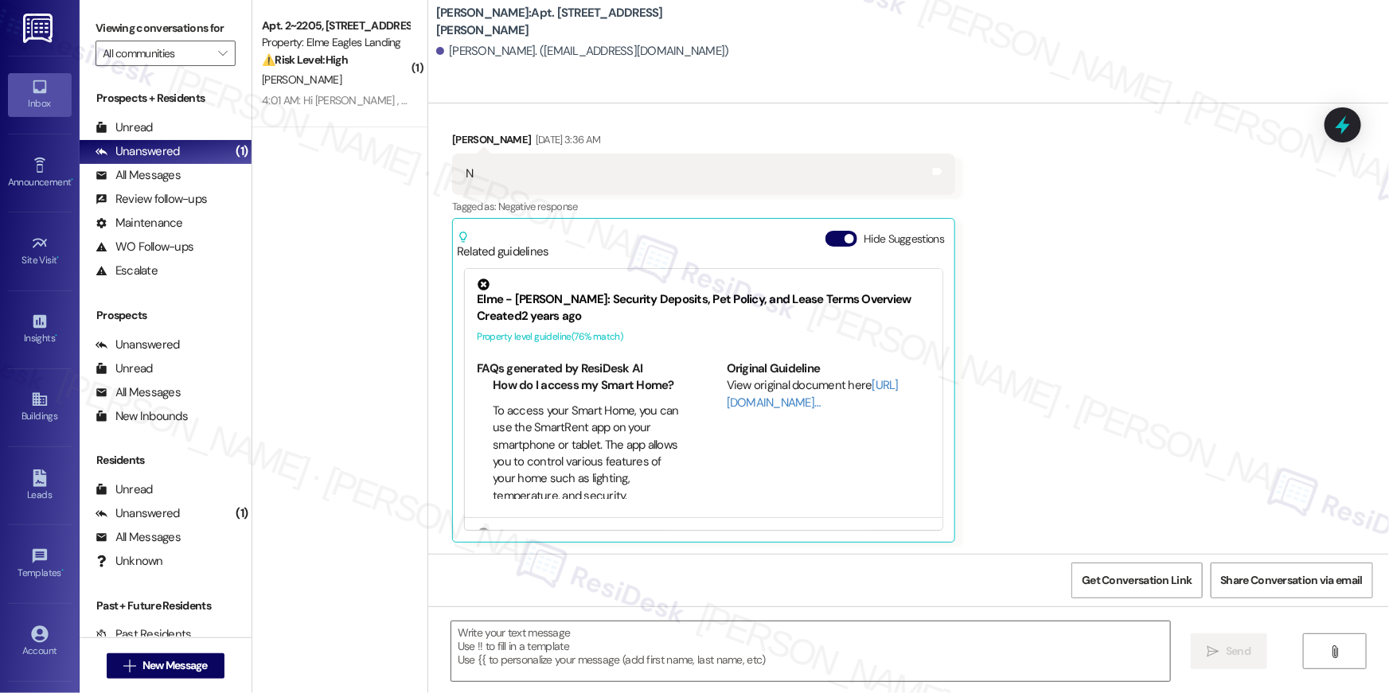
type textarea "Fetching suggested responses. Please feel free to read through the conversation…"
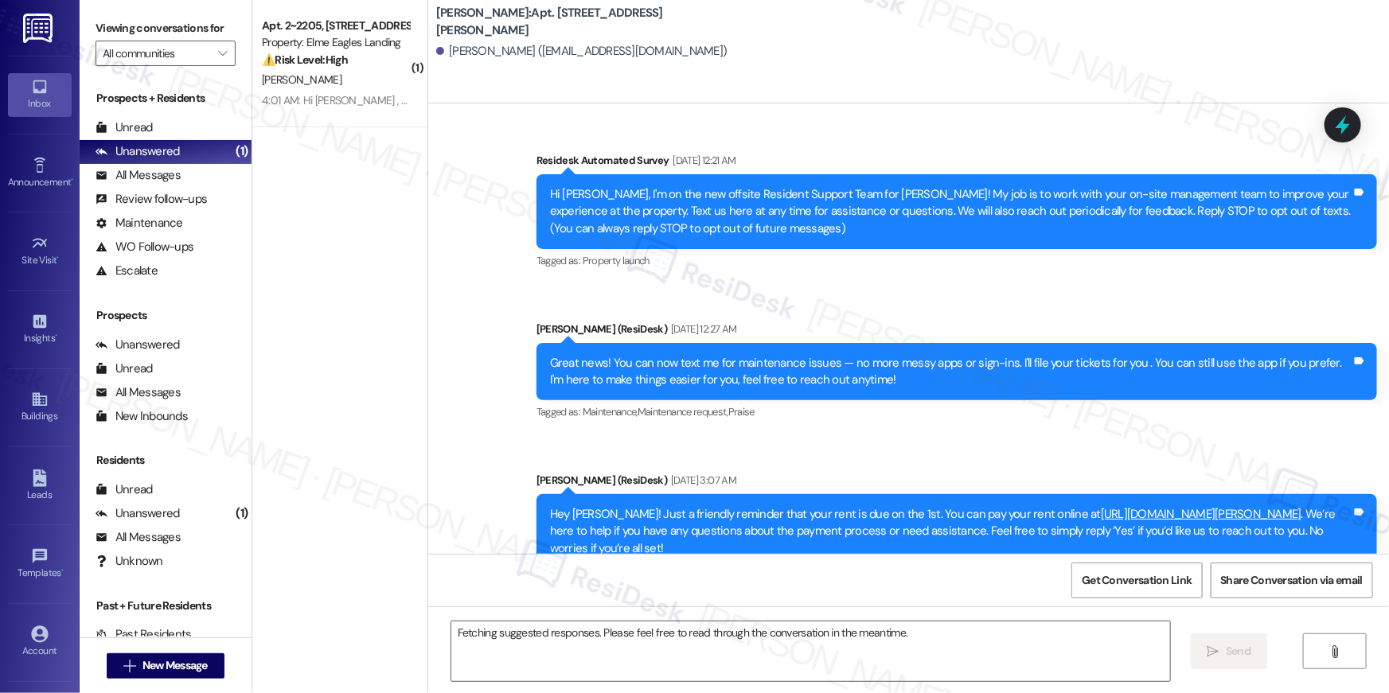
scroll to position [8433, 0]
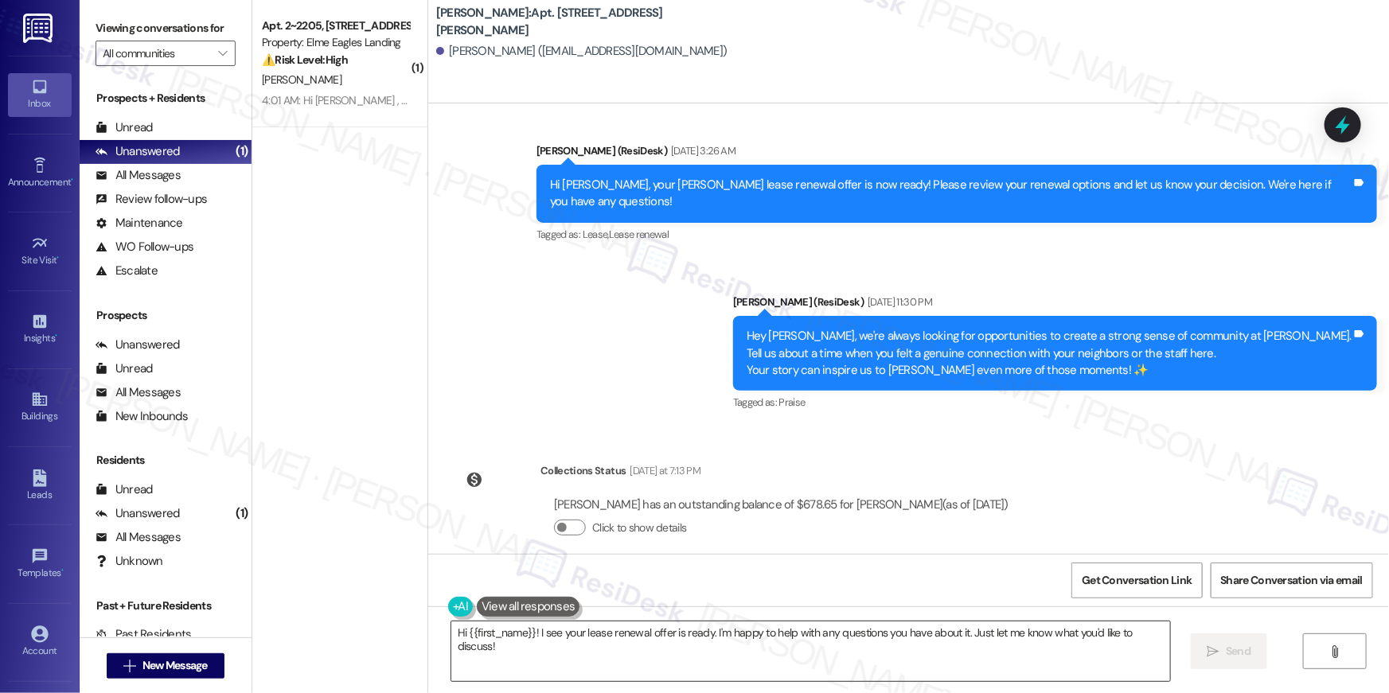
click at [889, 676] on textarea "Hi {{first_name}}! I see your lease renewal offer is ready. I'm happy to help w…" at bounding box center [810, 652] width 719 height 60
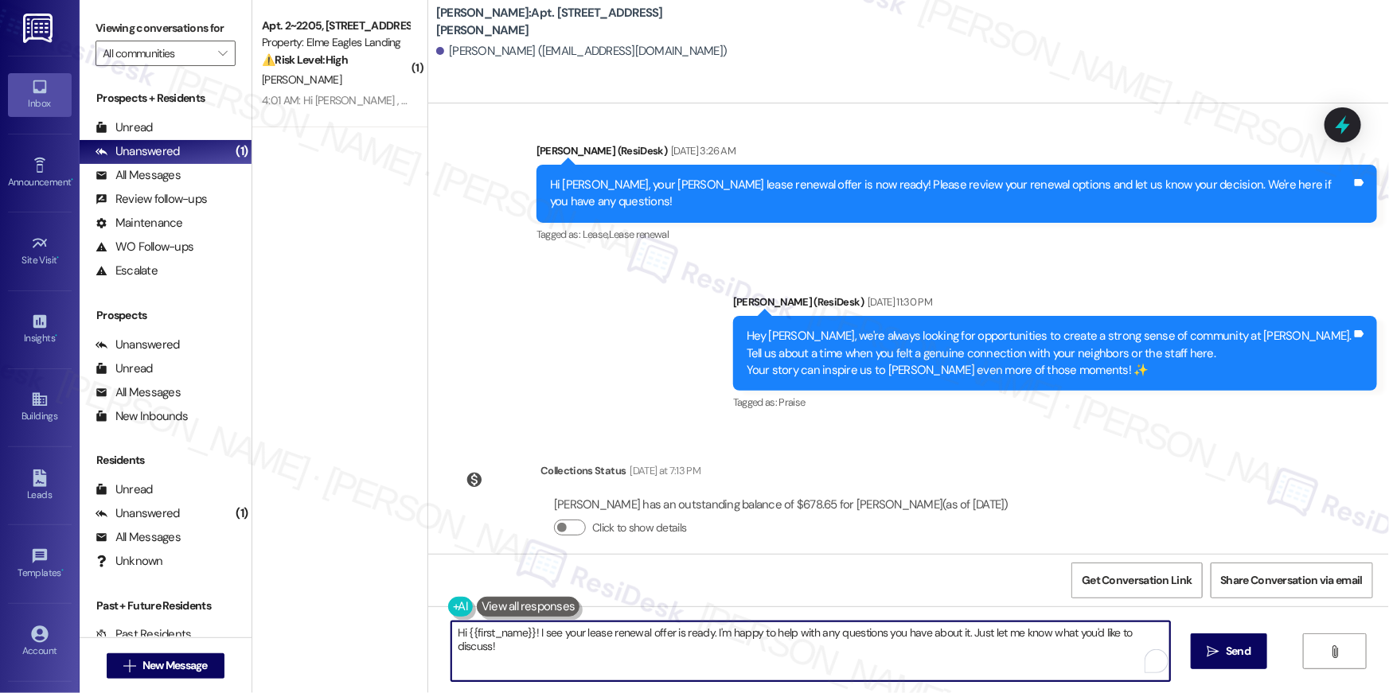
click at [888, 672] on textarea "Hi {{first_name}}! I see your lease renewal offer is ready. I'm happy to help w…" at bounding box center [810, 652] width 719 height 60
paste textarea ", just following up on your lease renewal offer at {{property}}. Have you had a…"
type textarea "Hi {{first_name}}, just following up on your lease renewal offer at {{property}…"
click at [1237, 650] on span "Send" at bounding box center [1238, 651] width 25 height 17
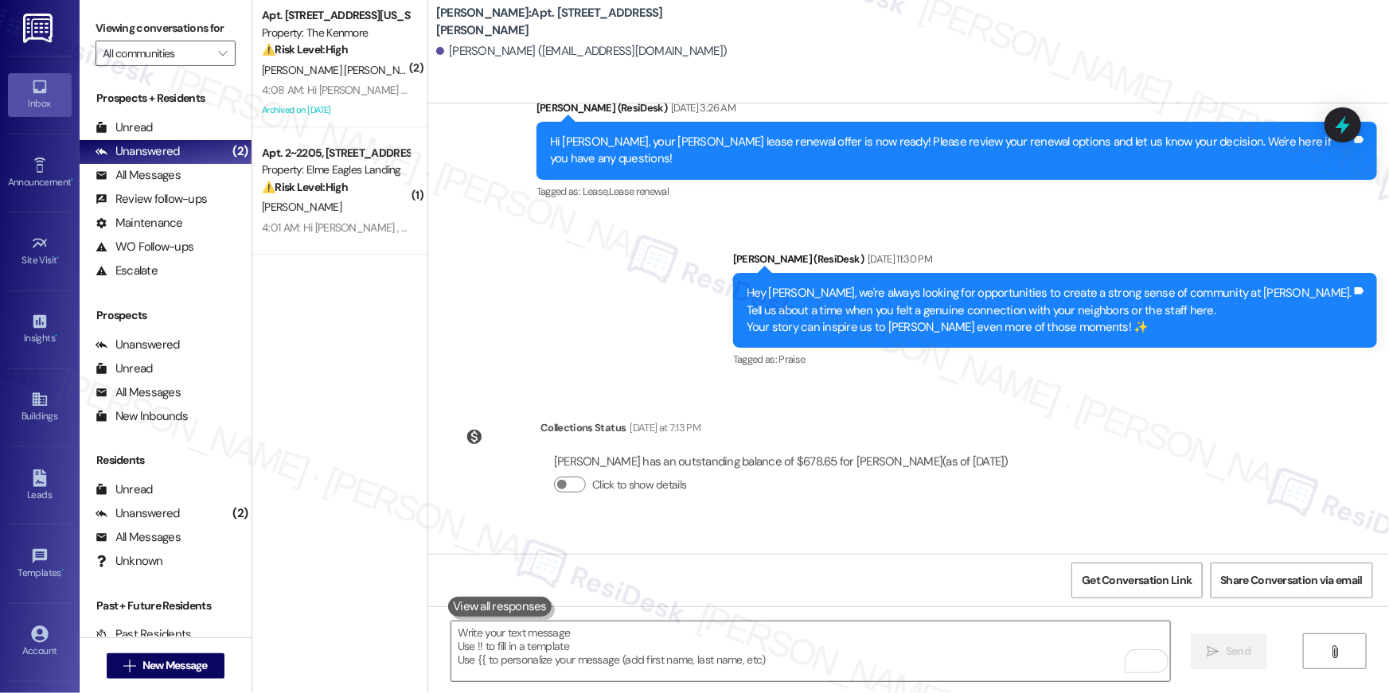
scroll to position [8543, 0]
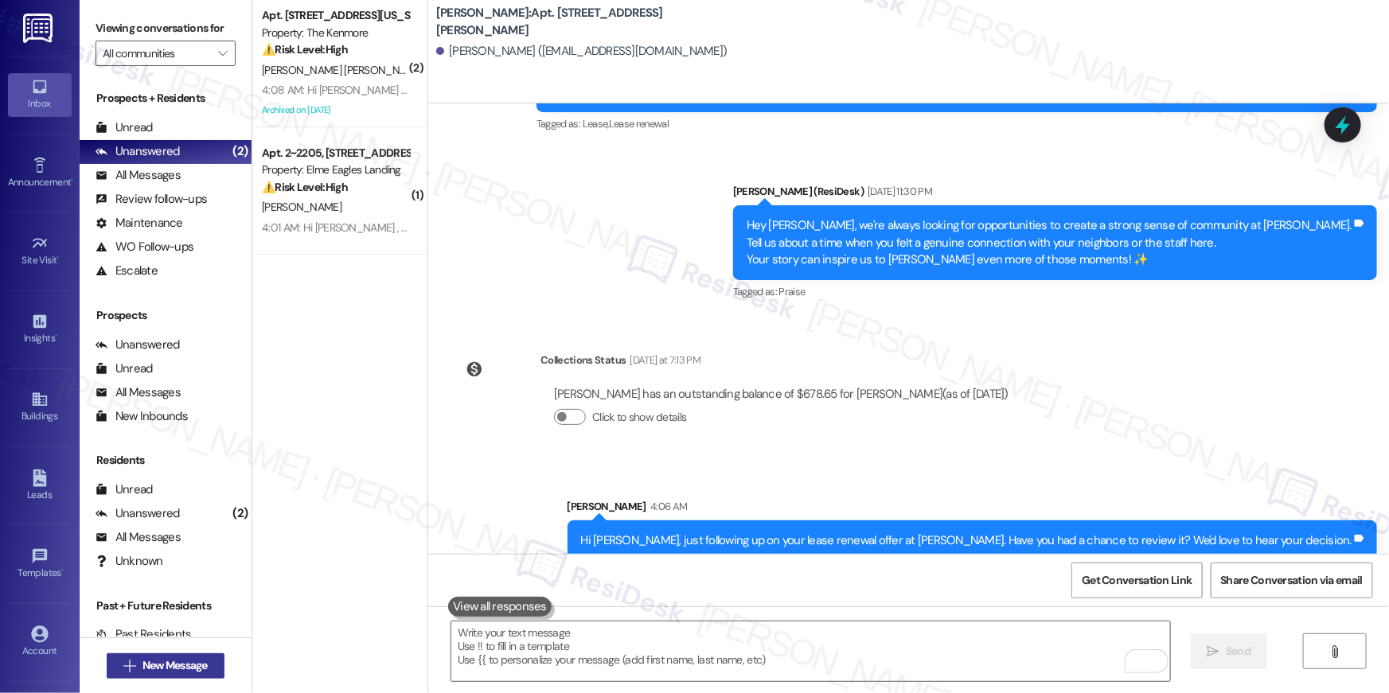
click at [202, 670] on span "New Message" at bounding box center [175, 666] width 65 height 17
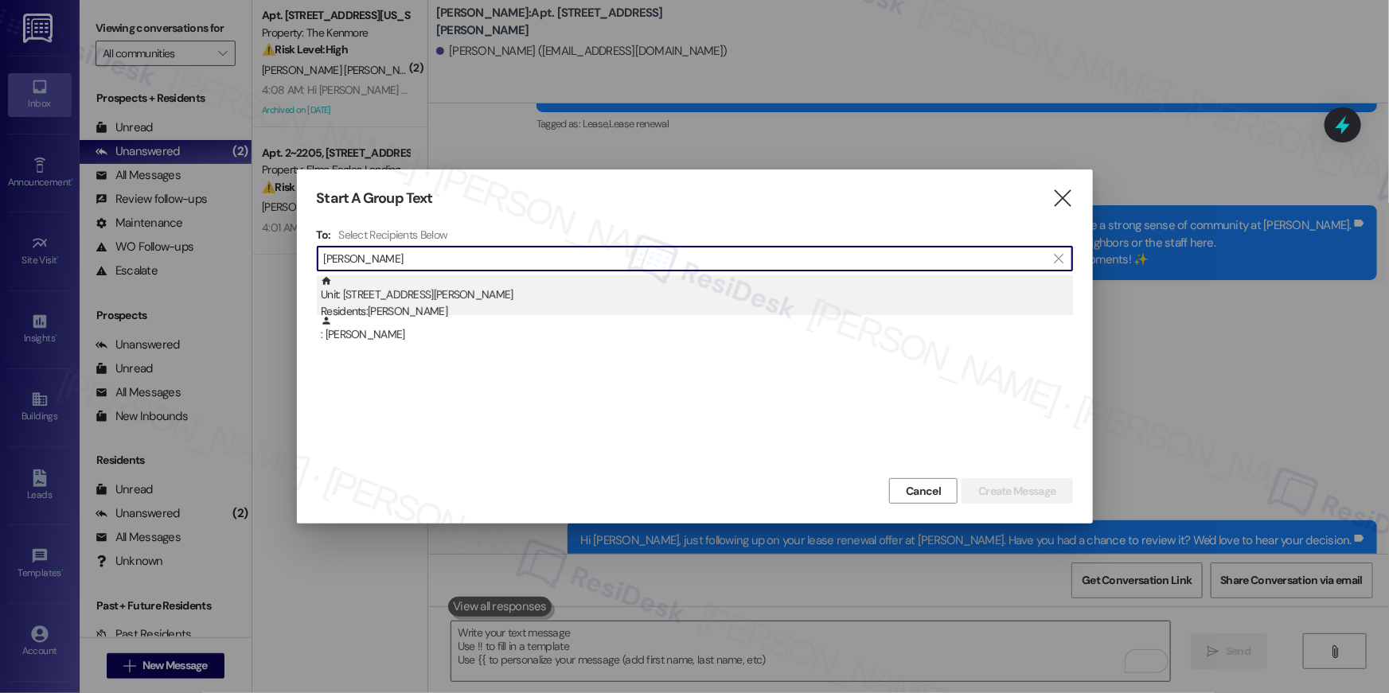
type input "[PERSON_NAME]"
click at [400, 308] on div "Residents: [PERSON_NAME]" at bounding box center [697, 311] width 752 height 17
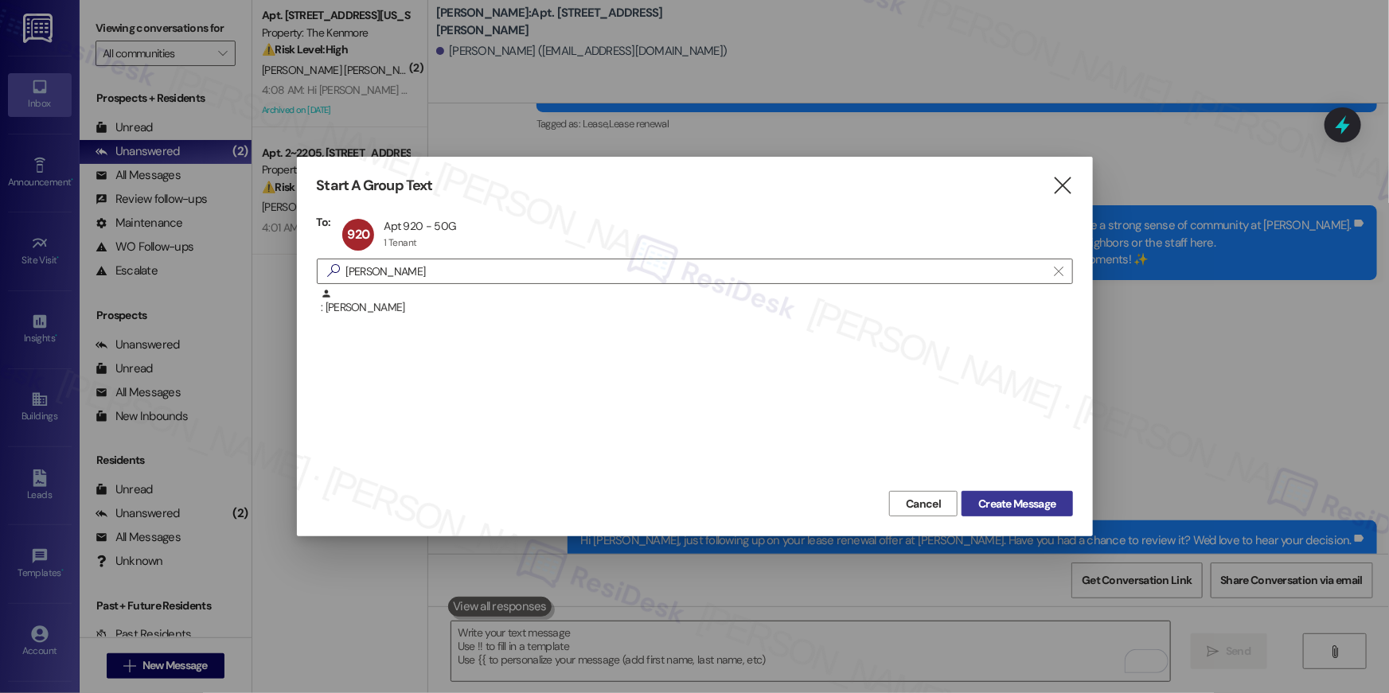
click at [989, 506] on span "Create Message" at bounding box center [1017, 504] width 77 height 17
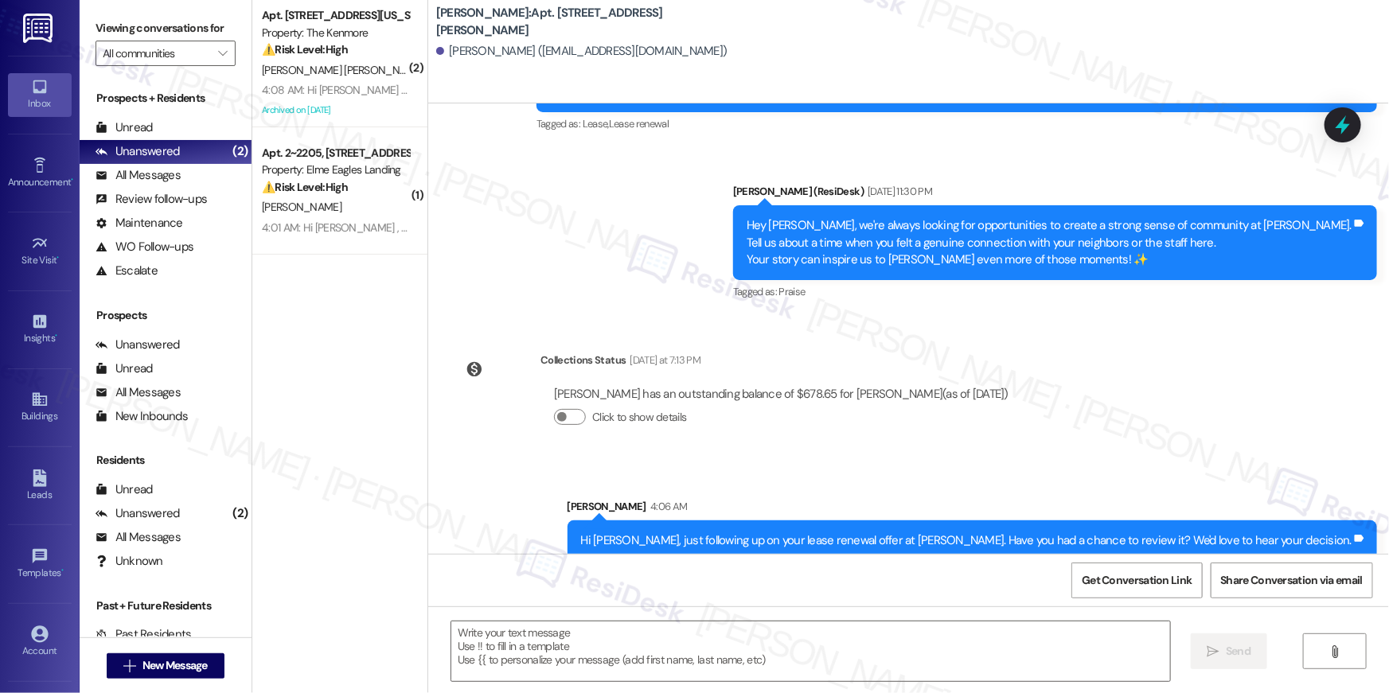
type textarea "Fetching suggested responses. Please feel free to read through the conversation…"
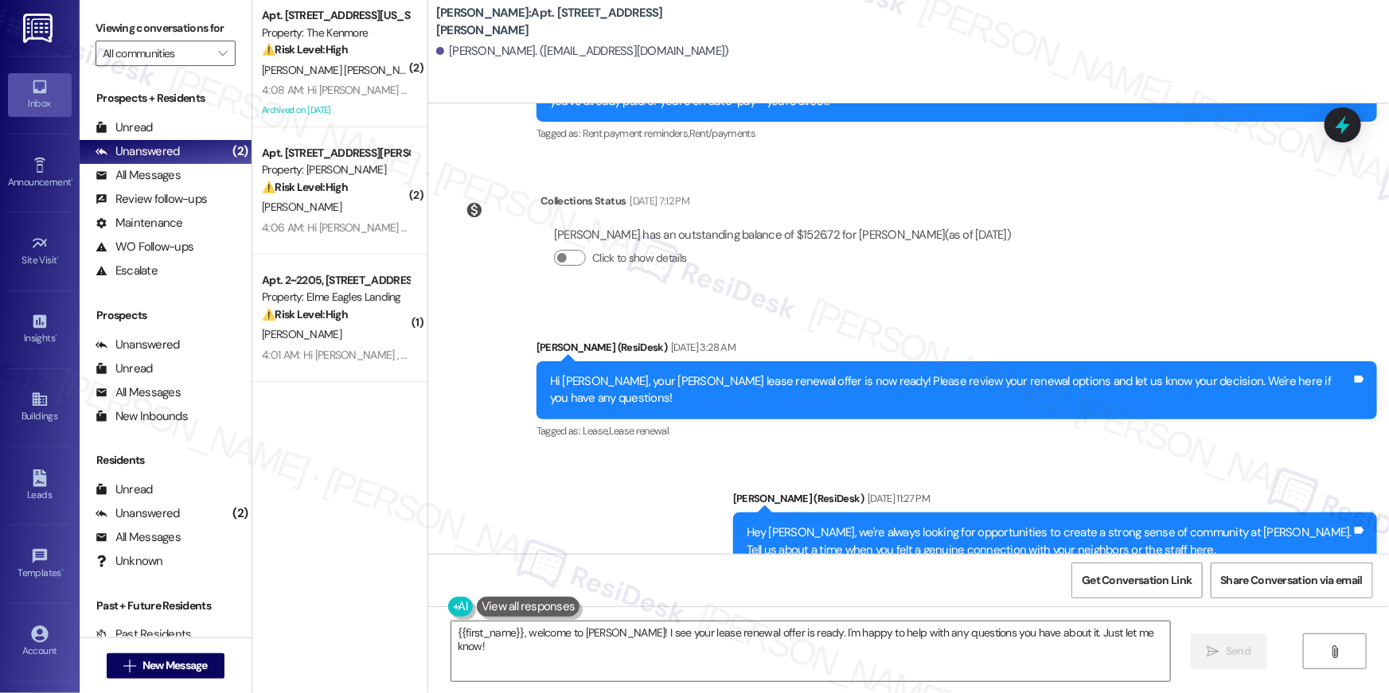
scroll to position [5715, 0]
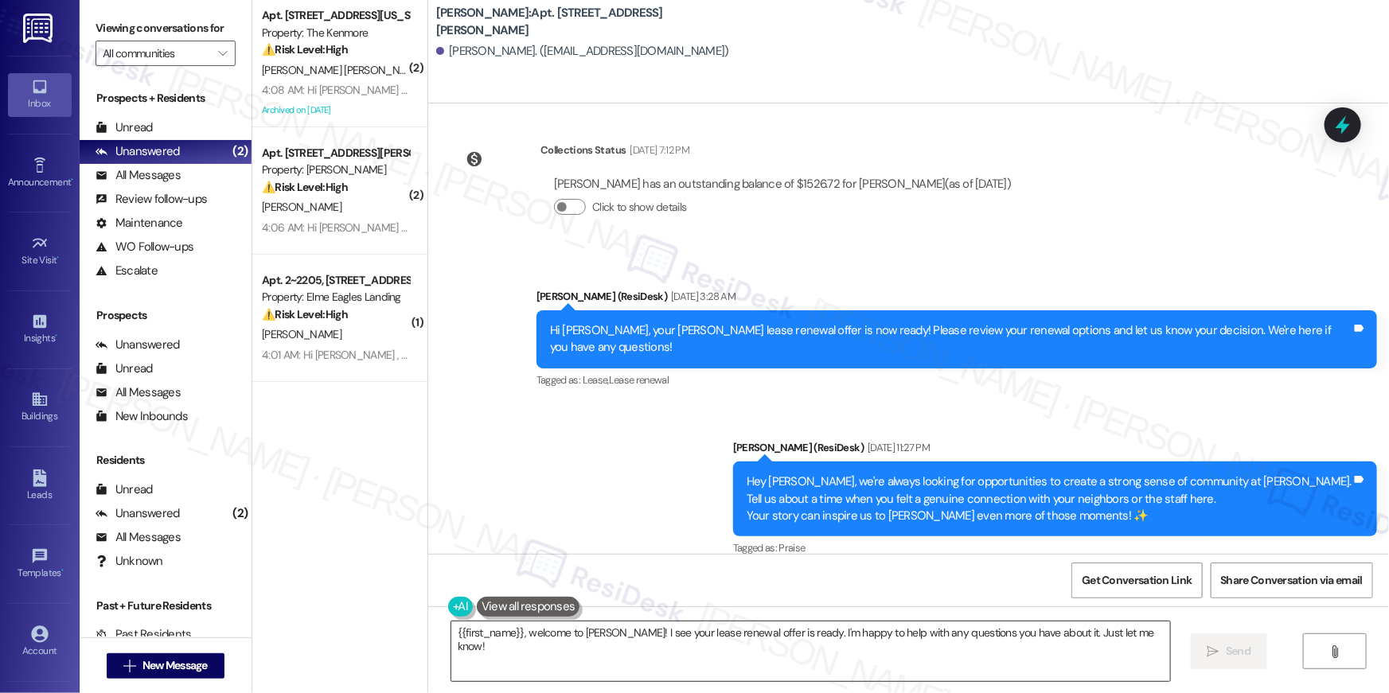
click at [933, 649] on textarea "{{first_name}}, welcome to [PERSON_NAME]! I see your lease renewal offer is rea…" at bounding box center [810, 652] width 719 height 60
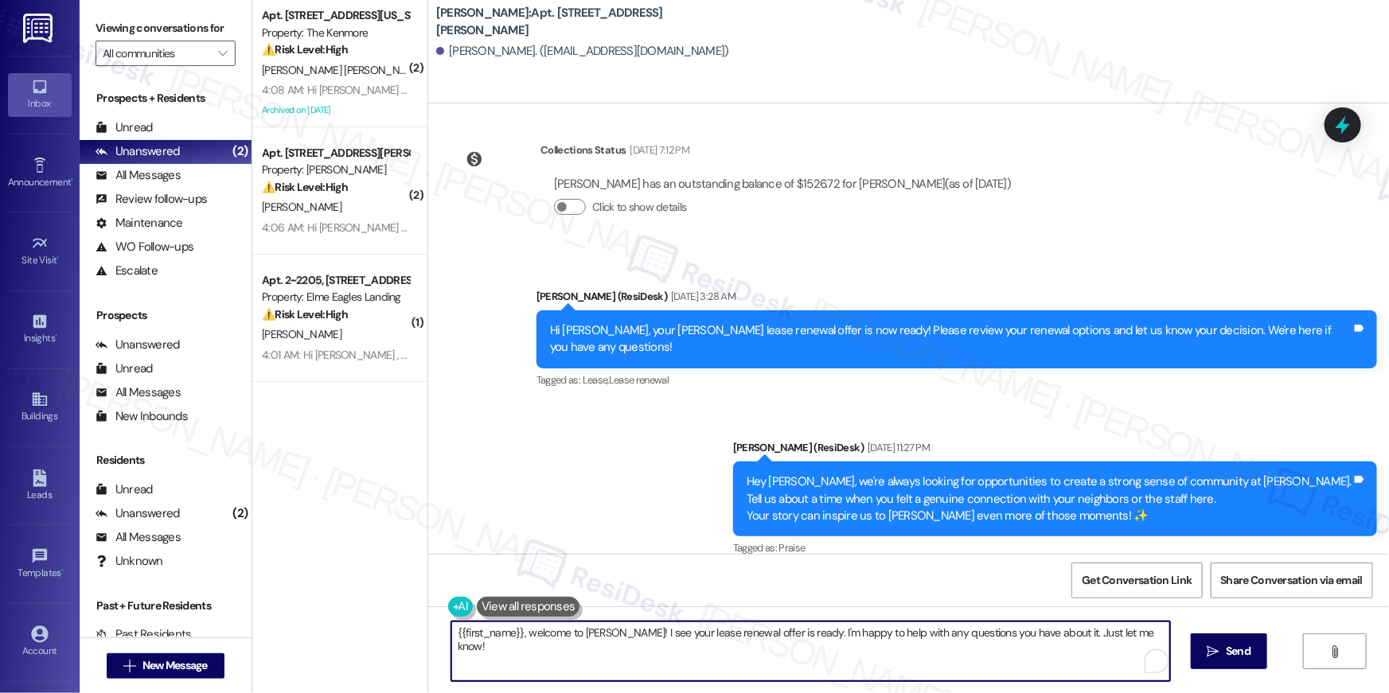
paste textarea "Hi {{first_name}}, just following up on your lease renewal offer at {{property}…"
type textarea "Hi {{first_name}}, just following up on your lease renewal offer at {{property}…"
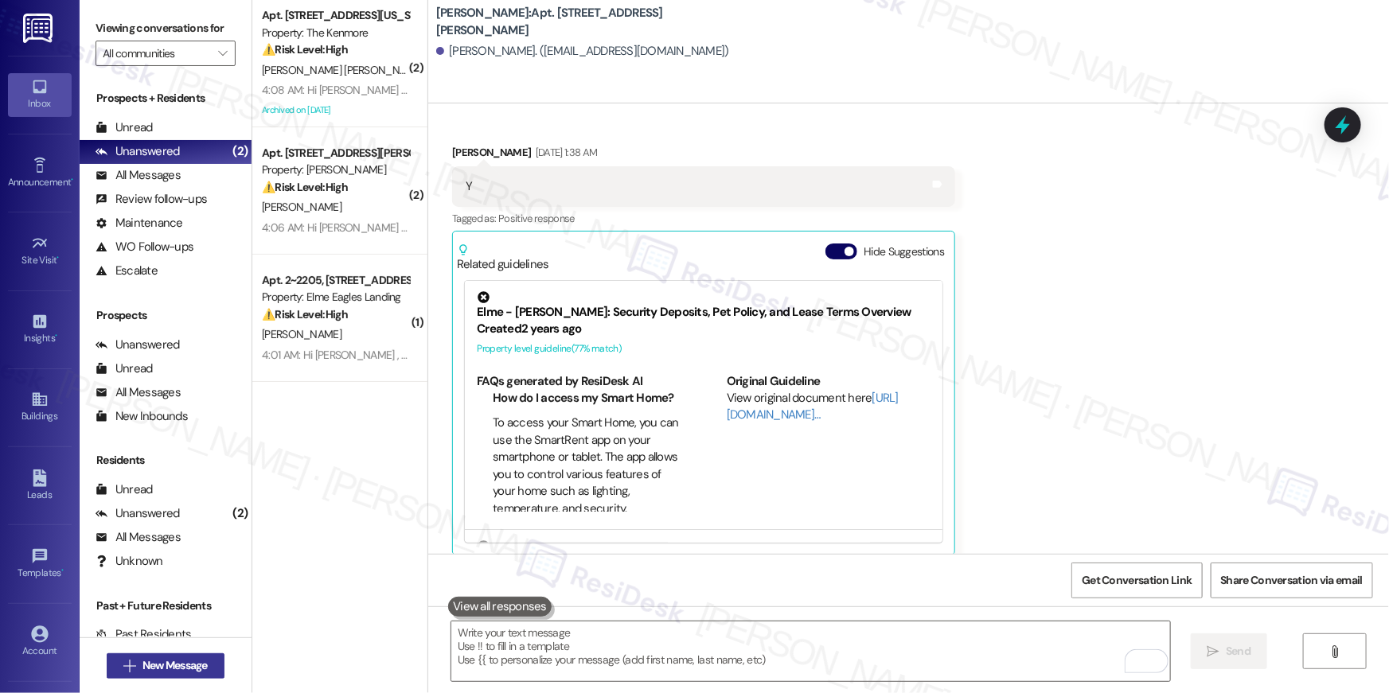
click at [150, 669] on span "New Message" at bounding box center [175, 666] width 65 height 17
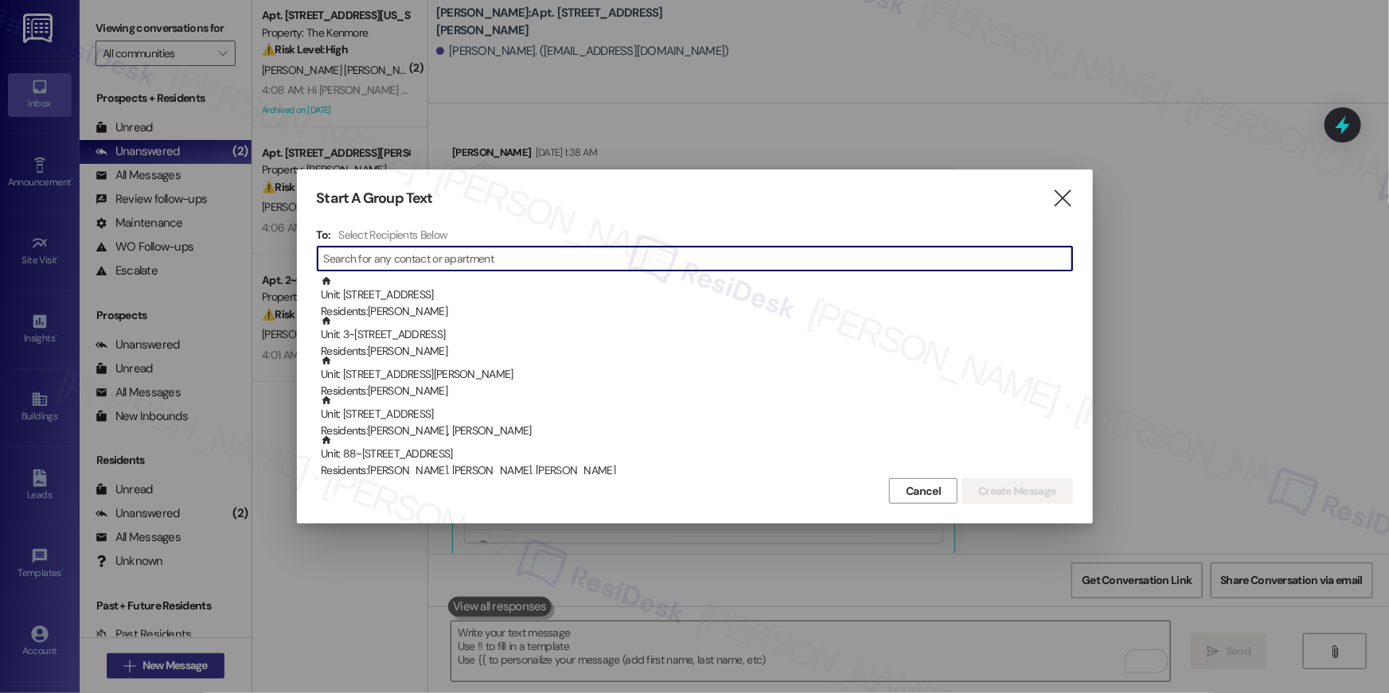
scroll to position [4345, 0]
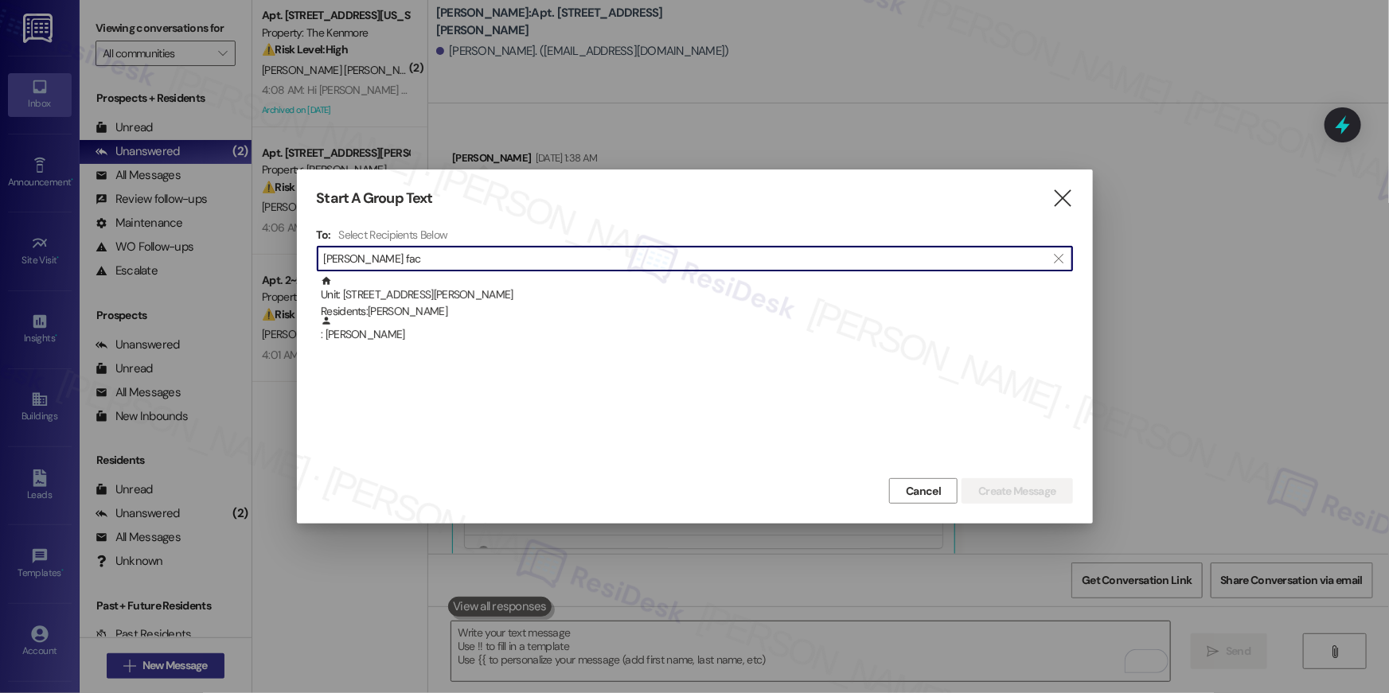
type input "[PERSON_NAME] face"
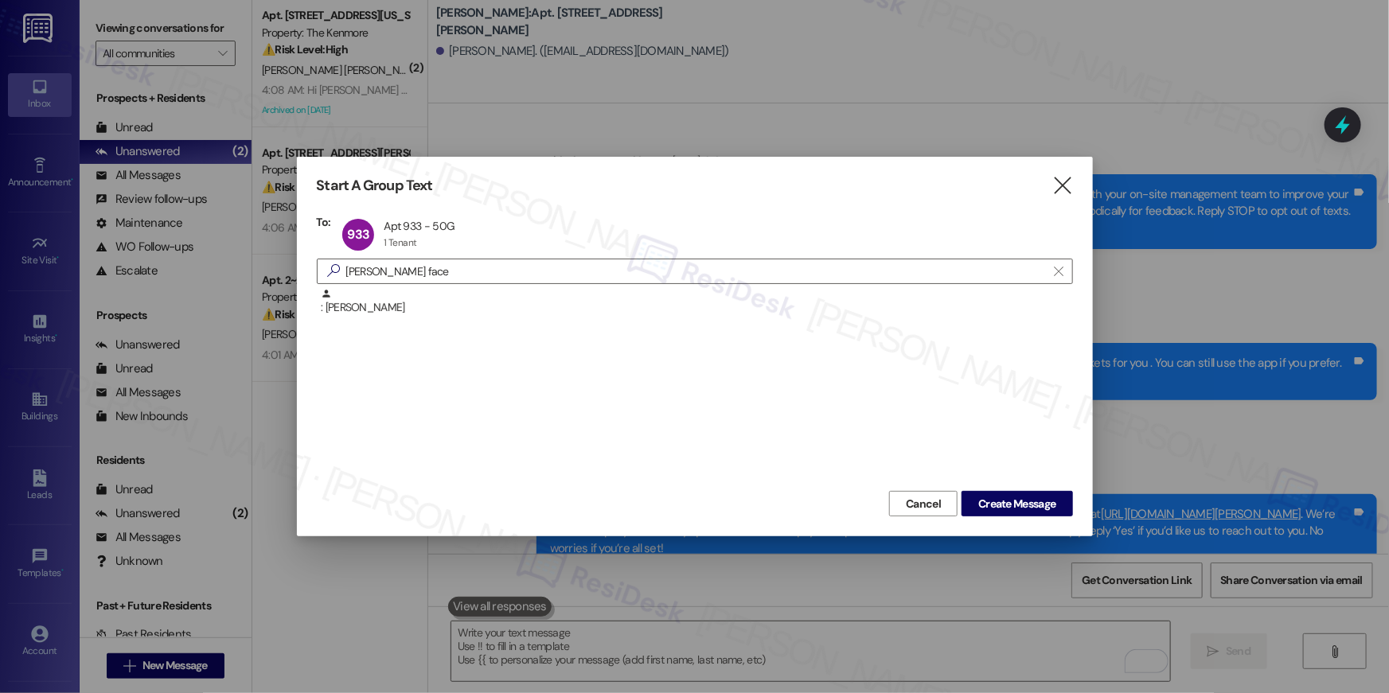
scroll to position [4345, 0]
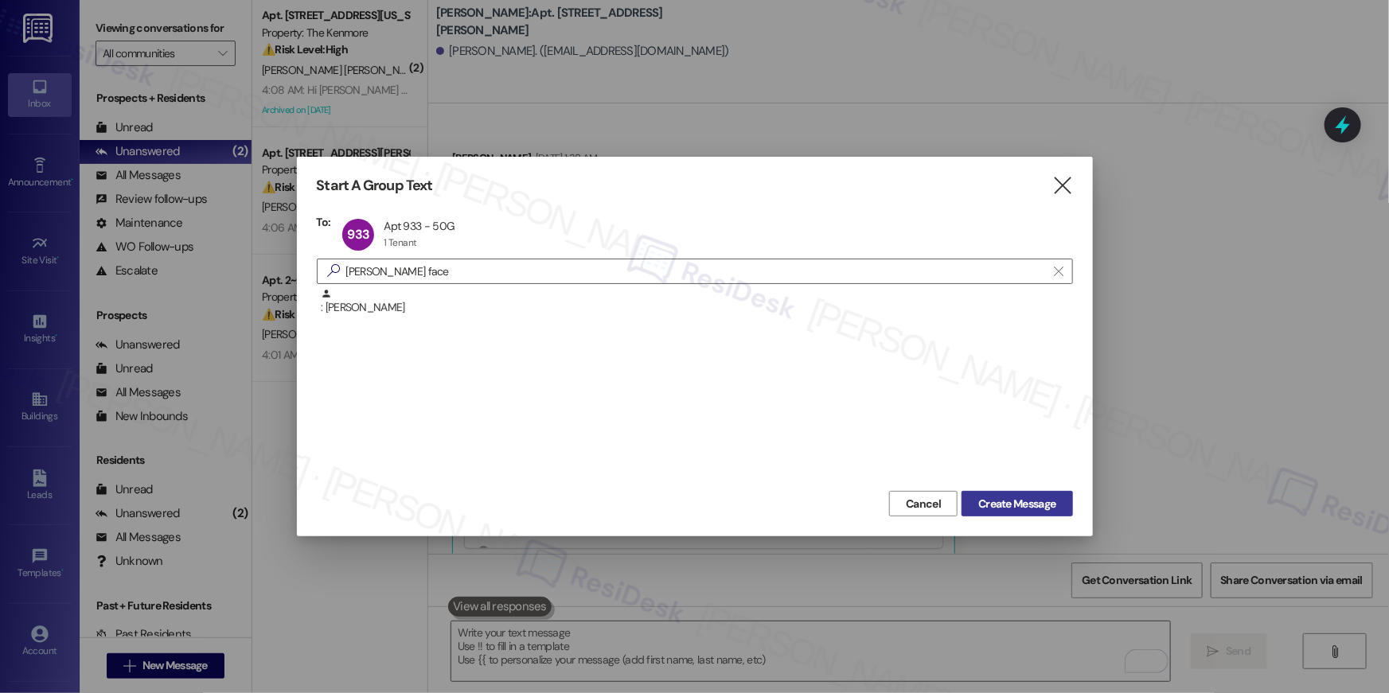
click at [1026, 510] on span "Create Message" at bounding box center [1017, 504] width 77 height 17
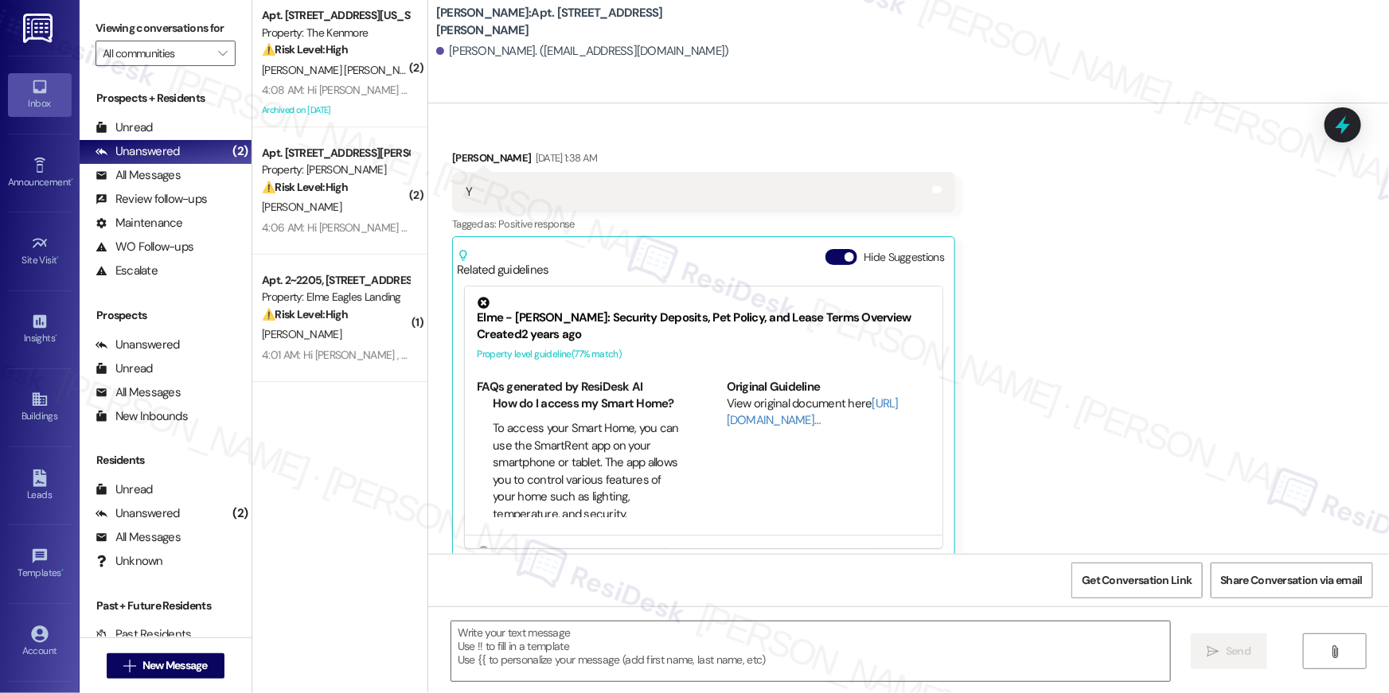
type textarea "Fetching suggested responses. Please feel free to read through the conversation…"
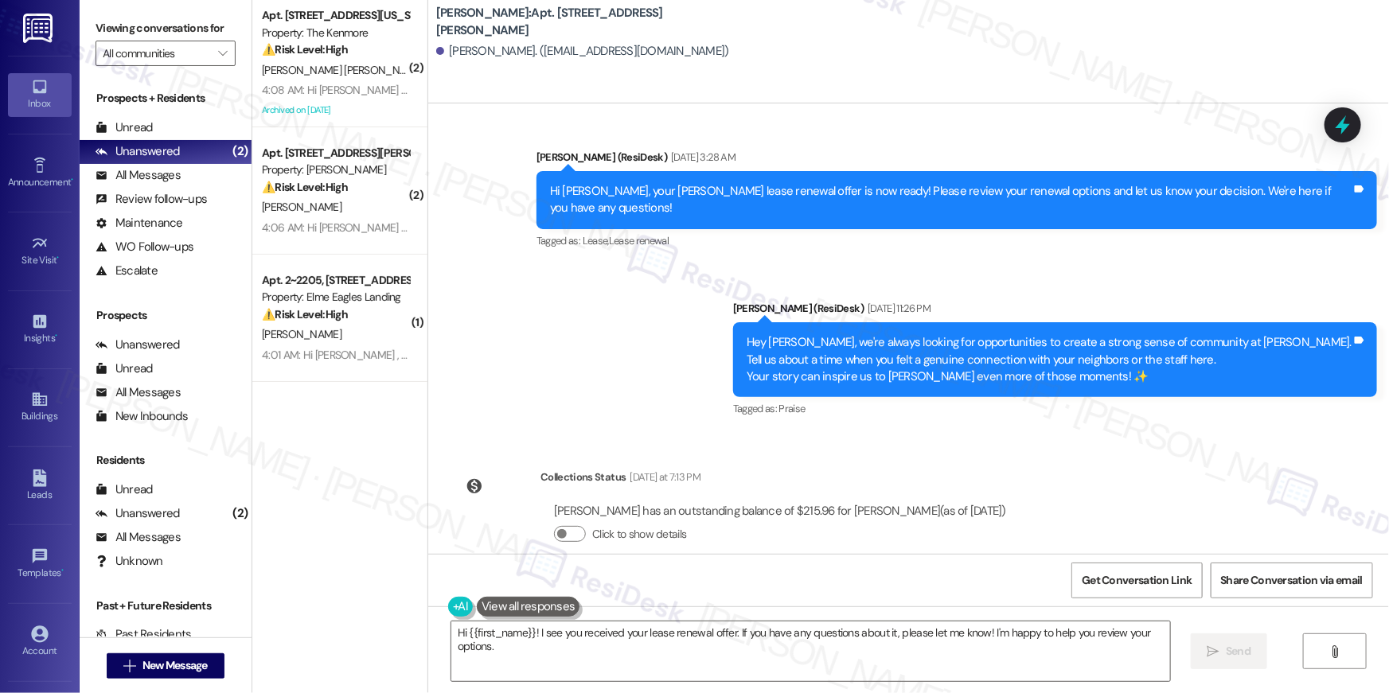
scroll to position [8358, 0]
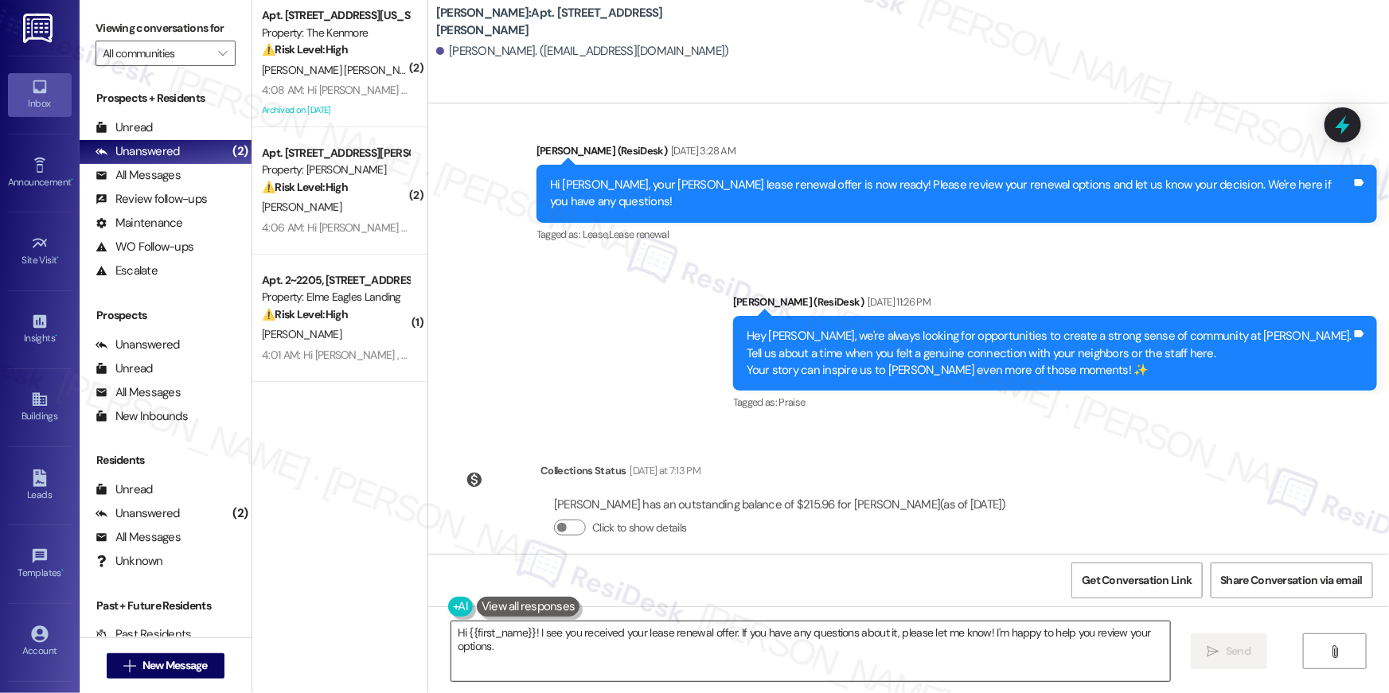
click at [887, 658] on textarea "Hi {{first_name}}! I see you received your lease renewal offer. If you have any…" at bounding box center [810, 652] width 719 height 60
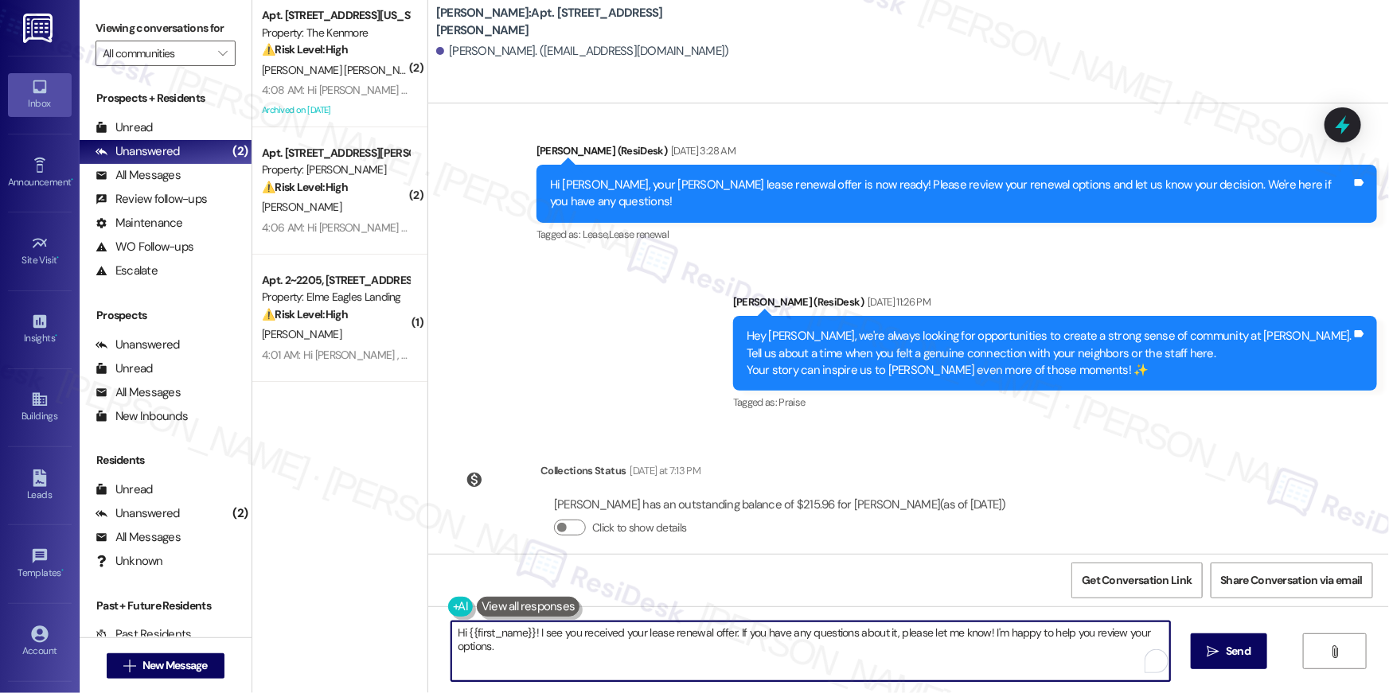
click at [887, 658] on textarea "Hi {{first_name}}! I see you received your lease renewal offer. If you have any…" at bounding box center [810, 652] width 719 height 60
paste textarea ", just following up on your lease renewal offer at {{property}}. Have you had a…"
type textarea "Hi {{first_name}}, just following up on your lease renewal offer at {{property}…"
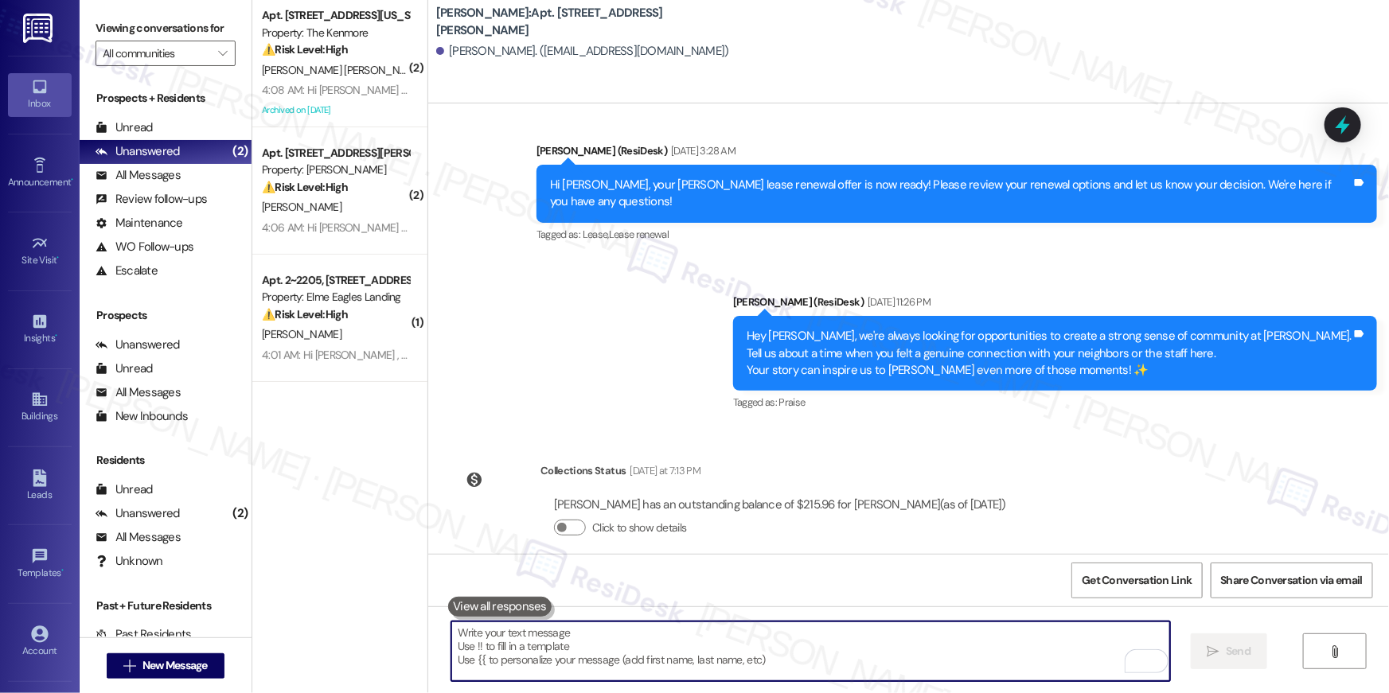
scroll to position [6663, 0]
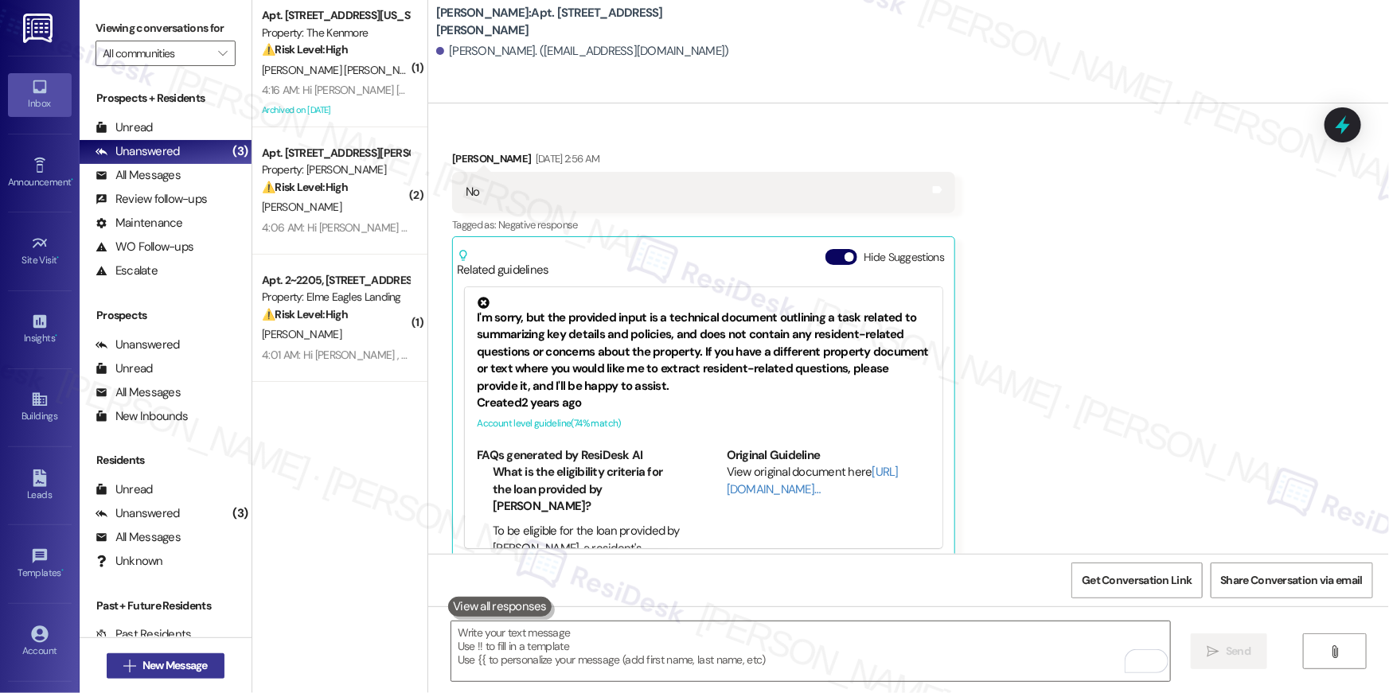
click at [209, 670] on button " New Message" at bounding box center [166, 666] width 118 height 25
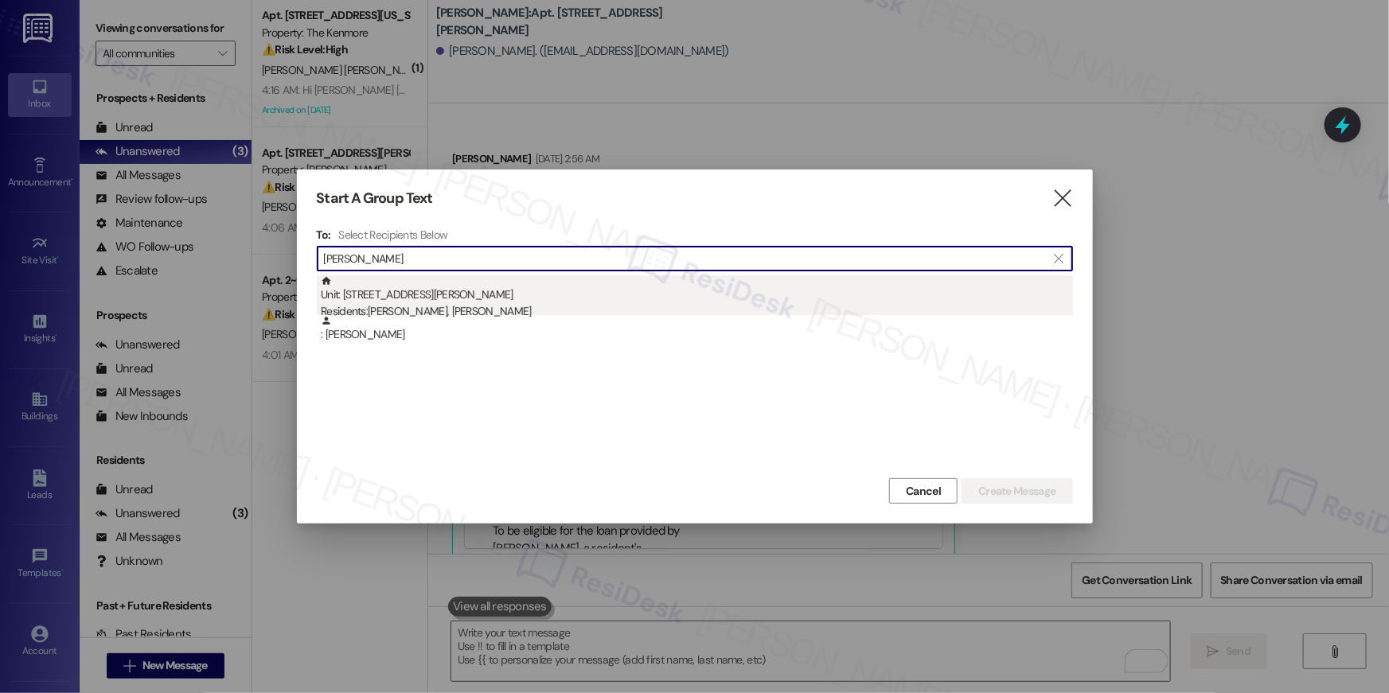
type input "[PERSON_NAME]"
click at [555, 306] on div "Residents: [PERSON_NAME], [PERSON_NAME]" at bounding box center [697, 311] width 752 height 17
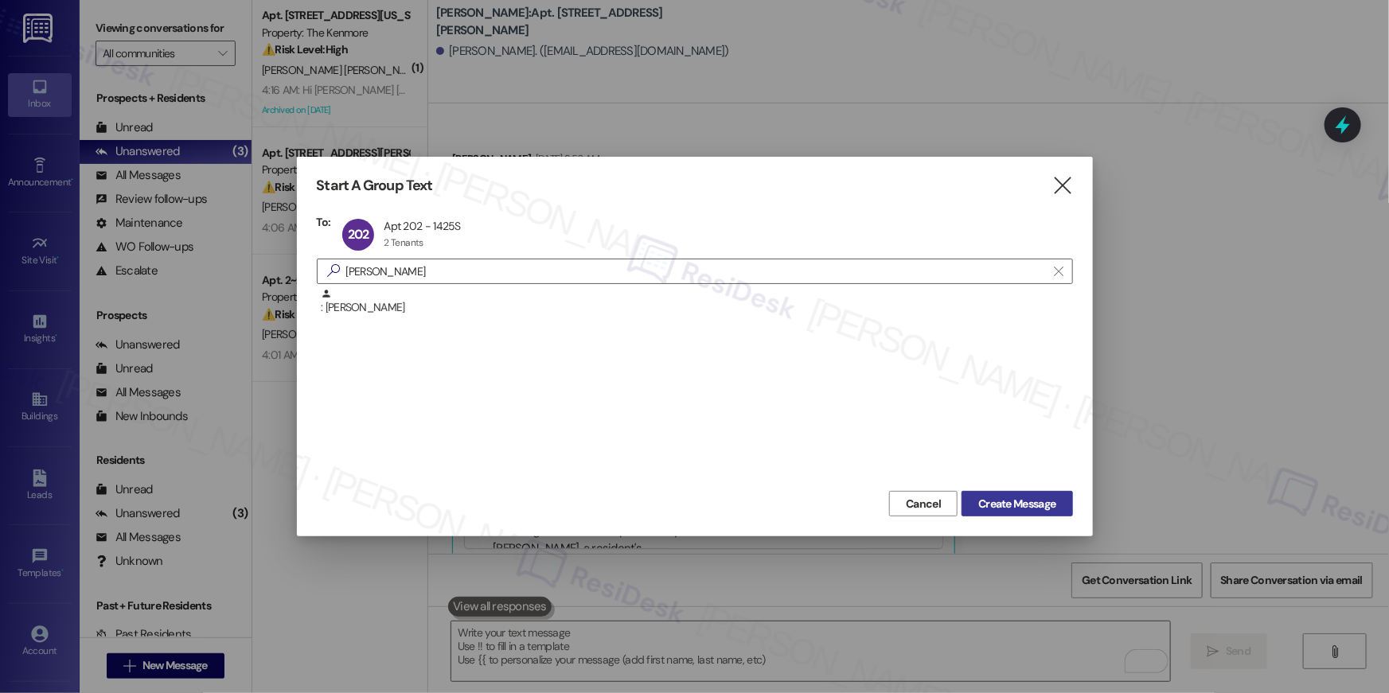
click at [1014, 496] on span "Create Message" at bounding box center [1017, 504] width 77 height 17
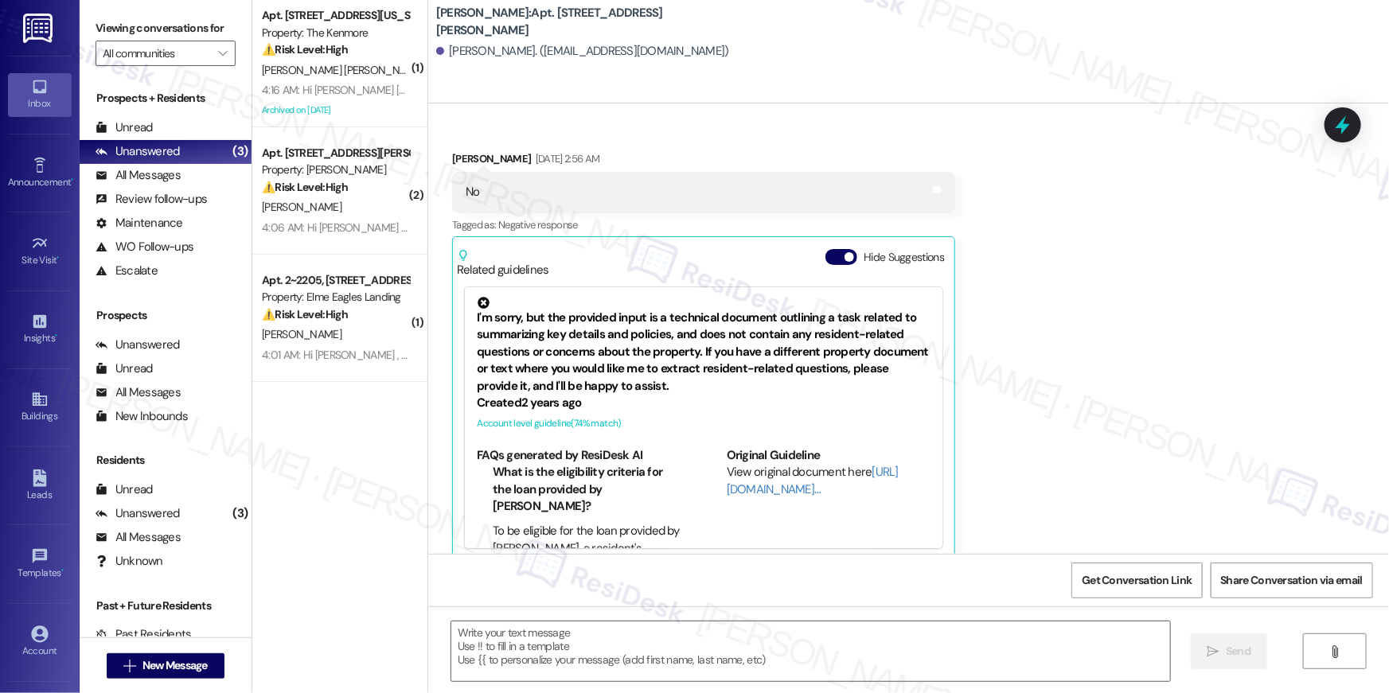
type textarea "Fetching suggested responses. Please feel free to read through the conversation…"
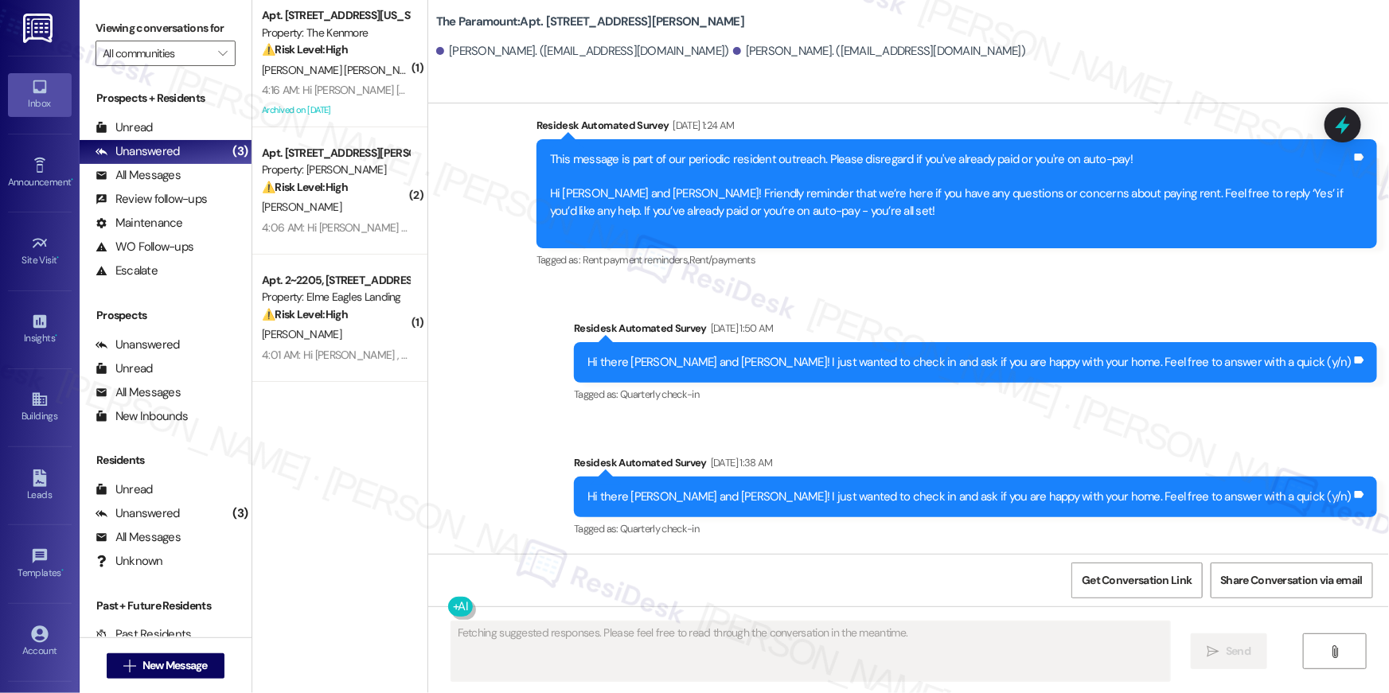
scroll to position [2569, 0]
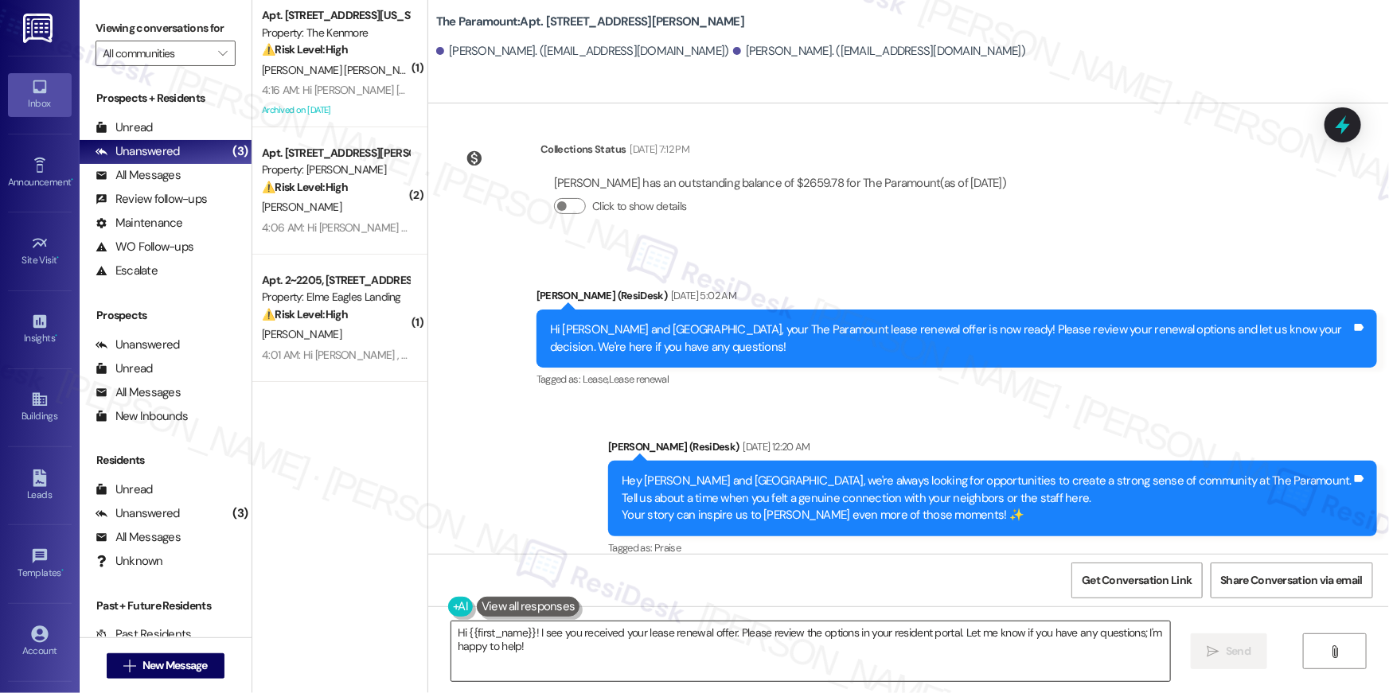
click at [997, 640] on textarea "Hi {{first_name}}! I see you received your lease renewal offer. Please review t…" at bounding box center [810, 652] width 719 height 60
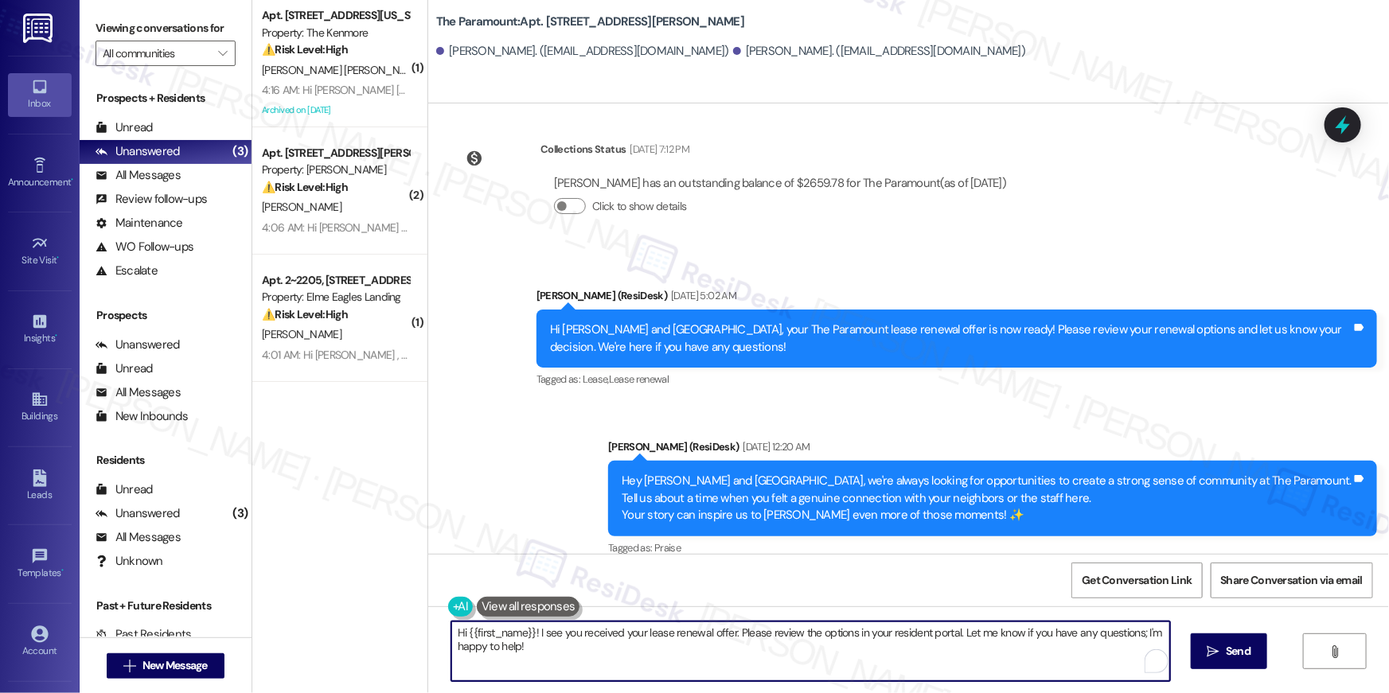
paste textarea ", just following up on your lease renewal offer at {{property}}. Have you had a…"
type textarea "Hi {{first_name}}, just following up on your lease renewal offer at {{property}…"
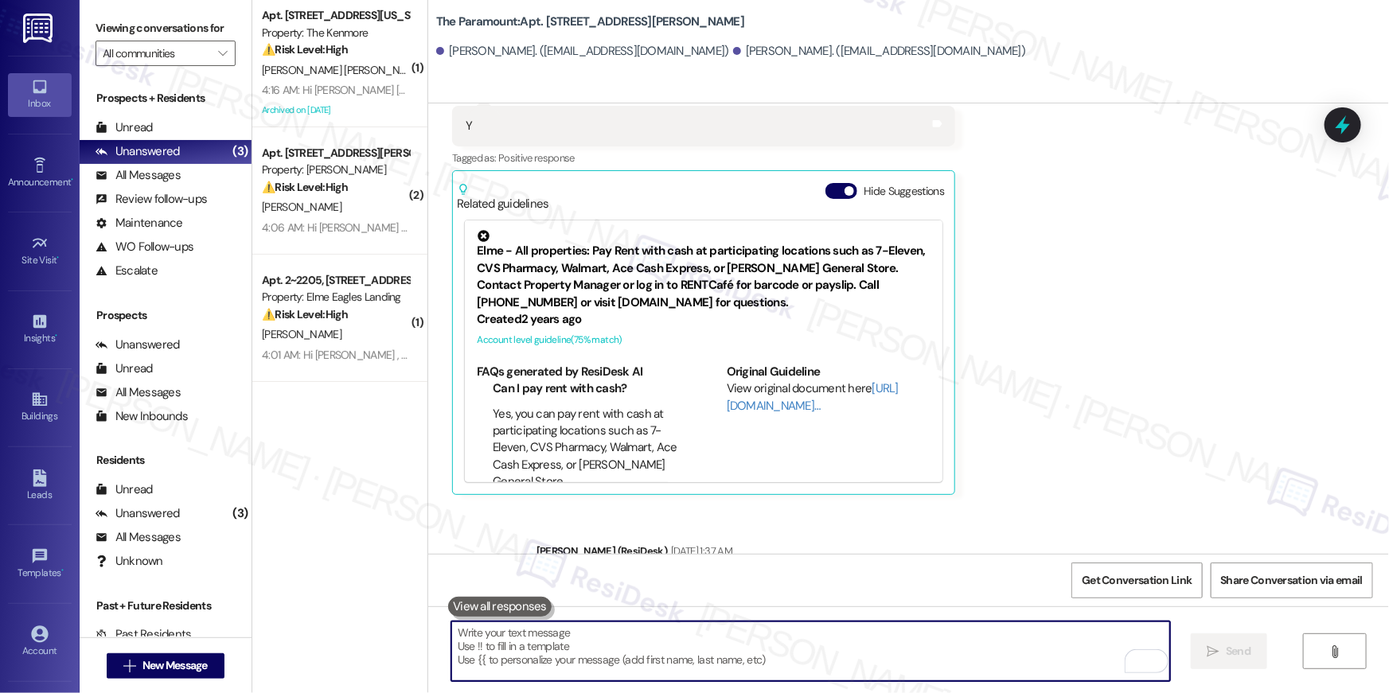
scroll to position [857, 0]
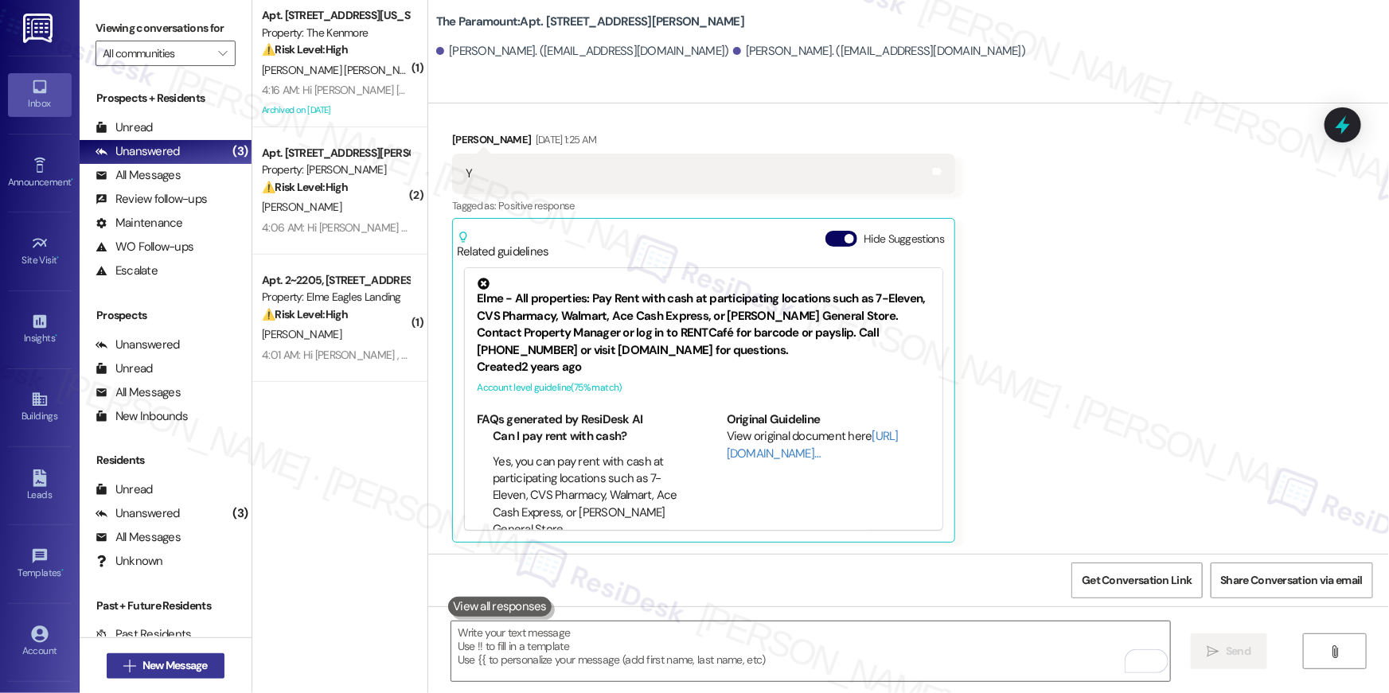
click at [174, 662] on span "New Message" at bounding box center [175, 666] width 65 height 17
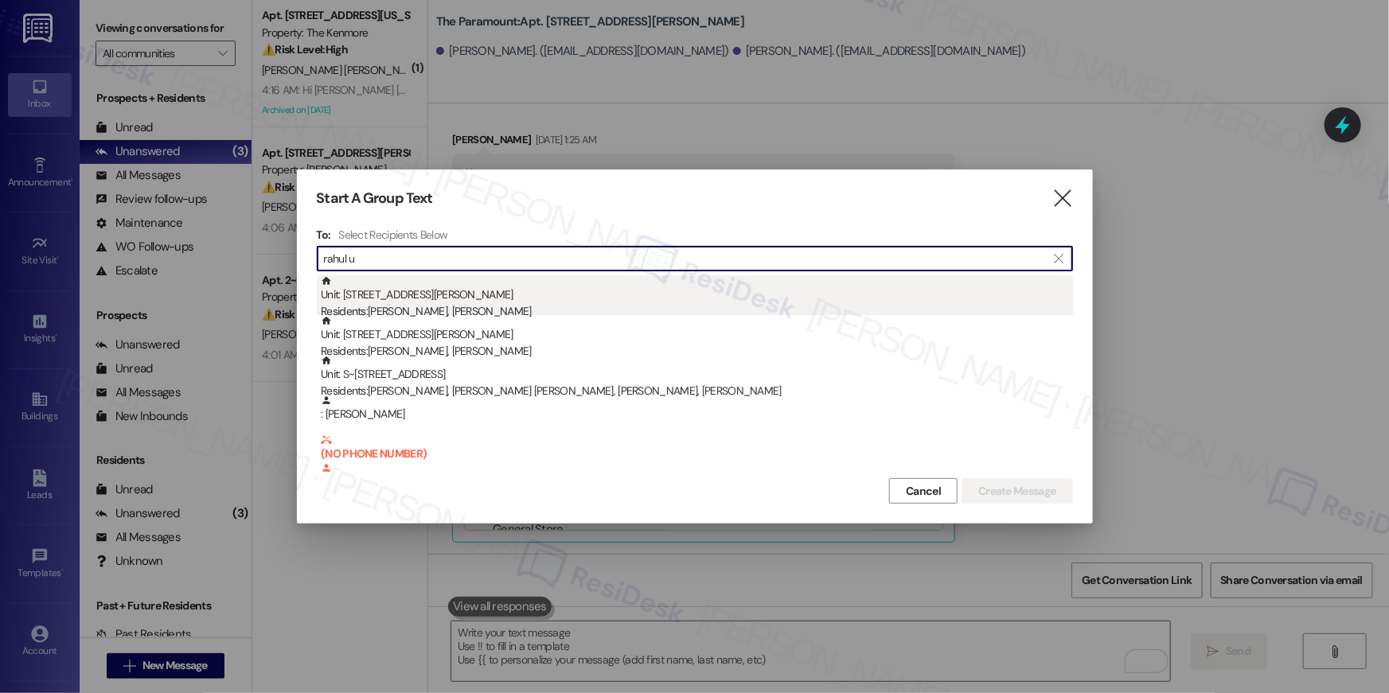
type input "rahul u"
click at [537, 294] on div "Unit: 403 - 1425 South Eads St Residents: Rishika Budhrani, Rahul Upadhyaya" at bounding box center [697, 297] width 752 height 45
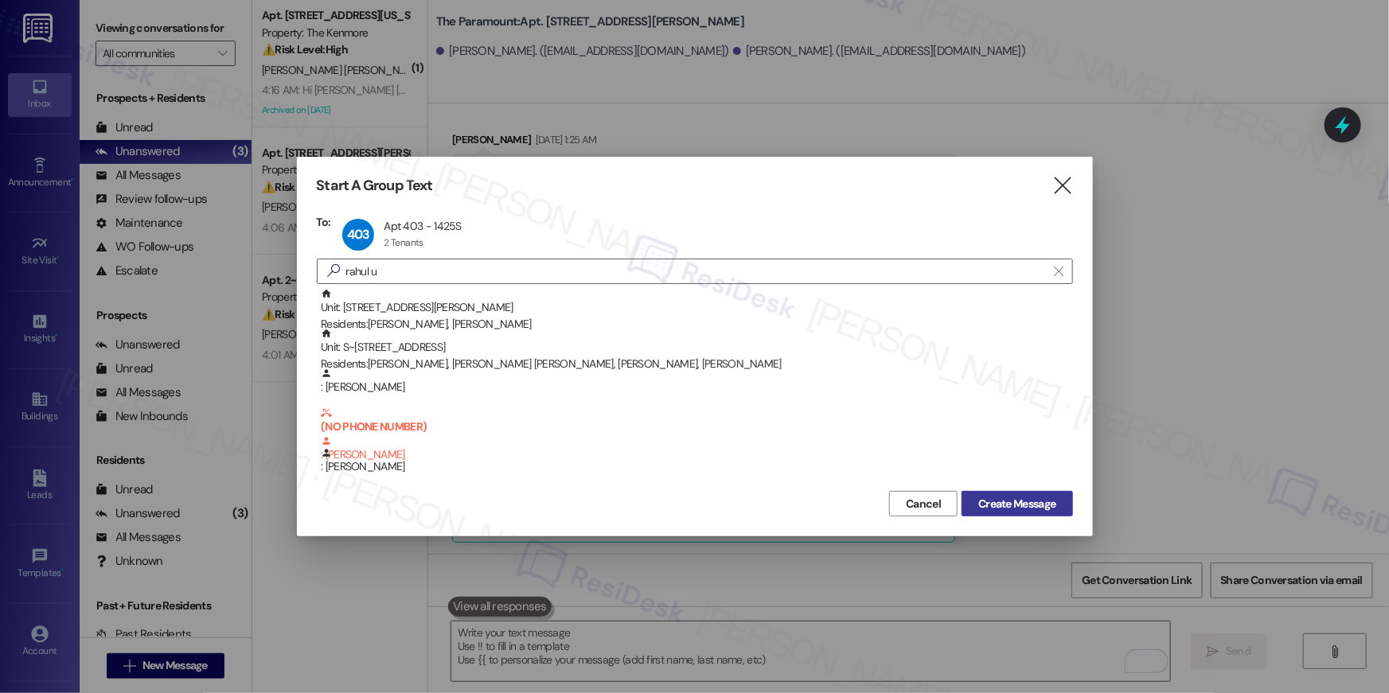
click at [1028, 496] on span "Create Message" at bounding box center [1017, 504] width 77 height 17
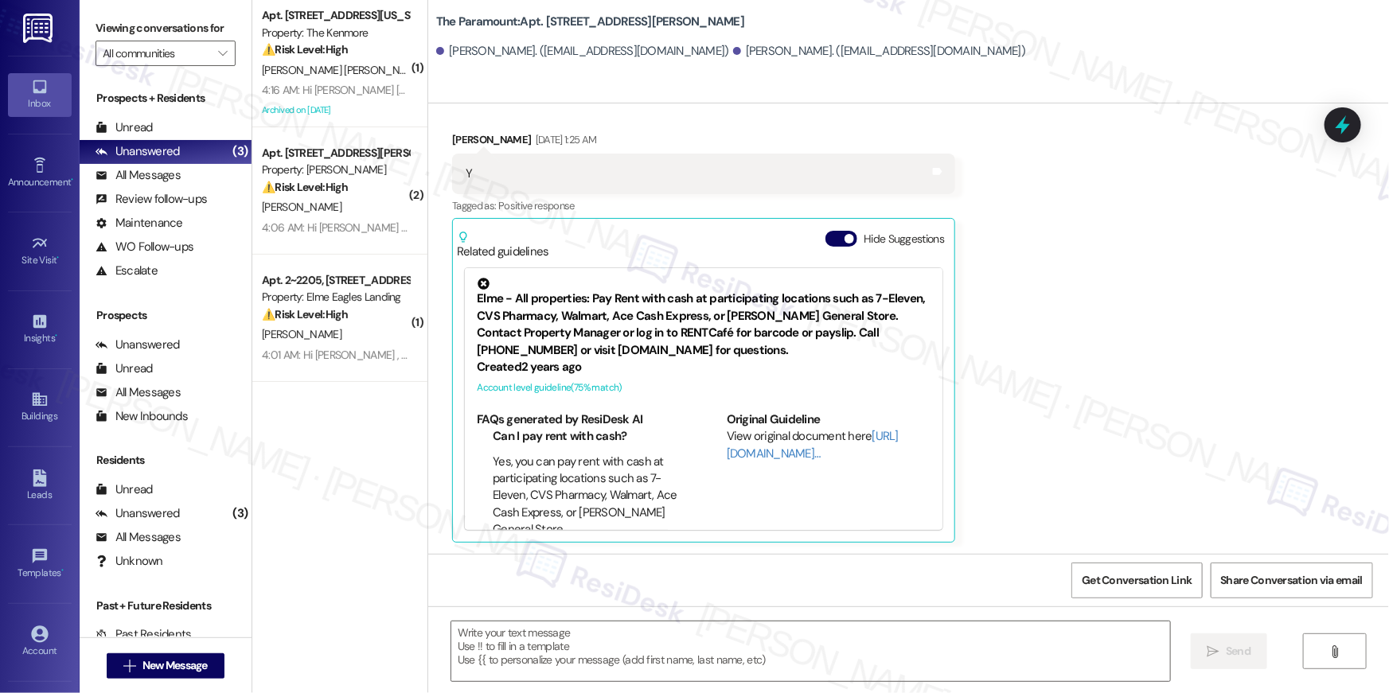
type textarea "Fetching suggested responses. Please feel free to read through the conversation…"
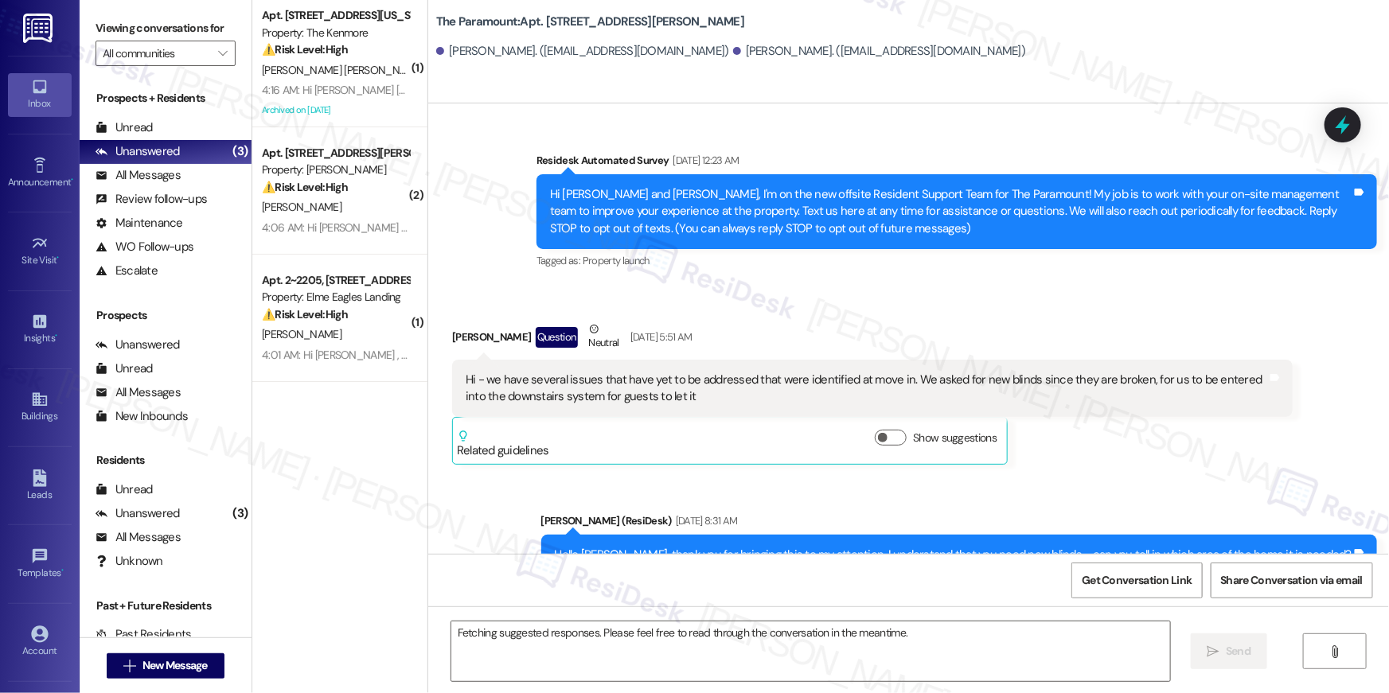
scroll to position [15335, 0]
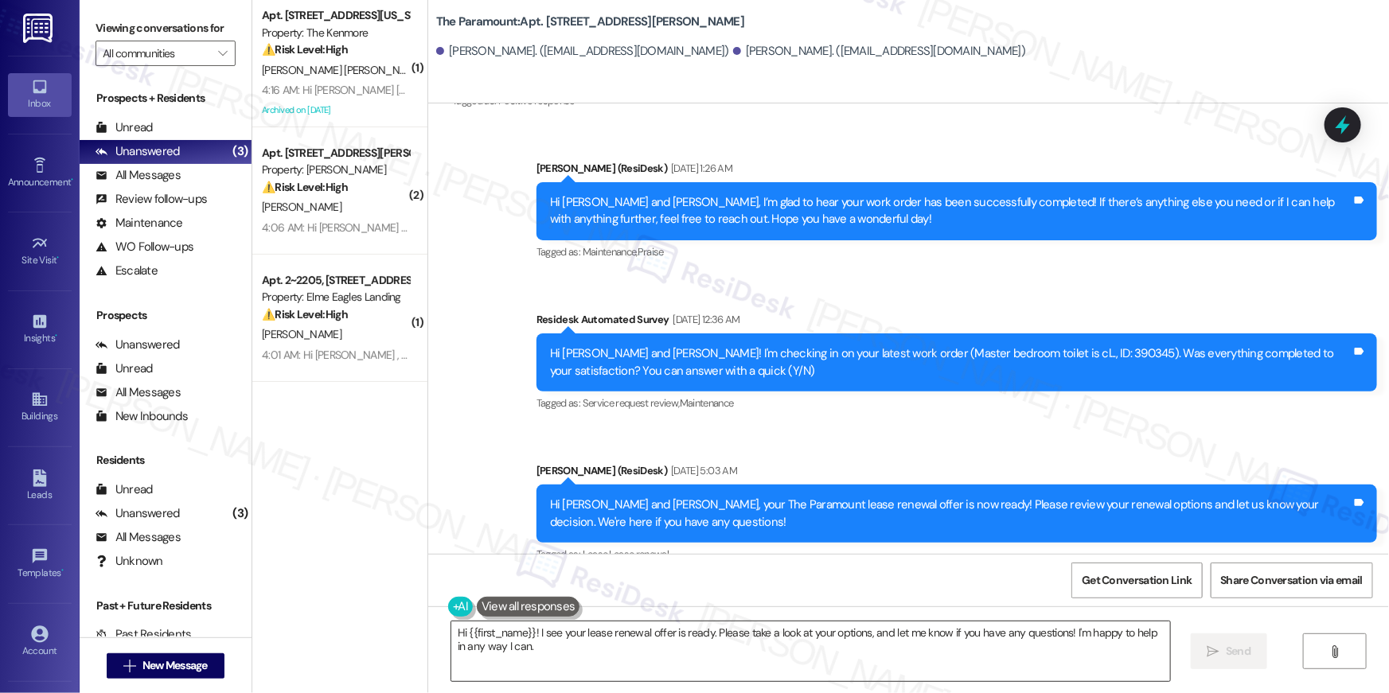
click at [916, 651] on textarea "Hi {{first_name}}! I see your lease renewal offer is ready. Please take a look …" at bounding box center [810, 652] width 719 height 60
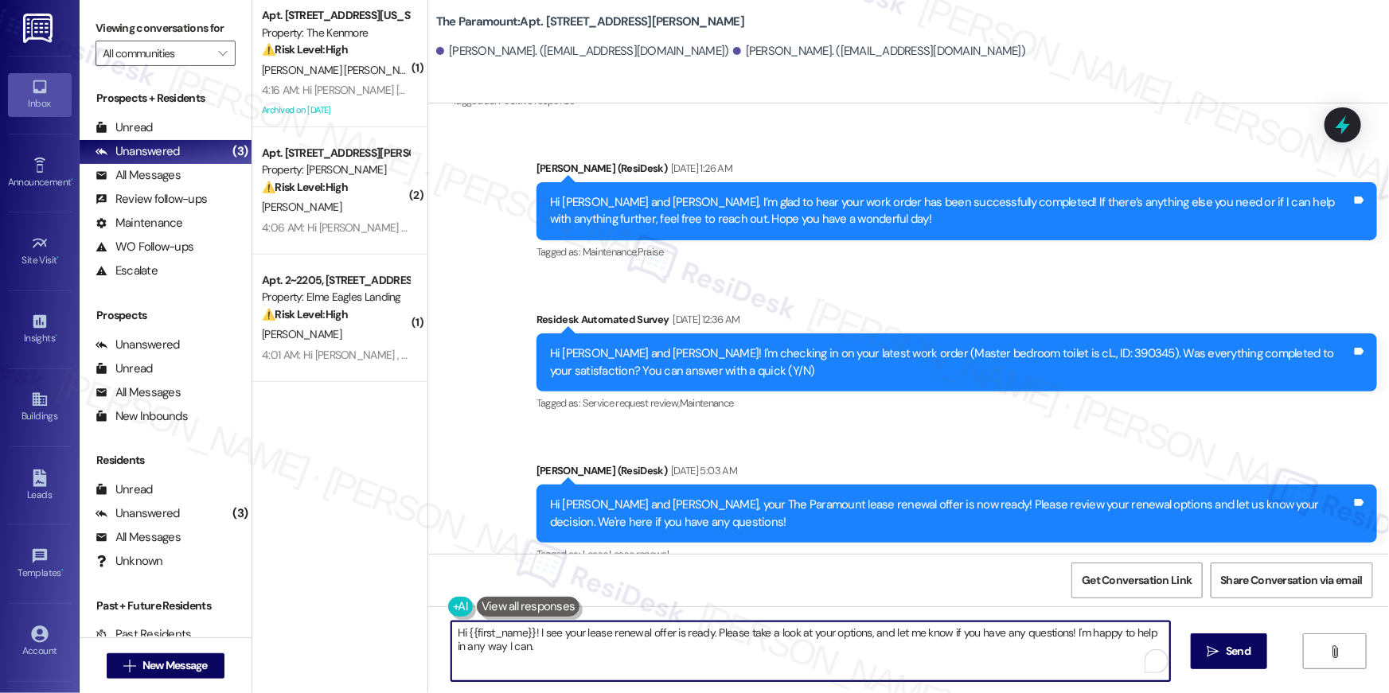
paste textarea ", just following up on your lease renewal offer at {{property}}. Have you had a…"
type textarea "Hi {{first_name}}, just following up on your lease renewal offer at {{property}…"
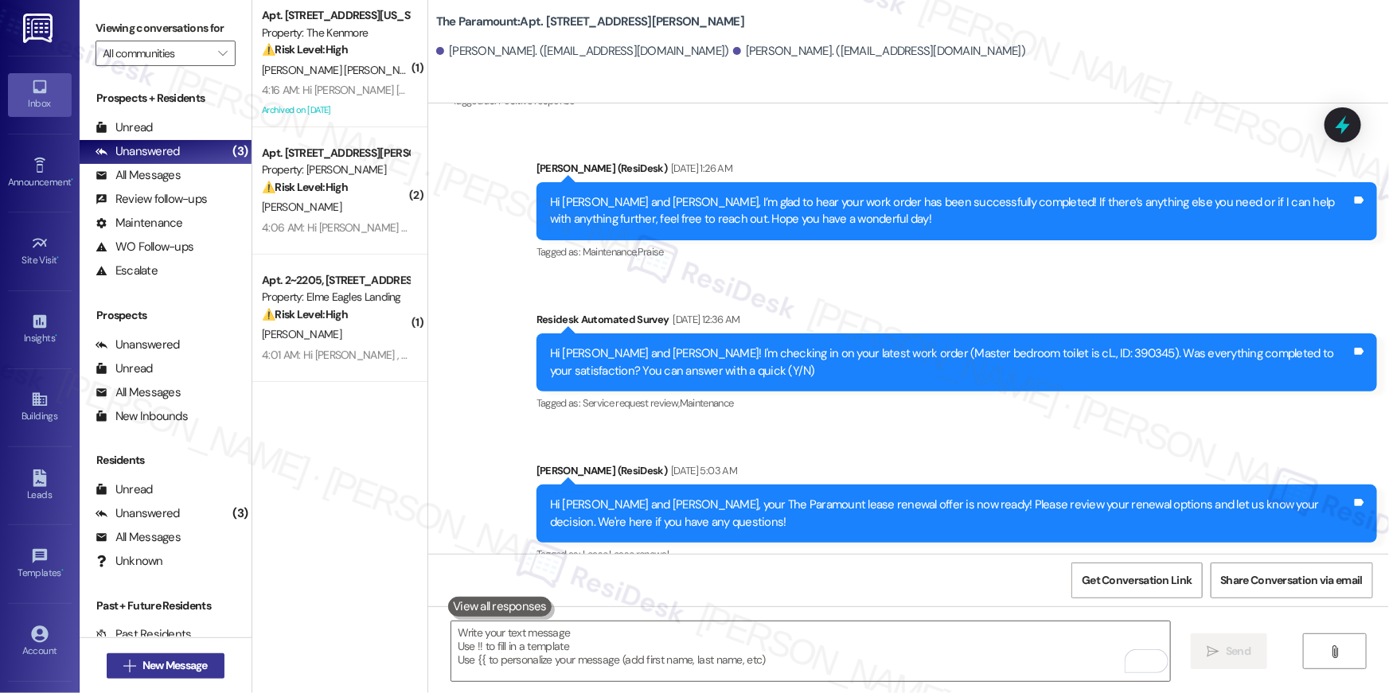
click at [174, 674] on span "New Message" at bounding box center [175, 666] width 65 height 17
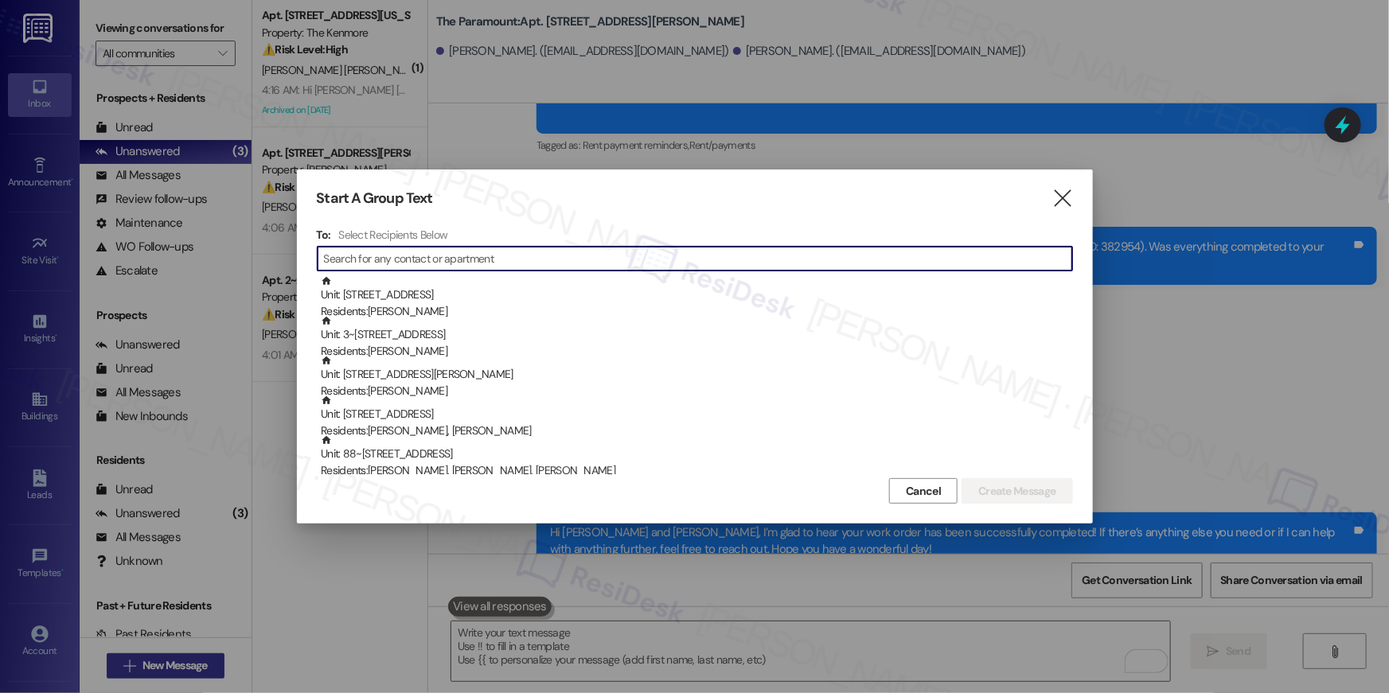
scroll to position [14880, 0]
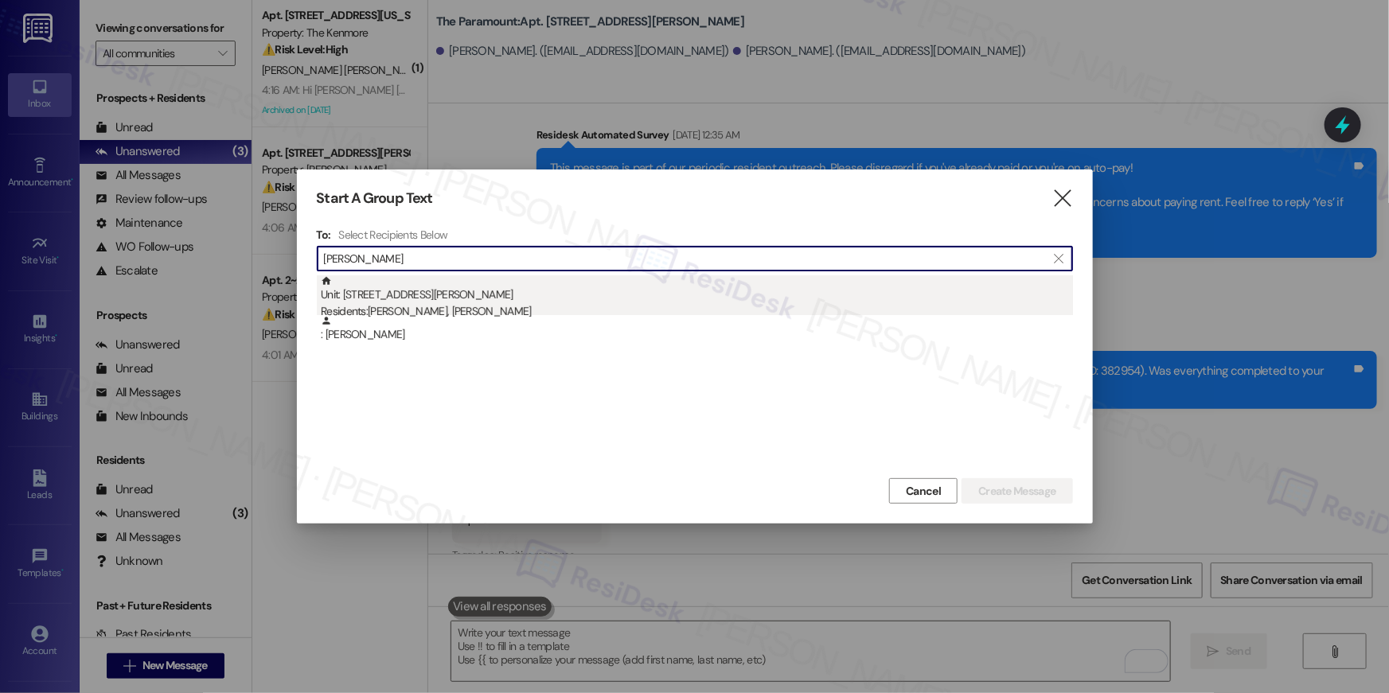
type input "catherine wood"
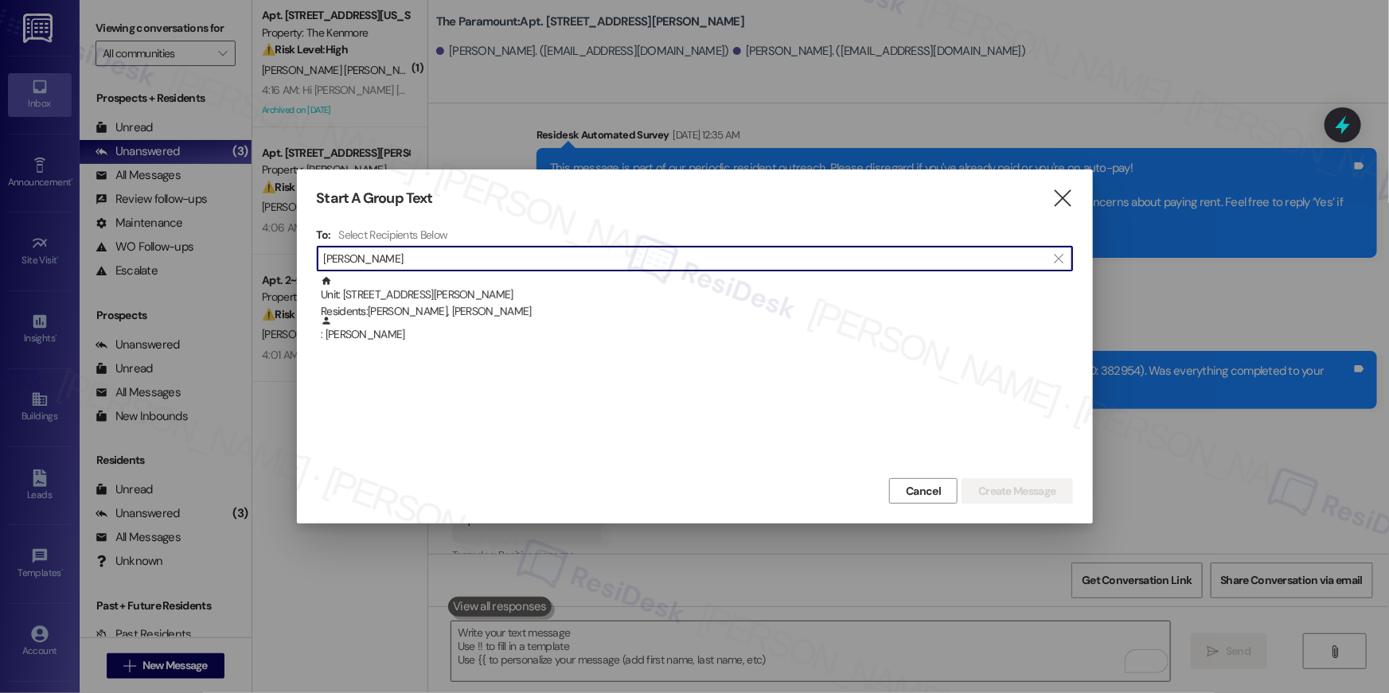
drag, startPoint x: 445, startPoint y: 295, endPoint x: 598, endPoint y: 335, distance: 158.2
click at [446, 295] on div "Unit: 906 - 1425 South Eads St Residents: Catherine Wood, Eileen Mccreery" at bounding box center [697, 297] width 752 height 45
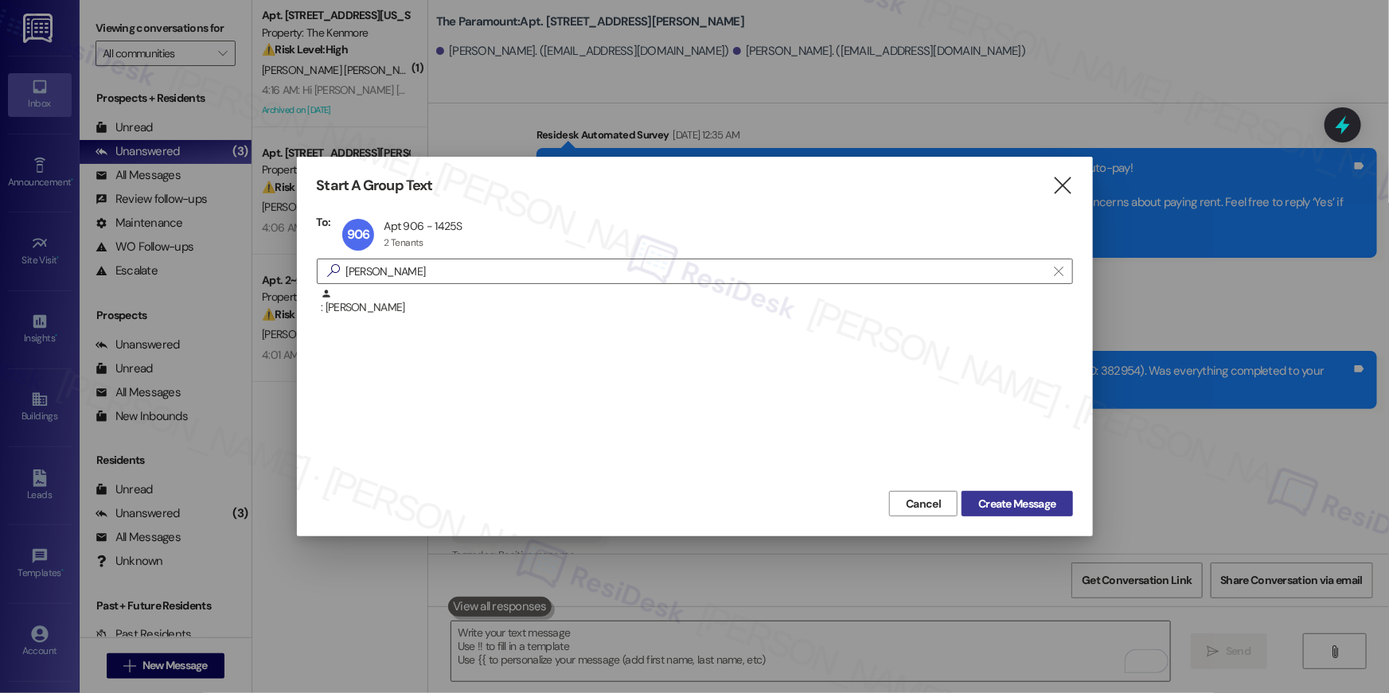
click at [990, 493] on button "Create Message" at bounding box center [1017, 503] width 111 height 25
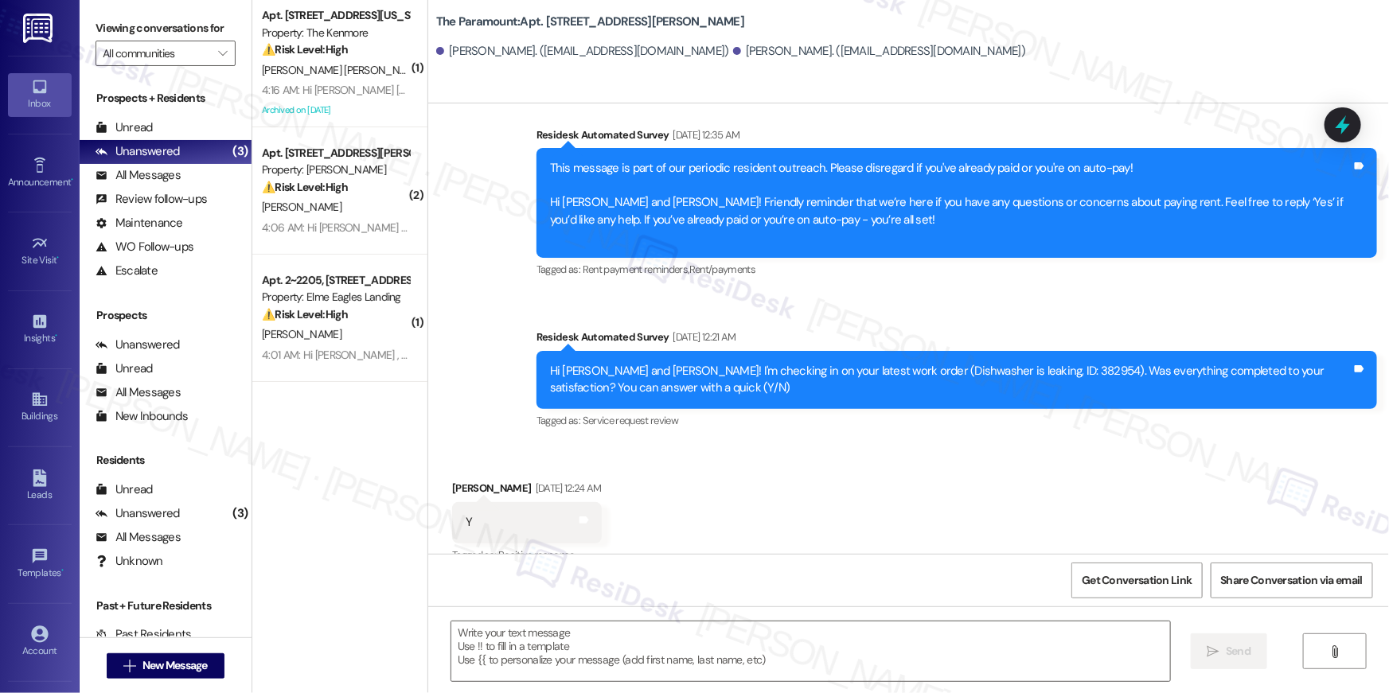
type textarea "Fetching suggested responses. Please feel free to read through the conversation…"
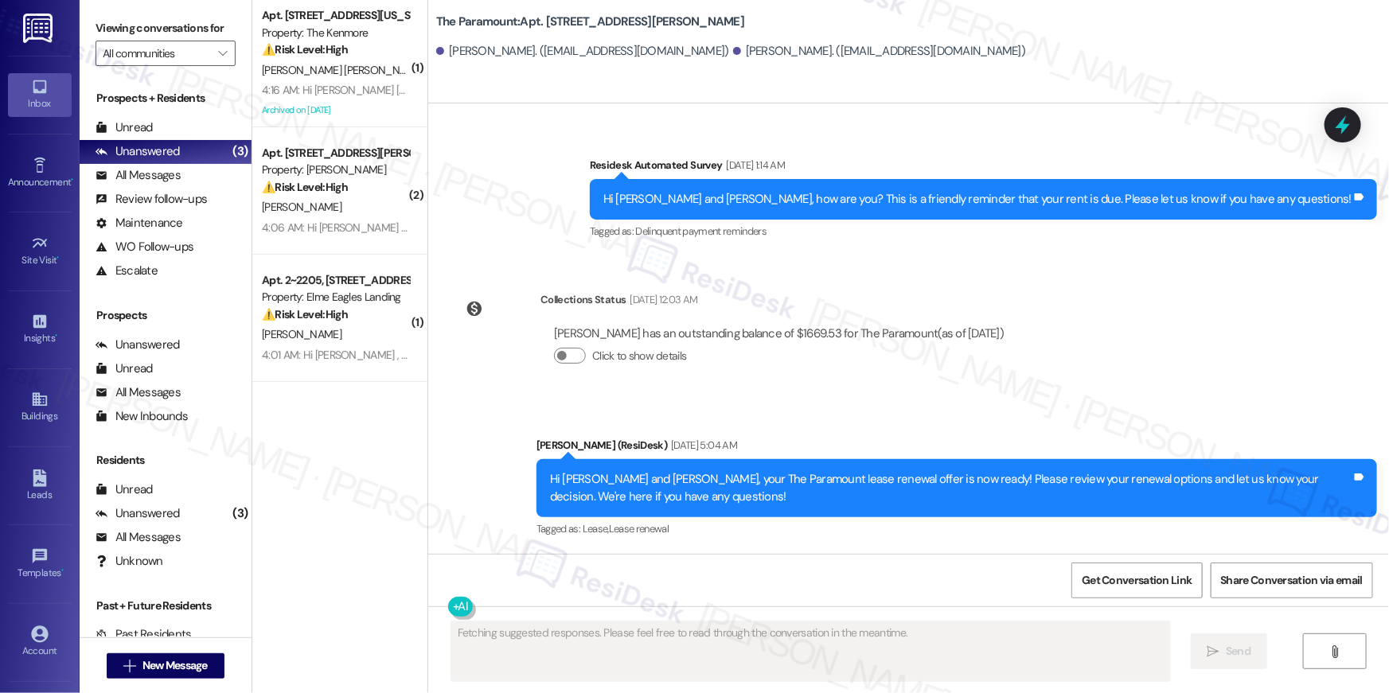
scroll to position [4733, 0]
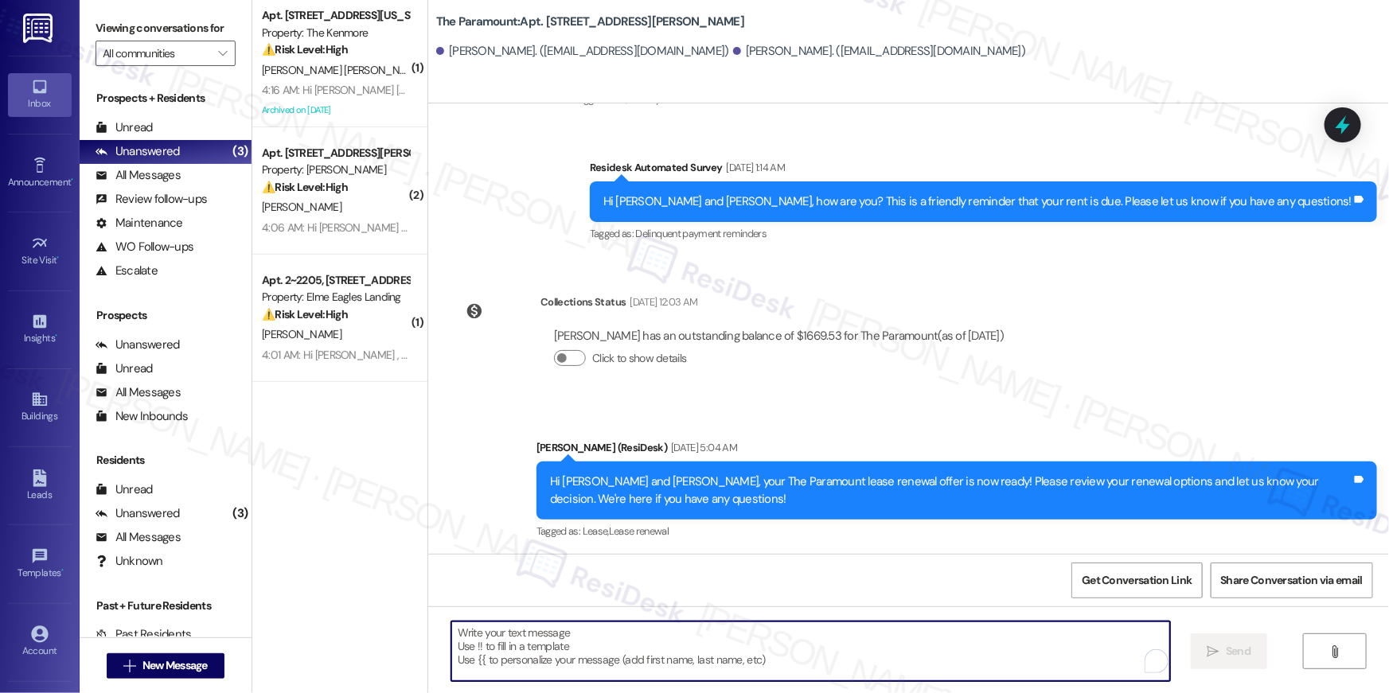
click at [967, 639] on textarea "To enrich screen reader interactions, please activate Accessibility in Grammarl…" at bounding box center [810, 652] width 719 height 60
paste textarea "Hi {{first_name}}, just following up on your lease renewal offer at {{property}…"
type textarea "Hi {{first_name}}, just following up on your lease renewal offer at {{property}…"
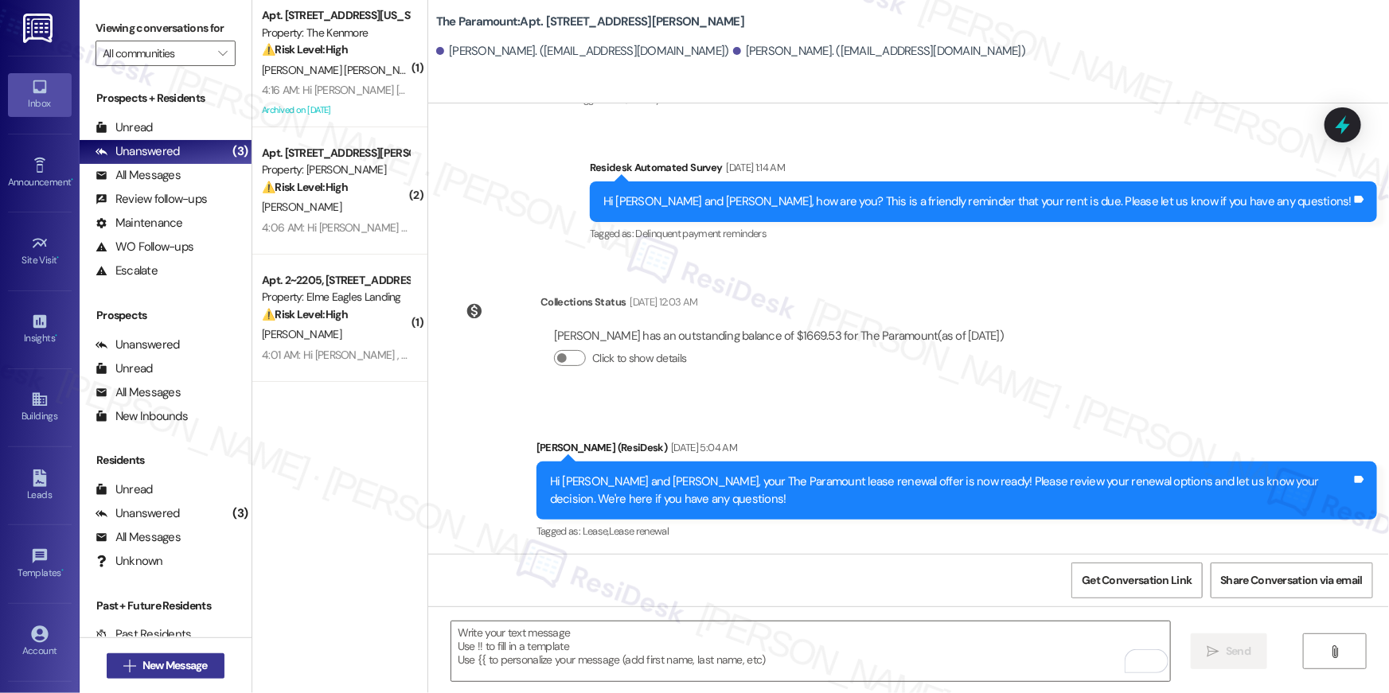
click at [182, 662] on span "New Message" at bounding box center [175, 666] width 65 height 17
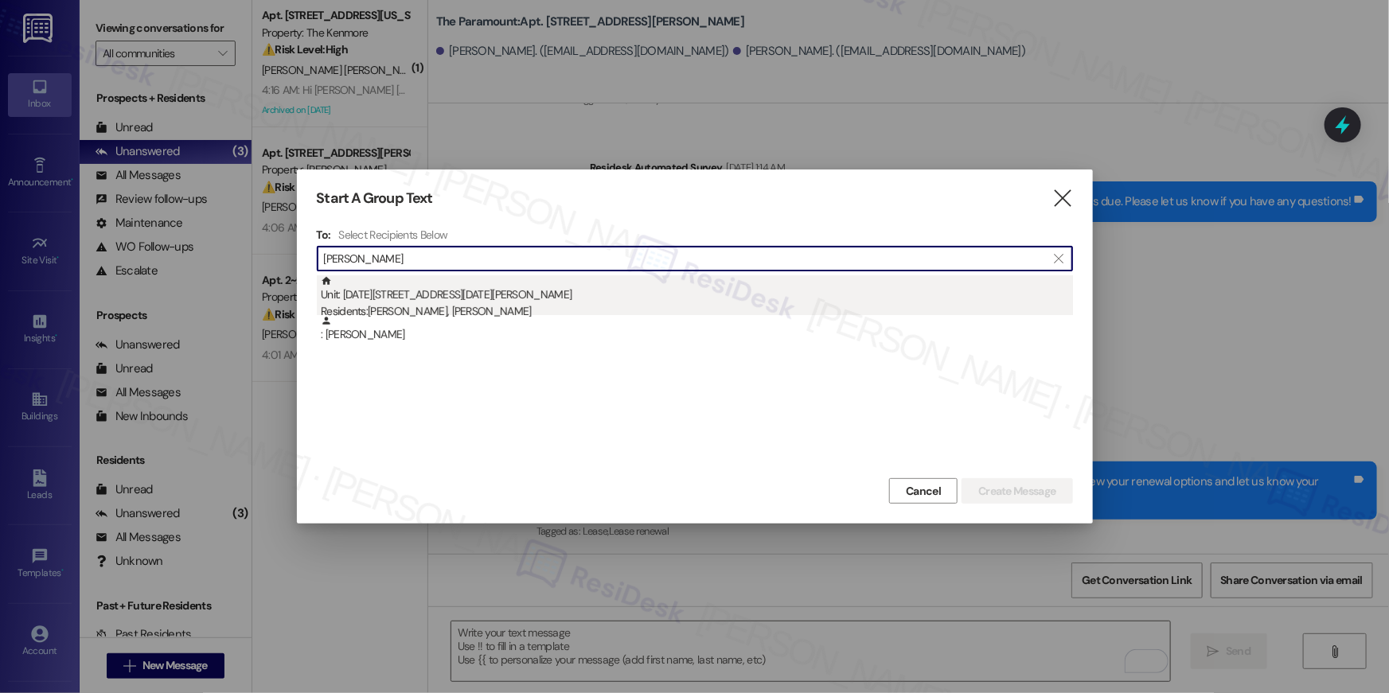
type input "ashley nolan"
click at [562, 280] on div "Unit: 1003 - 1425 South Eads St Residents: Ashley Nolan, Robert Constantine" at bounding box center [697, 297] width 752 height 45
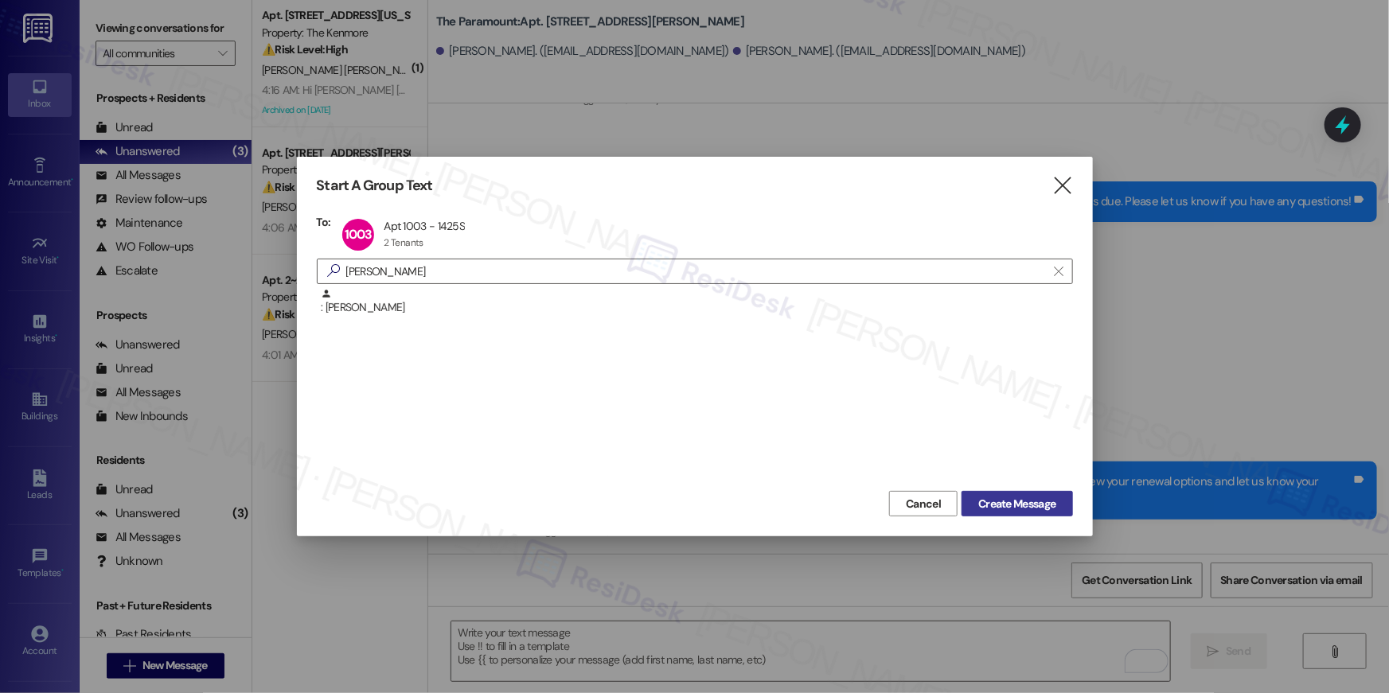
click at [1010, 507] on span "Create Message" at bounding box center [1017, 504] width 77 height 17
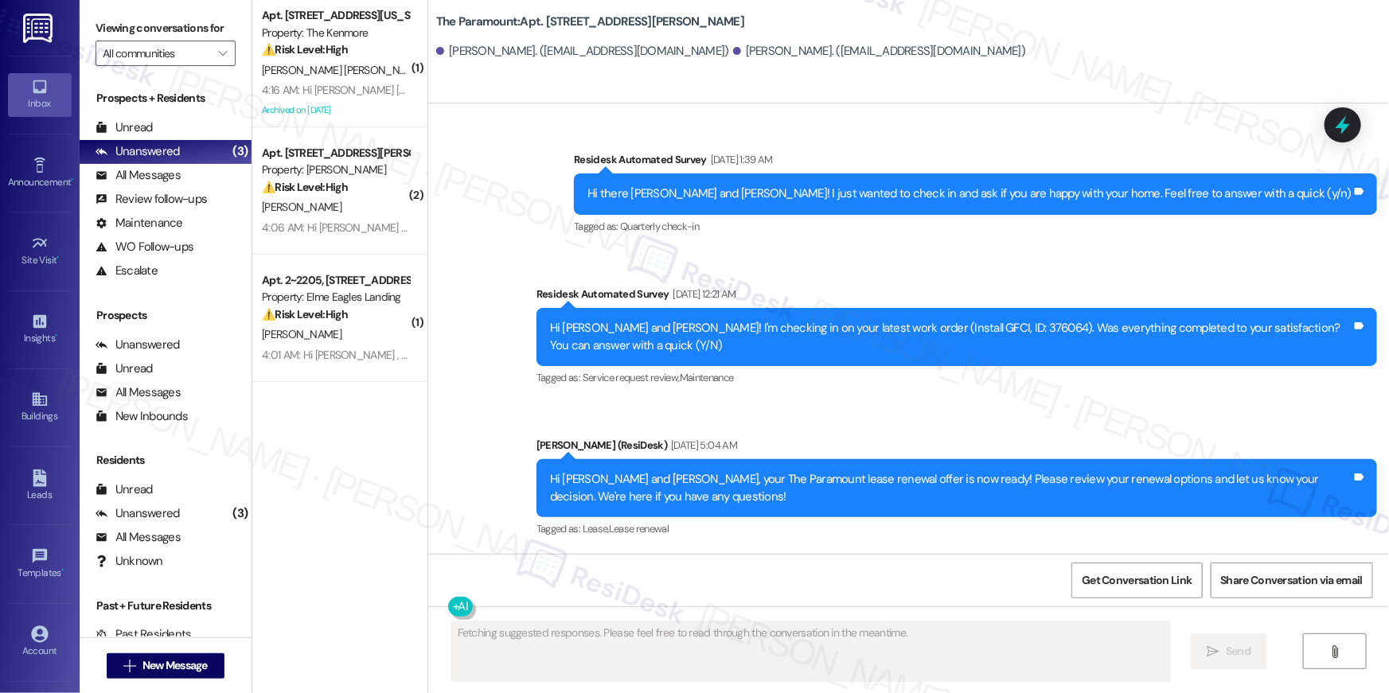
scroll to position [4601, 0]
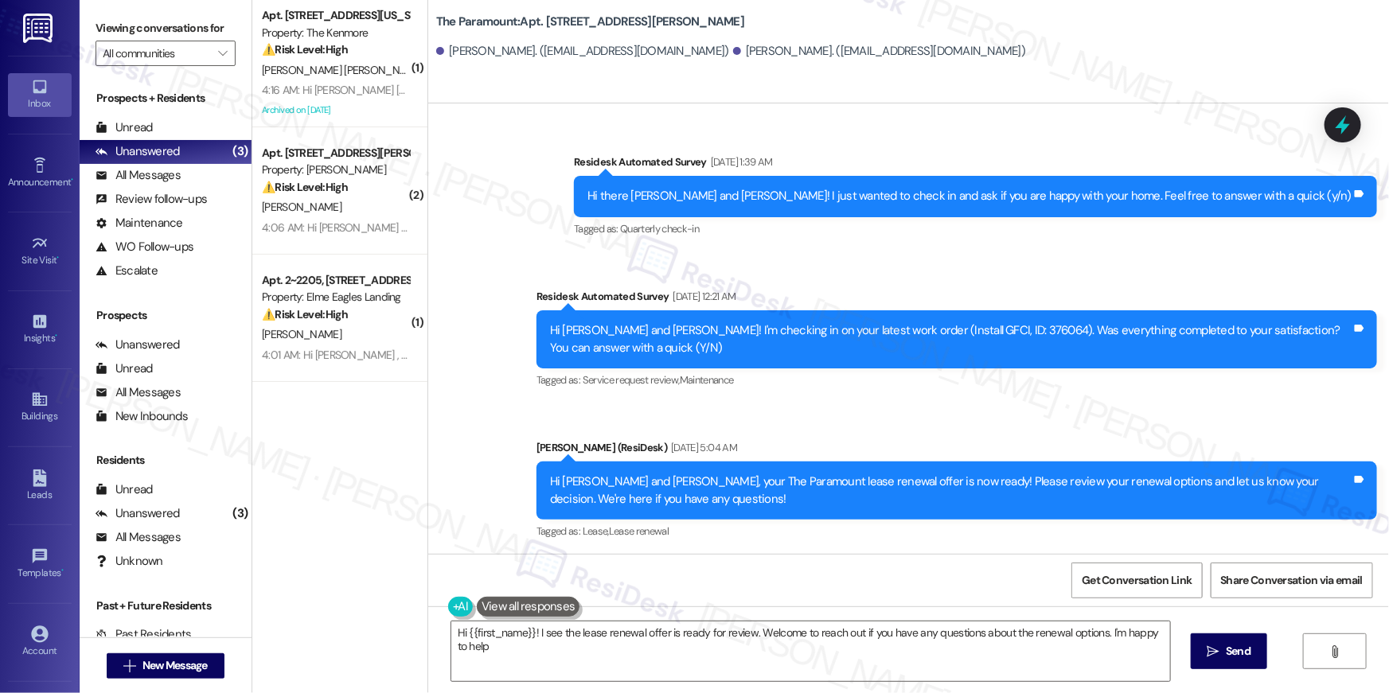
type textarea "Hi {{first_name}}! I see the lease renewal offer is ready for review. Welcome t…"
click at [143, 670] on span "New Message" at bounding box center [175, 666] width 65 height 17
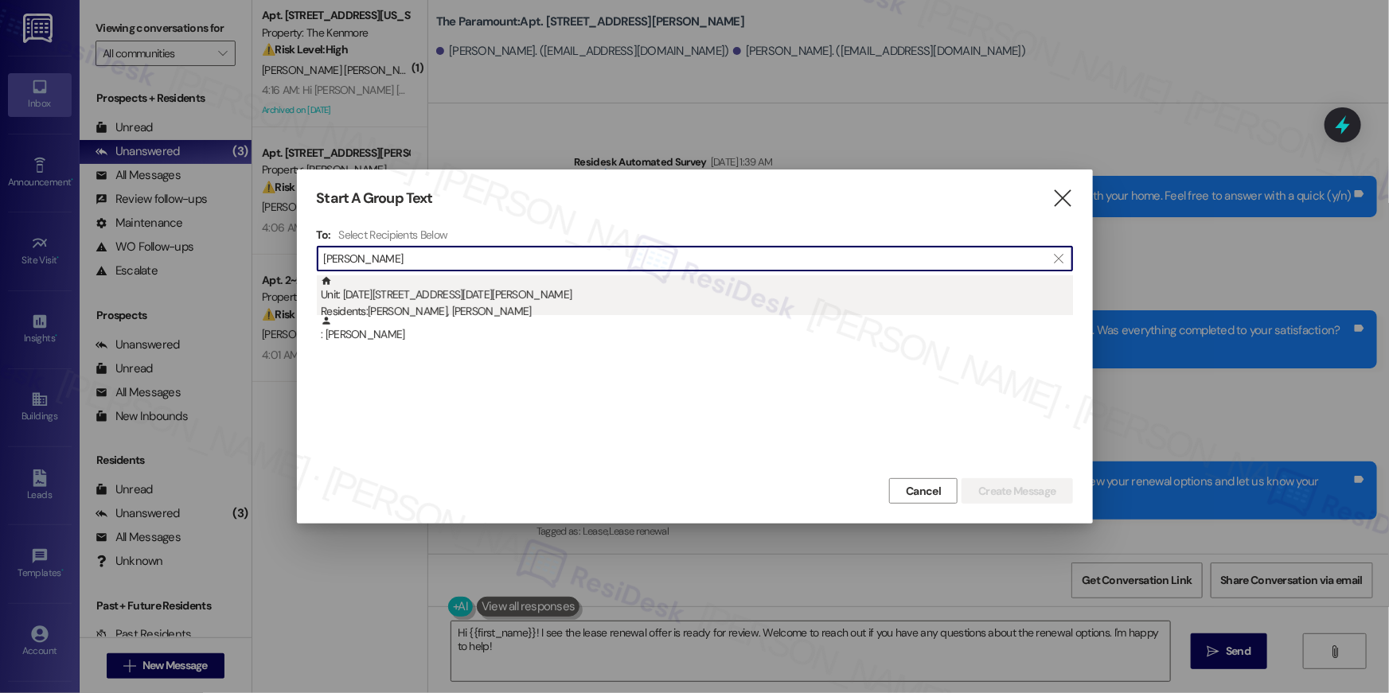
type input "nicholas comb"
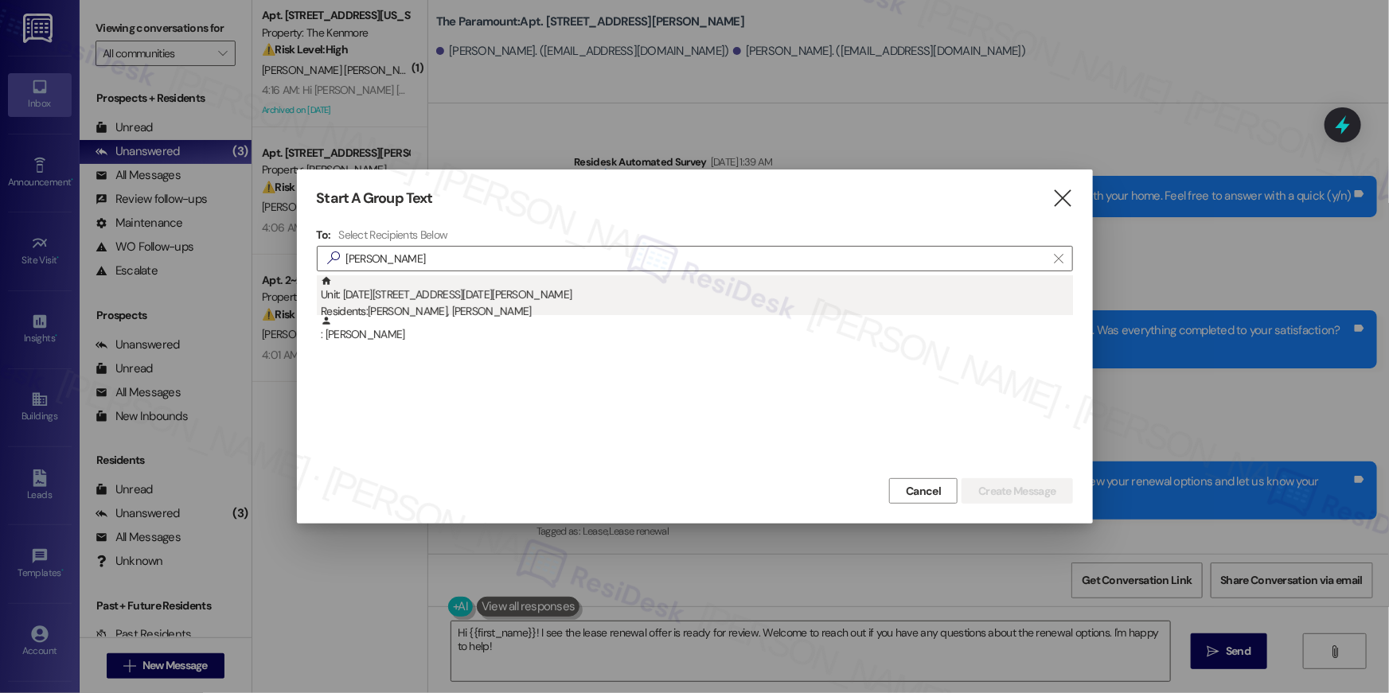
click at [611, 295] on div "Unit: 1202 - 1425 South Eads St Residents: Nicholas Combs, Rebekah Garst" at bounding box center [697, 297] width 752 height 45
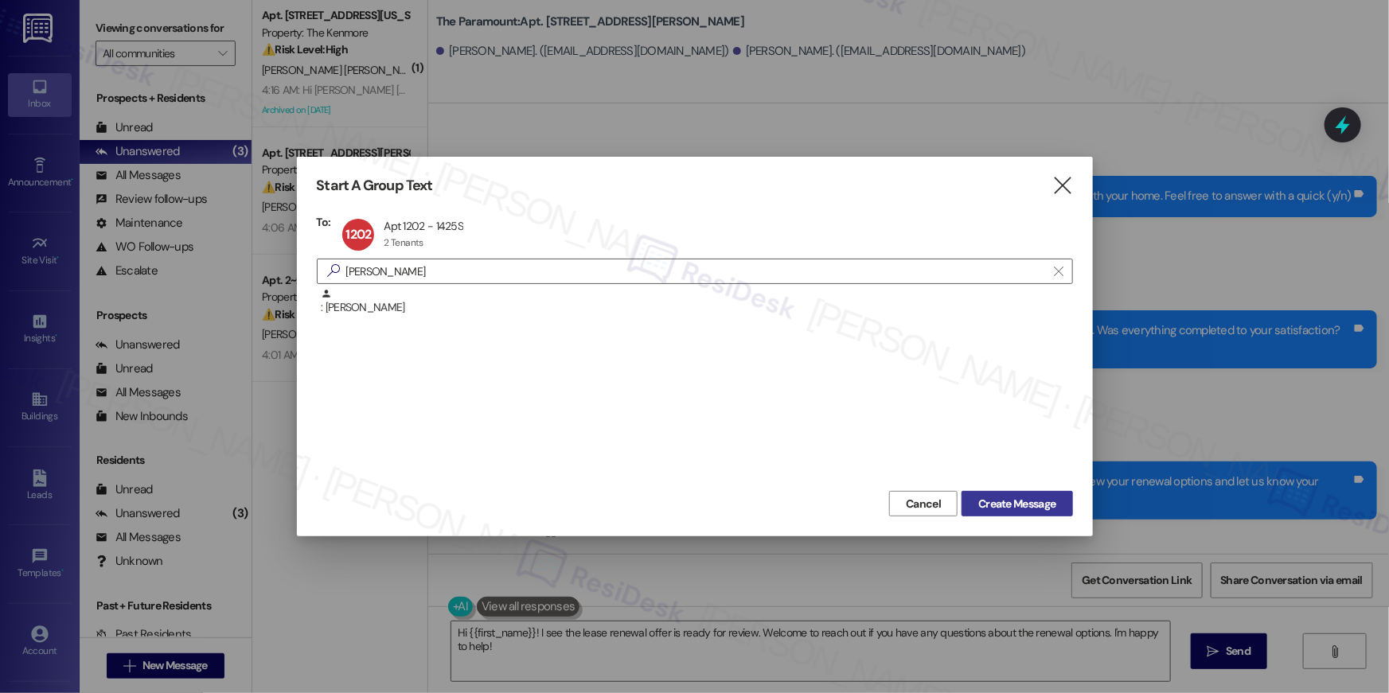
click at [1055, 501] on span "Create Message" at bounding box center [1017, 504] width 77 height 17
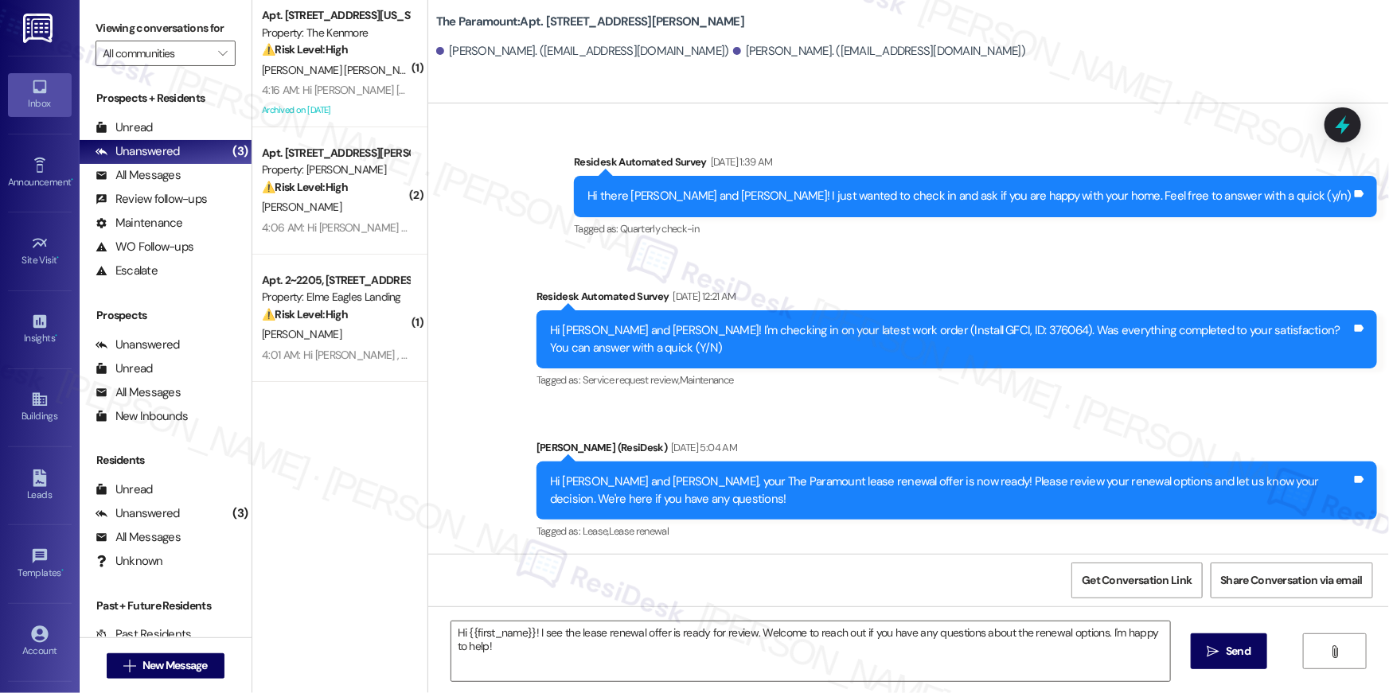
type textarea "Fetching suggested responses. Please feel free to read through the conversation…"
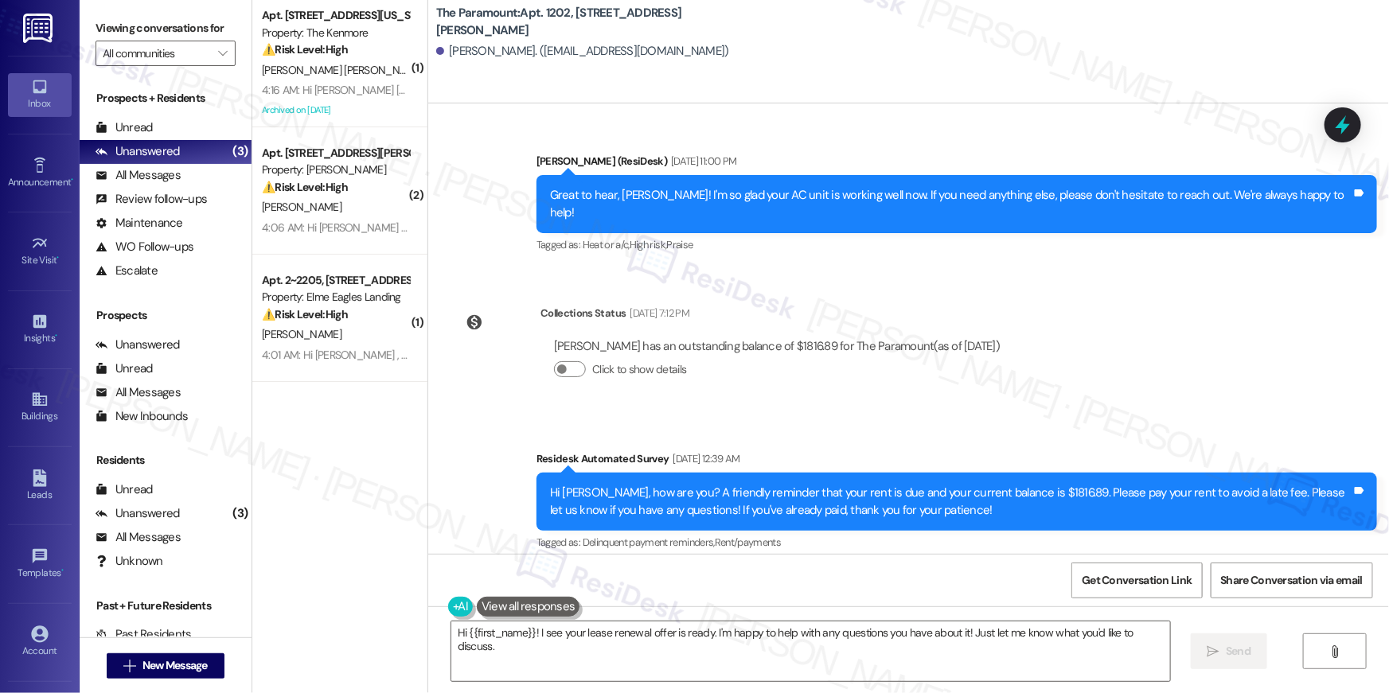
scroll to position [4458, 0]
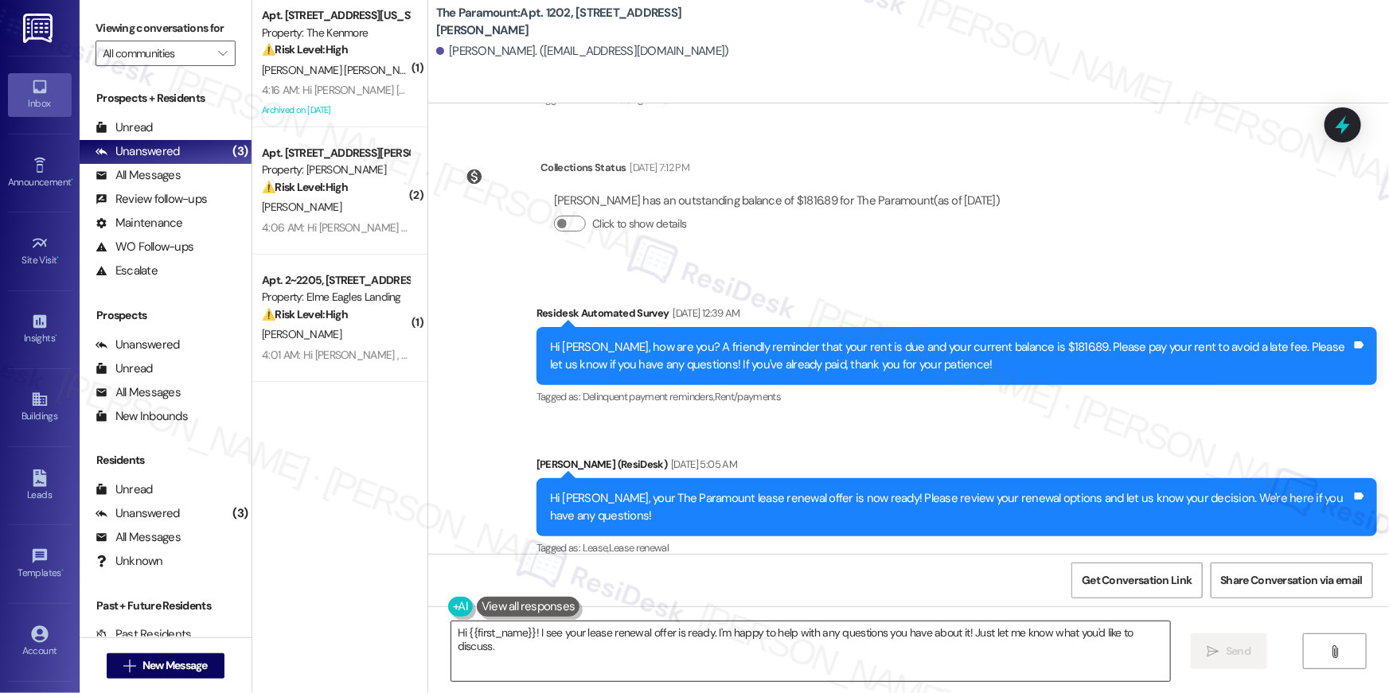
click at [971, 654] on textarea "Hi {{first_name}}! I see your lease renewal offer is ready. I'm happy to help w…" at bounding box center [810, 652] width 719 height 60
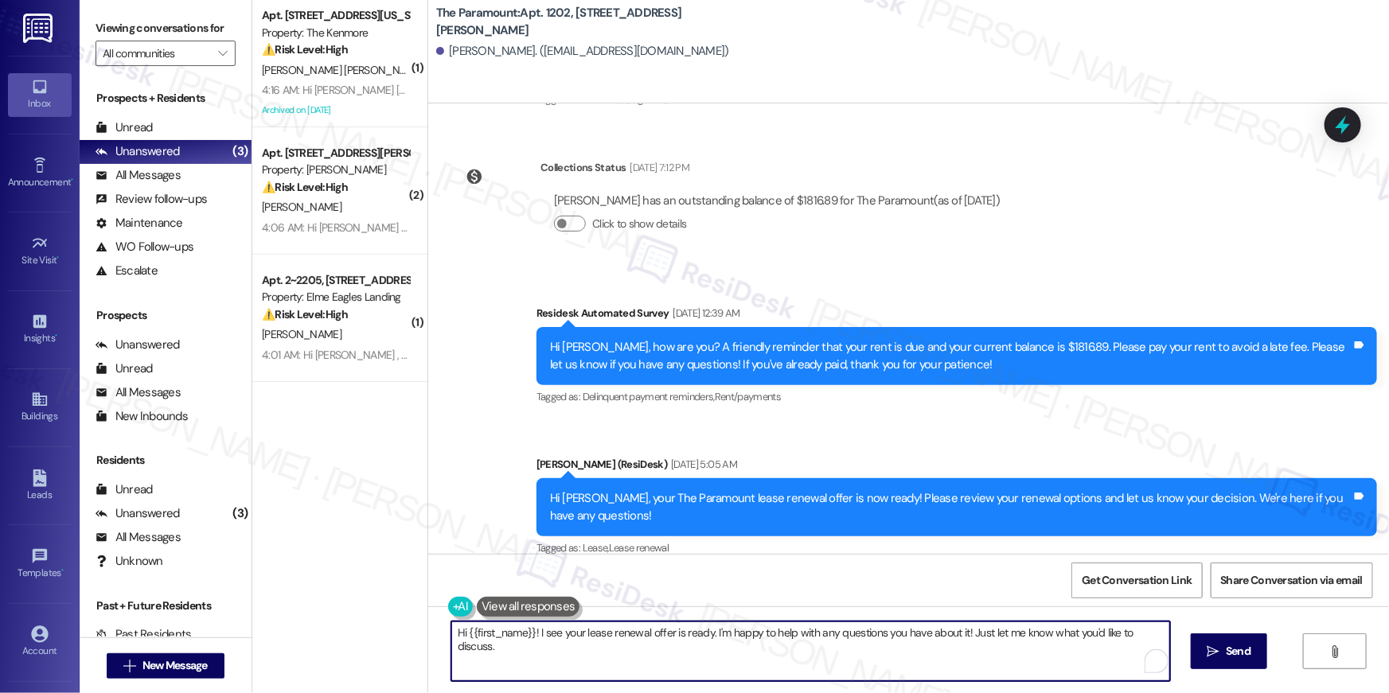
paste textarea ", just following up on your lease renewal offer at {{property}}. Have you had a…"
type textarea "Hi {{first_name}}, just following up on your lease renewal offer at {{property}…"
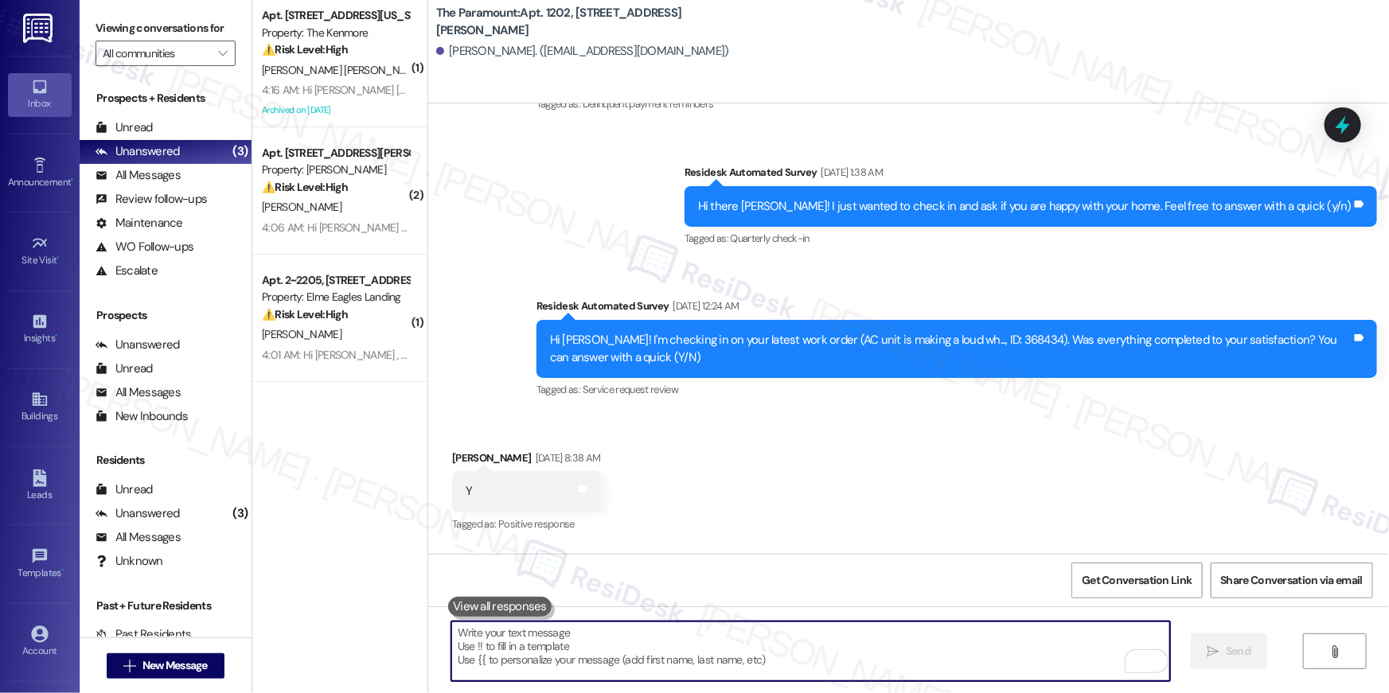
scroll to position [3874, 0]
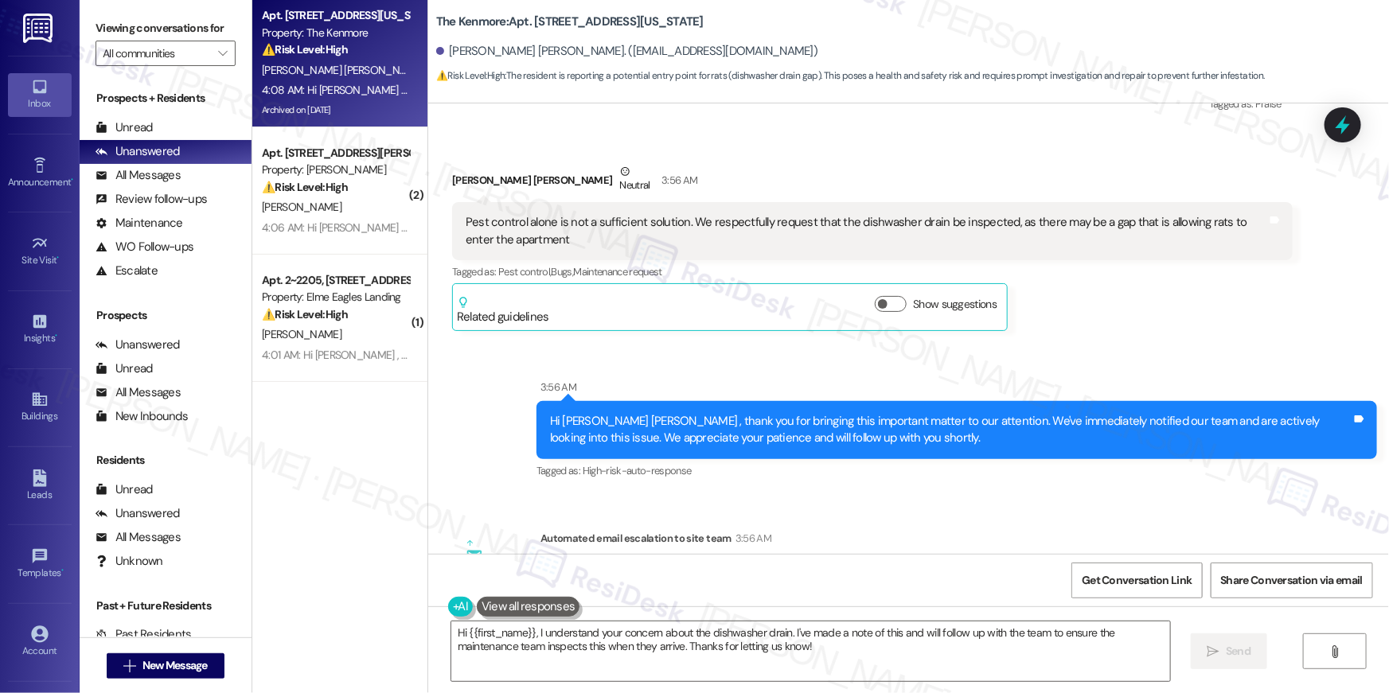
scroll to position [9937, 0]
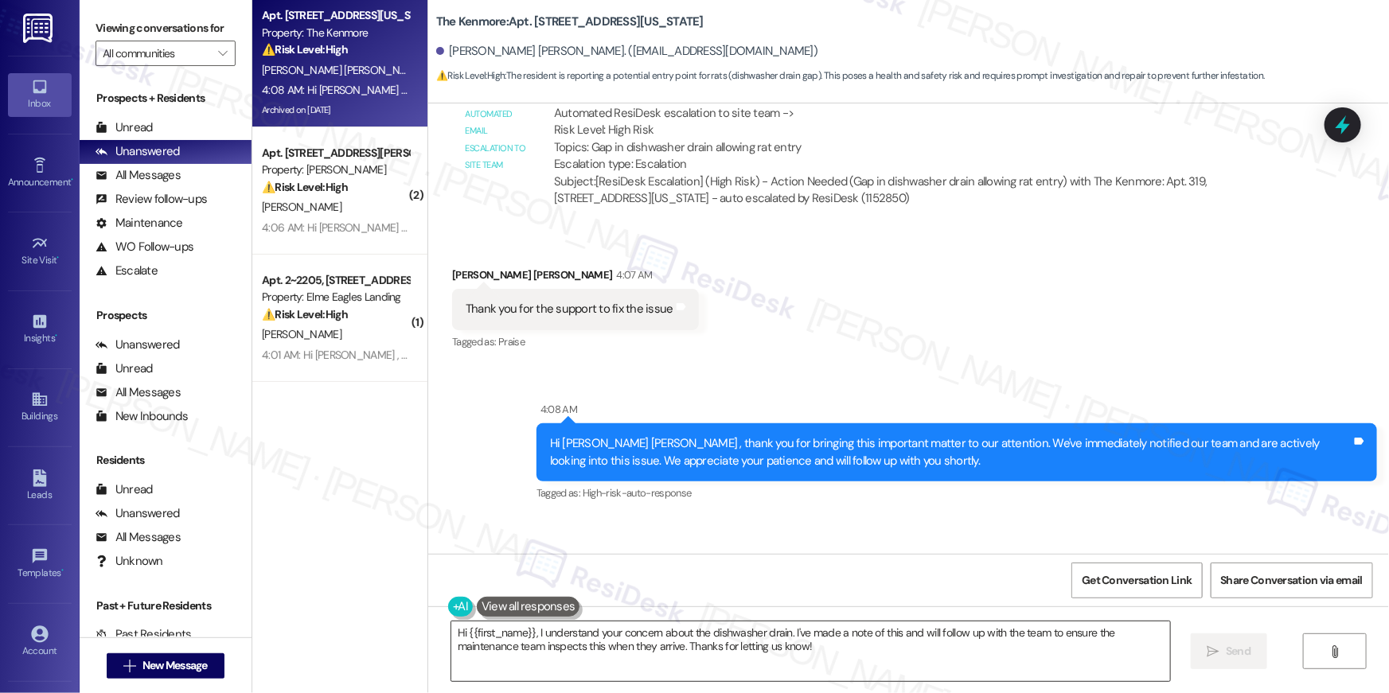
click at [924, 663] on textarea "Hi {{first_name}}, I understand your concern about the dishwasher drain. I've m…" at bounding box center [810, 652] width 719 height 60
click at [922, 663] on textarea "Hi {{first_name}}, I understand your concern about the dishwasher drain. I've m…" at bounding box center [810, 652] width 719 height 60
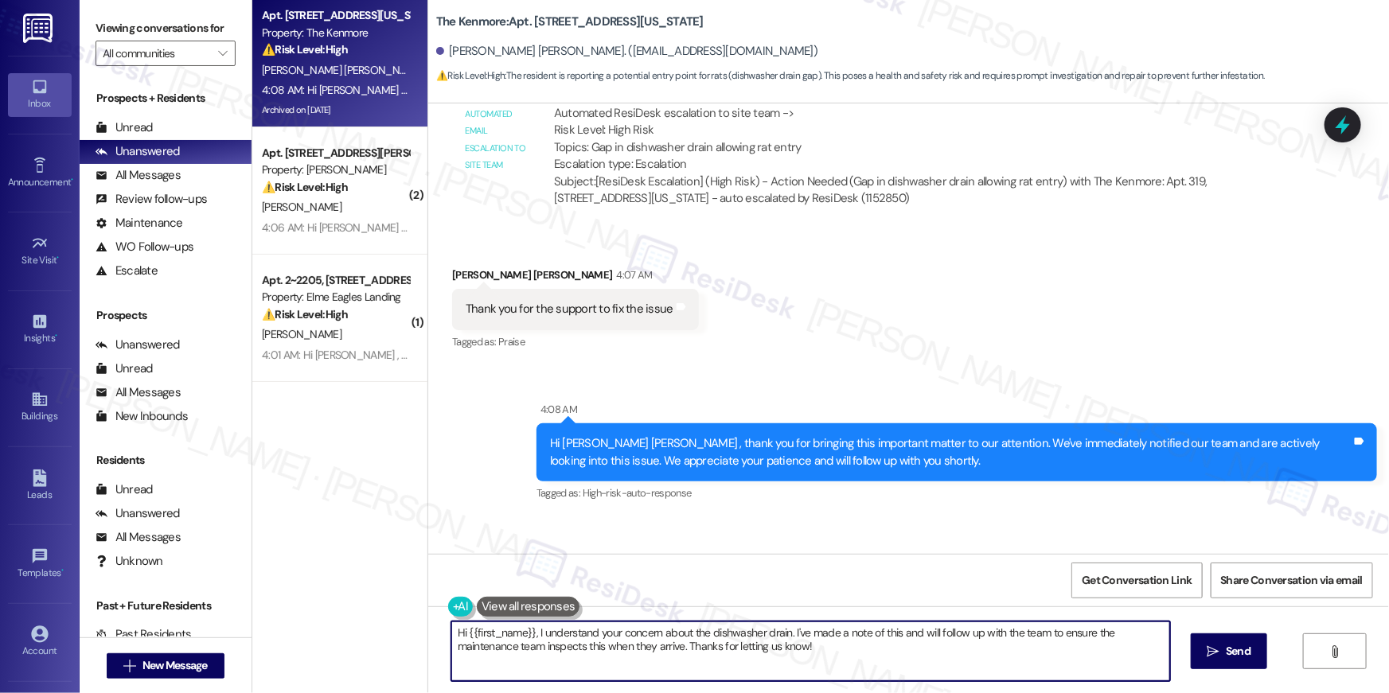
click at [922, 663] on textarea "Hi {{first_name}}, I understand your concern about the dishwasher drain. I've m…" at bounding box center [810, 652] width 719 height 60
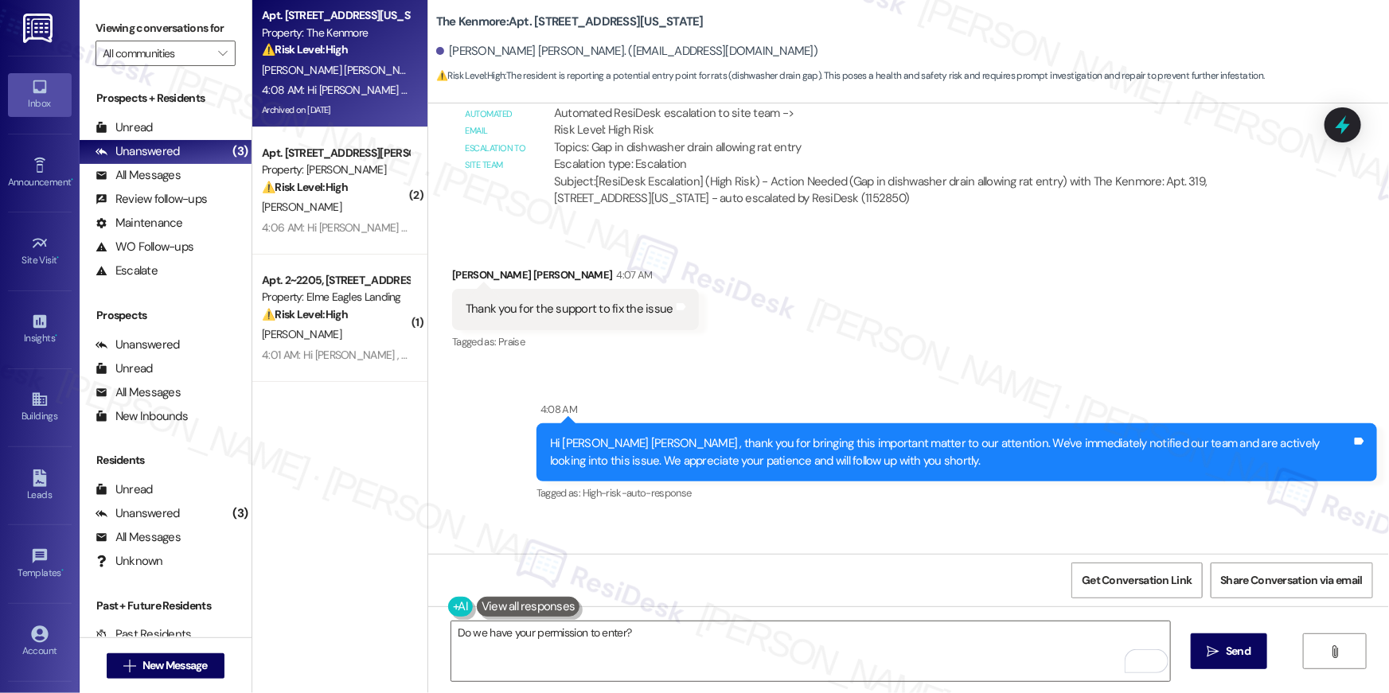
scroll to position [10184, 0]
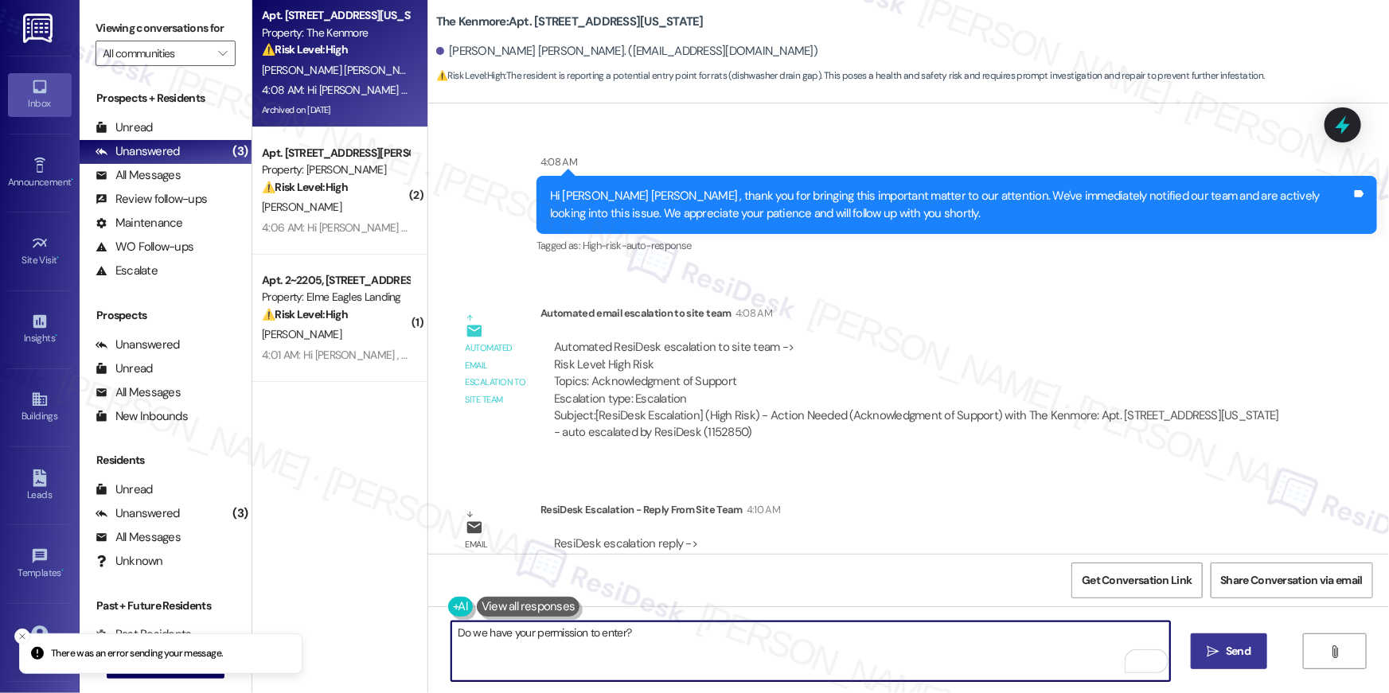
click at [1231, 656] on span "Send" at bounding box center [1238, 651] width 25 height 17
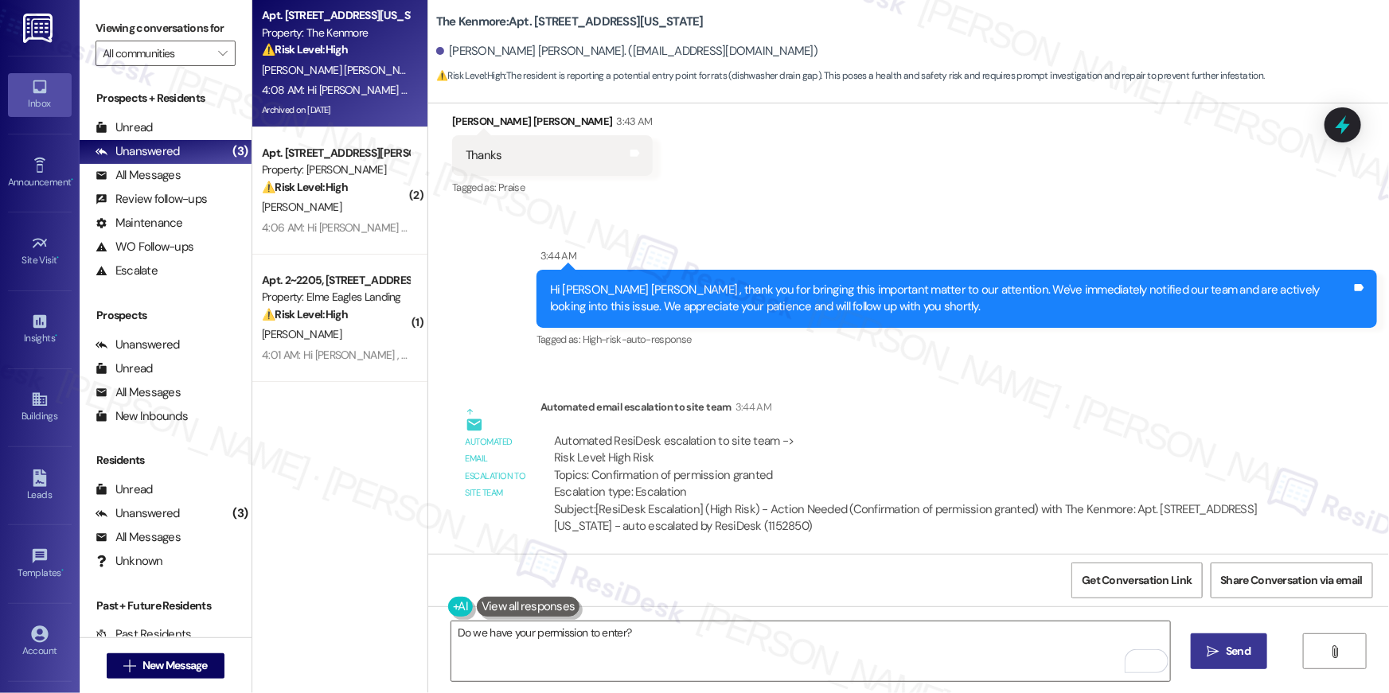
scroll to position [8655, 0]
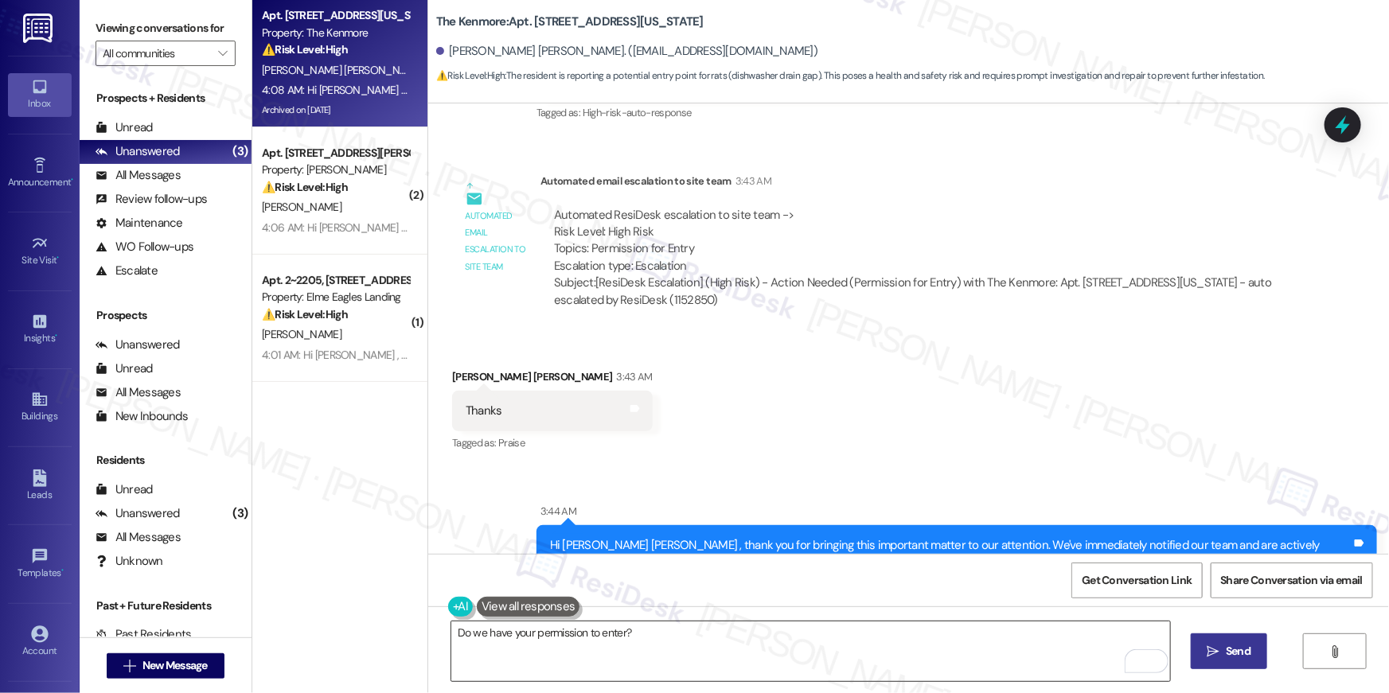
click at [529, 677] on textarea "Do we have your permission to enter?" at bounding box center [810, 652] width 719 height 60
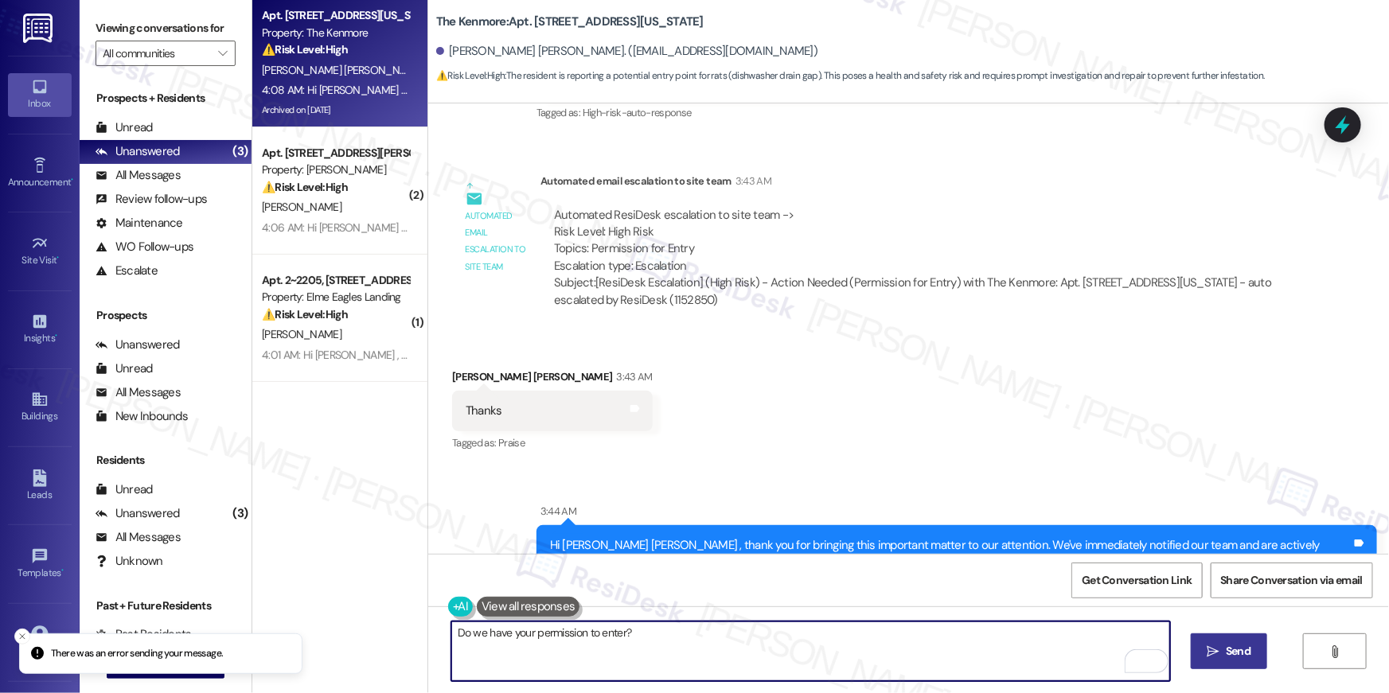
click at [529, 677] on textarea "Do we have your permission to enter?" at bounding box center [810, 652] width 719 height 60
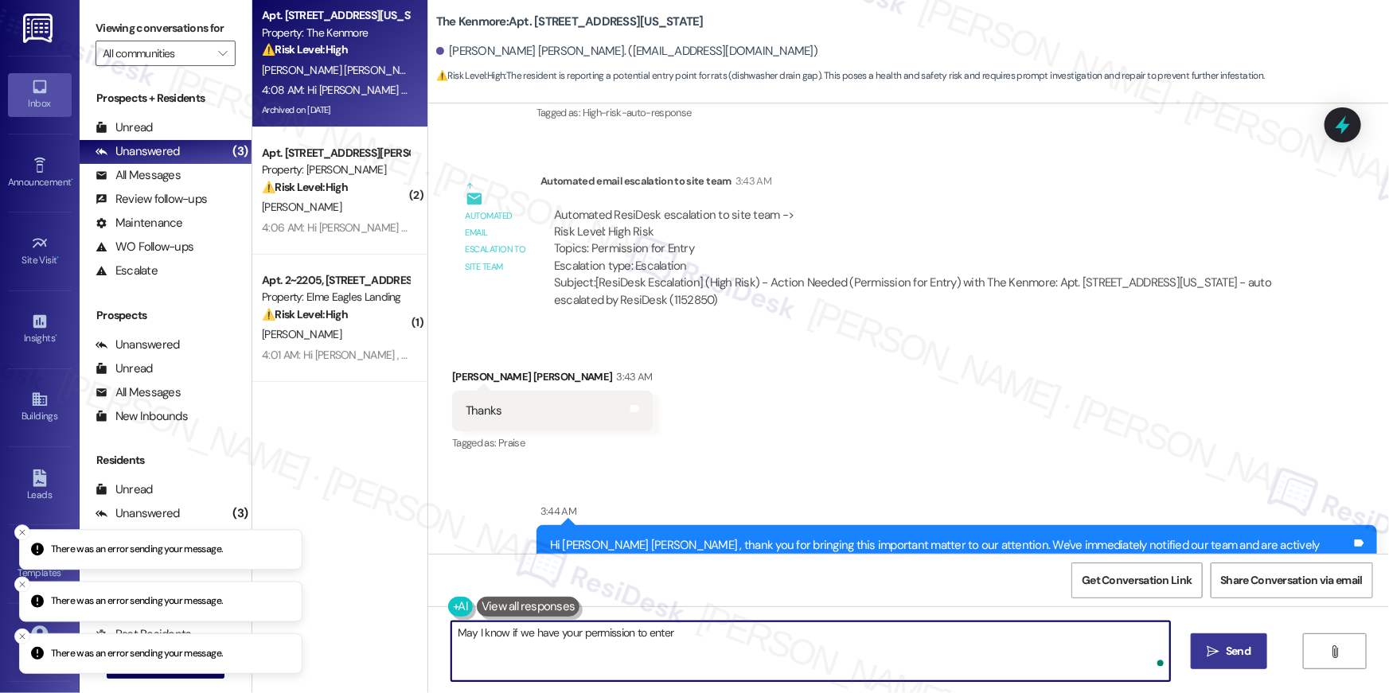
type textarea "May I know if we have your permission to enter?"
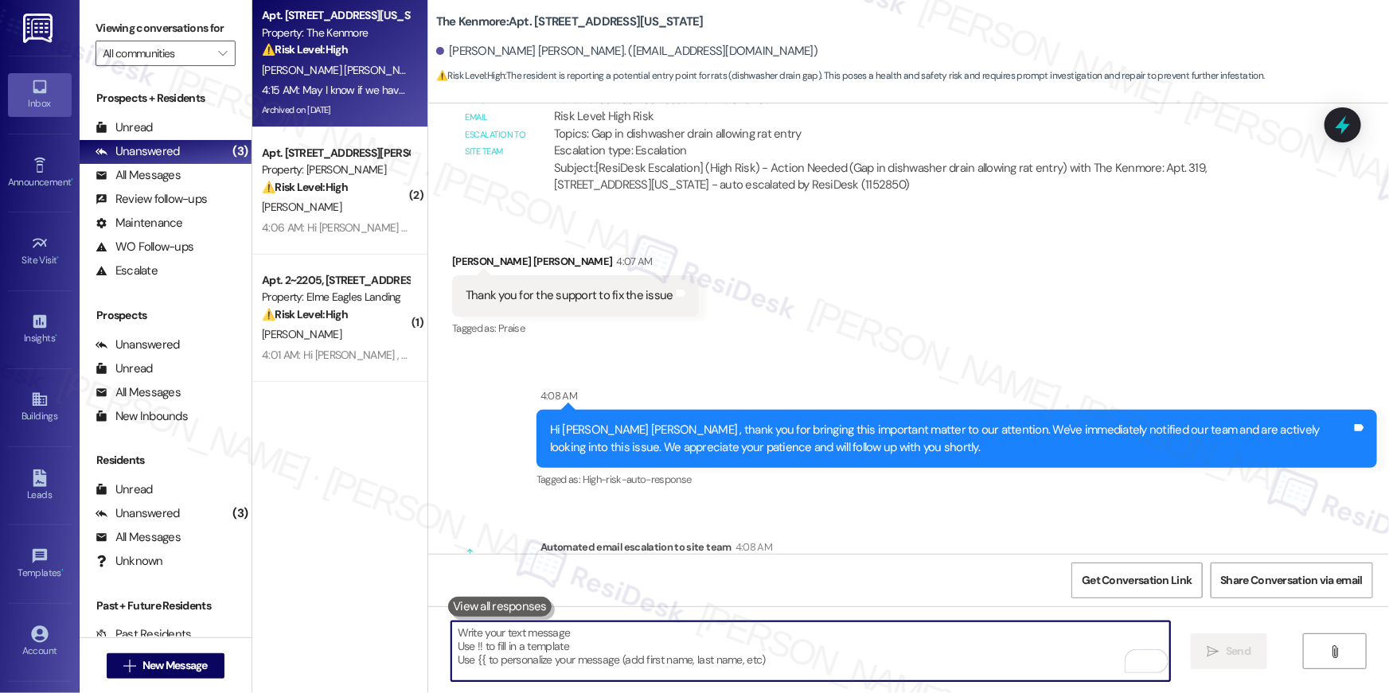
scroll to position [10295, 0]
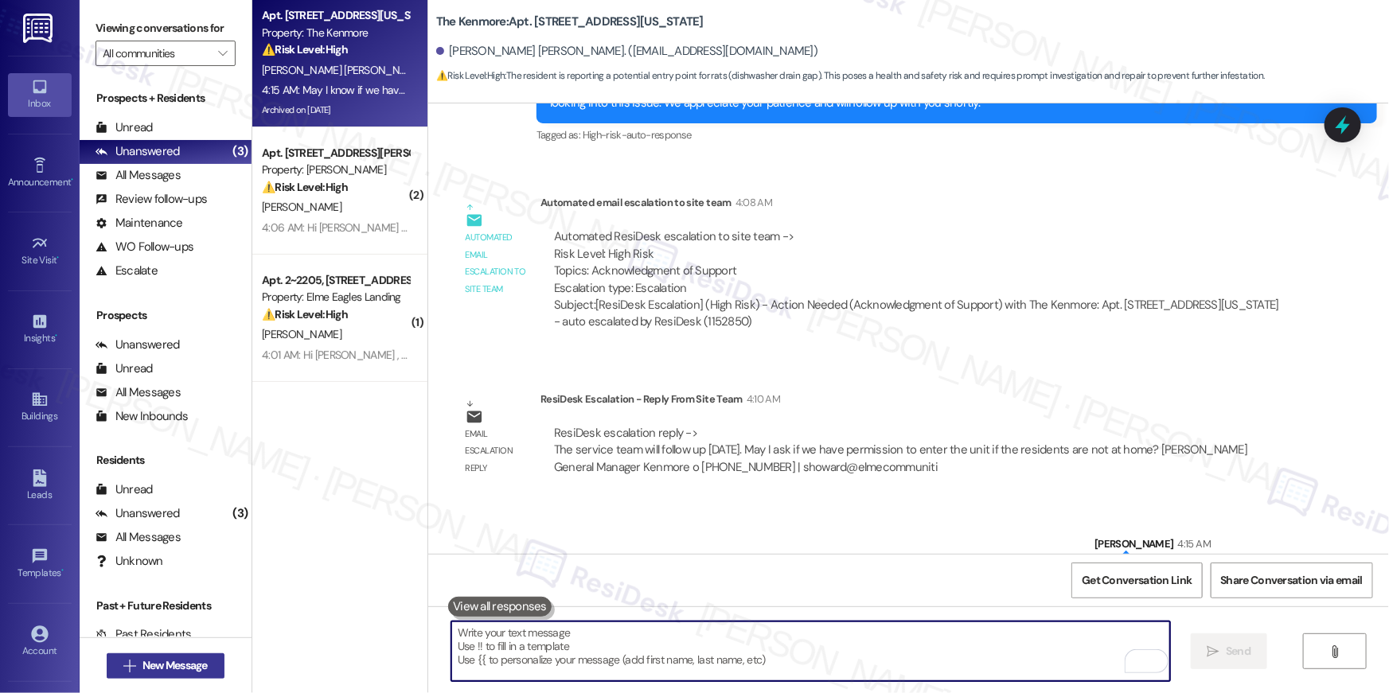
click at [189, 663] on span "New Message" at bounding box center [175, 666] width 65 height 17
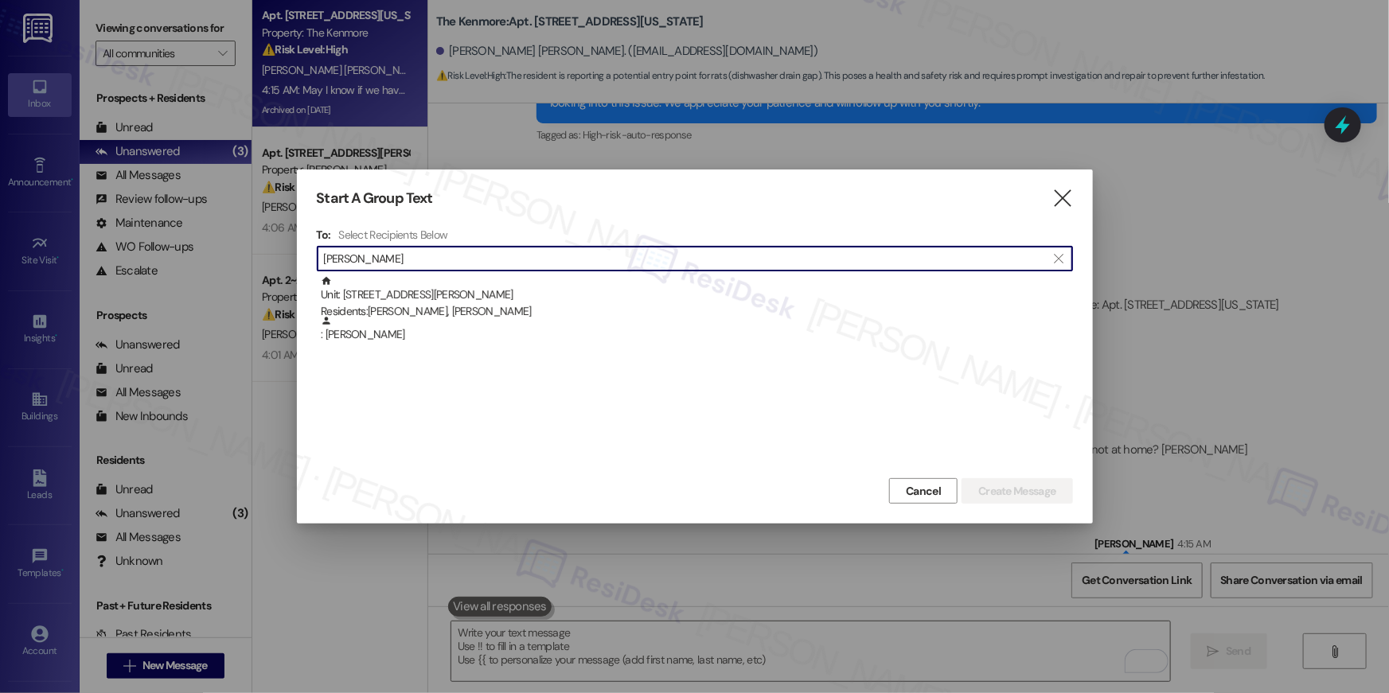
type input "sydney walker"
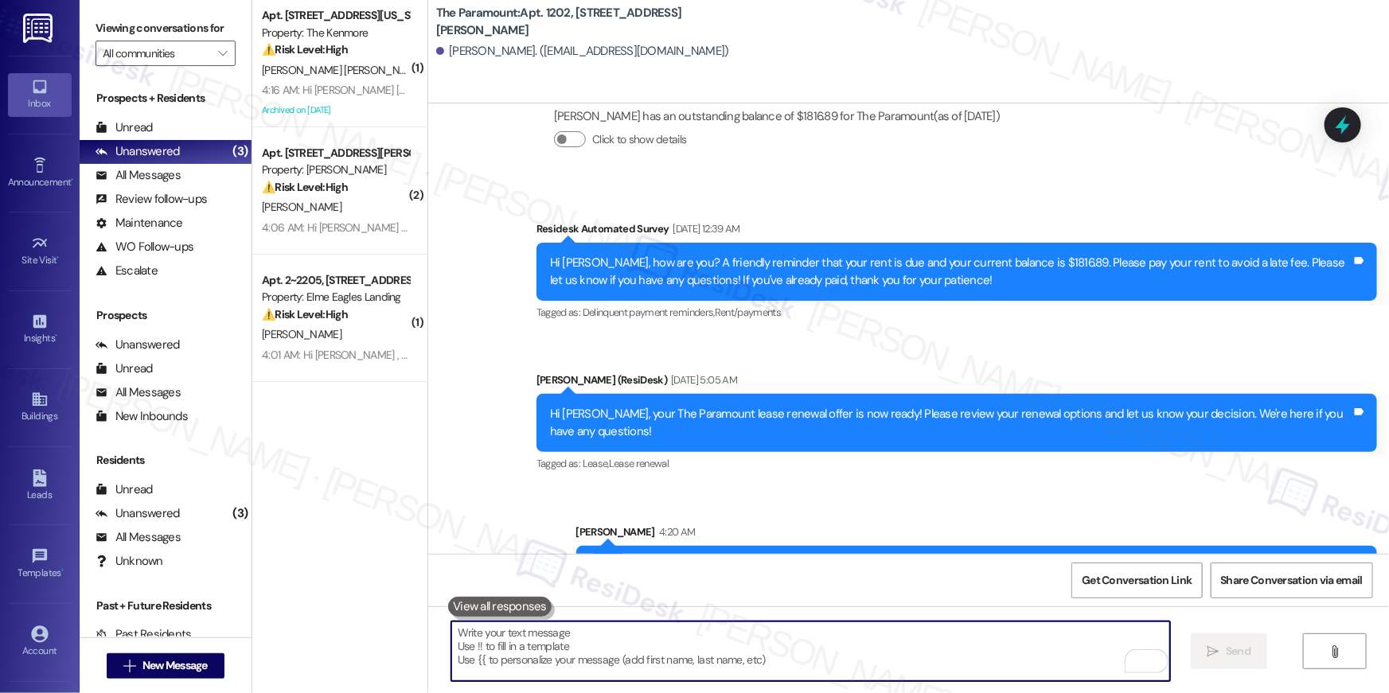
scroll to position [4560, 0]
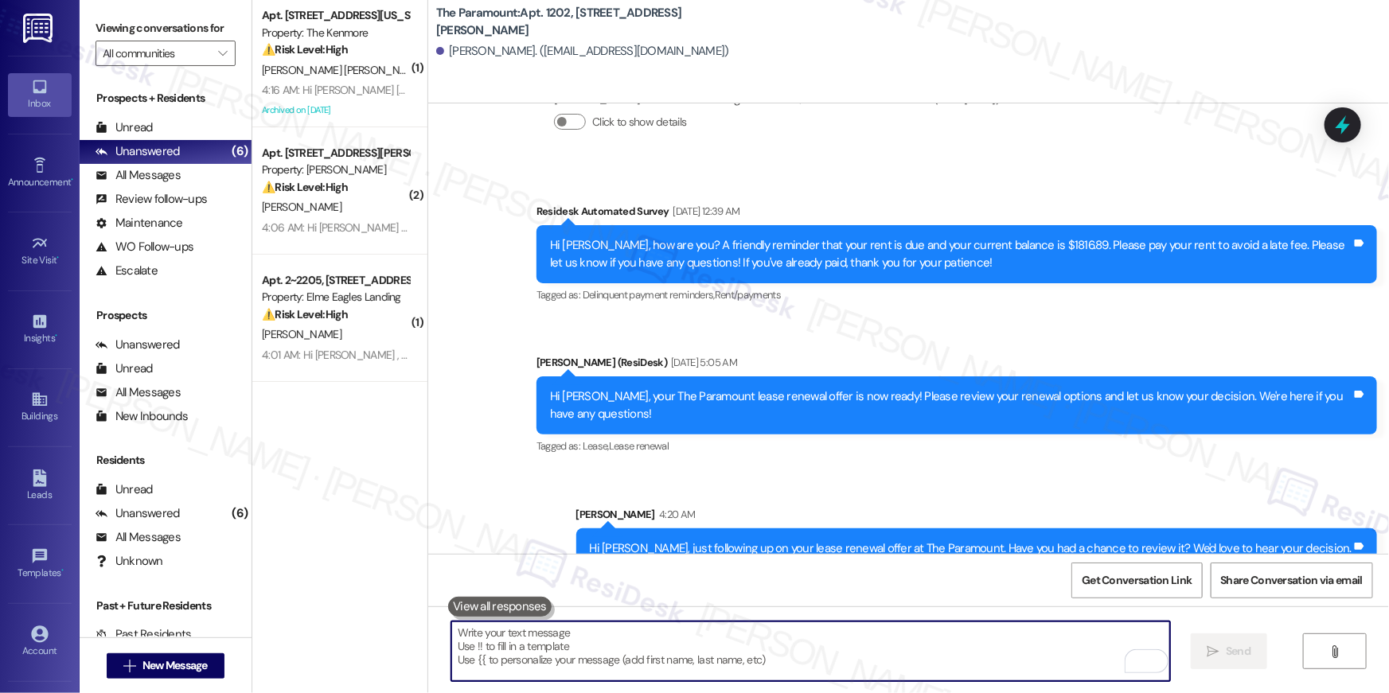
click at [345, 304] on div "Property: Elme Eagles Landing" at bounding box center [335, 297] width 147 height 17
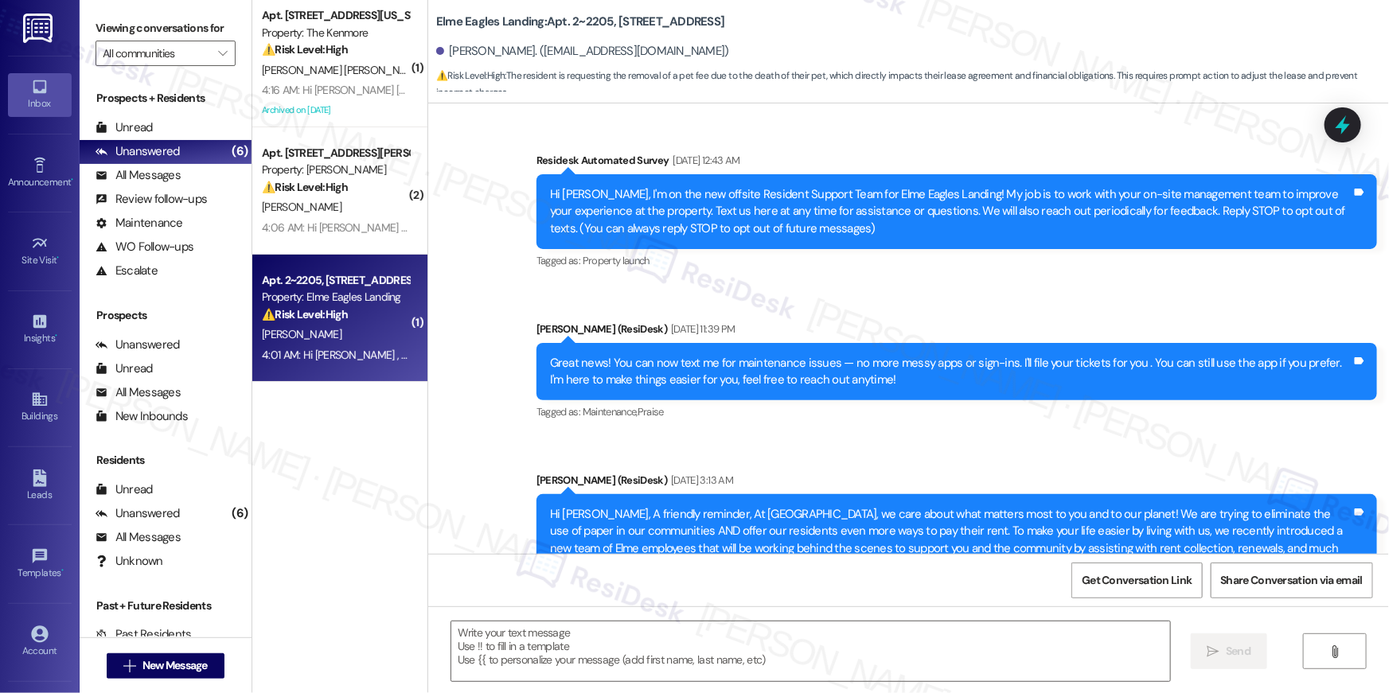
scroll to position [7070, 0]
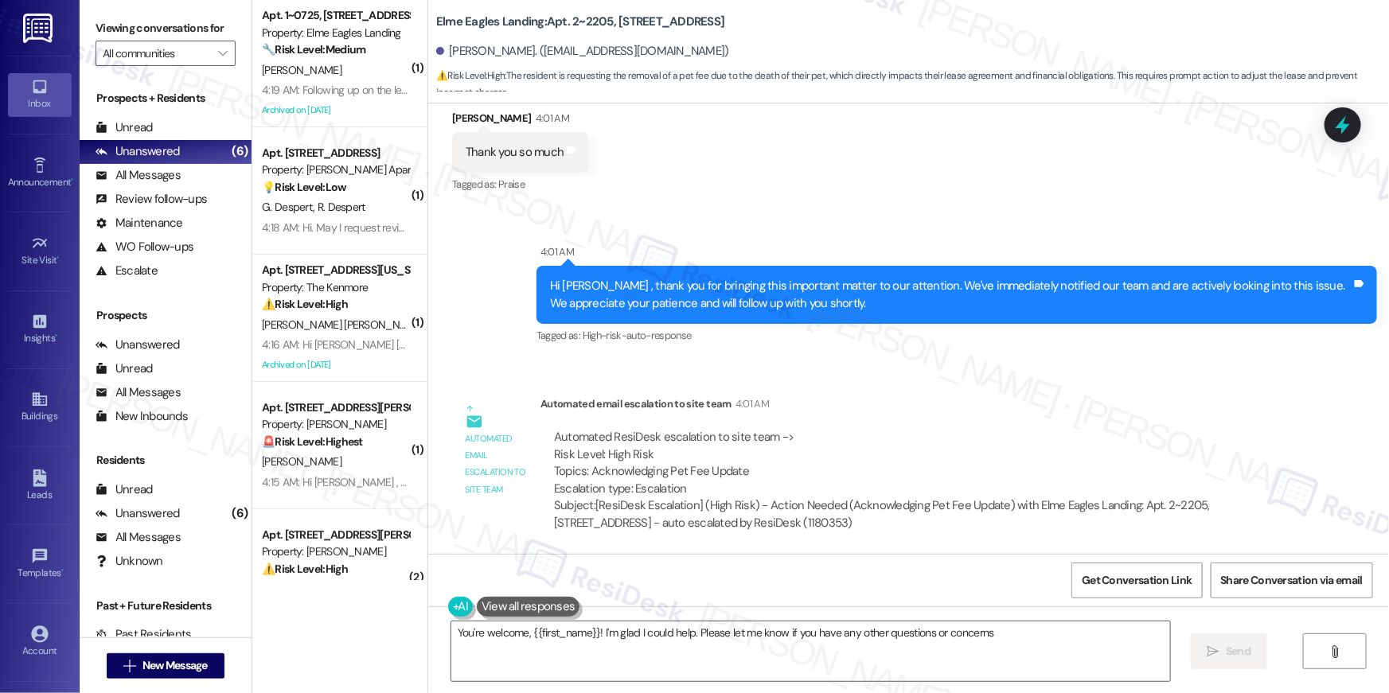
type textarea "You're welcome, {{first_name}}! I'm glad I could help. Please let me know if yo…"
